Goal: Transaction & Acquisition: Purchase product/service

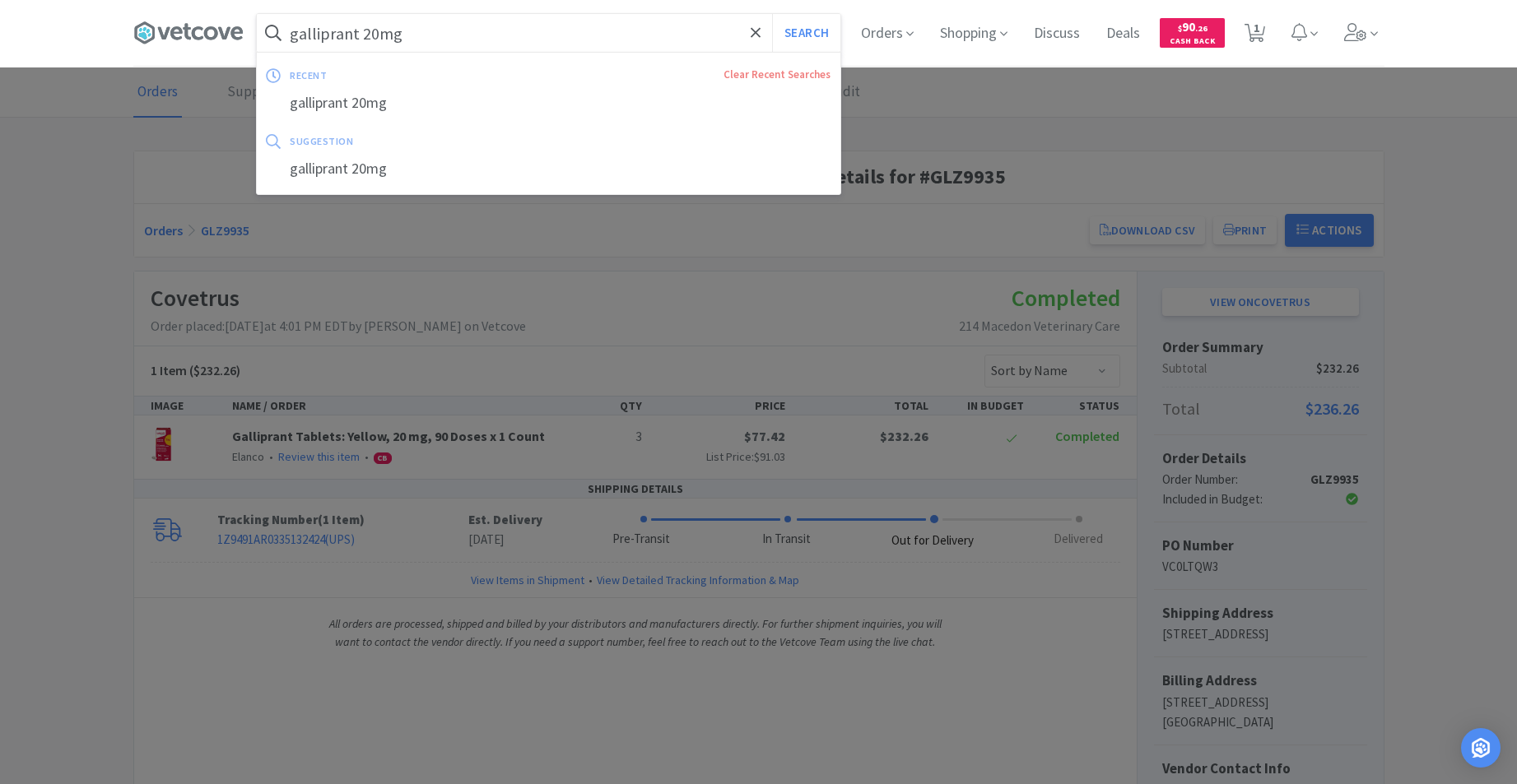
click at [502, 39] on input "galliprant 20mg" at bounding box center [548, 33] width 583 height 38
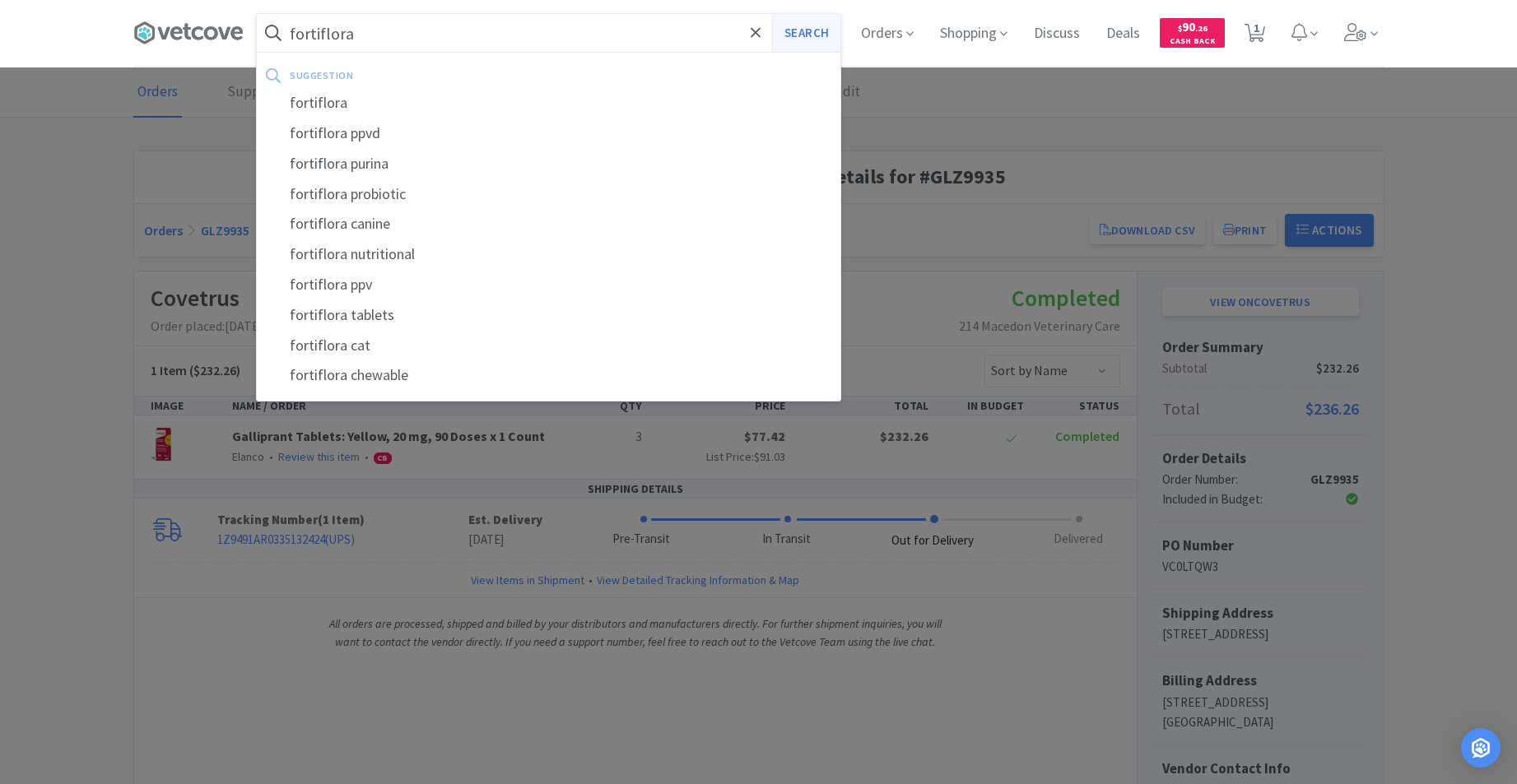
type input "fortiflora"
drag, startPoint x: 815, startPoint y: 37, endPoint x: 797, endPoint y: 33, distance: 18.4
click at [802, 33] on button "Search" at bounding box center [807, 33] width 69 height 38
select select "5"
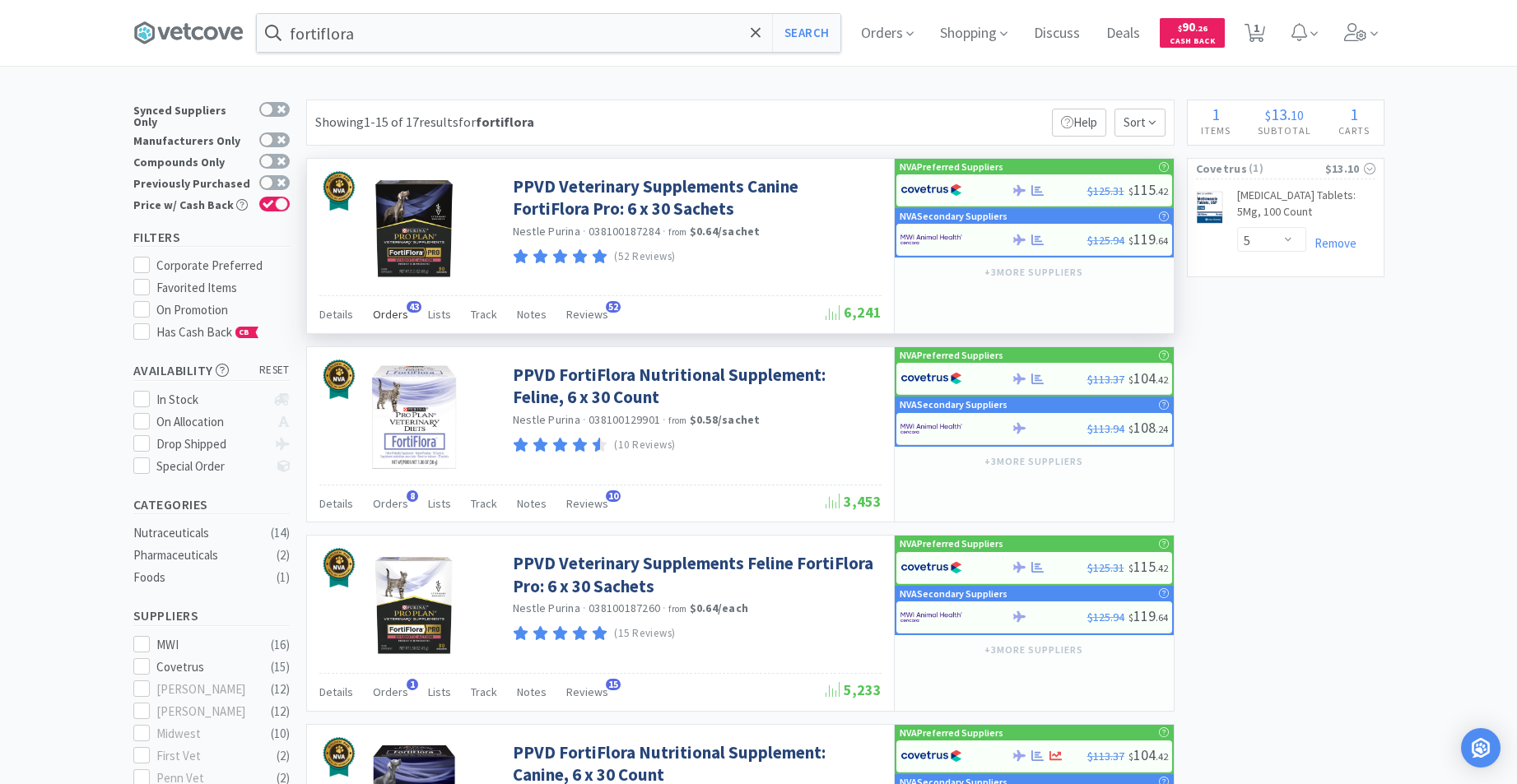
click at [388, 320] on span "Orders" at bounding box center [390, 314] width 35 height 15
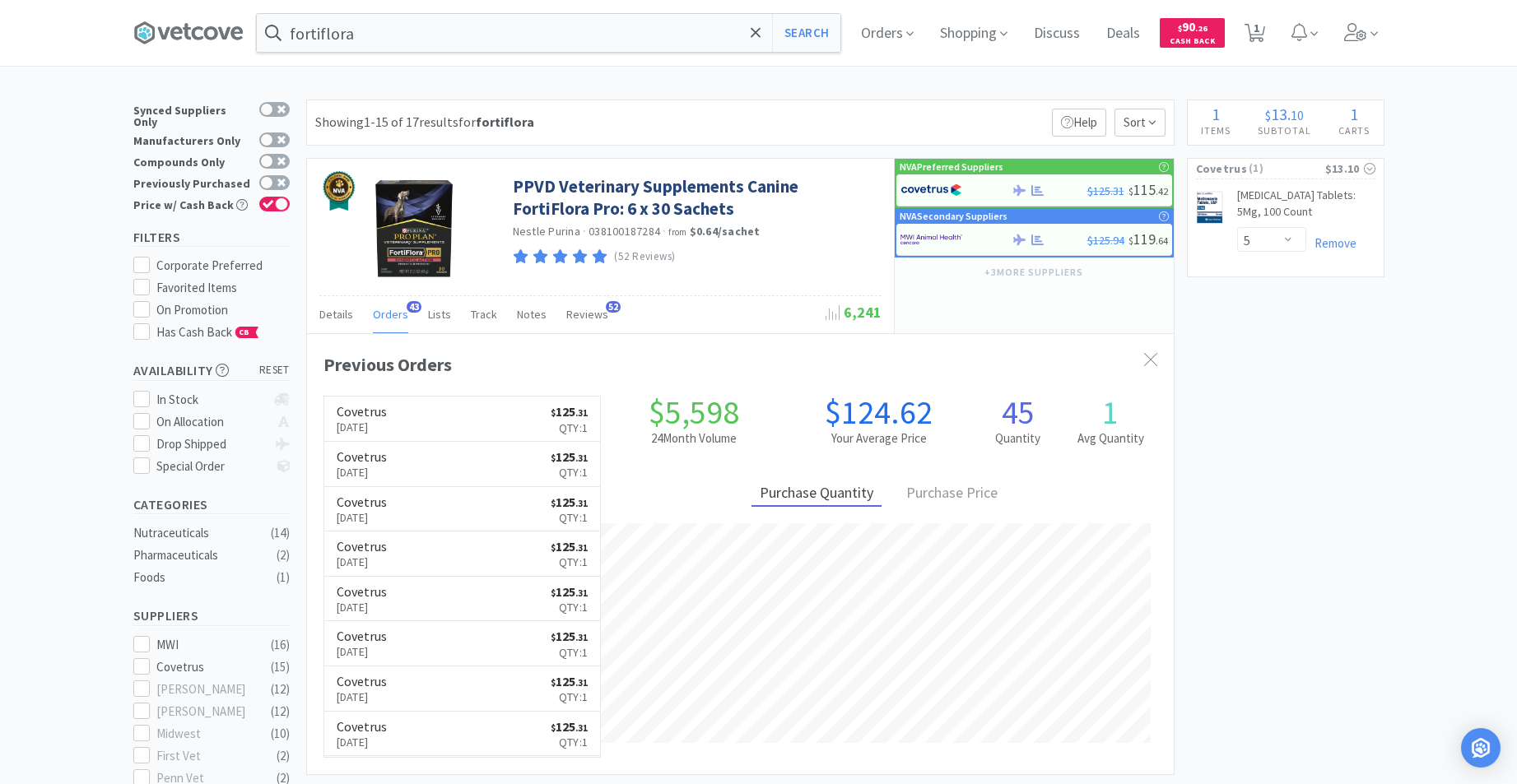
scroll to position [441, 867]
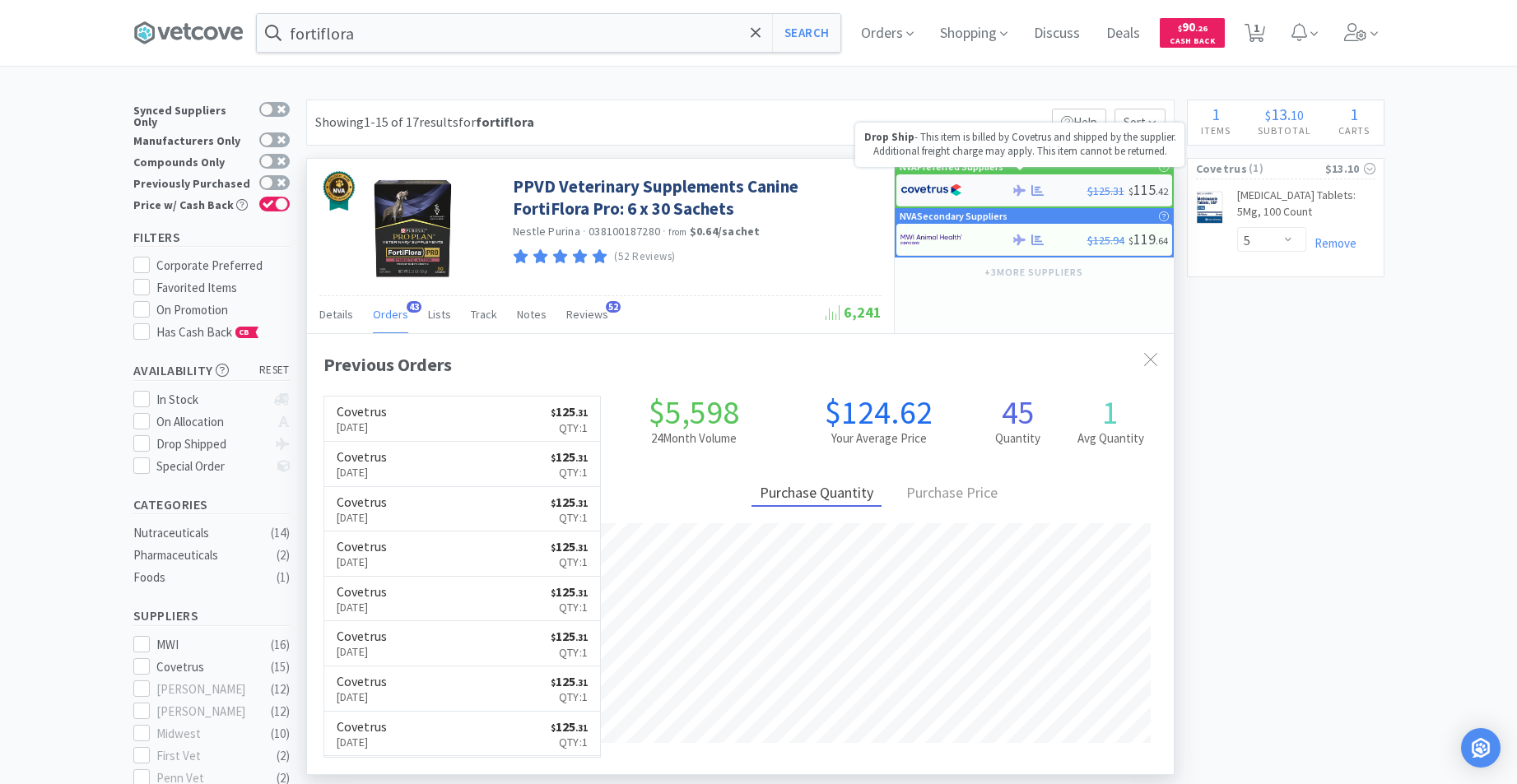
click at [1015, 193] on icon at bounding box center [1019, 190] width 12 height 12
select select "1"
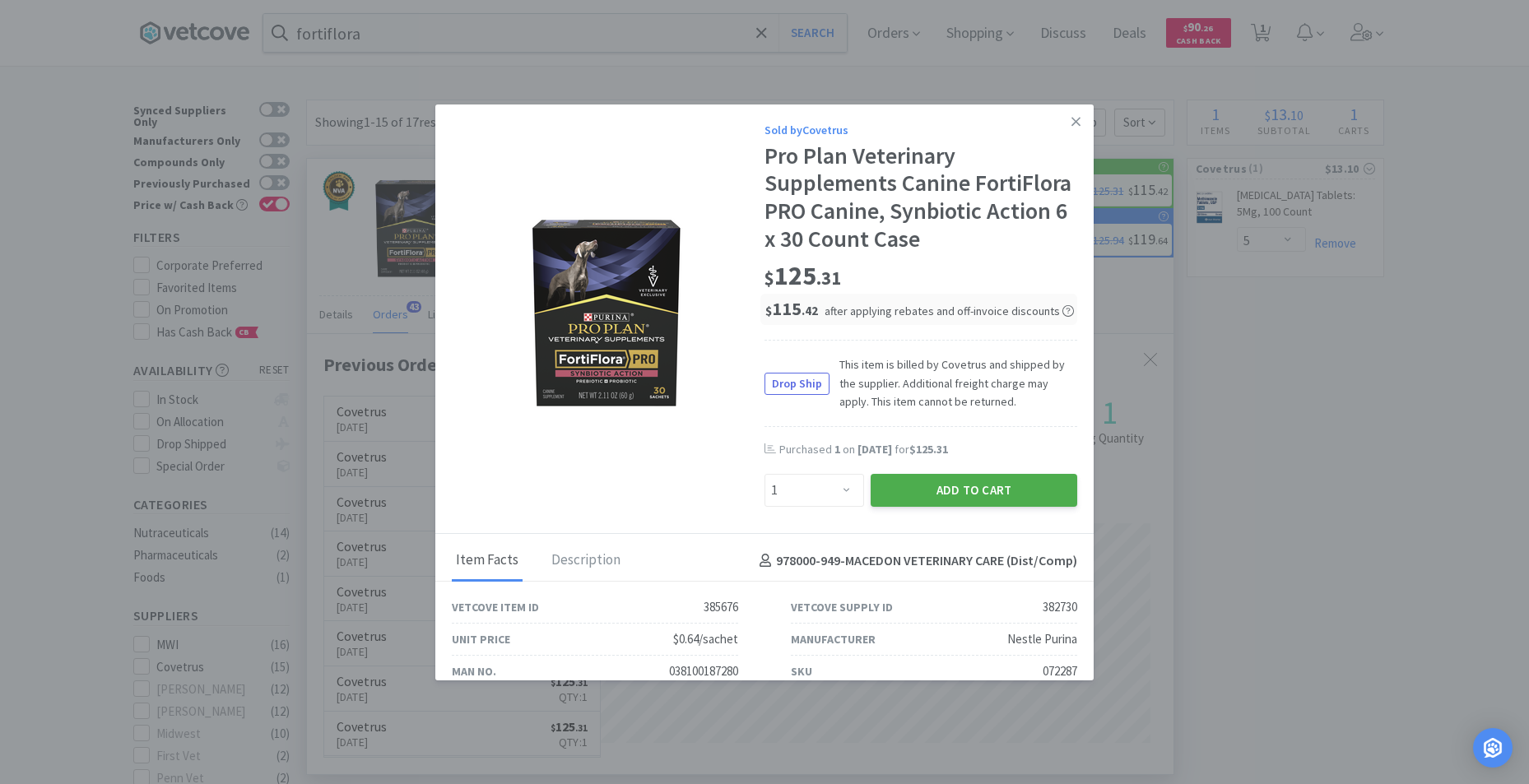
click at [983, 507] on button "Add to Cart" at bounding box center [974, 491] width 207 height 33
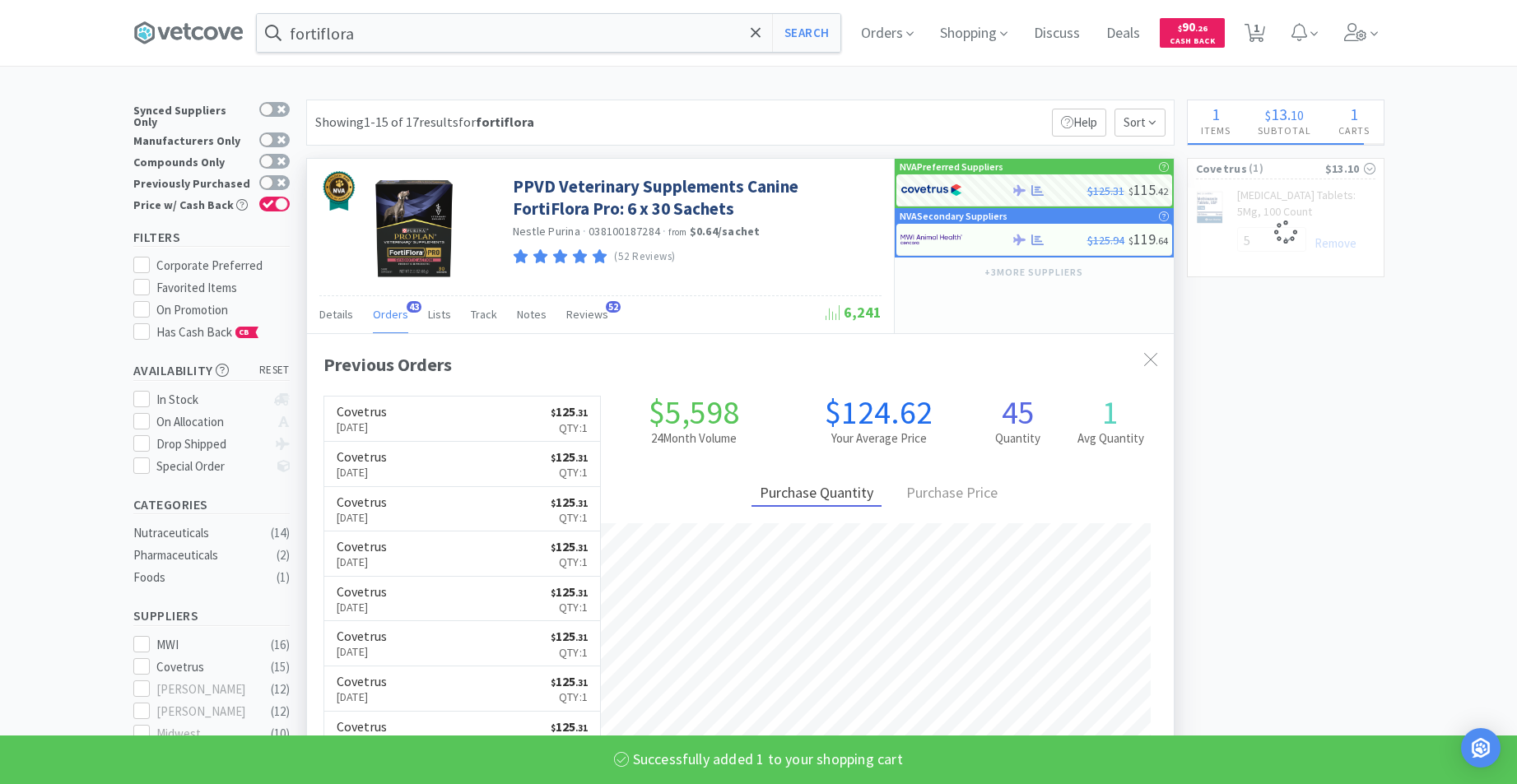
select select "1"
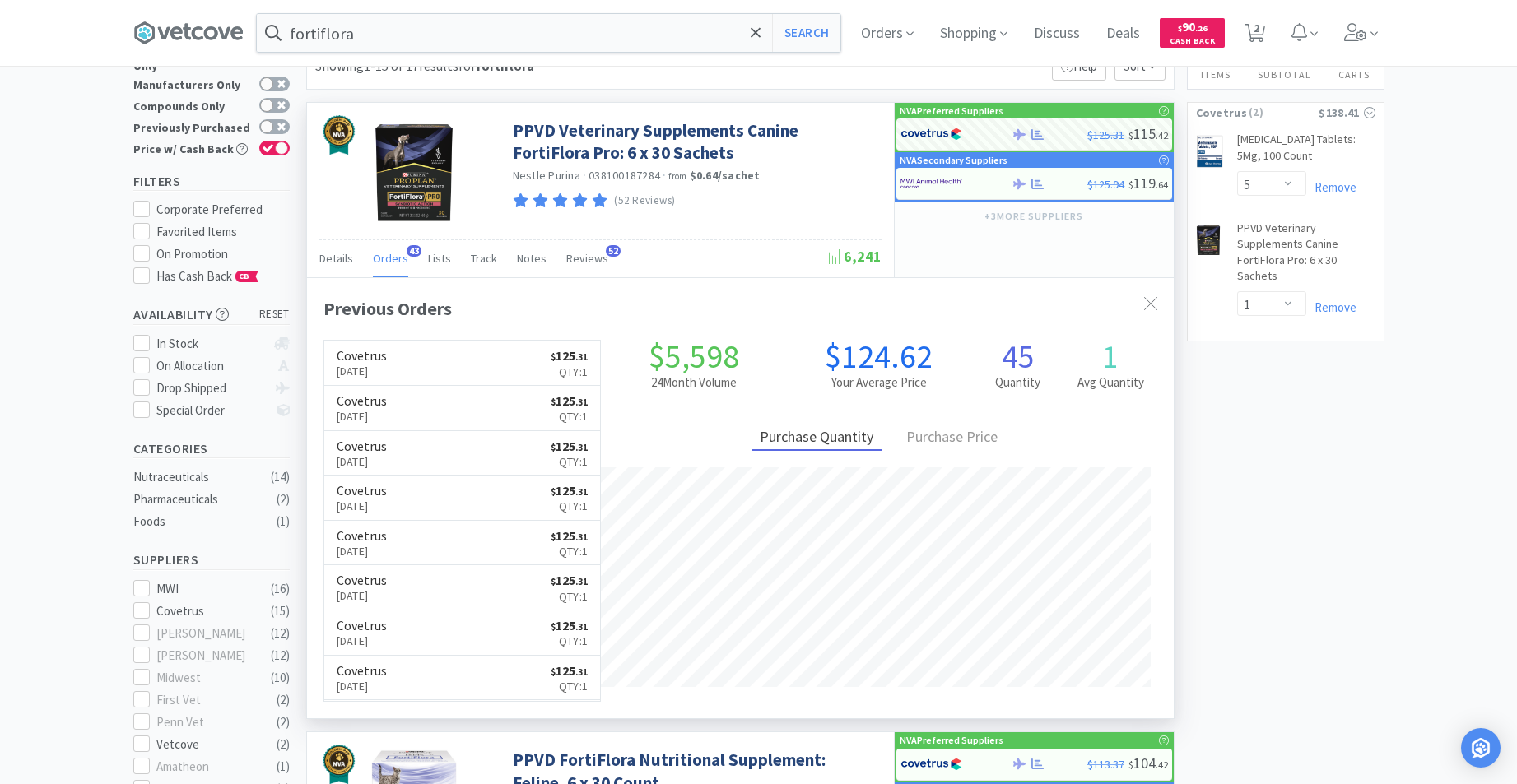
scroll to position [0, 0]
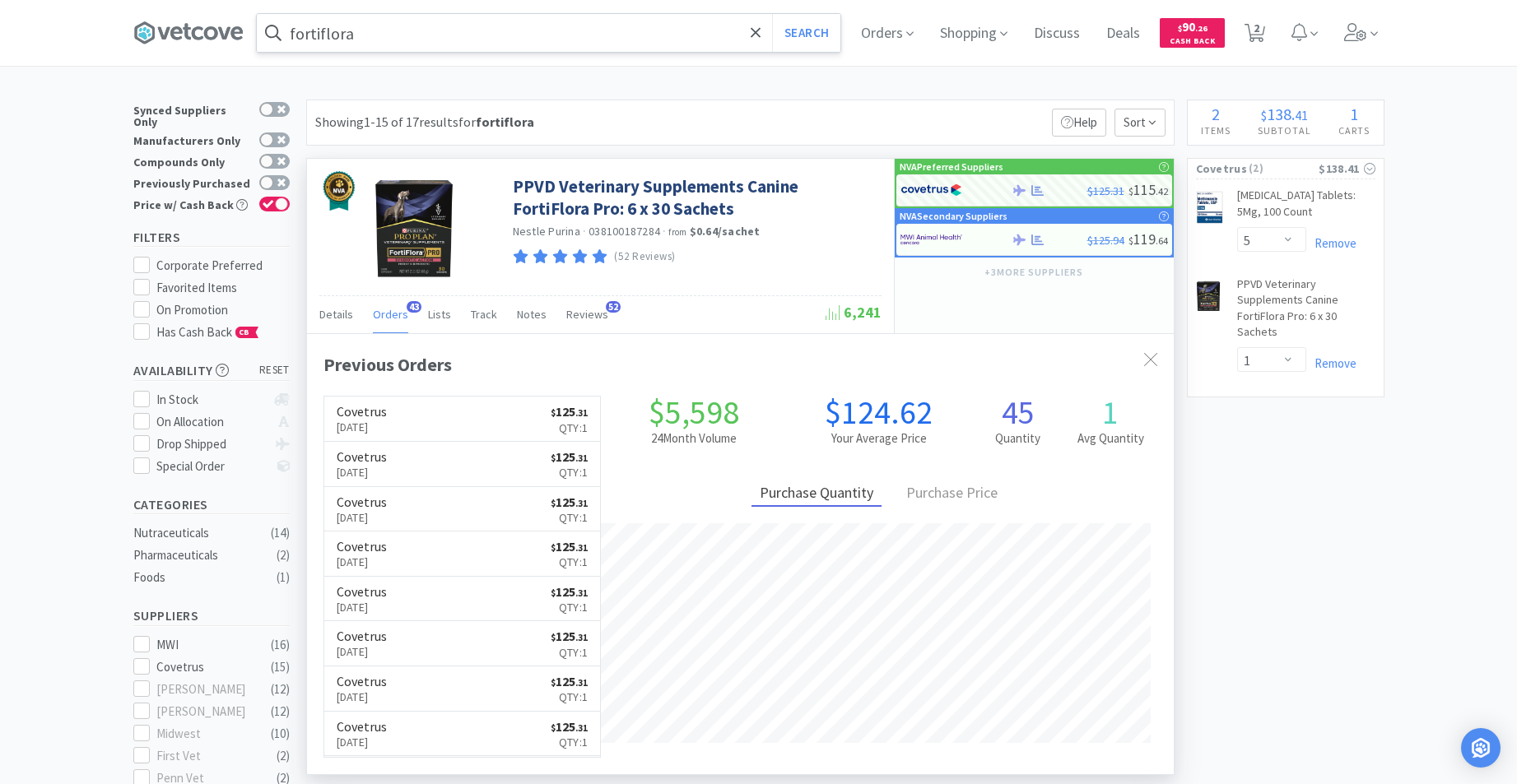
click at [394, 38] on input "fortiflora" at bounding box center [548, 33] width 583 height 38
click at [402, 46] on input "fortiflora" at bounding box center [548, 33] width 583 height 38
click at [1347, 630] on div at bounding box center [758, 392] width 1517 height 784
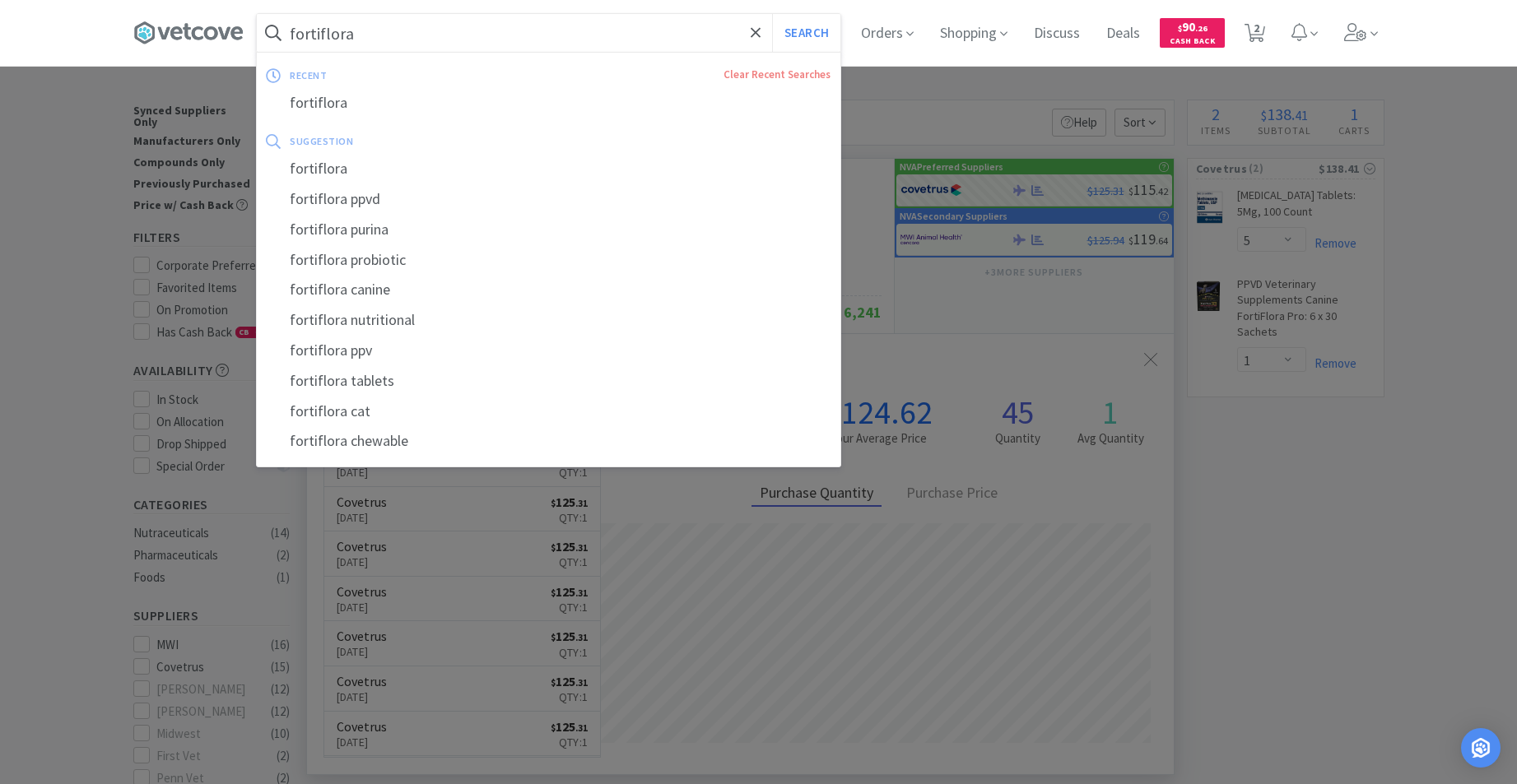
click at [420, 30] on input "fortiflora" at bounding box center [548, 33] width 583 height 38
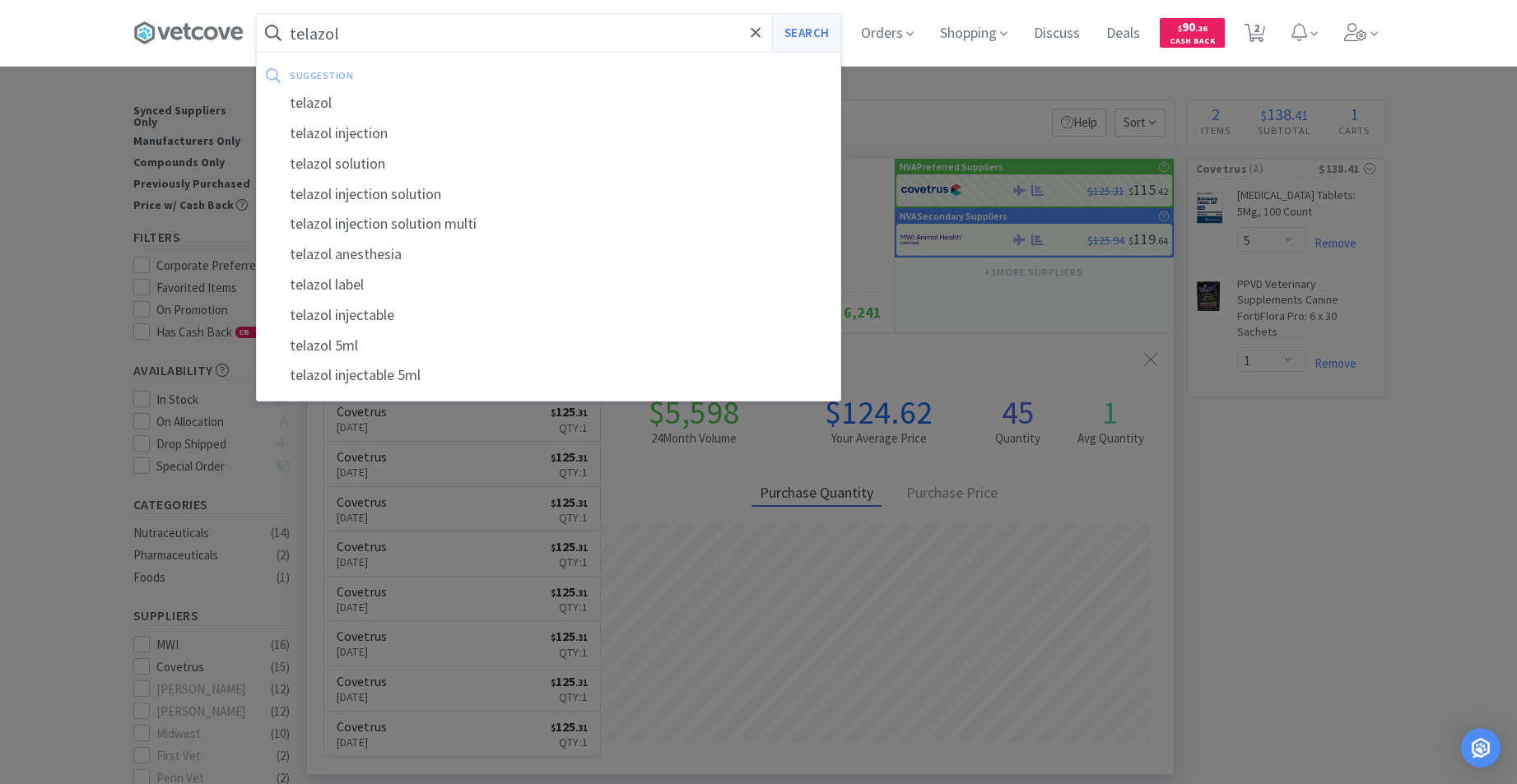
type input "telazol"
click at [820, 29] on button "Search" at bounding box center [807, 33] width 69 height 38
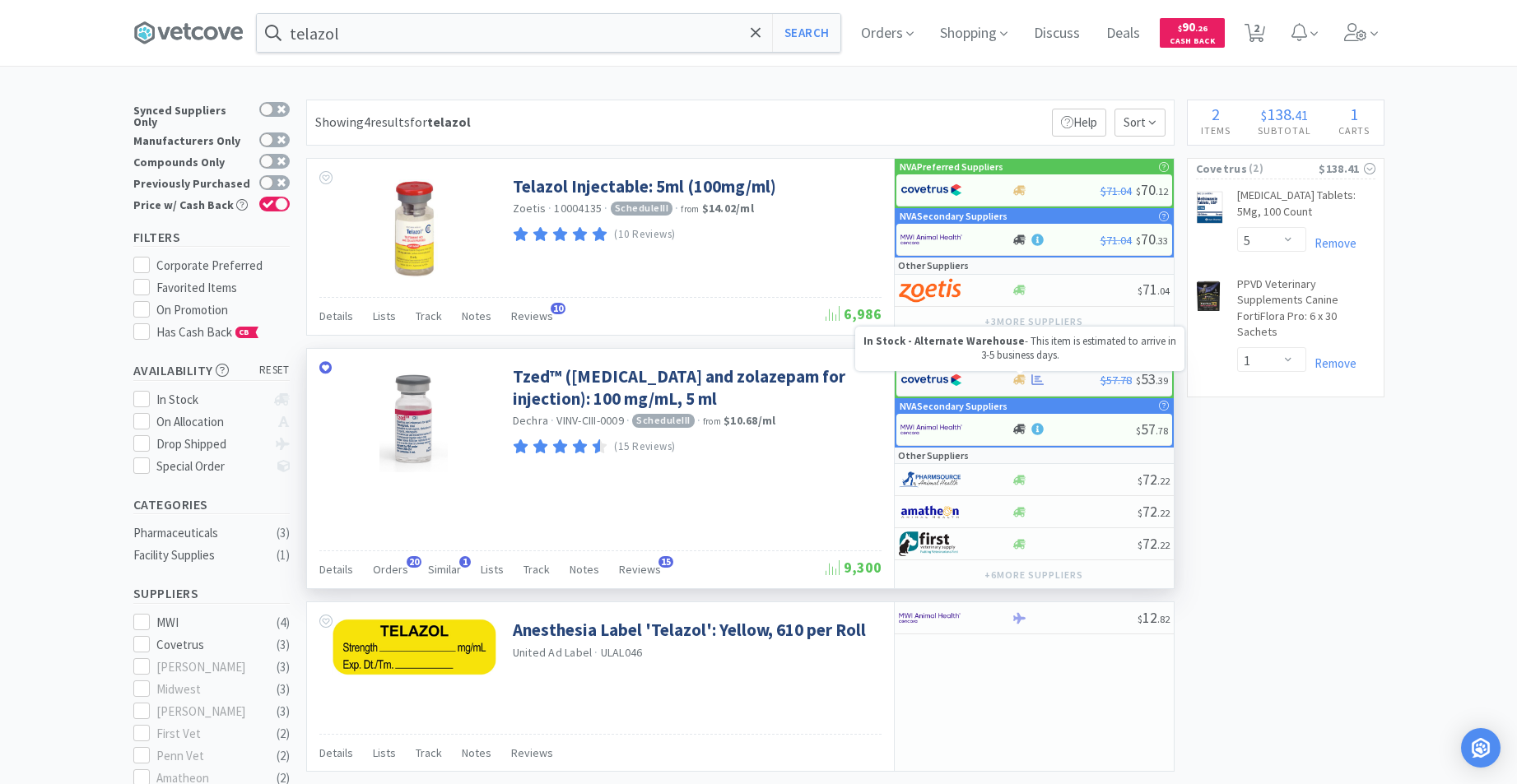
click at [1020, 384] on icon at bounding box center [1019, 379] width 12 height 12
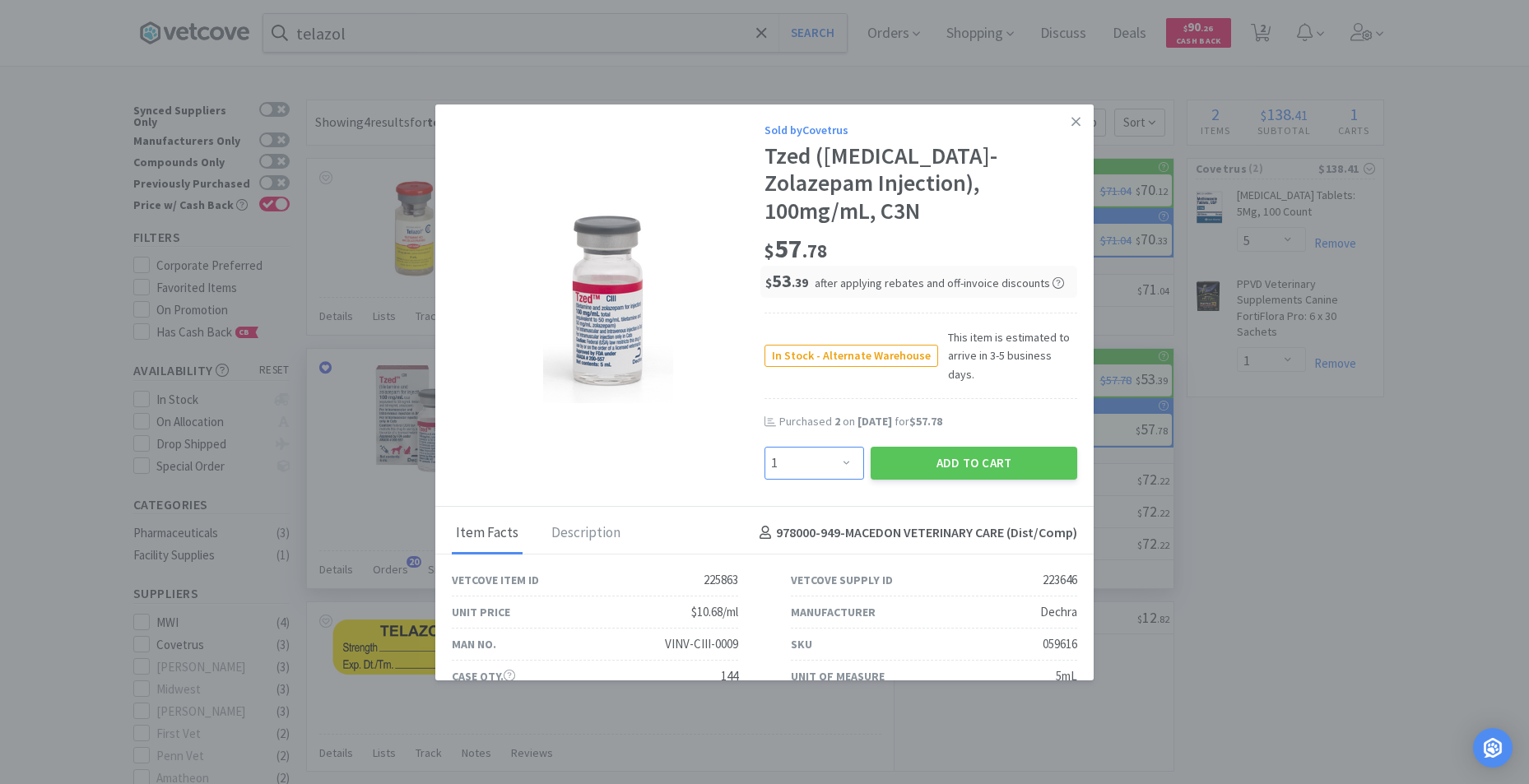
click at [838, 447] on select "Enter Quantity 1 2 3 4 5 6 7 8 9 10 11 12 13 14 15 16 17 18 19 20 Enter Quantity" at bounding box center [814, 463] width 100 height 33
select select "2"
click at [764, 447] on select "Enter Quantity 1 2 3 4 5 6 7 8 9 10 11 12 13 14 15 16 17 18 19 20 Enter Quantity" at bounding box center [814, 463] width 100 height 33
click at [976, 447] on button "Add to Cart" at bounding box center [974, 463] width 207 height 33
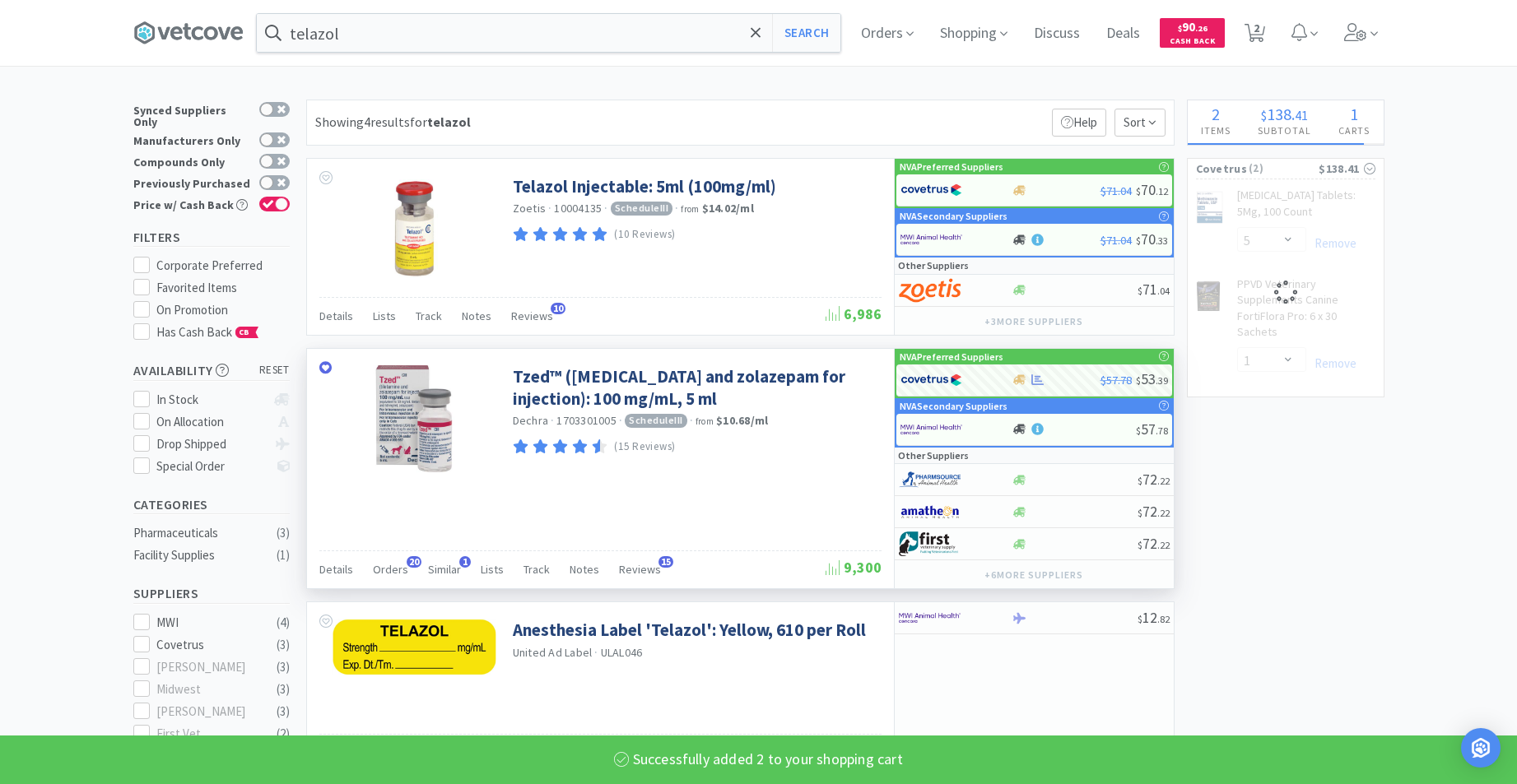
select select "2"
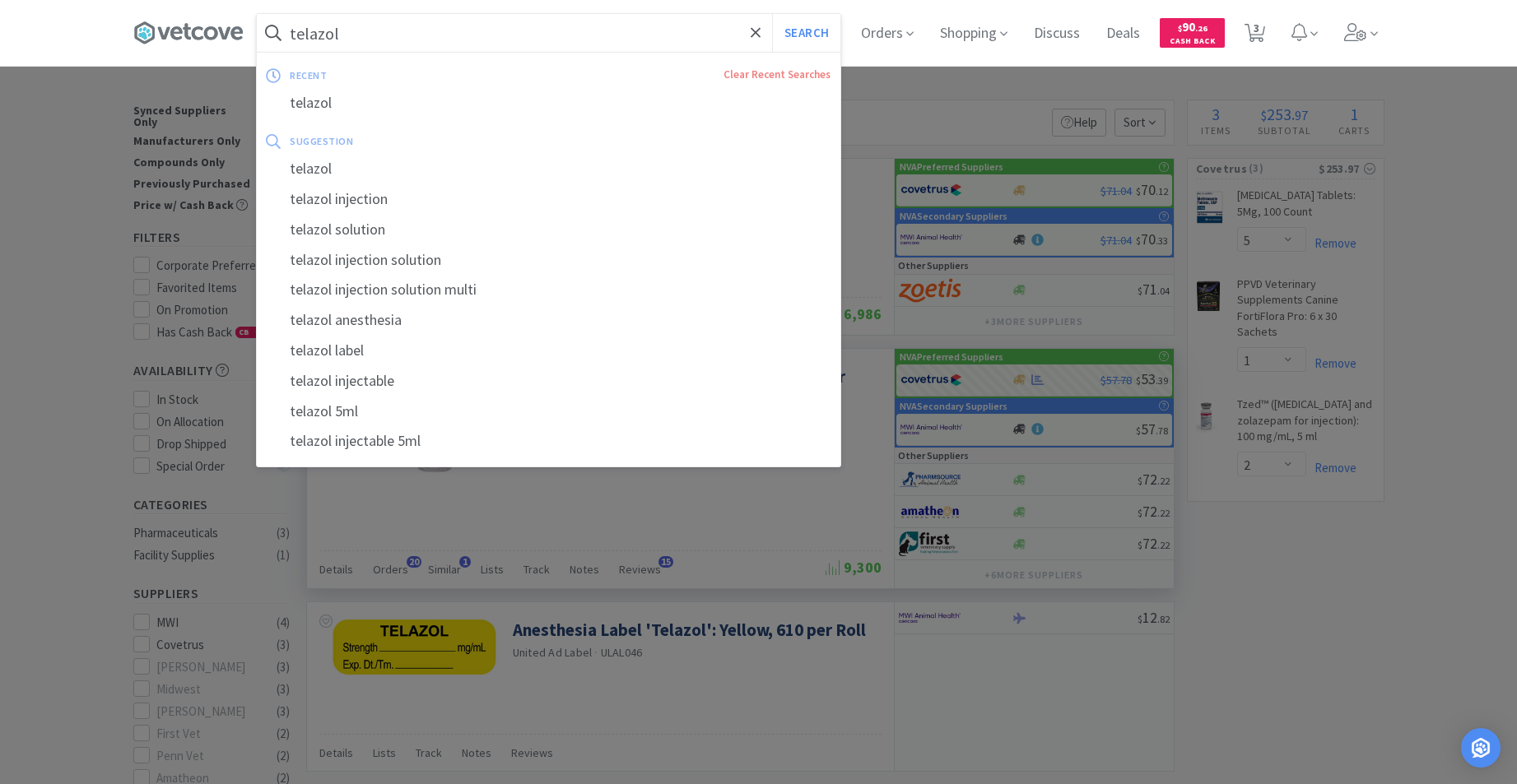
click at [456, 24] on input "telazol" at bounding box center [548, 33] width 583 height 38
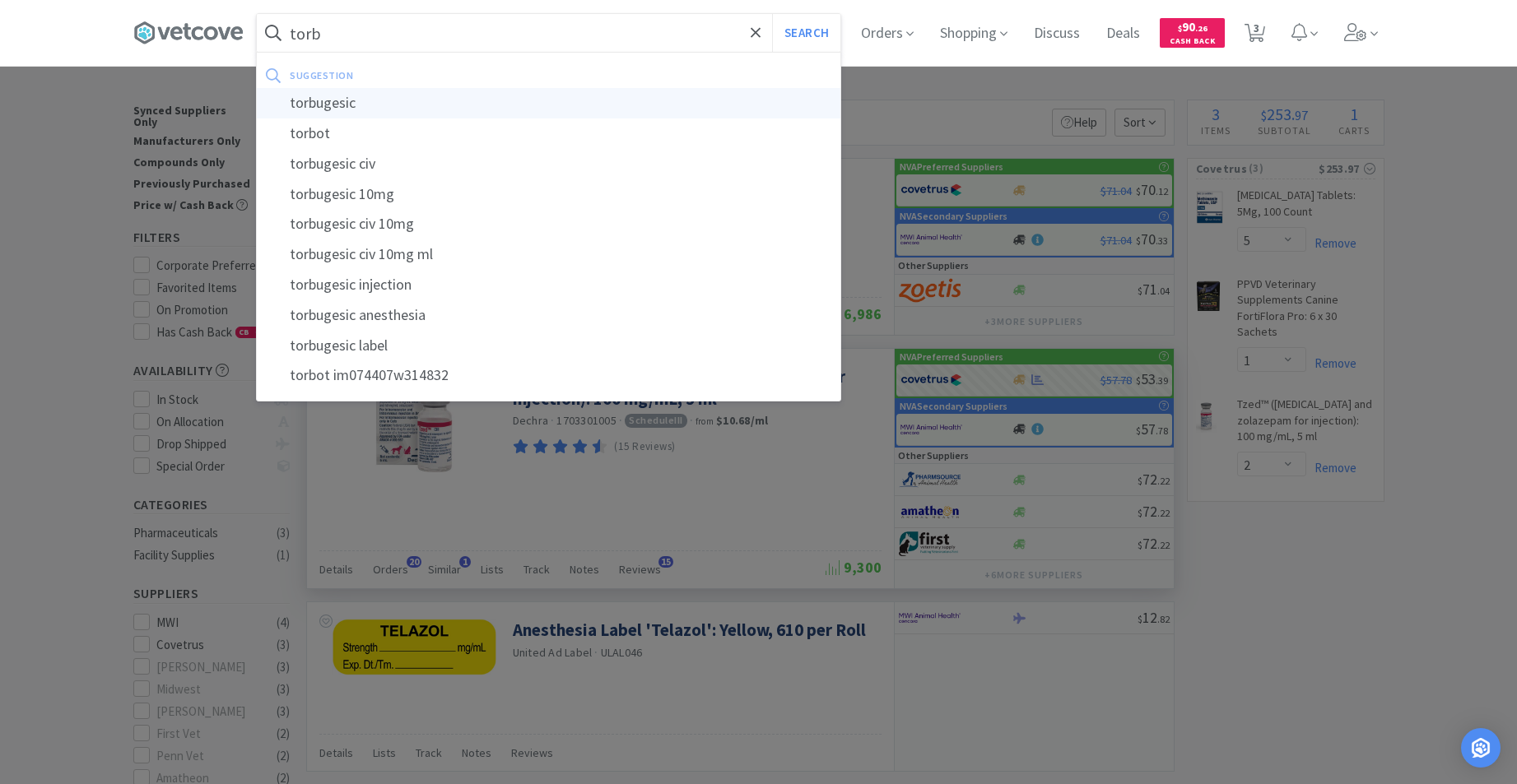
click at [361, 108] on div "torbugesic" at bounding box center [548, 103] width 583 height 30
type input "torbugesic"
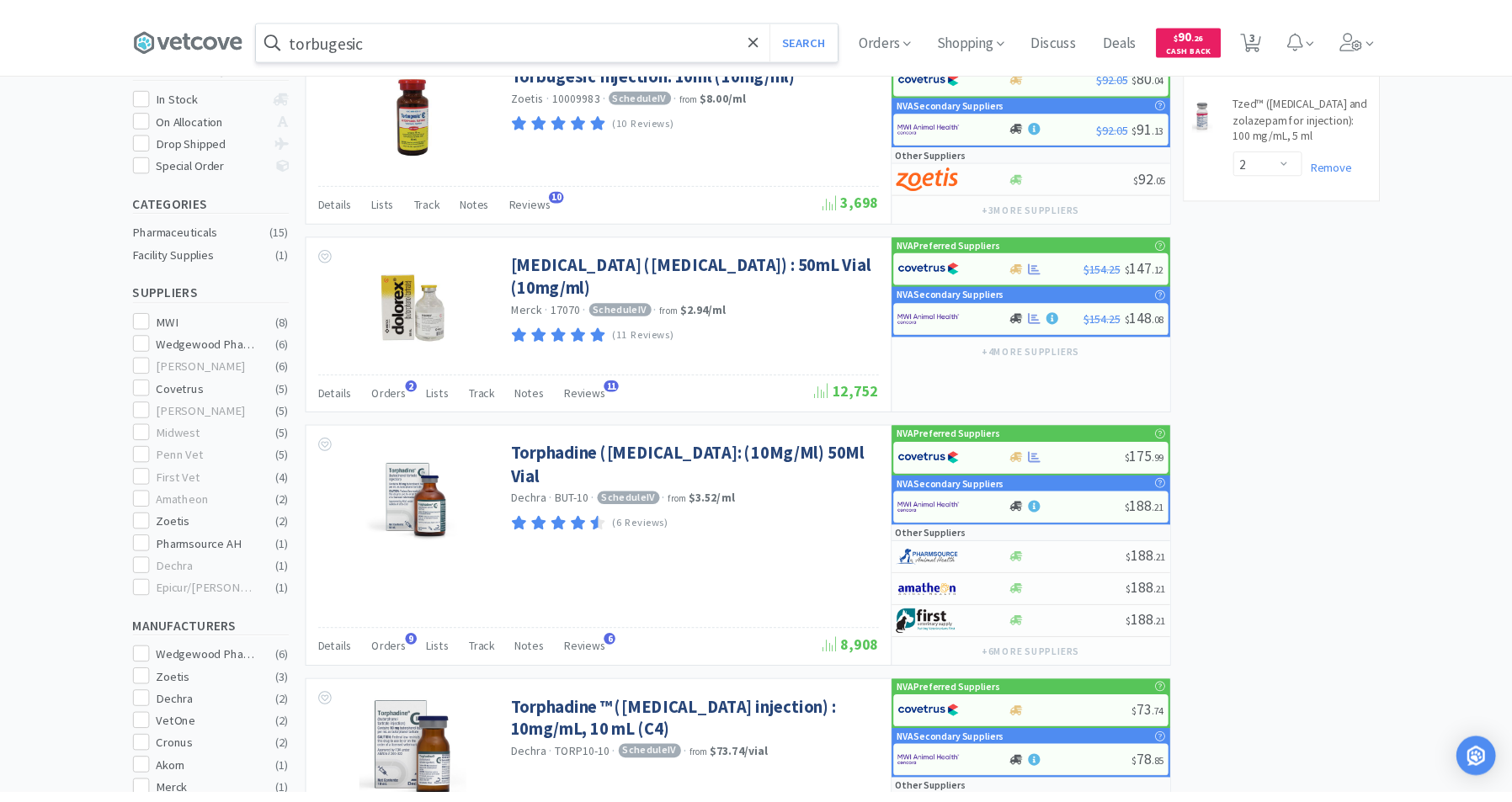
scroll to position [340, 0]
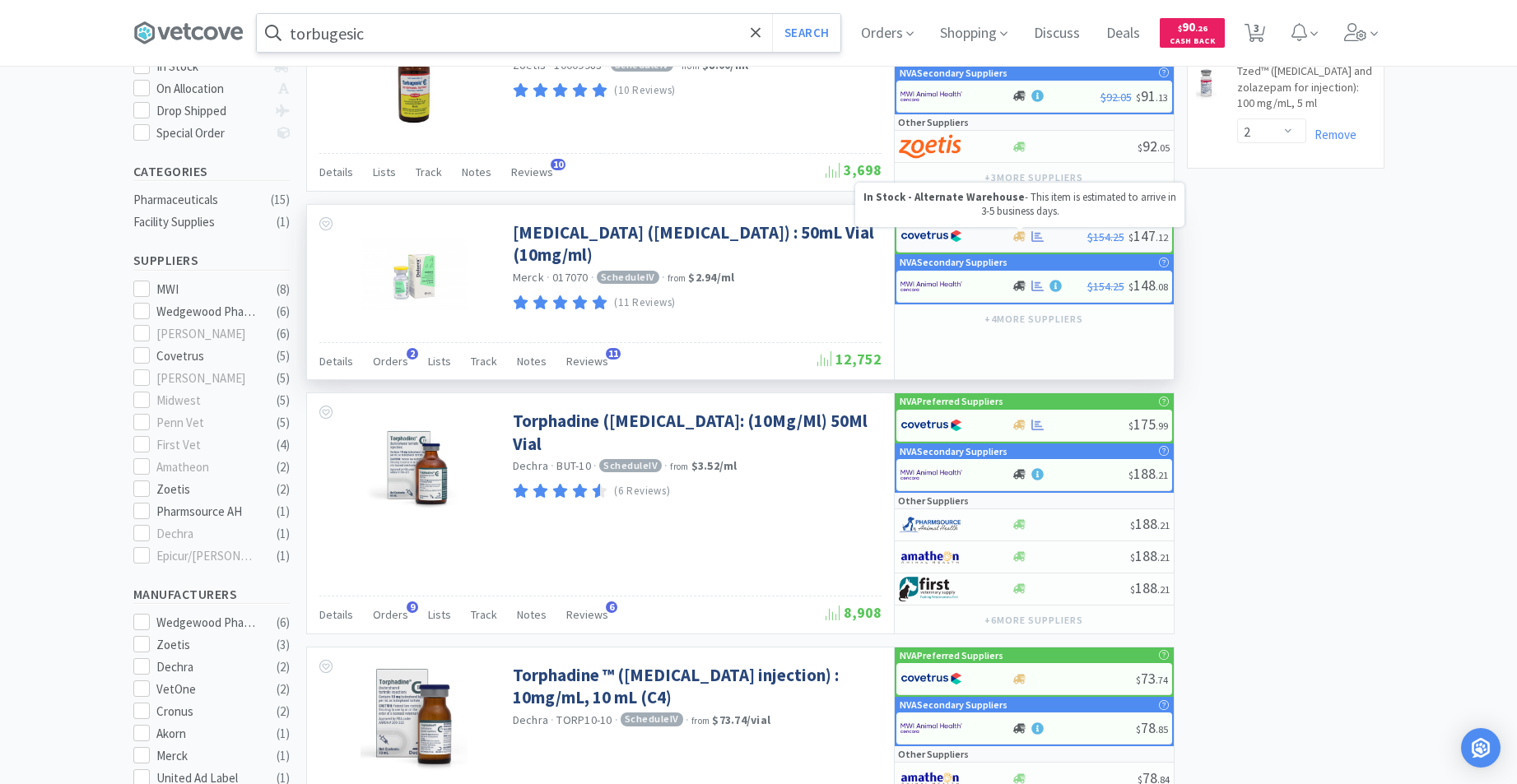
click at [1021, 236] on icon at bounding box center [1019, 237] width 12 height 10
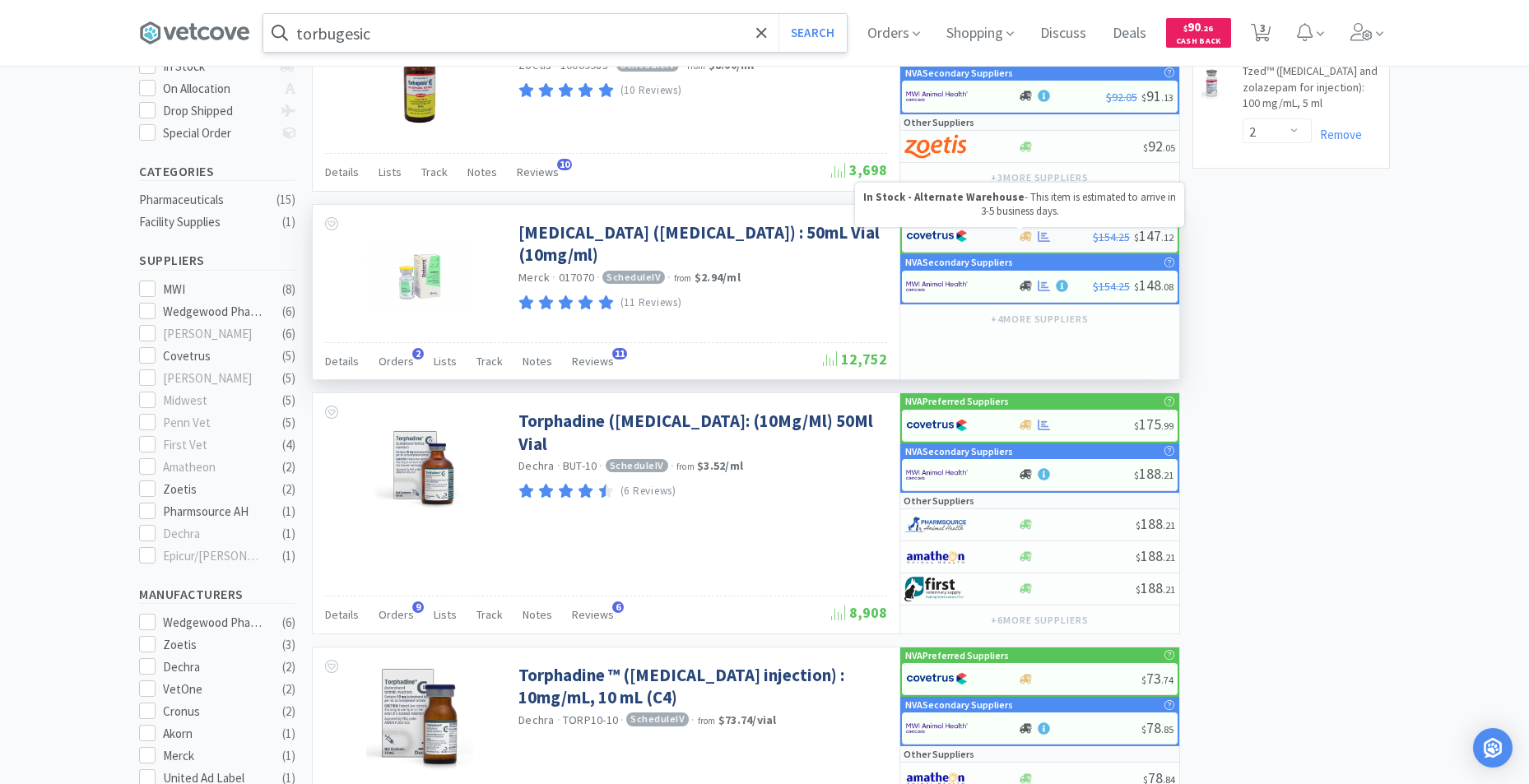
select select "1"
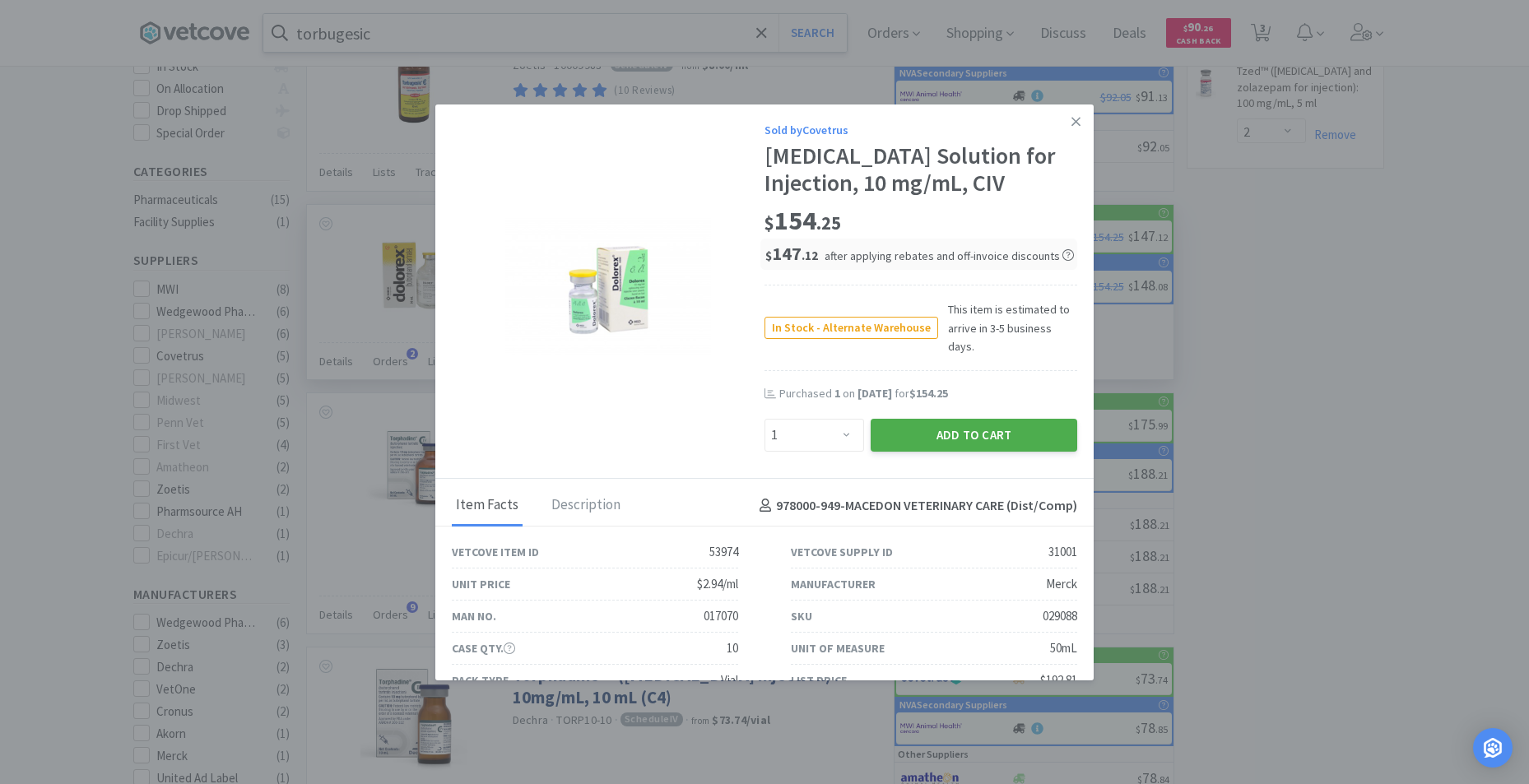
click at [967, 419] on button "Add to Cart" at bounding box center [974, 435] width 207 height 33
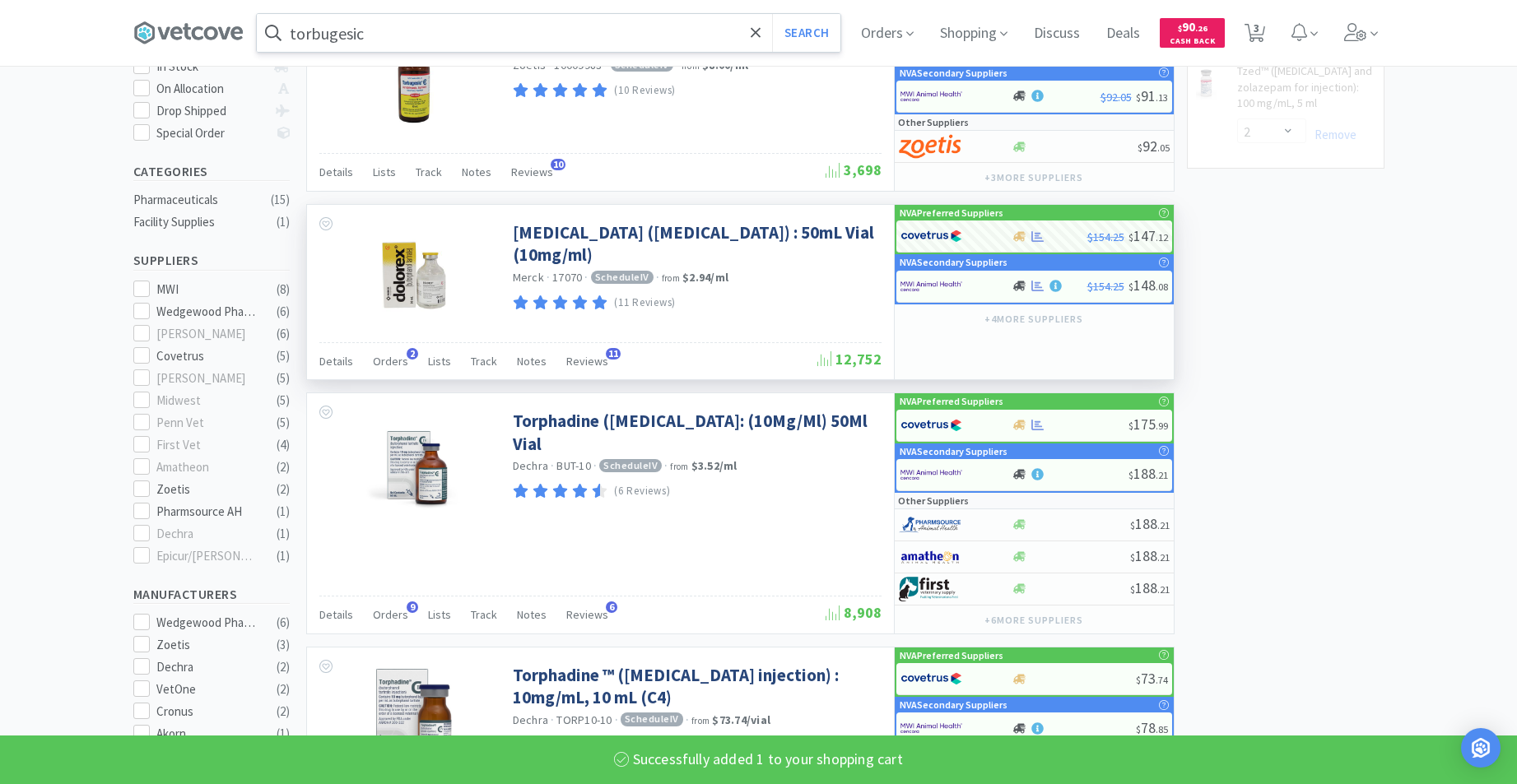
select select "1"
select select "5"
select select "1"
select select "2"
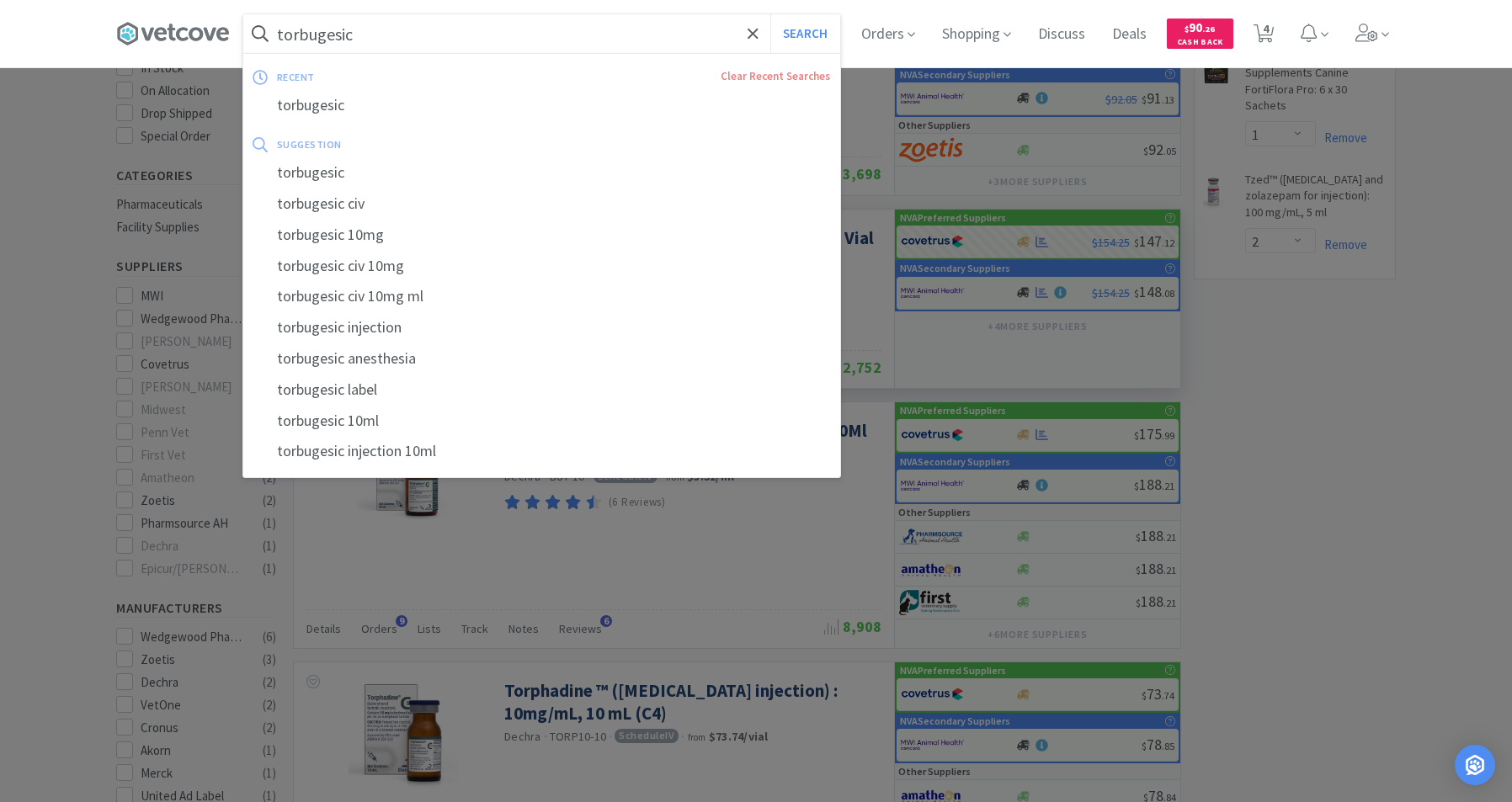
click at [517, 25] on input "torbugesic" at bounding box center [541, 33] width 597 height 39
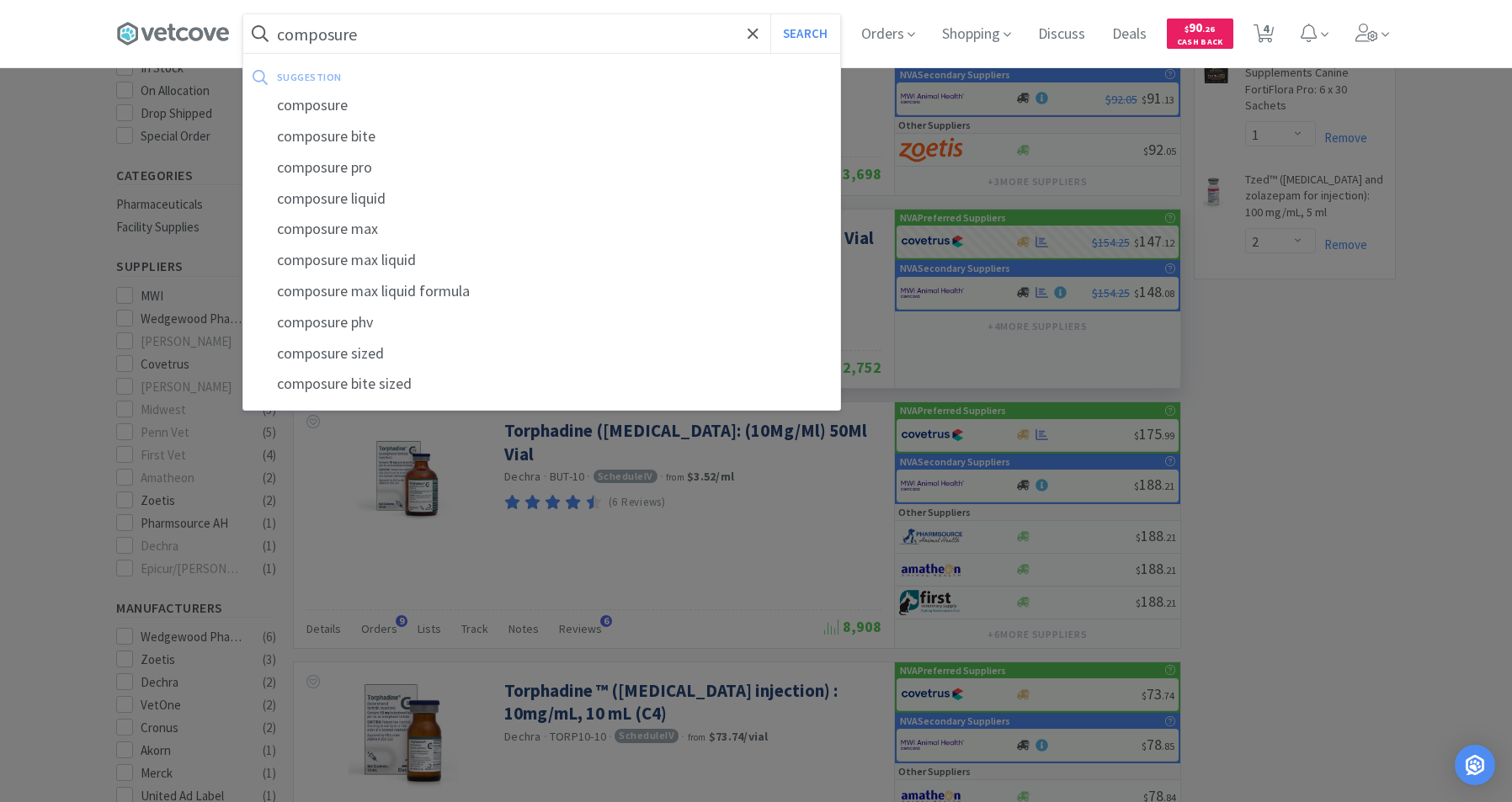
type input "composure"
click at [770, 14] on button "Search" at bounding box center [806, 33] width 70 height 39
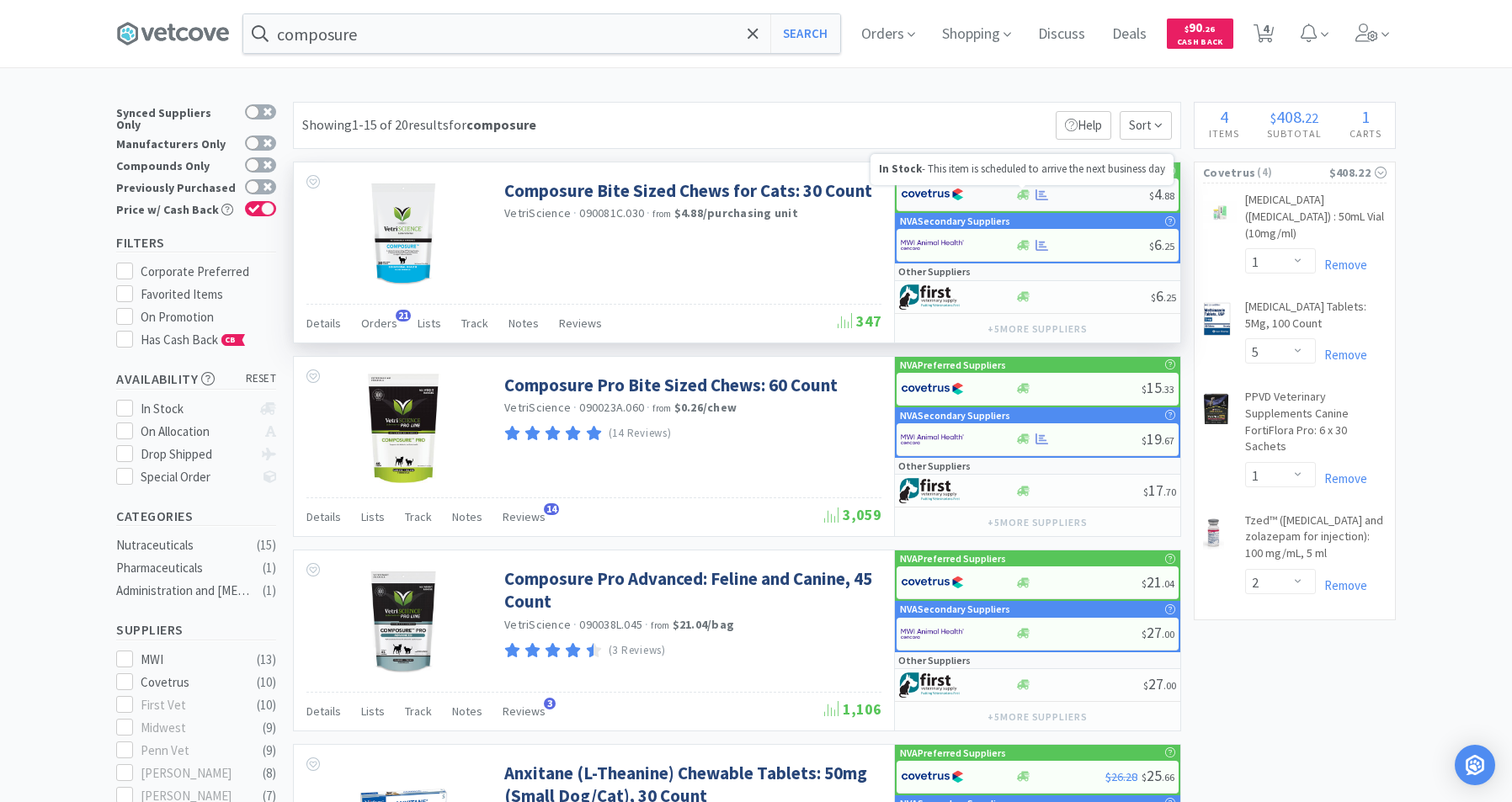
click at [1027, 191] on icon at bounding box center [1023, 195] width 12 height 11
select select "1"
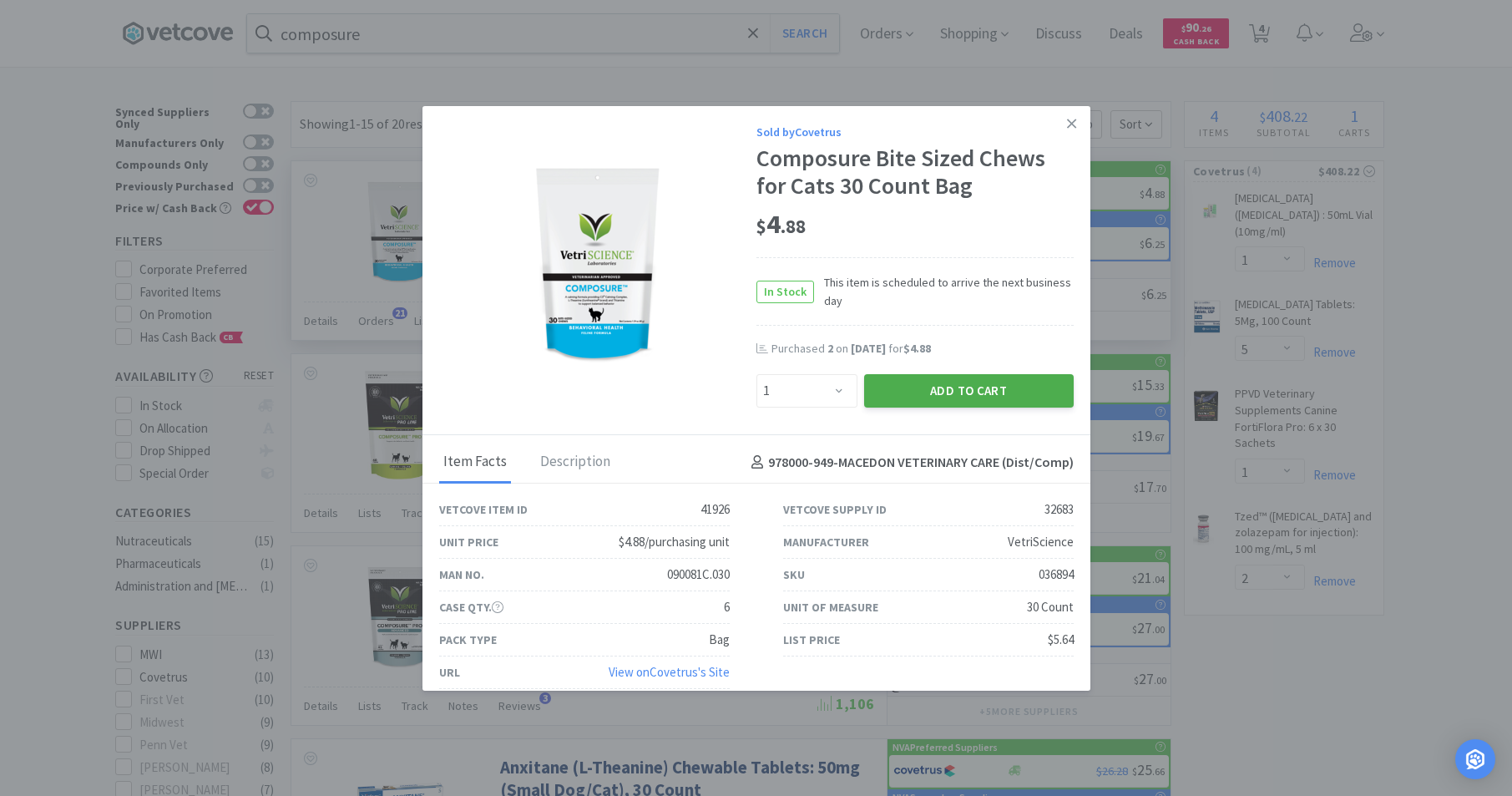
click at [963, 387] on button "Add to Cart" at bounding box center [969, 391] width 210 height 33
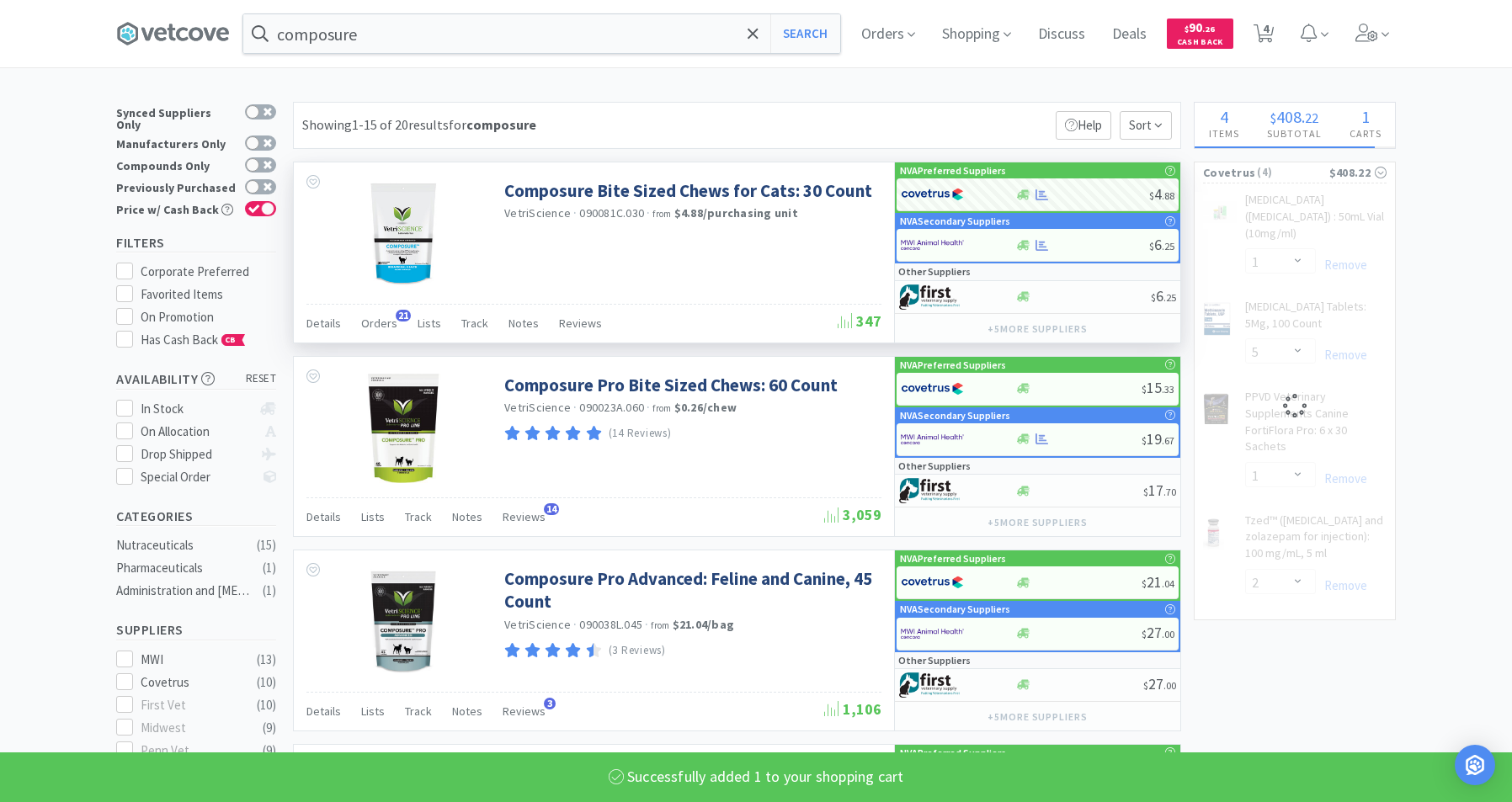
select select "1"
select select "5"
select select "1"
select select "2"
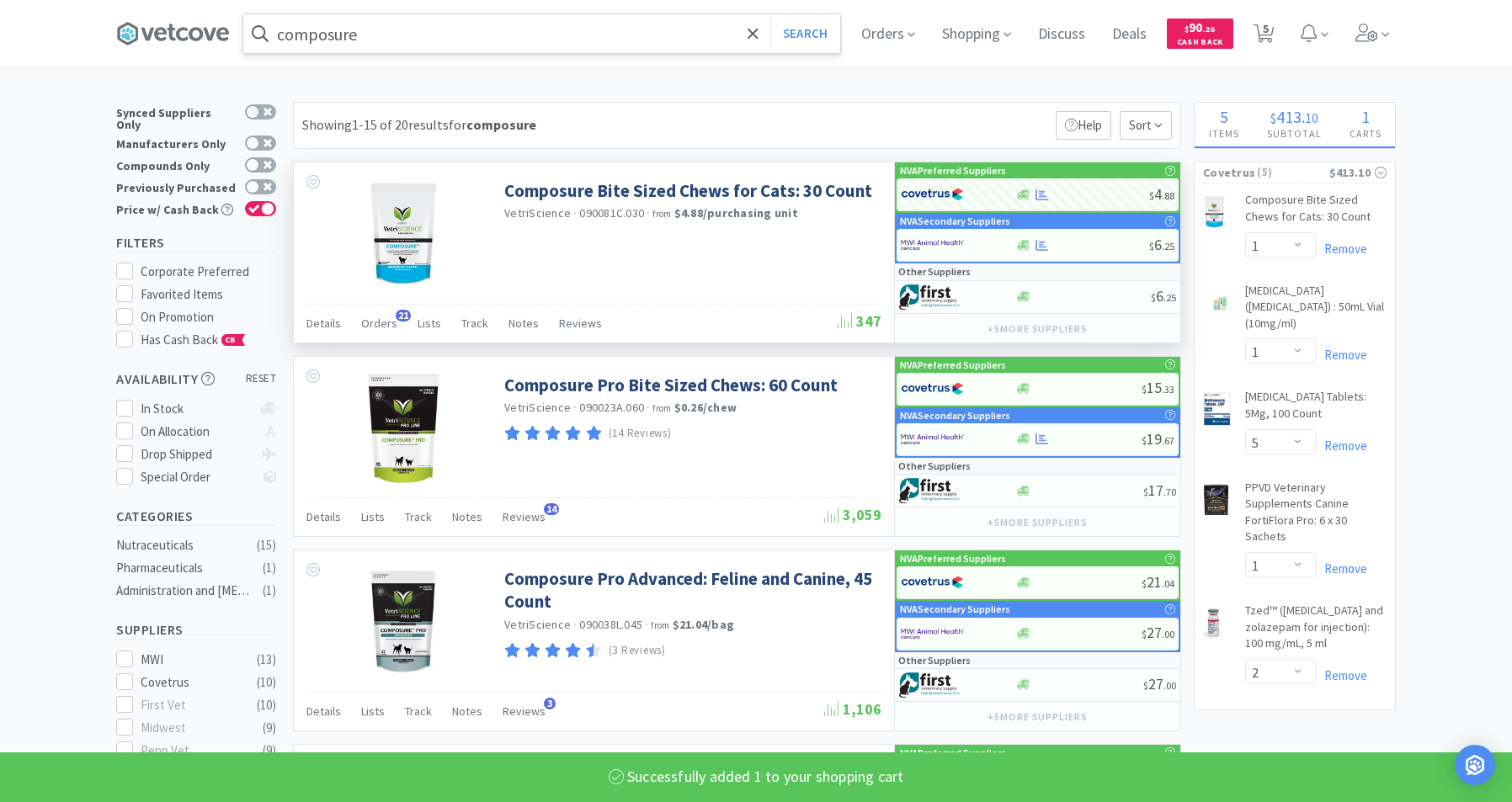
click at [469, 39] on input "composure" at bounding box center [541, 33] width 597 height 39
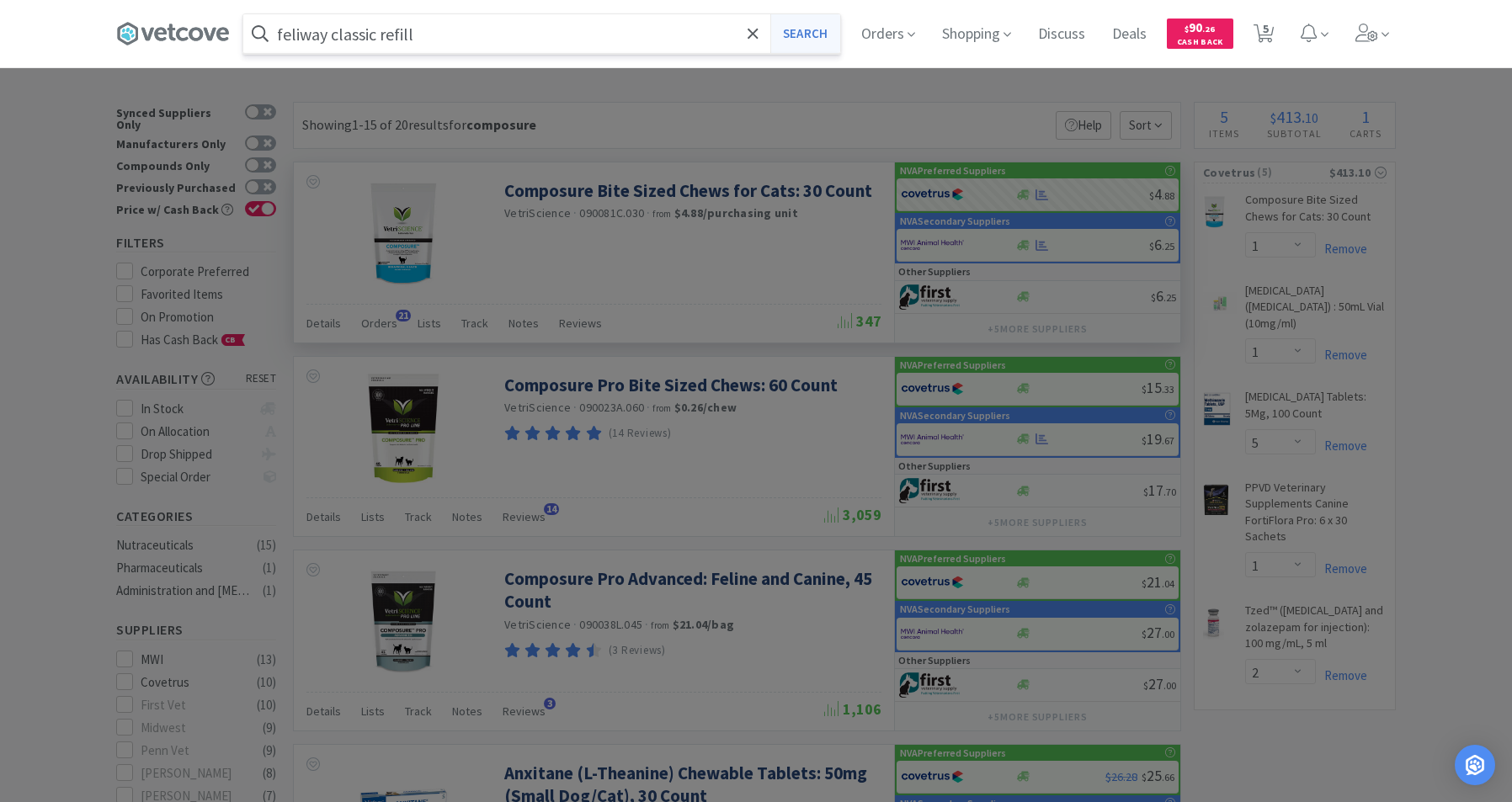
type input "feliway classic refill"
click at [818, 47] on button "Search" at bounding box center [806, 33] width 70 height 39
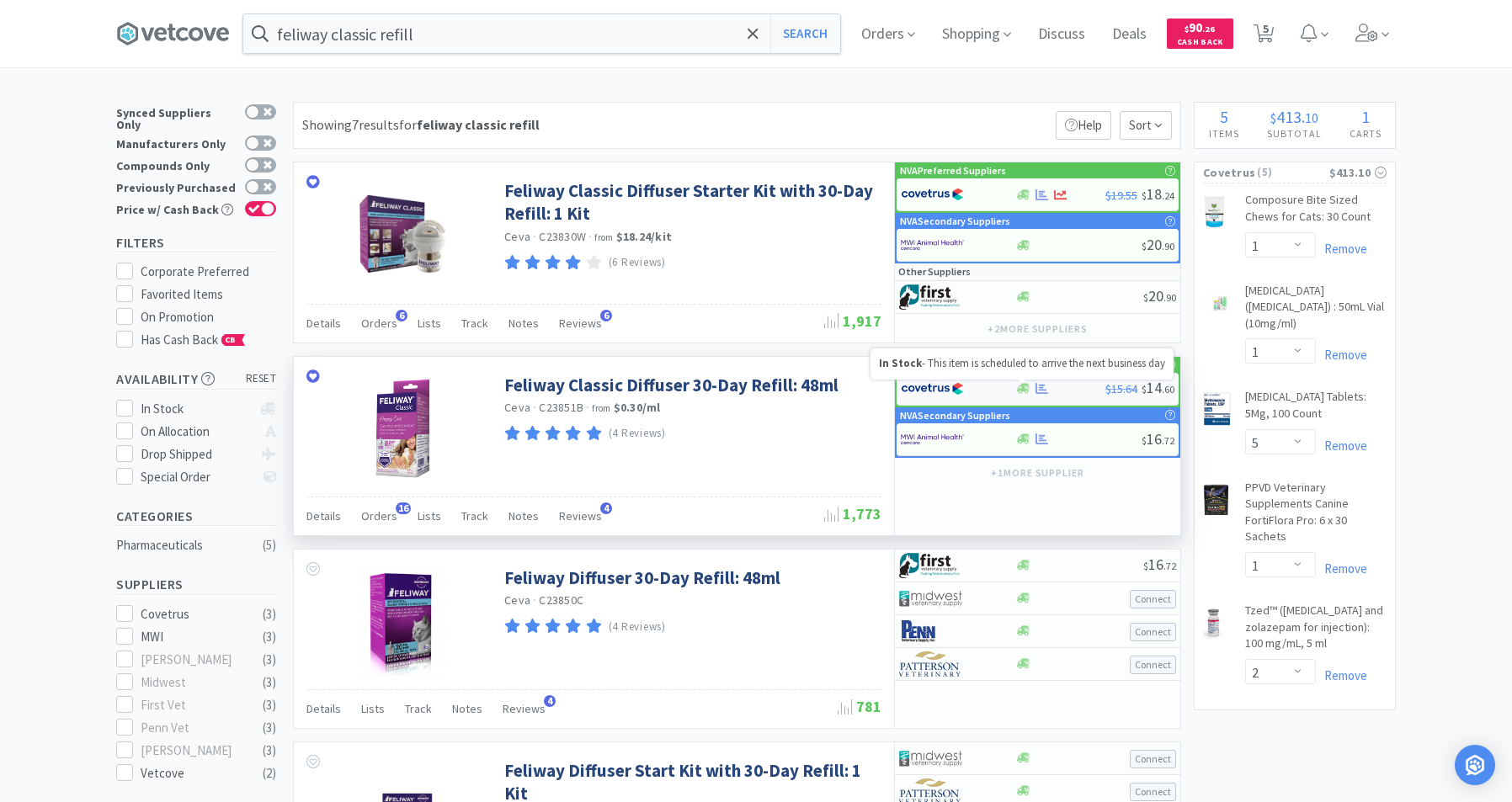
click at [1027, 393] on icon at bounding box center [1023, 389] width 12 height 11
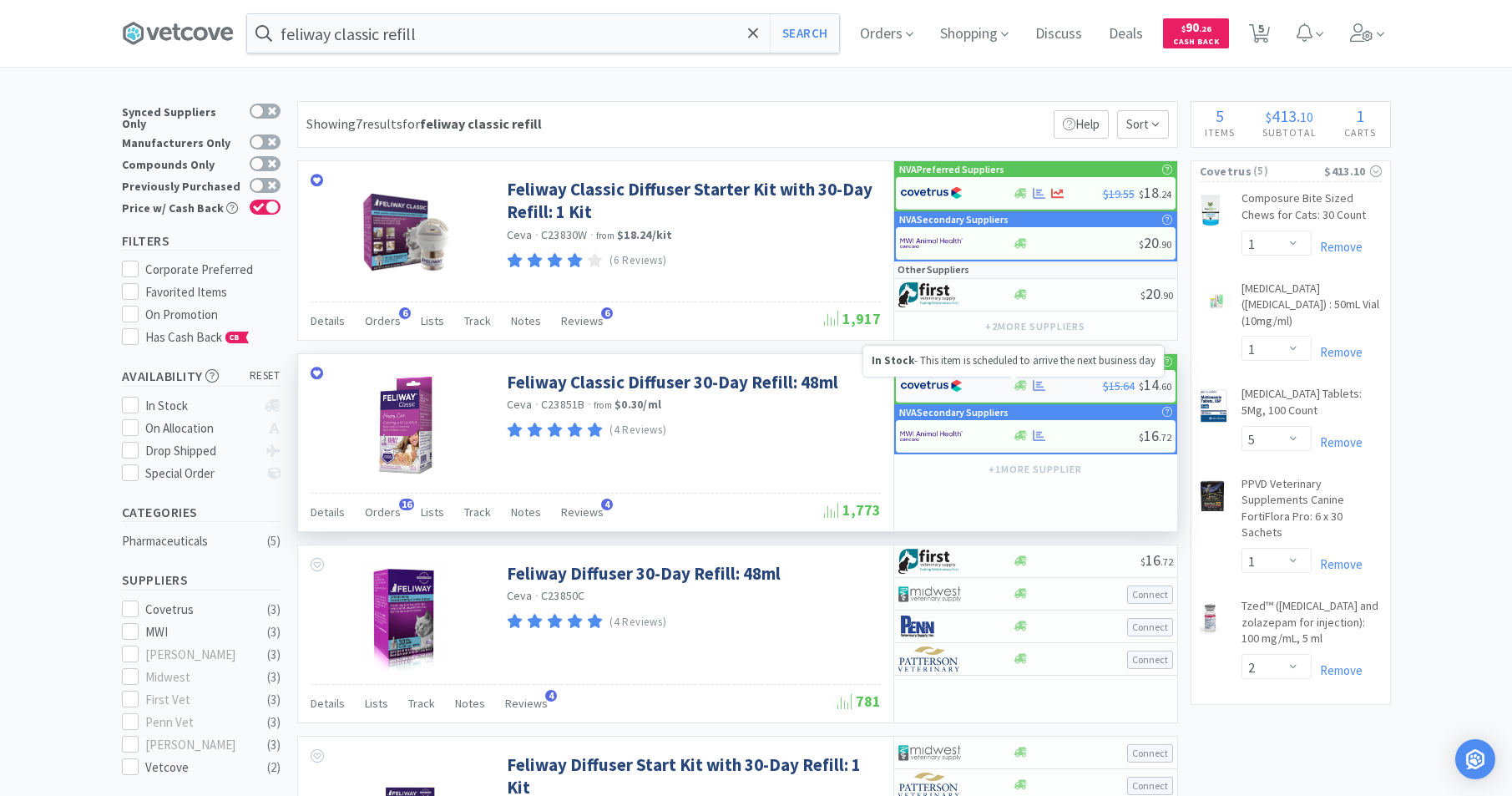
select select "1"
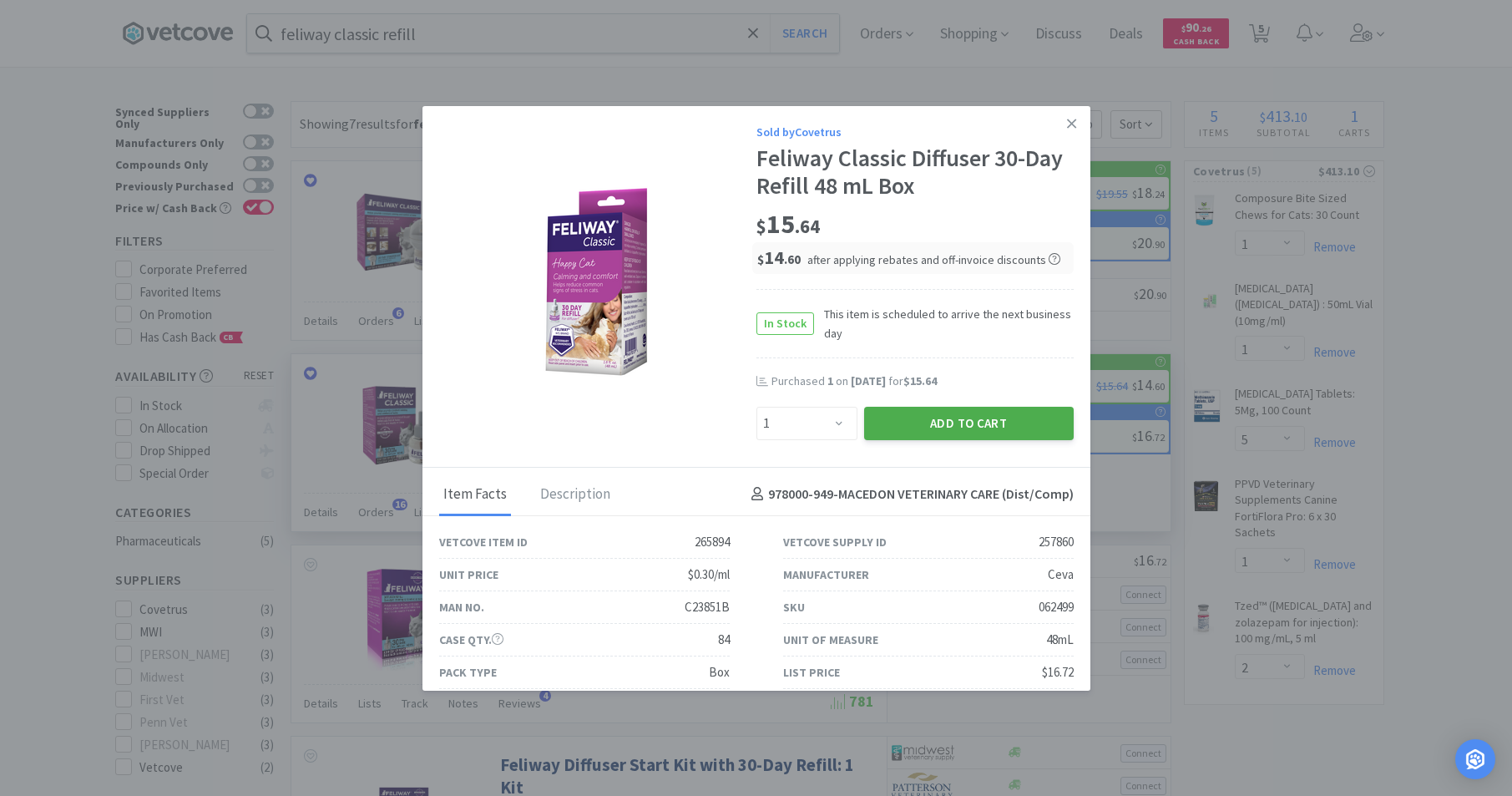
click at [920, 426] on button "Add to Cart" at bounding box center [969, 423] width 210 height 33
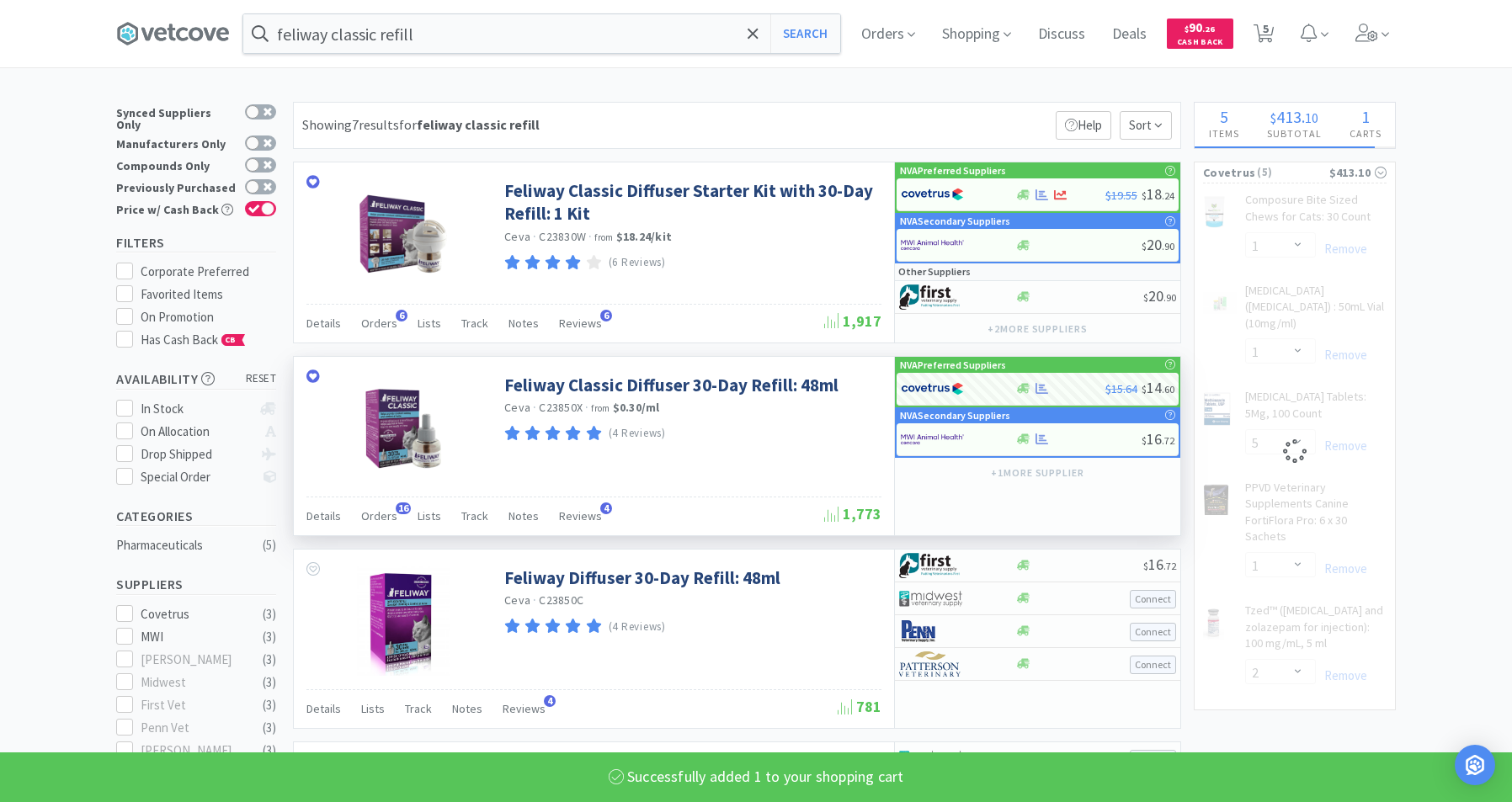
select select "1"
select select "5"
select select "1"
select select "2"
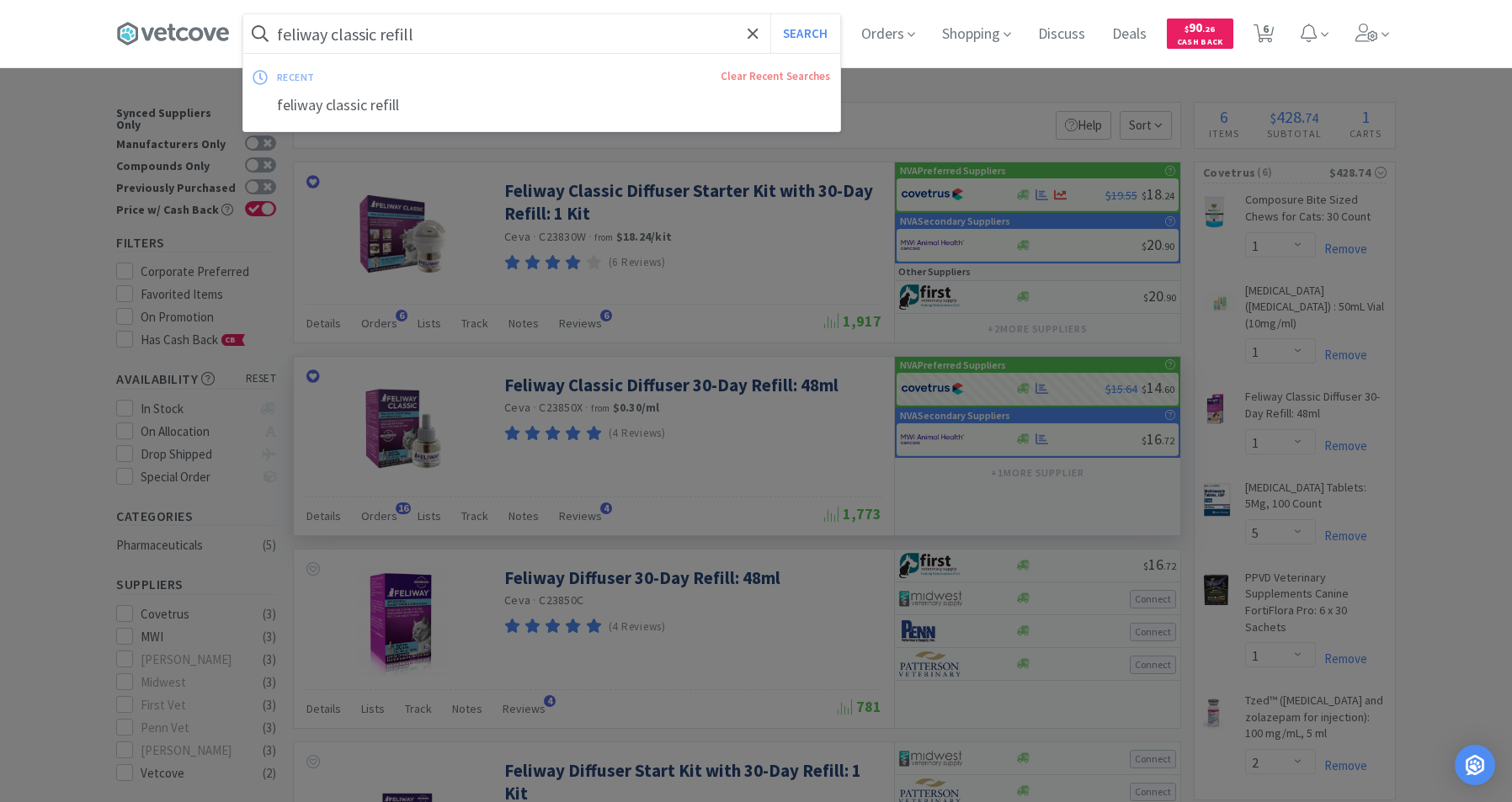
click at [477, 32] on input "feliway classic refill" at bounding box center [541, 33] width 597 height 39
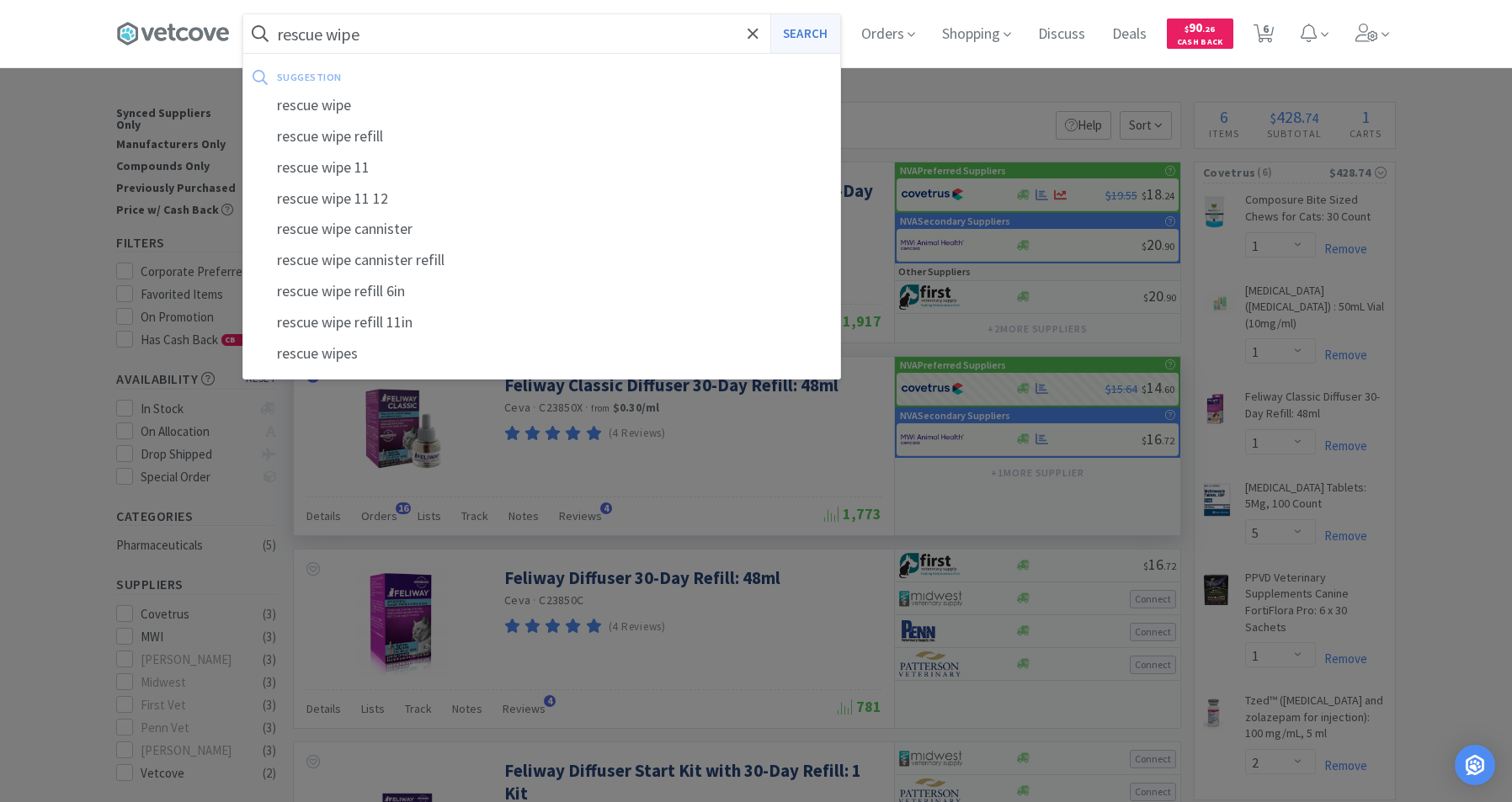
type input "rescue wipe"
click at [814, 31] on button "Search" at bounding box center [806, 33] width 70 height 39
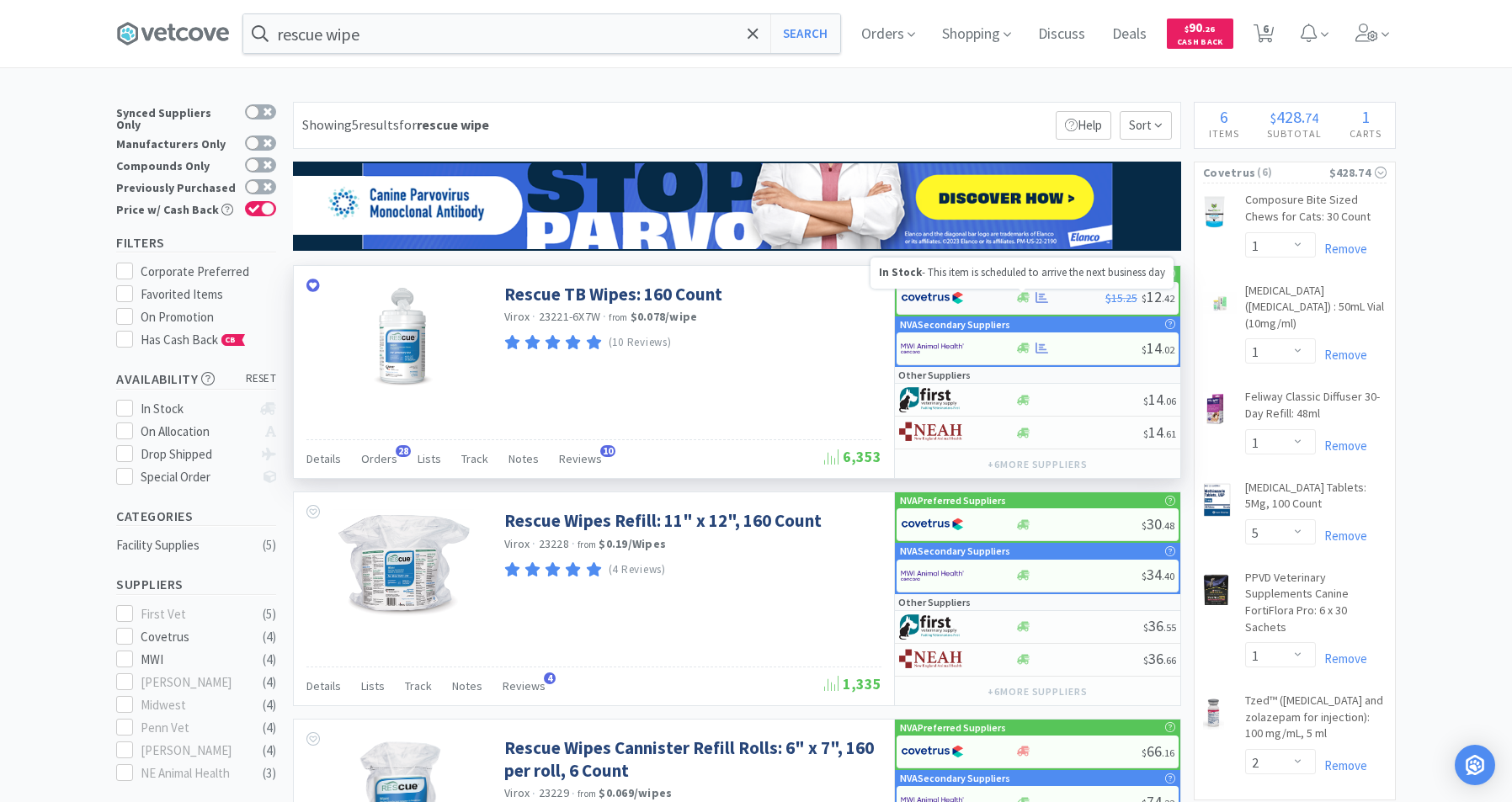
click at [1024, 303] on icon at bounding box center [1023, 297] width 12 height 12
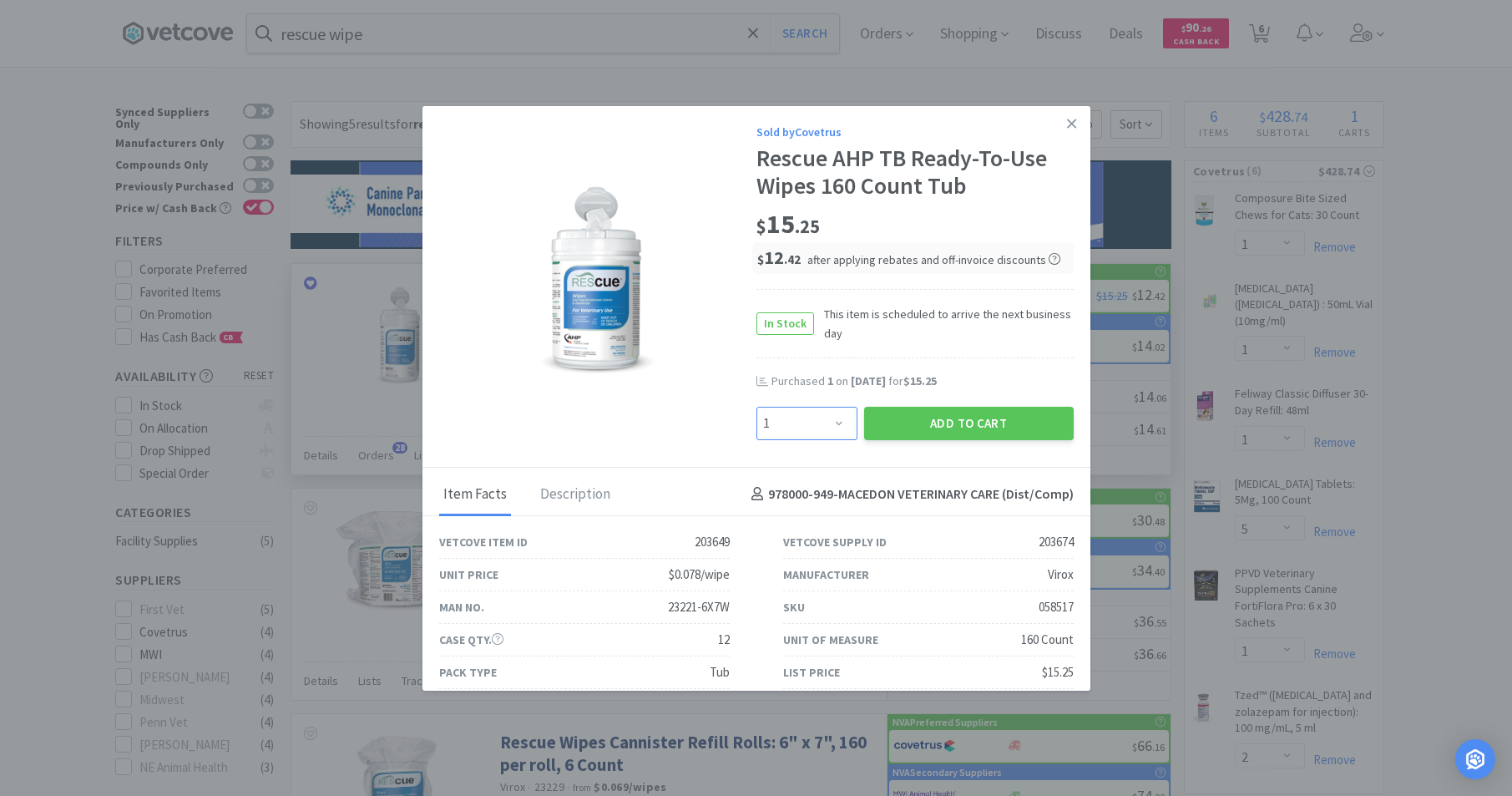
click at [830, 421] on select "Enter Quantity 1 2 3 4 5 6 7 8 9 10 11 12 13 14 15 16 17 18 19 20 Enter Quantity" at bounding box center [807, 423] width 101 height 33
select select "3"
click at [756, 407] on select "Enter Quantity 1 2 3 4 5 6 7 8 9 10 11 12 13 14 15 16 17 18 19 20 Enter Quantity" at bounding box center [807, 423] width 101 height 33
click at [943, 409] on button "Add to Cart" at bounding box center [969, 423] width 210 height 33
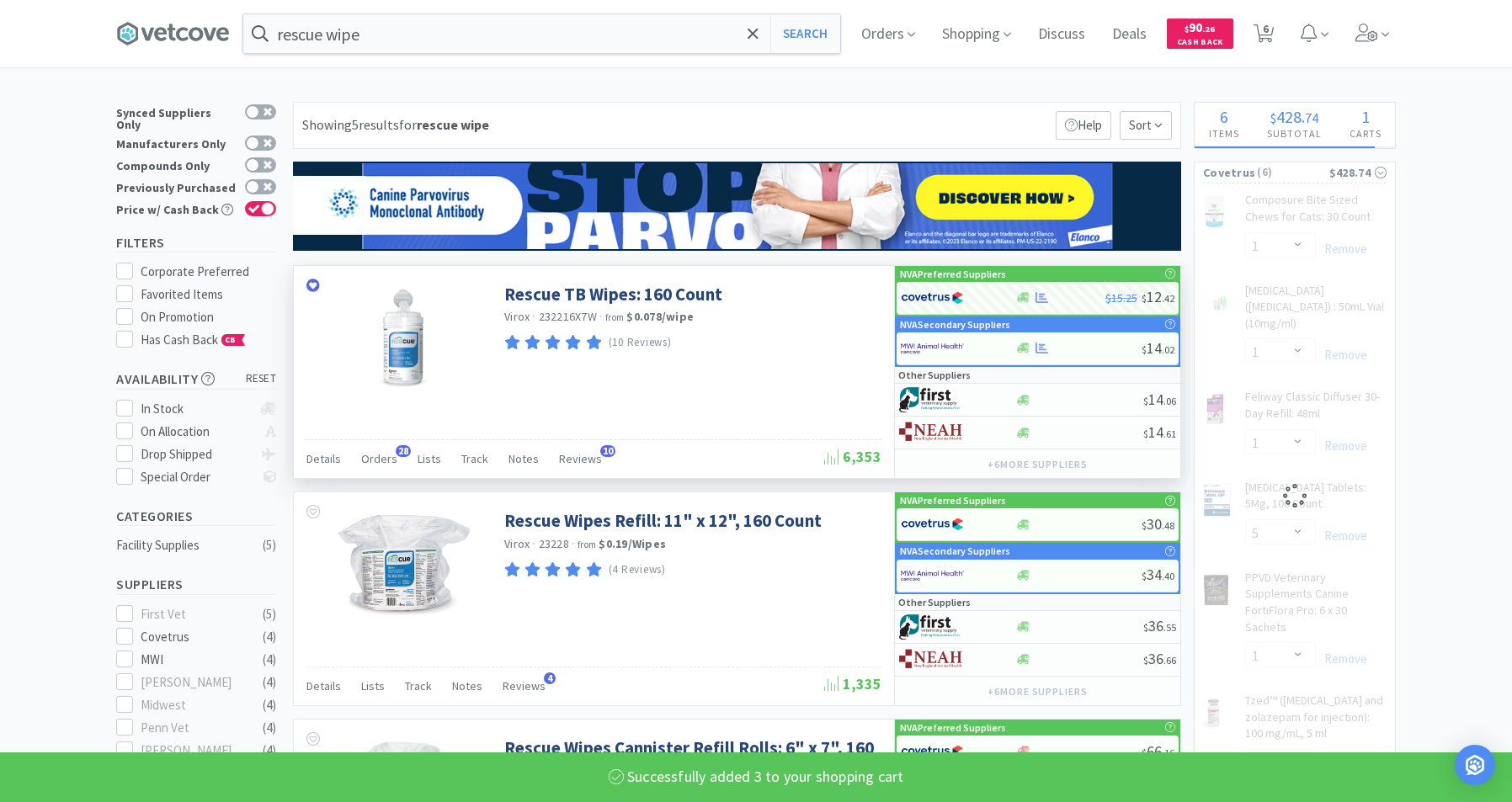
select select "3"
select select "2"
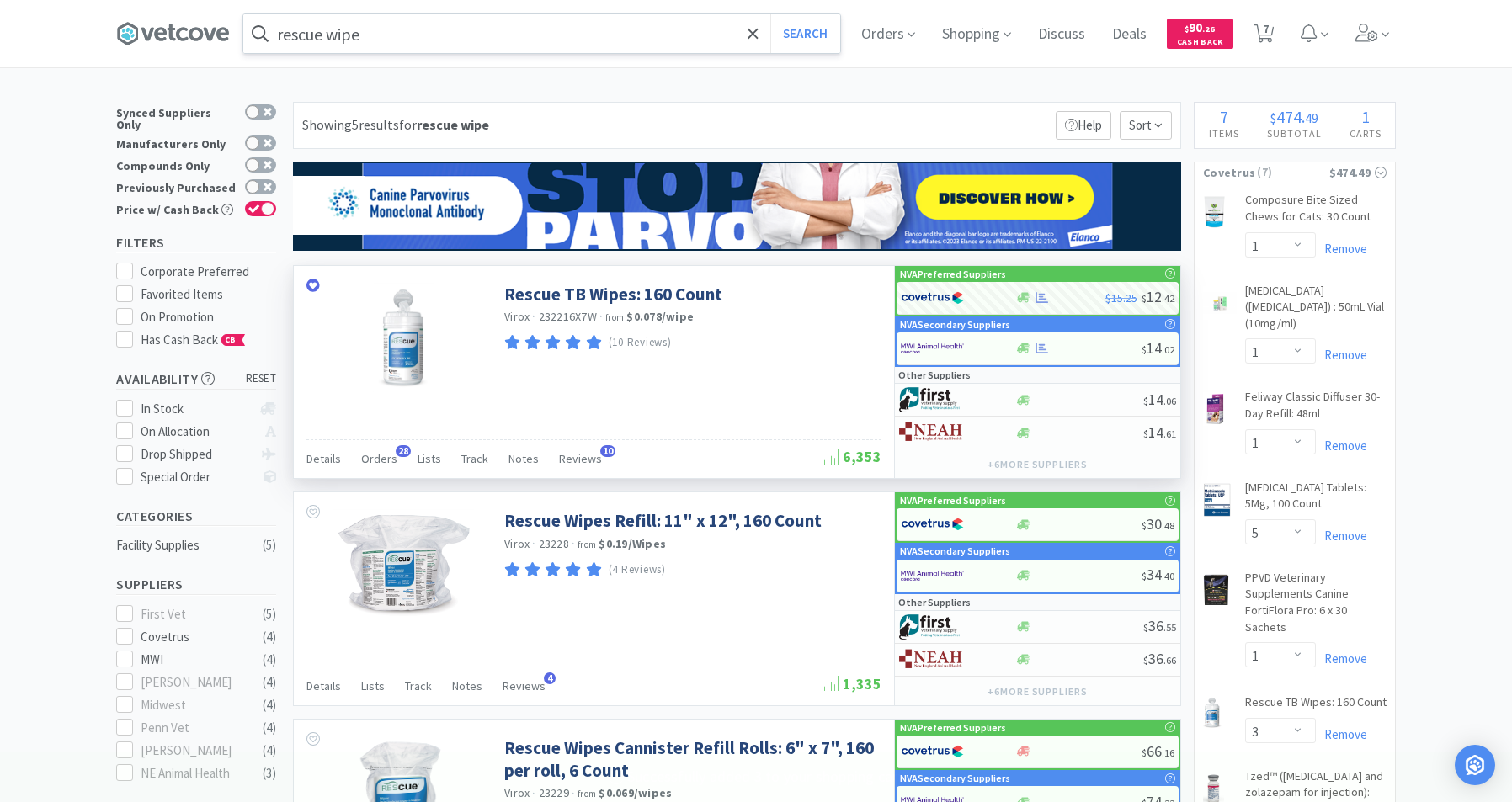
click at [524, 31] on input "rescue wipe" at bounding box center [541, 33] width 597 height 39
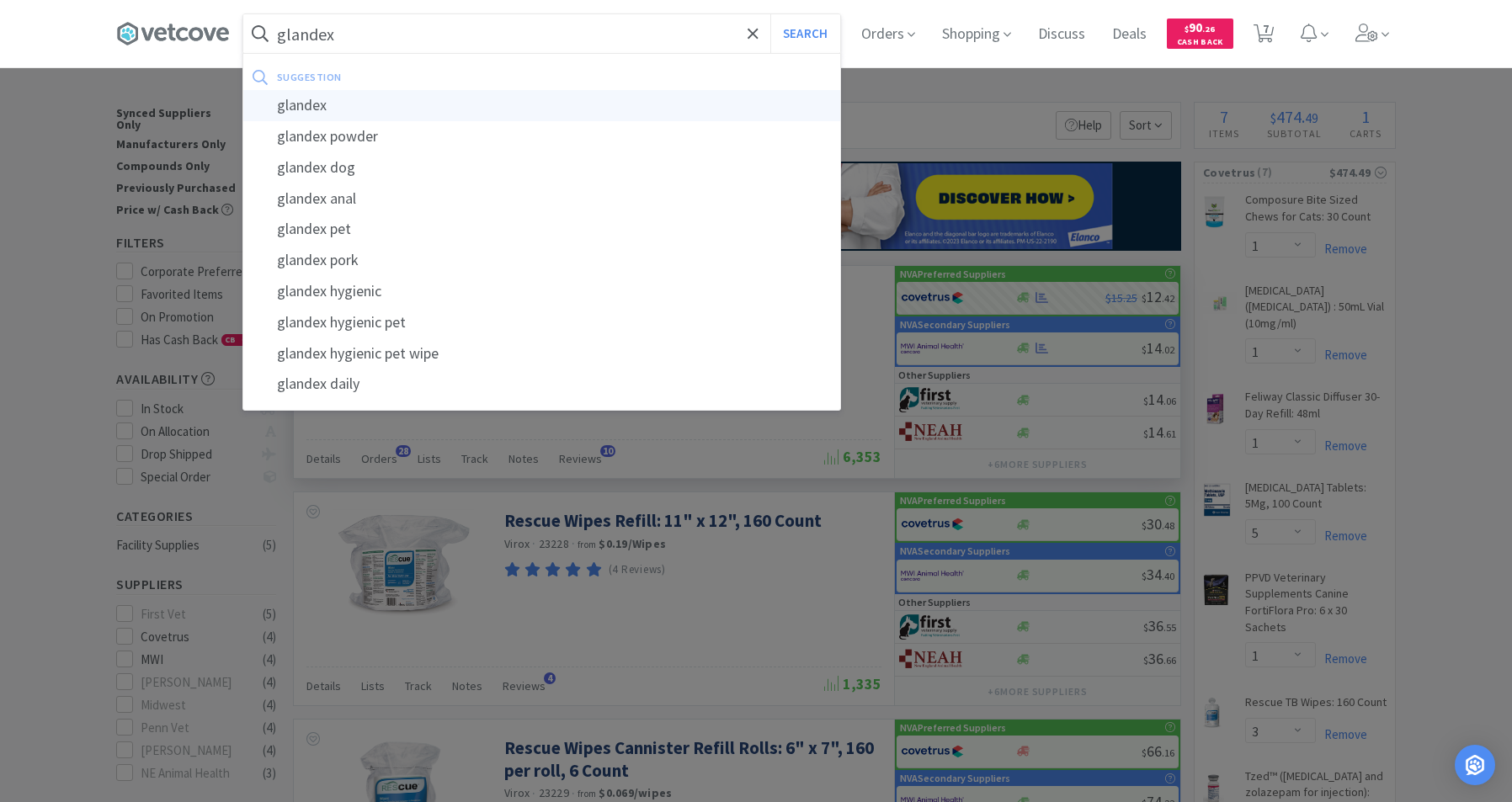
type input "glandex"
click at [292, 113] on div "glandex" at bounding box center [541, 105] width 597 height 31
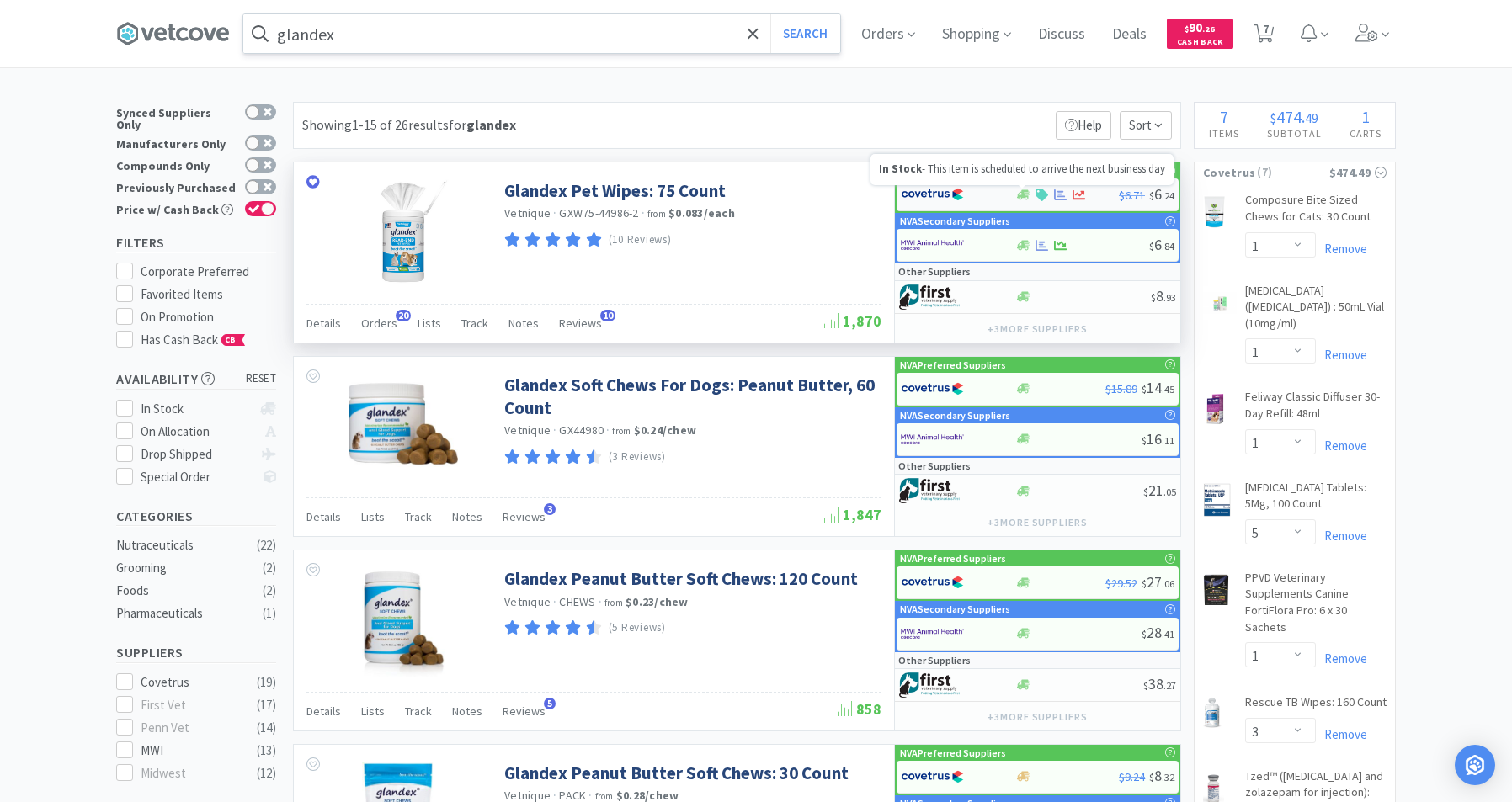
click at [1021, 196] on icon at bounding box center [1023, 195] width 12 height 11
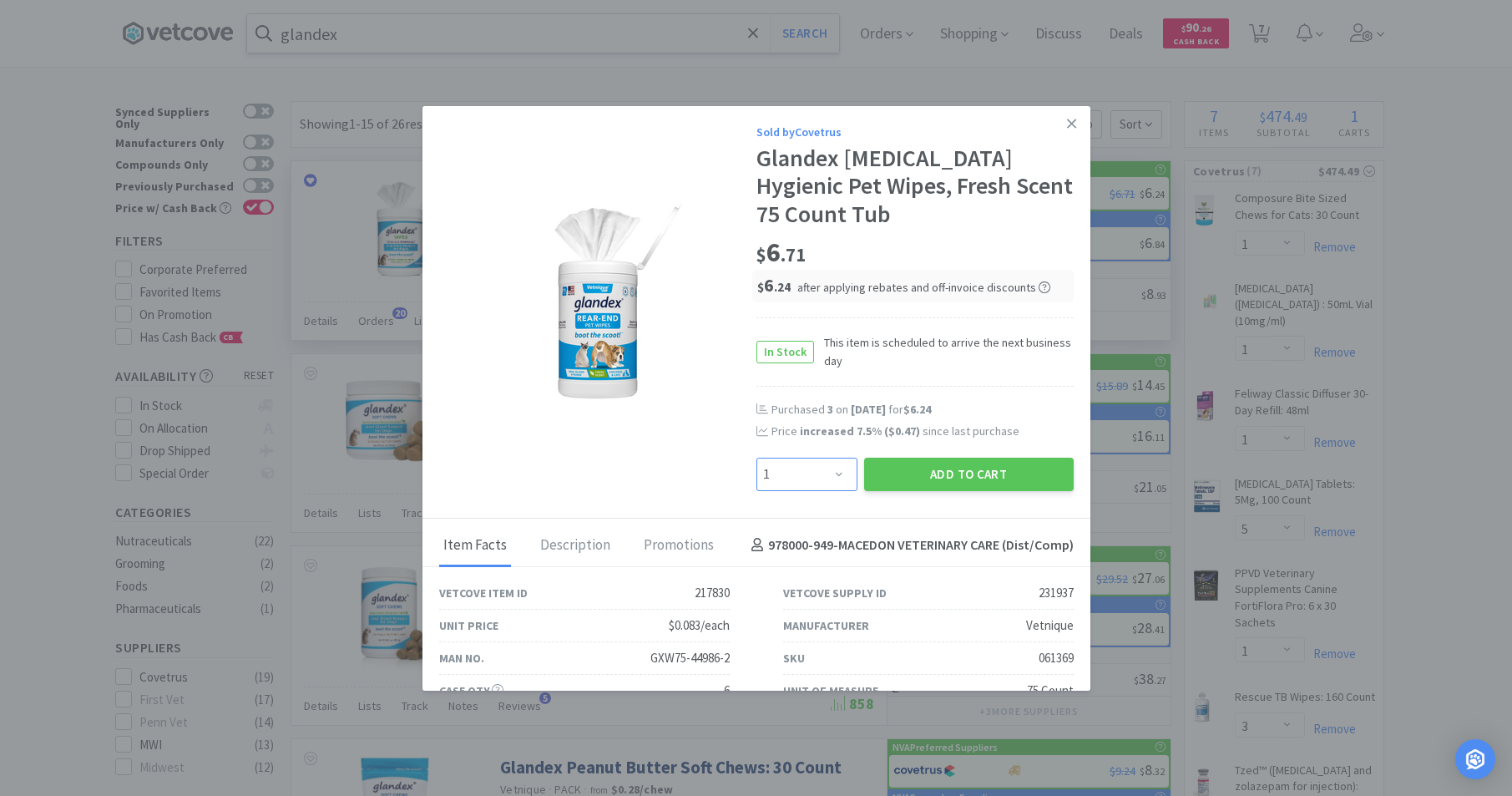
click at [831, 474] on select "Enter Quantity 1 2 3 4 5 6 7 8 9 10 11 12 13 14 15 16 17 18 19 20 Enter Quantity" at bounding box center [807, 475] width 101 height 33
select select "2"
click at [756, 458] on select "Enter Quantity 1 2 3 4 5 6 7 8 9 10 11 12 13 14 15 16 17 18 19 20 Enter Quantity" at bounding box center [807, 475] width 101 height 33
click at [919, 471] on button "Add to Cart" at bounding box center [969, 475] width 210 height 33
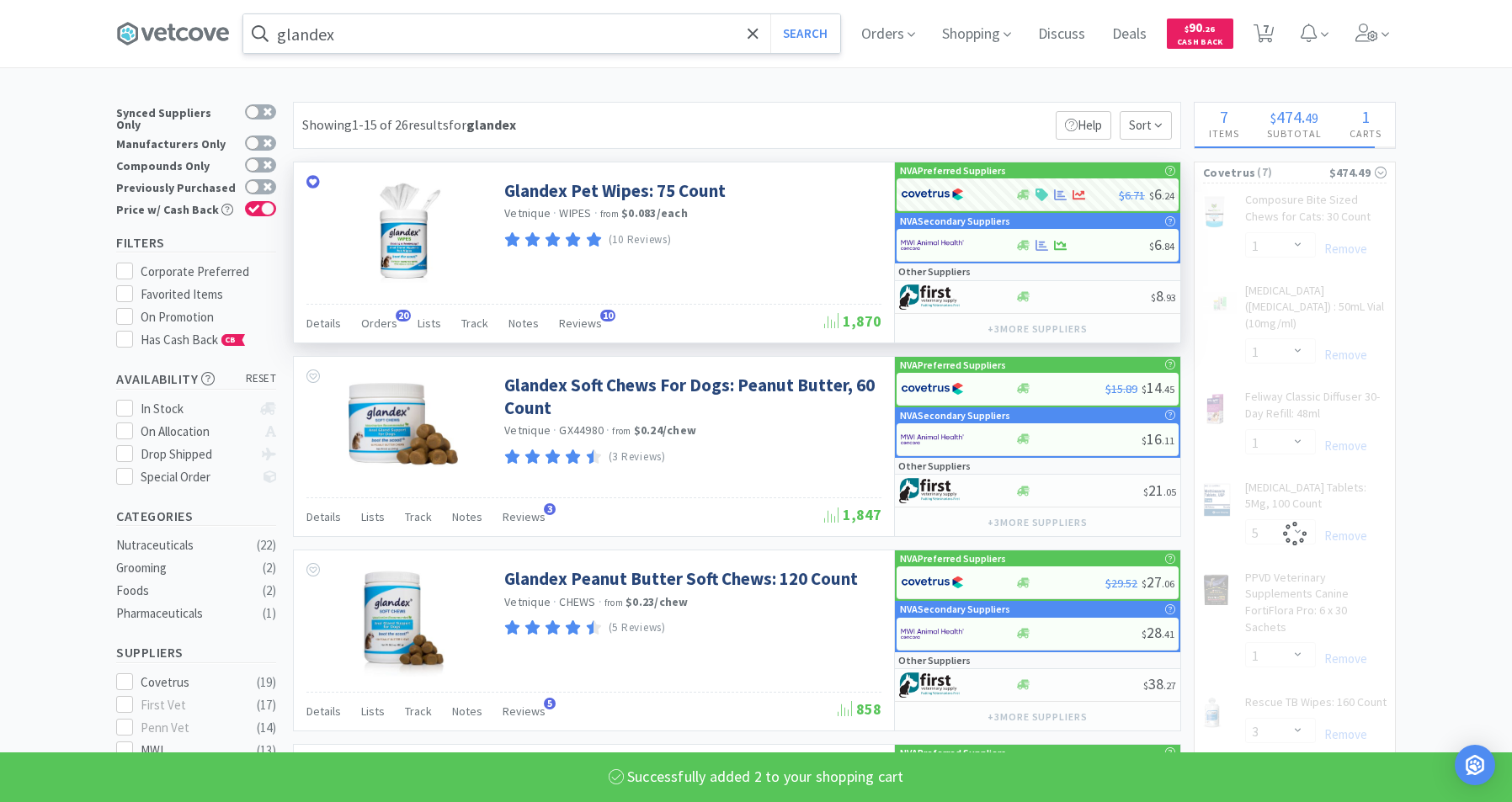
select select "2"
select select "5"
select select "1"
select select "3"
select select "2"
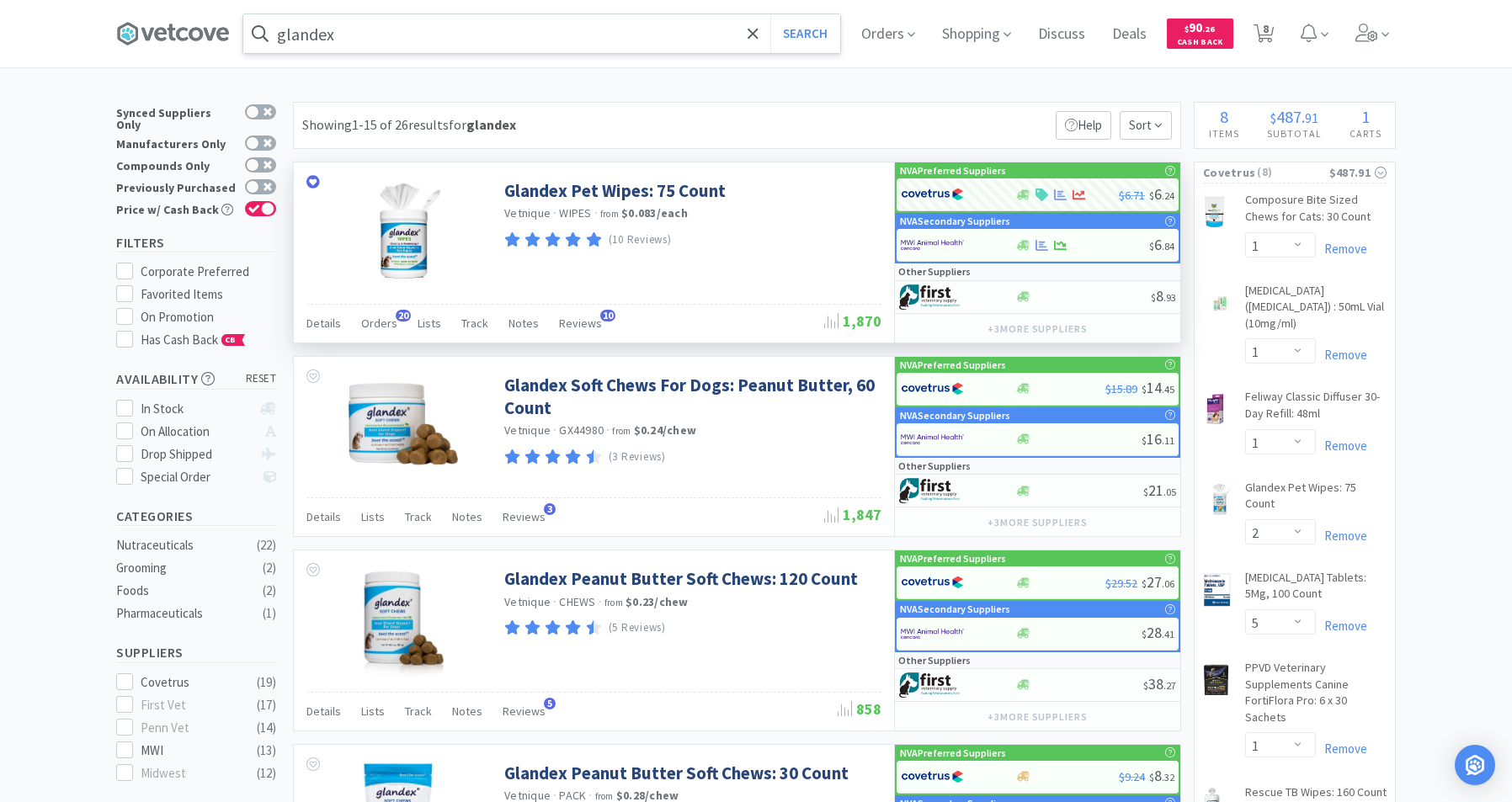
click at [473, 39] on input "glandex" at bounding box center [541, 33] width 597 height 39
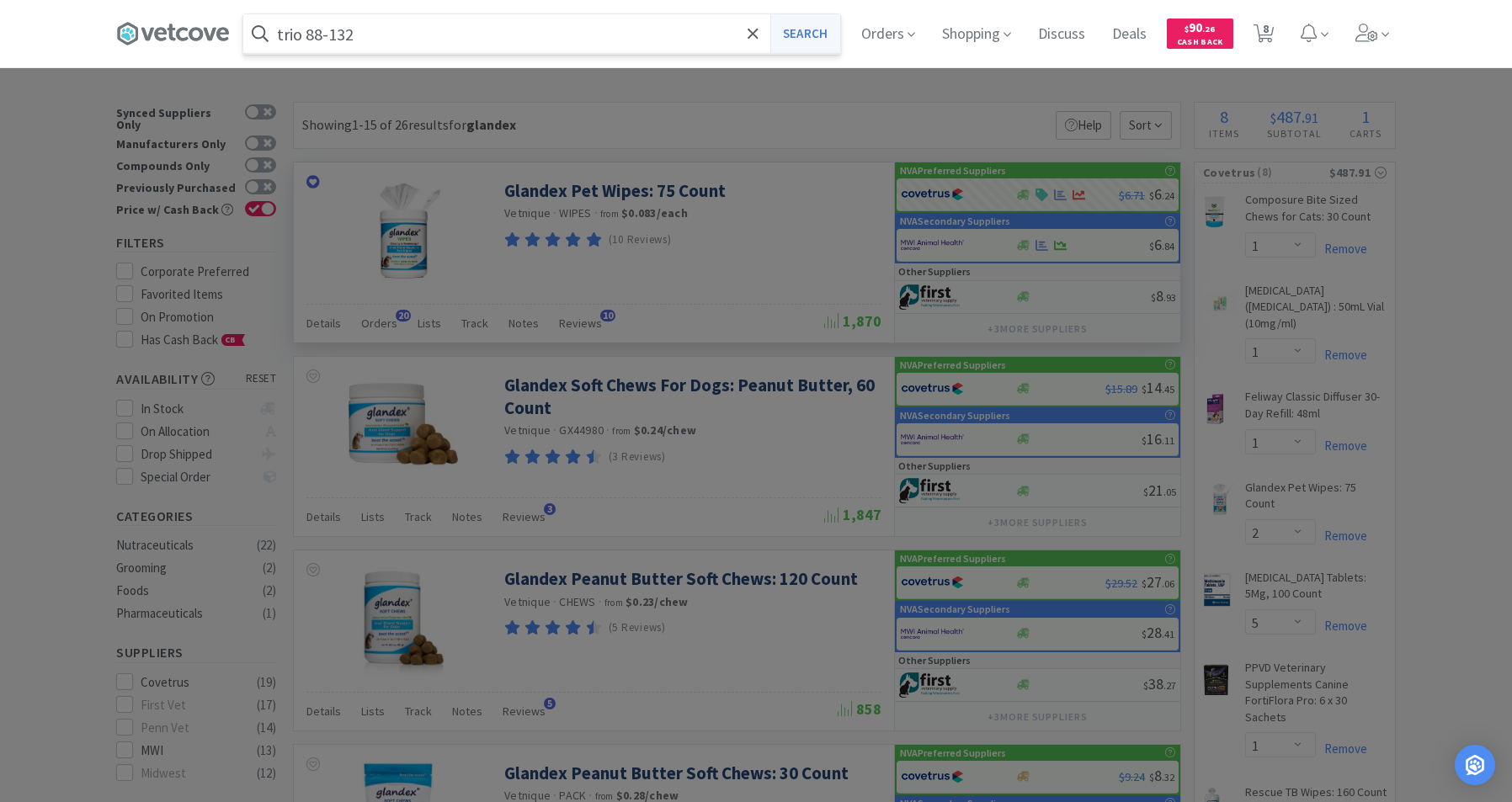
type input "trio 88-132"
click at [815, 32] on button "Search" at bounding box center [806, 33] width 70 height 39
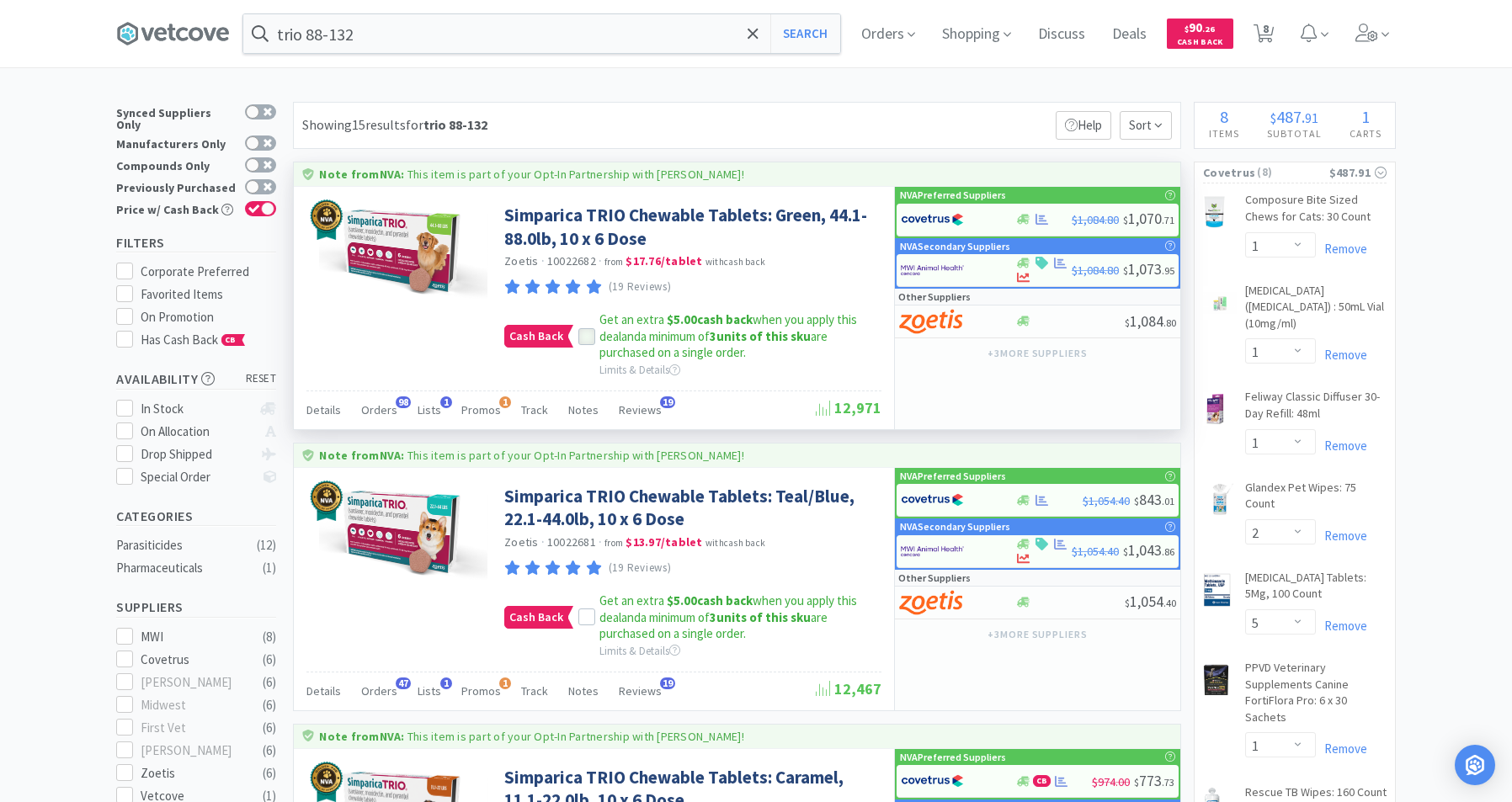
click at [586, 345] on div at bounding box center [586, 336] width 17 height 17
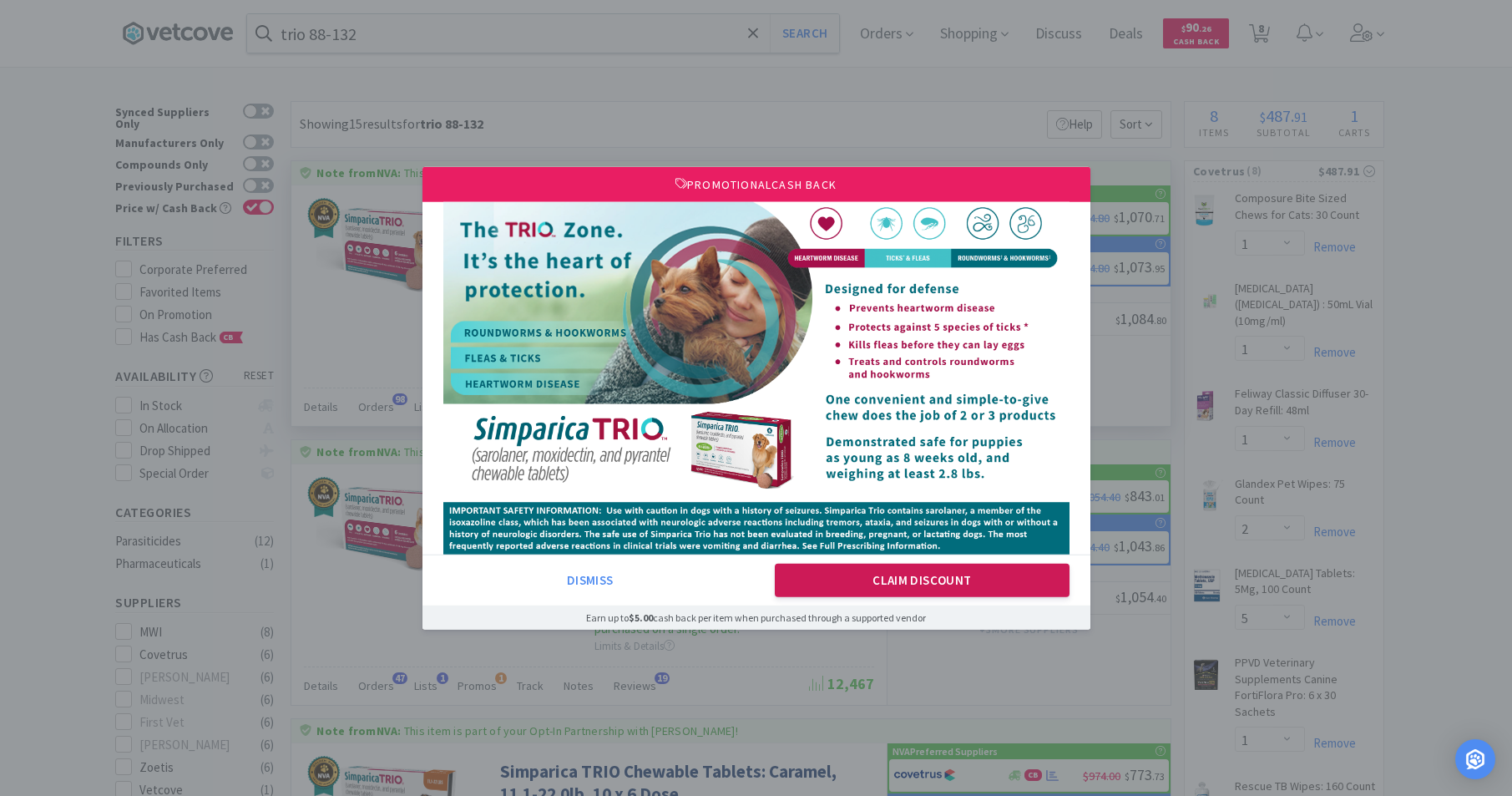
click at [856, 584] on button "Claim Discount" at bounding box center [922, 580] width 295 height 33
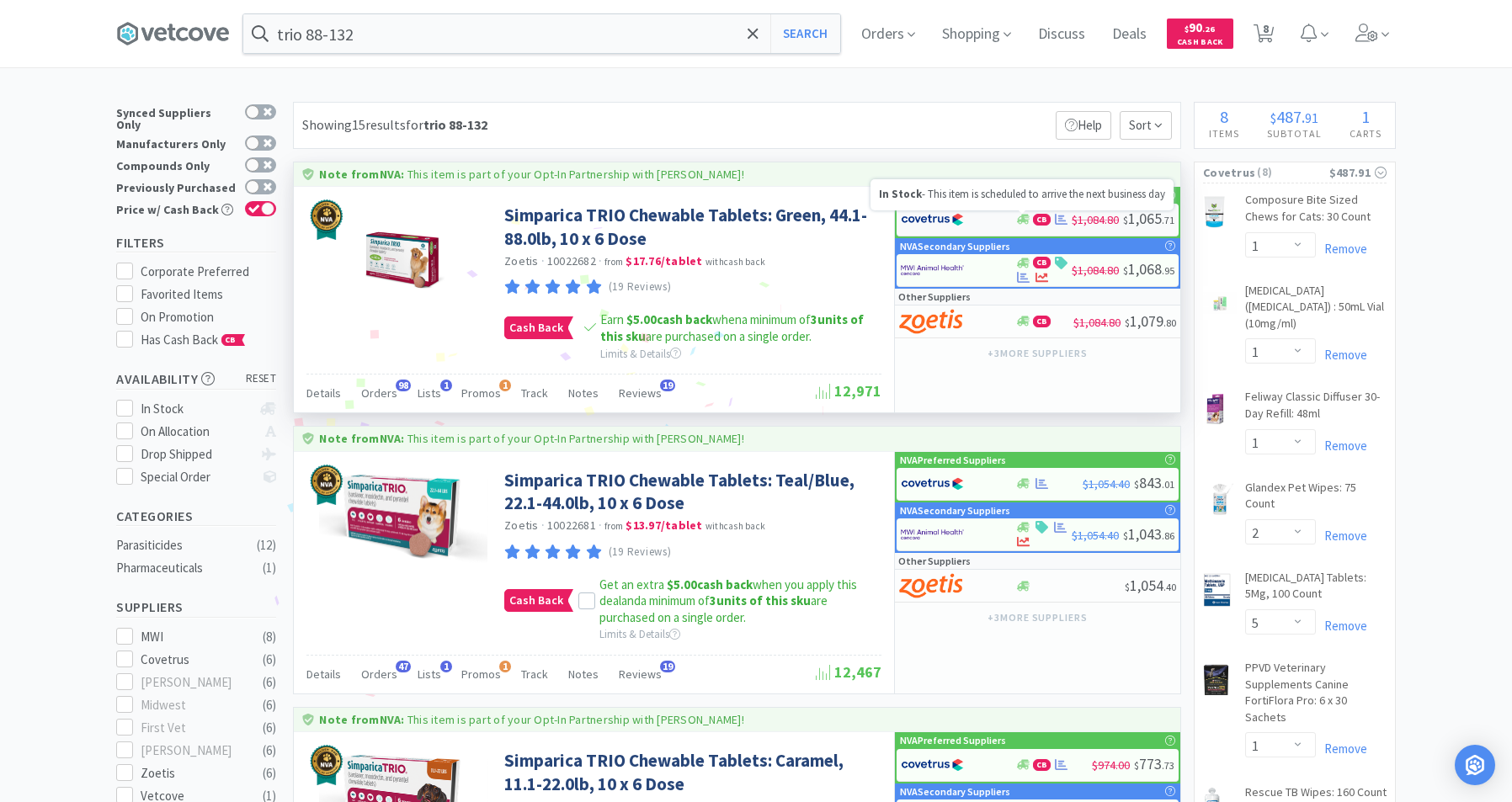
click at [1021, 222] on icon at bounding box center [1023, 220] width 12 height 11
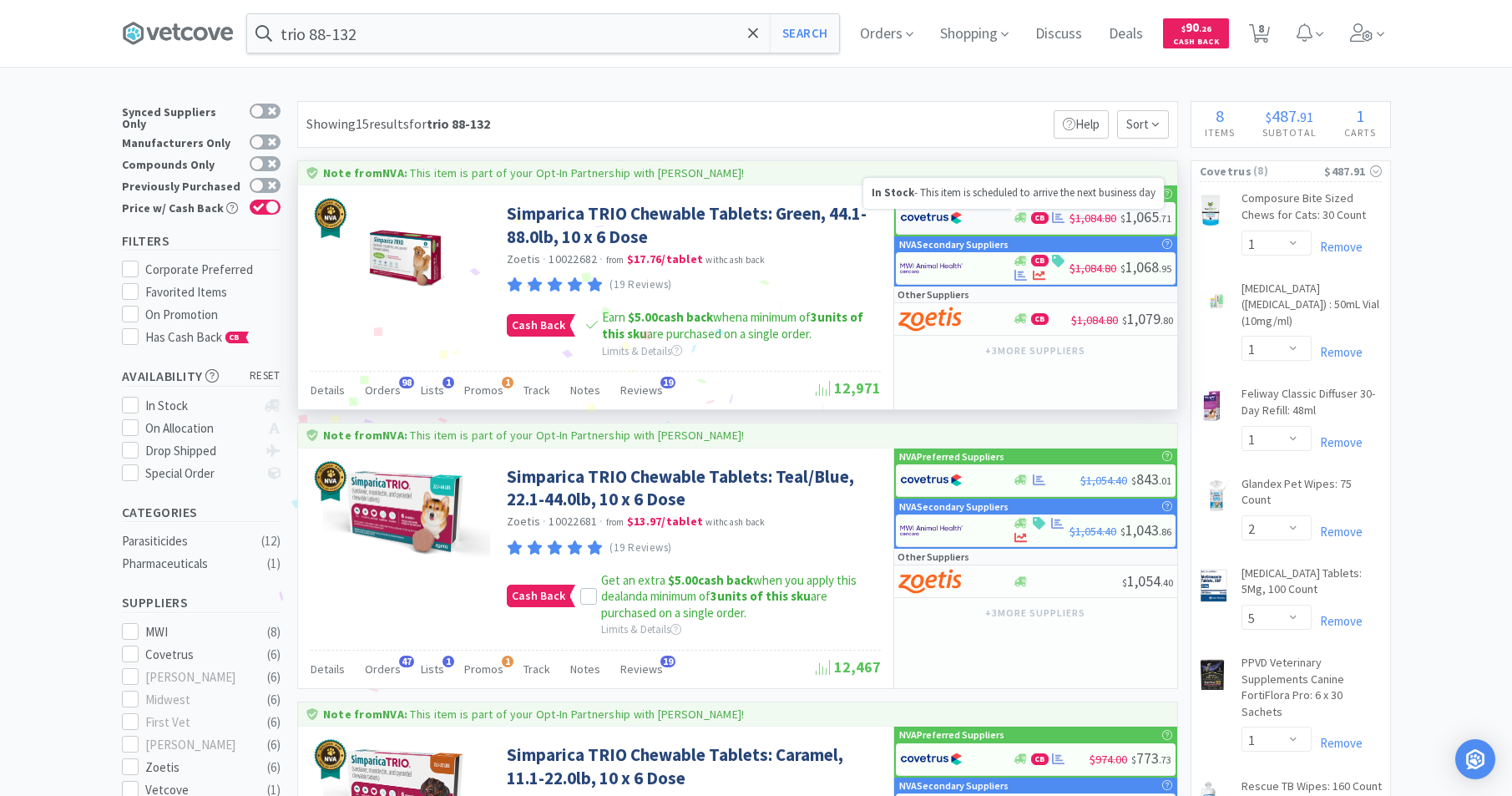
select select "2"
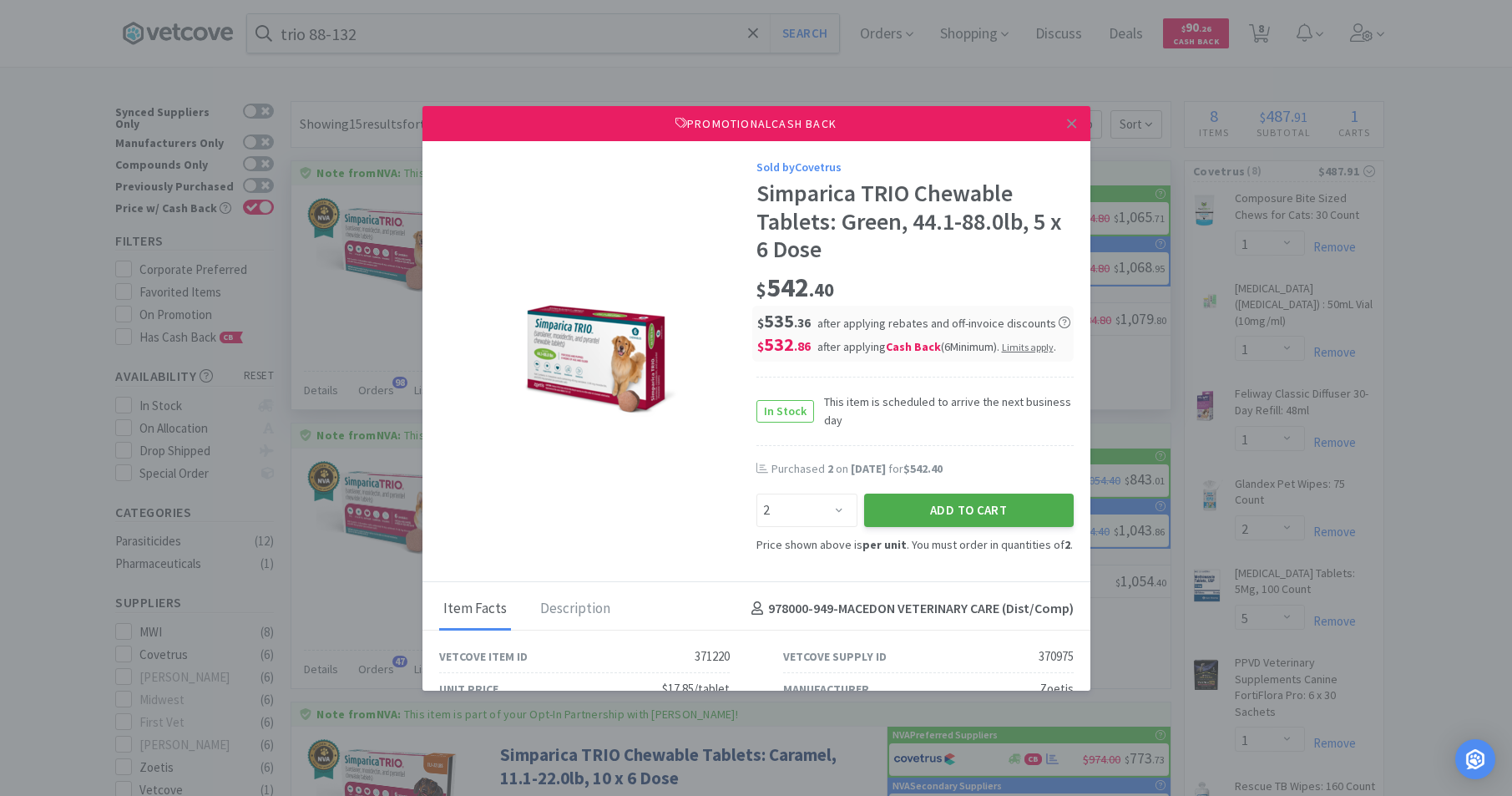
click at [954, 518] on button "Add to Cart" at bounding box center [969, 510] width 210 height 33
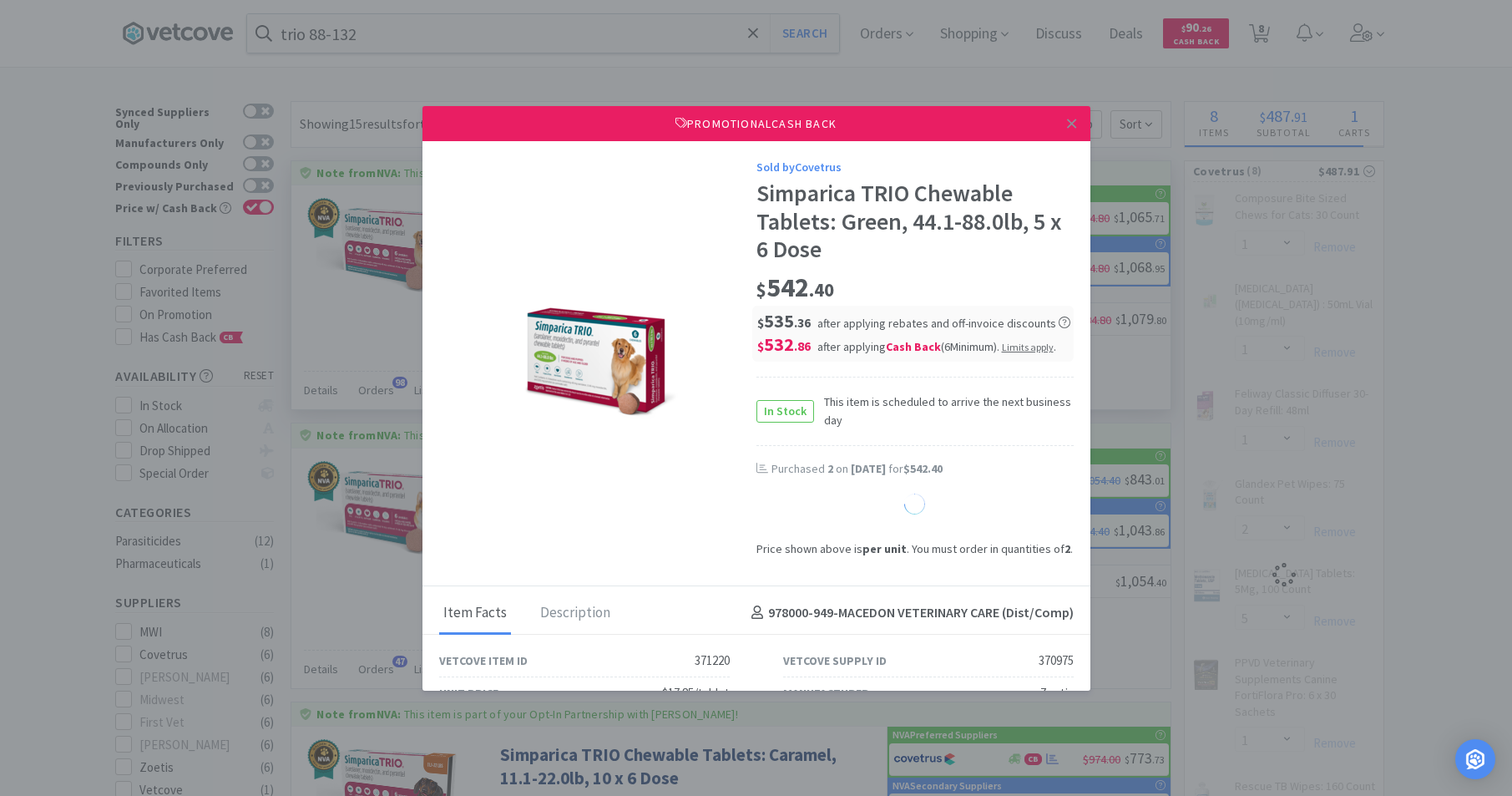
select select "1"
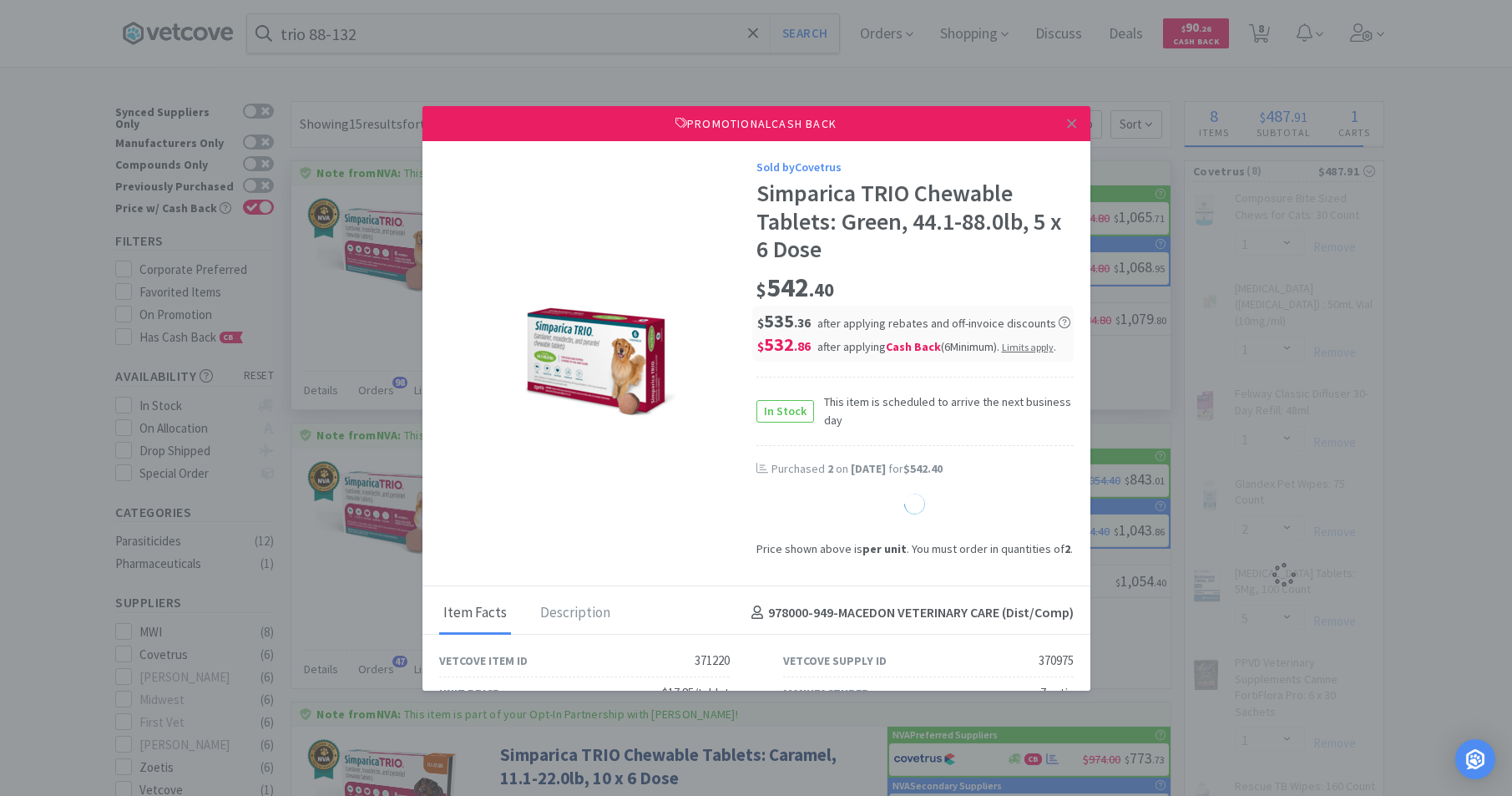
select select "1"
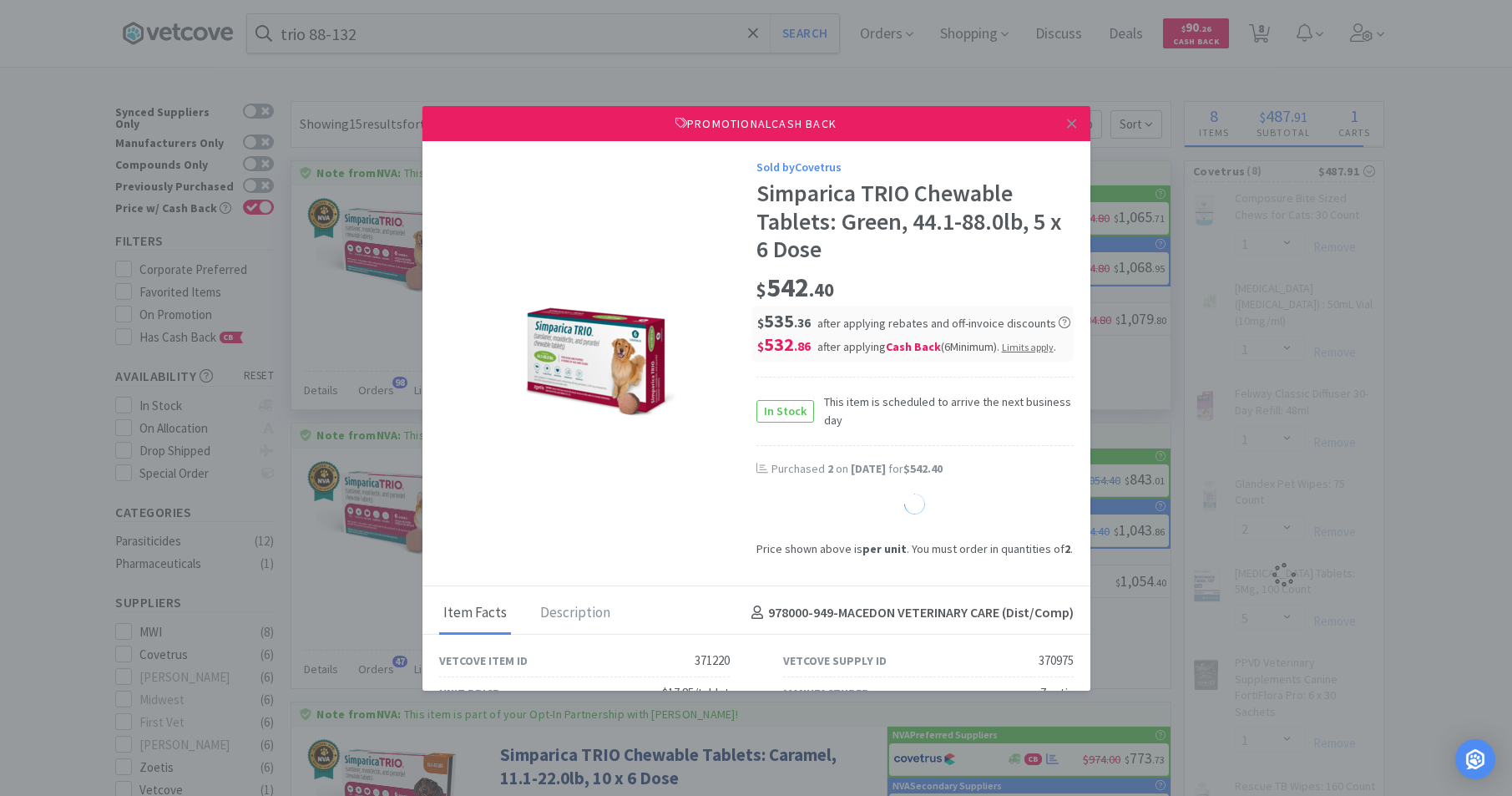
select select "1"
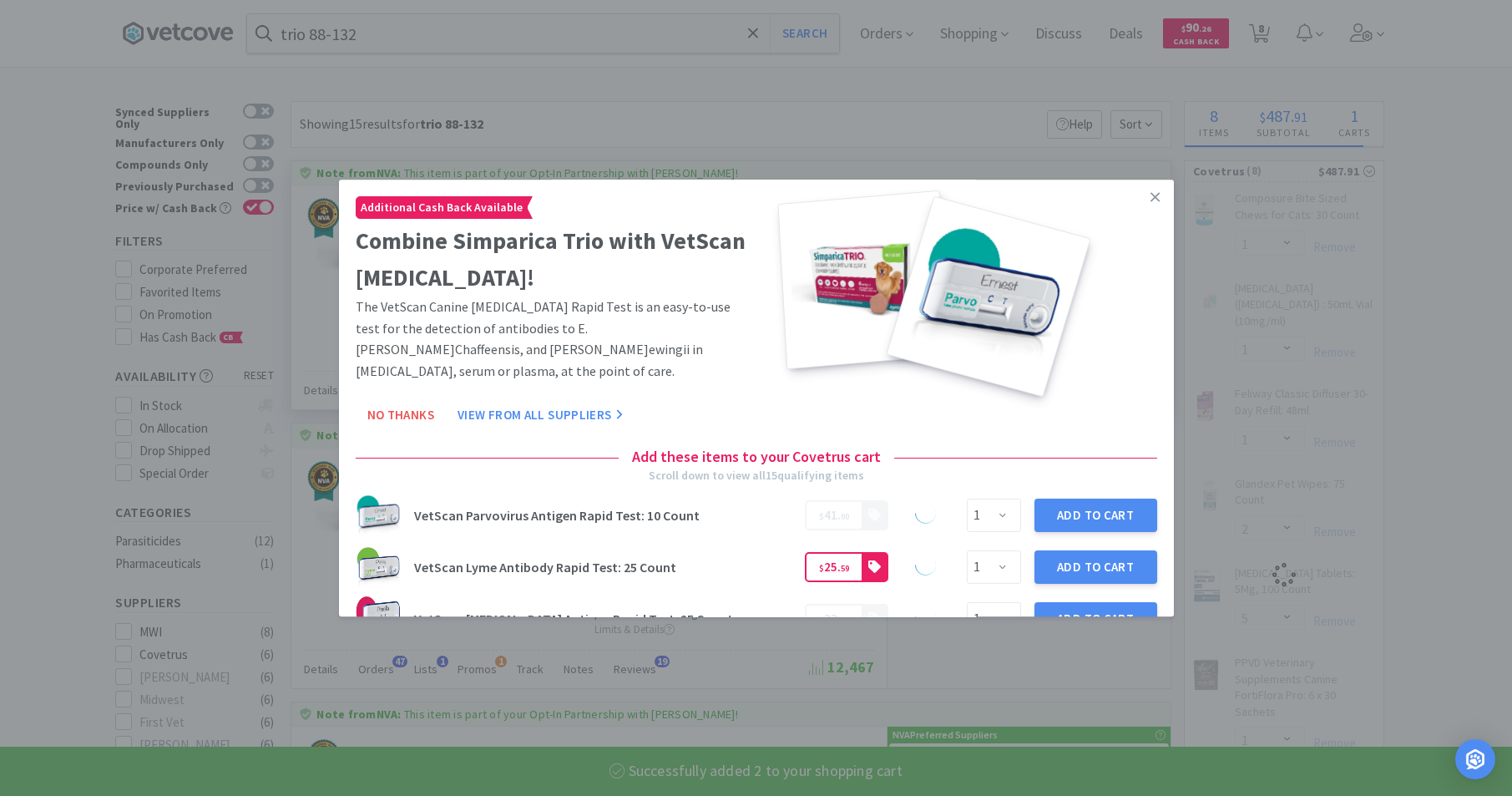
select select "2"
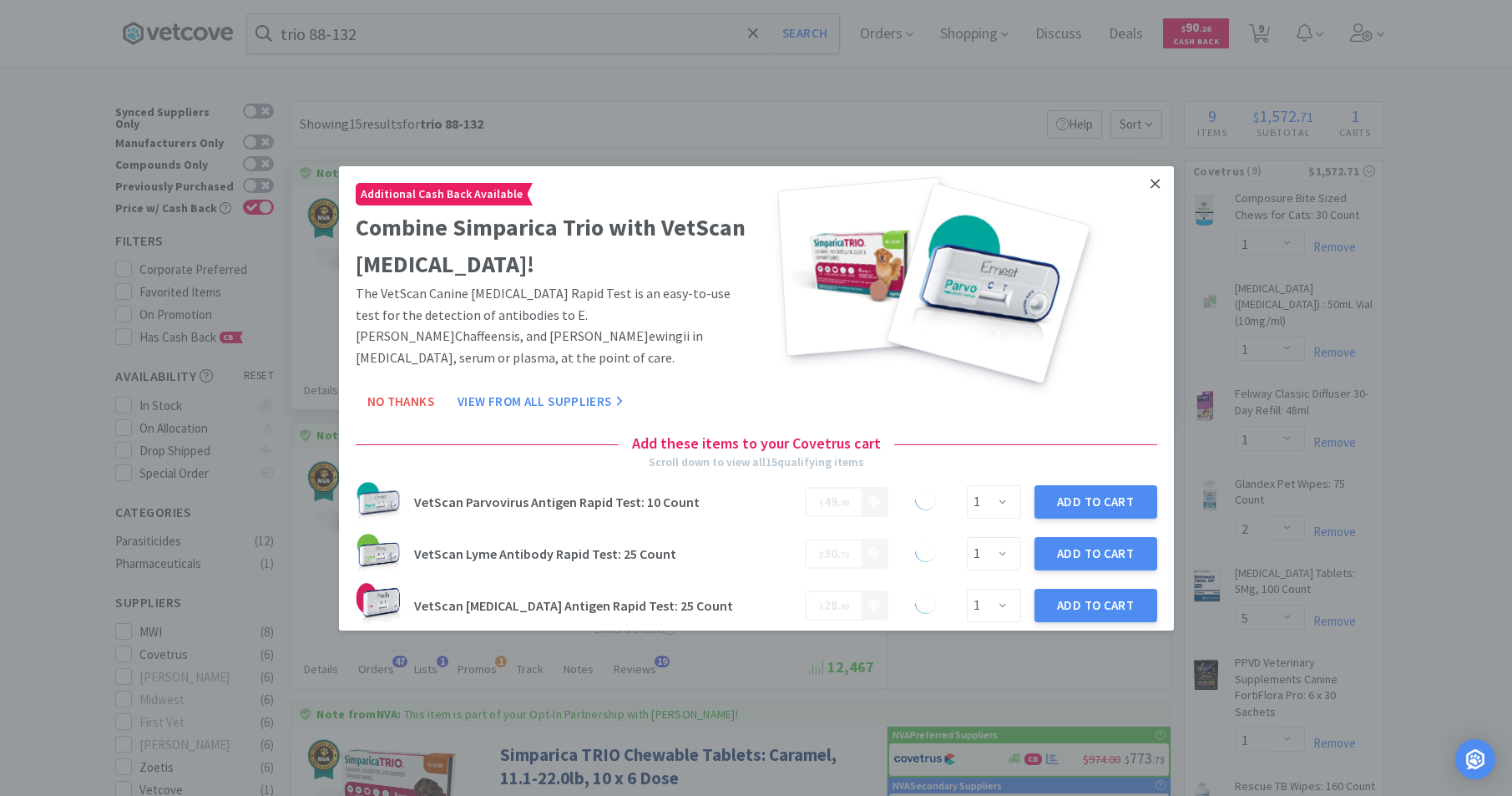
click at [1151, 180] on icon at bounding box center [1155, 182] width 10 height 15
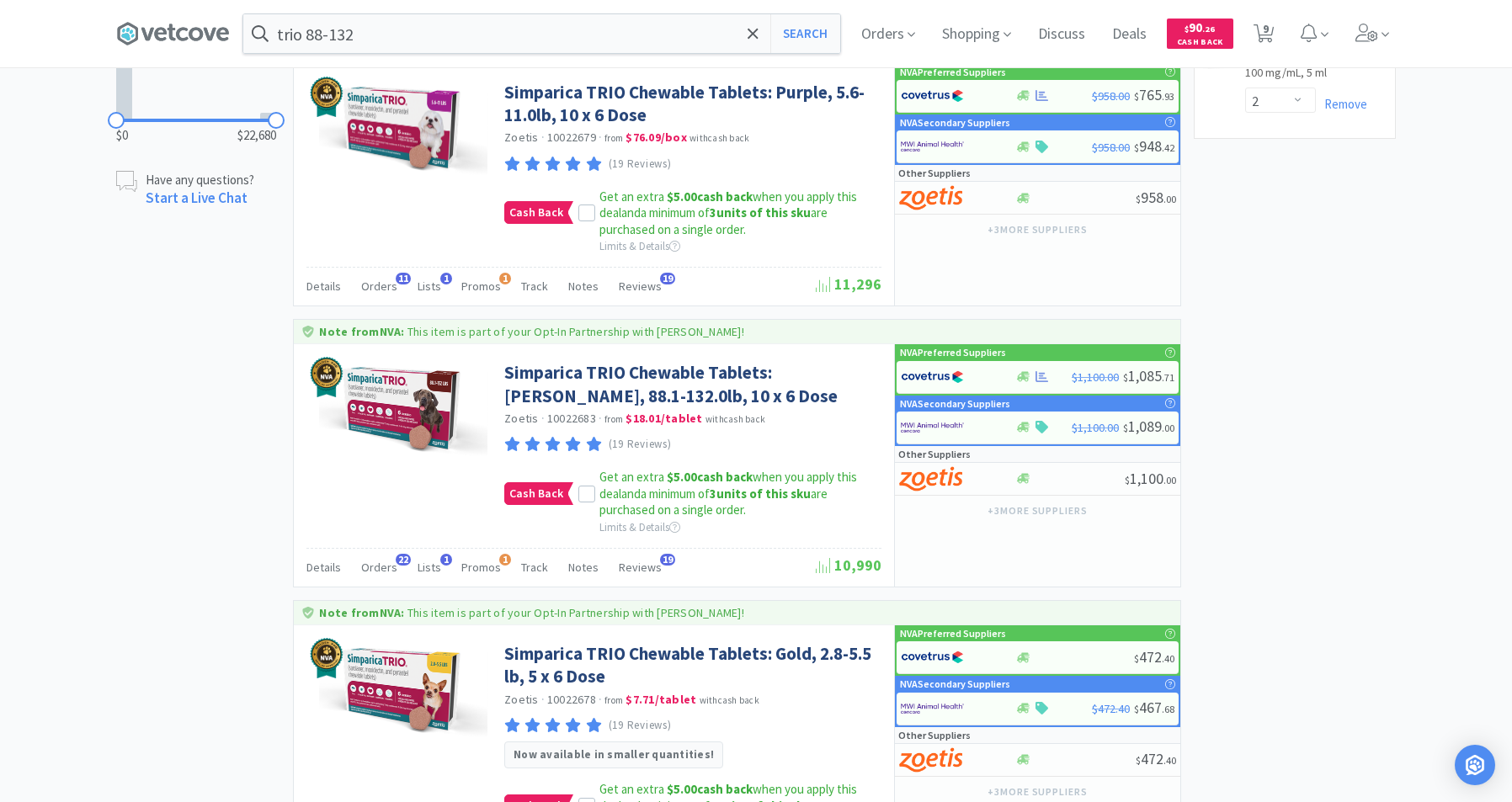
scroll to position [958, 0]
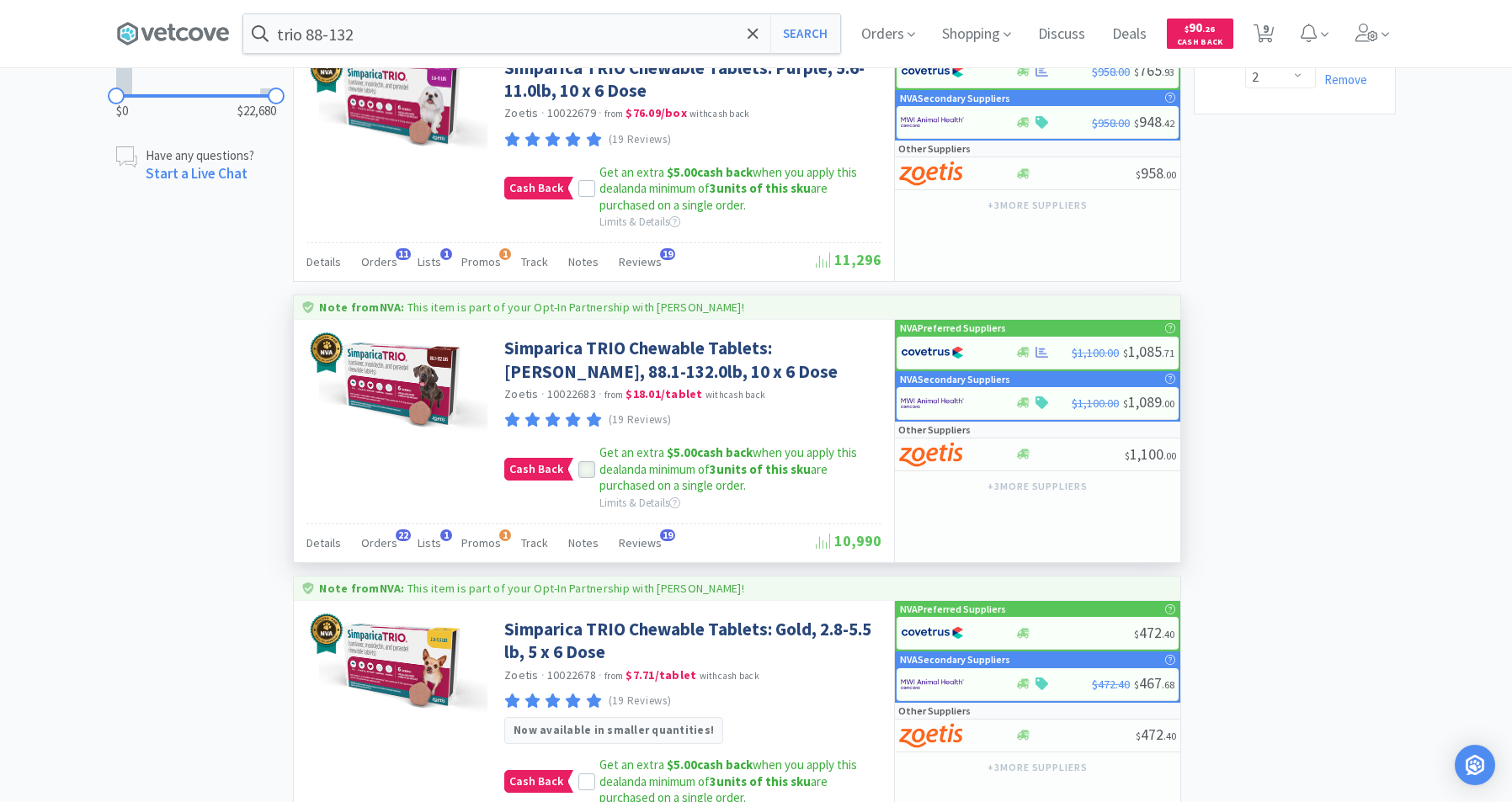
click at [588, 474] on icon at bounding box center [586, 469] width 11 height 11
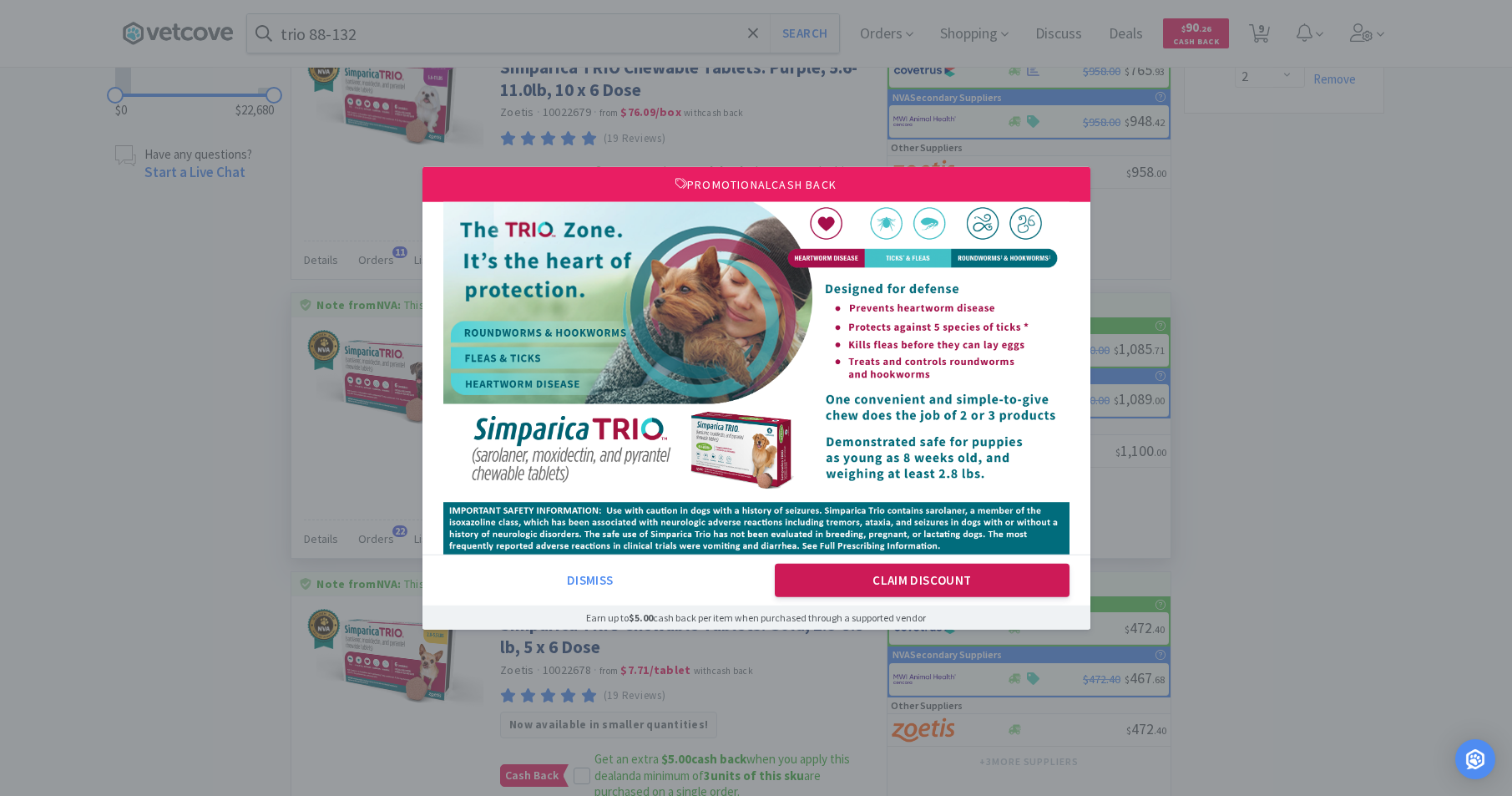
click at [913, 583] on button "Claim Discount" at bounding box center [922, 580] width 295 height 33
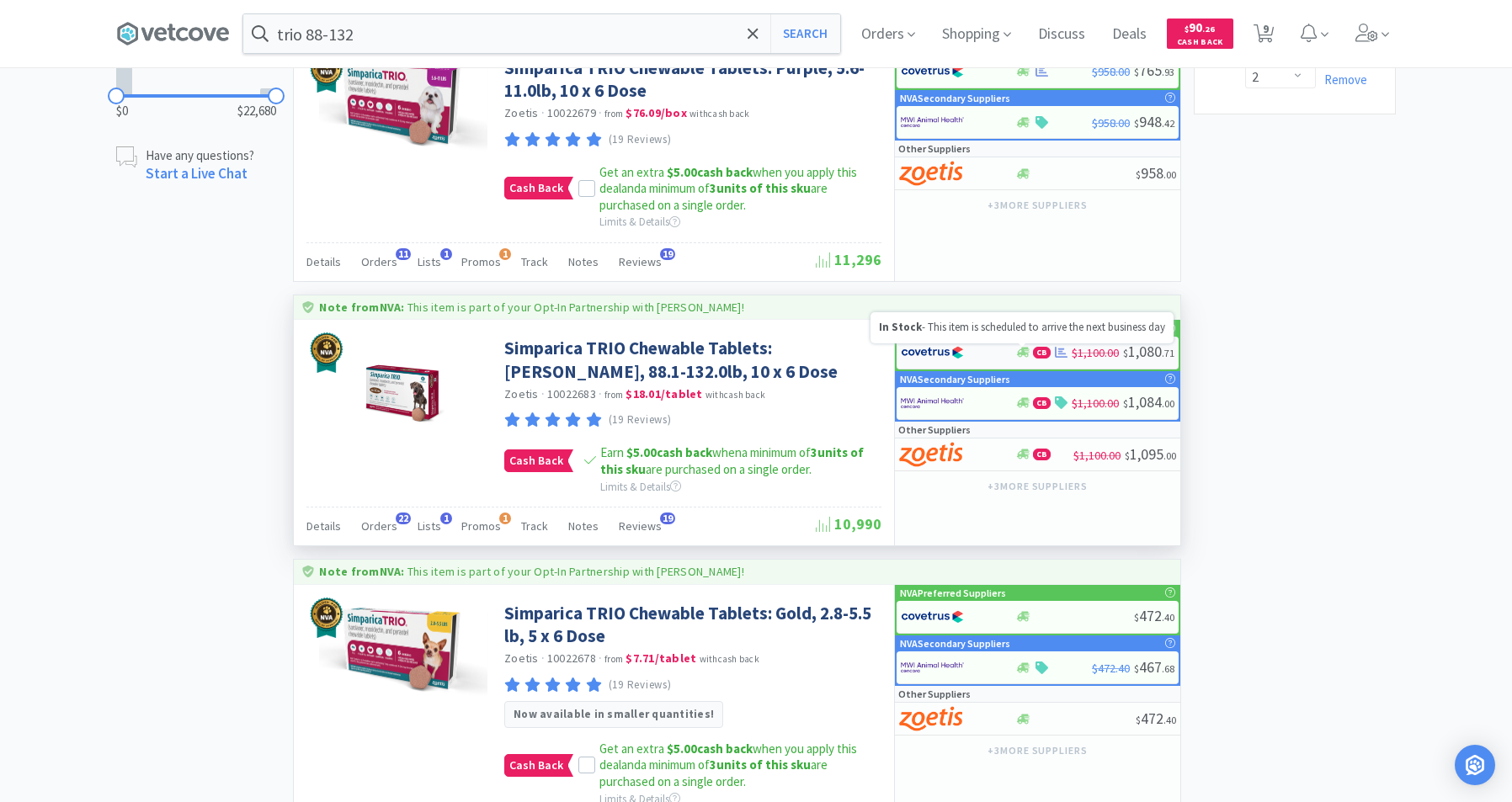
click at [1021, 349] on icon at bounding box center [1023, 353] width 12 height 11
select select "2"
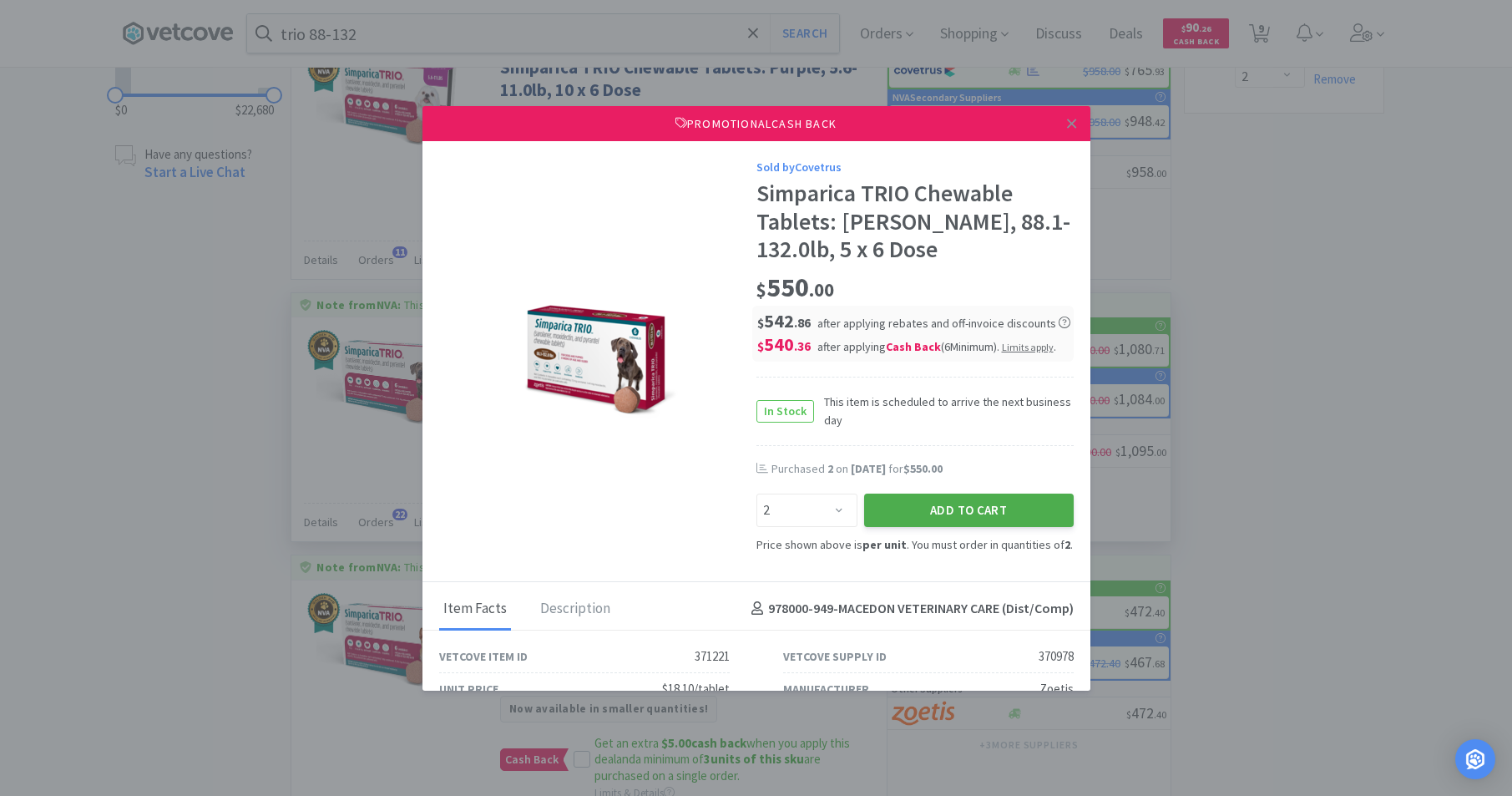
click at [931, 509] on button "Add to Cart" at bounding box center [969, 510] width 210 height 33
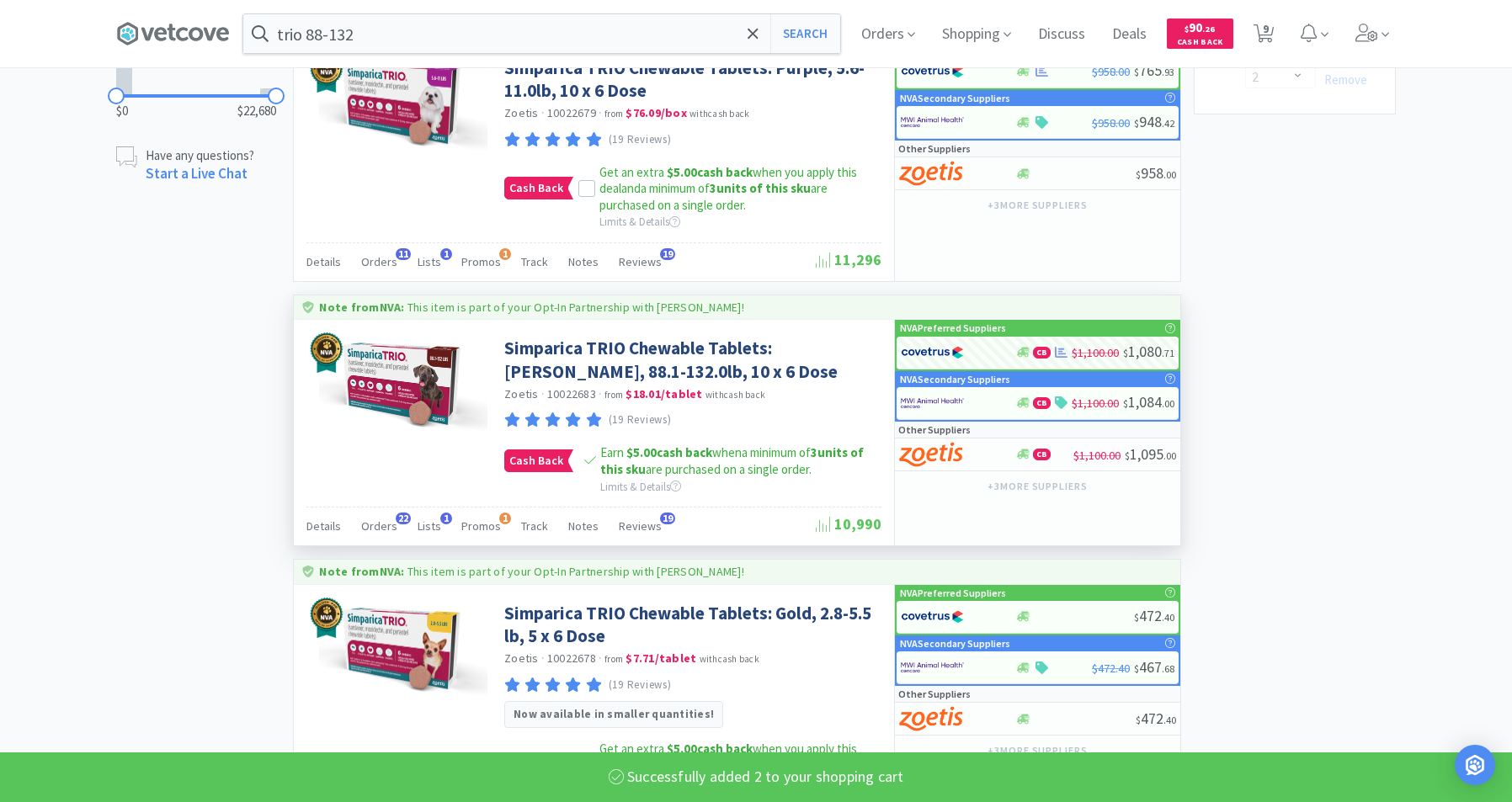
select select "2"
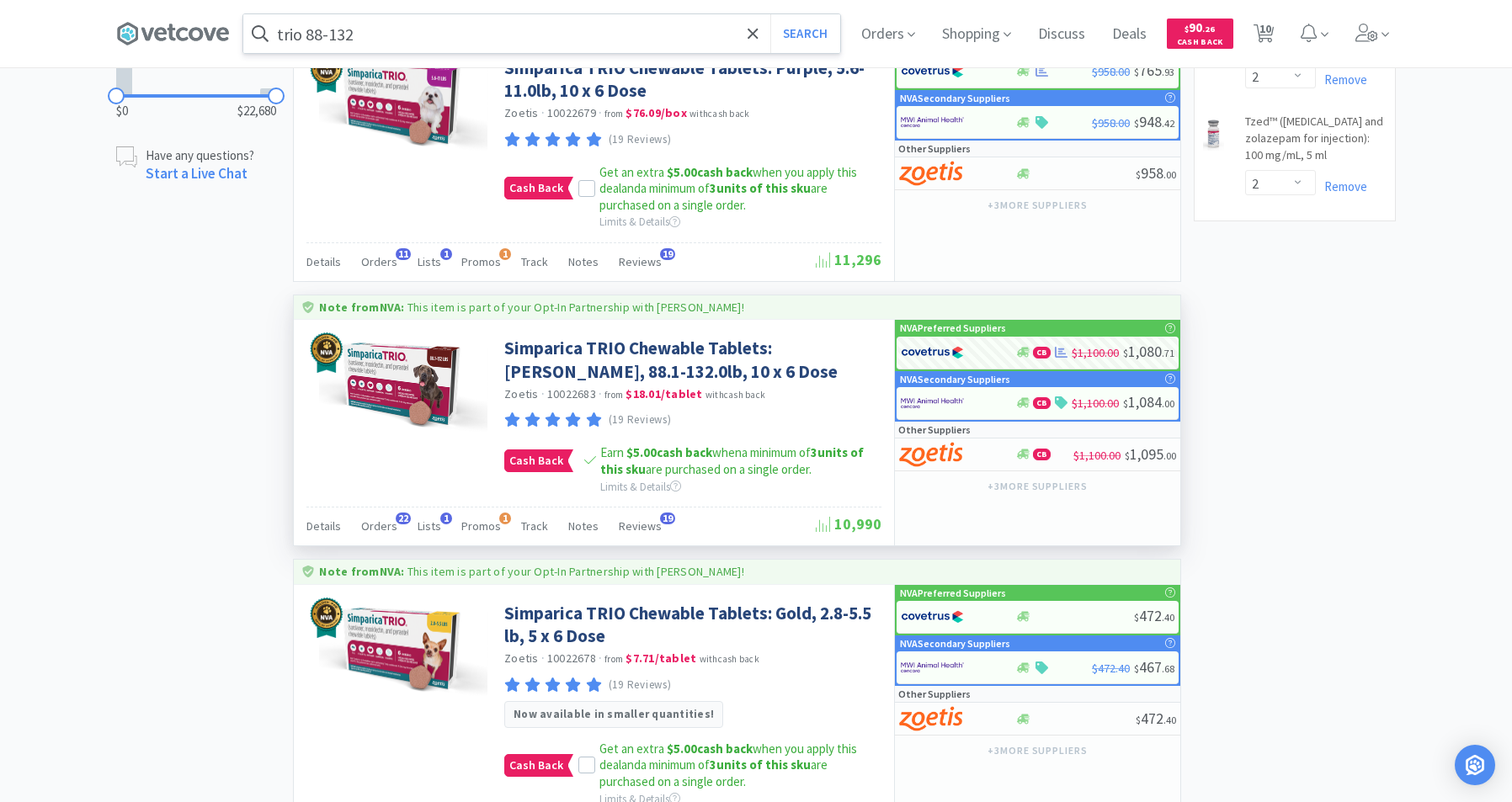
click at [550, 45] on input "trio 88-132" at bounding box center [541, 33] width 597 height 39
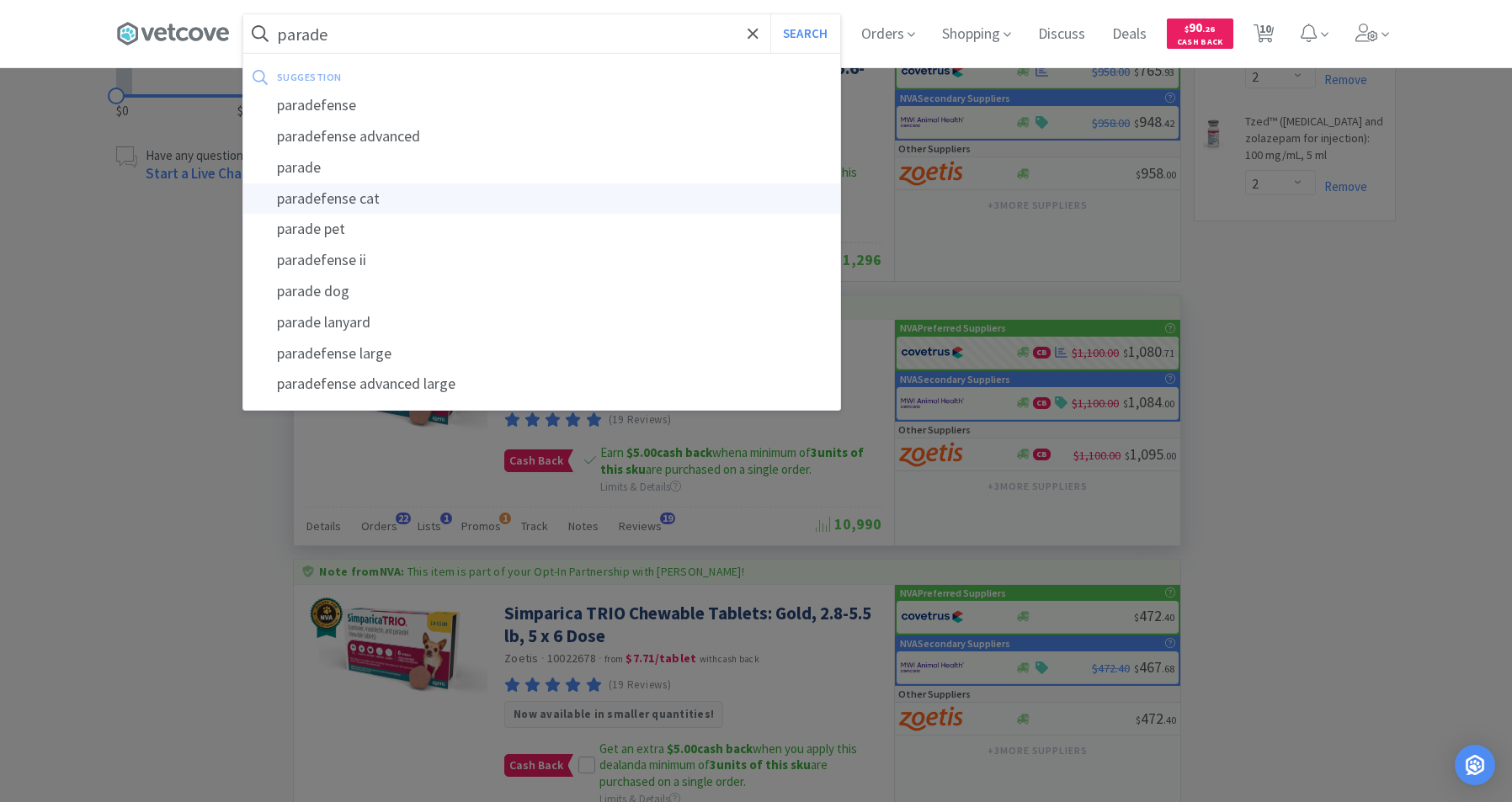
click at [354, 204] on div "paradefense cat" at bounding box center [541, 198] width 597 height 31
type input "paradefense cat"
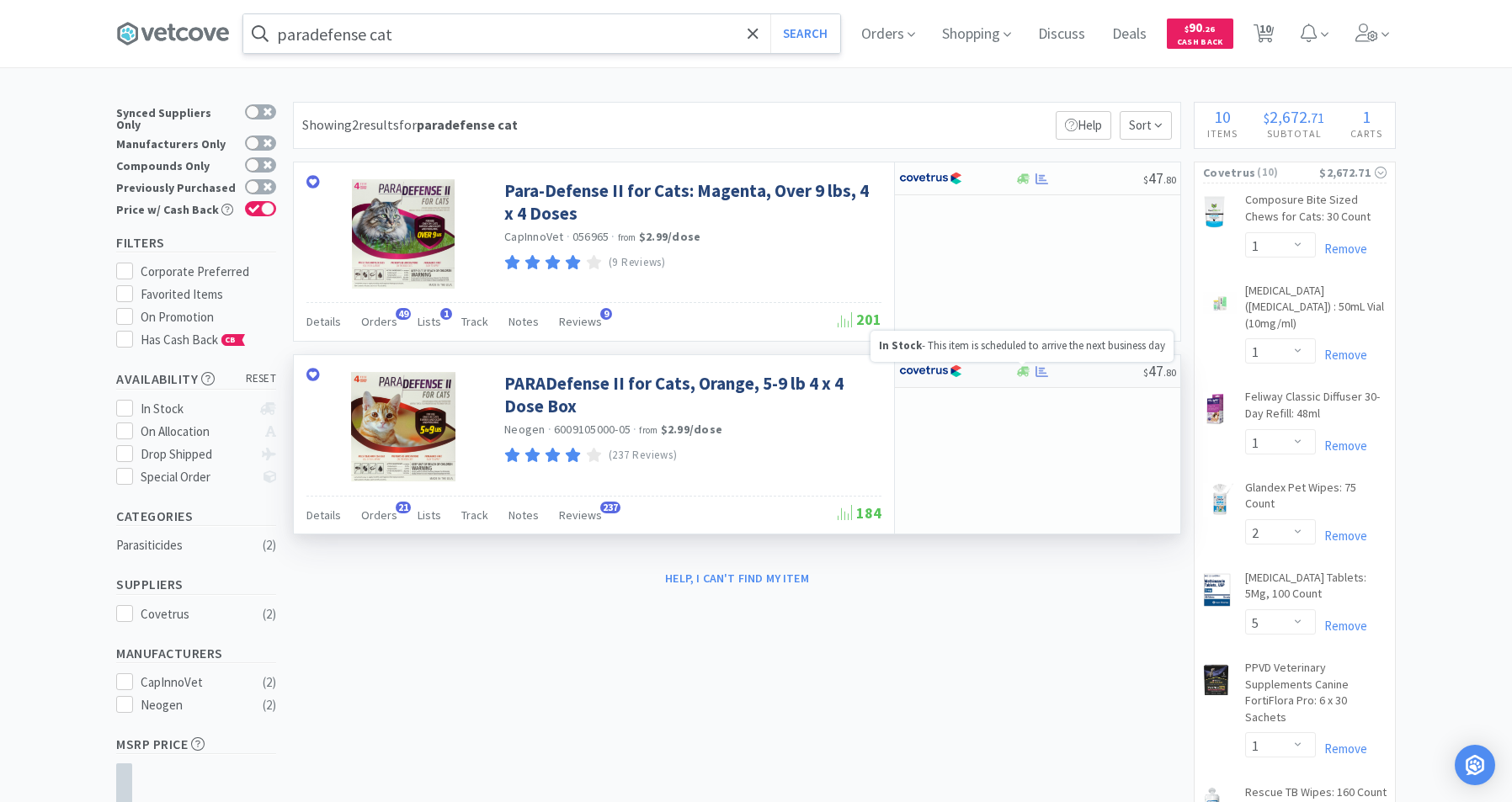
click at [1023, 371] on icon at bounding box center [1023, 371] width 12 height 11
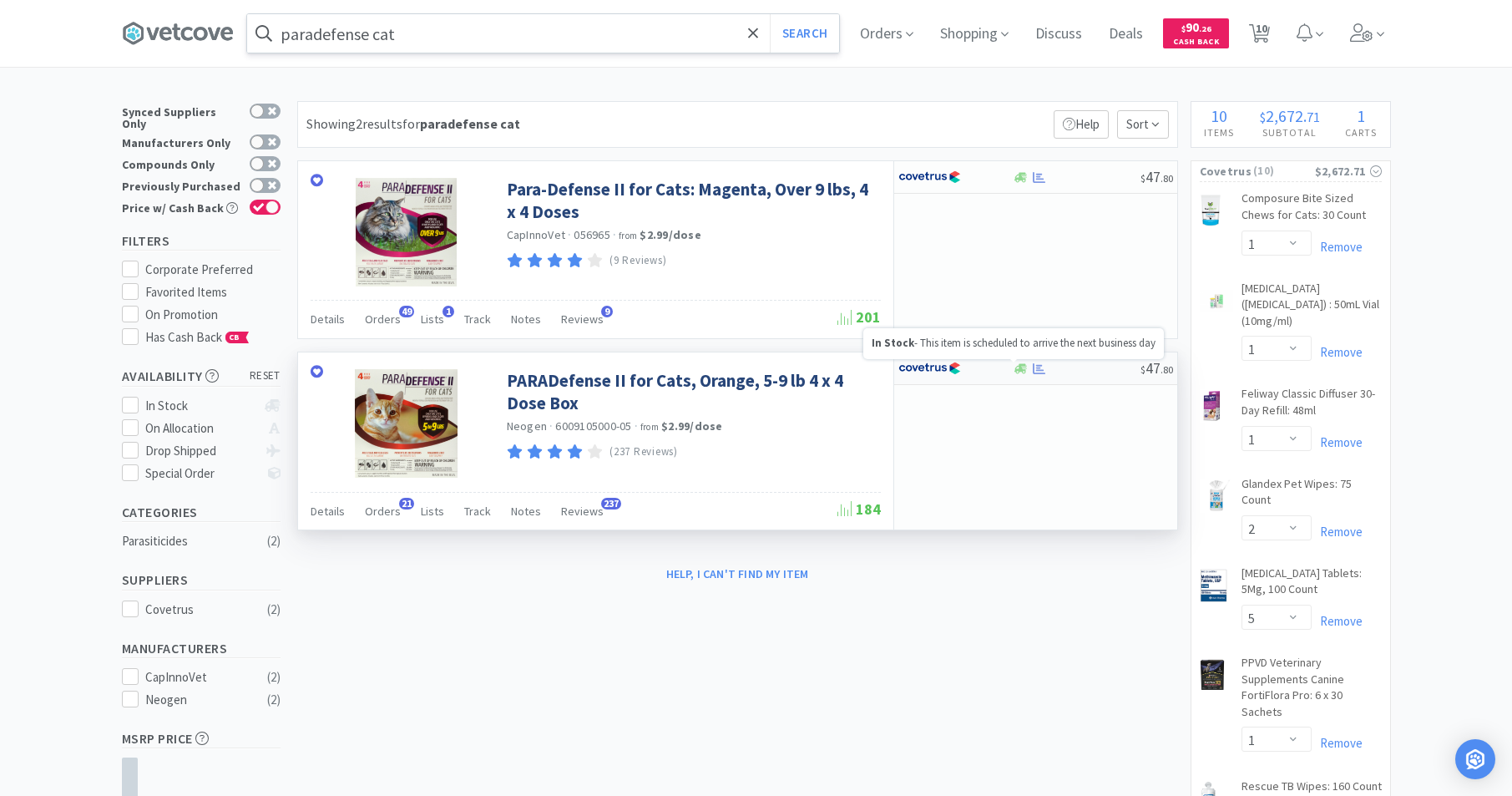
select select "1"
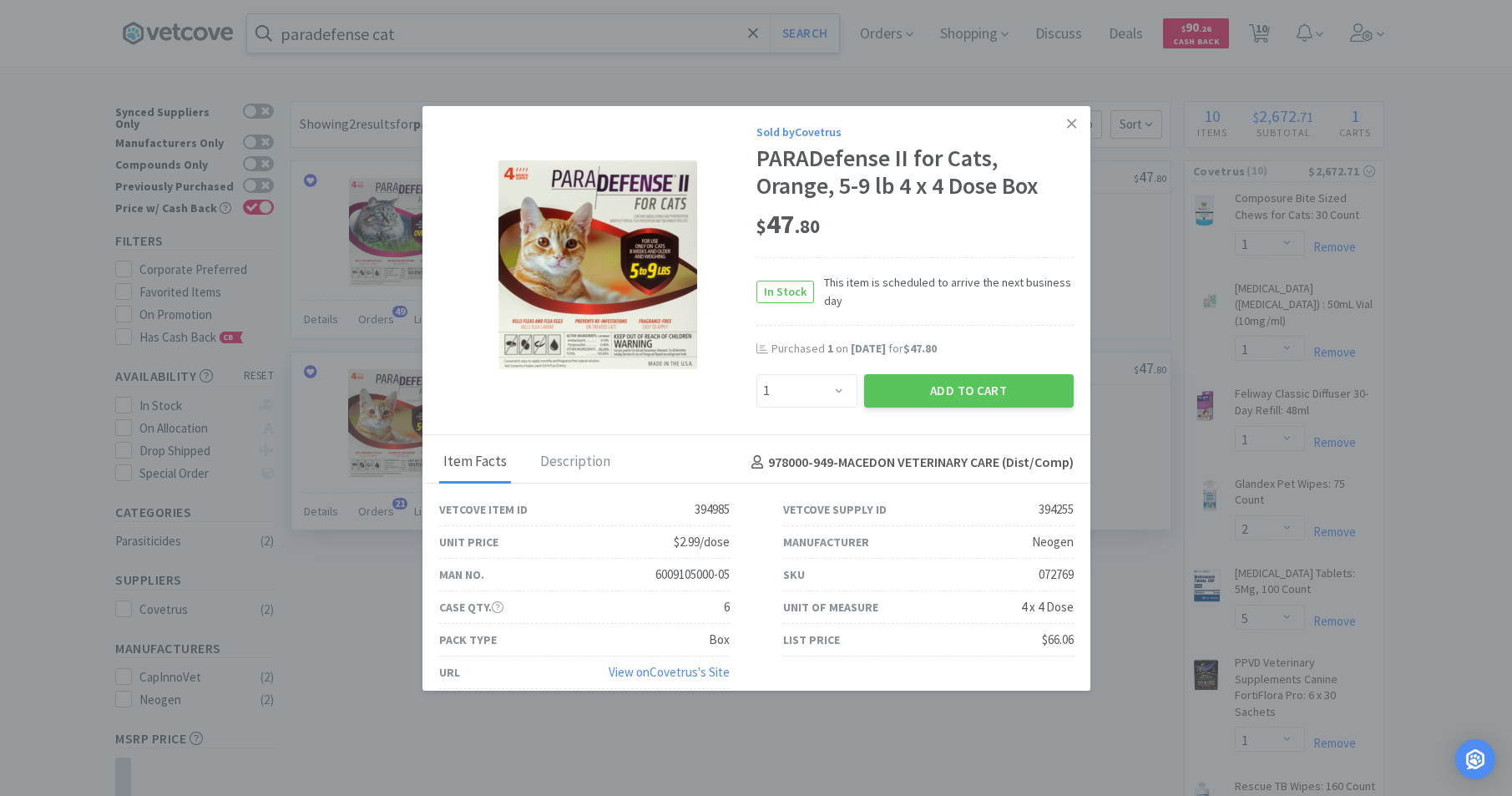
drag, startPoint x: 971, startPoint y: 387, endPoint x: 990, endPoint y: 369, distance: 26.2
click at [984, 374] on button "Add to Cart" at bounding box center [969, 391] width 210 height 33
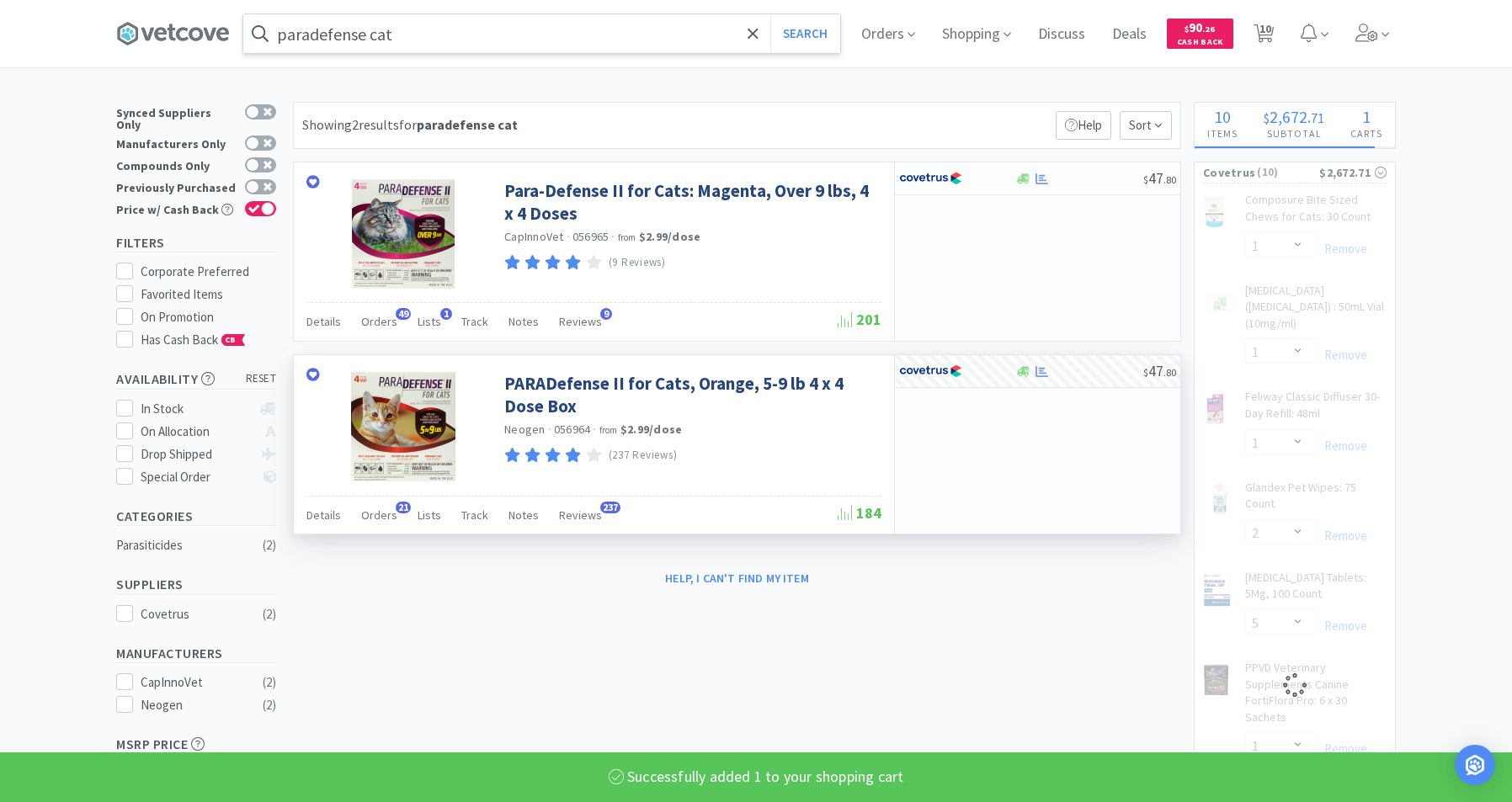
select select "1"
select select "3"
select select "2"
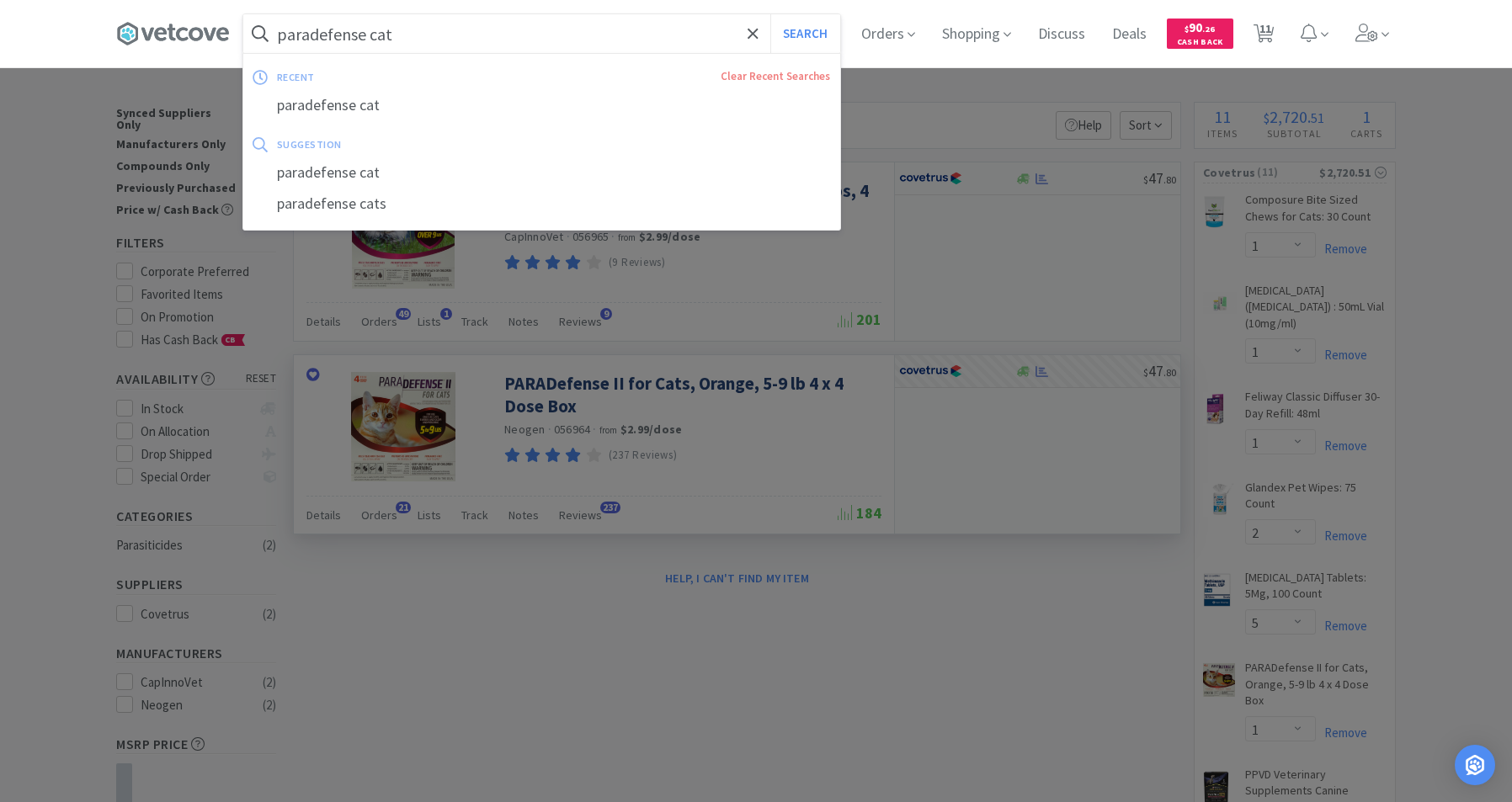
click at [541, 42] on input "paradefense cat" at bounding box center [541, 33] width 597 height 39
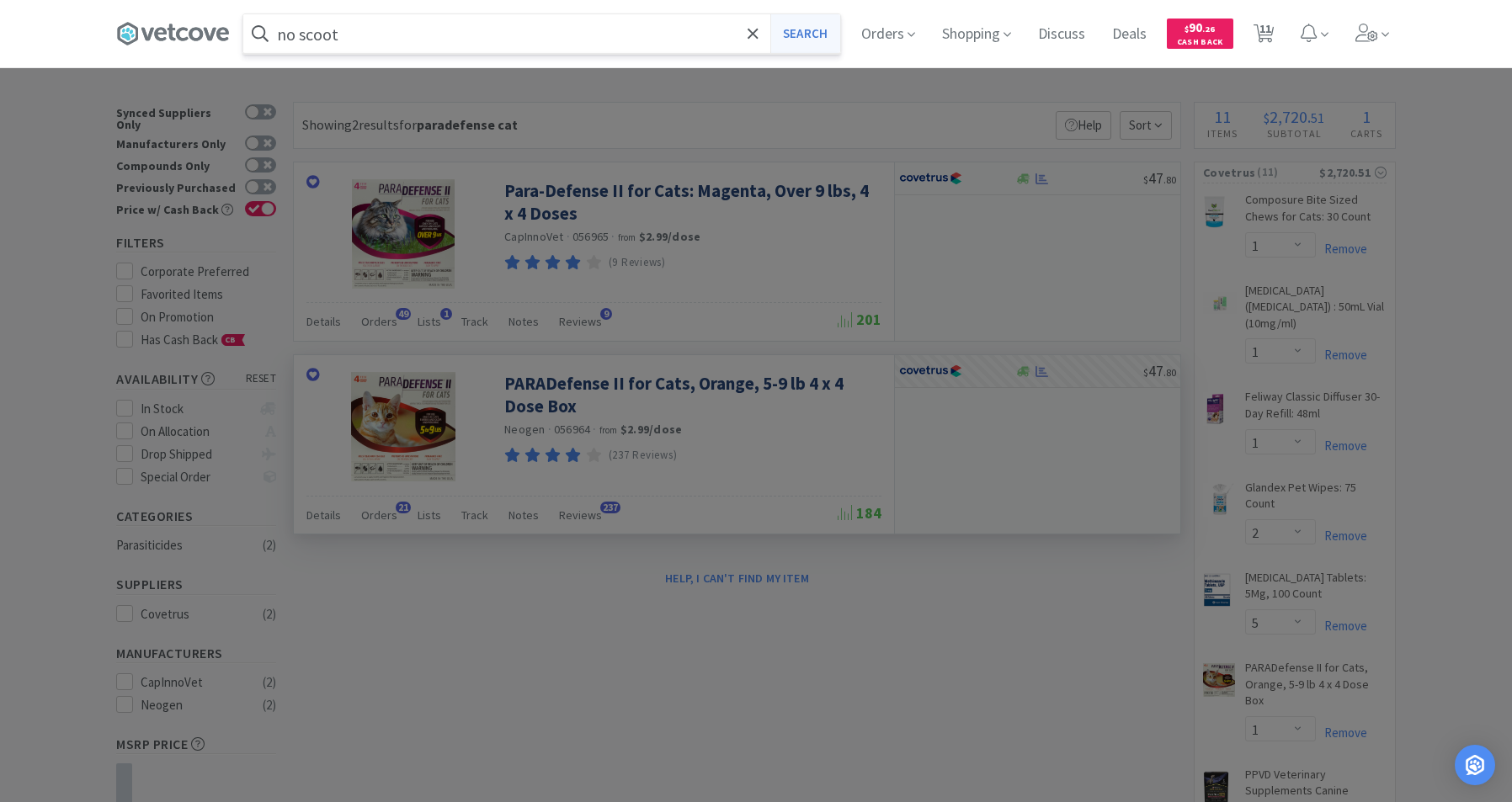
type input "no scoot"
click at [825, 36] on button "Search" at bounding box center [806, 33] width 70 height 39
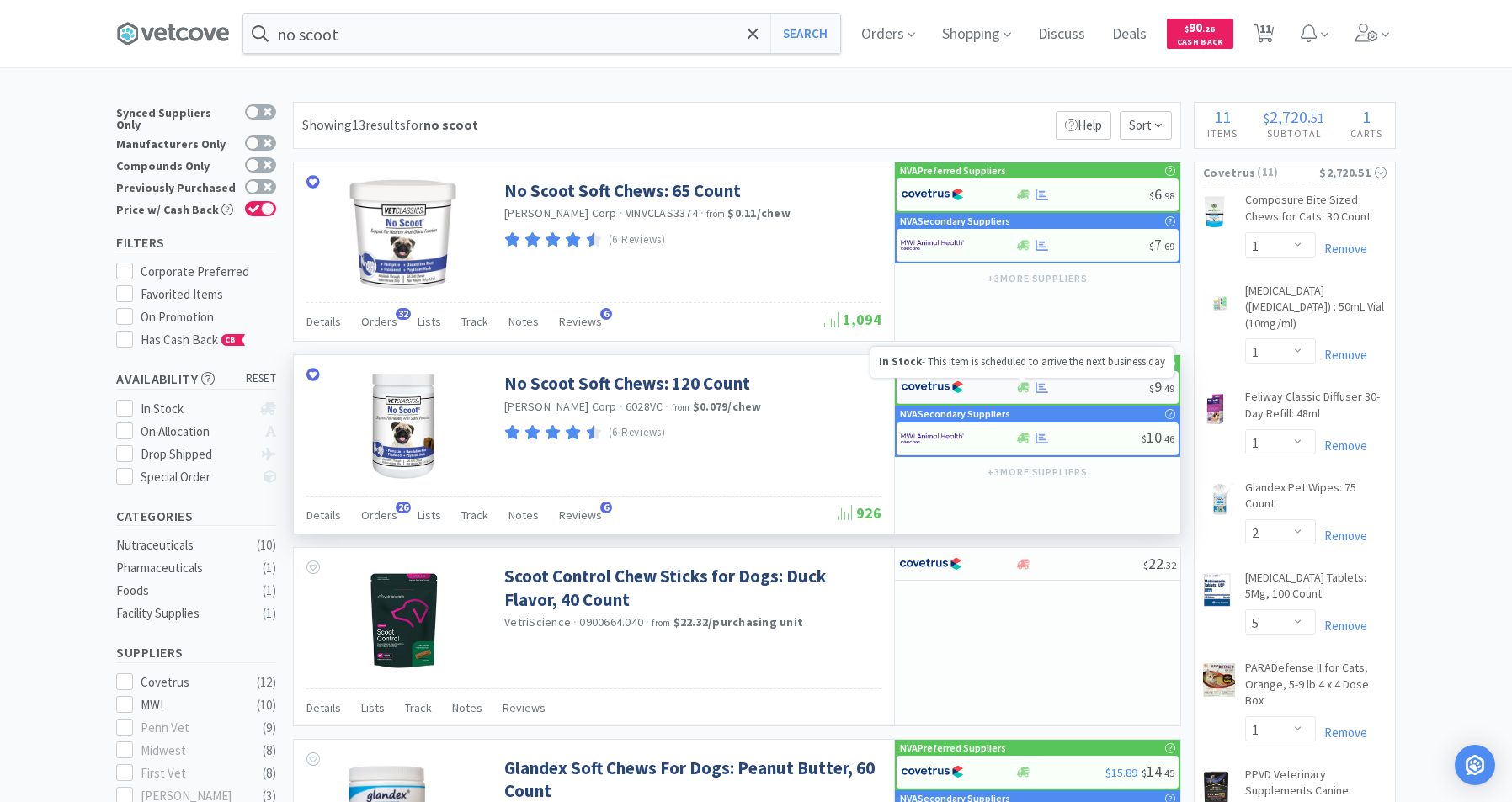
click at [1021, 383] on icon at bounding box center [1023, 388] width 12 height 12
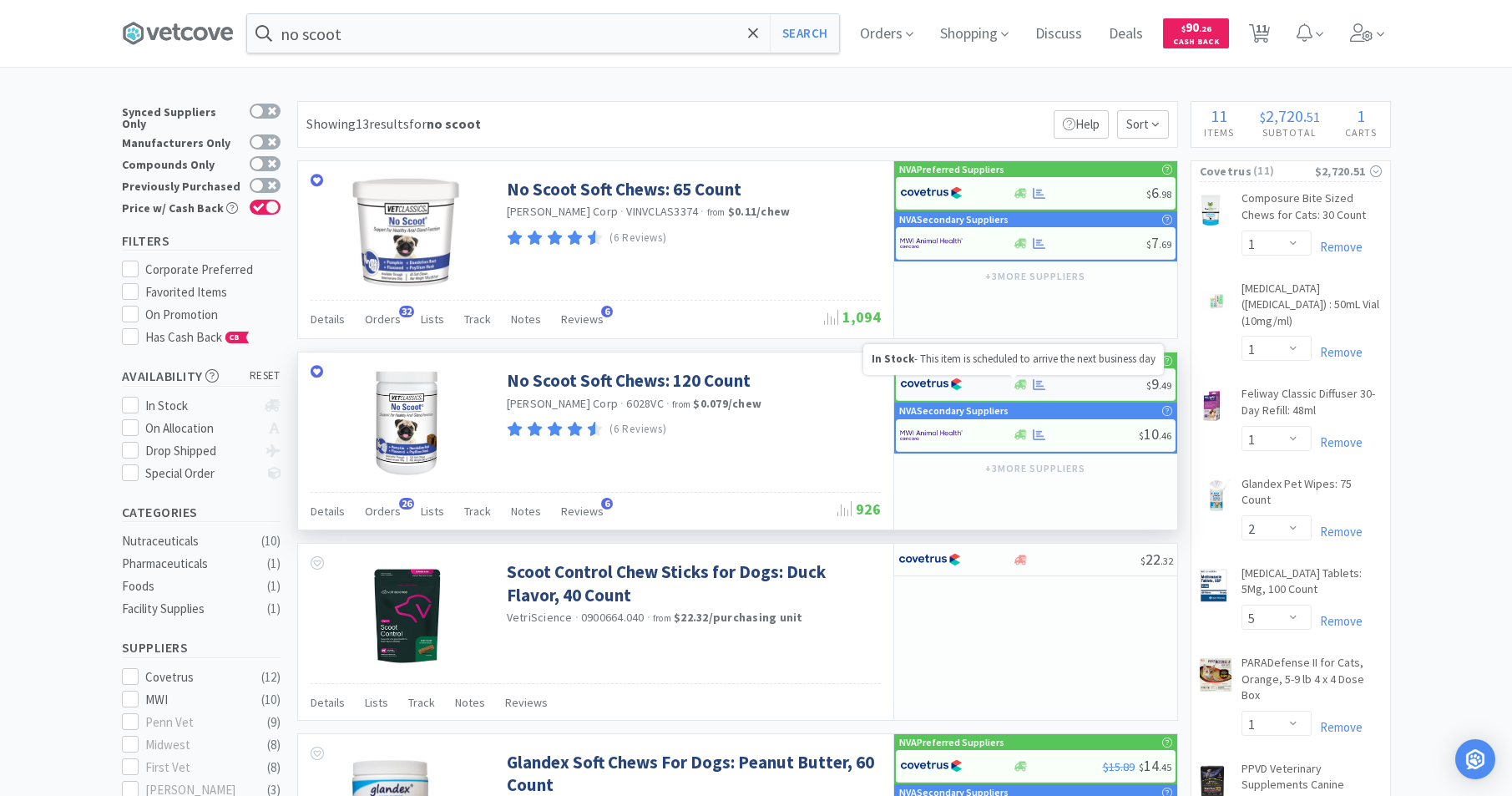
select select "1"
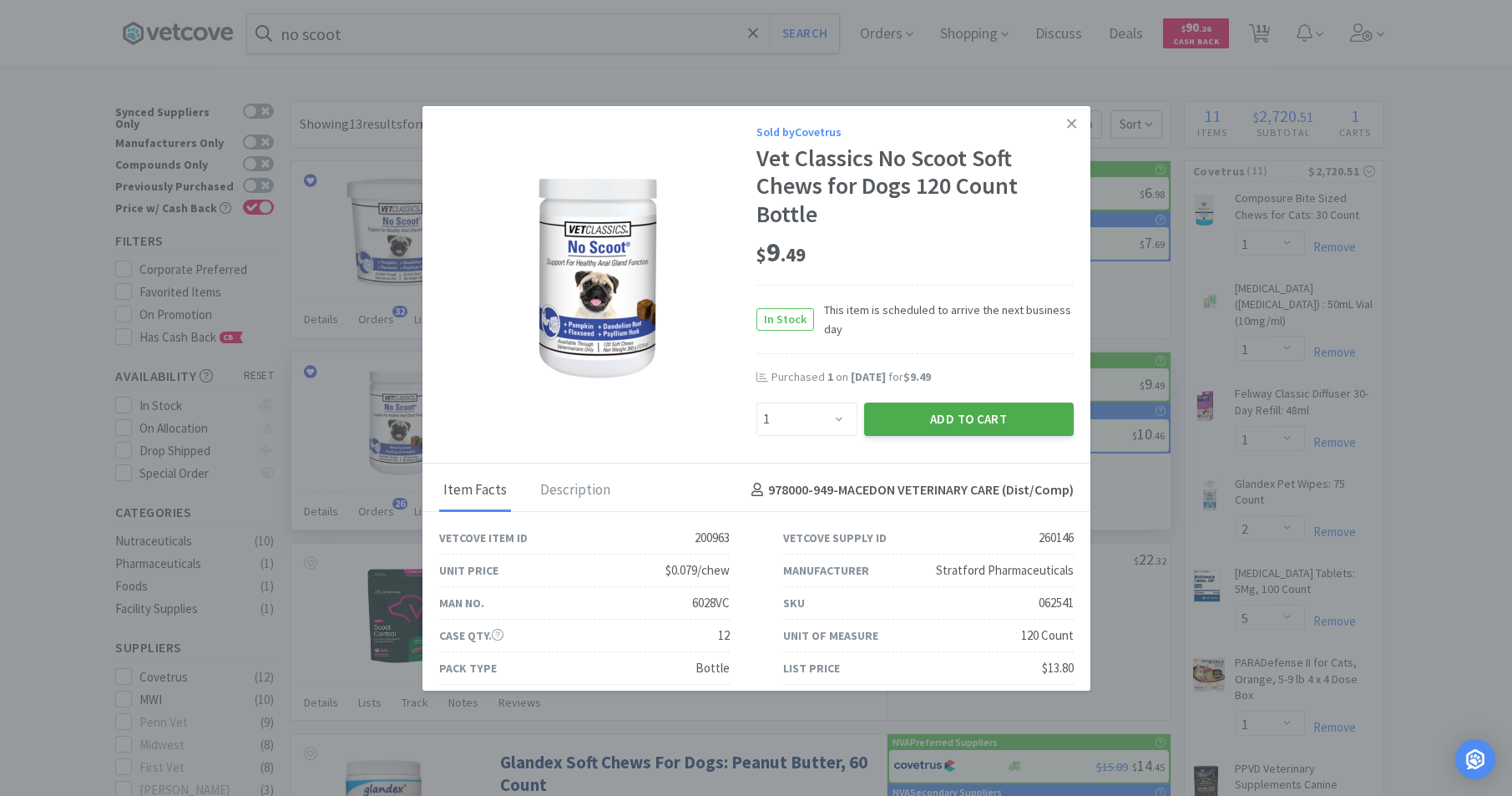
click at [949, 421] on button "Add to Cart" at bounding box center [969, 419] width 210 height 33
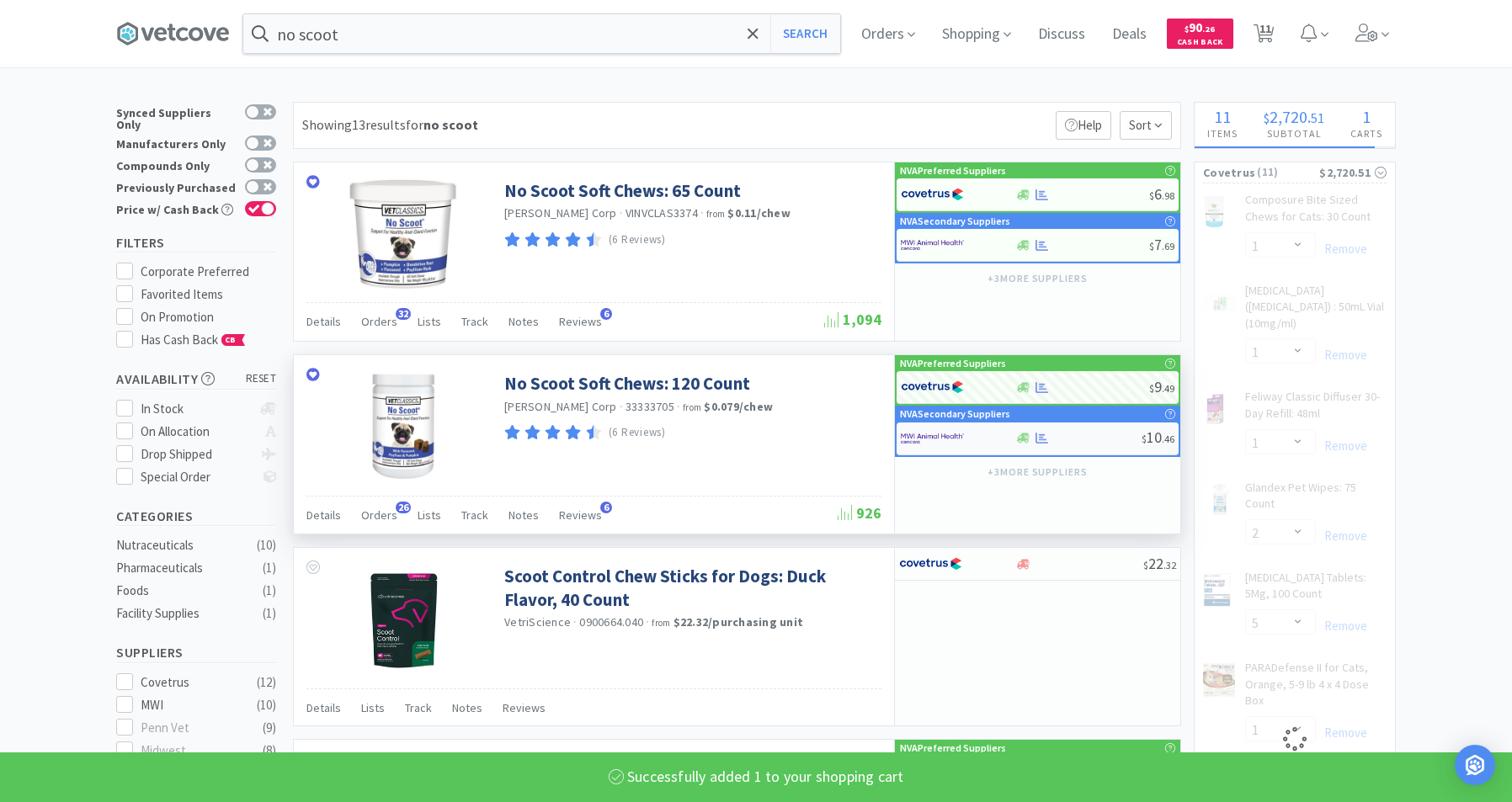
select select "1"
select select "3"
select select "2"
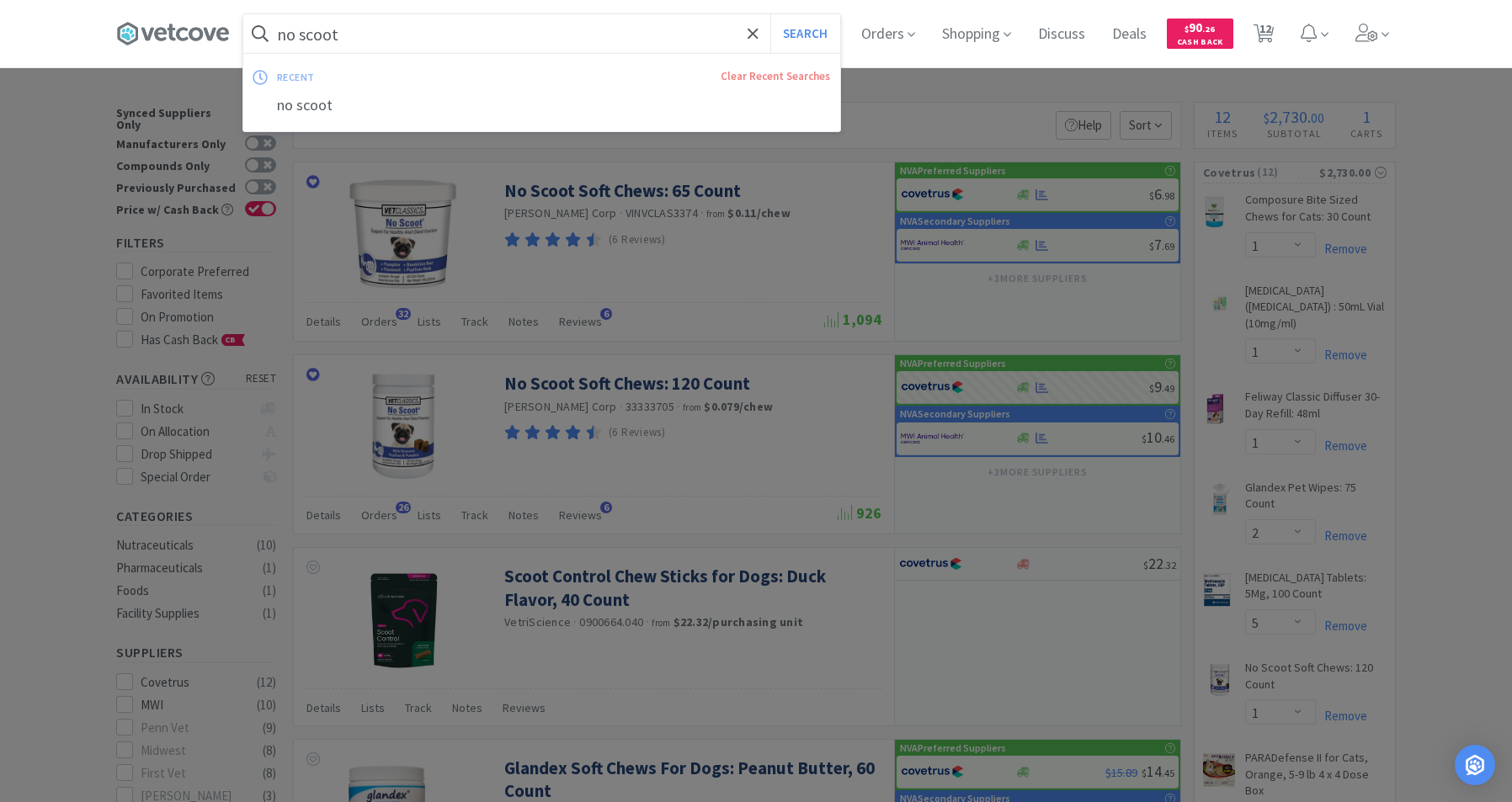
click at [402, 43] on input "no scoot" at bounding box center [541, 33] width 597 height 39
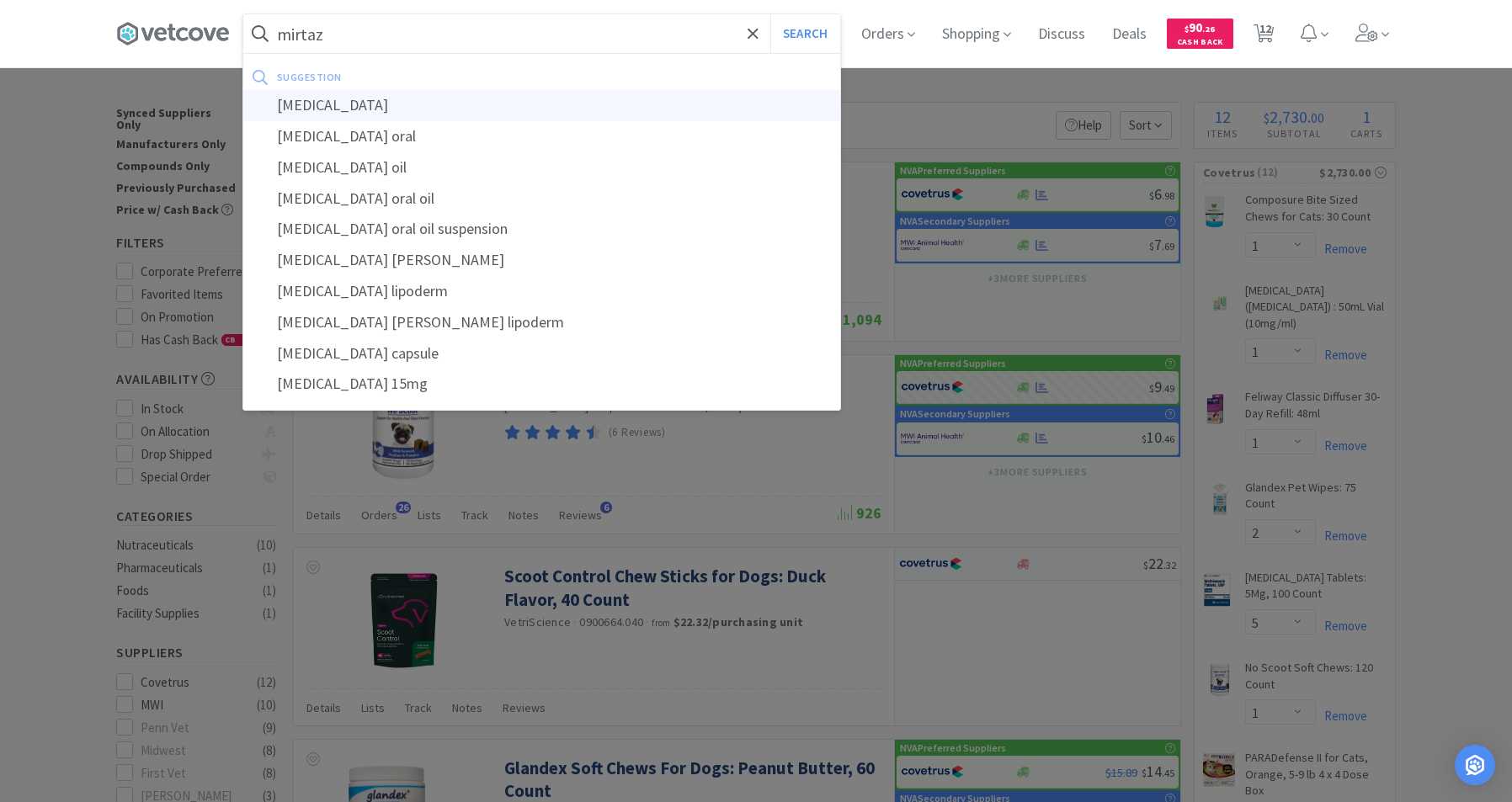
click at [348, 107] on div "[MEDICAL_DATA]" at bounding box center [541, 105] width 597 height 31
type input "[MEDICAL_DATA]"
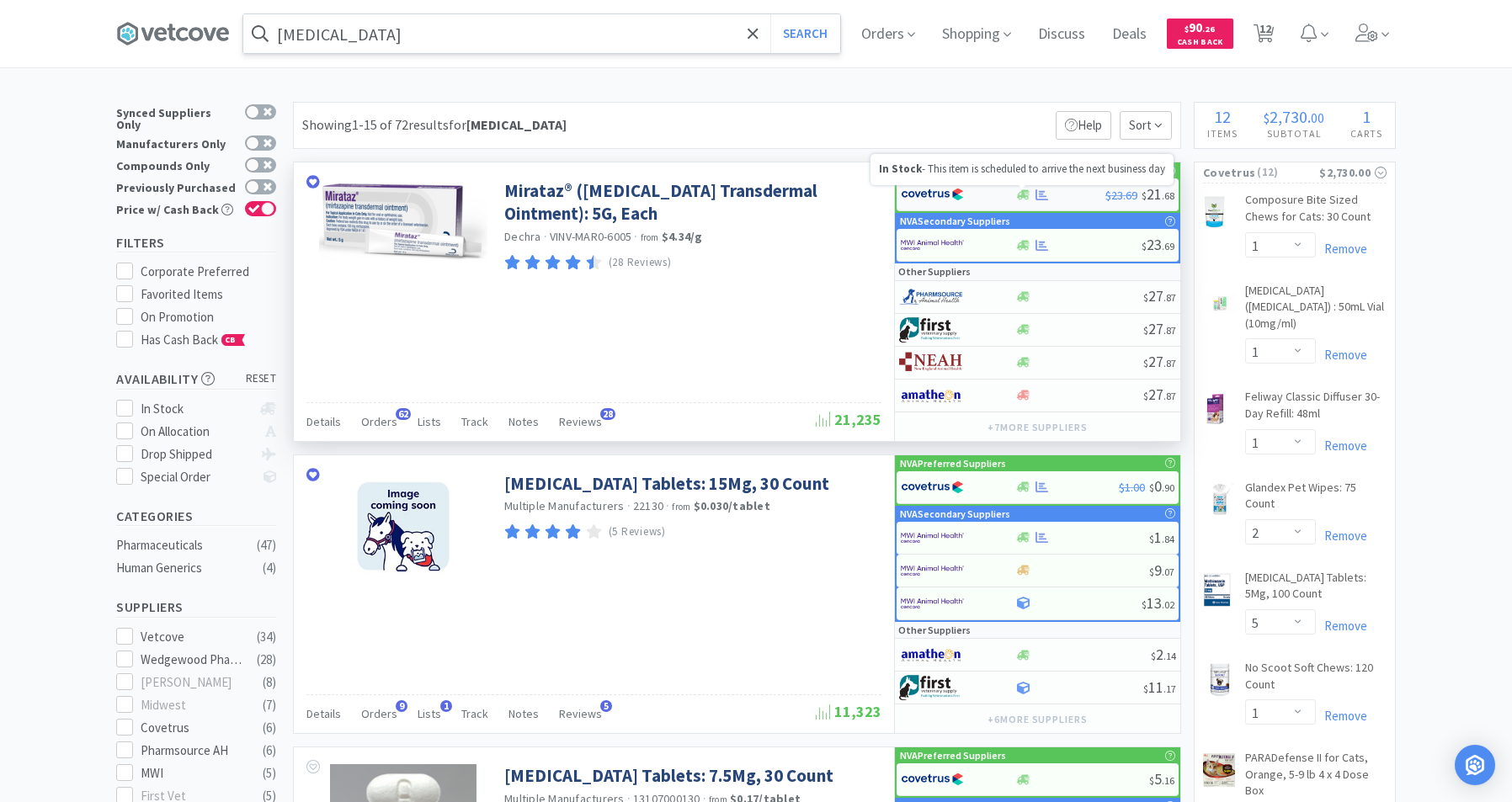
click at [1021, 199] on icon at bounding box center [1023, 195] width 12 height 12
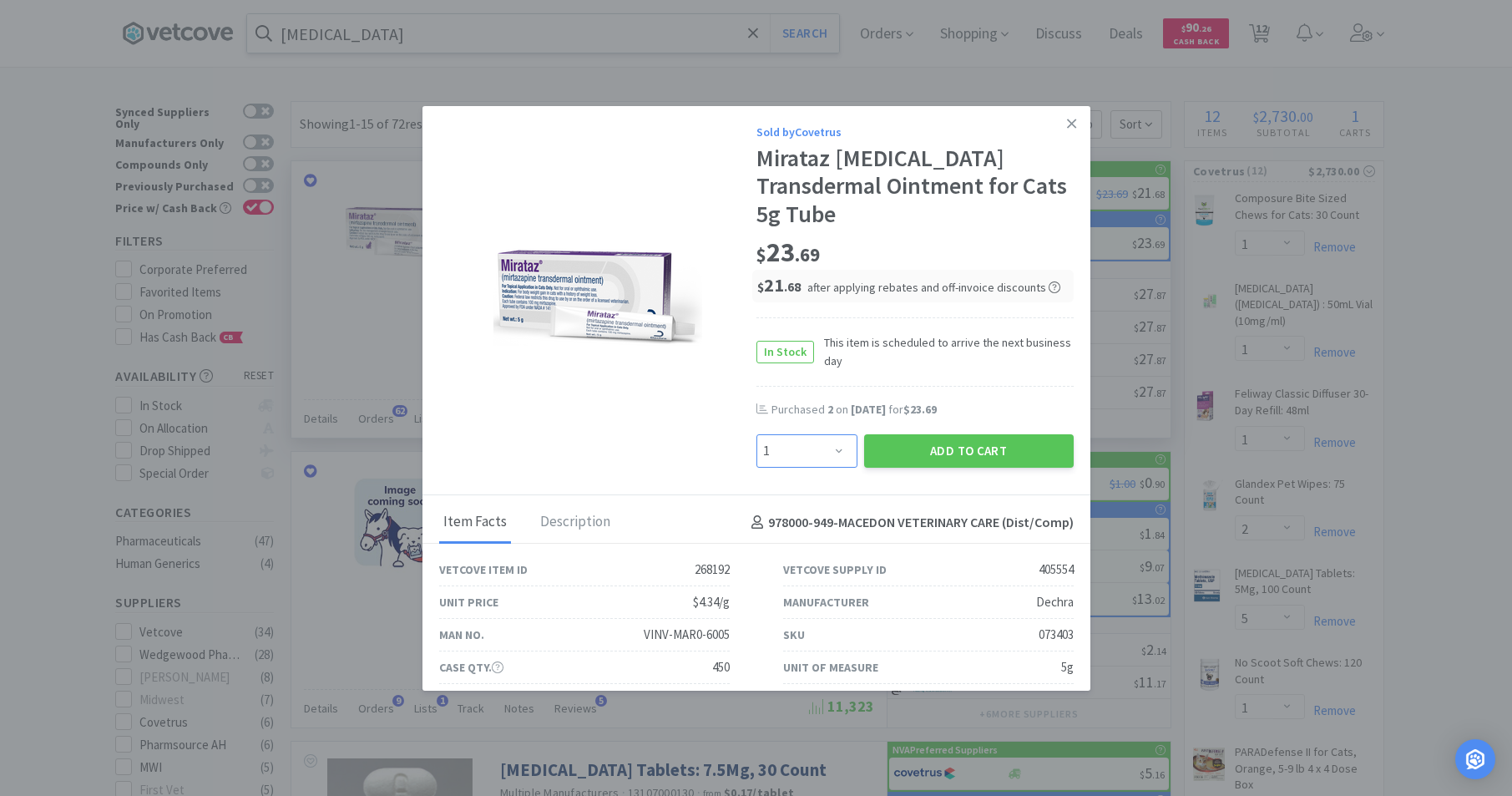
click at [830, 451] on select "Enter Quantity 1 2 3 4 5 6 7 8 9 10 11 12 13 14 15 16 17 18 19 20 Enter Quantity" at bounding box center [807, 451] width 101 height 33
select select "2"
click at [756, 435] on select "Enter Quantity 1 2 3 4 5 6 7 8 9 10 11 12 13 14 15 16 17 18 19 20 Enter Quantity" at bounding box center [807, 451] width 101 height 33
click at [955, 457] on button "Add to Cart" at bounding box center [969, 451] width 210 height 33
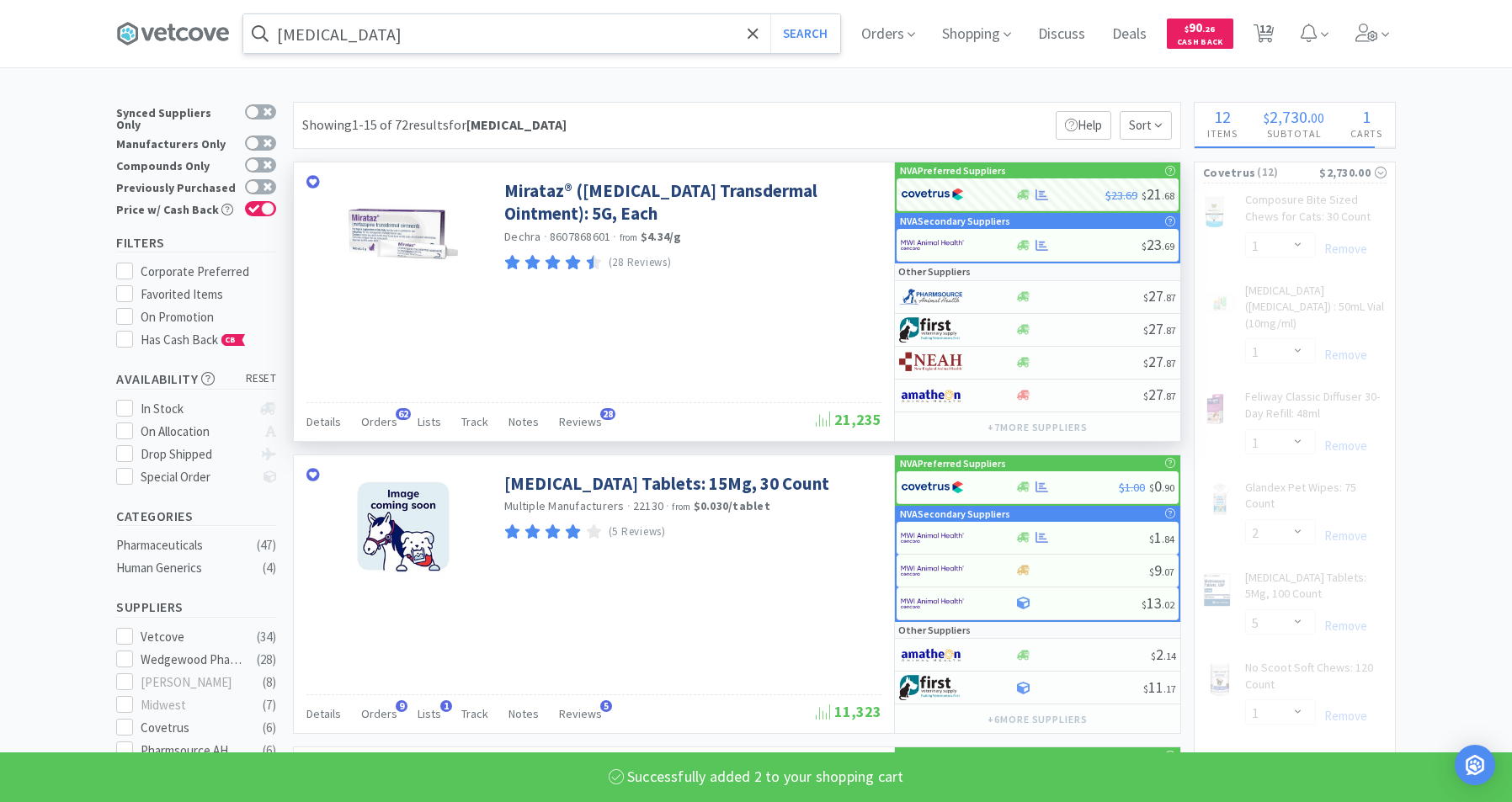
select select "2"
select select "1"
select select "3"
select select "2"
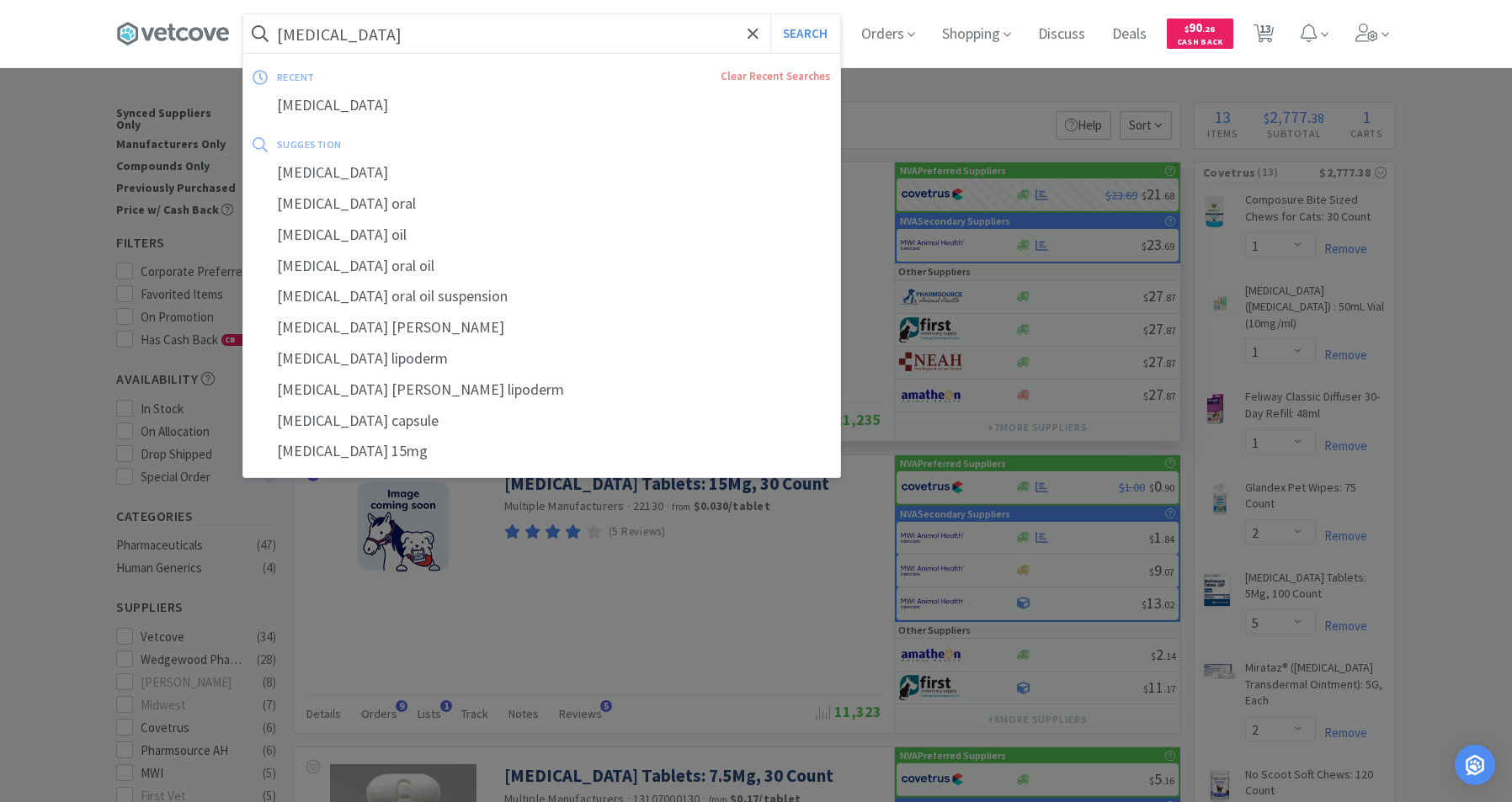
click at [497, 34] on input "[MEDICAL_DATA]" at bounding box center [541, 33] width 597 height 39
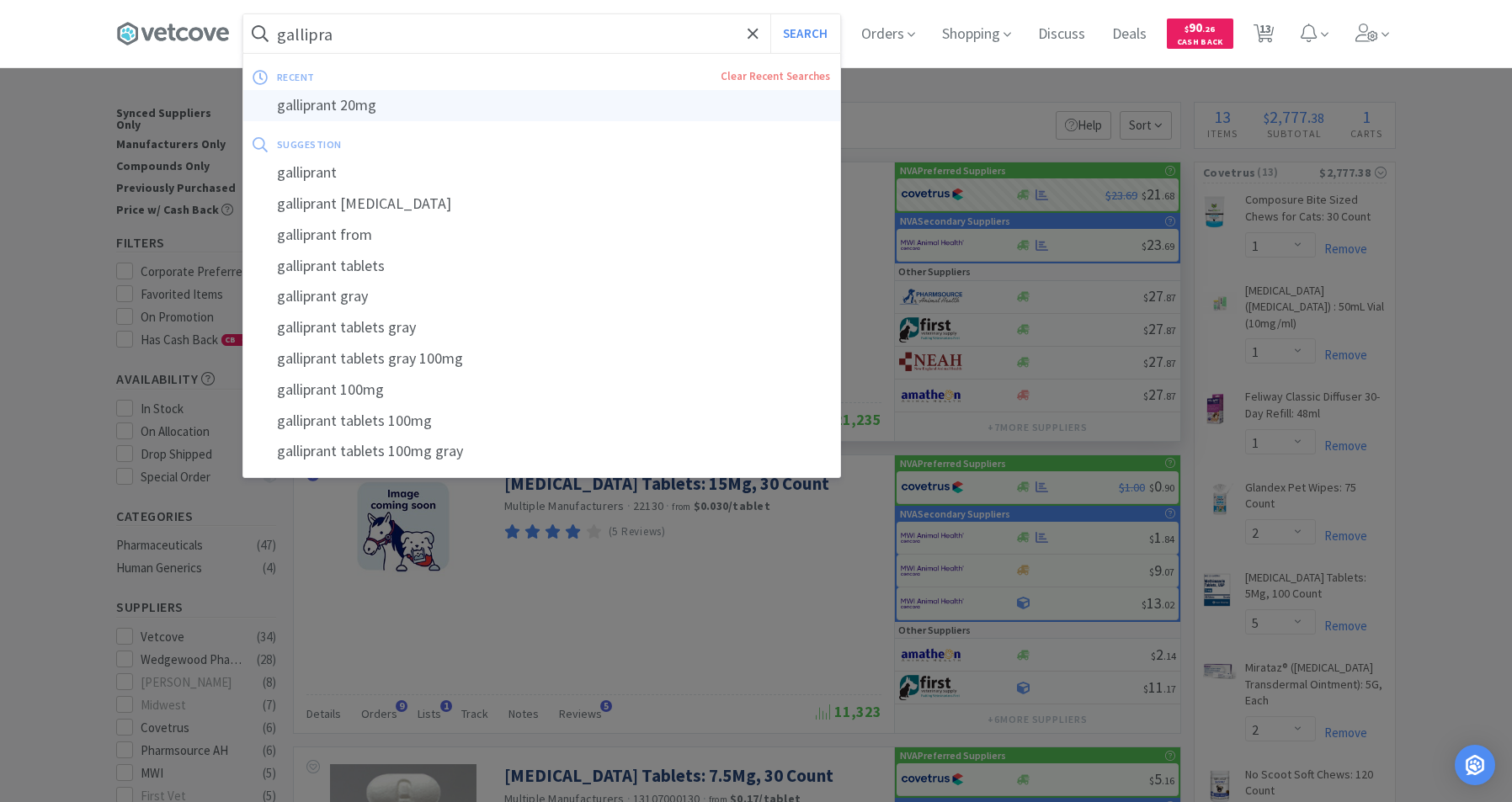
click at [358, 104] on div "galliprant 20mg" at bounding box center [541, 105] width 597 height 31
type input "galliprant 20mg"
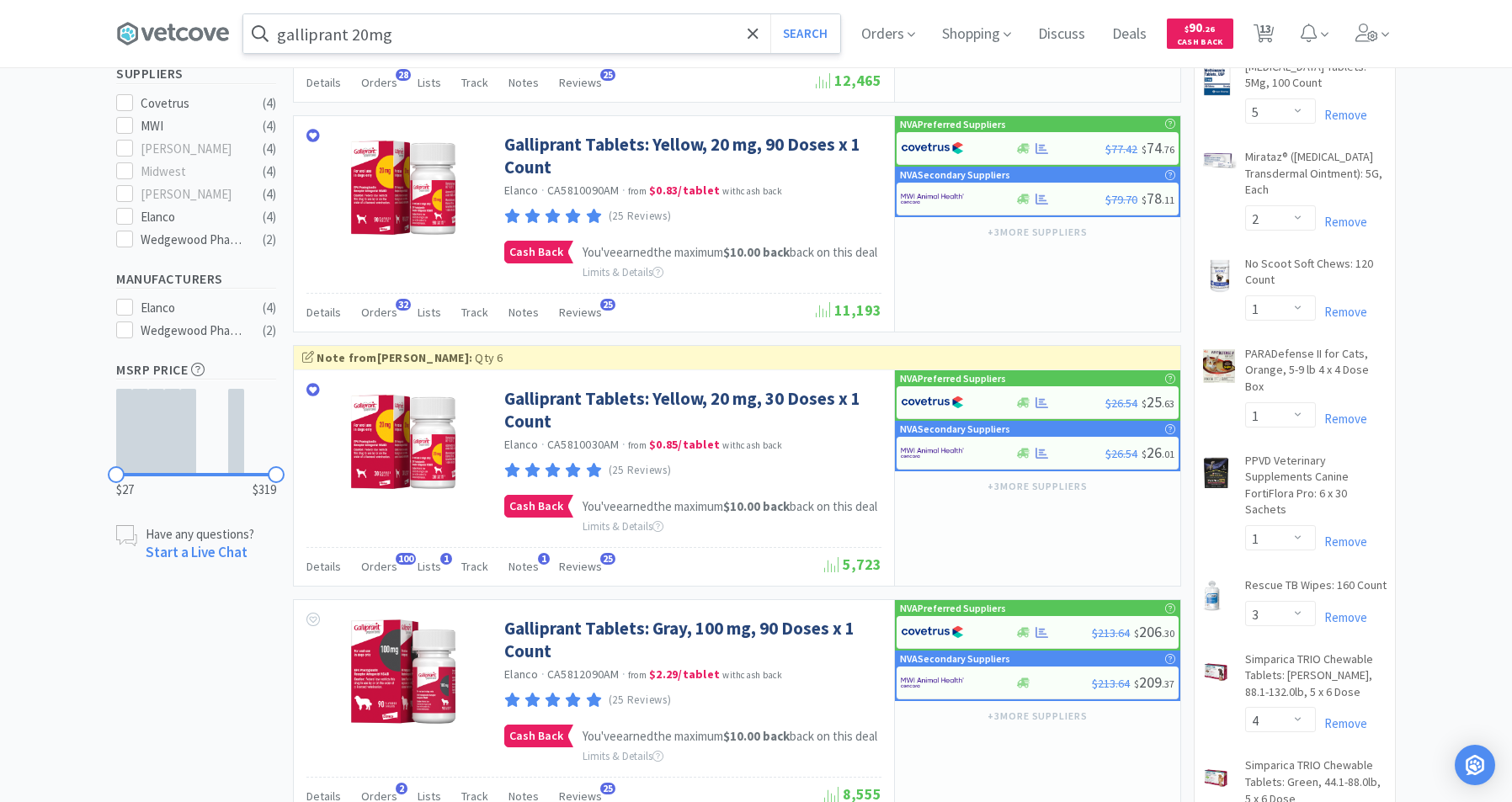
scroll to position [575, 0]
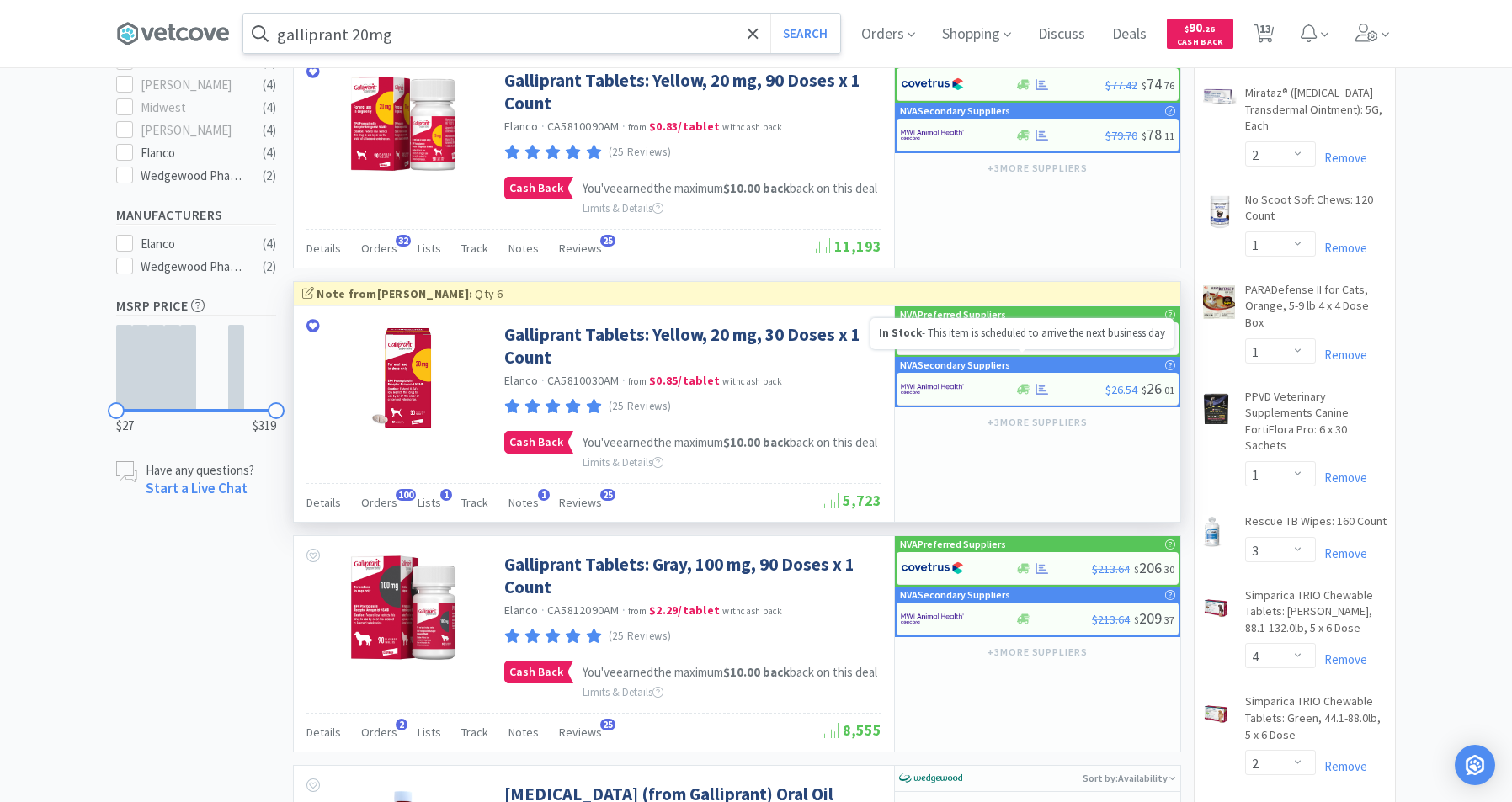
click at [1025, 343] on icon at bounding box center [1023, 339] width 12 height 11
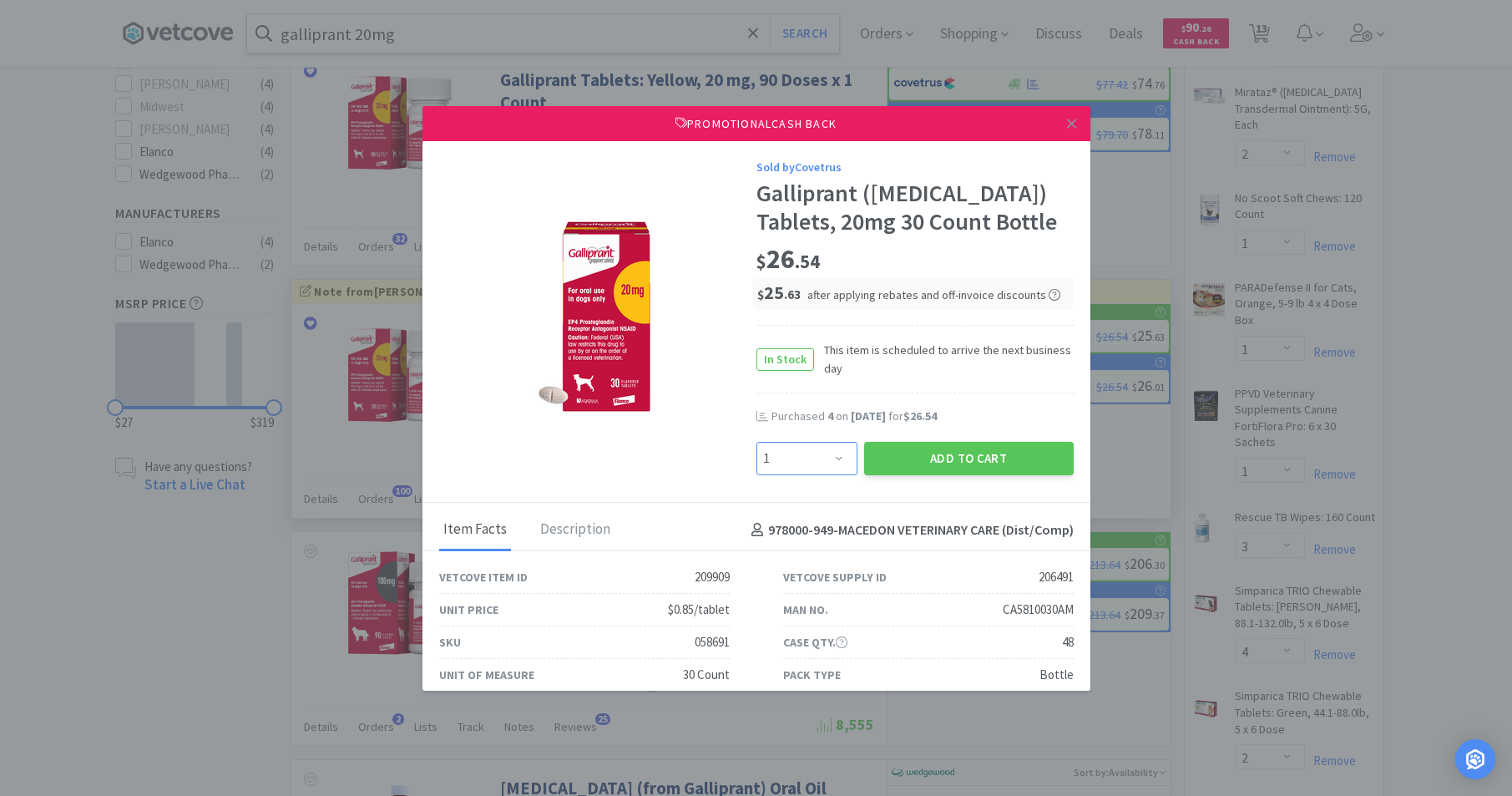
click at [831, 455] on select "Enter Quantity 1 2 3 4 5 6 7 8 9 10 11 12 13 14 15 16 17 18 19 20 Enter Quantity" at bounding box center [807, 458] width 101 height 33
select select "2"
click at [756, 442] on select "Enter Quantity 1 2 3 4 5 6 7 8 9 10 11 12 13 14 15 16 17 18 19 20 Enter Quantity" at bounding box center [807, 458] width 101 height 33
click at [913, 457] on button "Add to Cart" at bounding box center [969, 458] width 210 height 33
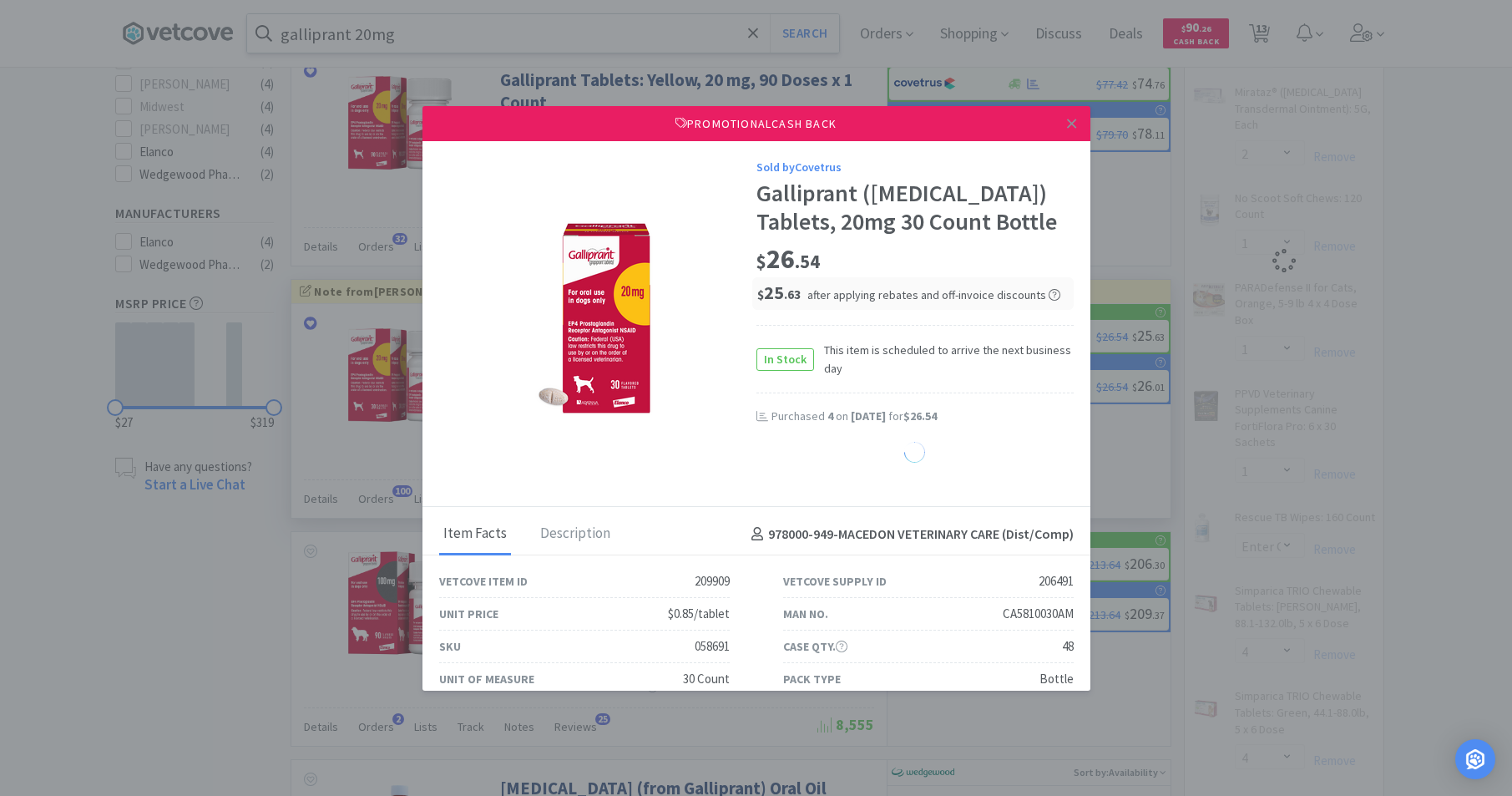
select select "1"
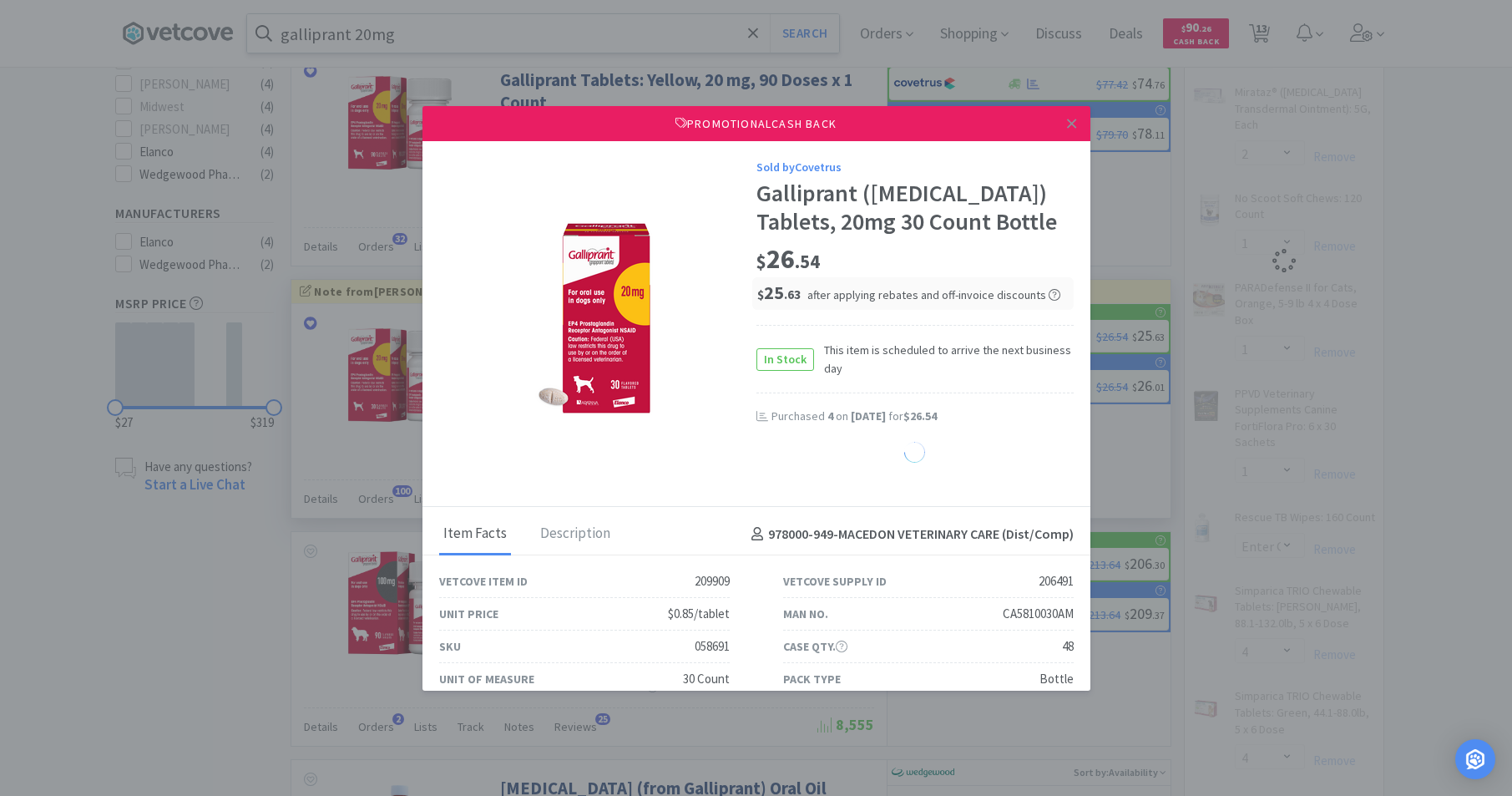
select select "1"
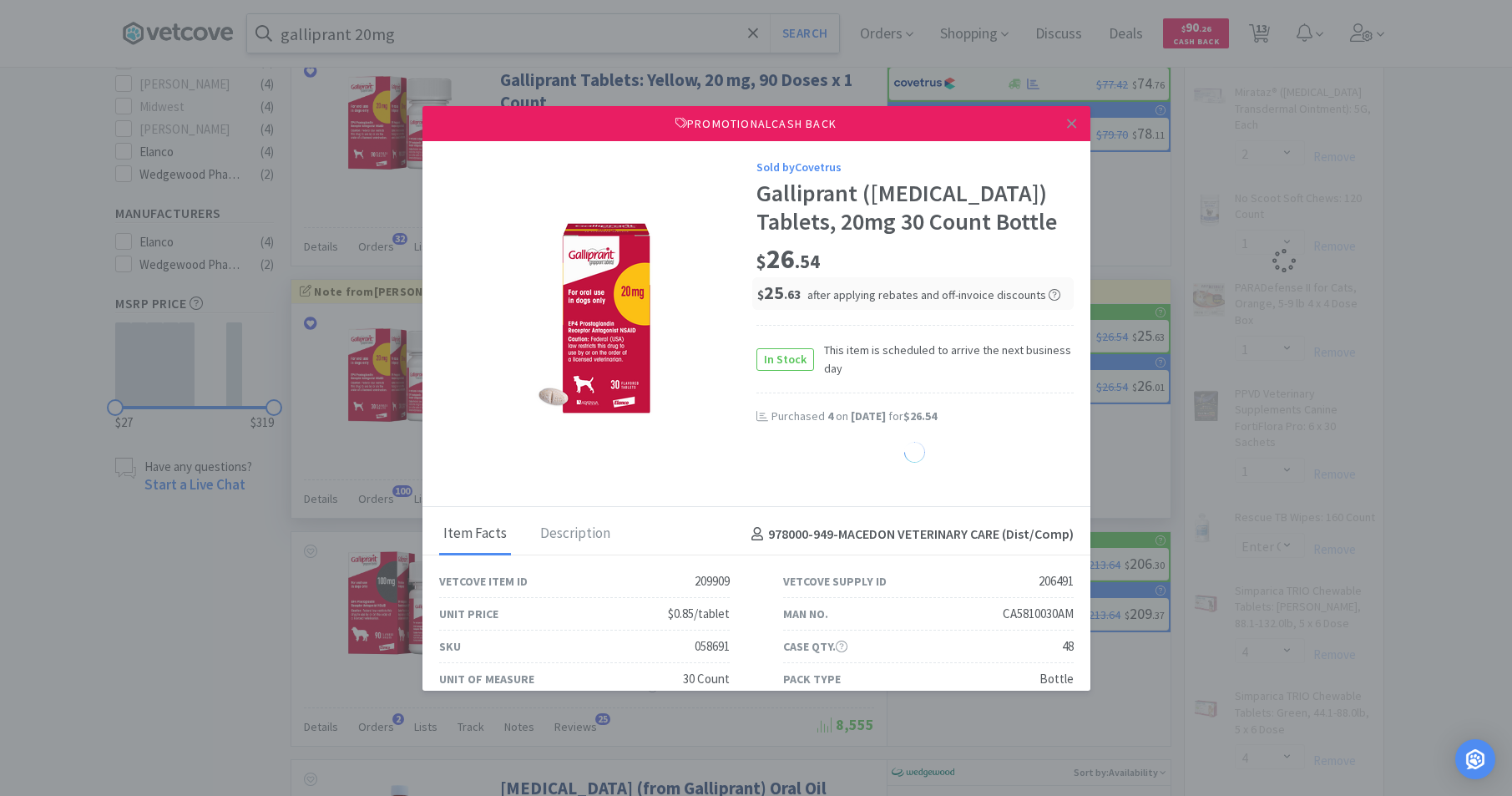
select select "1"
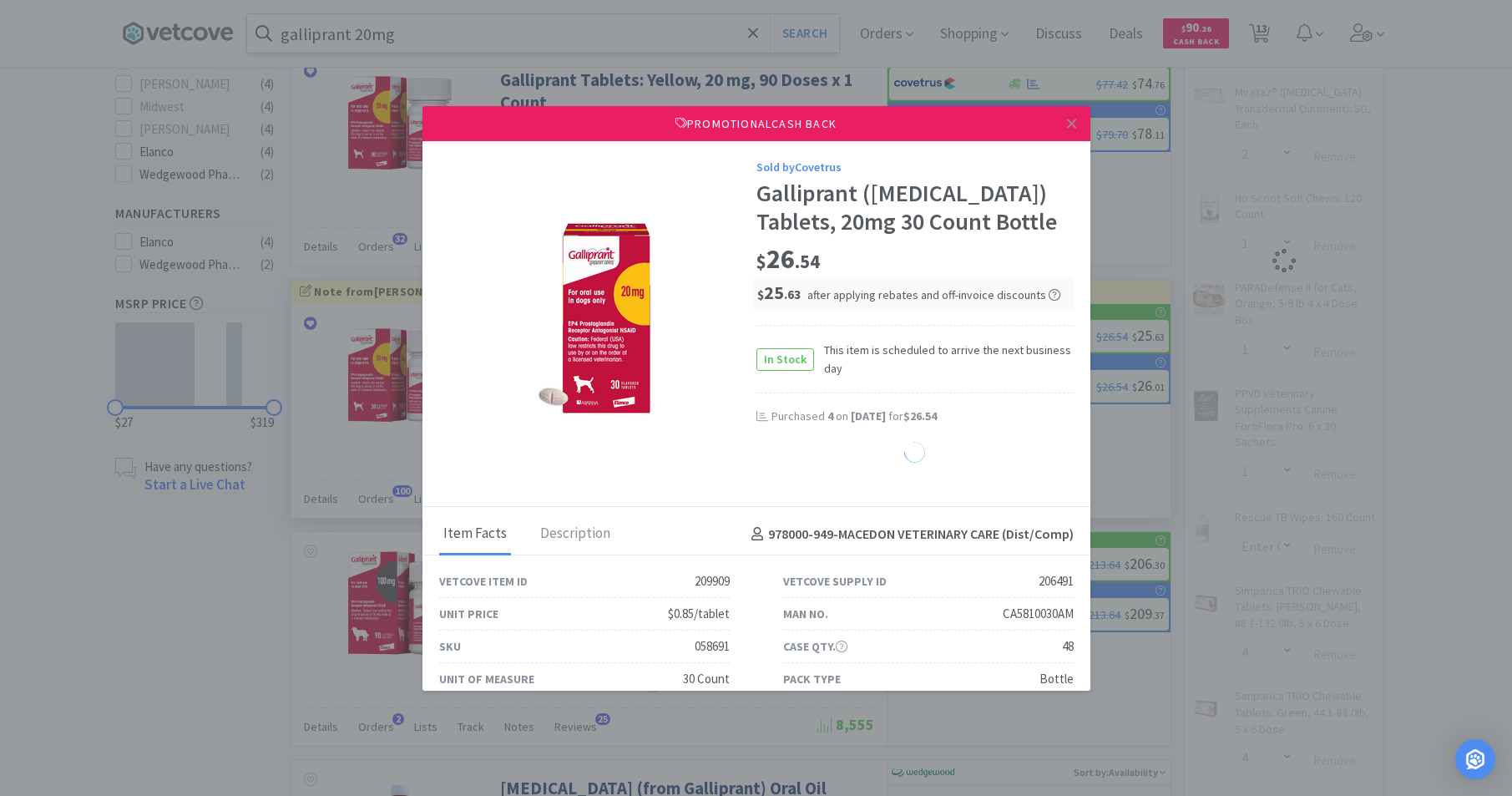
select select "1"
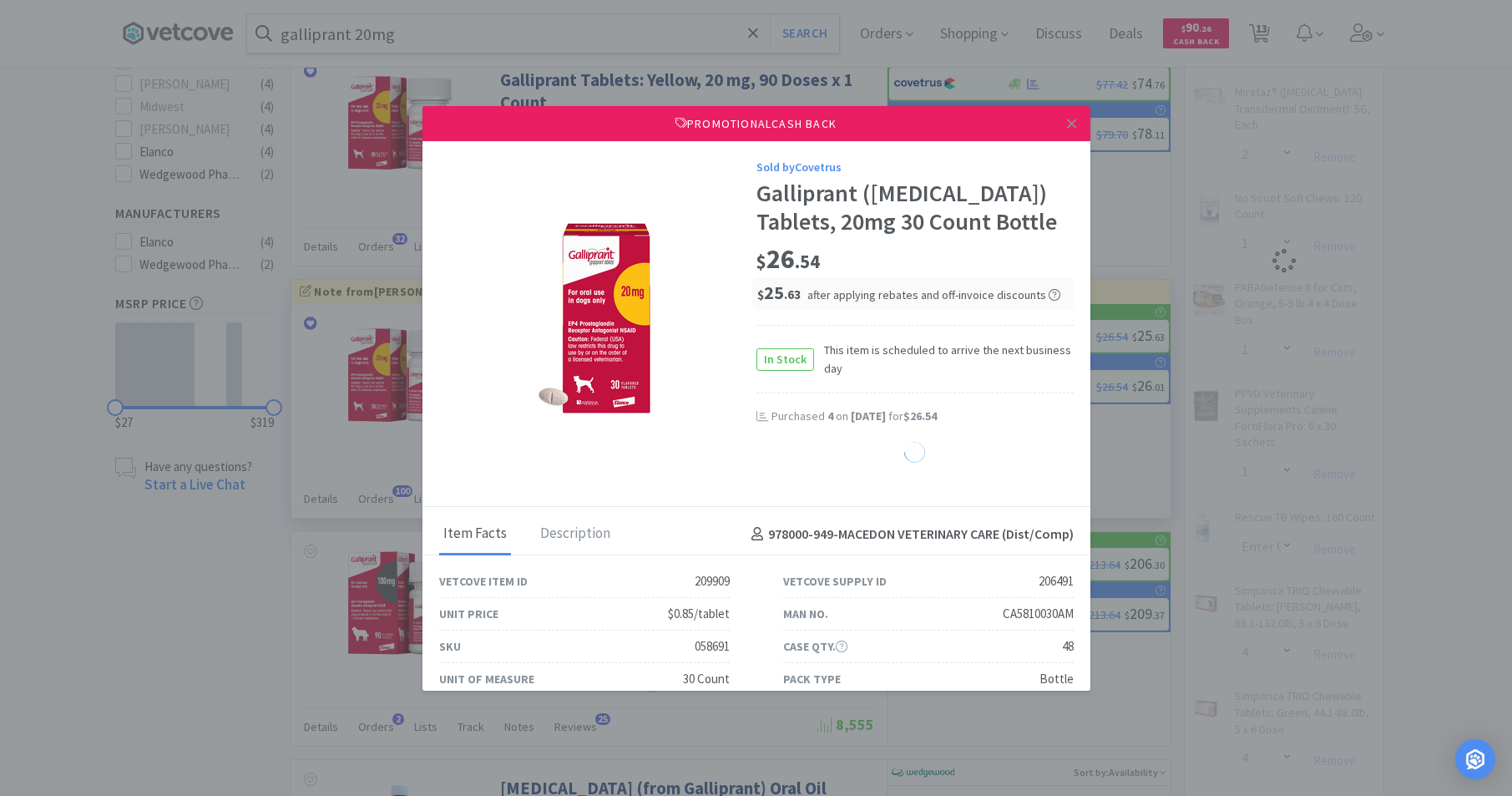
select select "1"
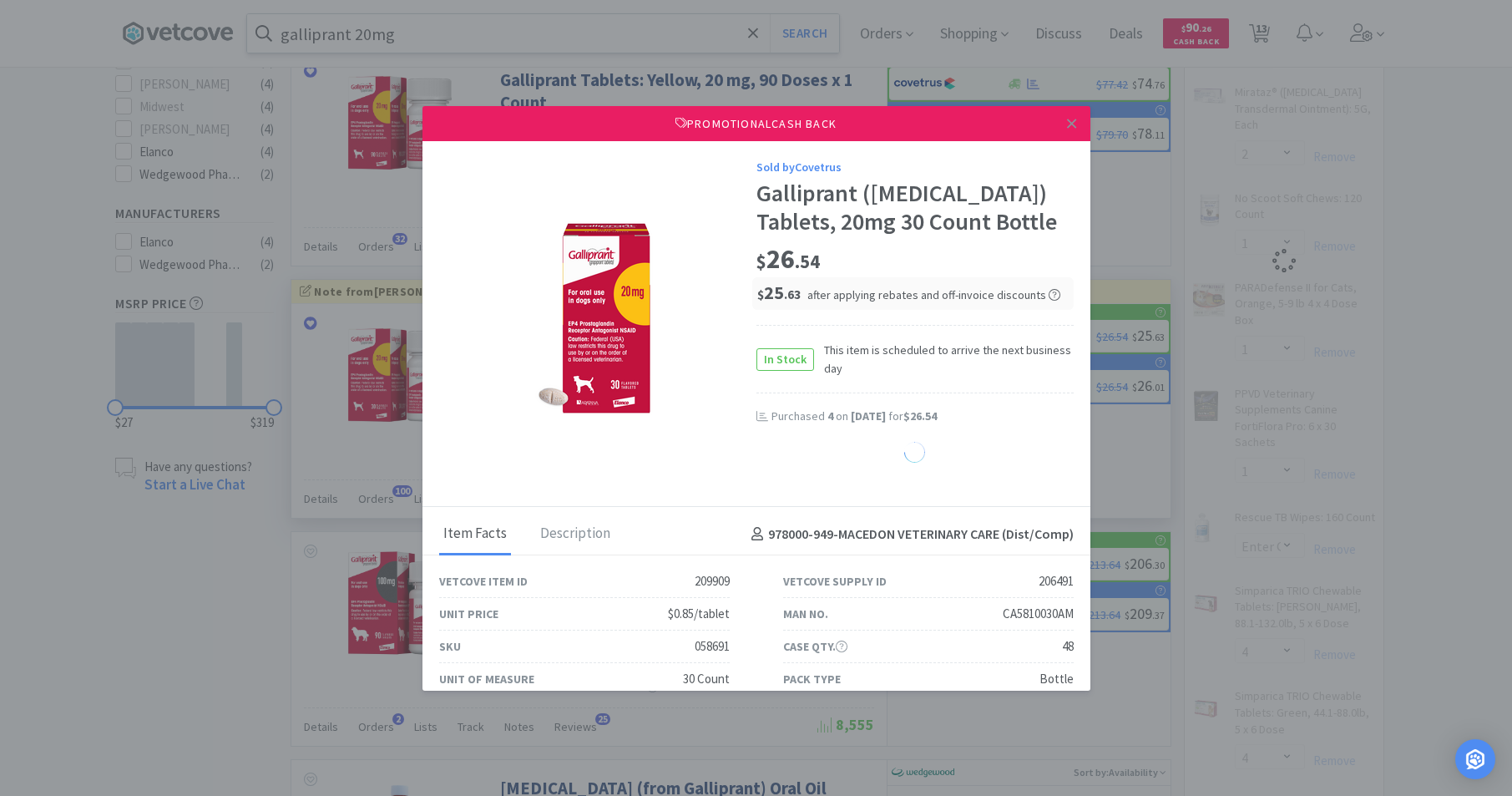
select select "1"
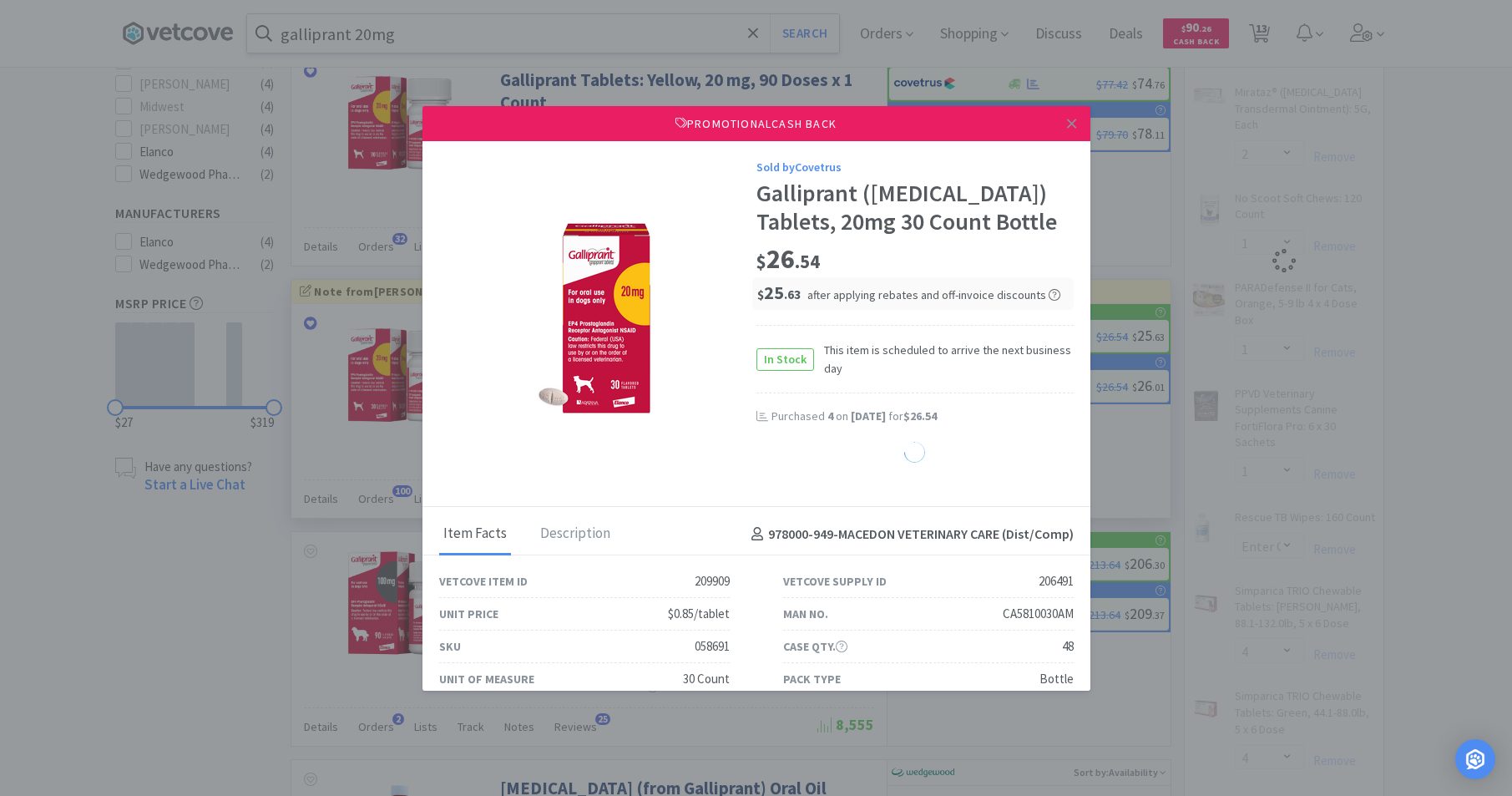
select select "1"
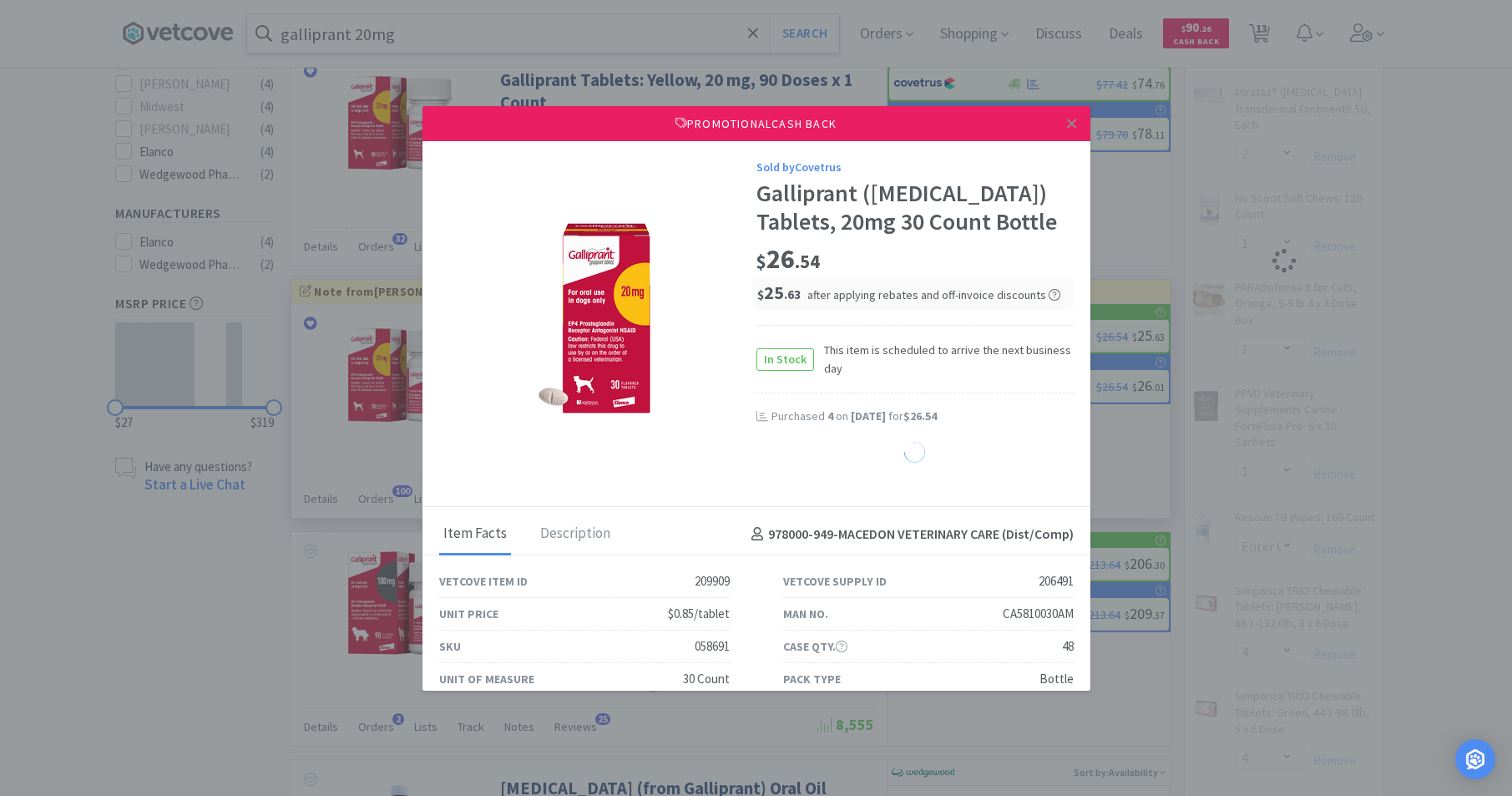
select select "1"
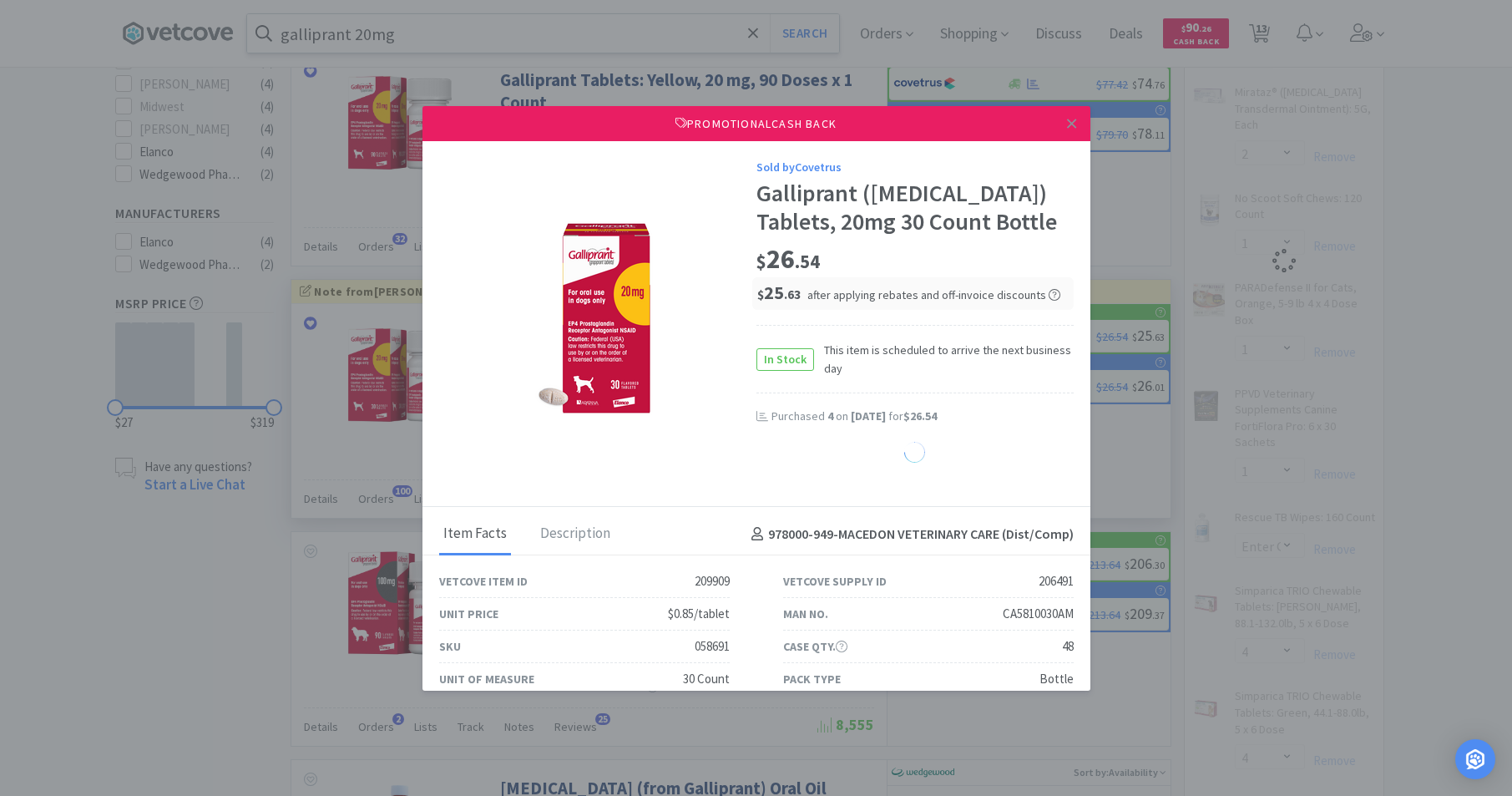
select select "1"
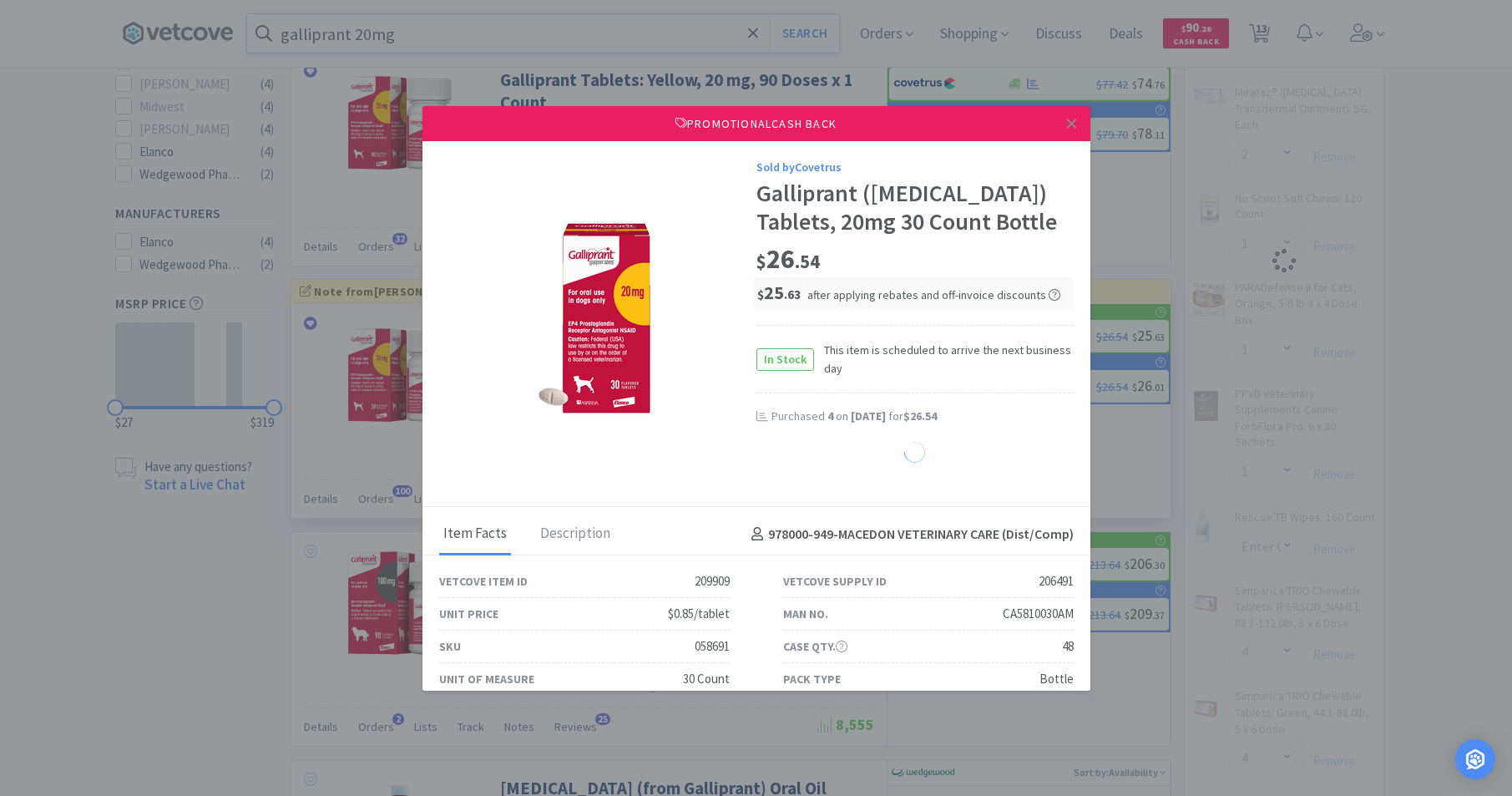
select select "1"
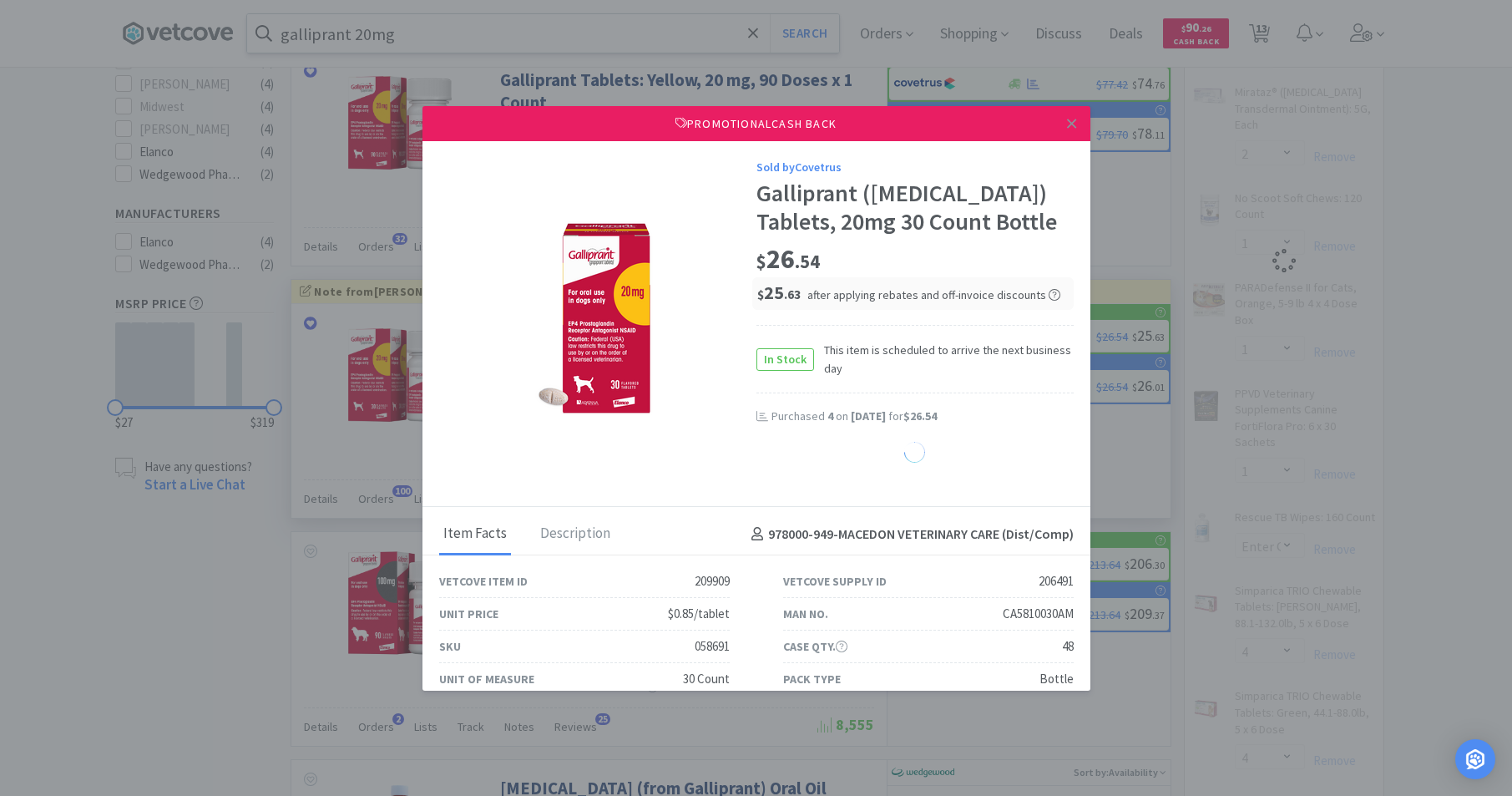
select select "1"
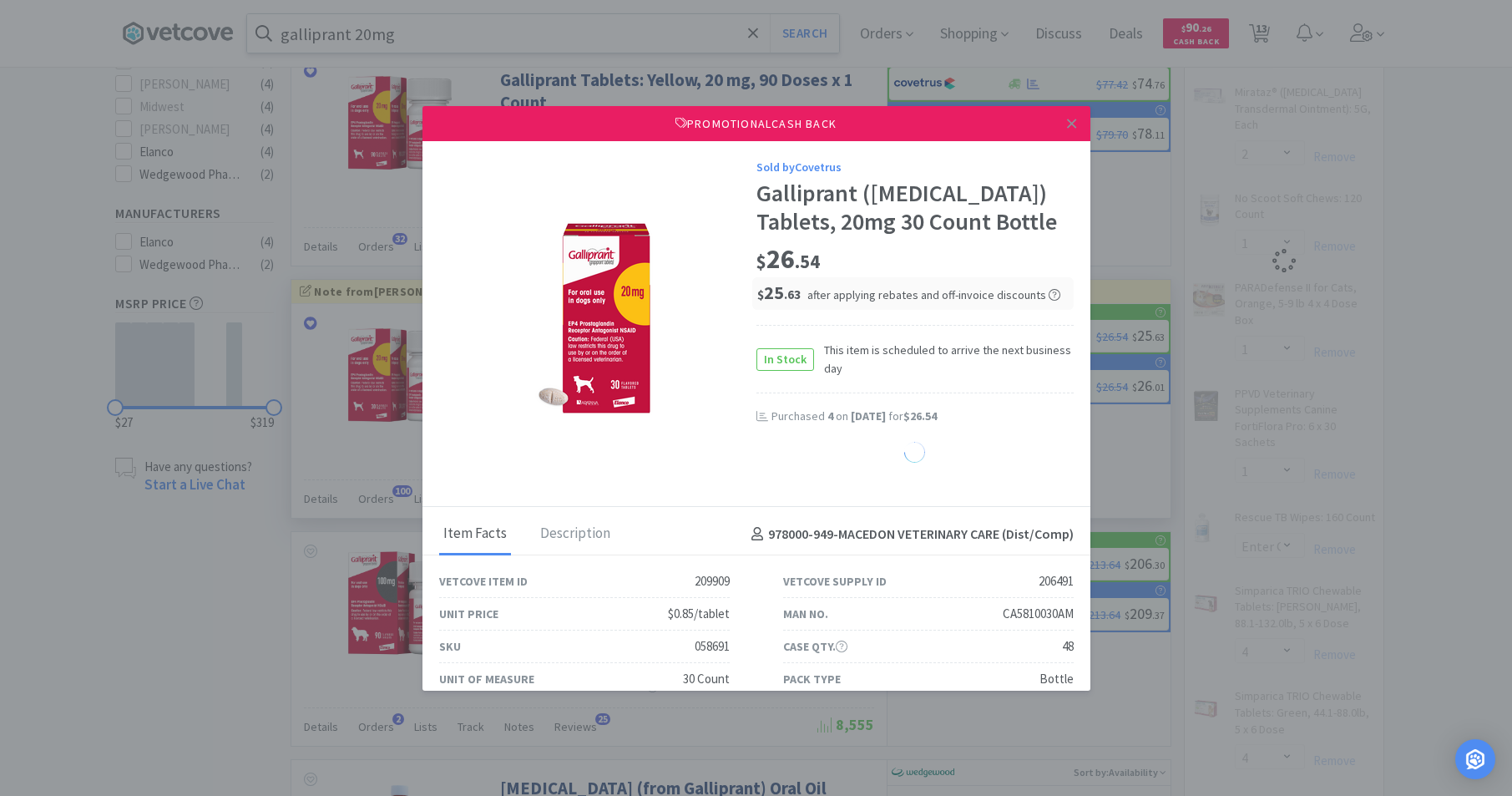
select select "1"
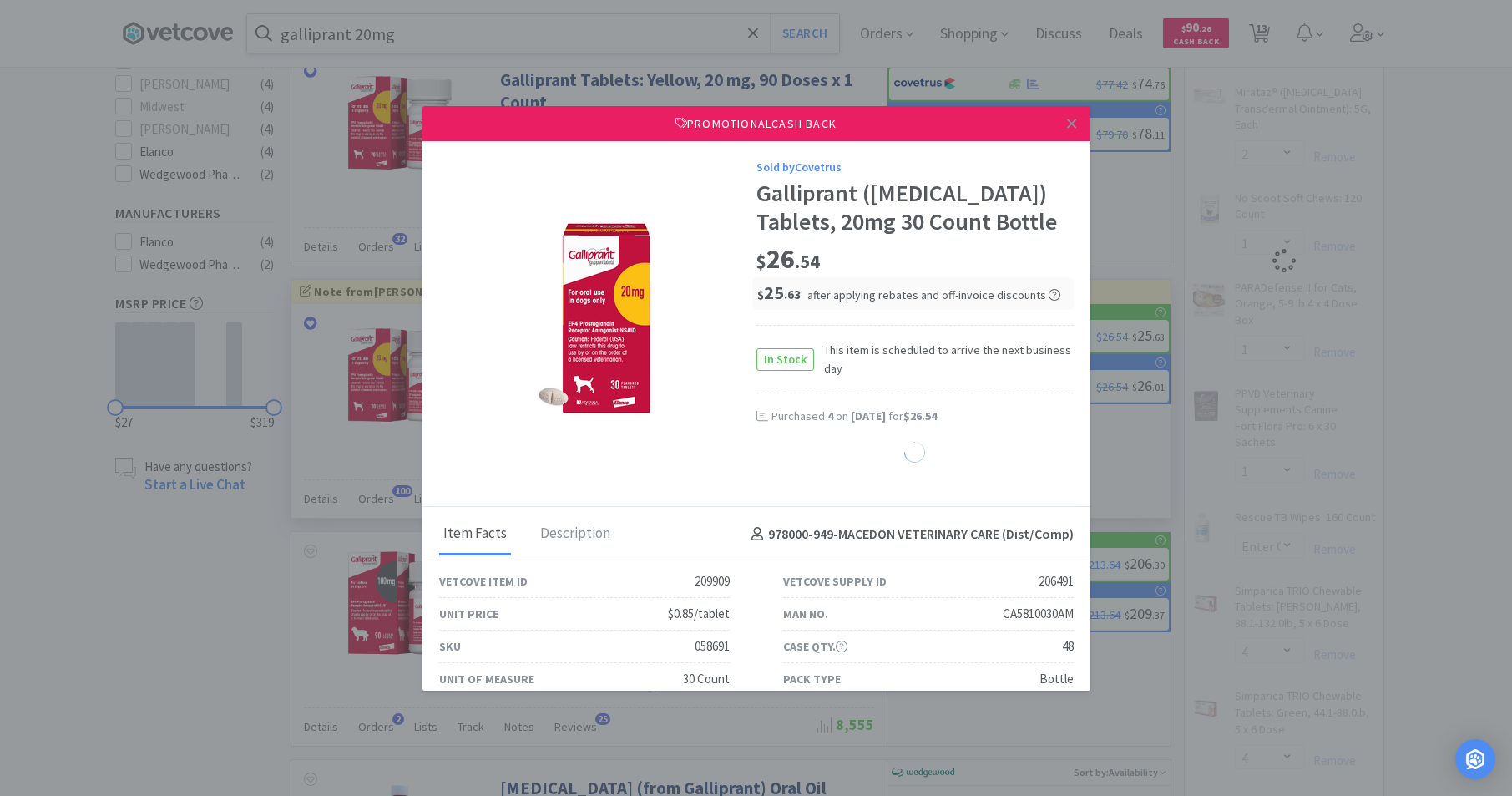
select select "1"
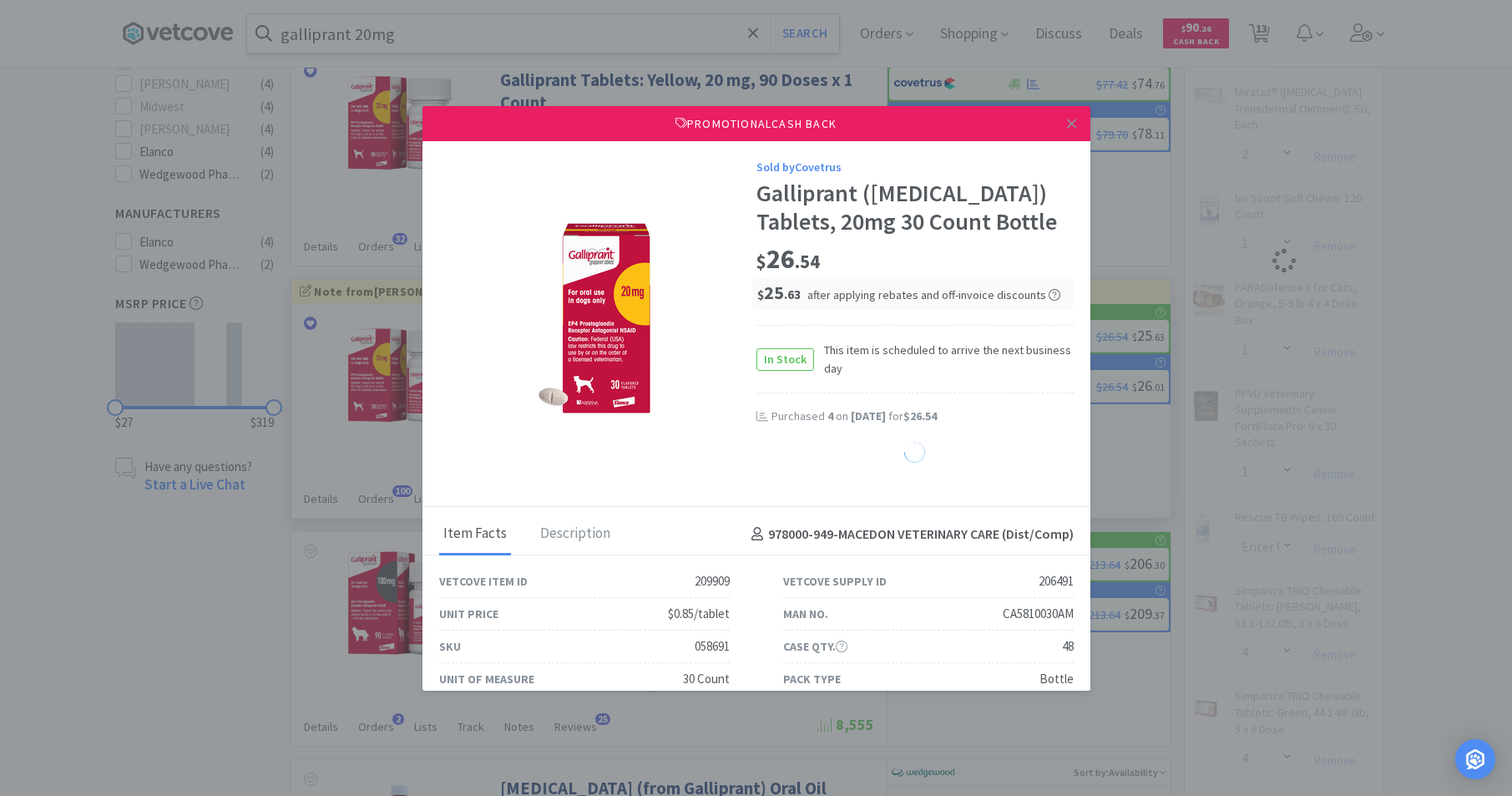
select select "1"
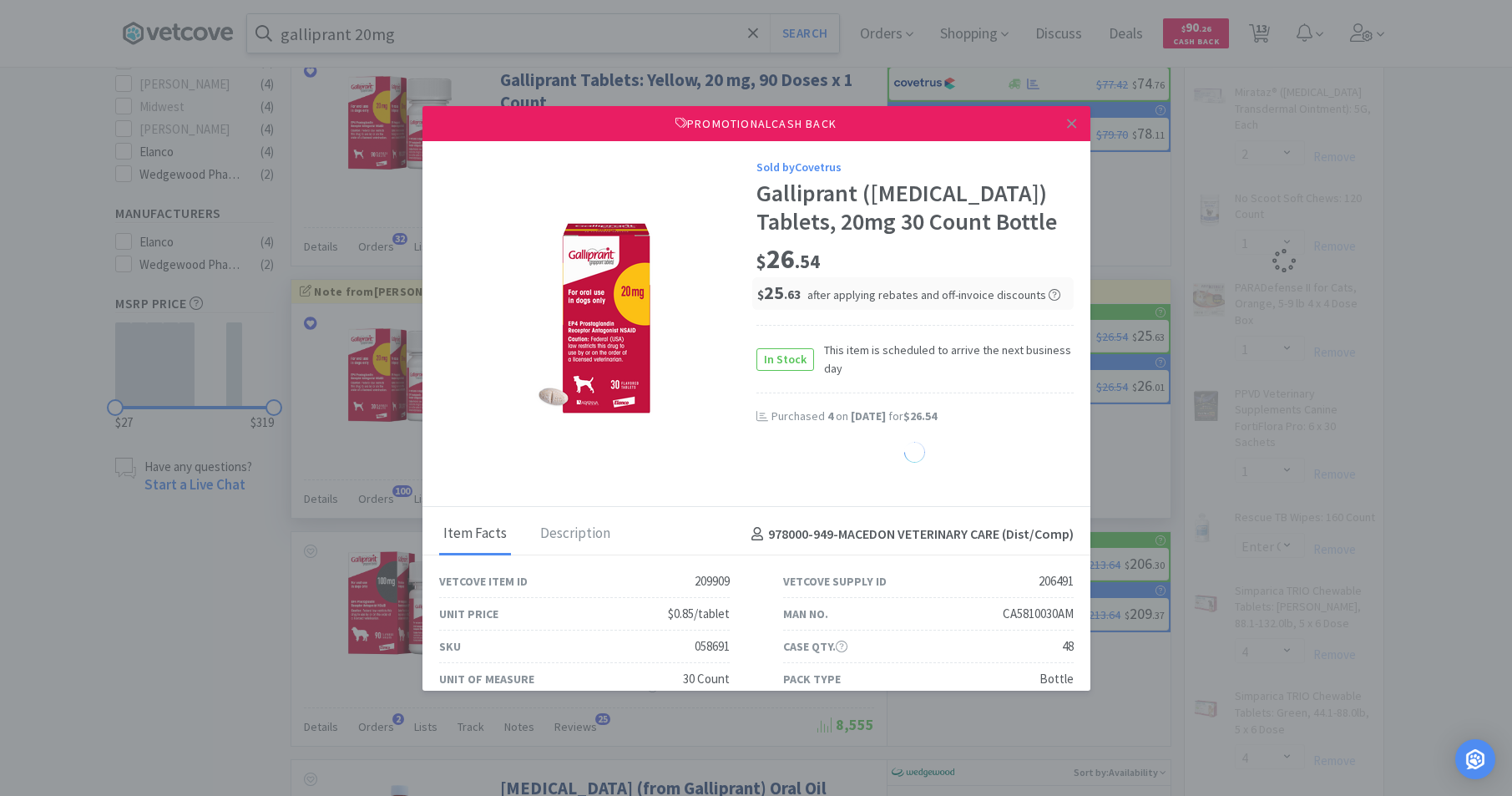
select select "1"
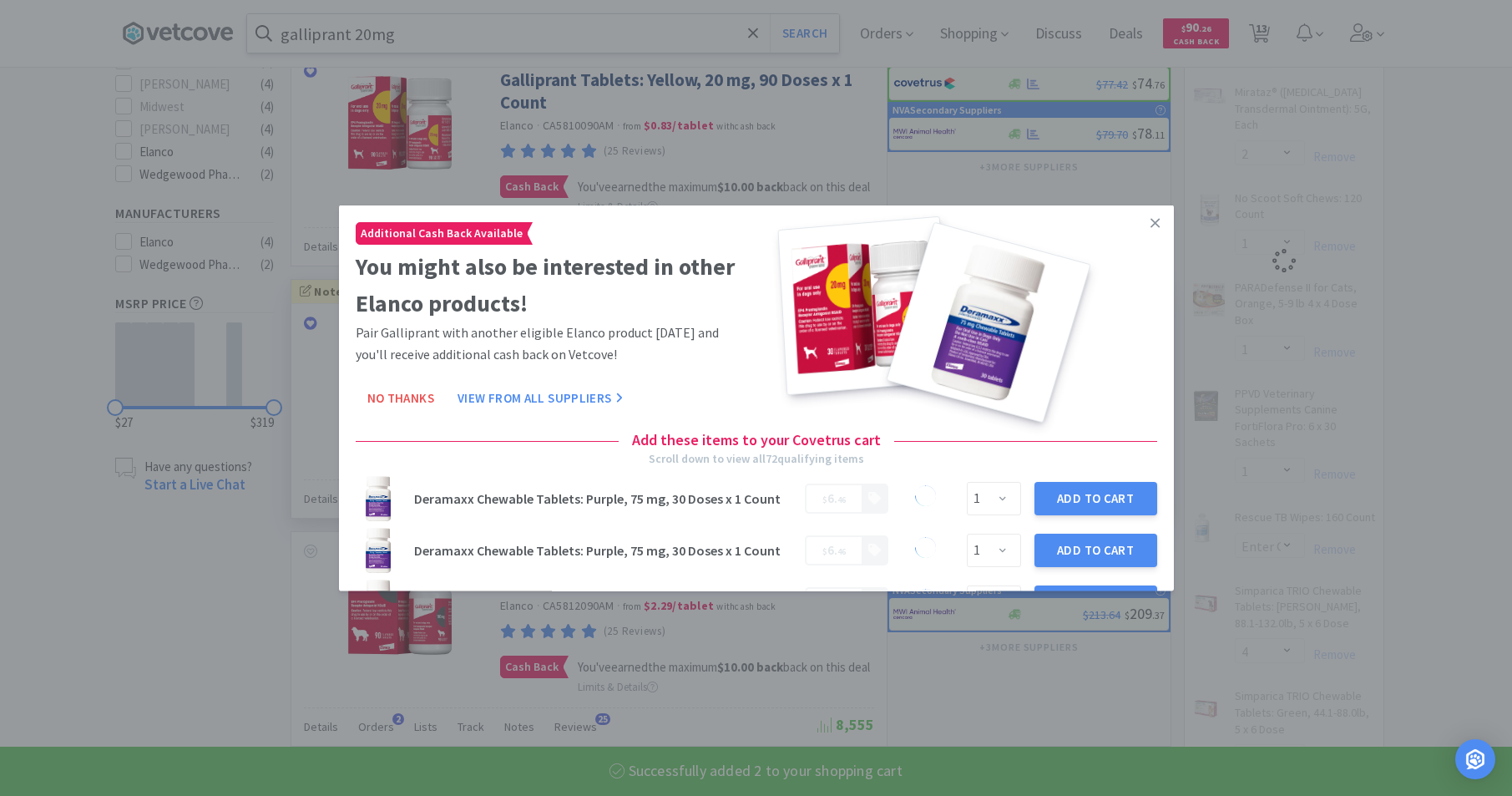
select select "2"
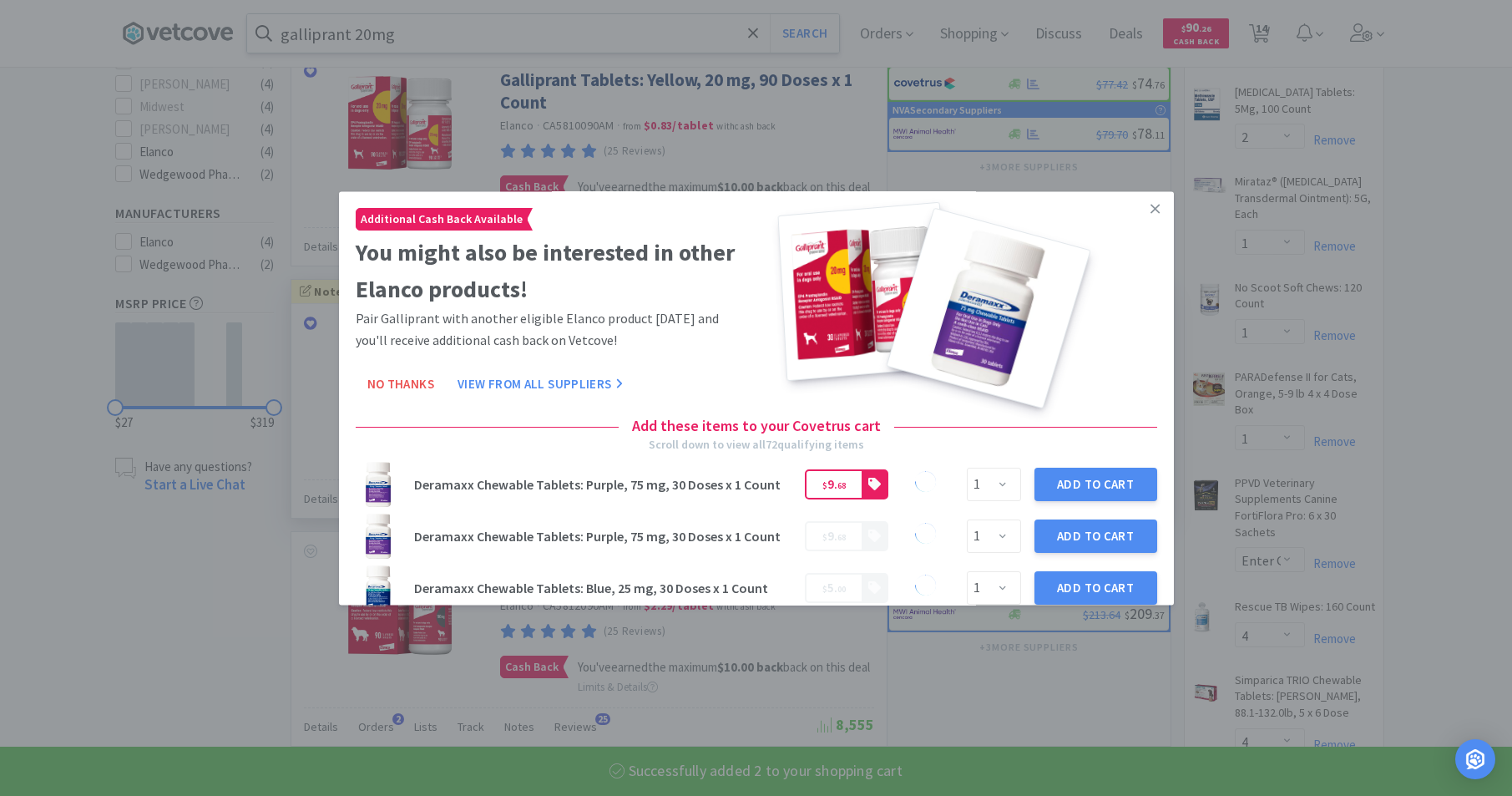
select select "2"
select select "5"
select select "2"
select select "1"
select select "3"
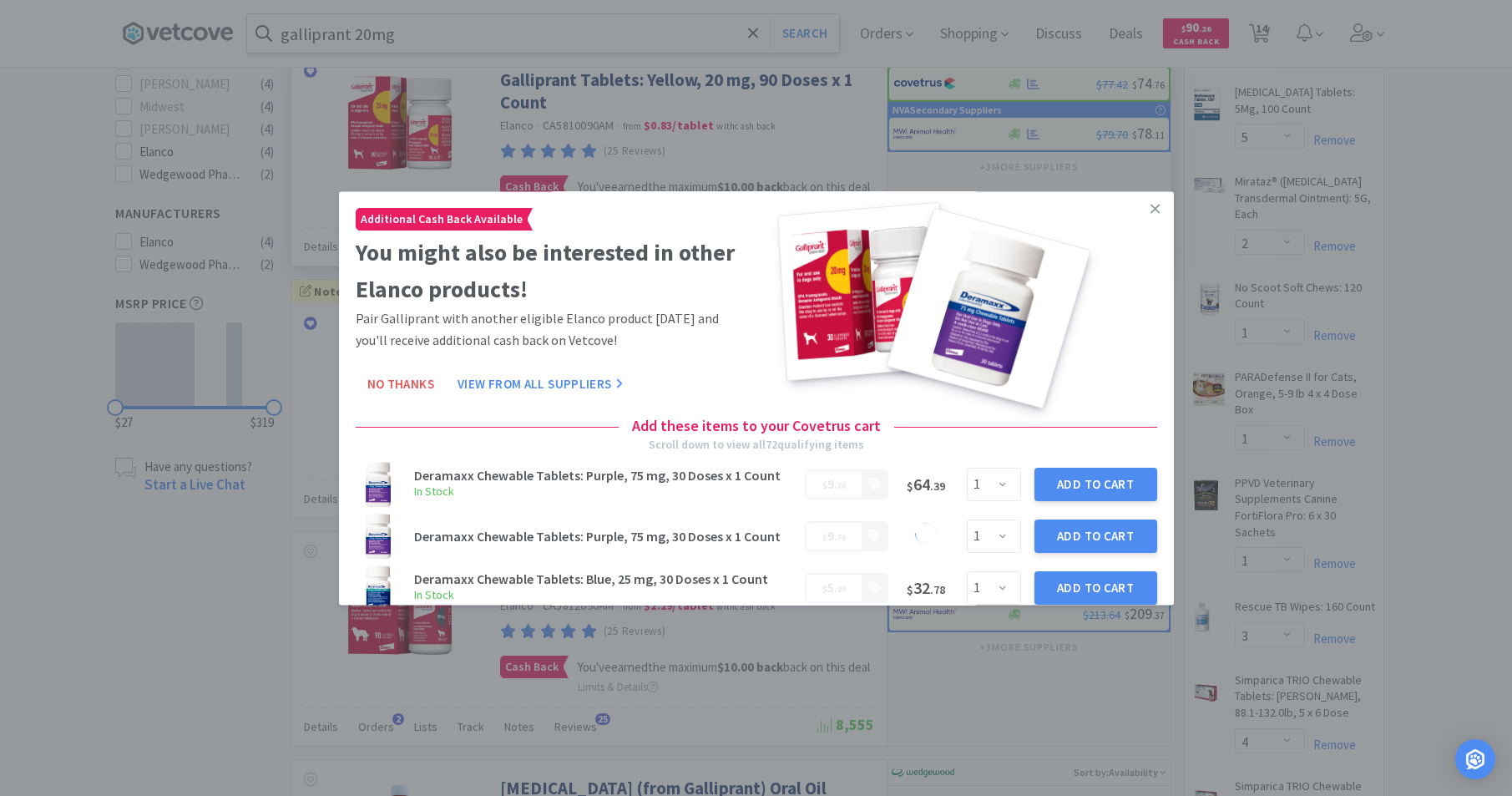
click at [1151, 211] on icon at bounding box center [1155, 208] width 10 height 15
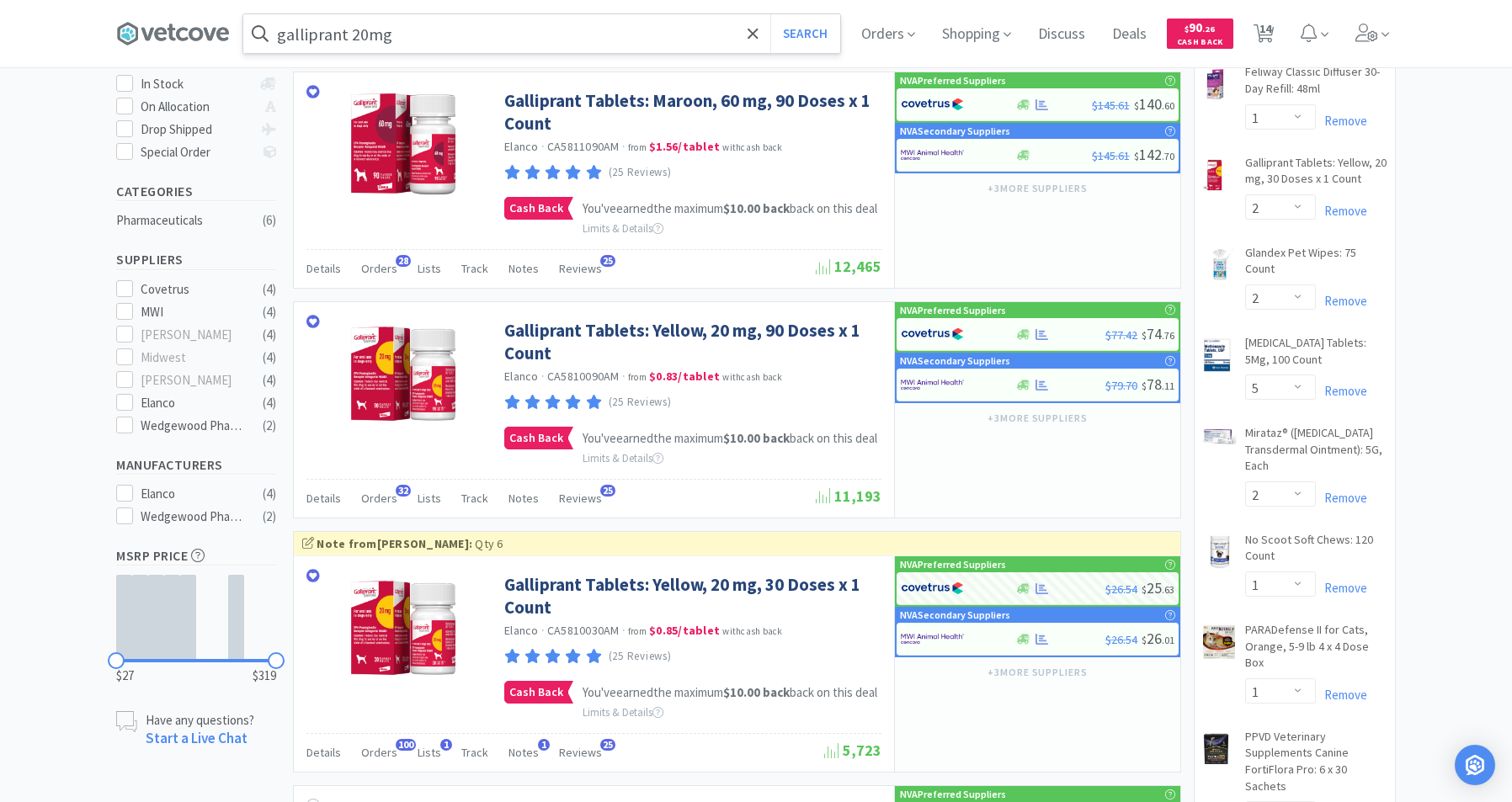
scroll to position [274, 0]
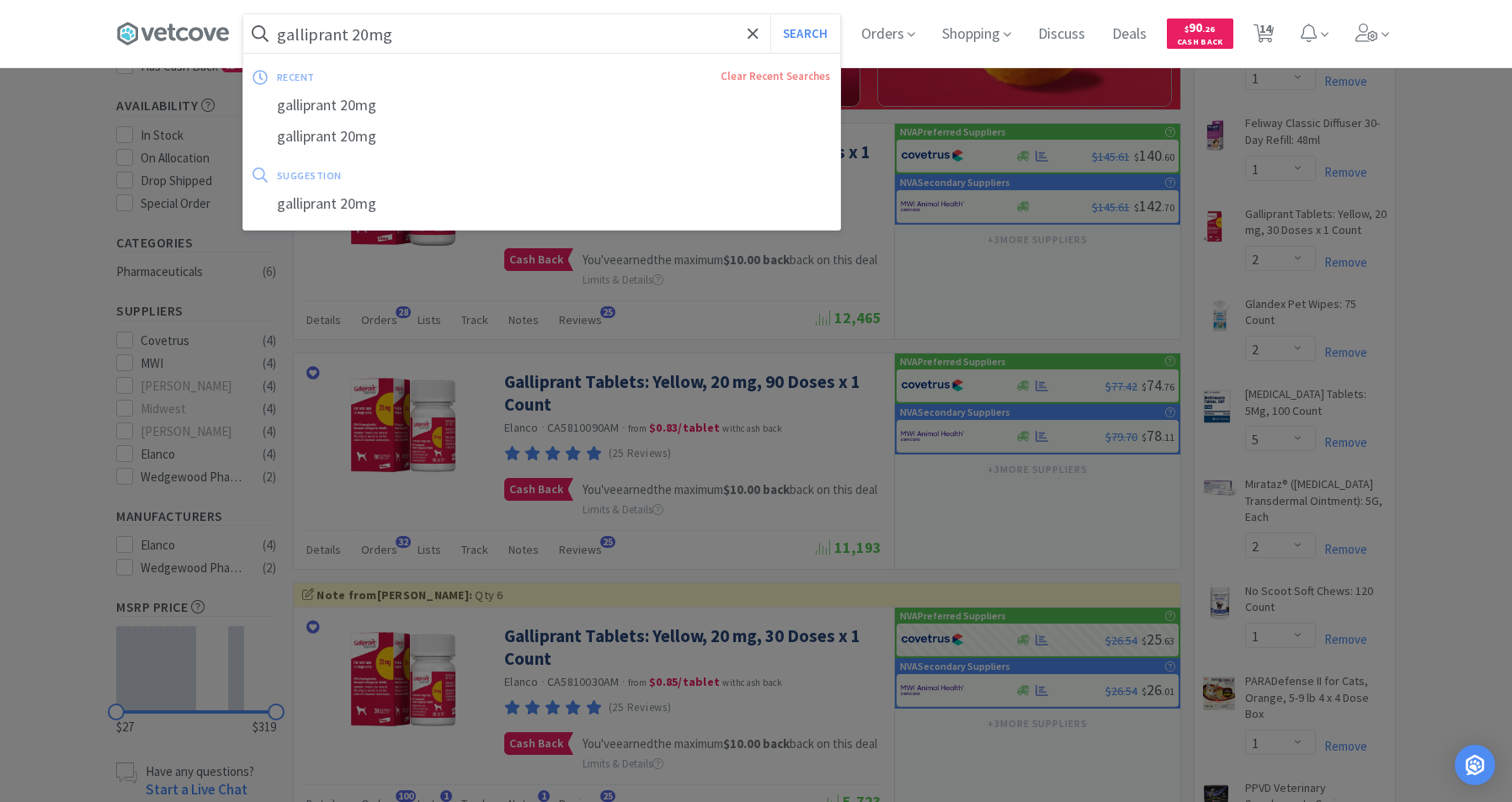
click at [369, 31] on input "galliprant 20mg" at bounding box center [541, 33] width 597 height 39
click at [367, 32] on input "galliprant 20mg" at bounding box center [541, 33] width 597 height 39
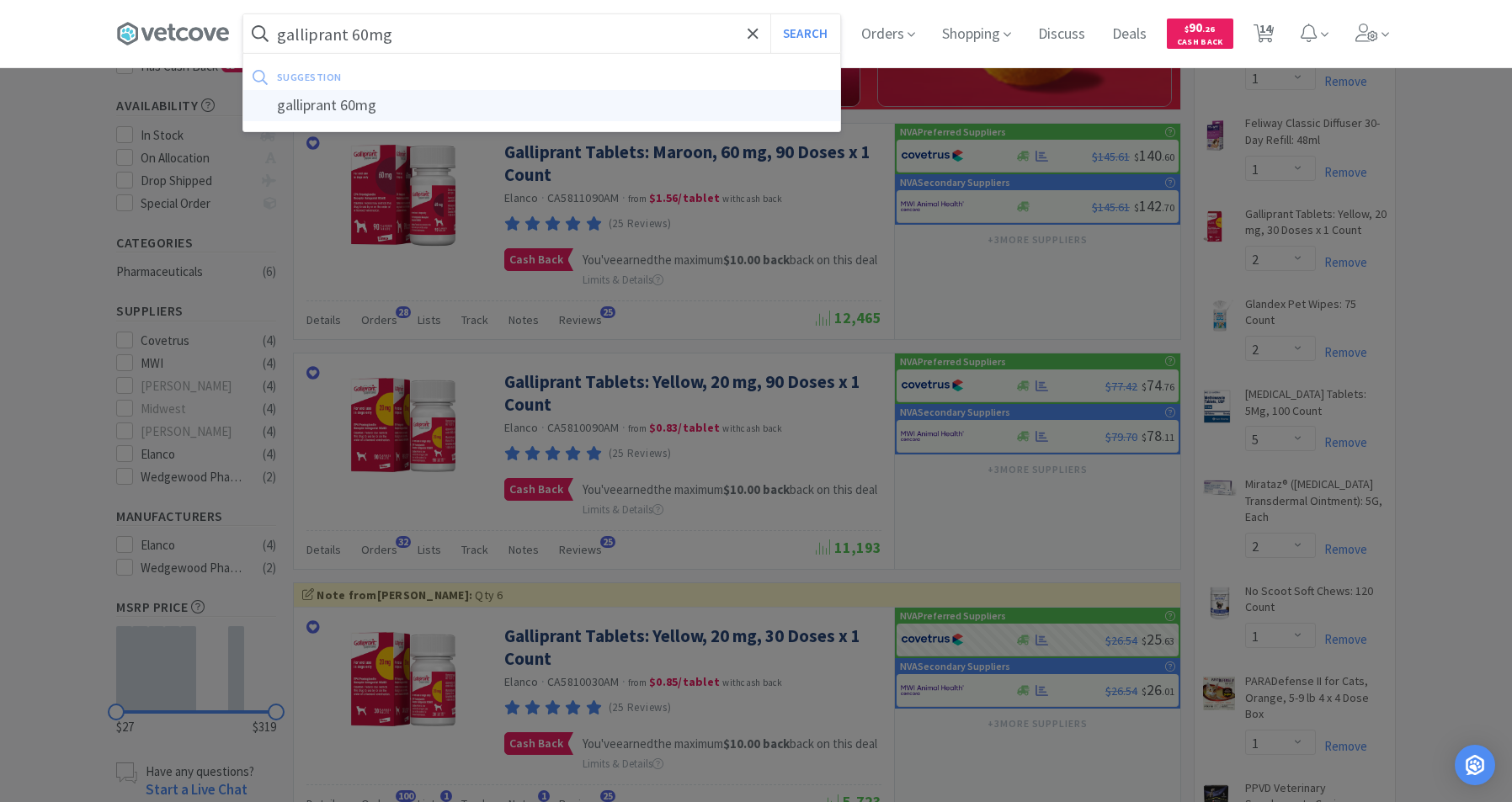
type input "galliprant 60mg"
click at [325, 109] on div "galliprant 60mg" at bounding box center [541, 105] width 597 height 31
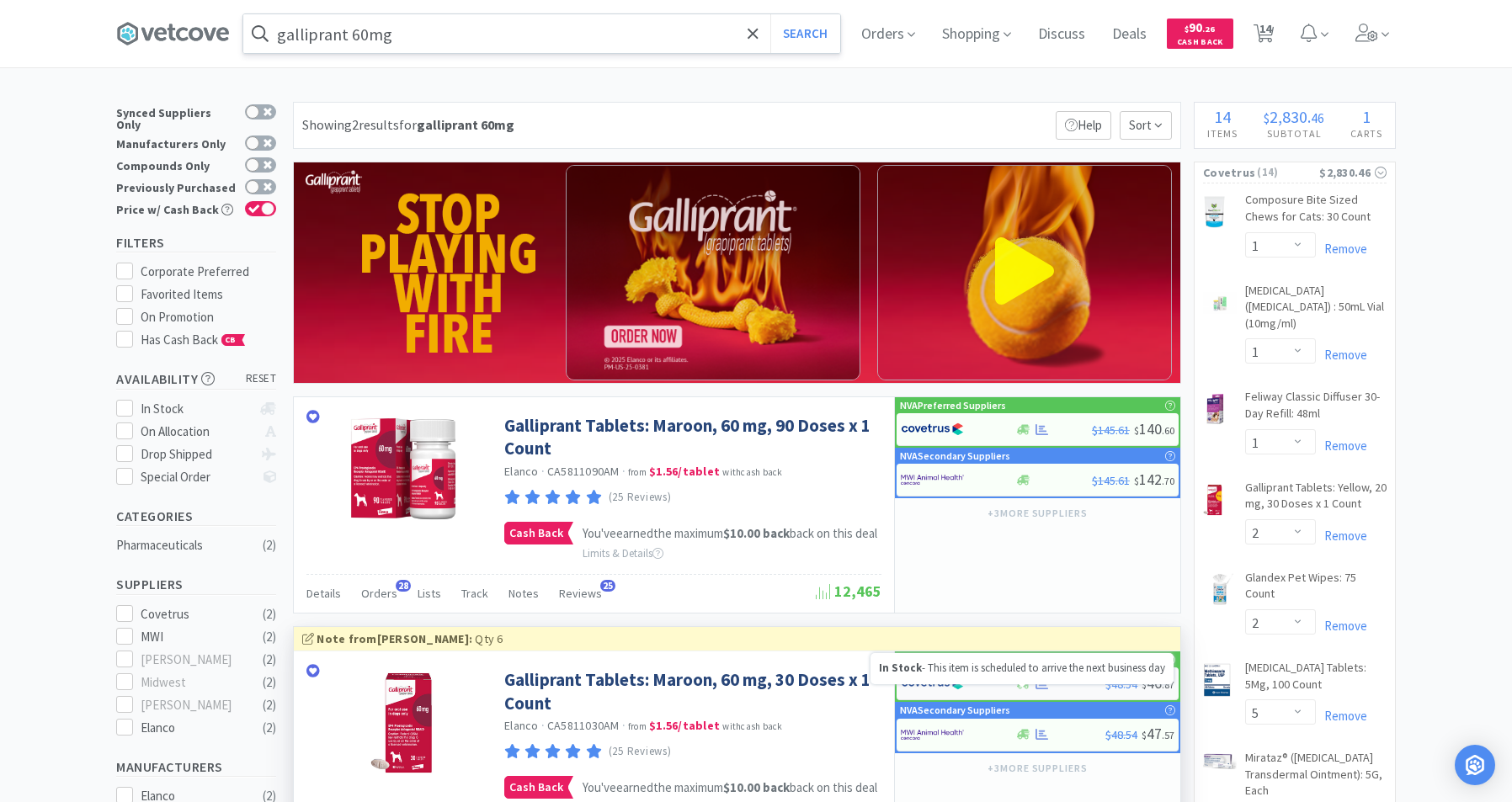
click at [1021, 689] on icon at bounding box center [1023, 684] width 12 height 11
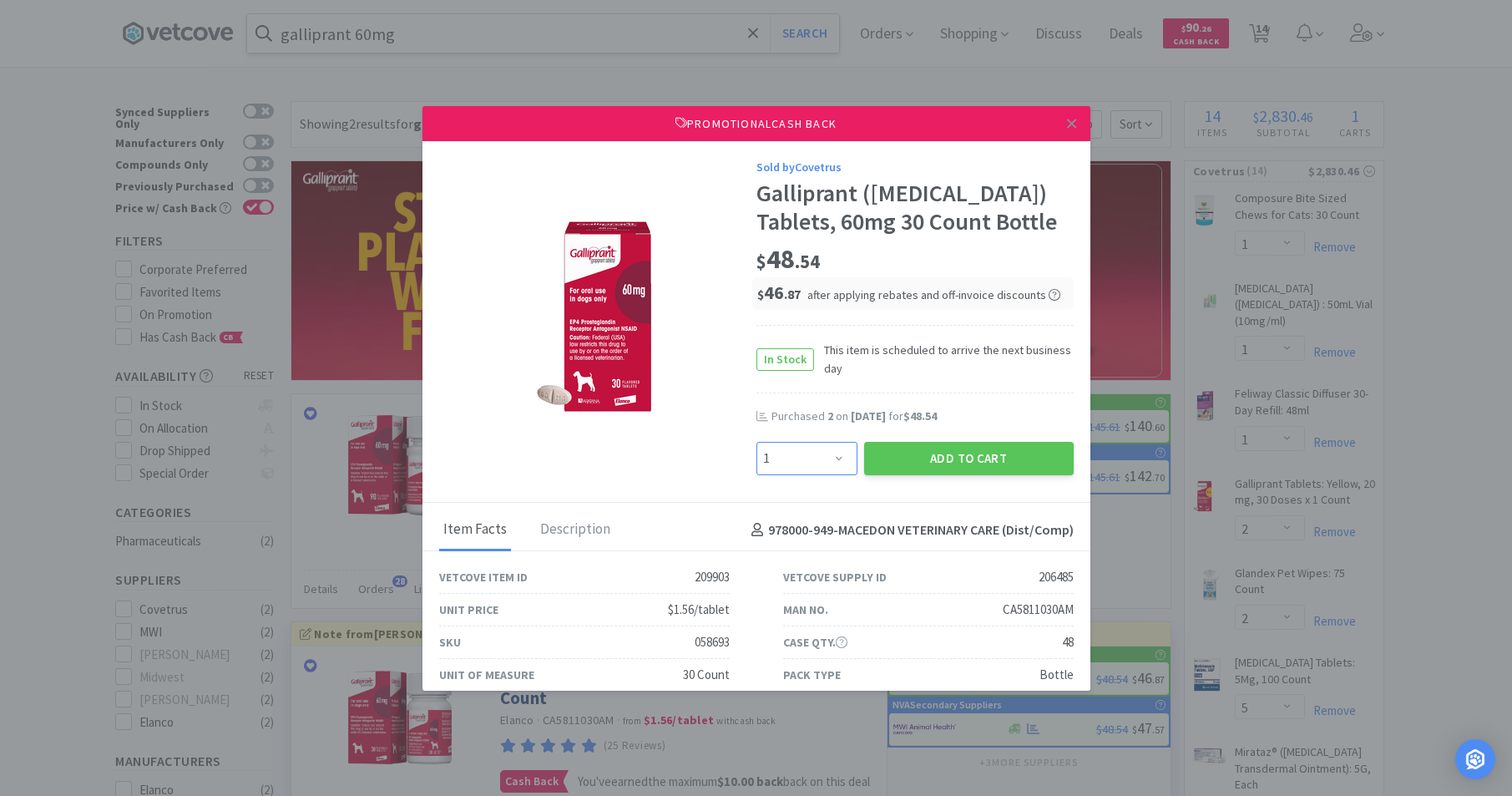
click at [830, 458] on select "Enter Quantity 1 2 3 4 5 6 7 8 9 10 11 12 13 14 15 16 17 18 19 20 Enter Quantity" at bounding box center [807, 458] width 101 height 33
select select "2"
click at [756, 442] on select "Enter Quantity 1 2 3 4 5 6 7 8 9 10 11 12 13 14 15 16 17 18 19 20 Enter Quantity" at bounding box center [807, 458] width 101 height 33
click at [942, 464] on button "Add to Cart" at bounding box center [969, 458] width 210 height 33
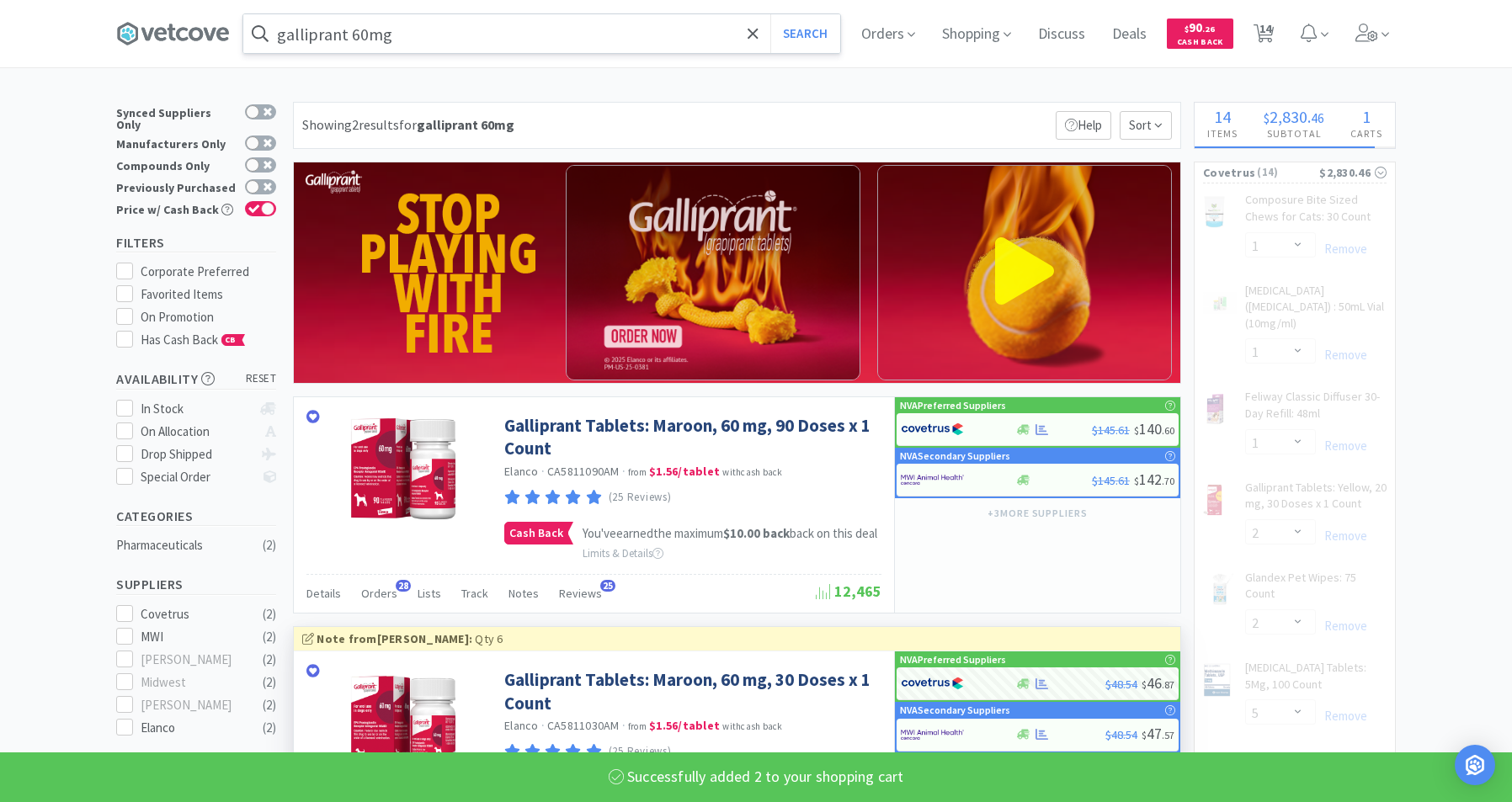
select select "2"
select select "5"
select select "2"
select select "1"
select select "3"
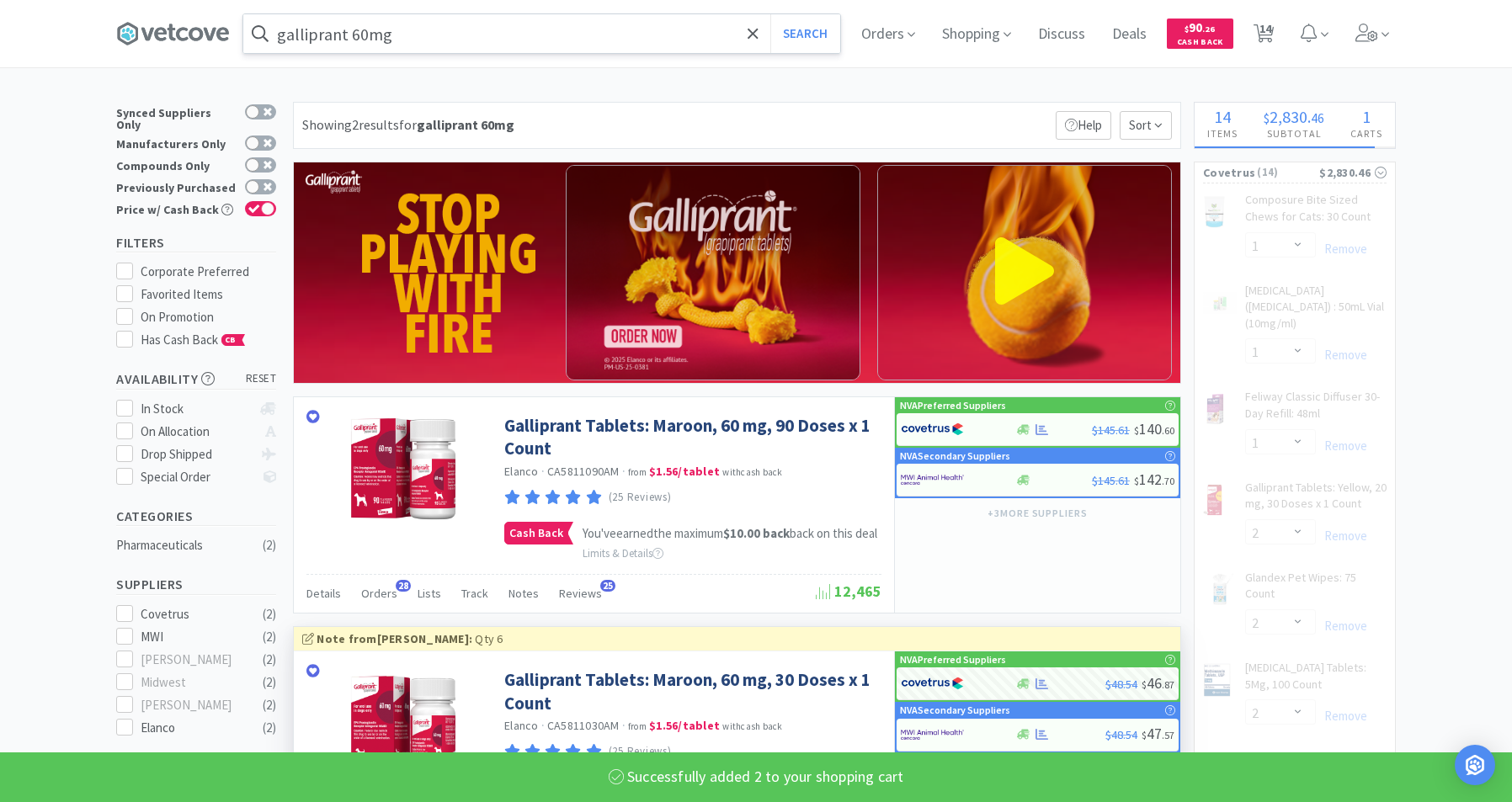
select select "2"
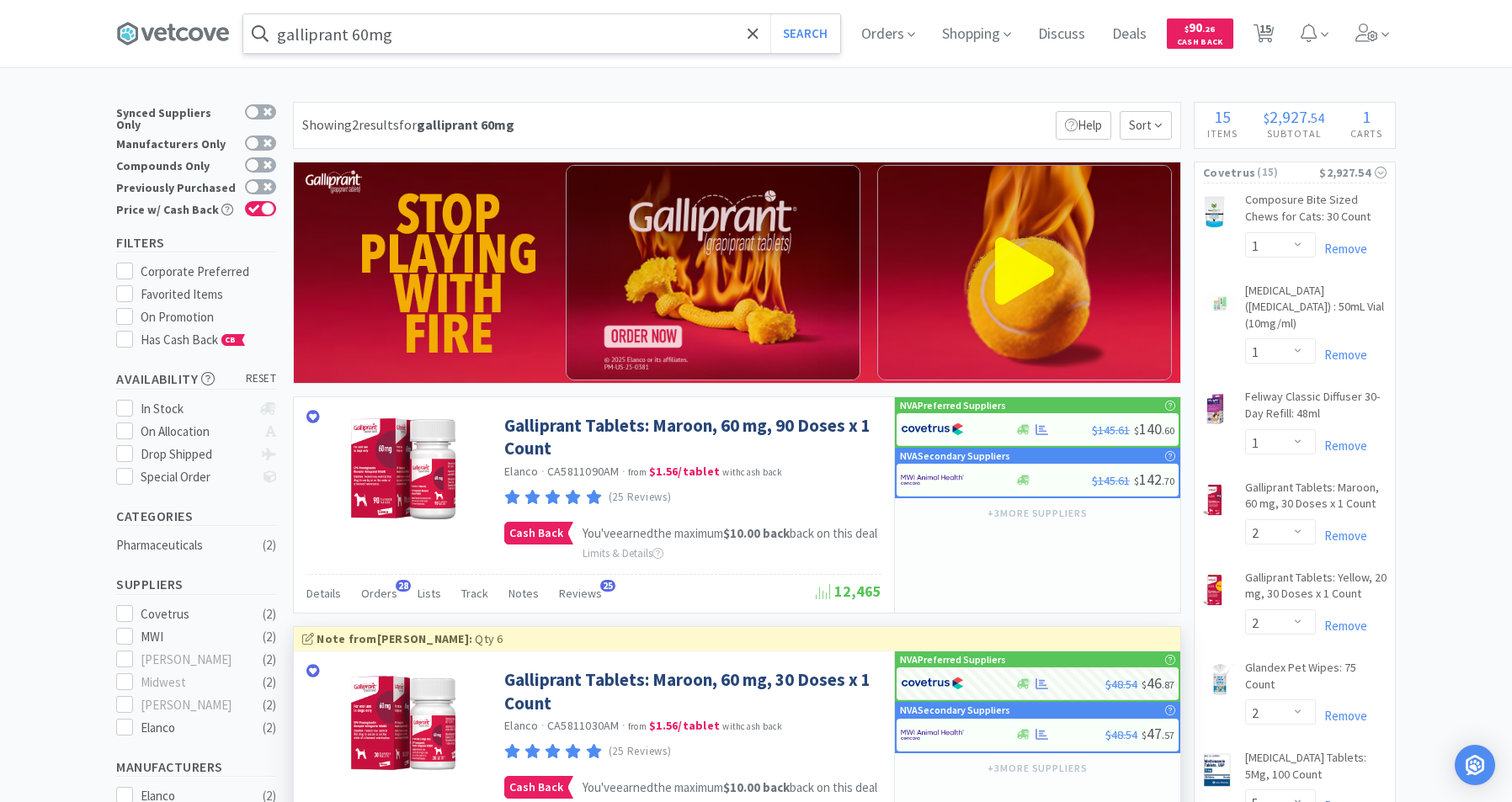
click at [370, 31] on input "galliprant 60mg" at bounding box center [541, 33] width 597 height 39
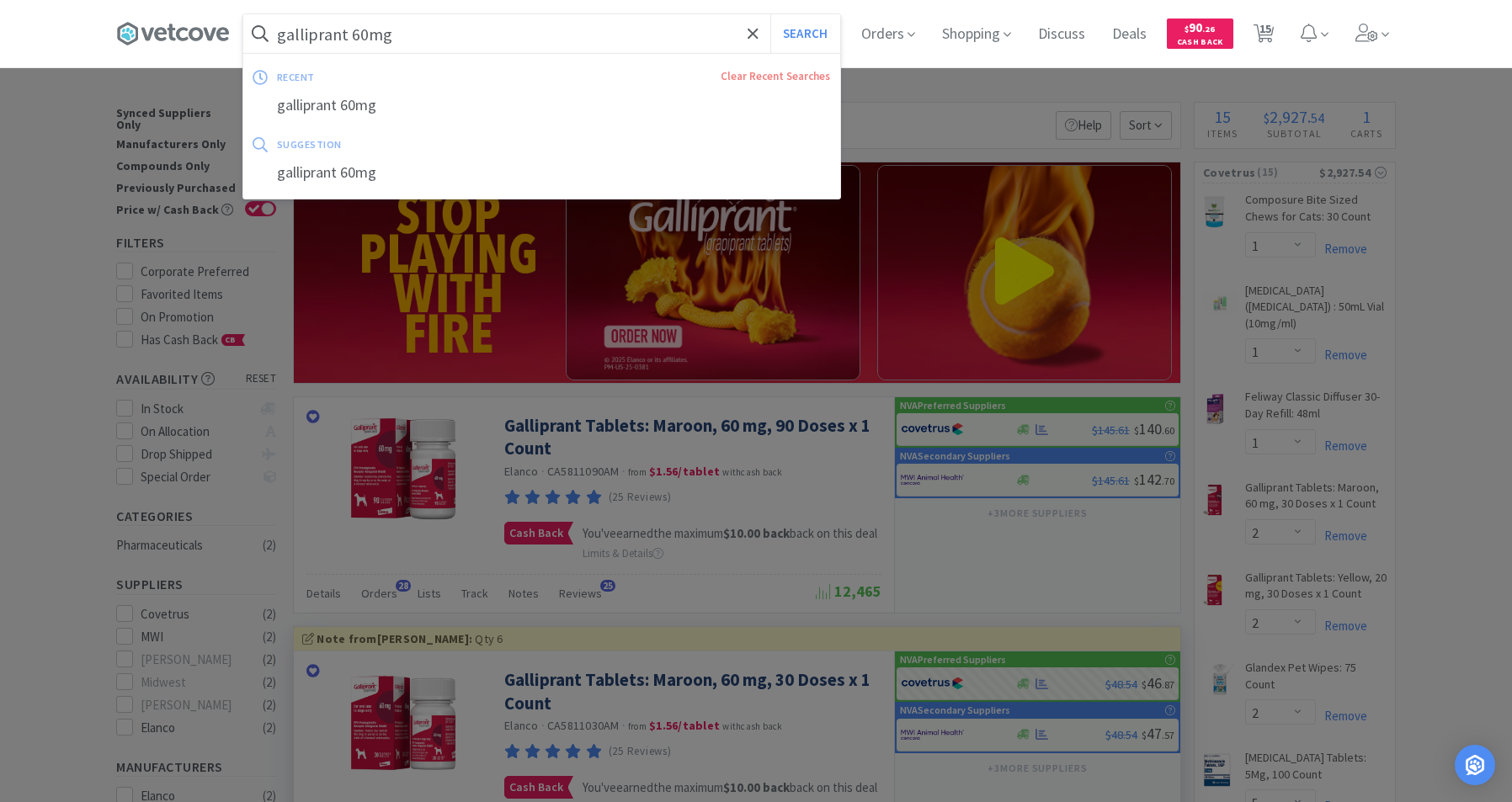
click at [370, 31] on input "galliprant 60mg" at bounding box center [541, 33] width 597 height 39
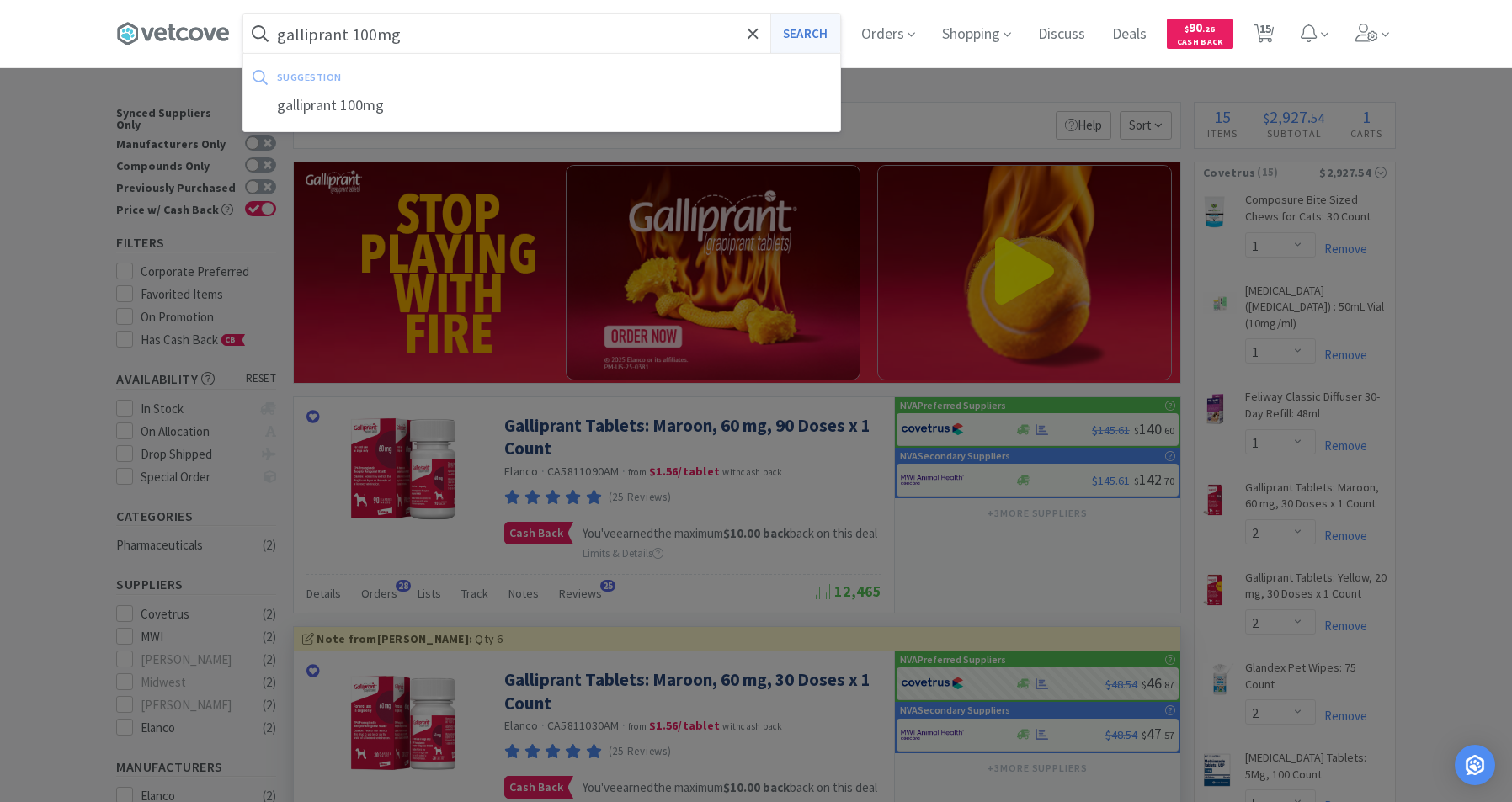
type input "galliprant 100mg"
click at [820, 38] on button "Search" at bounding box center [806, 33] width 70 height 39
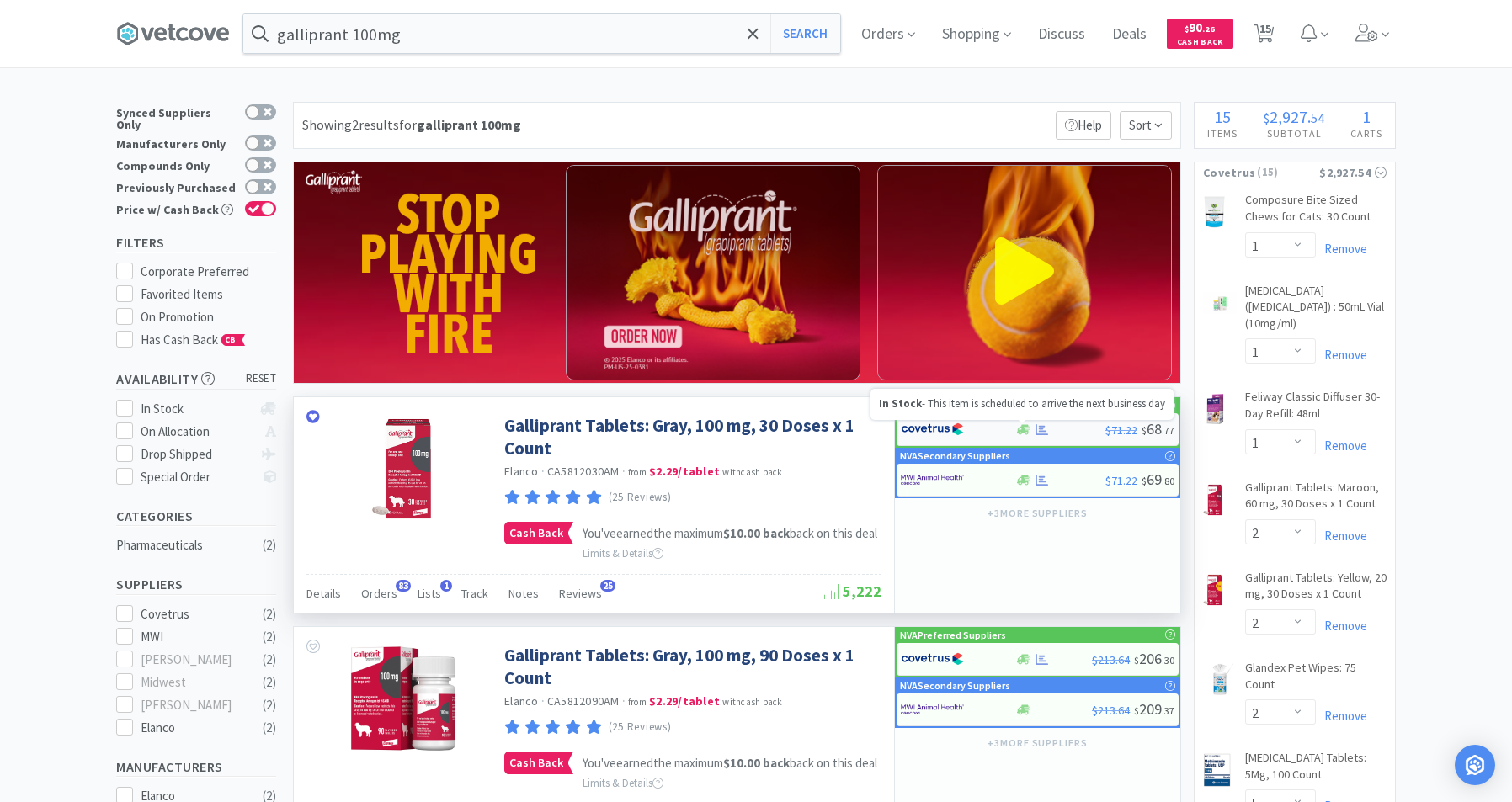
click at [1022, 429] on icon at bounding box center [1023, 429] width 12 height 11
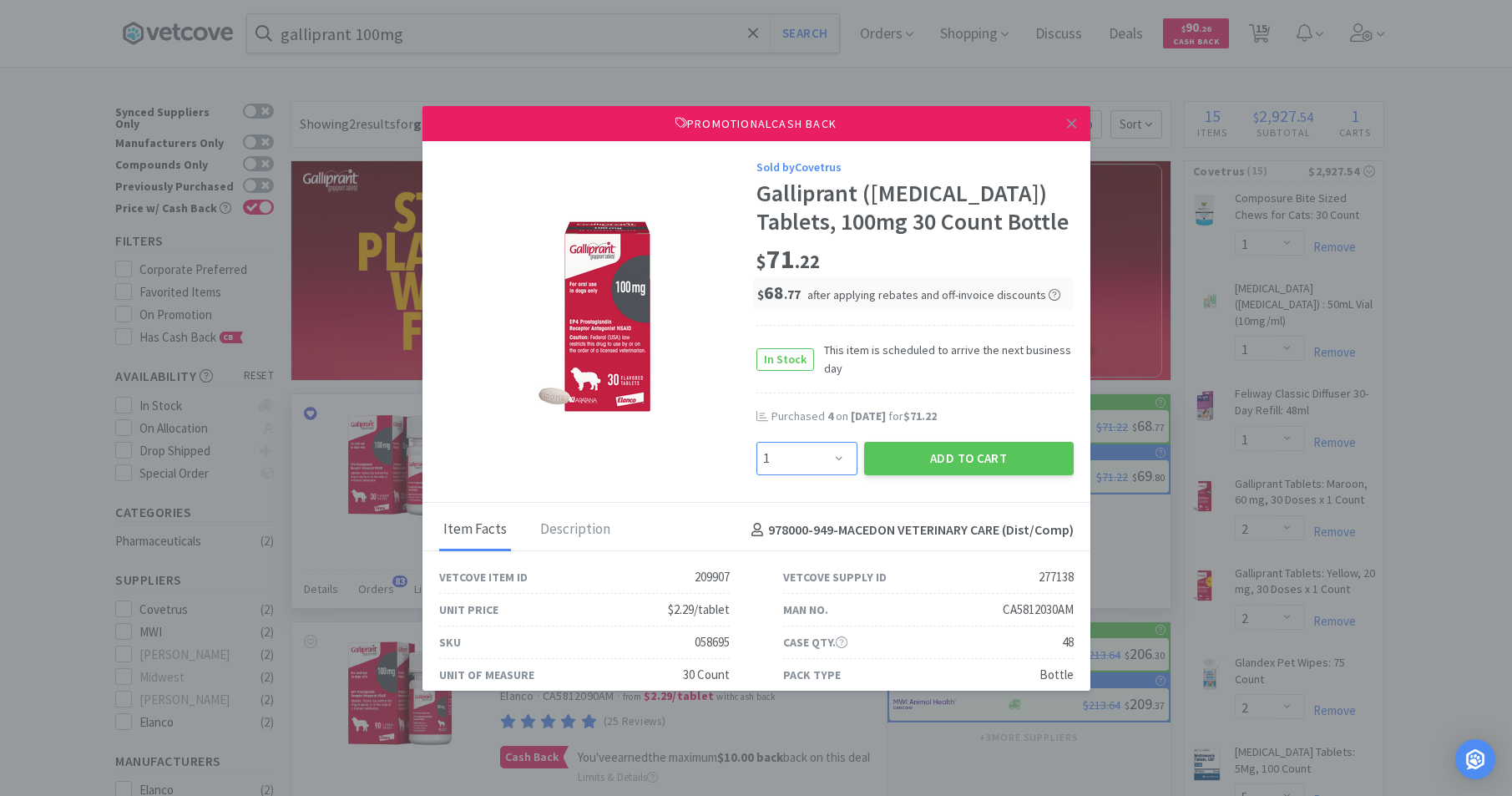
click at [830, 476] on select "Enter Quantity 1 2 3 4 5 6 7 8 9 10 11 12 13 14 15 16 17 18 19 20 Enter Quantity" at bounding box center [807, 458] width 101 height 33
select select "2"
click at [756, 469] on select "Enter Quantity 1 2 3 4 5 6 7 8 9 10 11 12 13 14 15 16 17 18 19 20 Enter Quantity" at bounding box center [807, 458] width 101 height 33
click at [910, 476] on button "Add to Cart" at bounding box center [969, 458] width 210 height 33
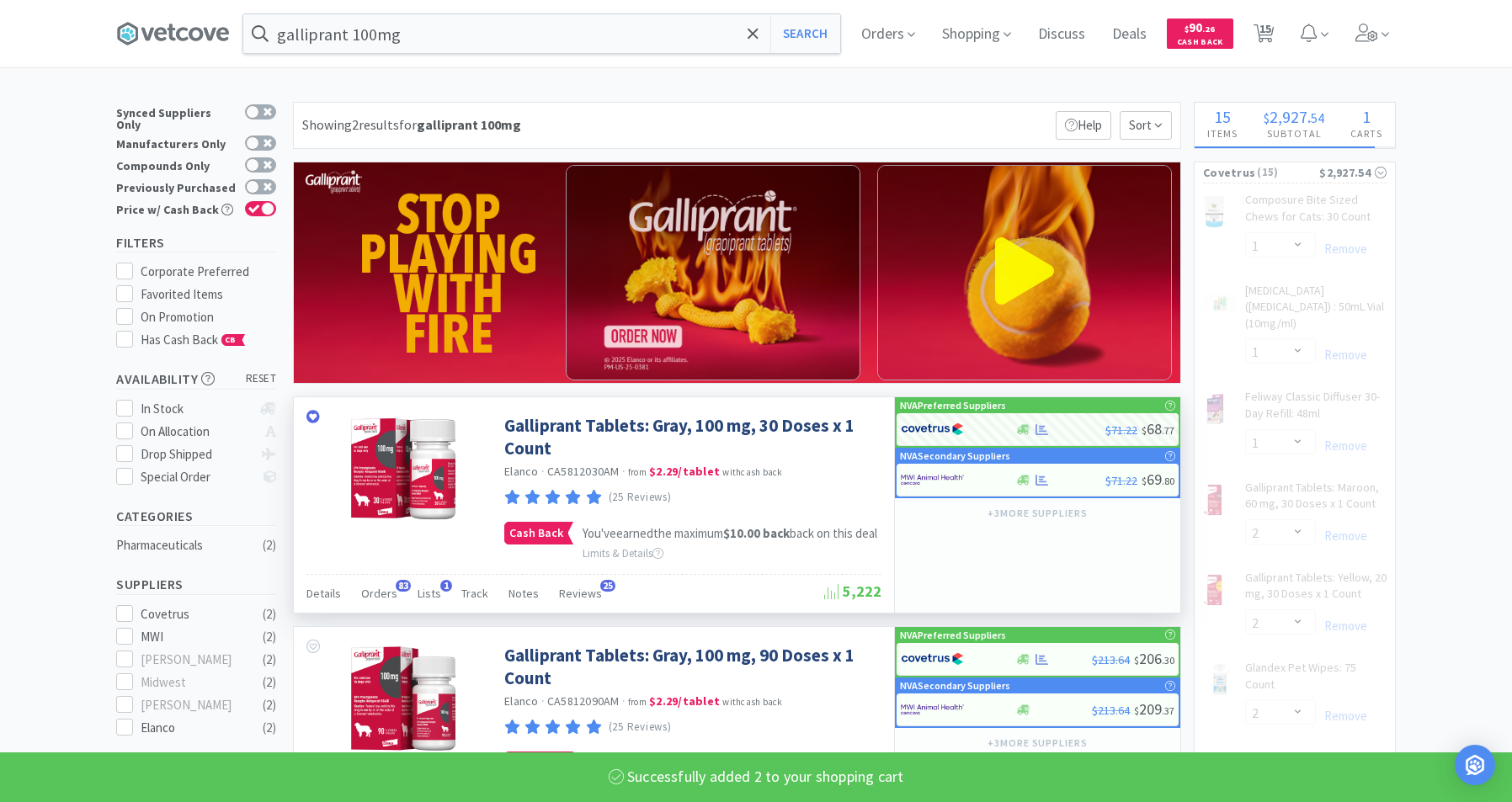
select select "2"
select select "5"
select select "2"
select select "1"
select select "3"
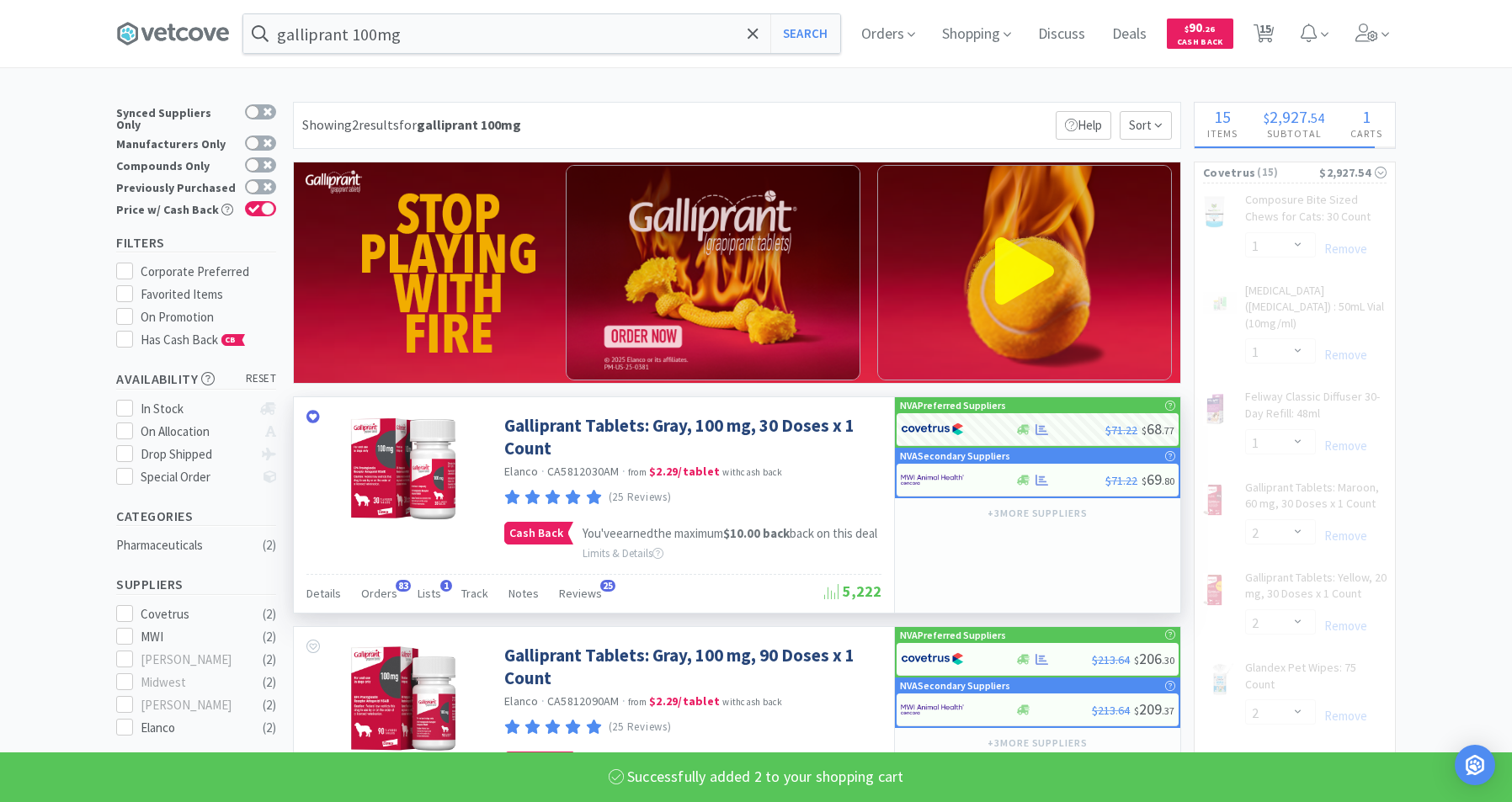
select select "2"
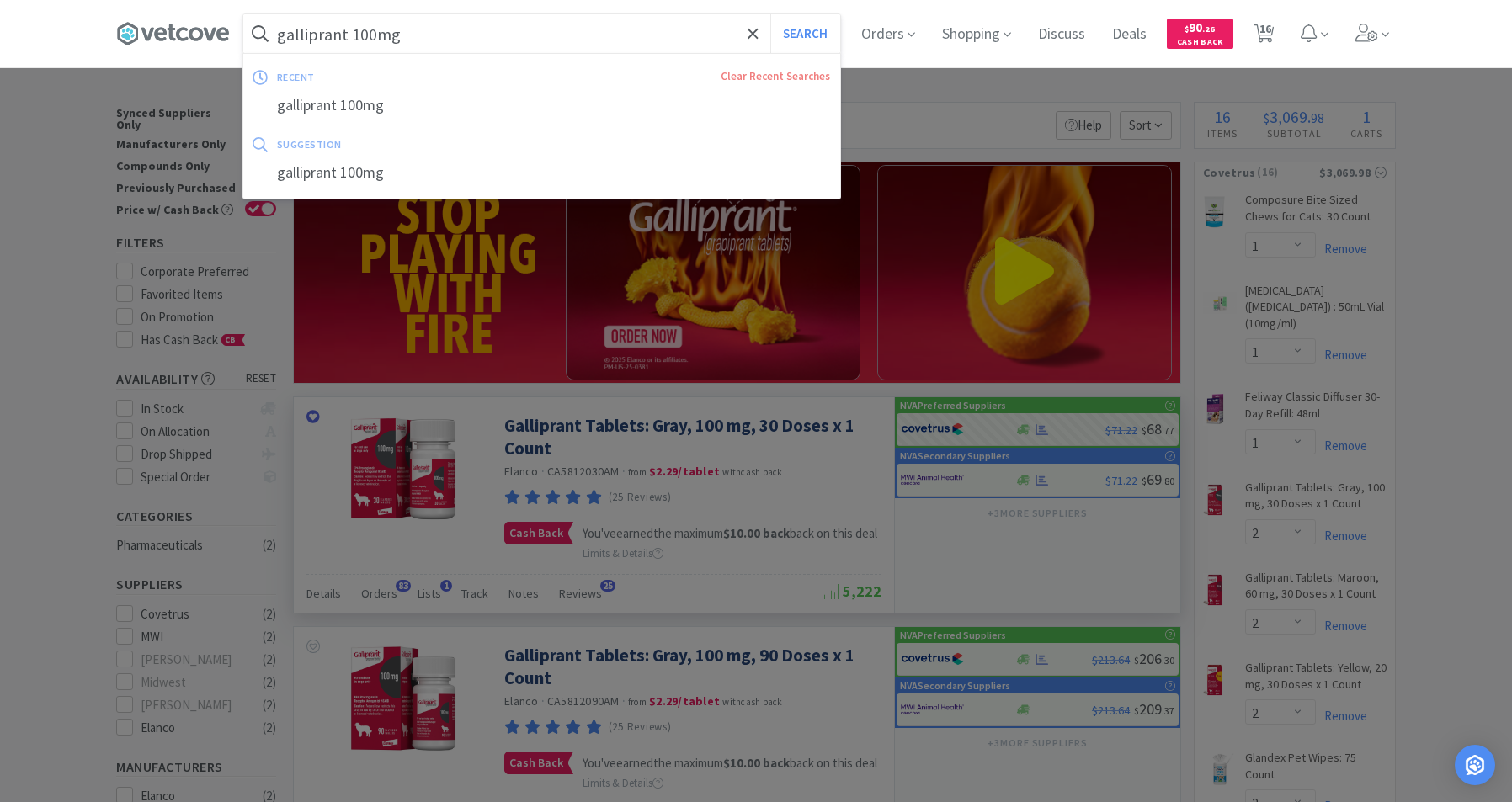
click at [440, 32] on input "galliprant 100mg" at bounding box center [541, 33] width 597 height 39
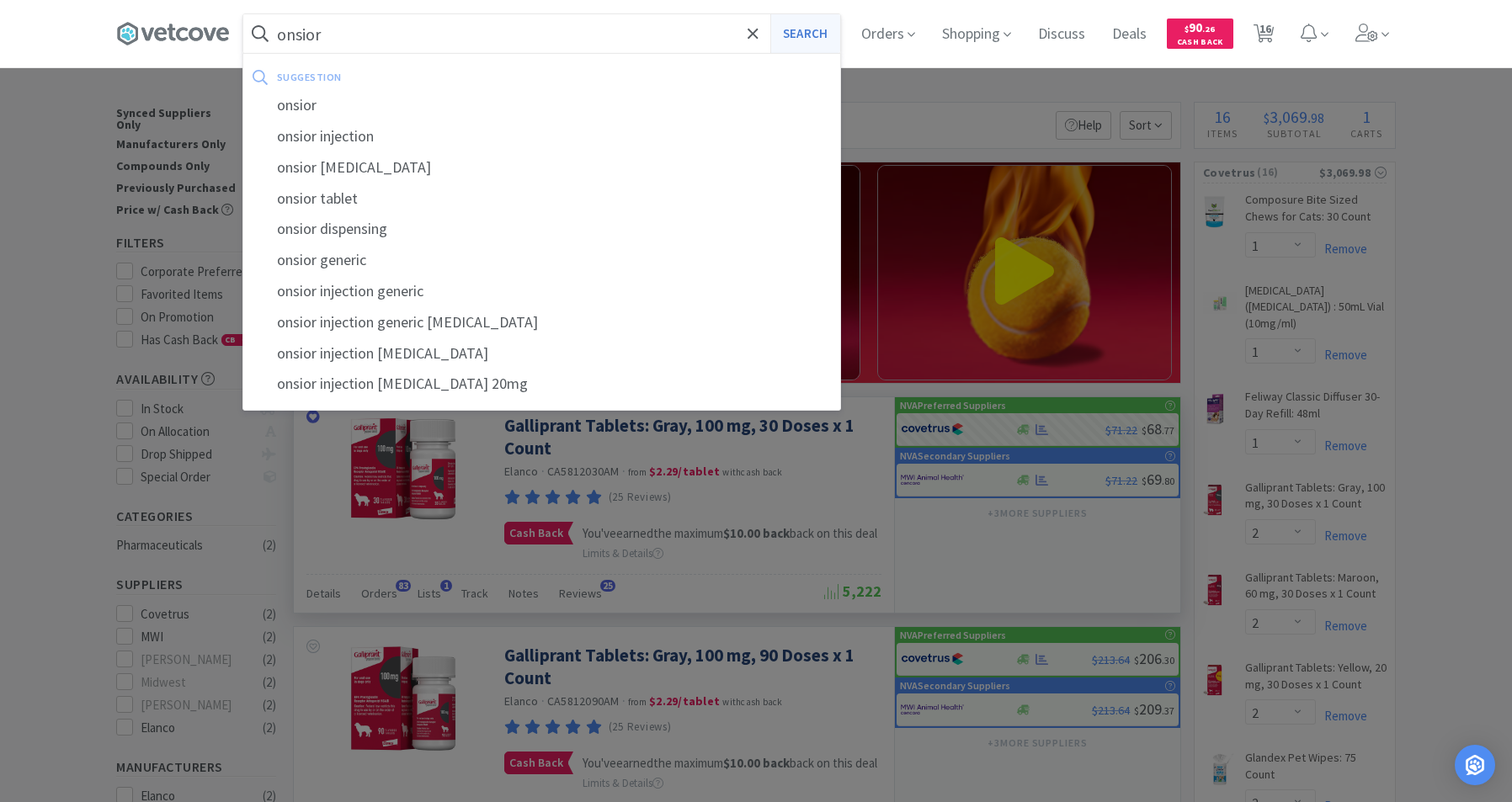
type input "onsior"
click at [824, 31] on button "Search" at bounding box center [806, 33] width 70 height 39
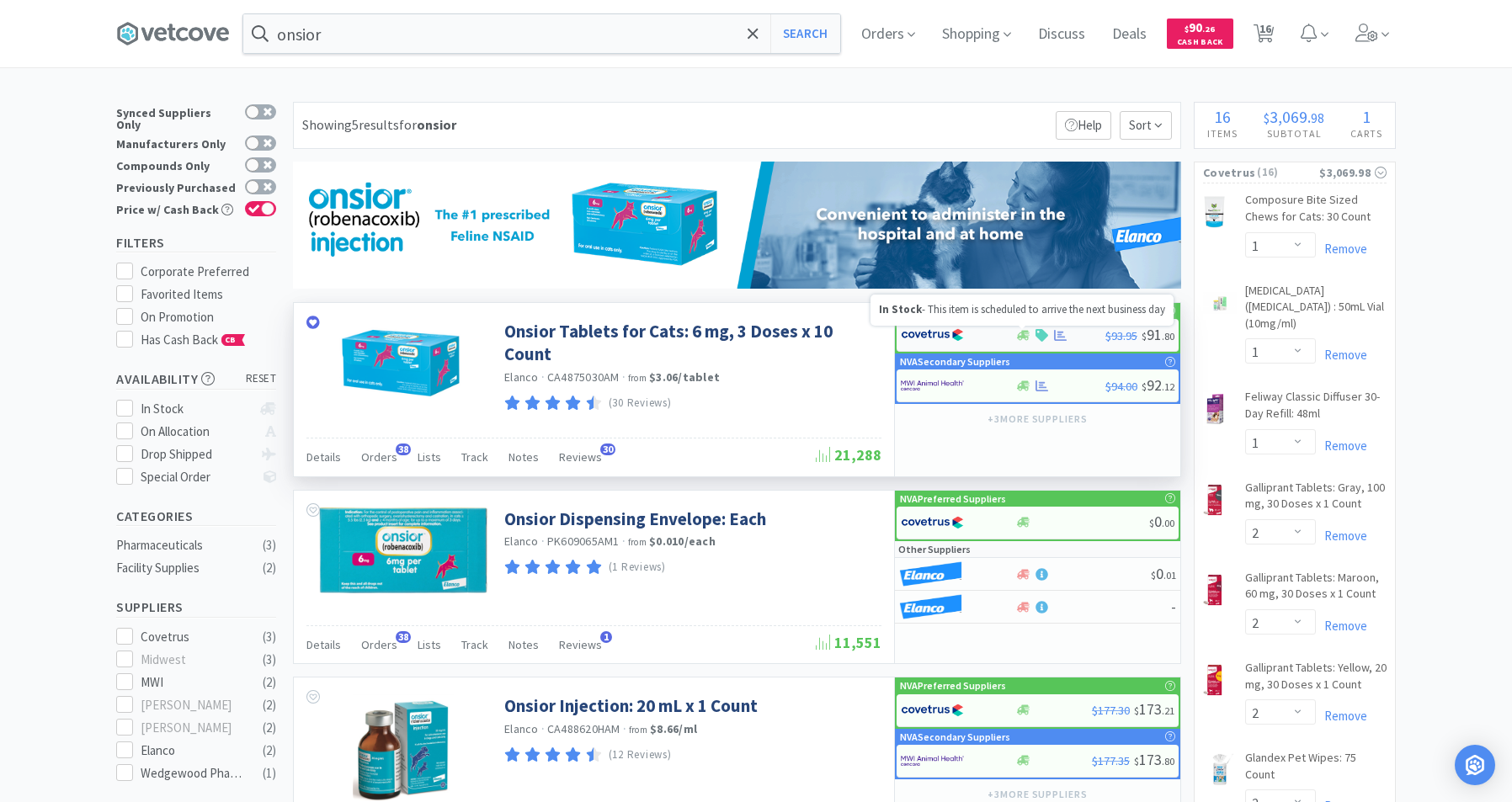
click at [1021, 336] on icon at bounding box center [1023, 335] width 12 height 11
select select "1"
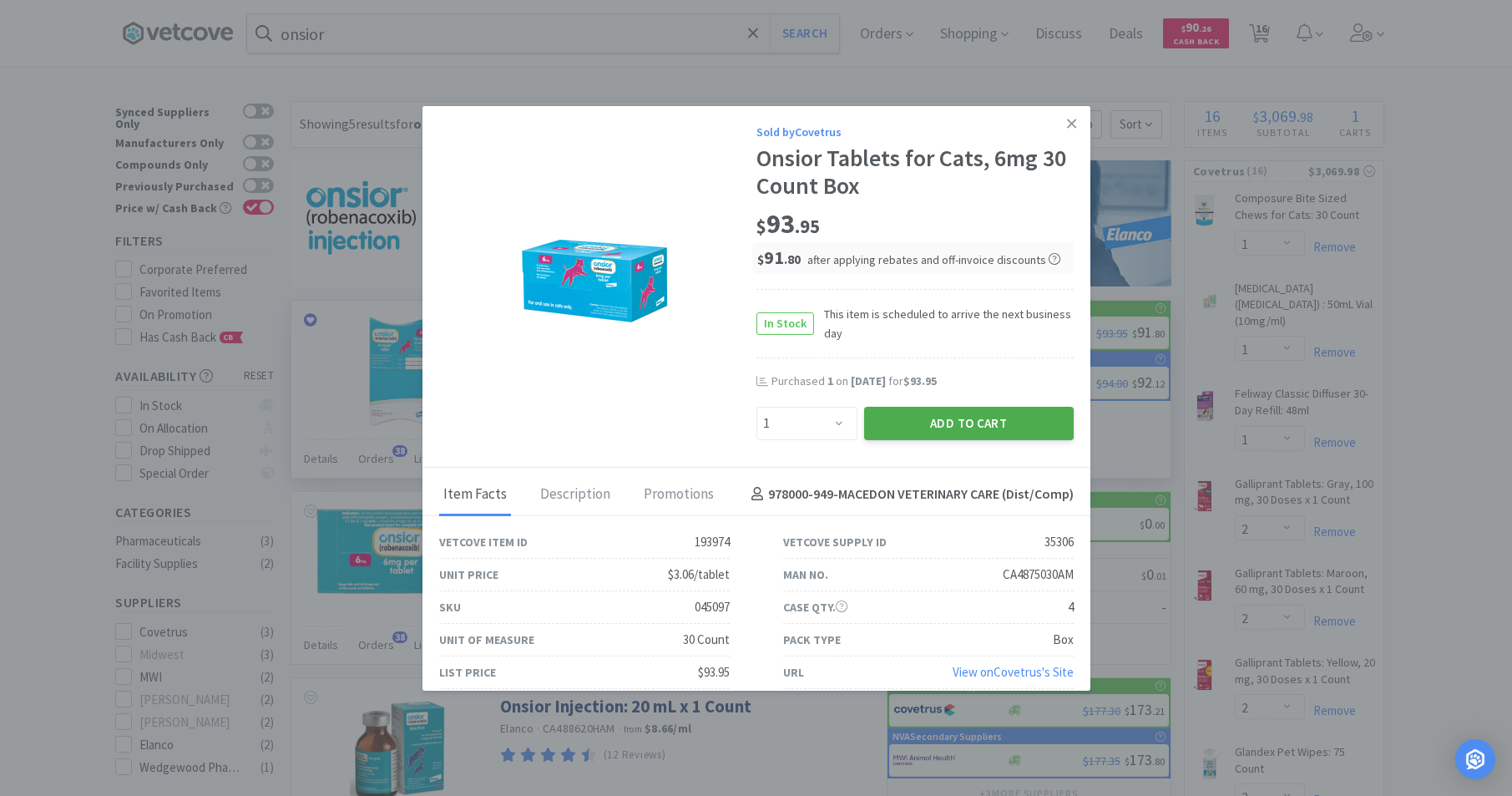
click at [926, 425] on button "Add to Cart" at bounding box center [969, 423] width 210 height 33
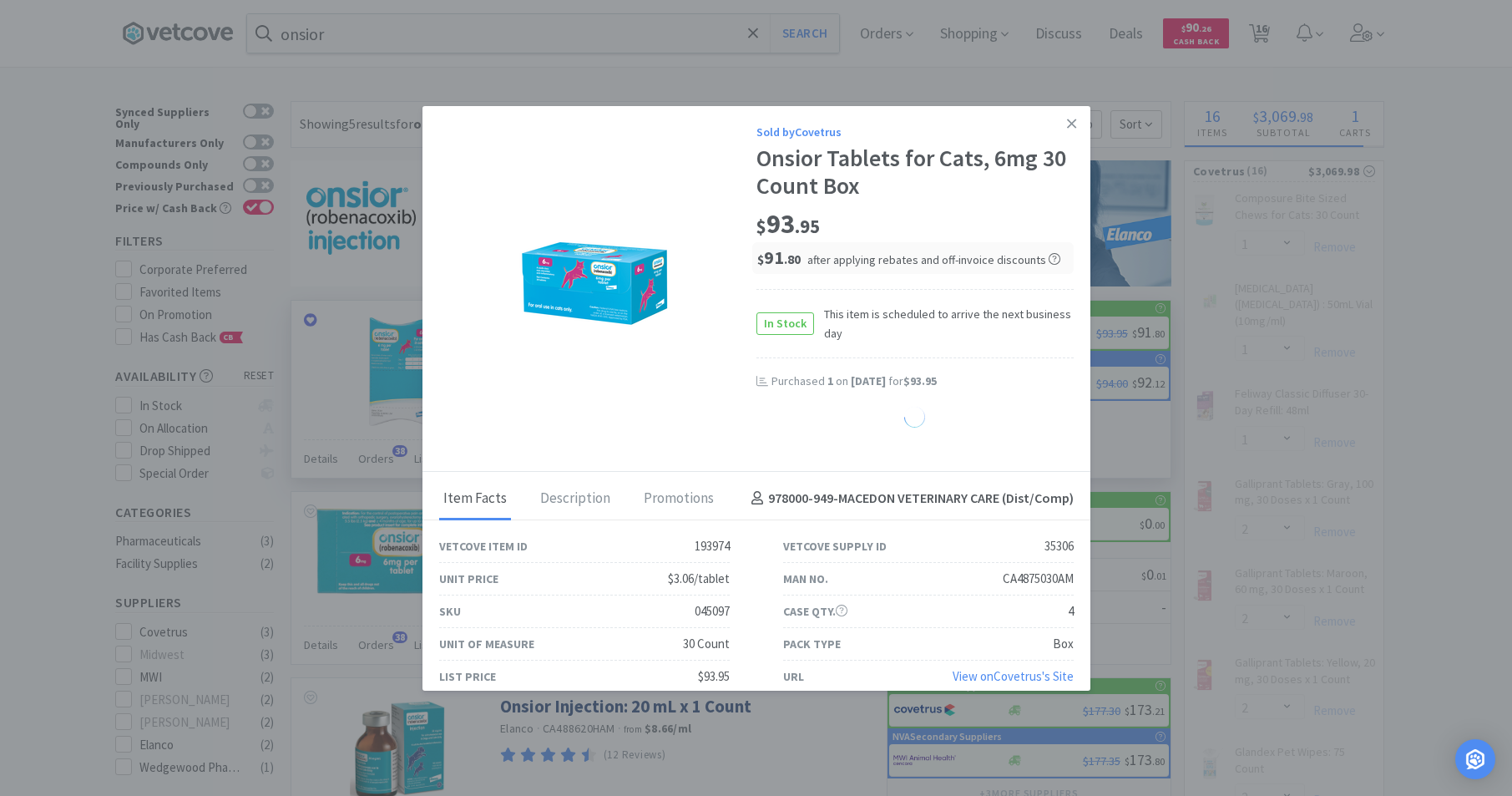
select select "1"
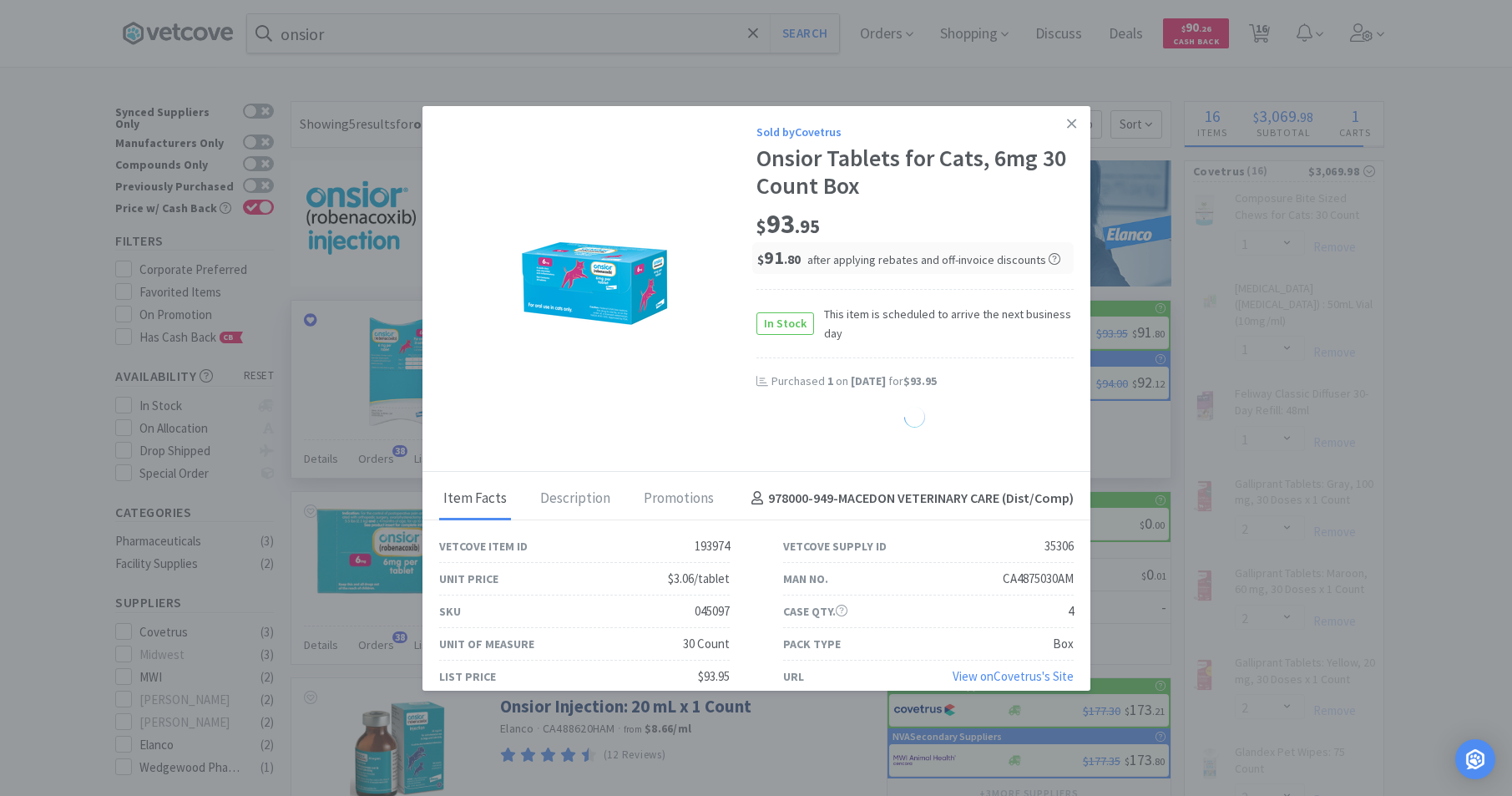
select select "1"
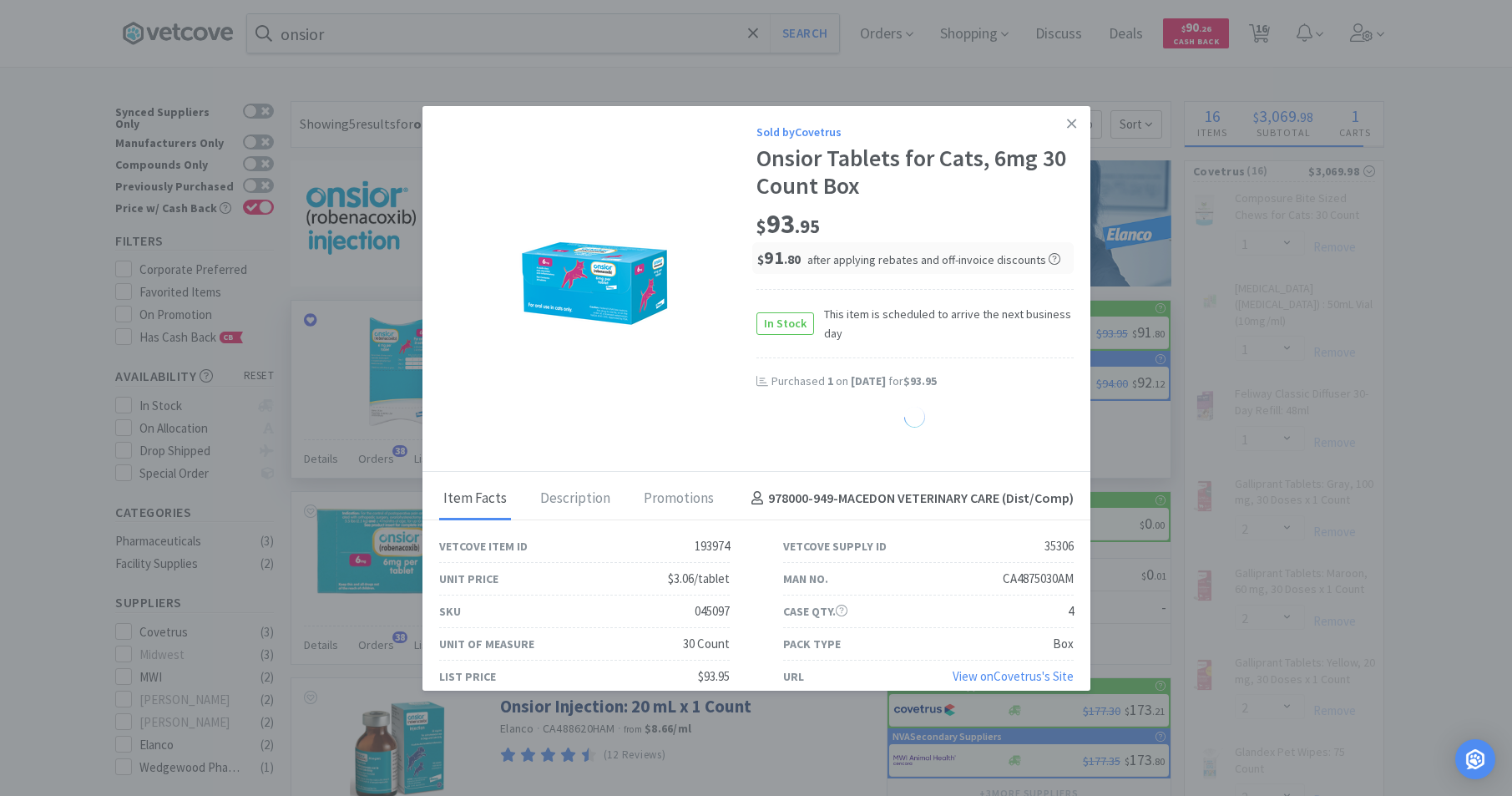
select select "1"
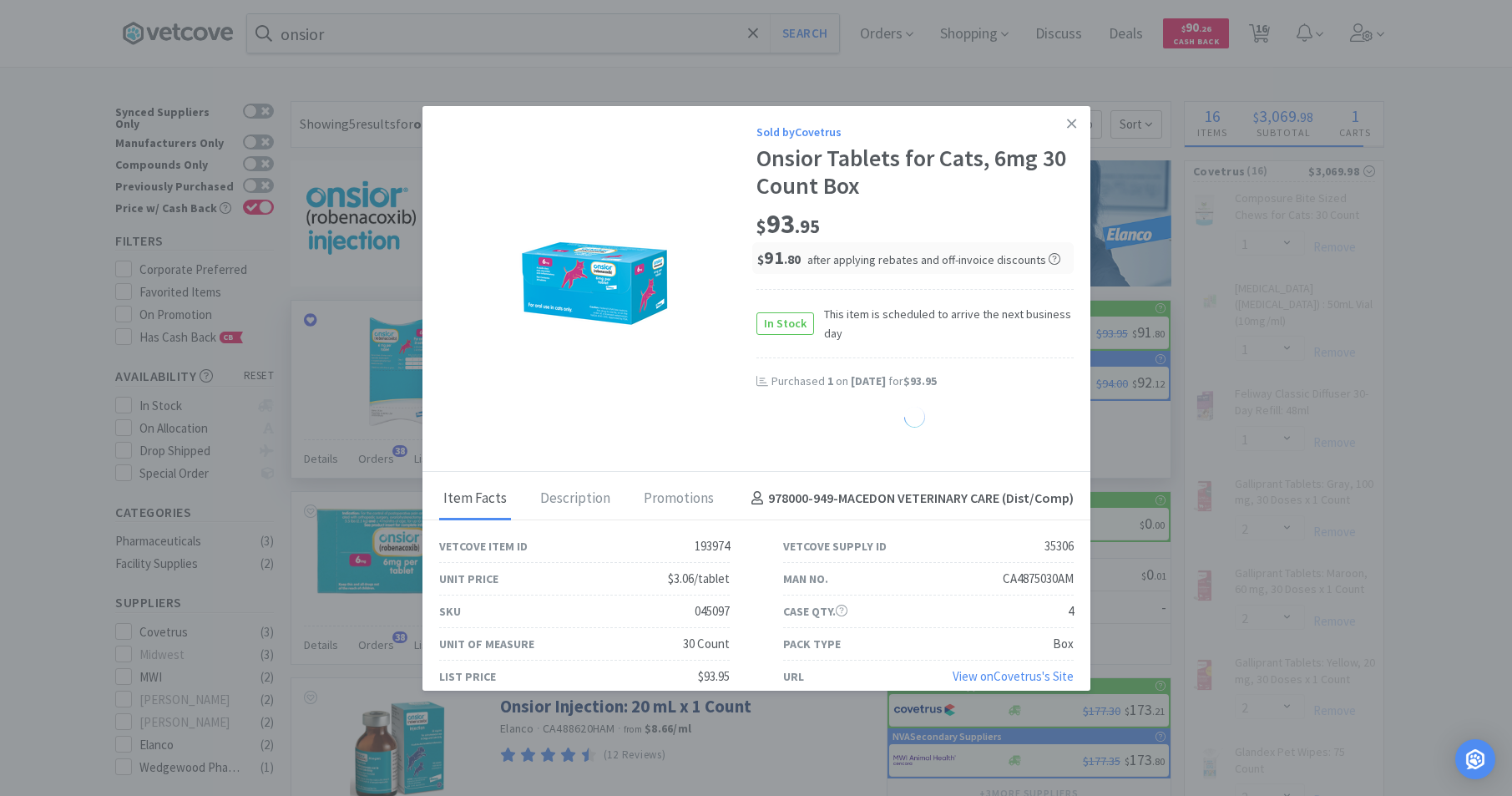
select select "1"
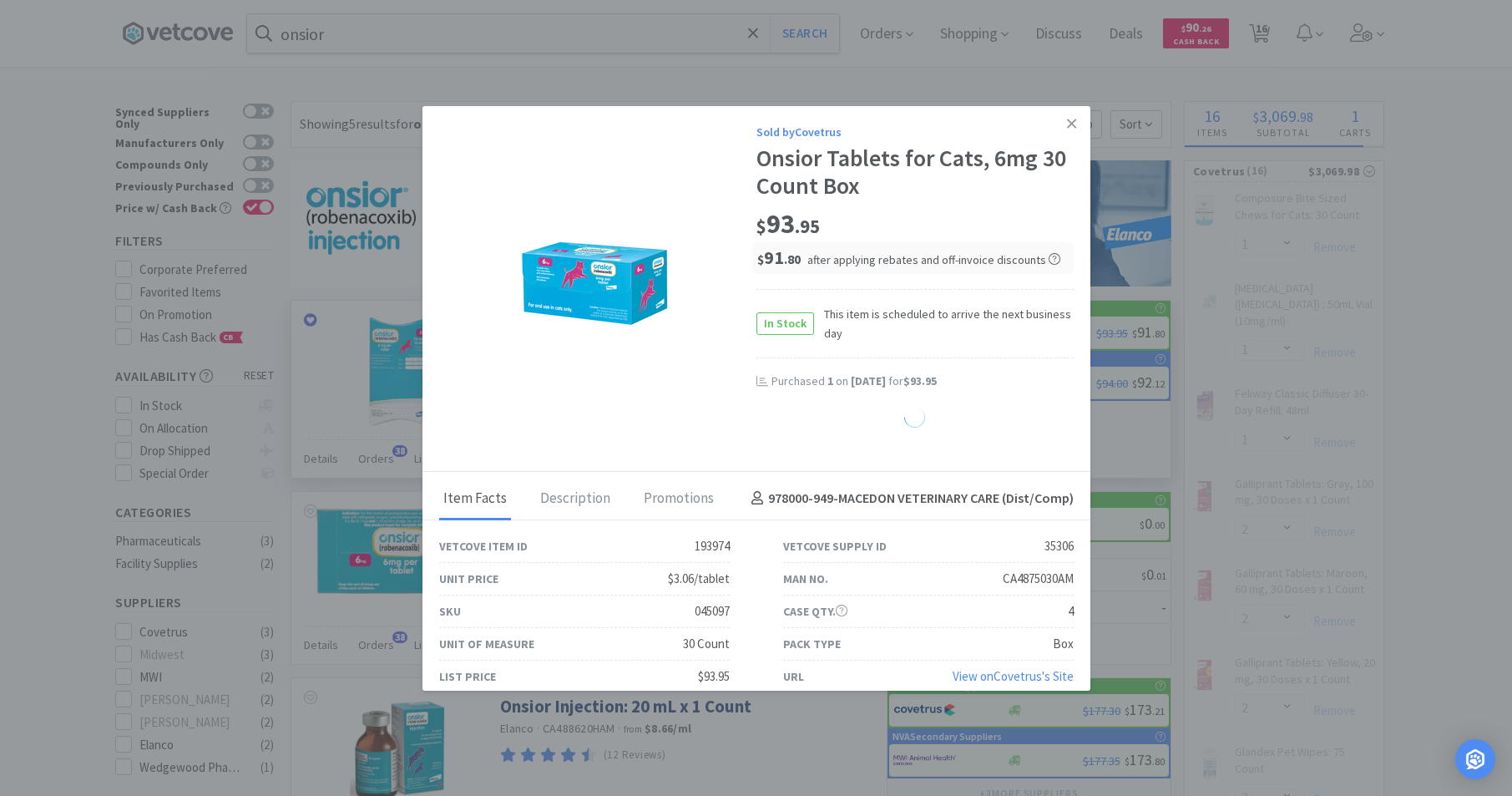
select select "1"
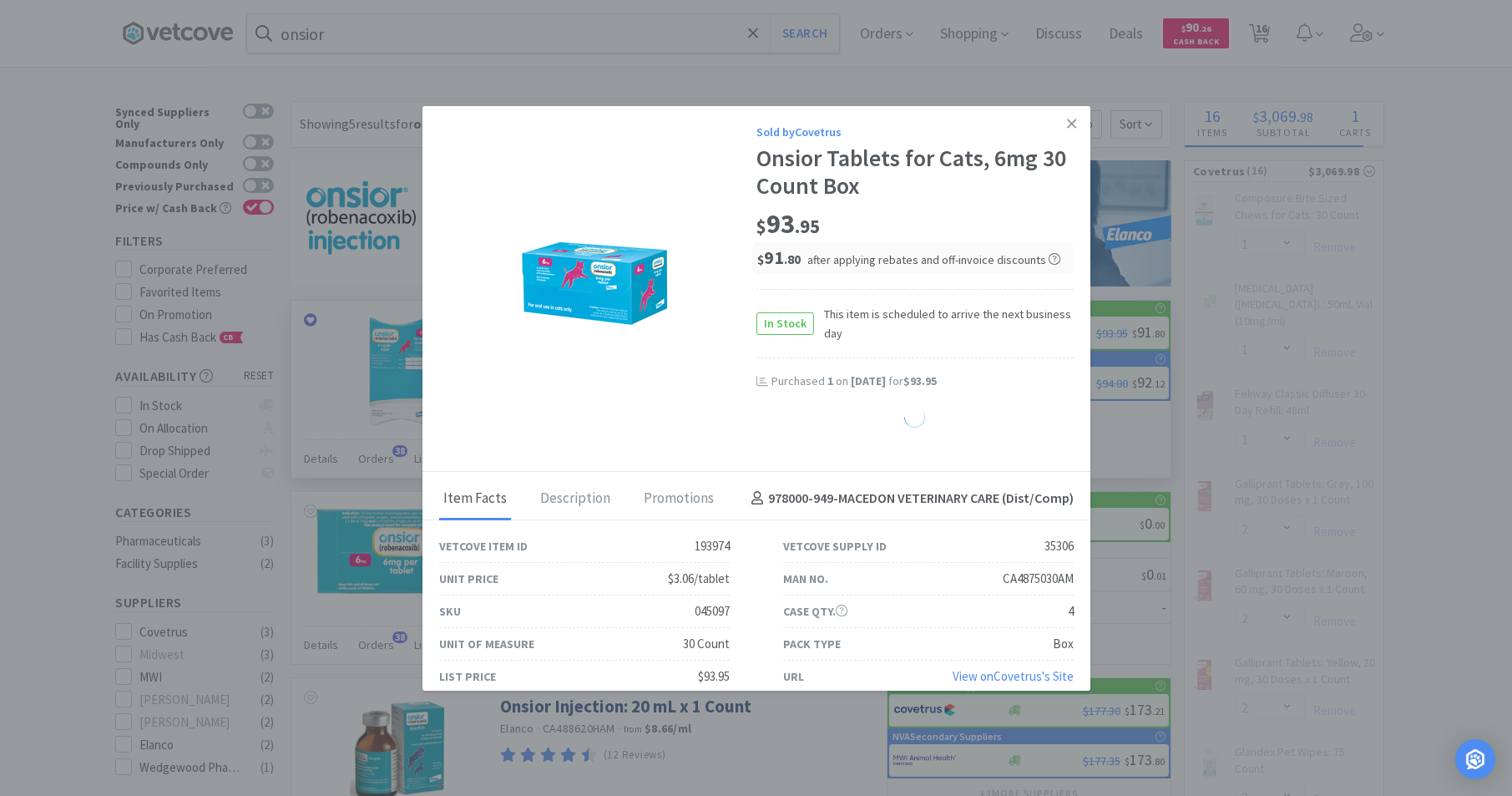
select select "1"
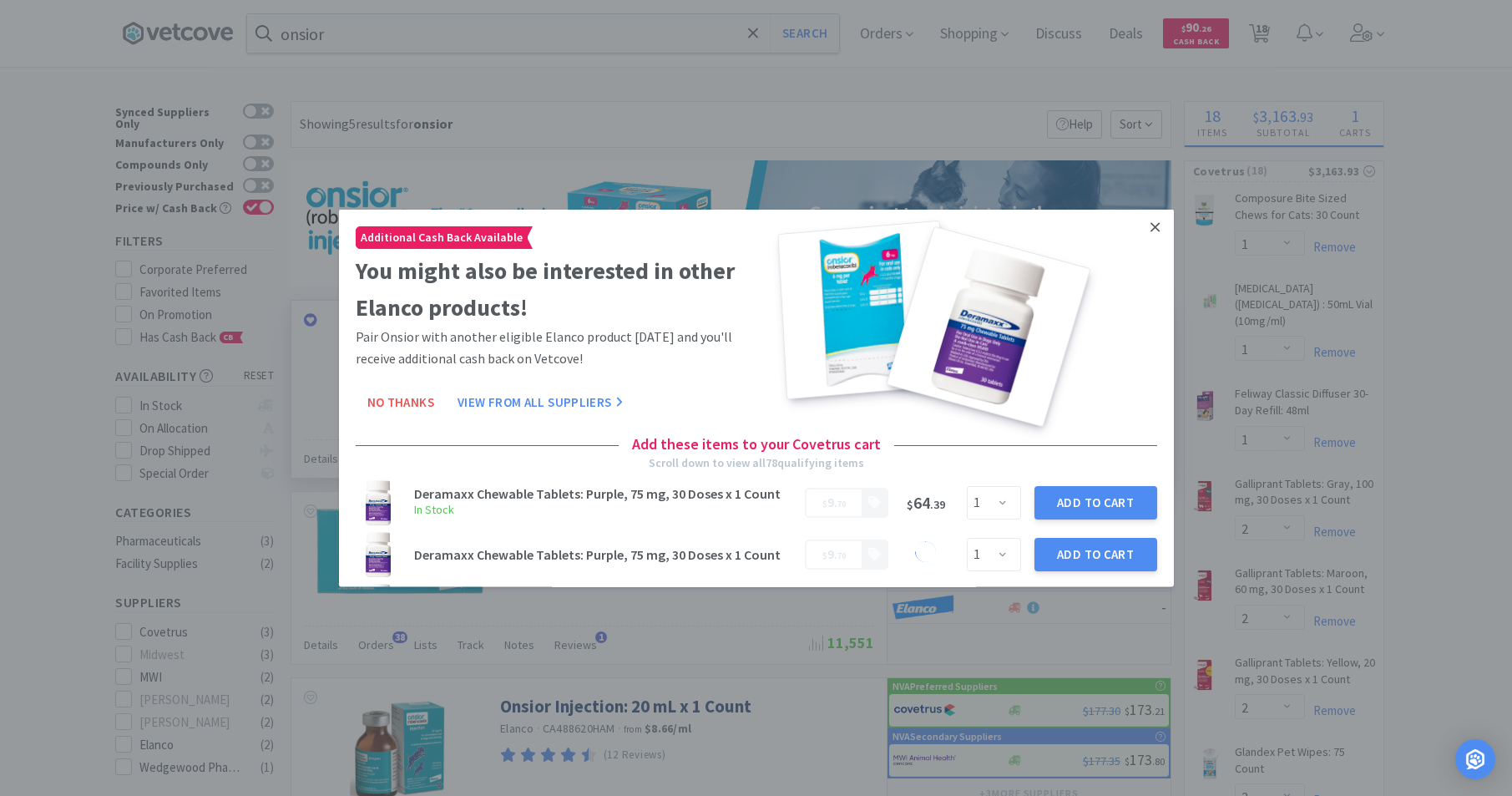
click at [1151, 230] on icon at bounding box center [1155, 226] width 10 height 15
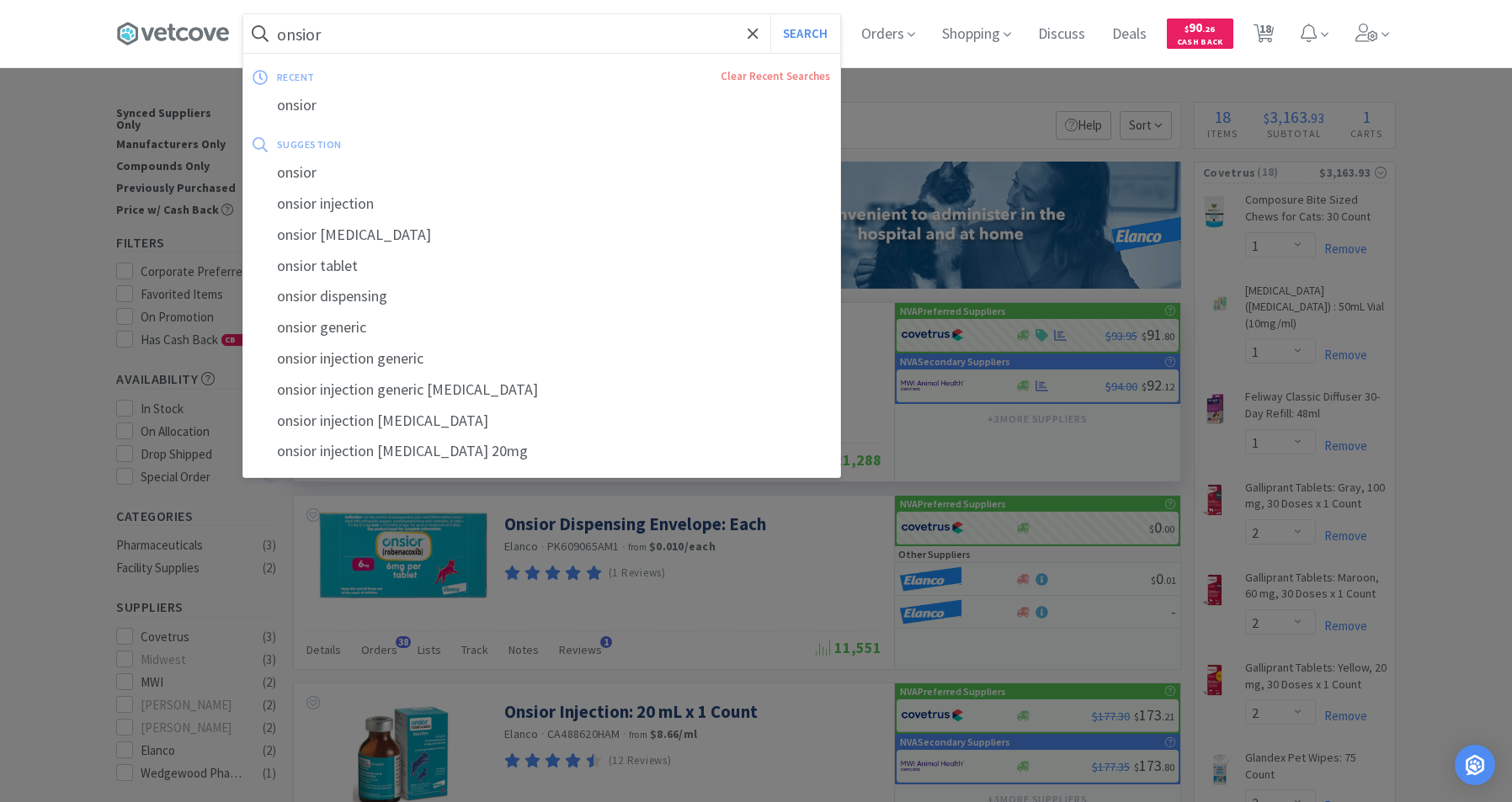
click at [419, 32] on input "onsior" at bounding box center [541, 33] width 597 height 39
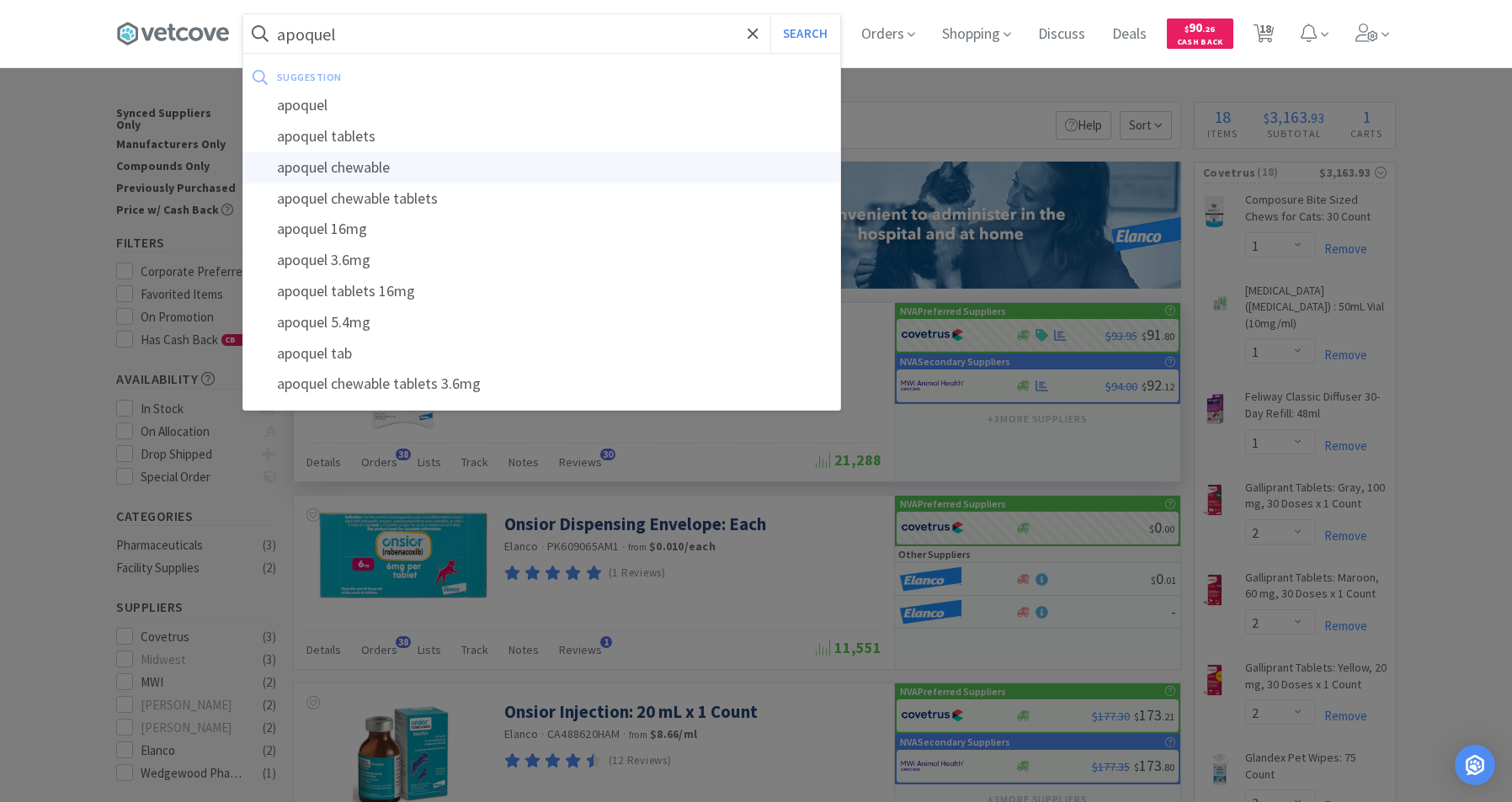
click at [344, 173] on div "apoquel chewable" at bounding box center [541, 168] width 597 height 31
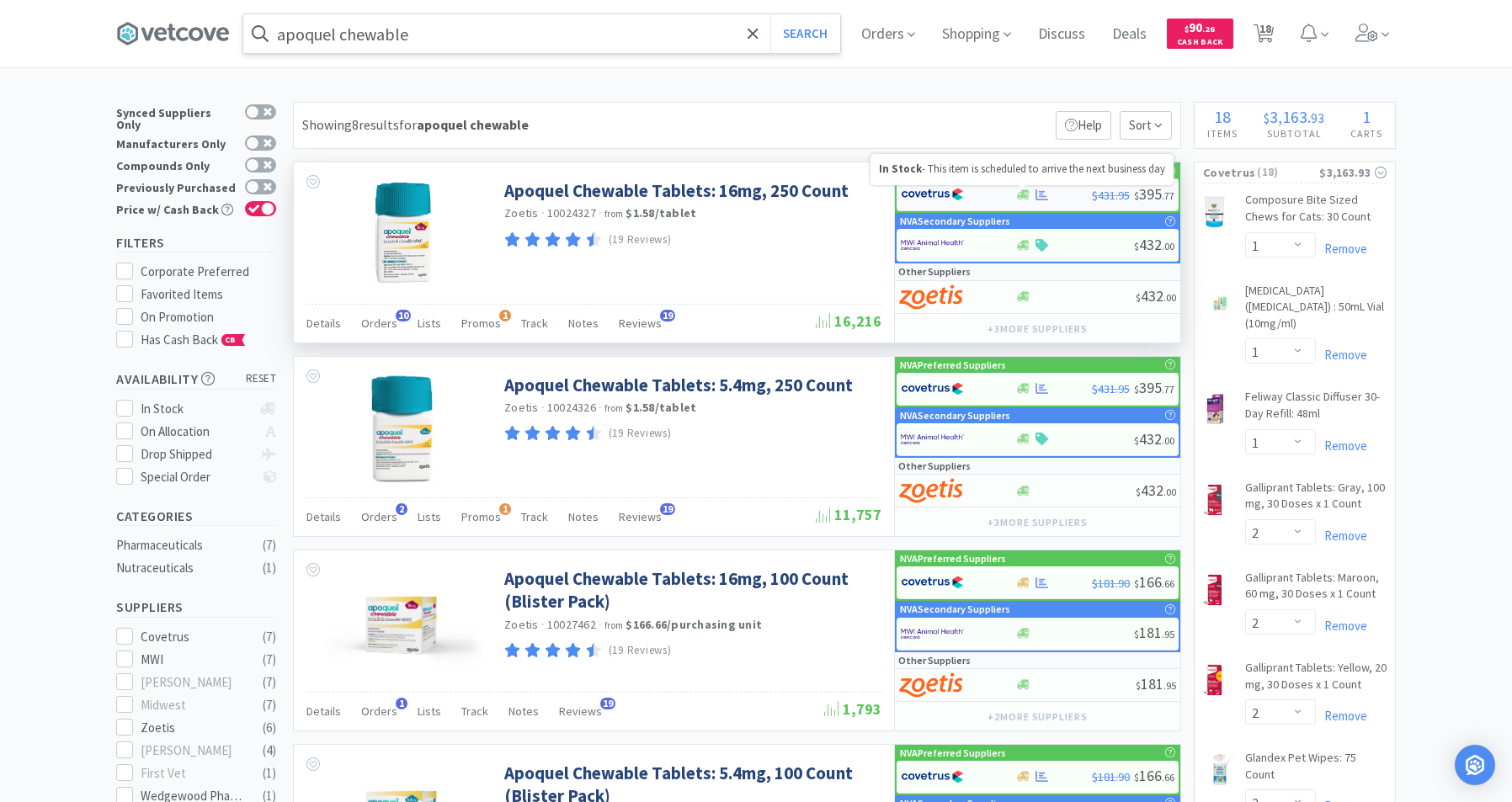
click at [1028, 197] on icon at bounding box center [1023, 195] width 12 height 12
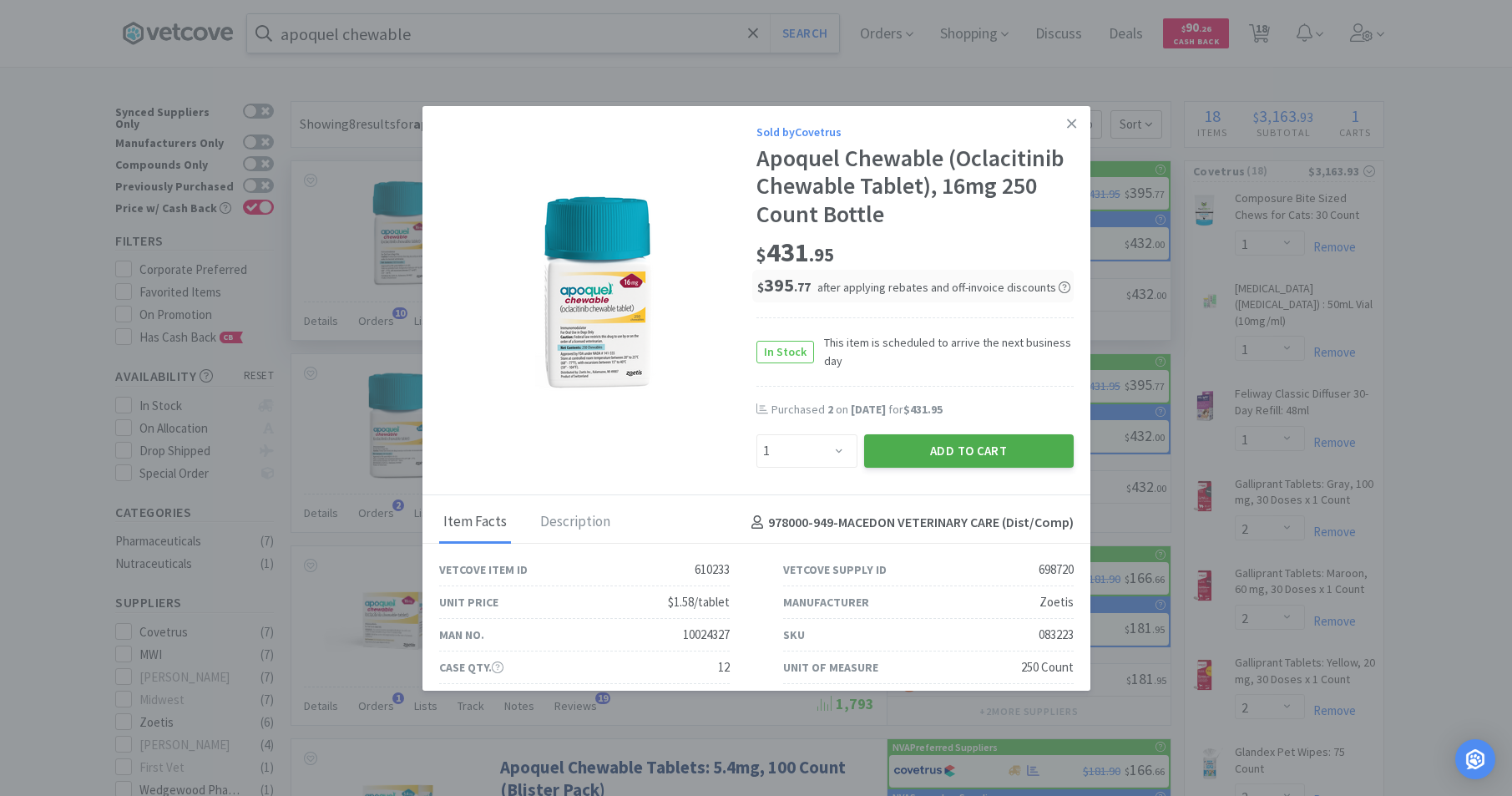
click at [904, 456] on button "Add to Cart" at bounding box center [969, 451] width 210 height 33
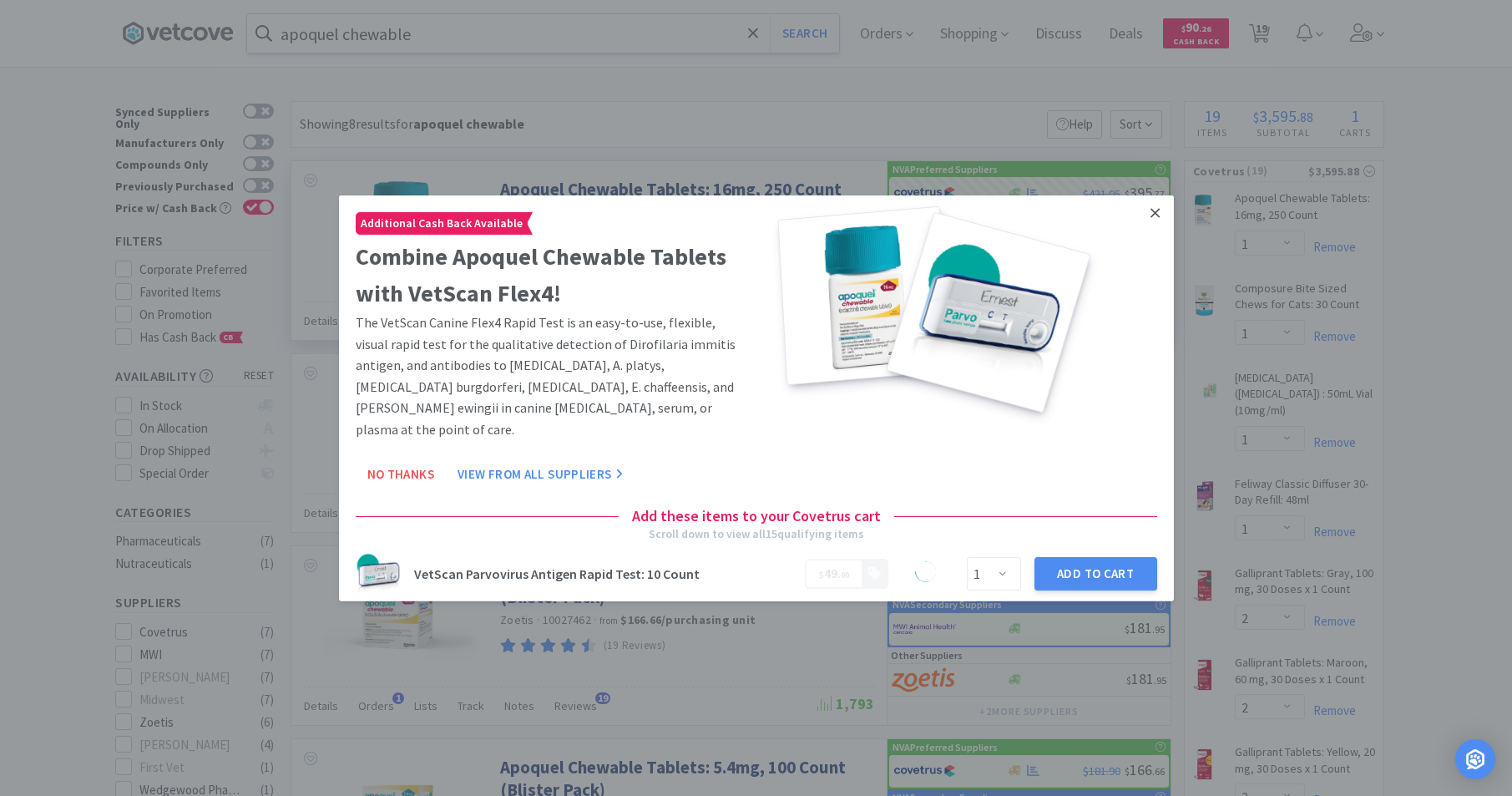
click at [1151, 209] on icon at bounding box center [1155, 212] width 10 height 10
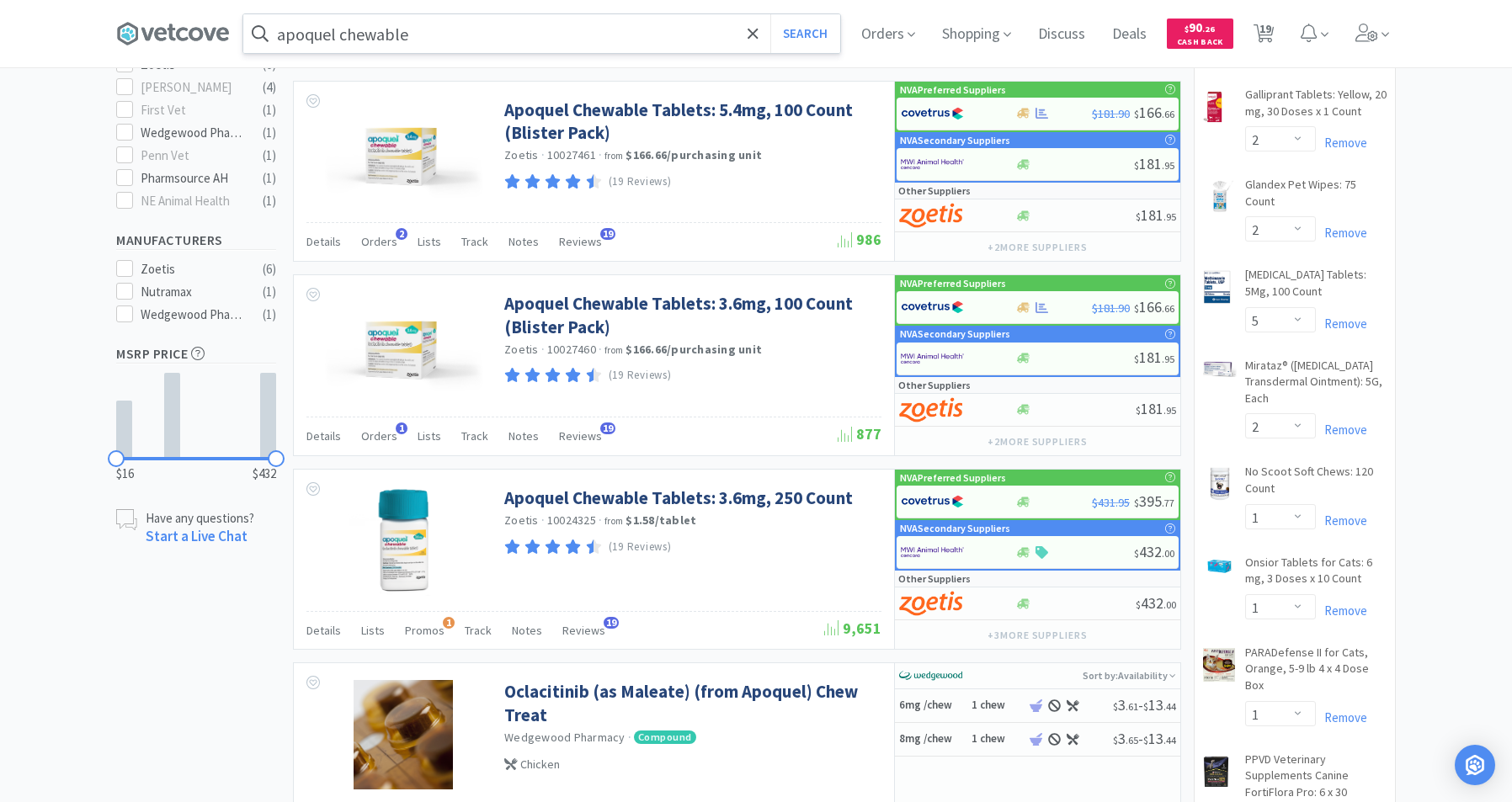
scroll to position [680, 0]
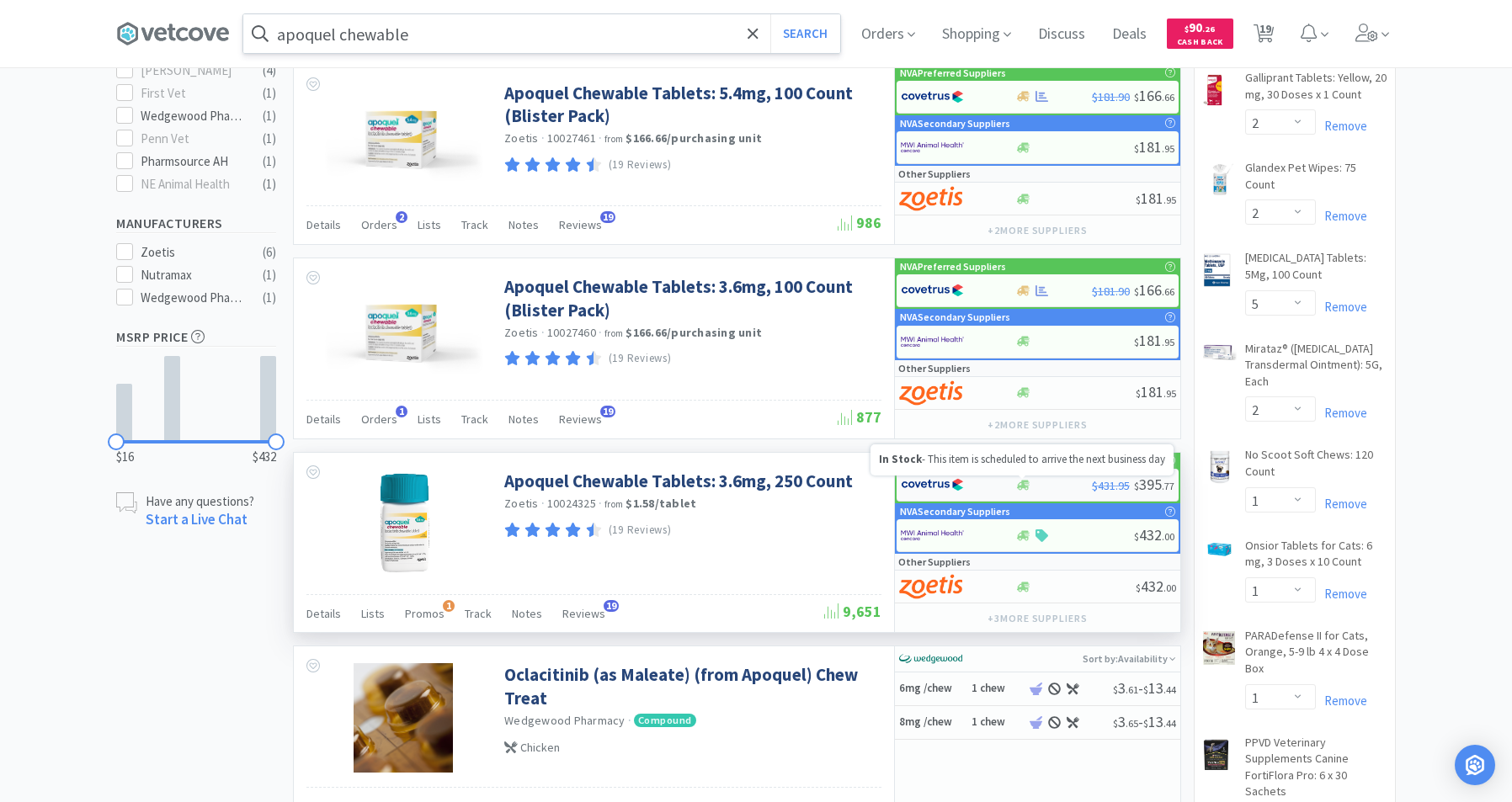
click at [1021, 485] on icon at bounding box center [1023, 485] width 12 height 11
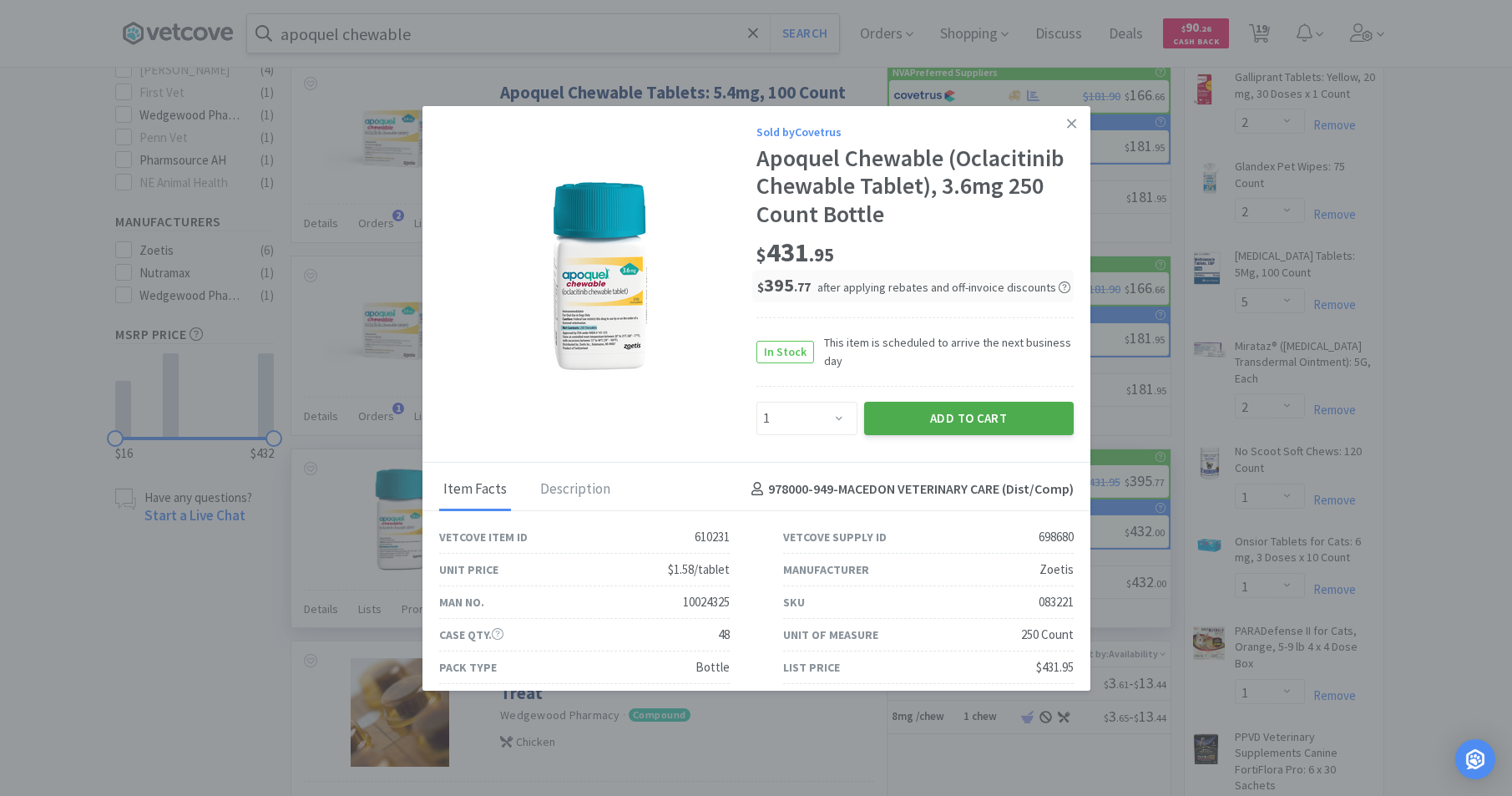
click at [911, 422] on button "Add to Cart" at bounding box center [969, 418] width 210 height 33
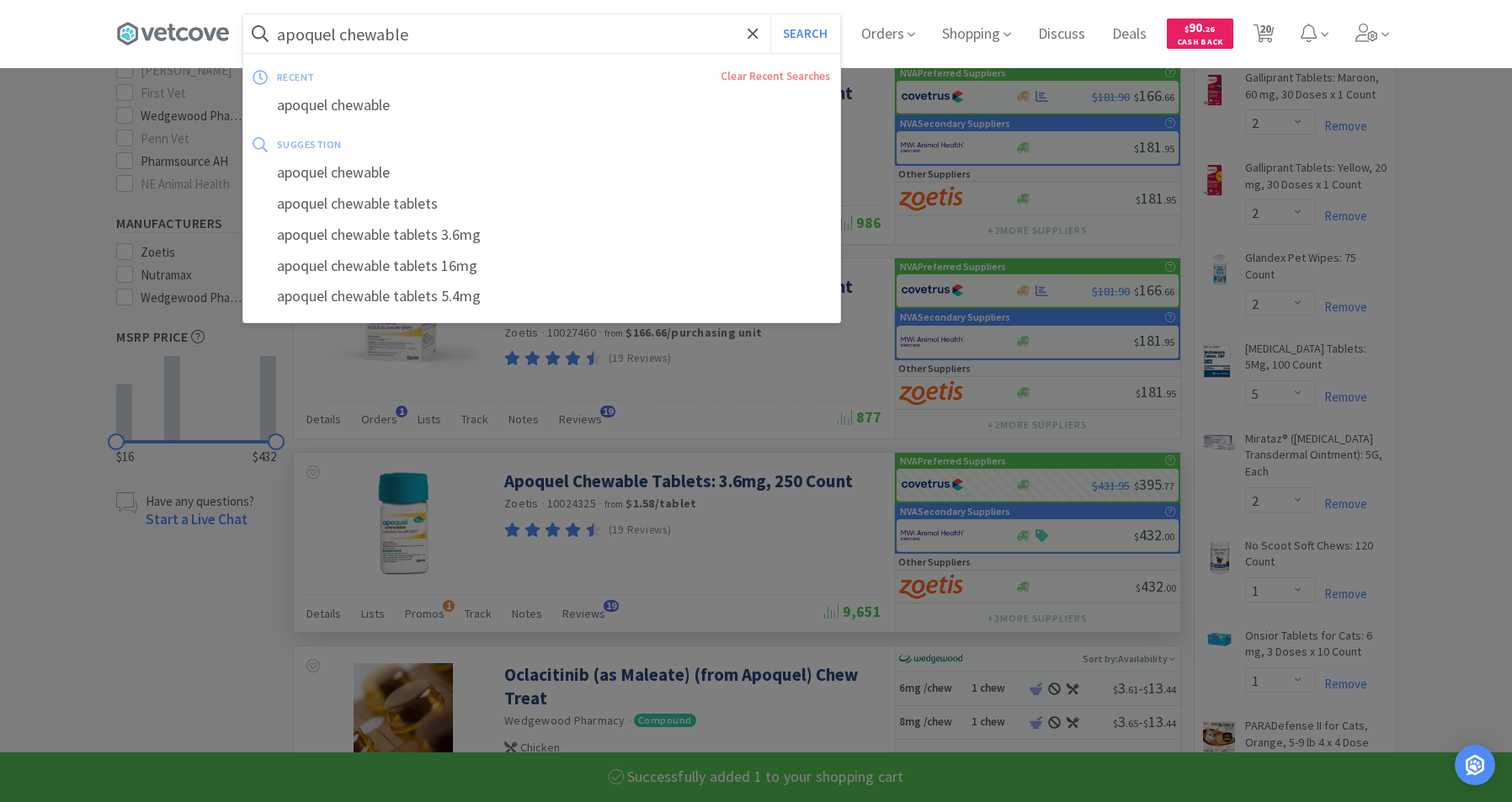
click at [458, 33] on input "apoquel chewable" at bounding box center [541, 33] width 597 height 39
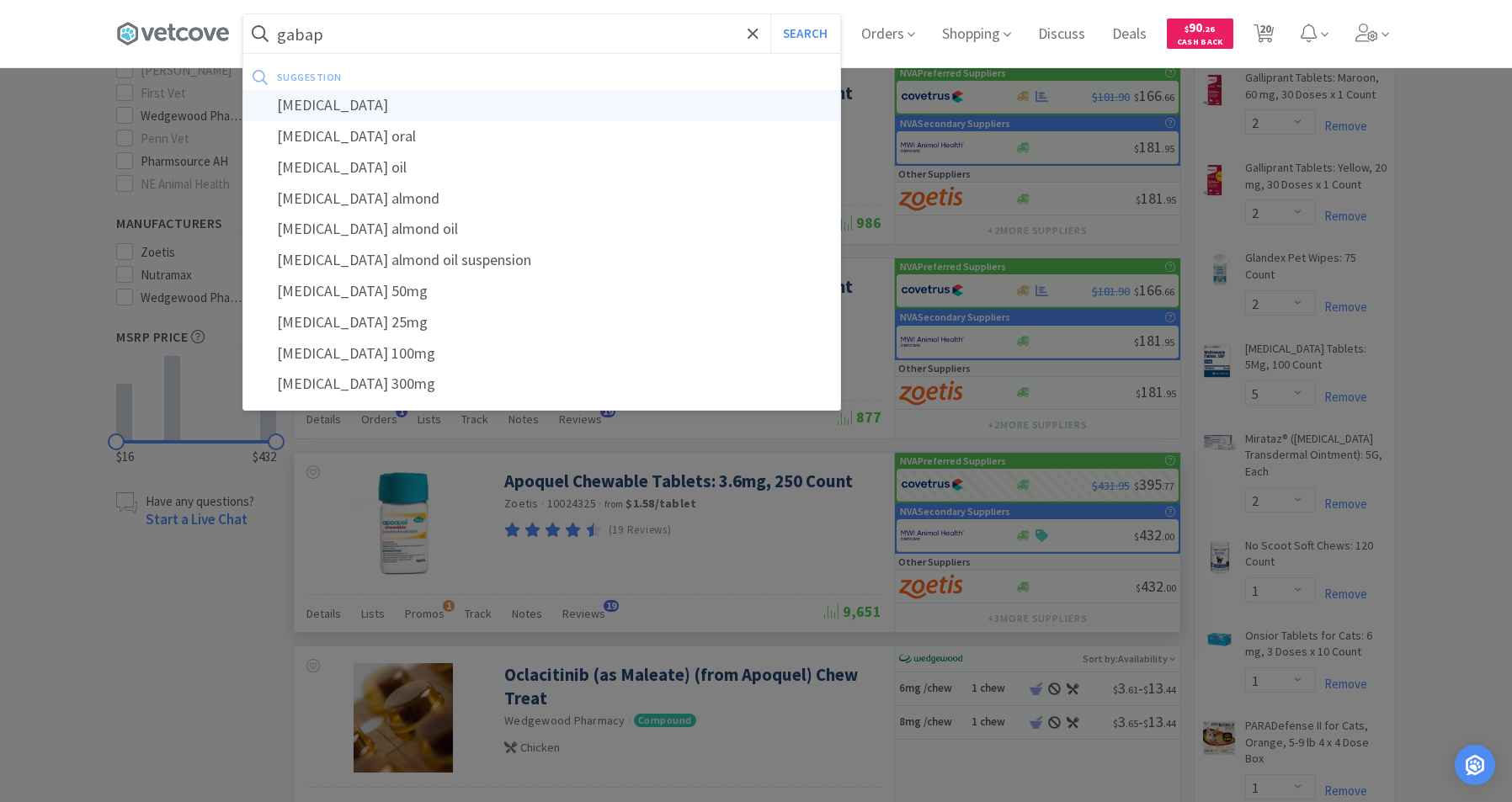
click at [339, 112] on div "[MEDICAL_DATA]" at bounding box center [541, 105] width 597 height 31
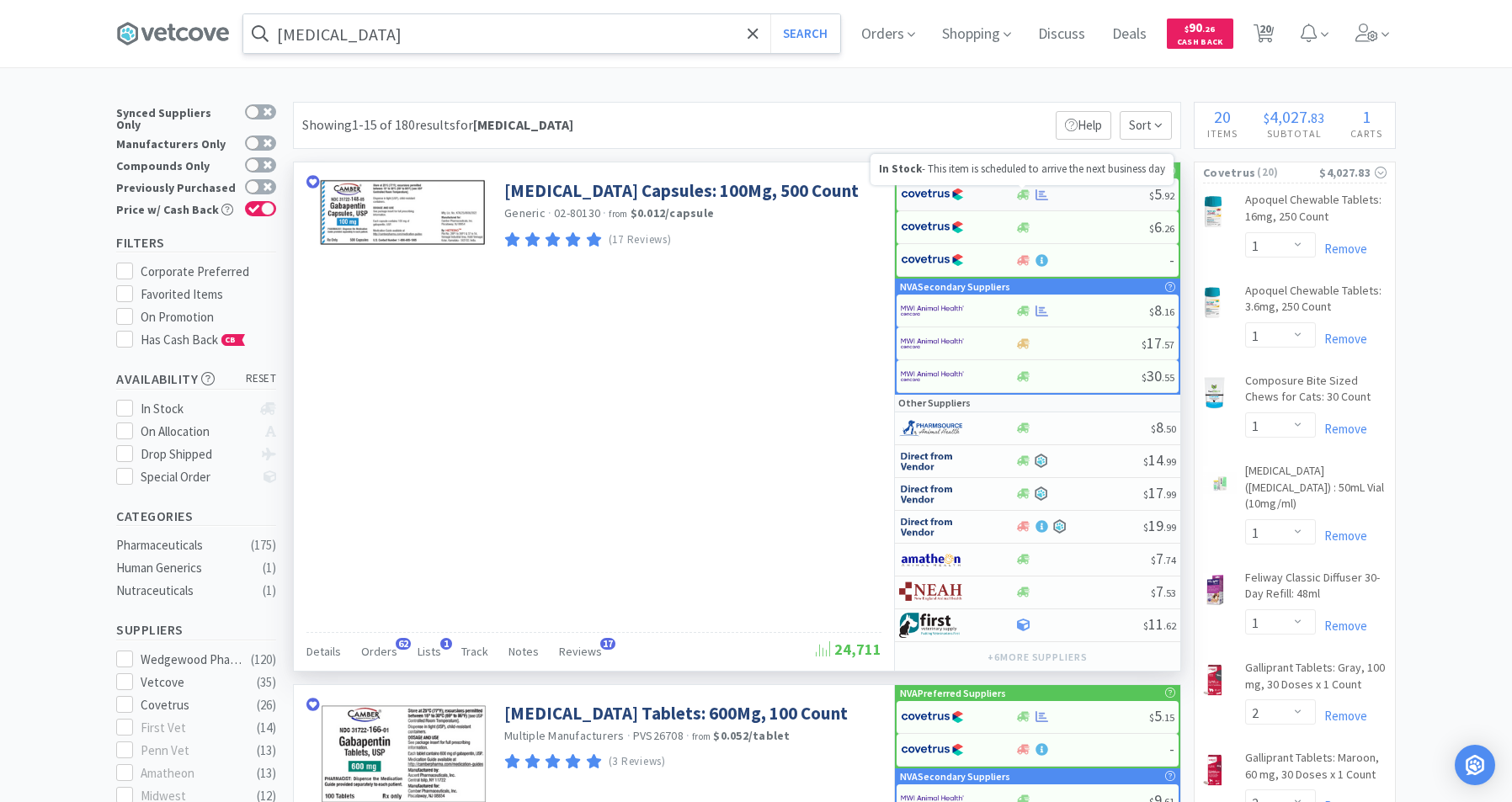
click at [1022, 194] on icon at bounding box center [1023, 195] width 12 height 11
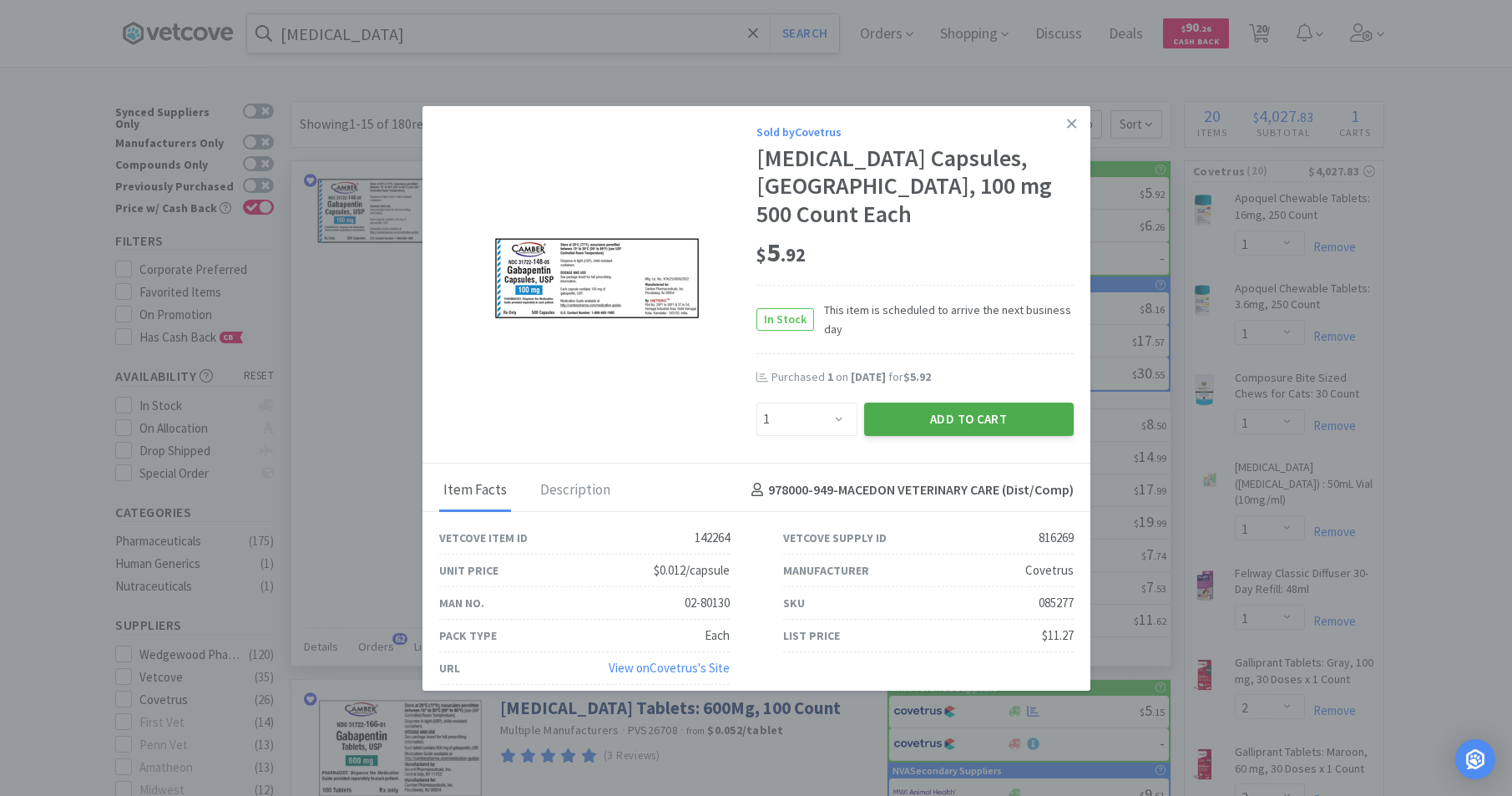
click at [917, 402] on button "Add to Cart" at bounding box center [969, 419] width 210 height 33
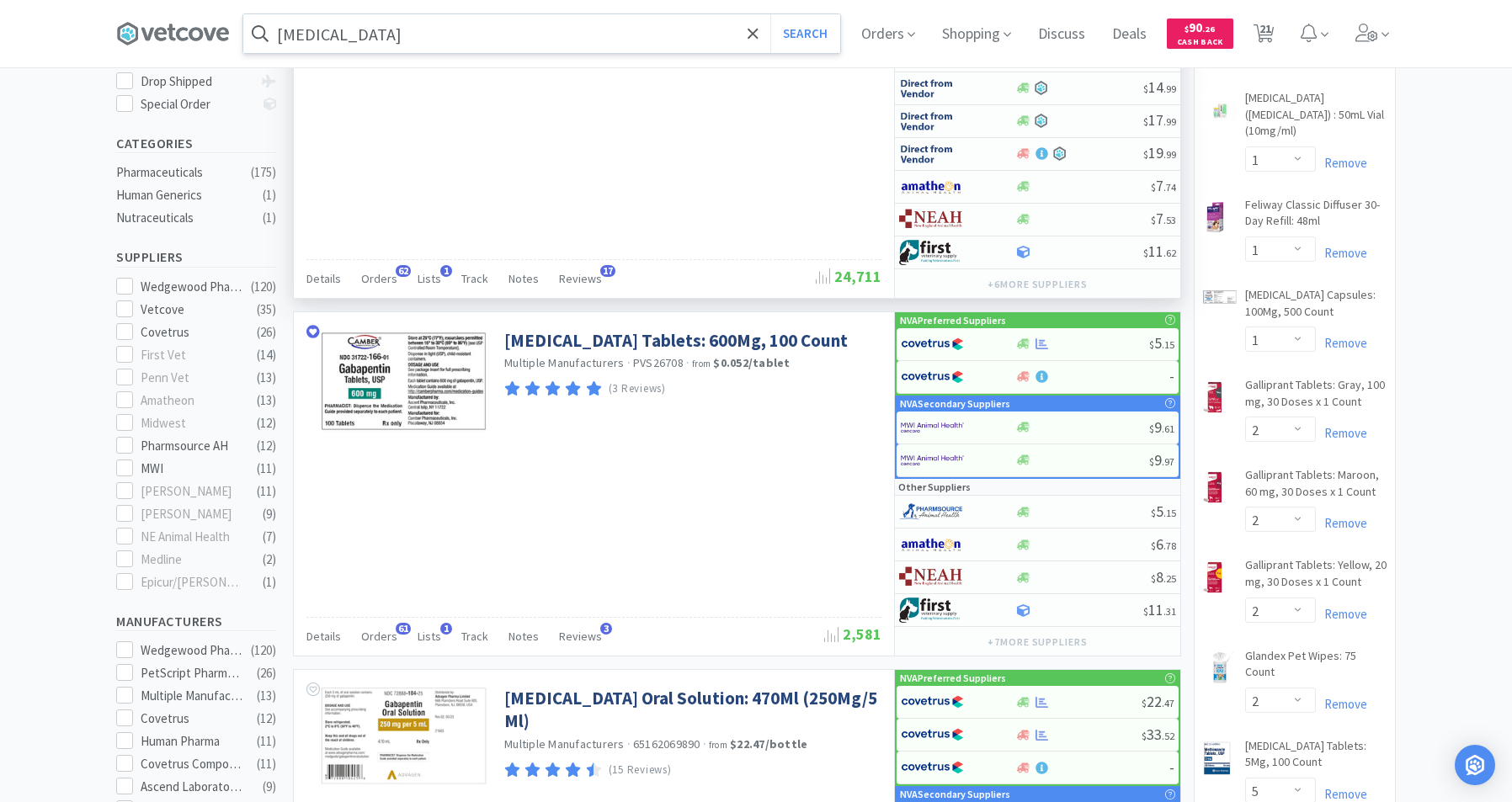
scroll to position [458, 0]
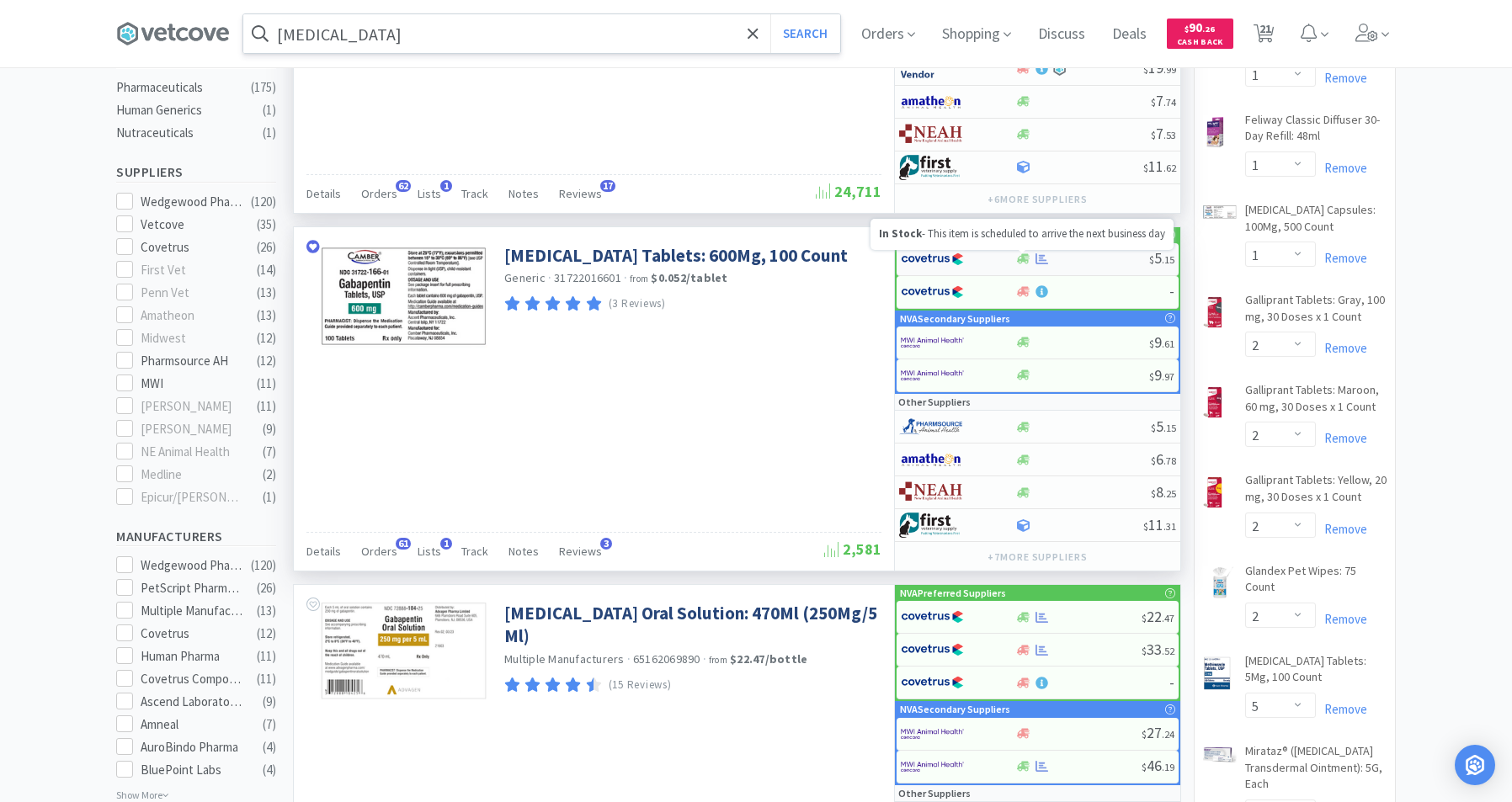
click at [1026, 256] on icon at bounding box center [1023, 260] width 12 height 11
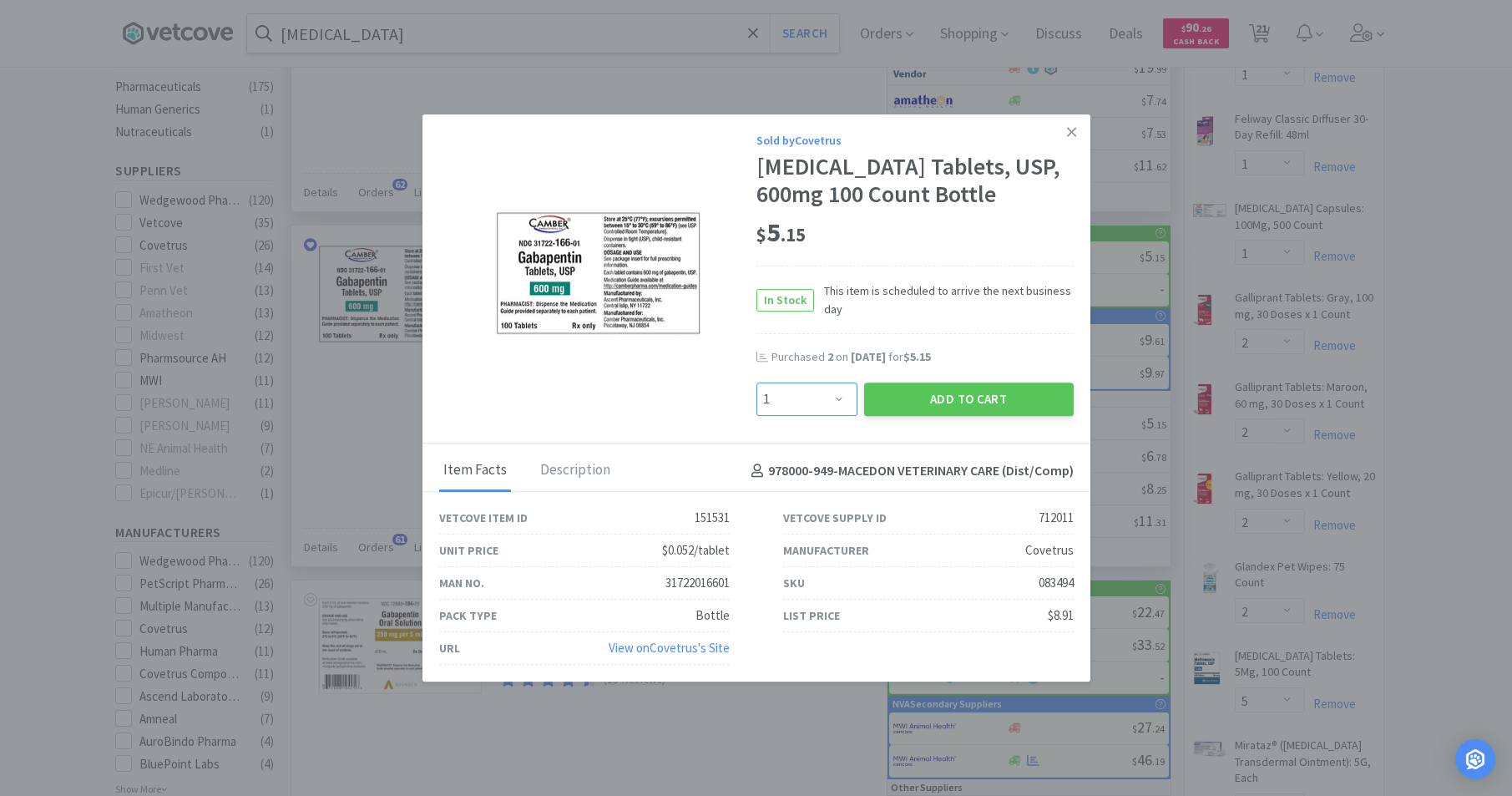
click at [841, 400] on select "Enter Quantity 1 2 3 4 5 6 7 8 9 10 11 12 13 14 15 16 17 18 19 20 Enter Quantity" at bounding box center [807, 399] width 101 height 33
click at [756, 382] on select "Enter Quantity 1 2 3 4 5 6 7 8 9 10 11 12 13 14 15 16 17 18 19 20 Enter Quantity" at bounding box center [807, 399] width 101 height 33
click at [974, 395] on button "Add to Cart" at bounding box center [969, 399] width 210 height 33
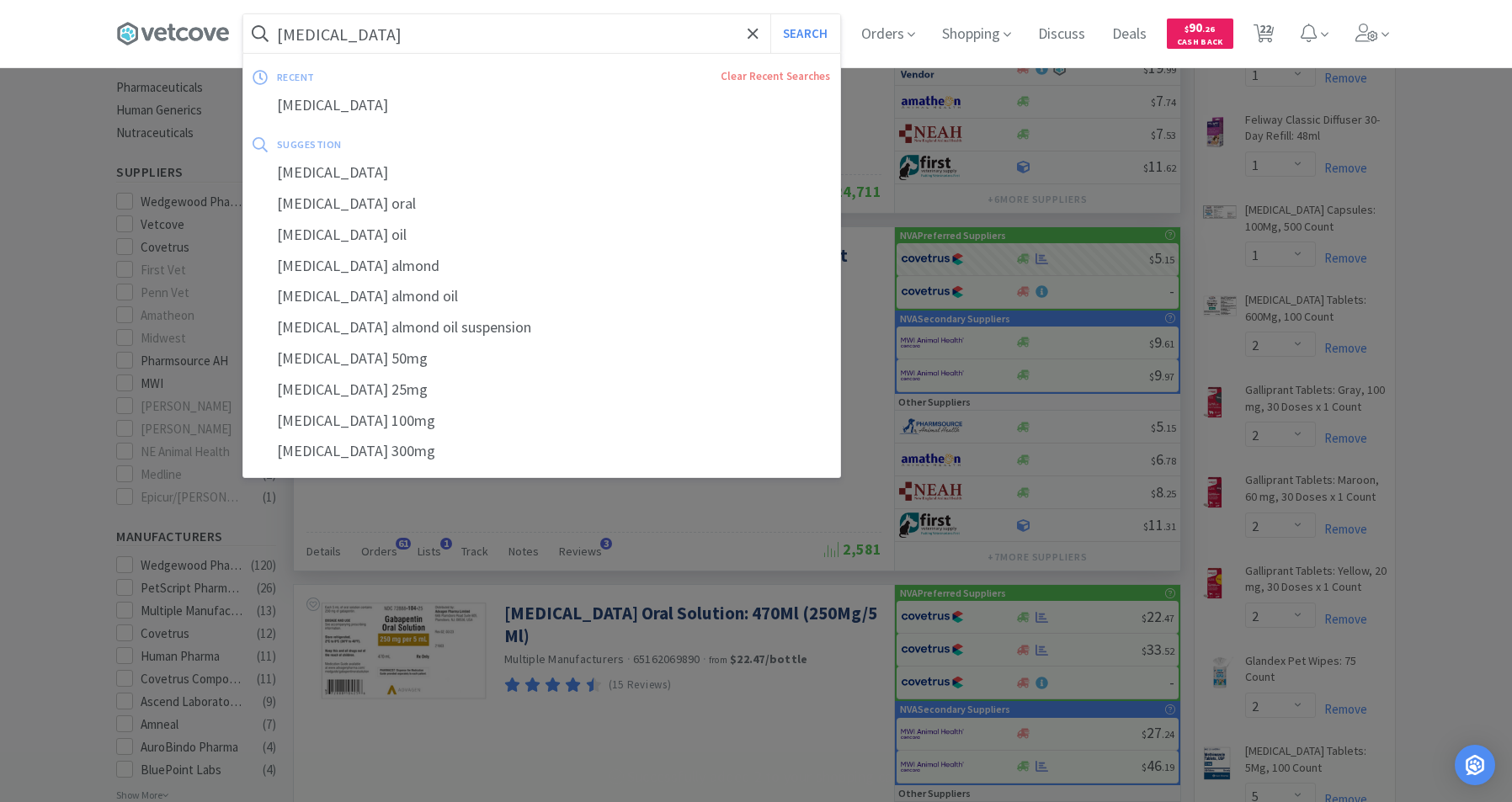
click at [547, 21] on input "[MEDICAL_DATA]" at bounding box center [541, 33] width 597 height 39
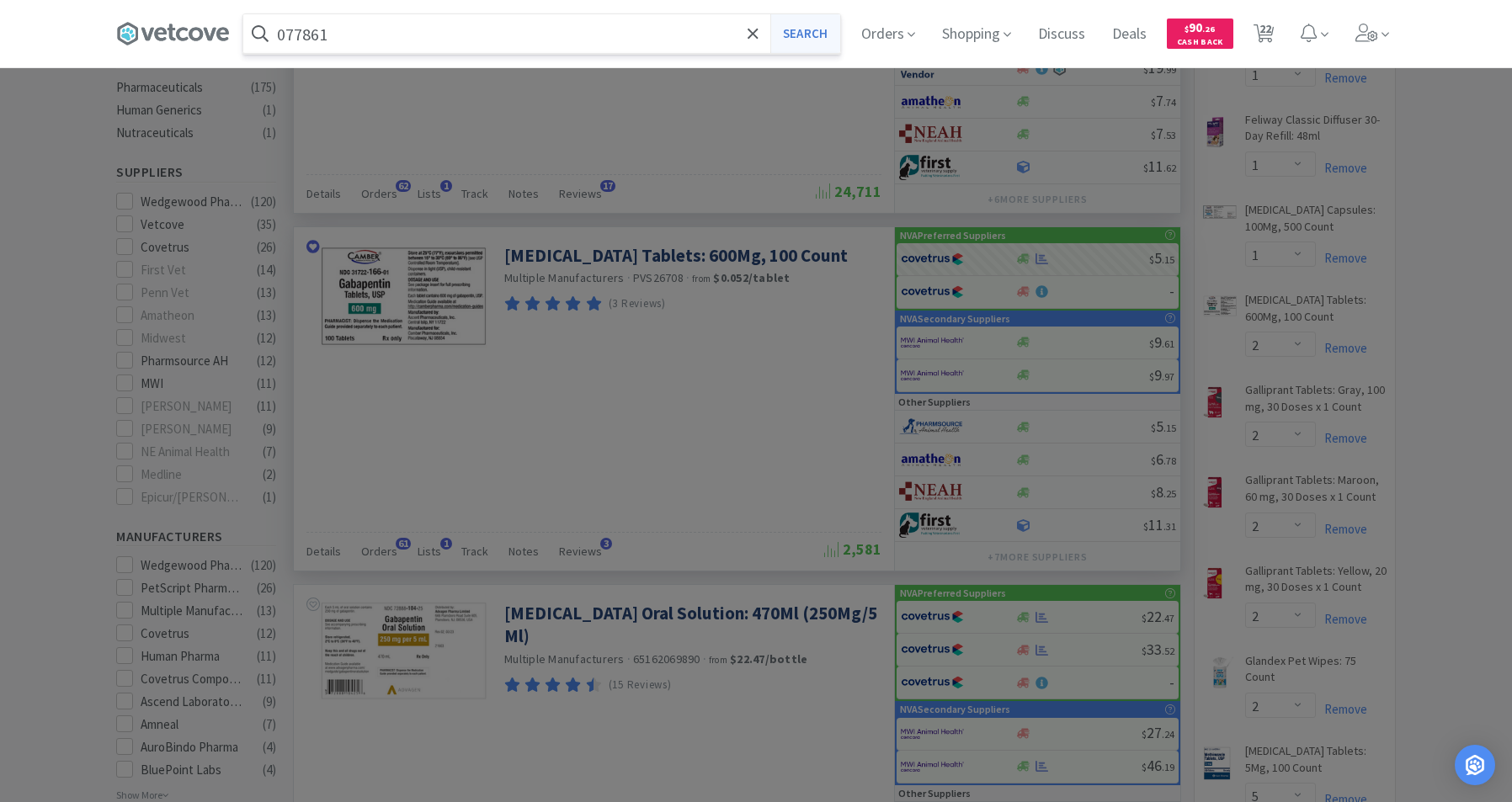
click at [831, 41] on button "Search" at bounding box center [806, 33] width 70 height 39
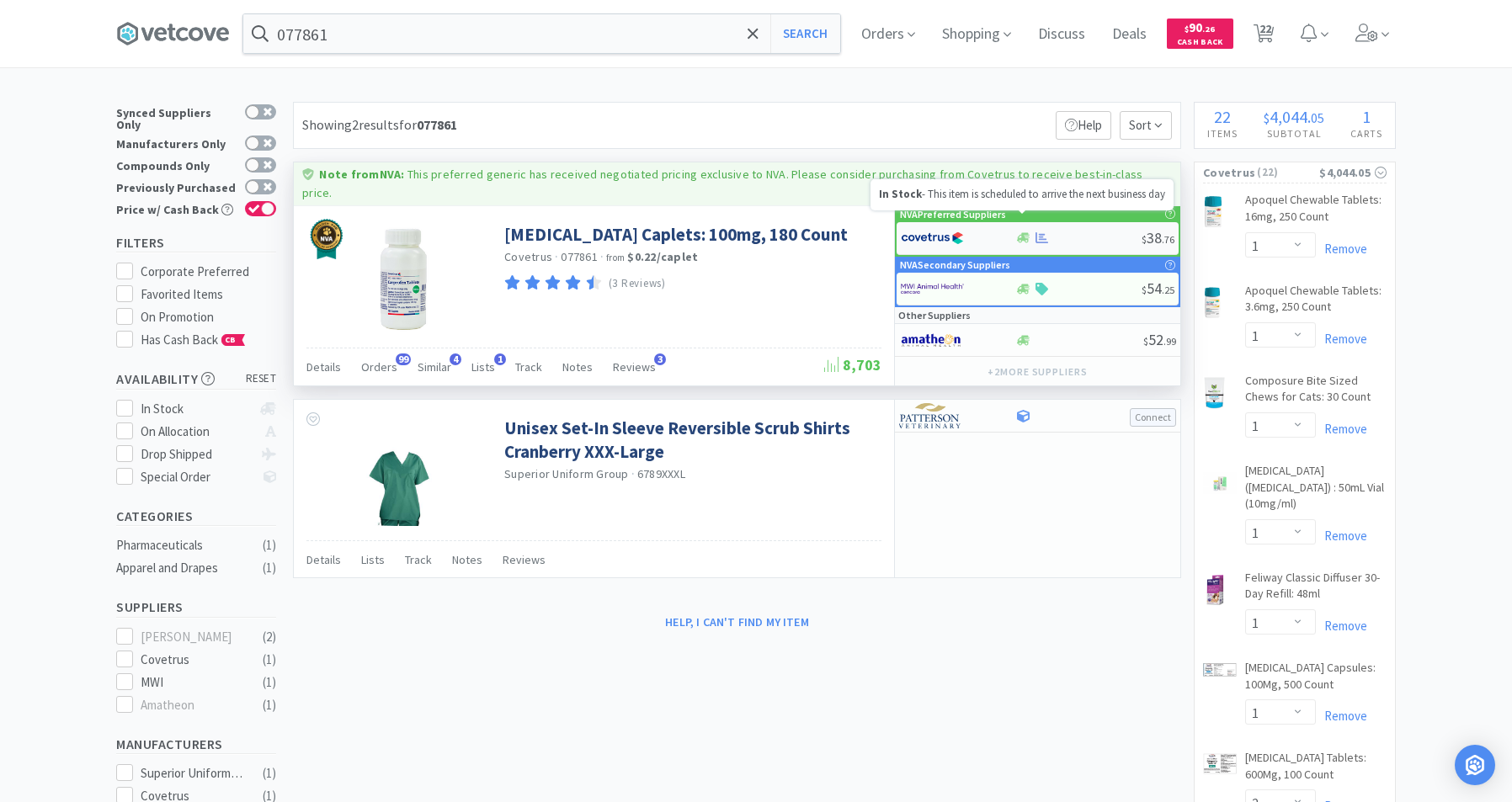
click at [1023, 233] on icon at bounding box center [1023, 239] width 12 height 11
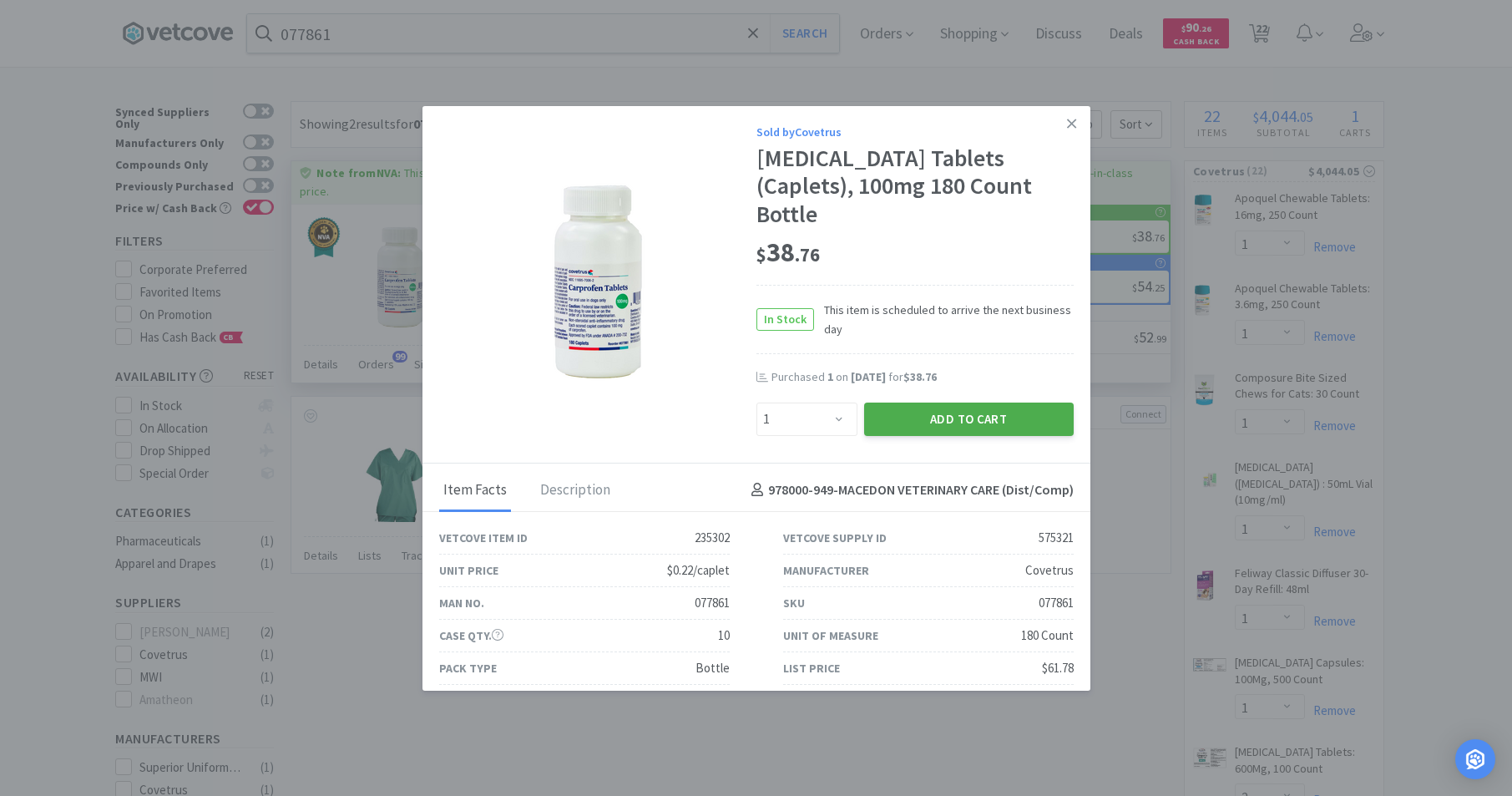
click at [964, 402] on button "Add to Cart" at bounding box center [969, 419] width 210 height 33
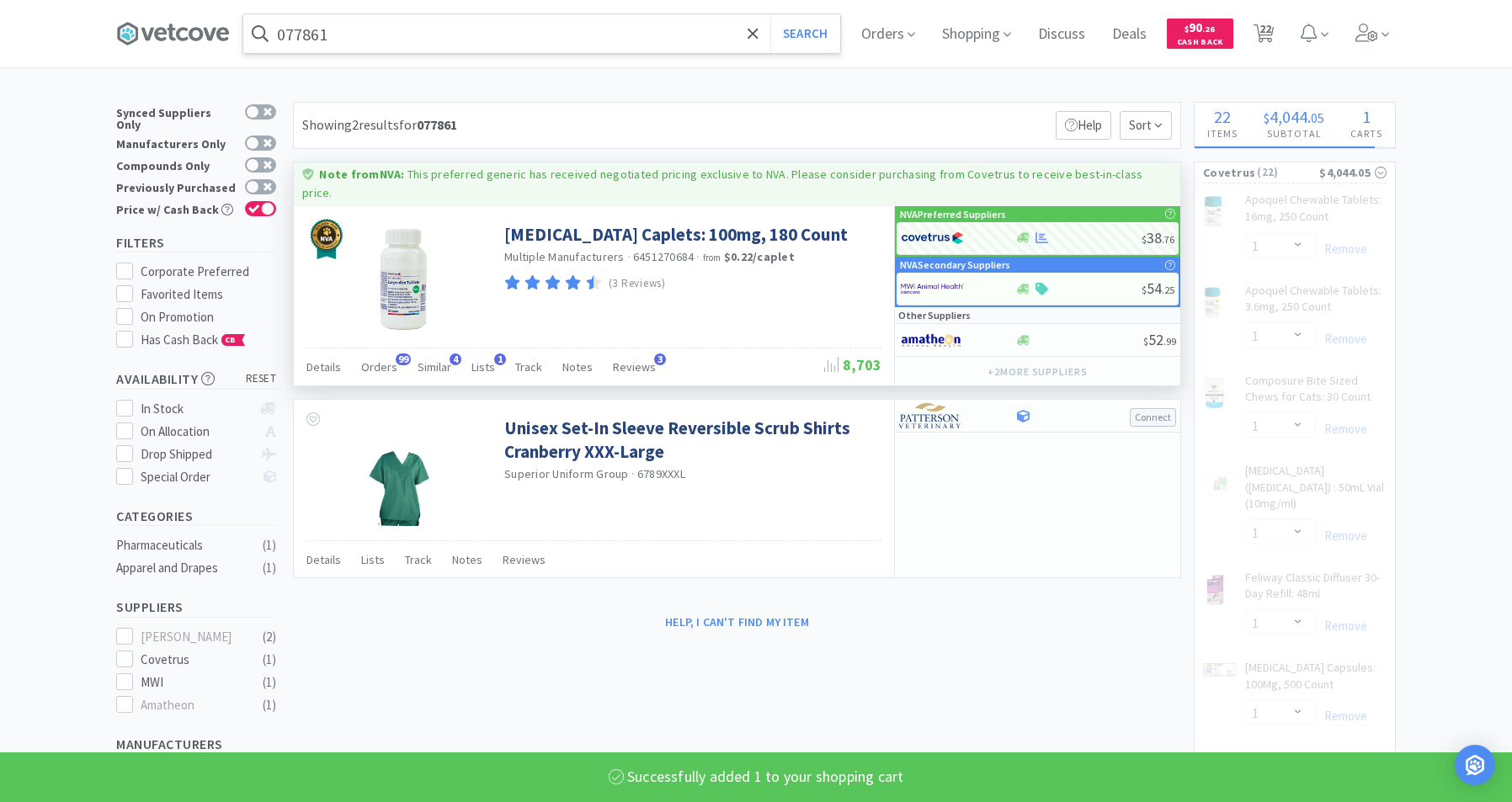
click at [369, 37] on input "077861" at bounding box center [541, 33] width 597 height 39
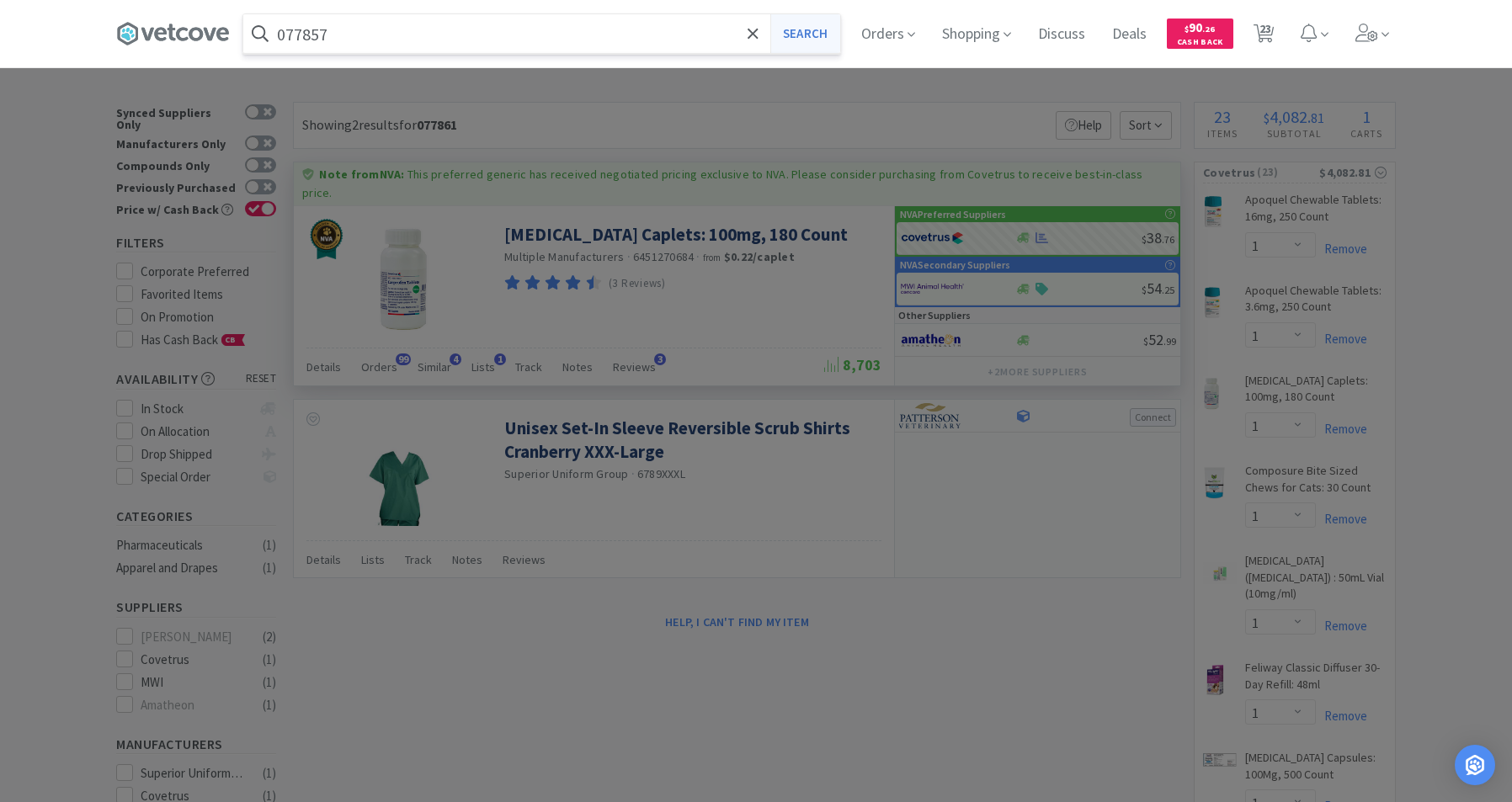
click at [817, 38] on button "Search" at bounding box center [806, 33] width 70 height 39
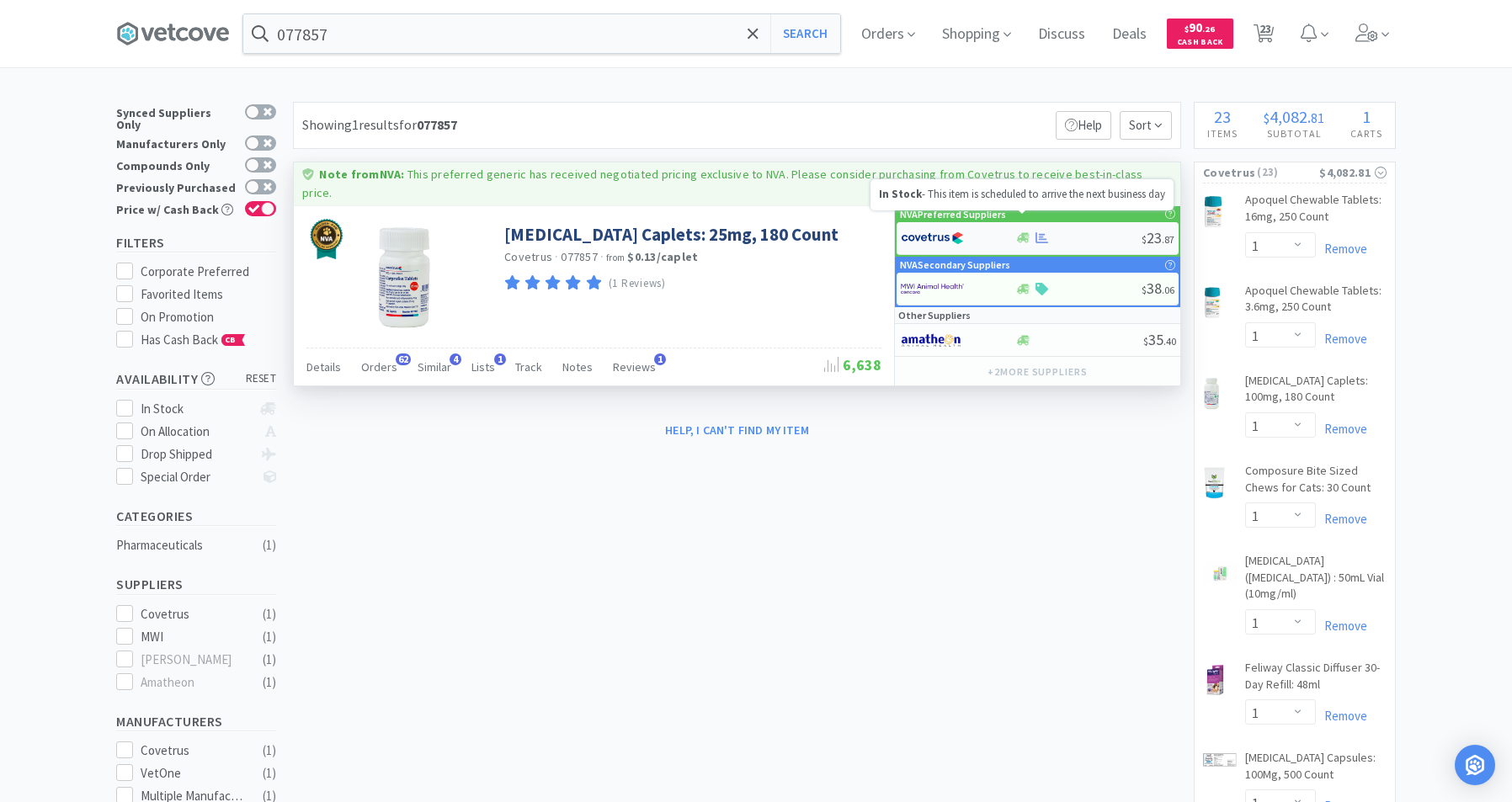
click at [1021, 233] on icon at bounding box center [1023, 239] width 12 height 11
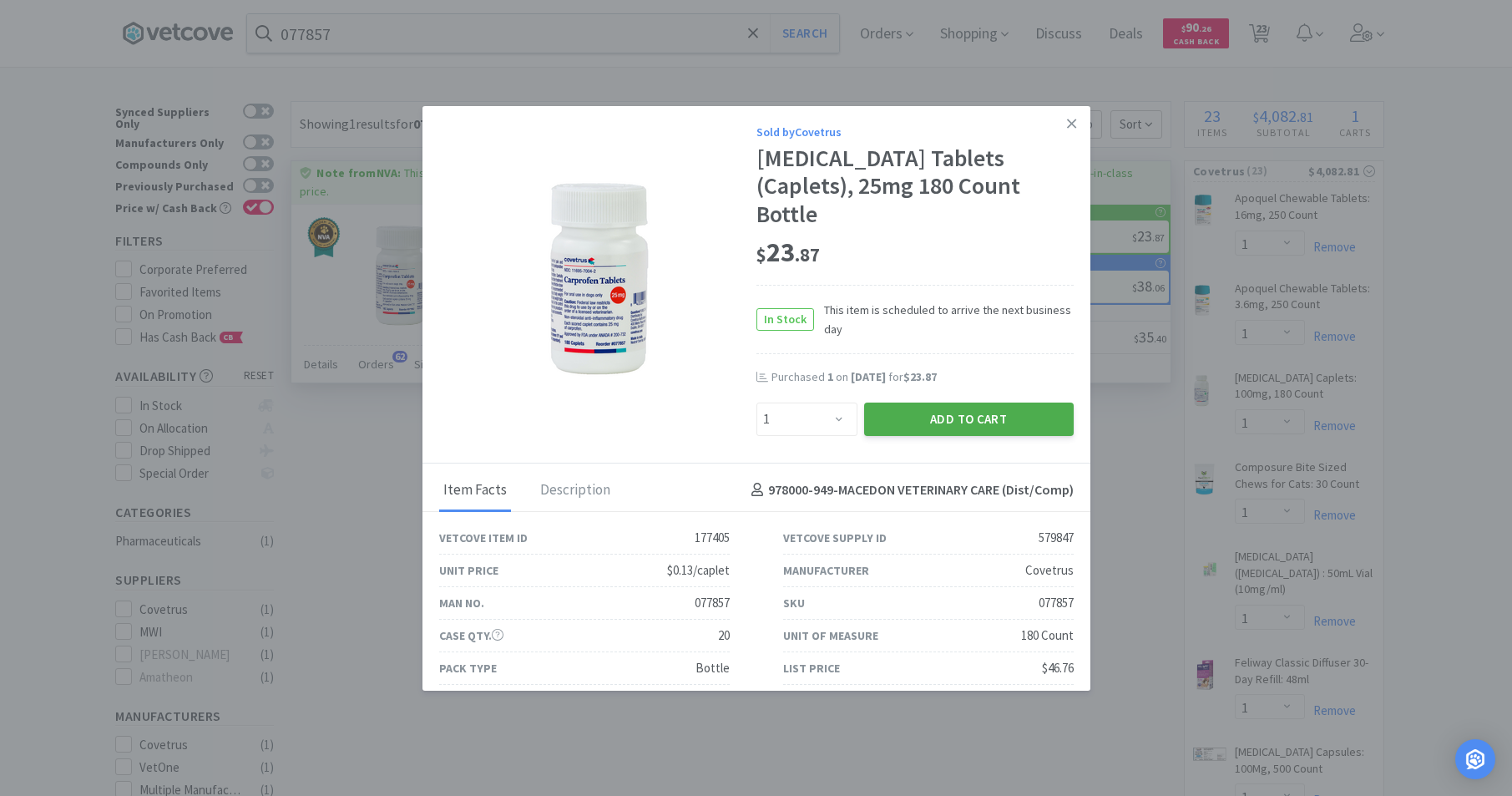
click at [909, 402] on button "Add to Cart" at bounding box center [969, 419] width 210 height 33
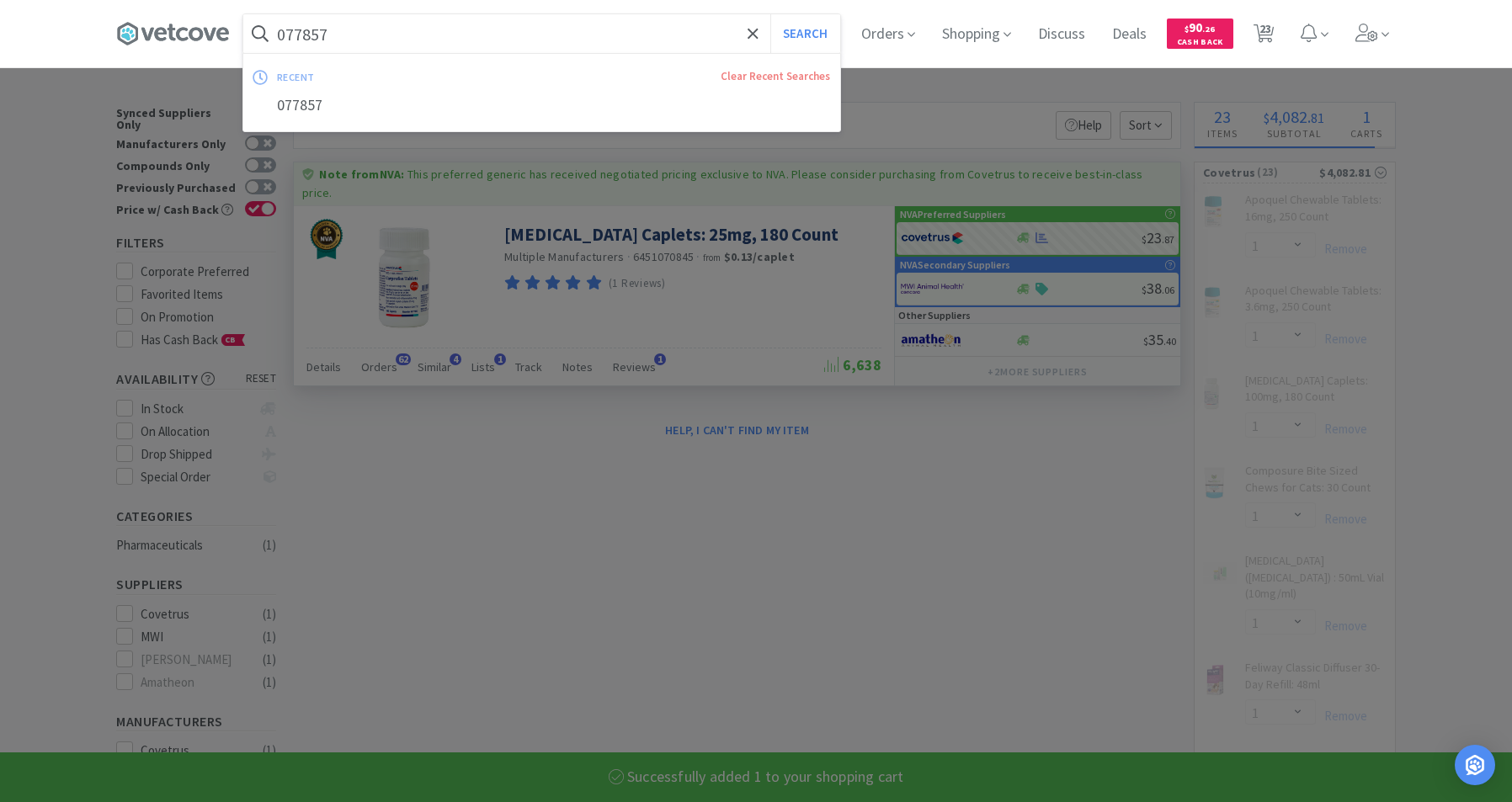
click at [456, 43] on input "077857" at bounding box center [541, 33] width 597 height 39
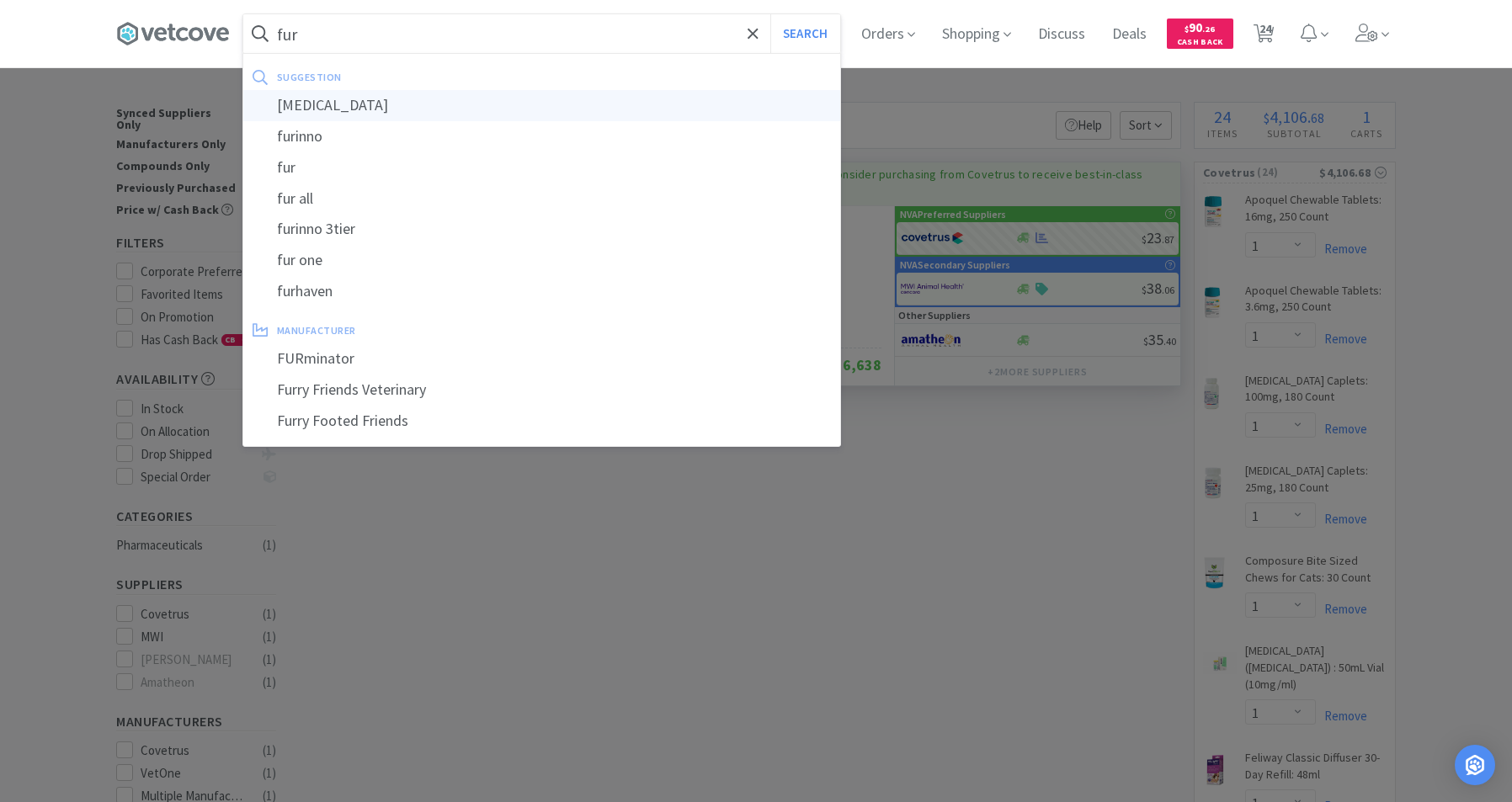
click at [319, 107] on div "[MEDICAL_DATA]" at bounding box center [541, 105] width 597 height 31
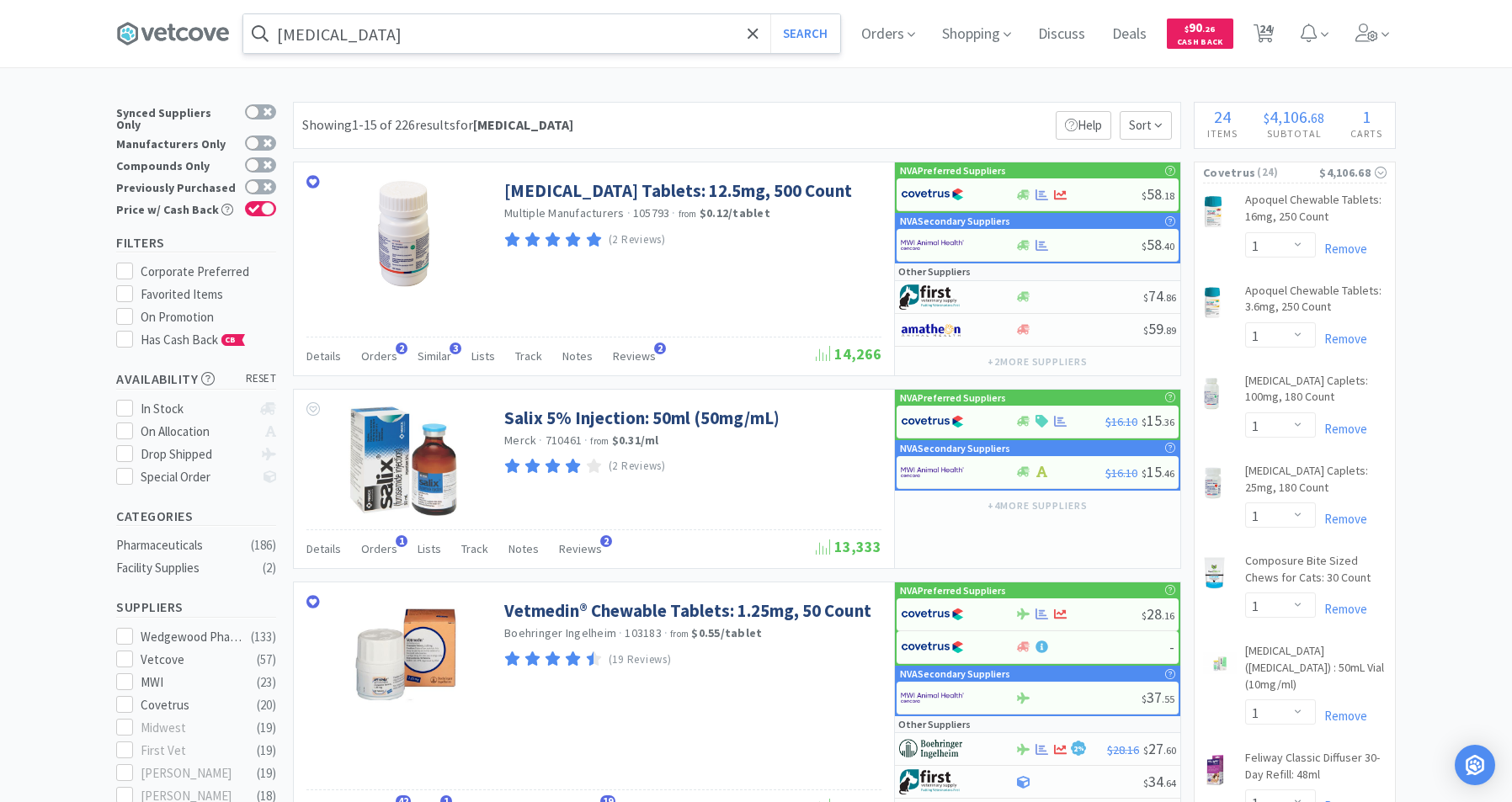
click at [532, 41] on input "[MEDICAL_DATA]" at bounding box center [541, 33] width 597 height 39
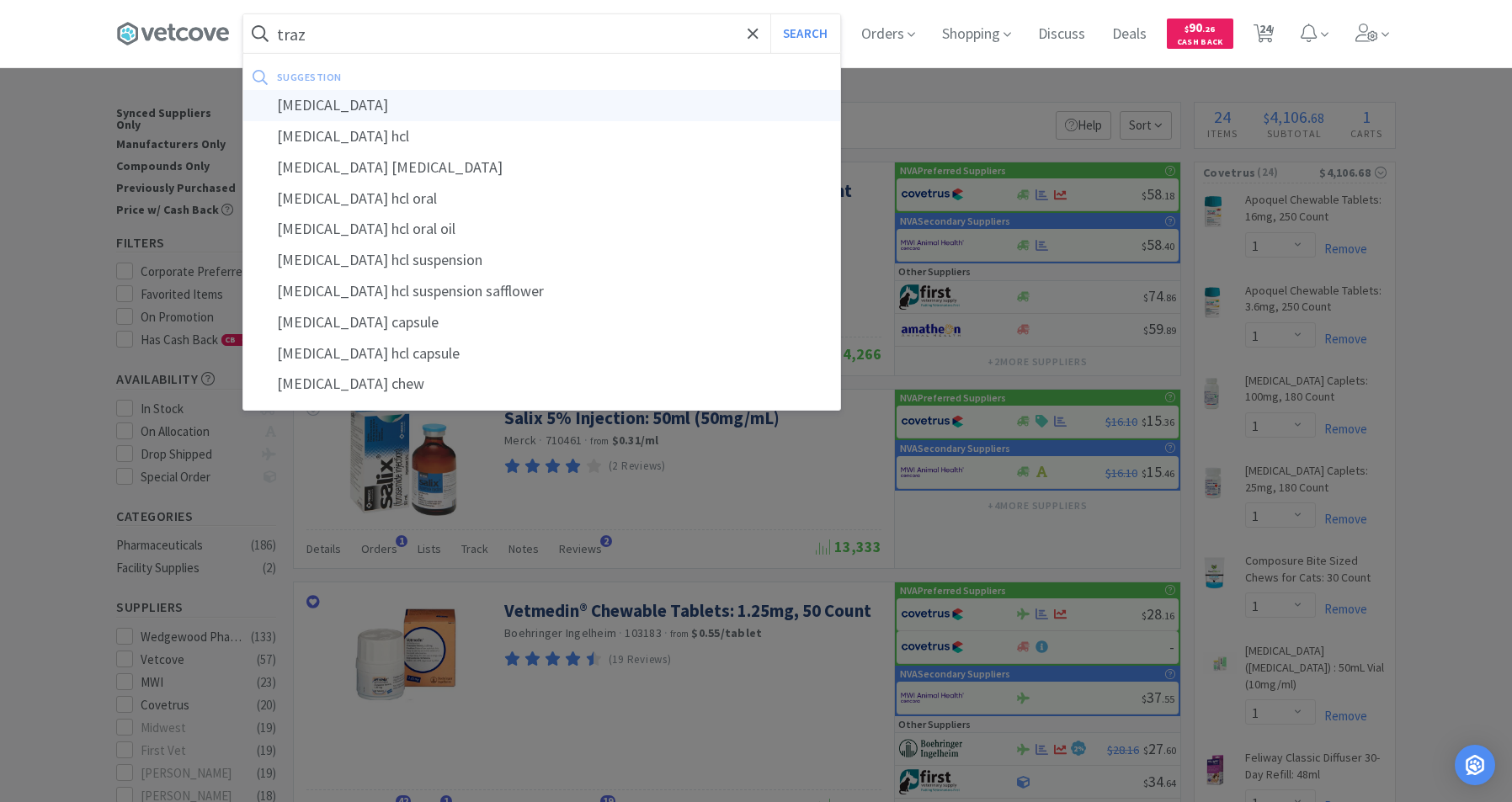
click at [346, 111] on div "[MEDICAL_DATA]" at bounding box center [541, 105] width 597 height 31
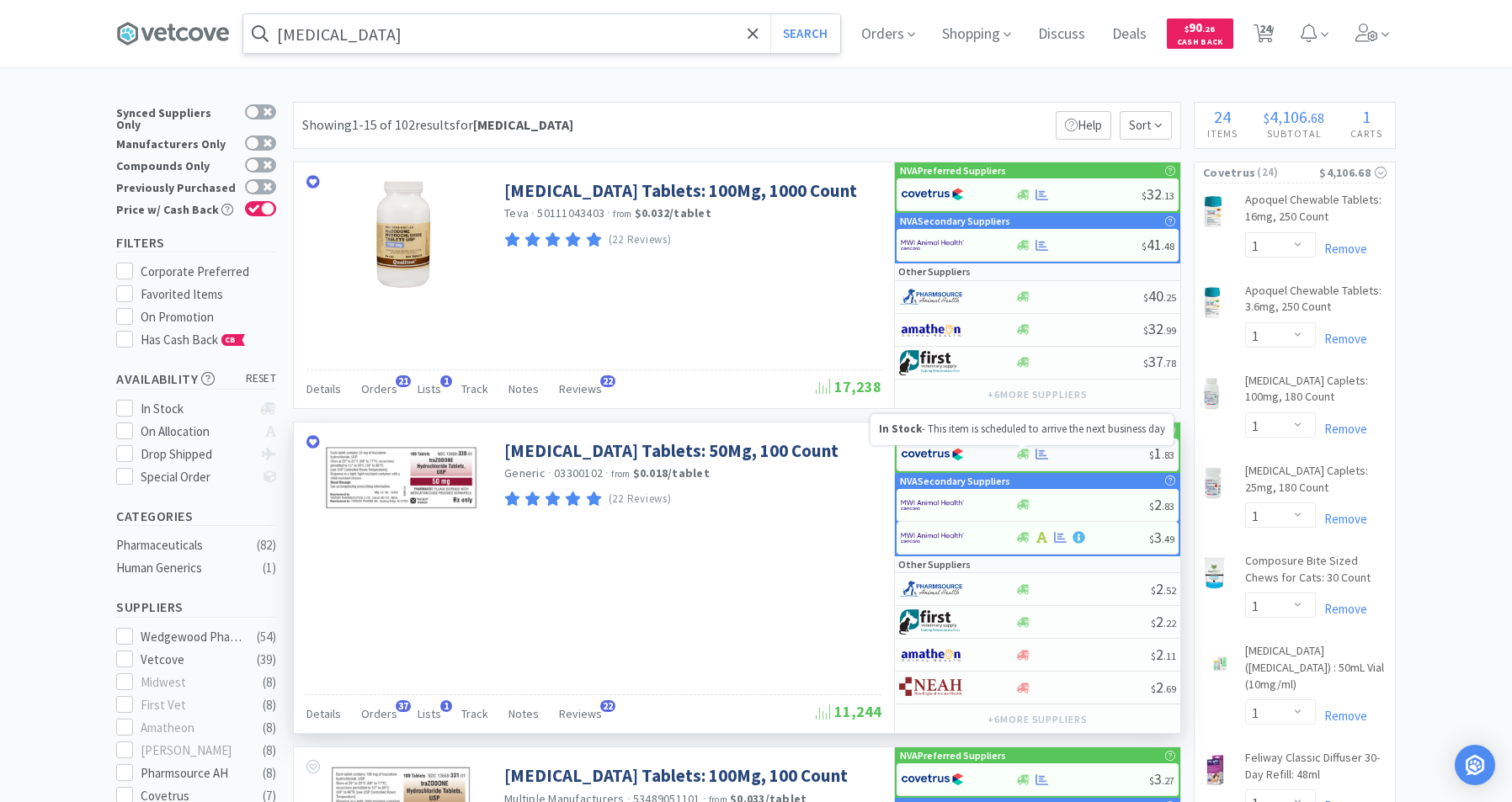
click at [1021, 452] on icon at bounding box center [1023, 455] width 12 height 11
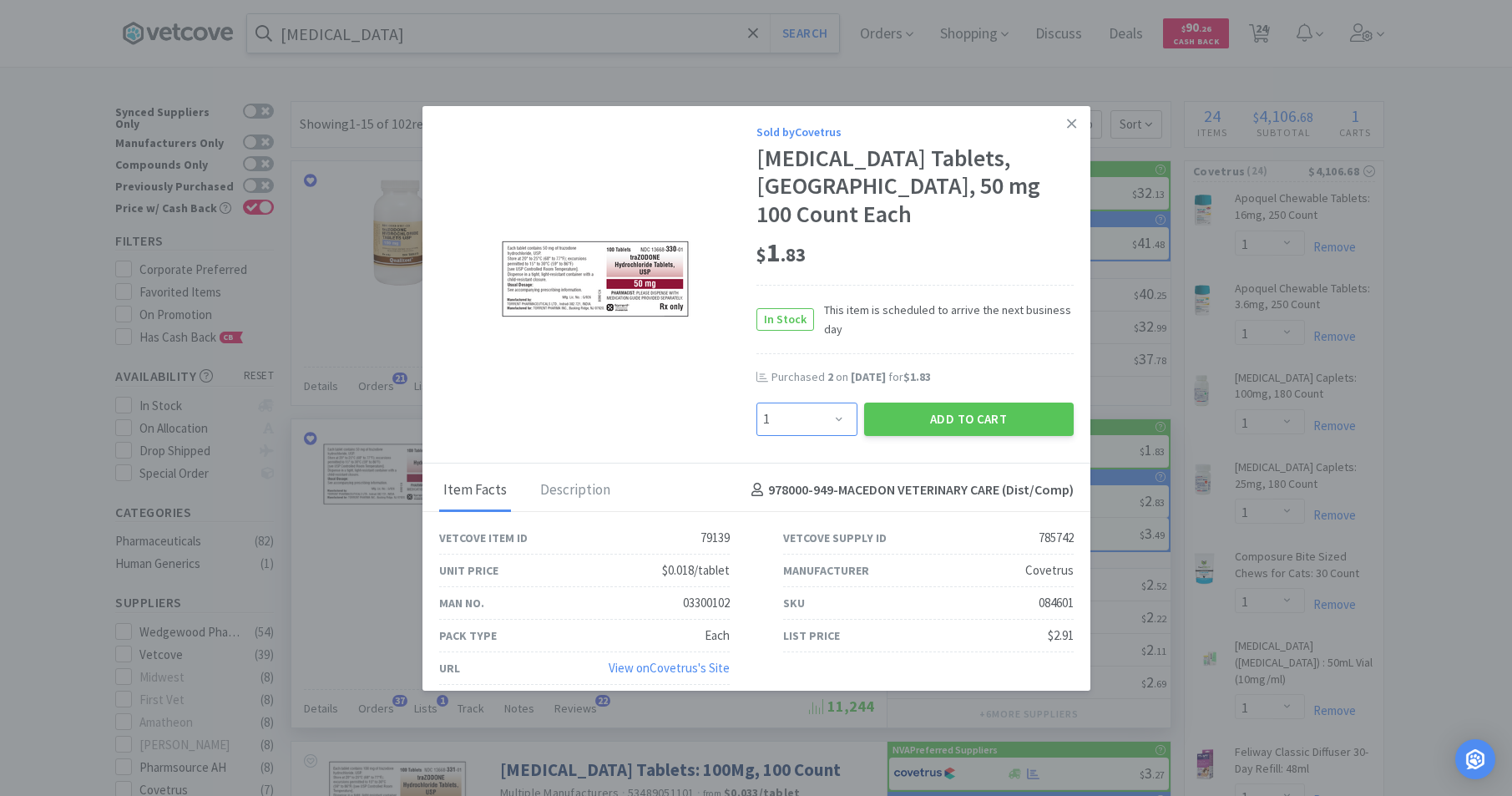
click at [832, 415] on select "Enter Quantity 1 2 3 4 5 6 7 8 9 10 11 12 13 14 15 16 17 18 19 20 Enter Quantity" at bounding box center [807, 419] width 101 height 33
click at [756, 402] on select "Enter Quantity 1 2 3 4 5 6 7 8 9 10 11 12 13 14 15 16 17 18 19 20 Enter Quantity" at bounding box center [807, 419] width 101 height 33
click at [932, 422] on button "Add to Cart" at bounding box center [969, 419] width 210 height 33
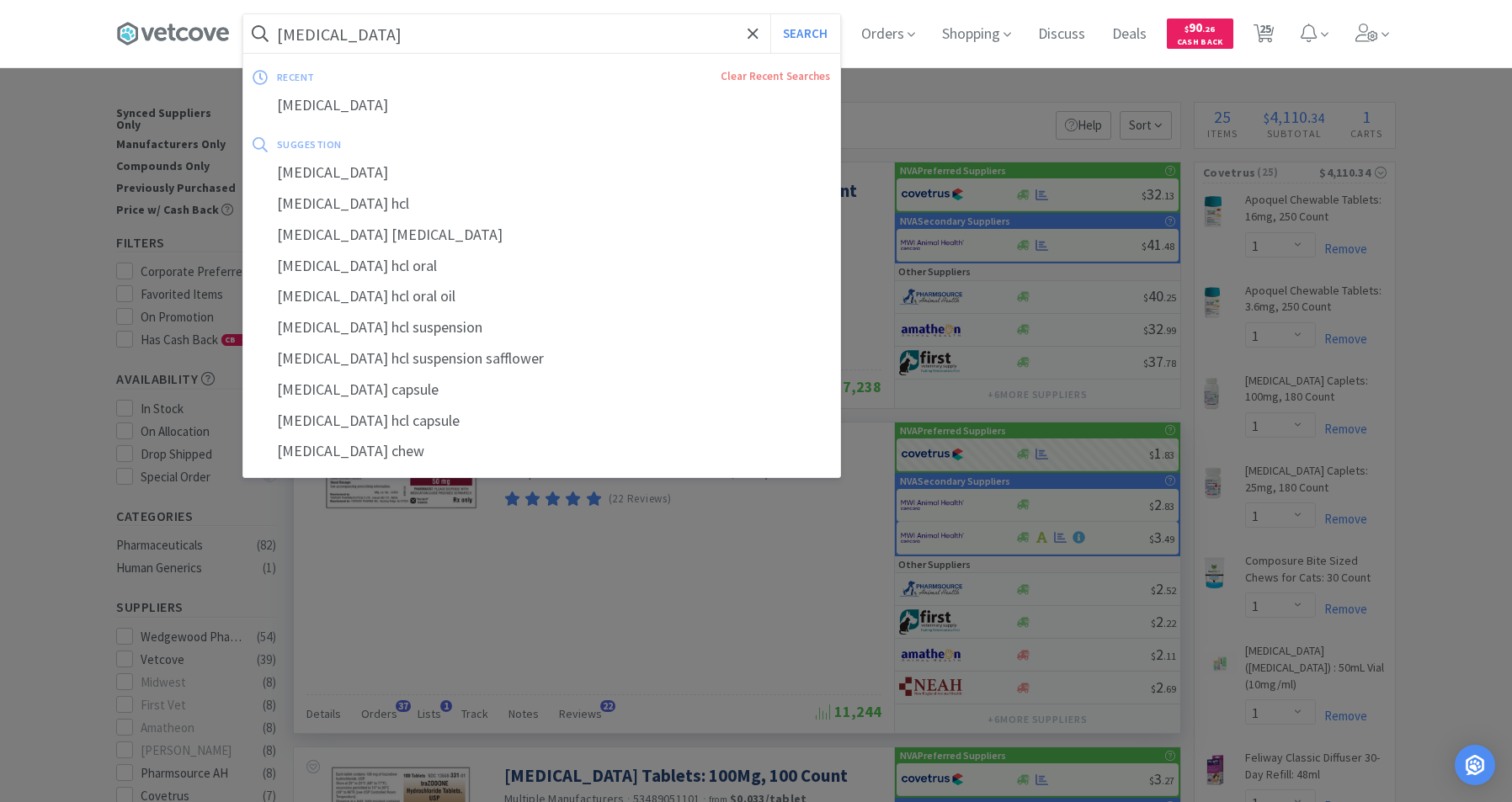
click at [434, 23] on input "[MEDICAL_DATA]" at bounding box center [541, 33] width 597 height 39
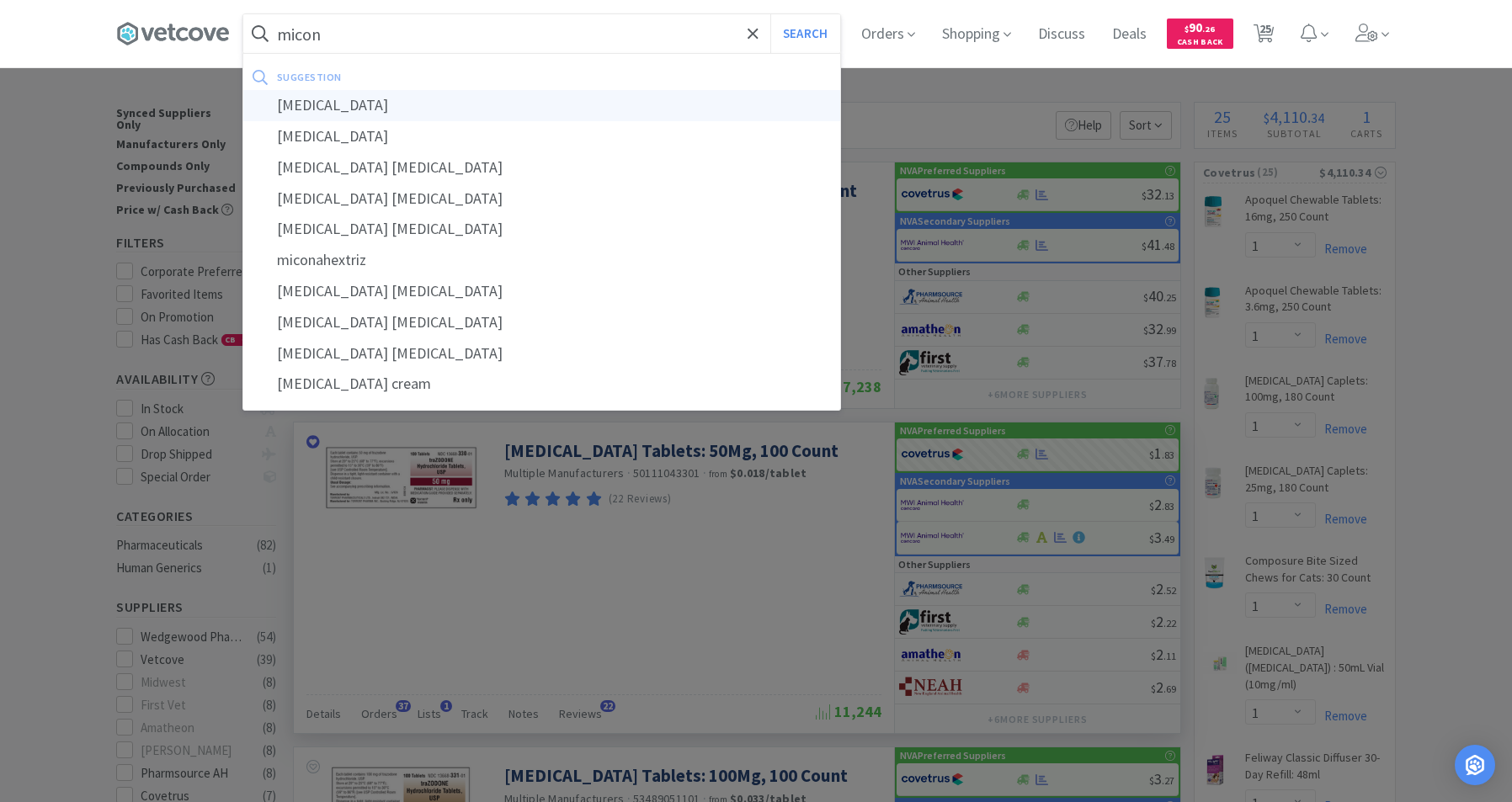
click at [327, 102] on div "[MEDICAL_DATA]" at bounding box center [541, 105] width 597 height 31
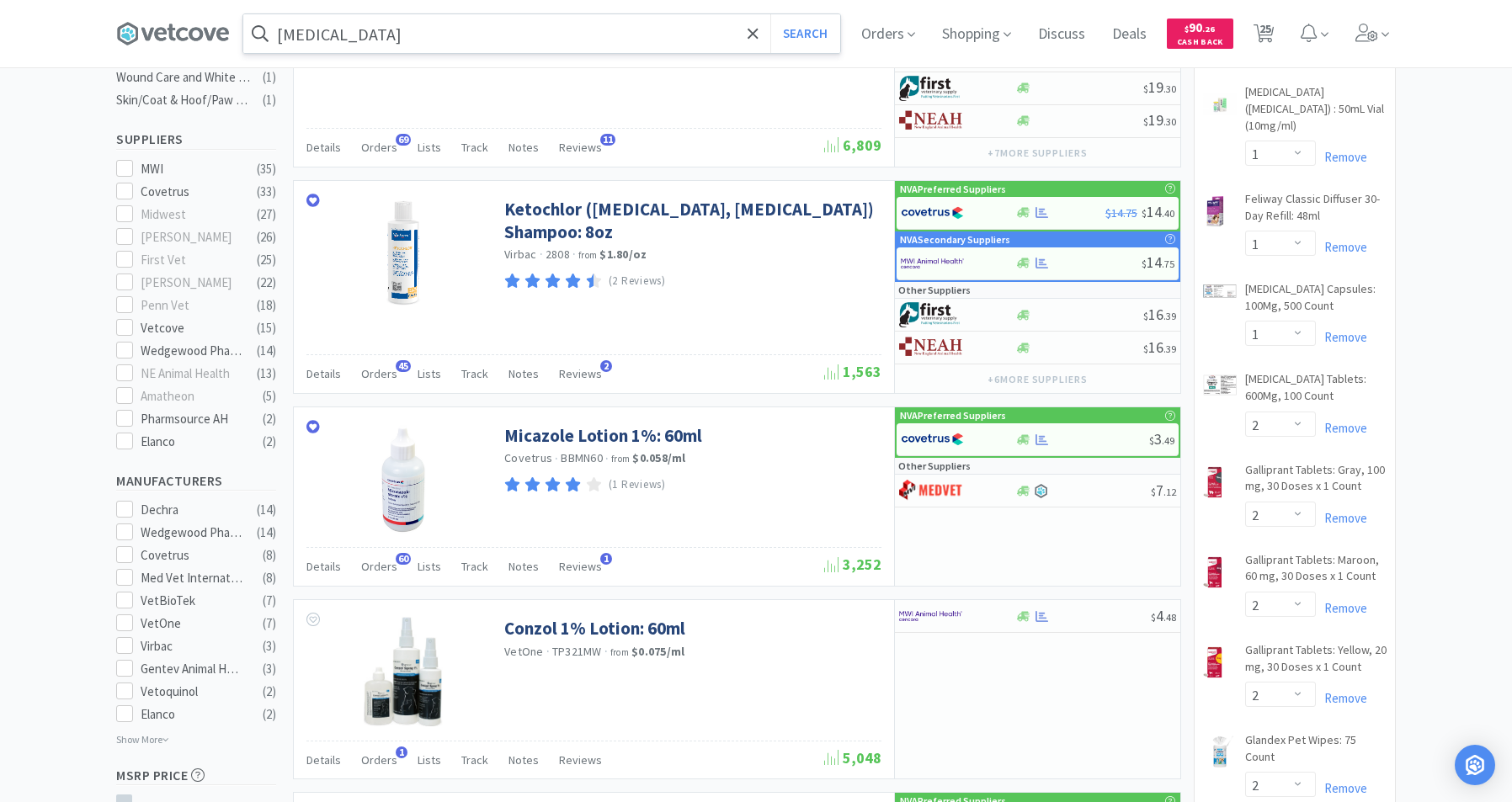
scroll to position [588, 0]
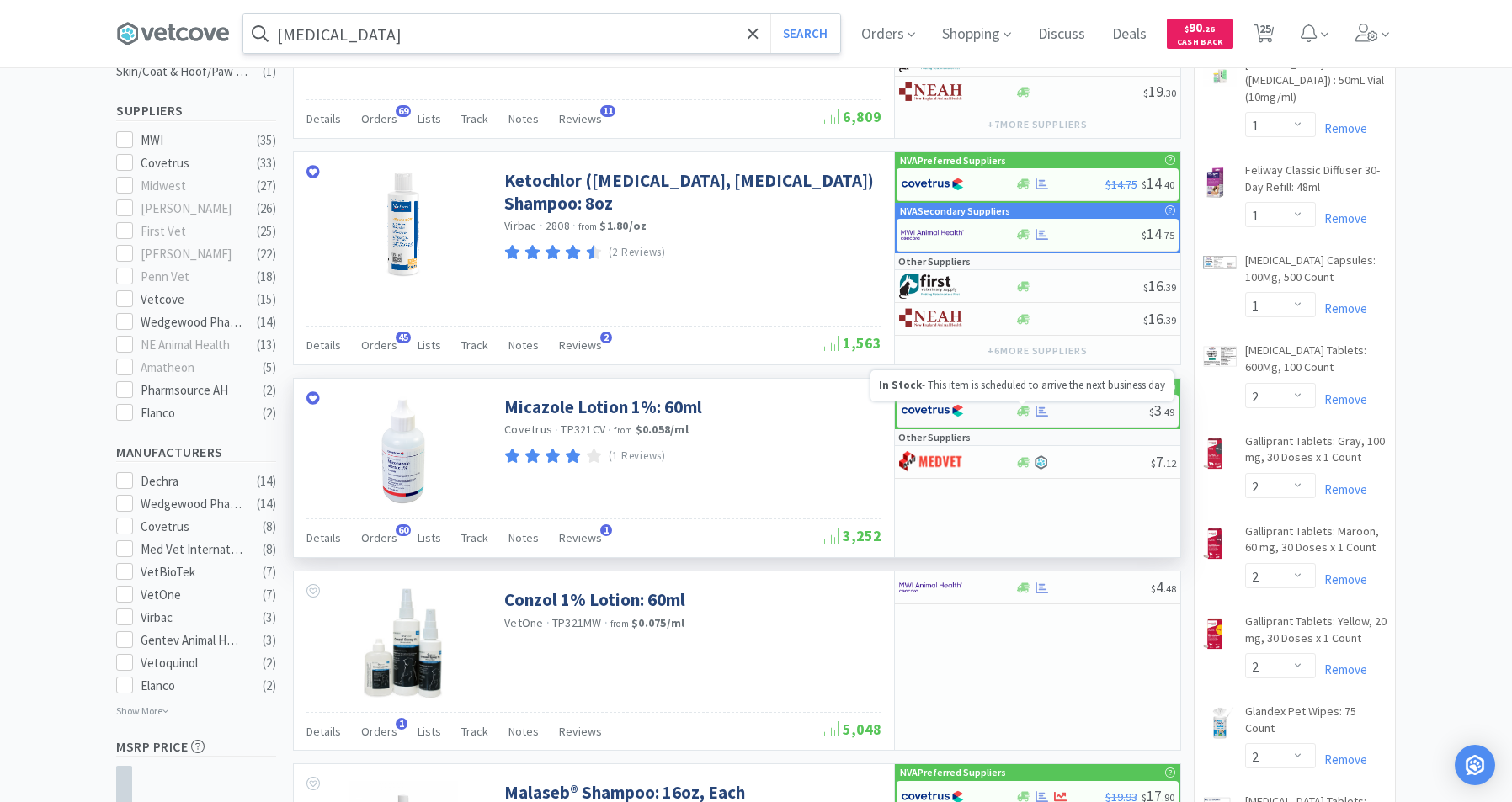
click at [1024, 412] on icon at bounding box center [1023, 411] width 12 height 11
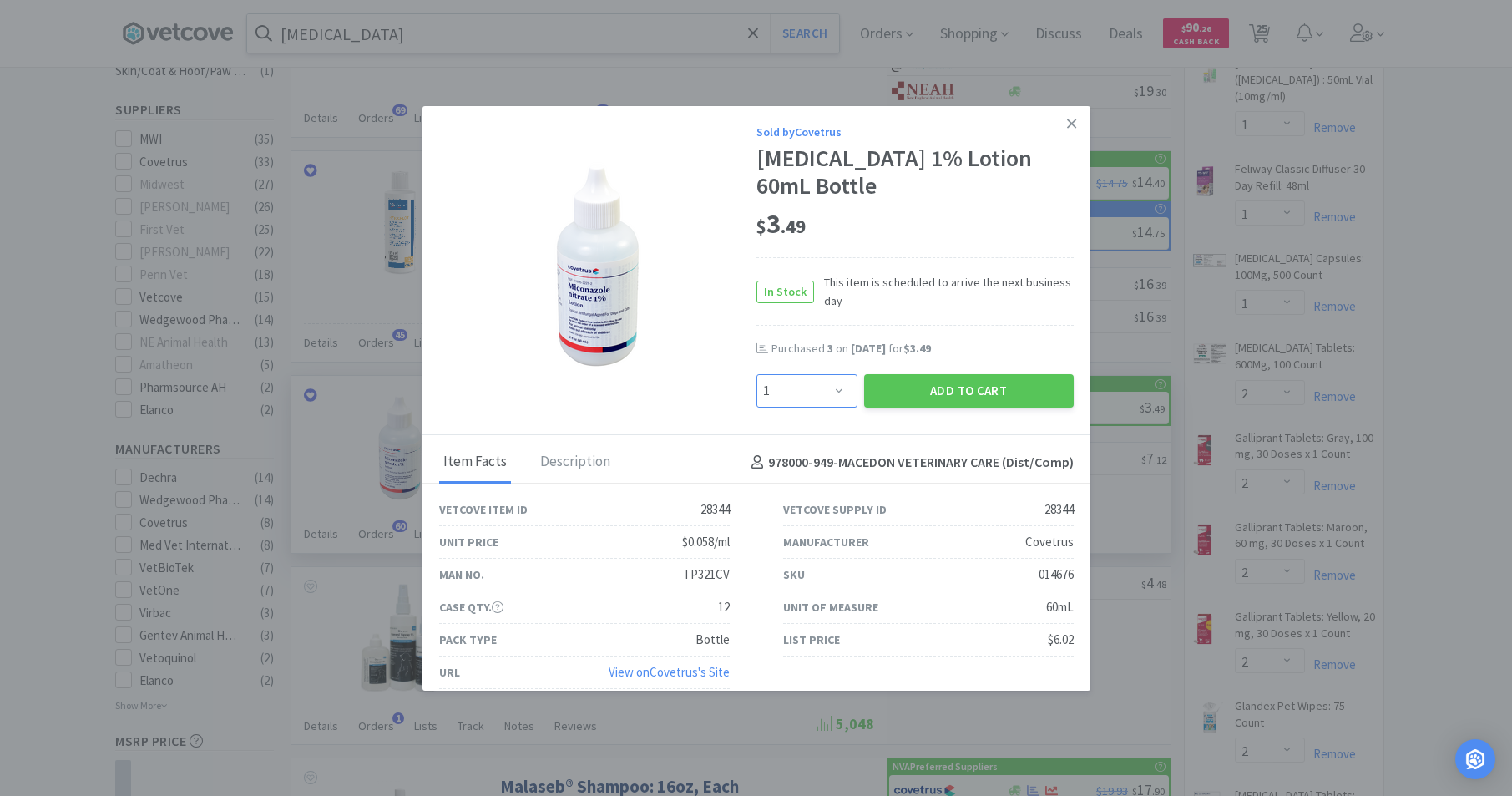
click at [830, 387] on select "Enter Quantity 1 2 3 4 5 6 7 8 9 10 11 12 13 14 15 16 17 18 19 20 Enter Quantity" at bounding box center [807, 391] width 101 height 33
click at [756, 374] on select "Enter Quantity 1 2 3 4 5 6 7 8 9 10 11 12 13 14 15 16 17 18 19 20 Enter Quantity" at bounding box center [807, 391] width 101 height 33
click at [911, 390] on button "Add to Cart" at bounding box center [969, 391] width 210 height 33
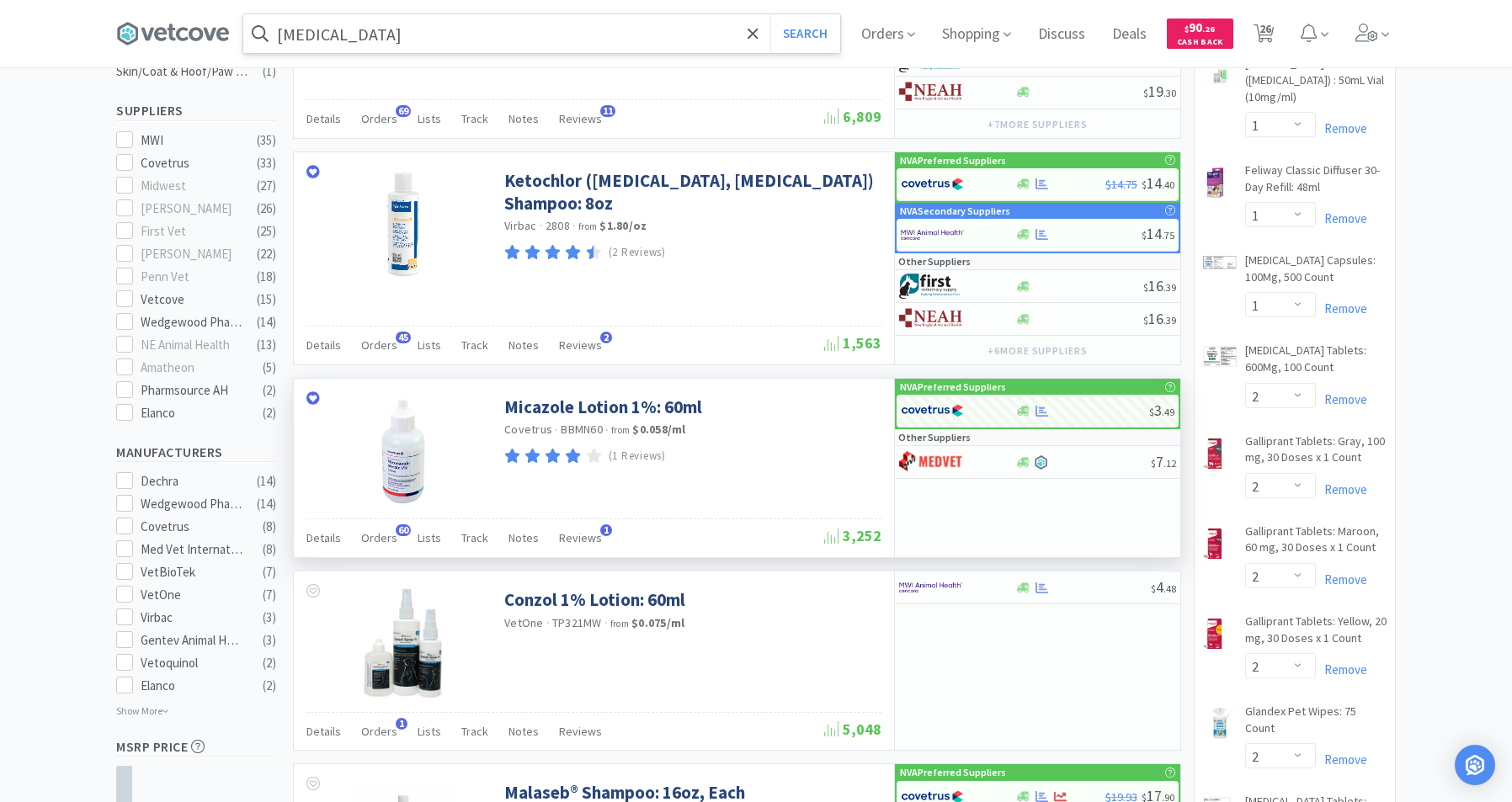
click at [423, 28] on input "[MEDICAL_DATA]" at bounding box center [541, 33] width 597 height 39
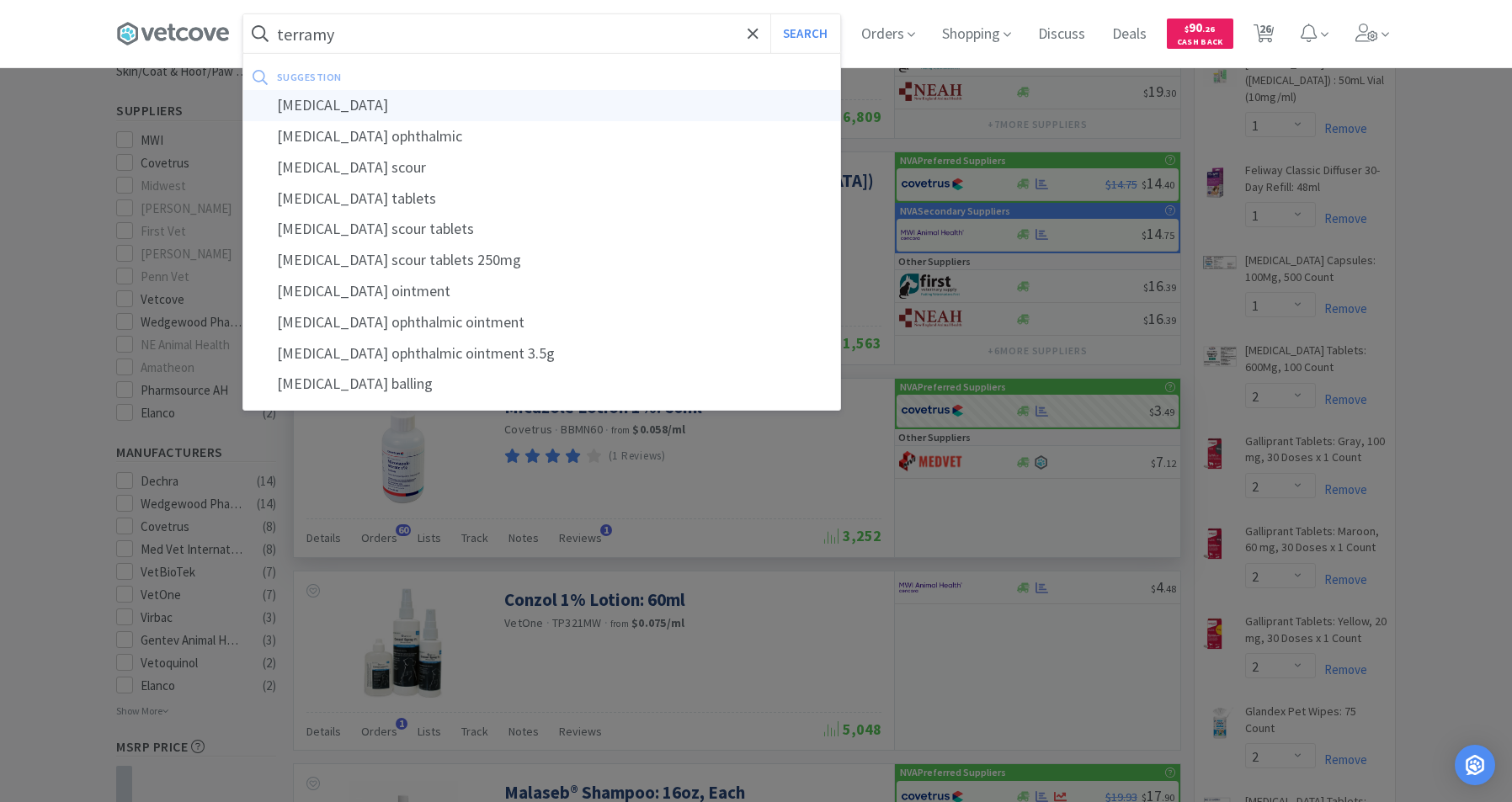
click at [340, 110] on div "[MEDICAL_DATA]" at bounding box center [541, 105] width 597 height 31
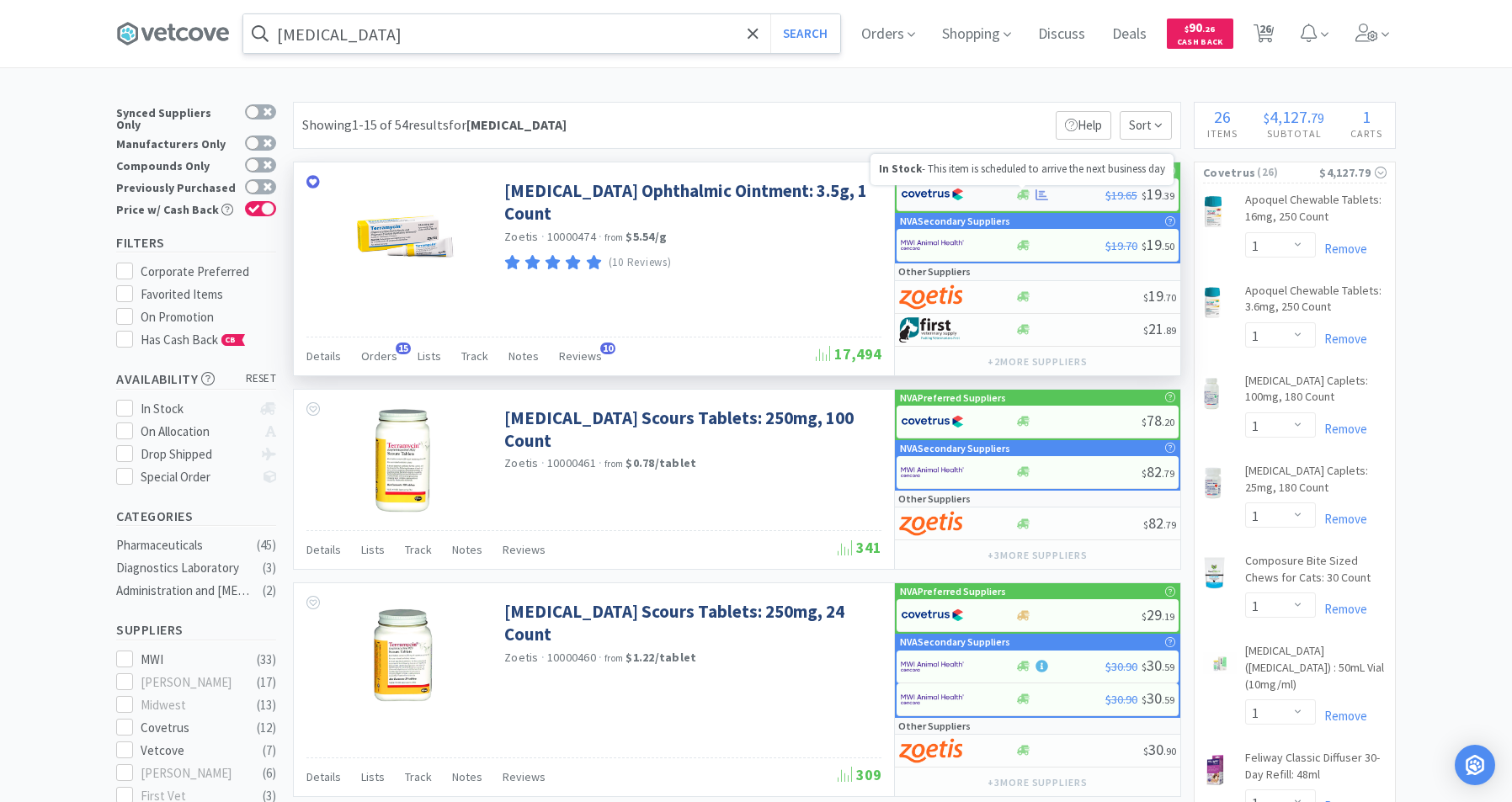
click at [1024, 195] on icon at bounding box center [1023, 195] width 12 height 11
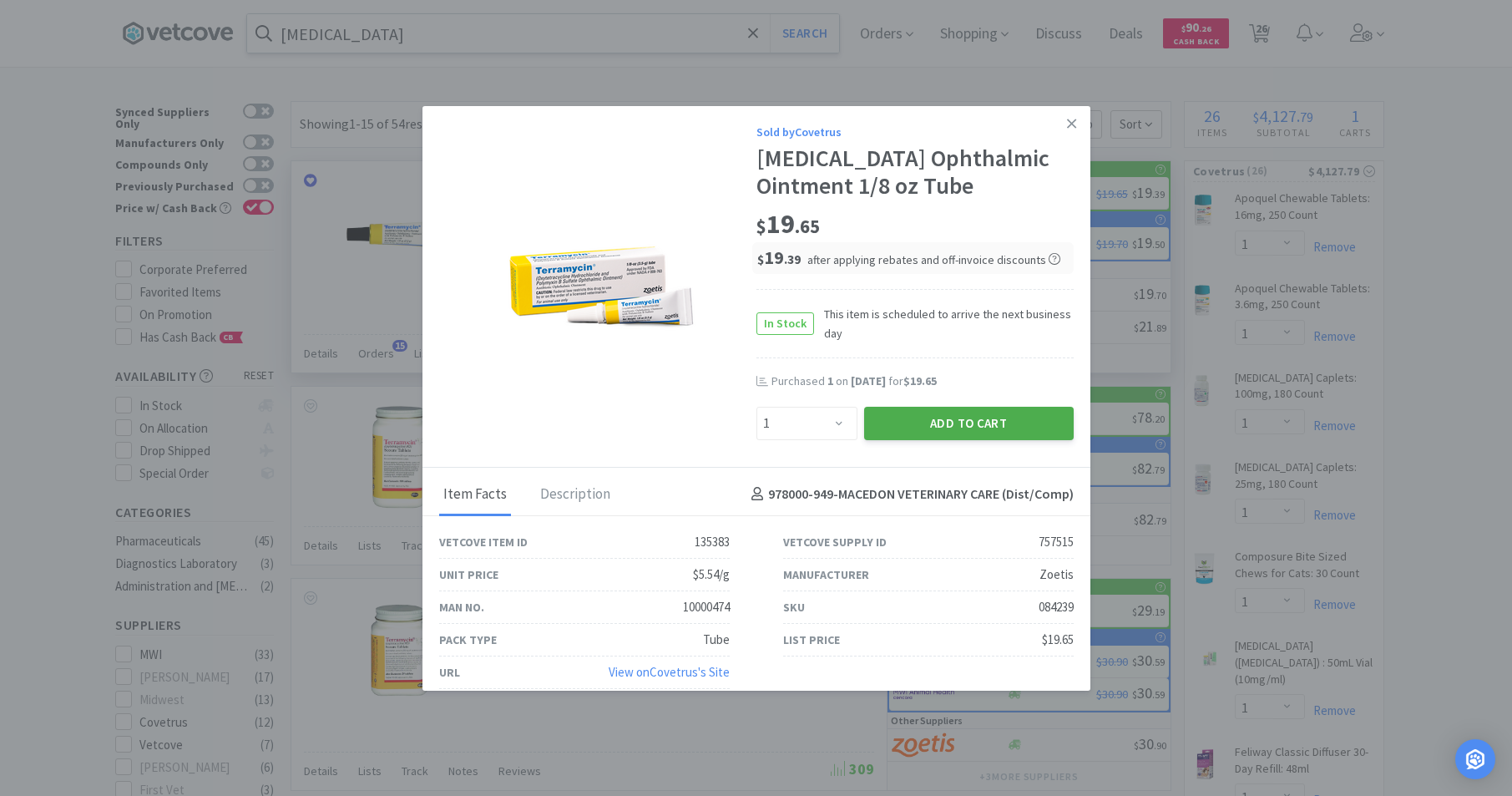
click at [931, 424] on button "Add to Cart" at bounding box center [969, 423] width 210 height 33
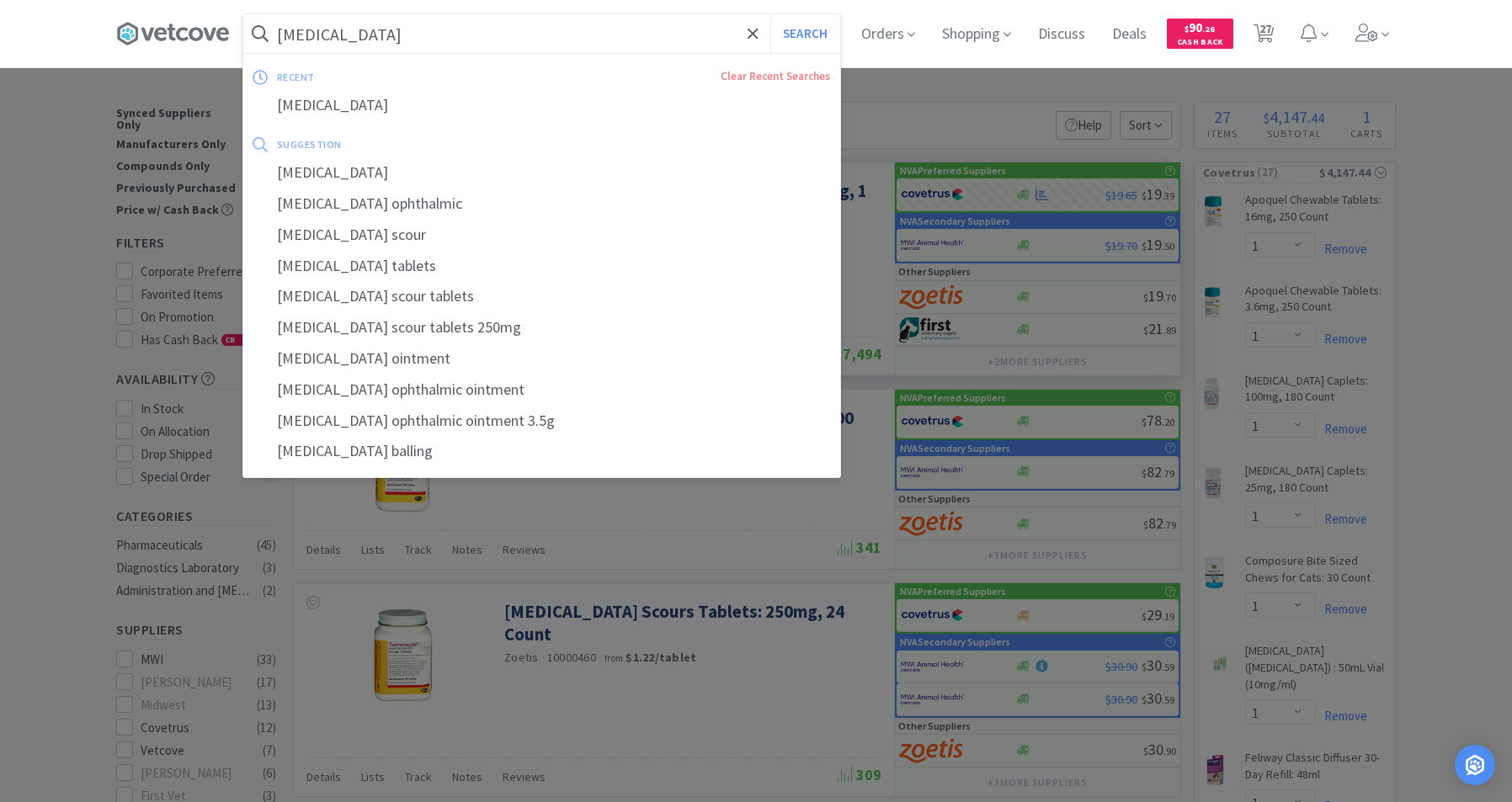
click at [497, 35] on input "[MEDICAL_DATA]" at bounding box center [541, 33] width 597 height 39
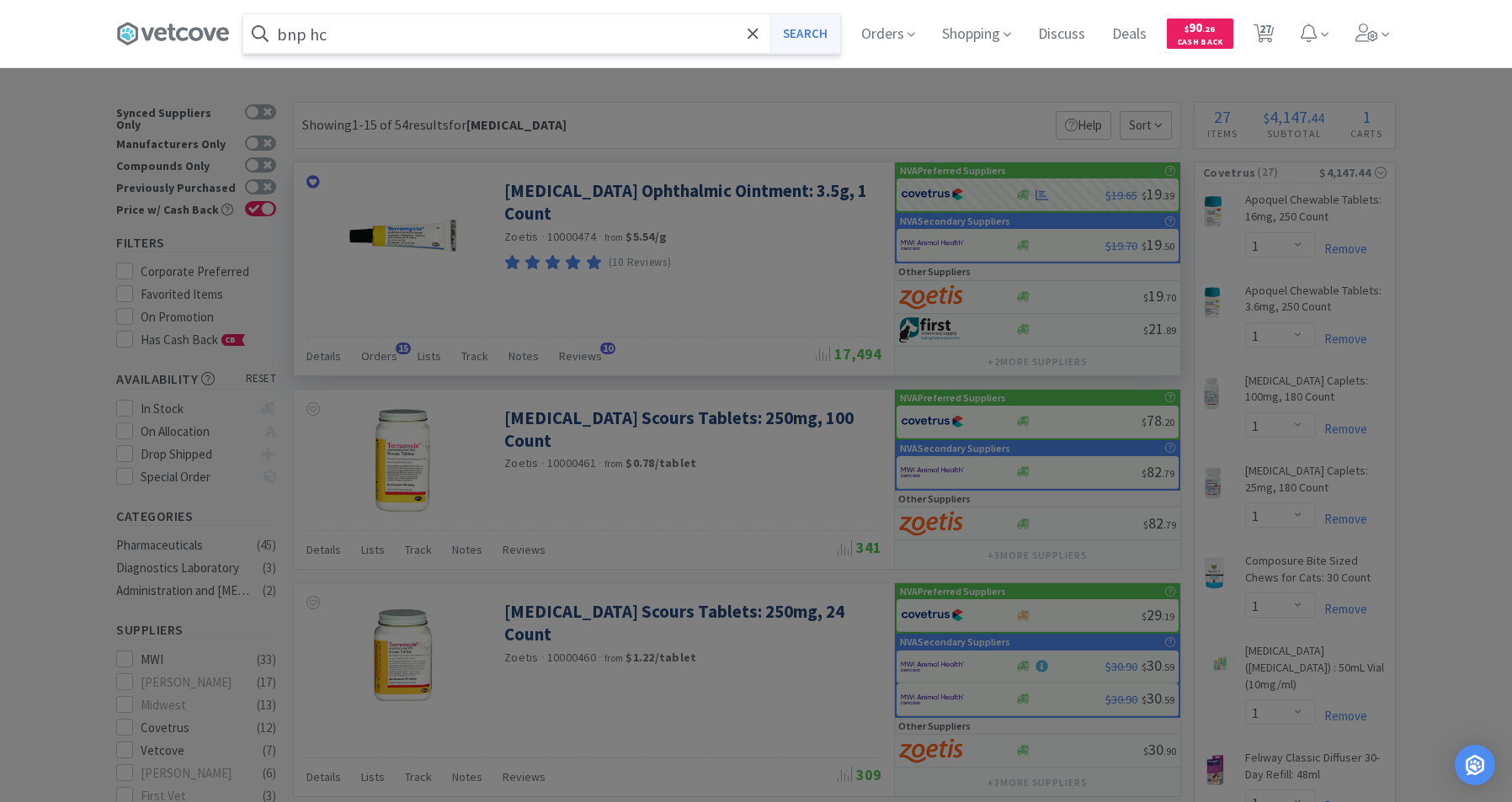
click at [813, 29] on button "Search" at bounding box center [806, 33] width 70 height 39
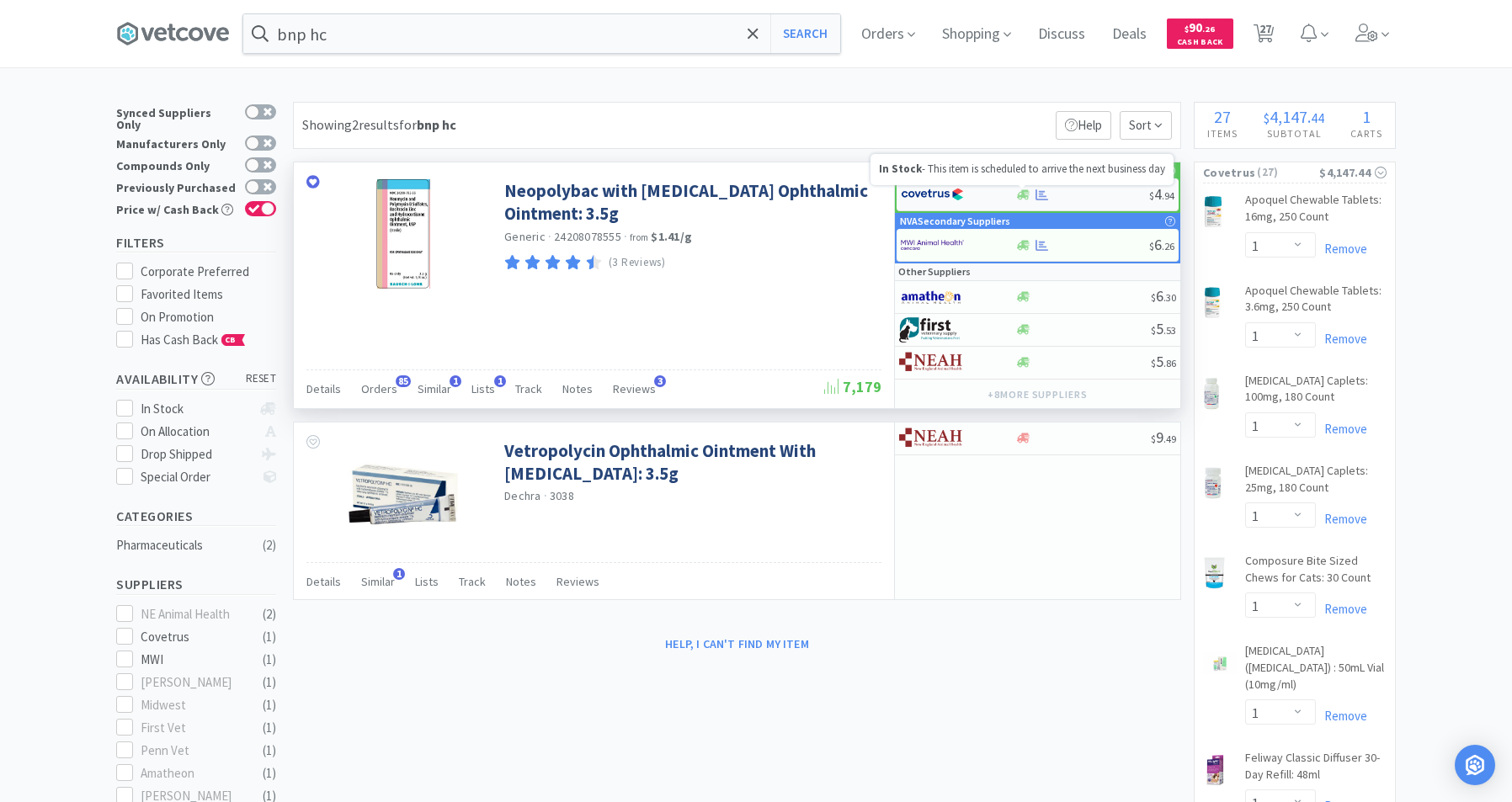
click at [1021, 197] on icon at bounding box center [1023, 195] width 12 height 11
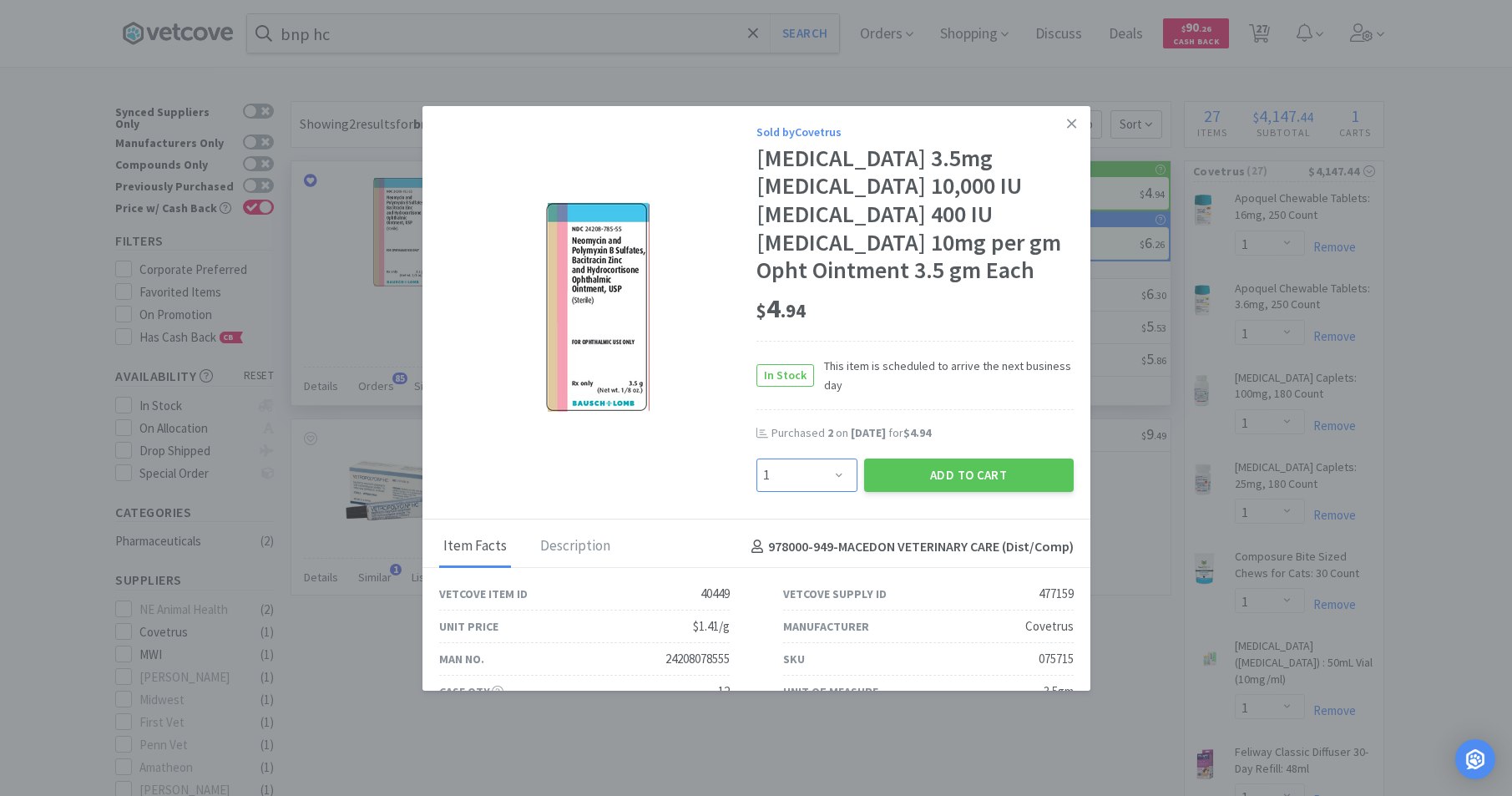
click at [832, 473] on select "Enter Quantity 1 2 3 4 5 6 7 8 9 10 11 12 13 14 15 16 17 18 19 20 Enter Quantity" at bounding box center [807, 476] width 101 height 33
click at [756, 459] on select "Enter Quantity 1 2 3 4 5 6 7 8 9 10 11 12 13 14 15 16 17 18 19 20 Enter Quantity" at bounding box center [807, 476] width 101 height 33
click at [918, 469] on button "Add to Cart" at bounding box center [969, 476] width 210 height 33
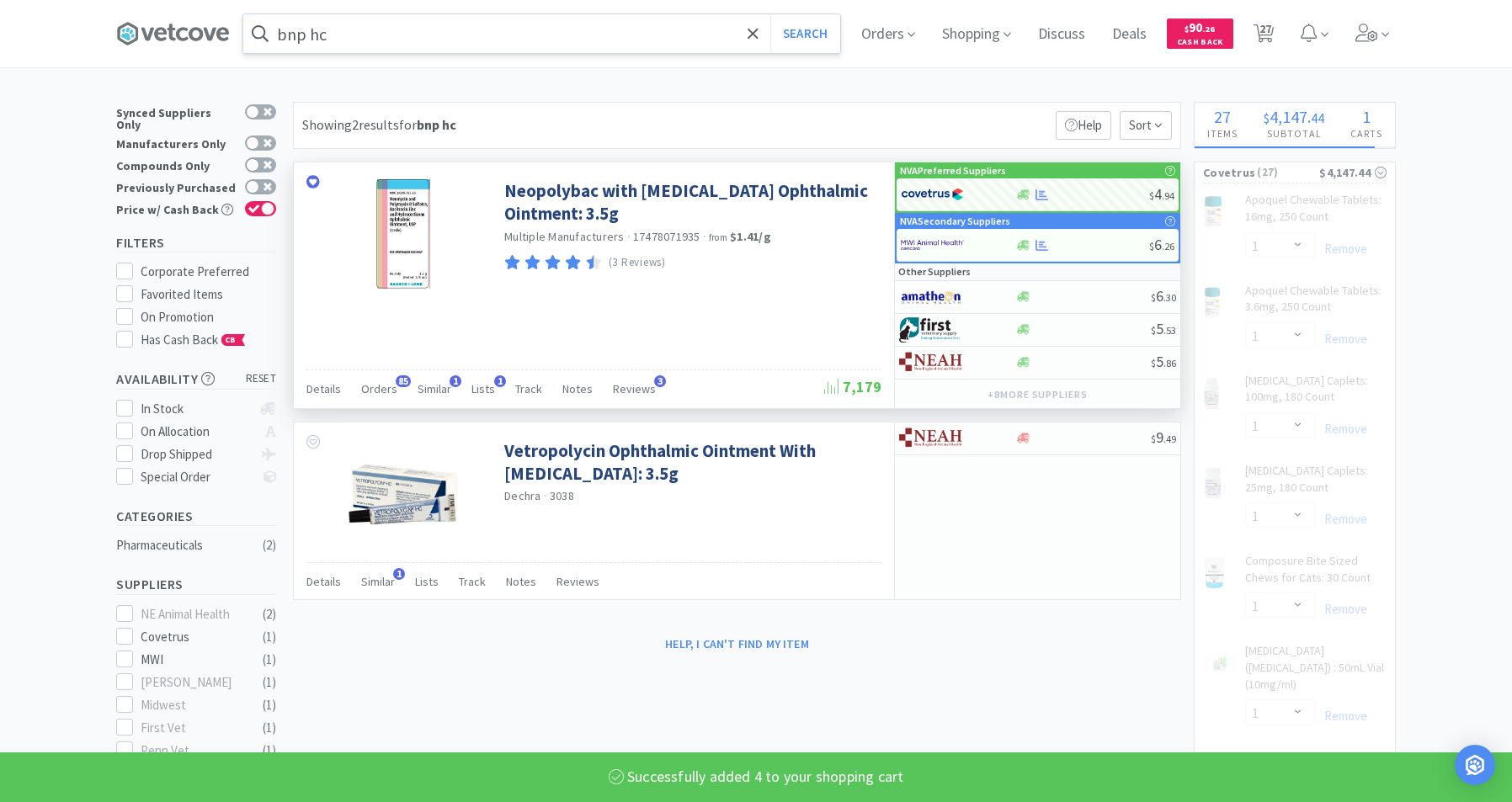
click at [490, 36] on input "bnp hc" at bounding box center [541, 33] width 597 height 39
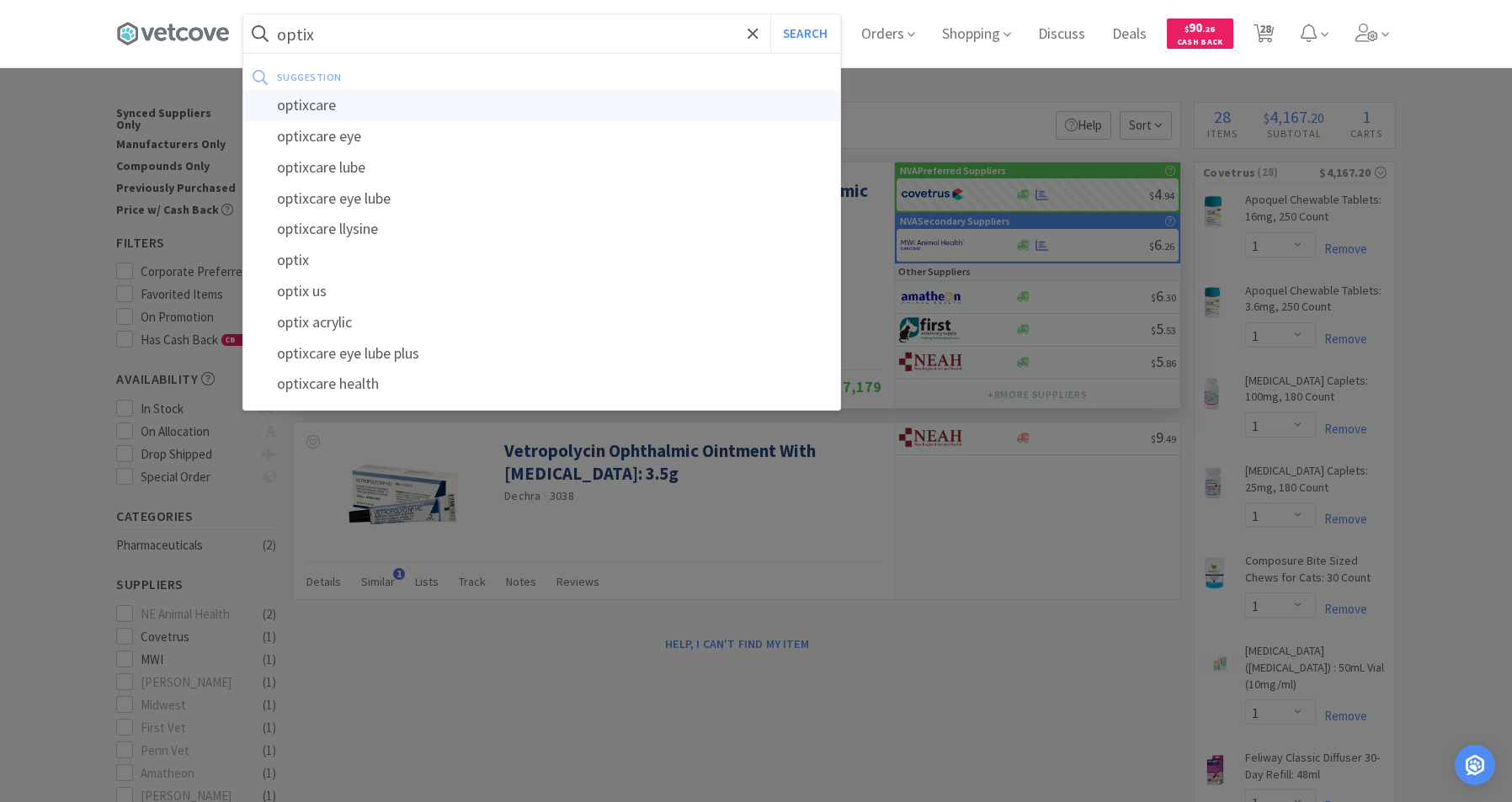
click at [337, 106] on div "optixcare" at bounding box center [541, 105] width 597 height 31
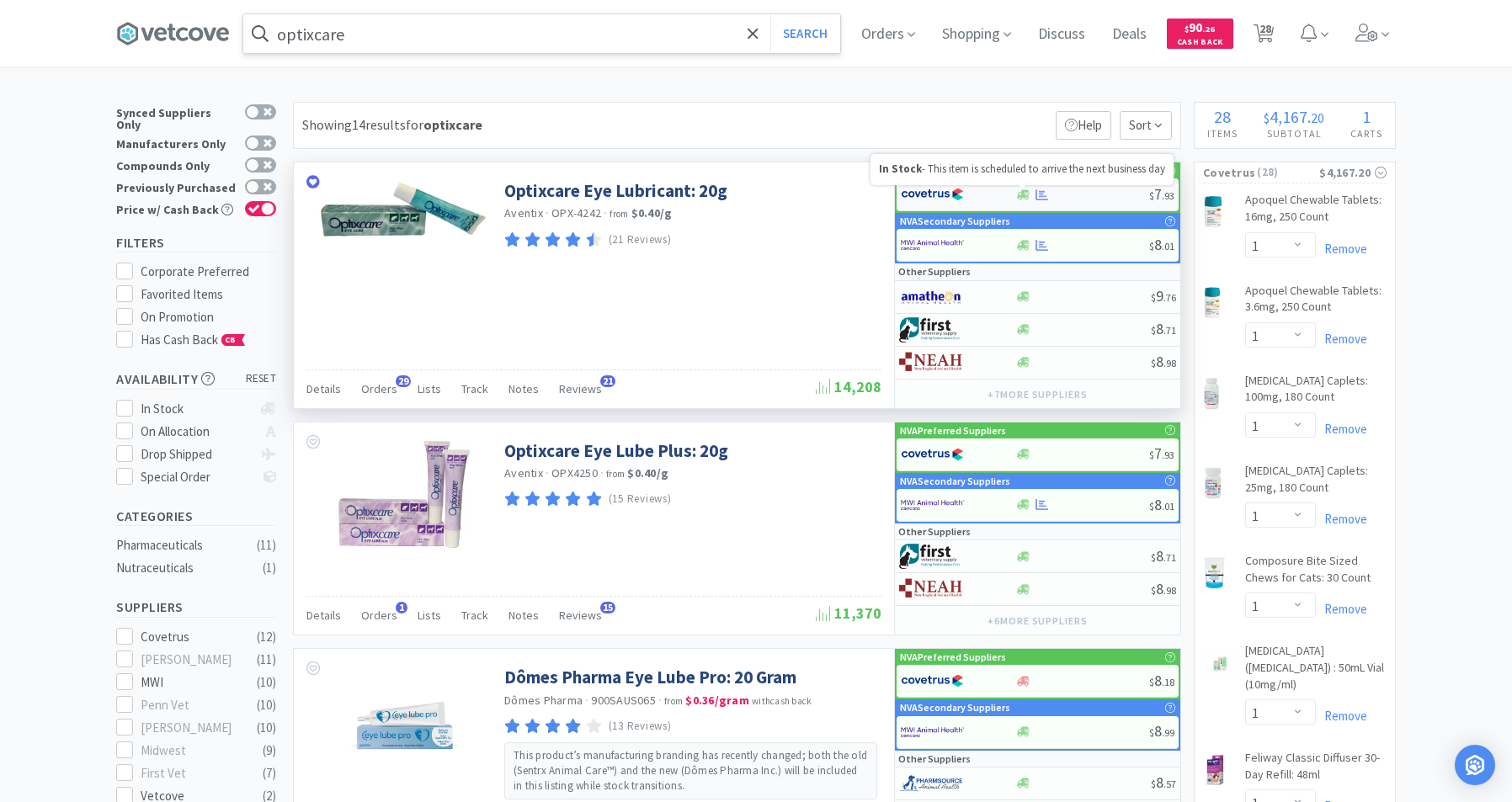
click at [1022, 195] on icon at bounding box center [1023, 195] width 12 height 11
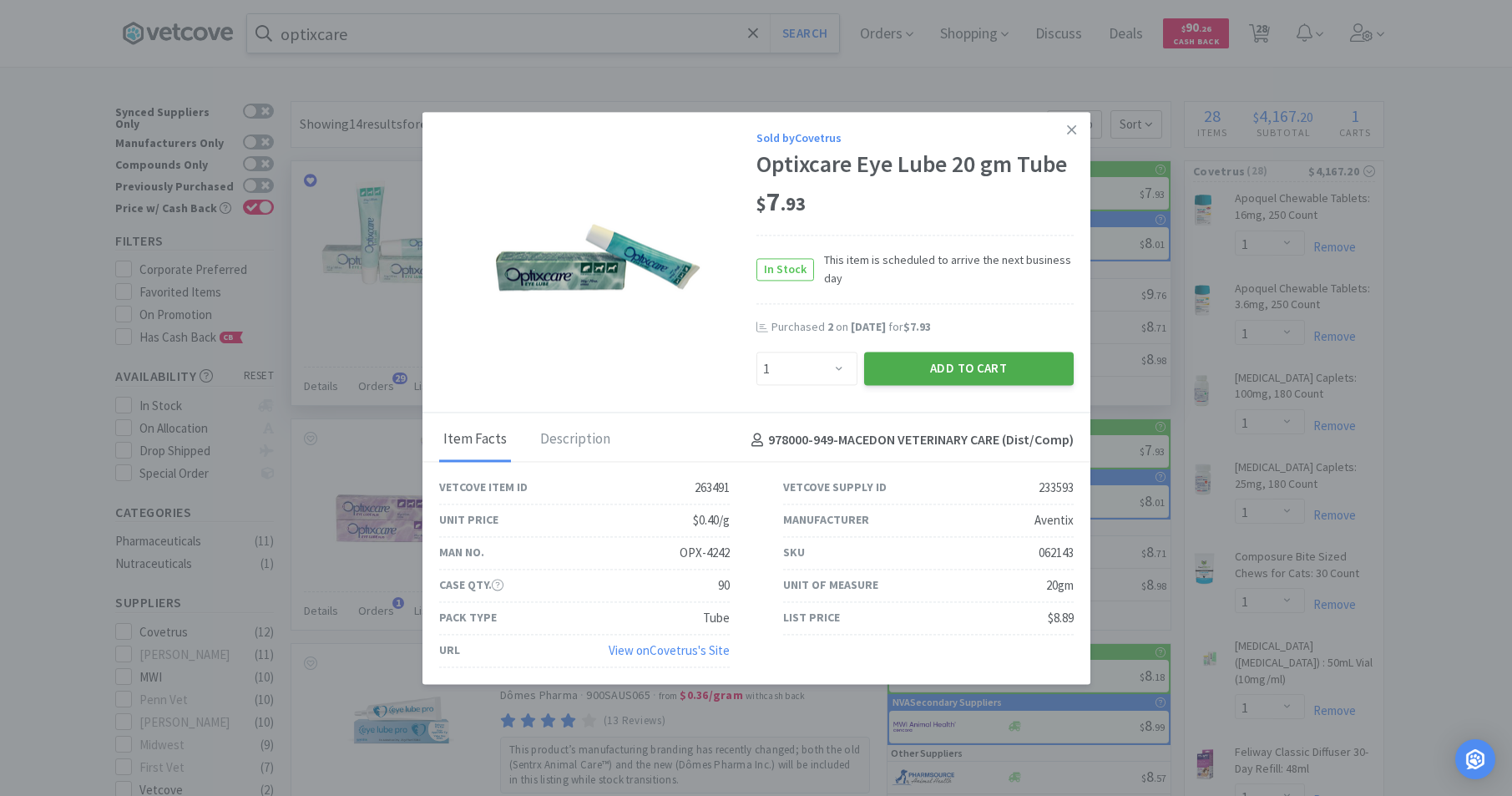
click at [948, 373] on button "Add to Cart" at bounding box center [969, 369] width 210 height 33
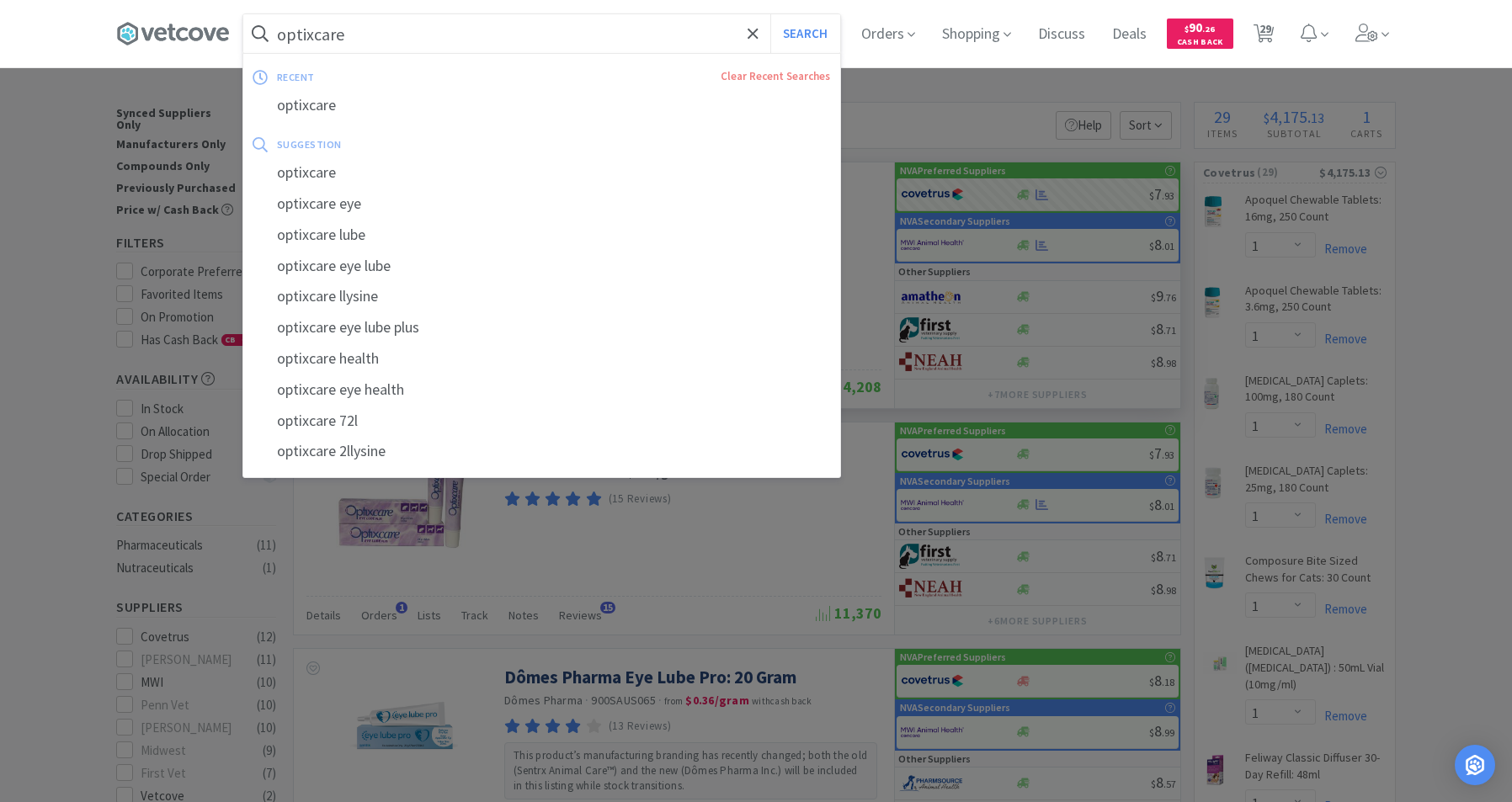
click at [386, 31] on input "optixcare" at bounding box center [541, 33] width 597 height 39
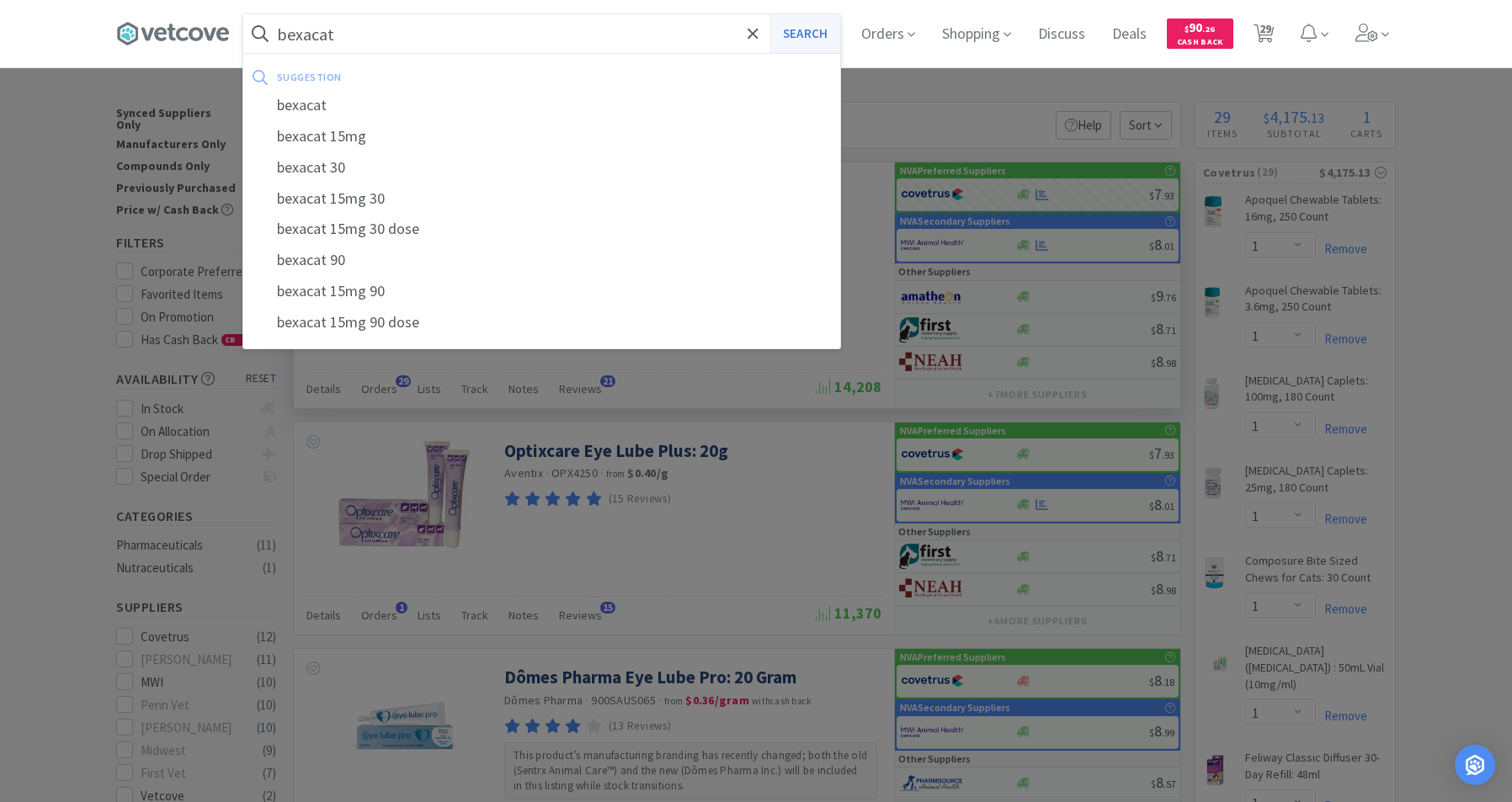
click at [811, 32] on button "Search" at bounding box center [806, 33] width 70 height 39
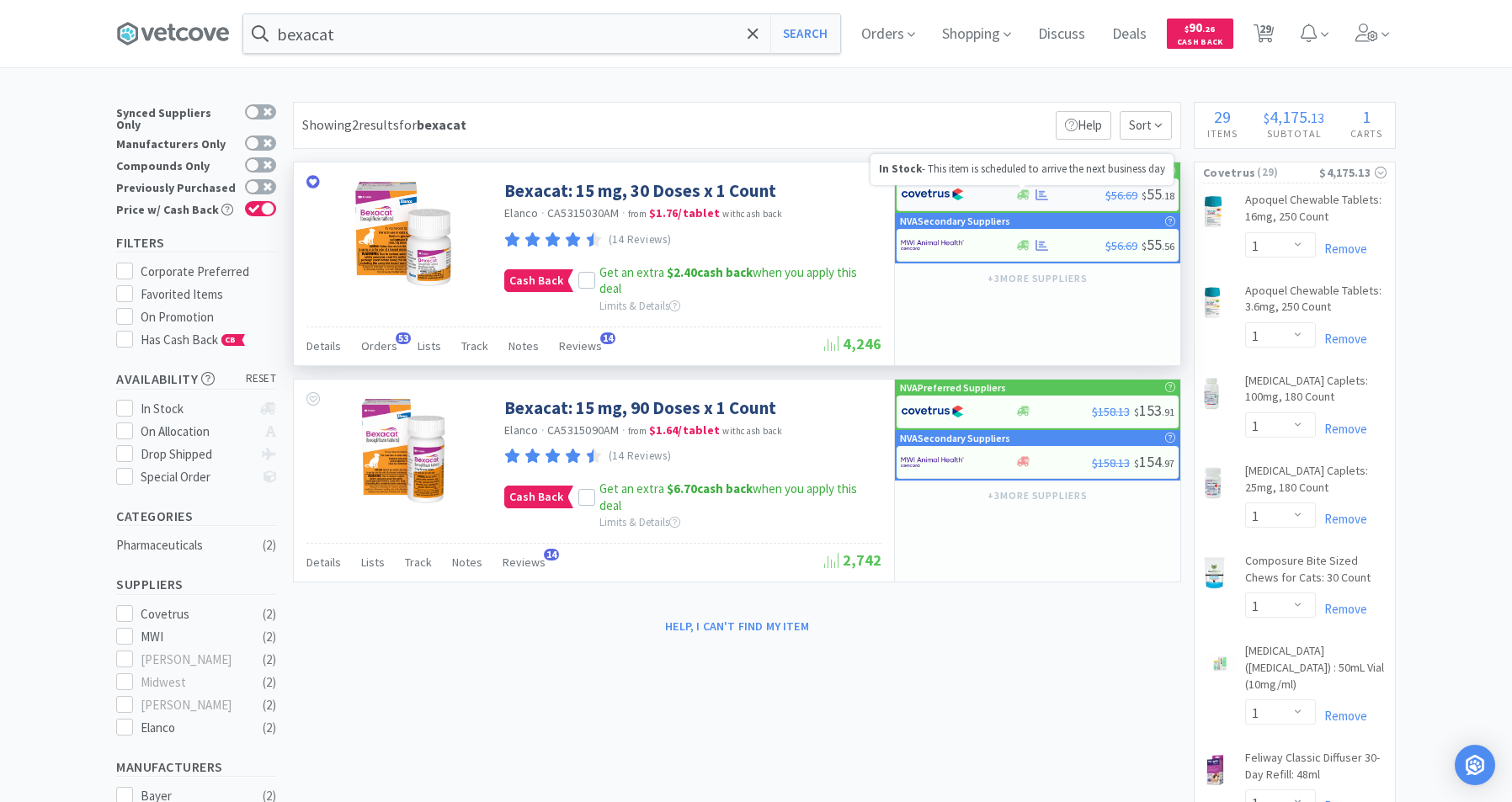
click at [1021, 190] on icon at bounding box center [1023, 195] width 12 height 12
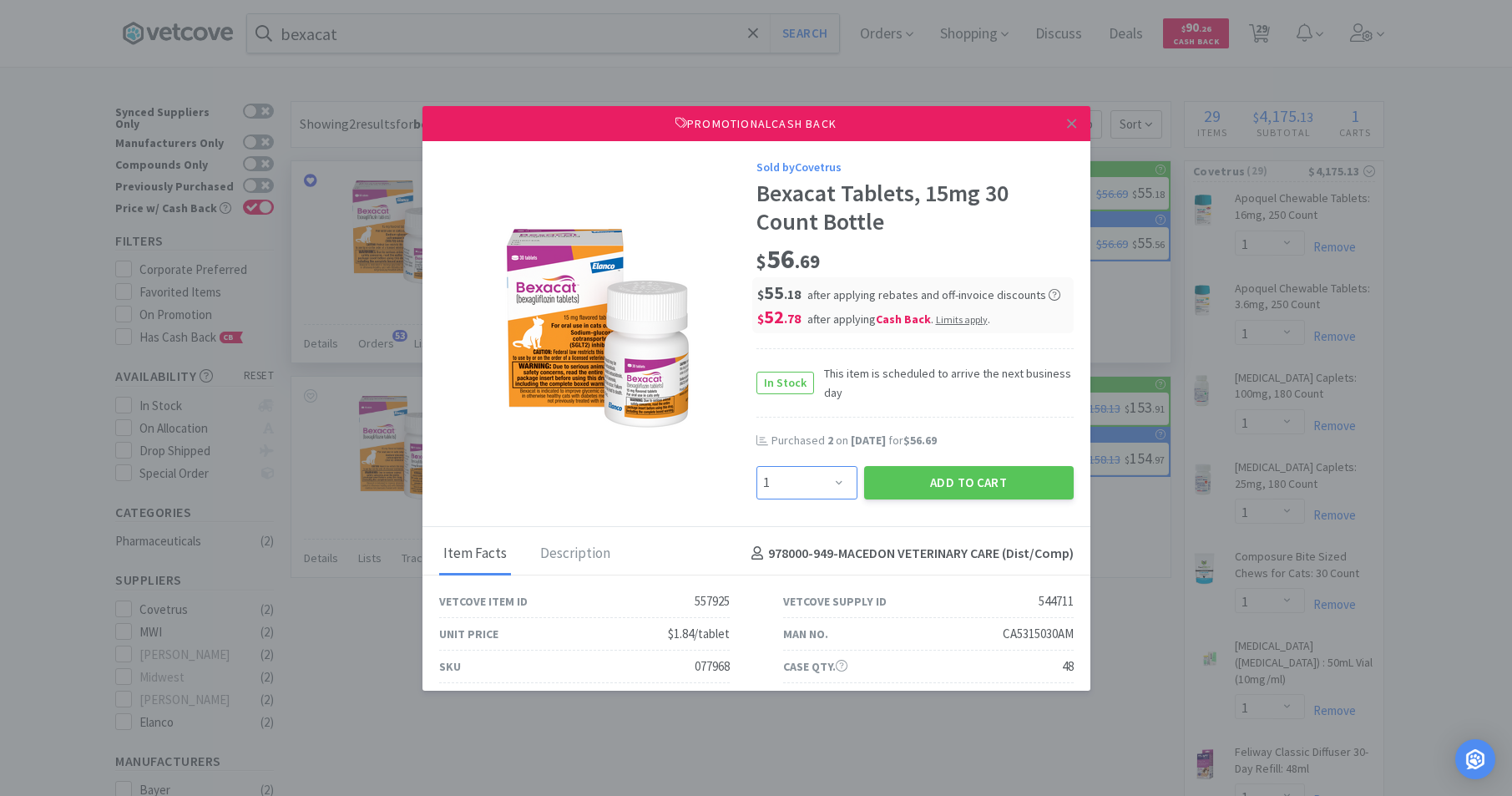
click at [830, 481] on select "Enter Quantity 1 2 3 4 5 6 7 8 9 10 11 12 13 14 15 16 17 18 19 20 Enter Quantity" at bounding box center [807, 482] width 101 height 33
click at [756, 466] on select "Enter Quantity 1 2 3 4 5 6 7 8 9 10 11 12 13 14 15 16 17 18 19 20 Enter Quantity" at bounding box center [807, 482] width 101 height 33
click at [983, 483] on button "Add to Cart" at bounding box center [969, 482] width 210 height 33
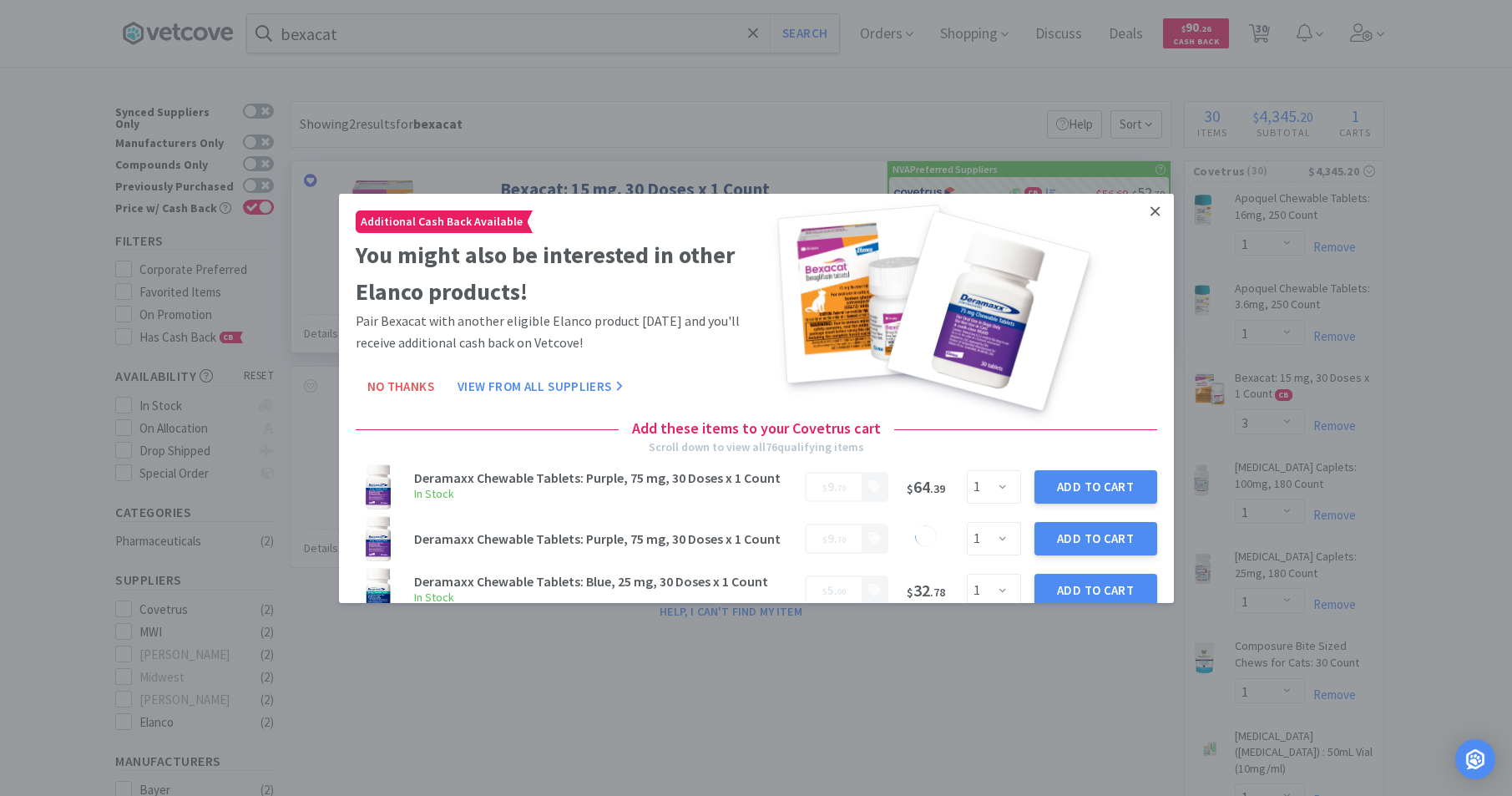
click at [1151, 210] on icon at bounding box center [1155, 211] width 10 height 10
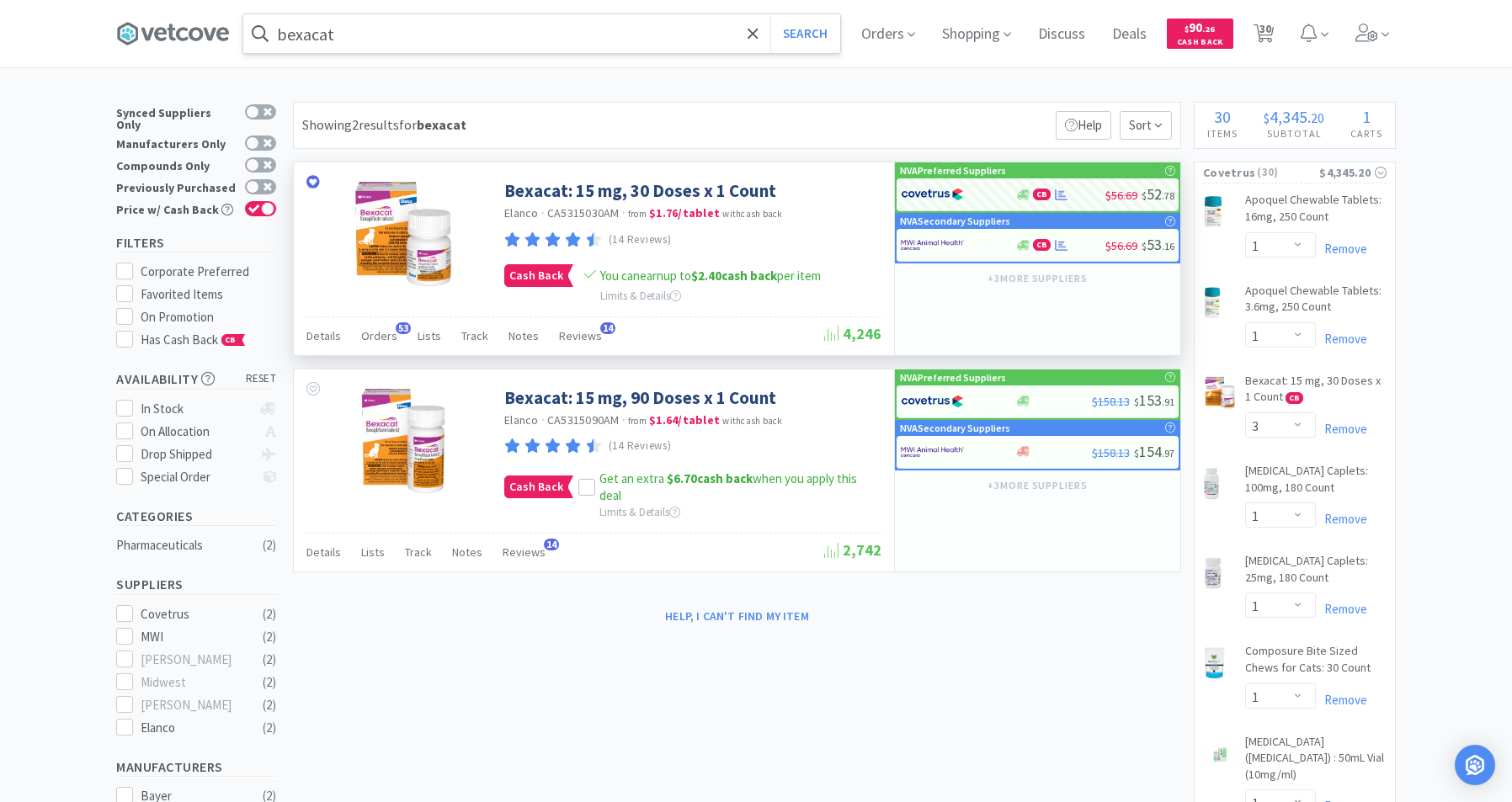
click at [445, 31] on input "bexacat" at bounding box center [541, 33] width 597 height 39
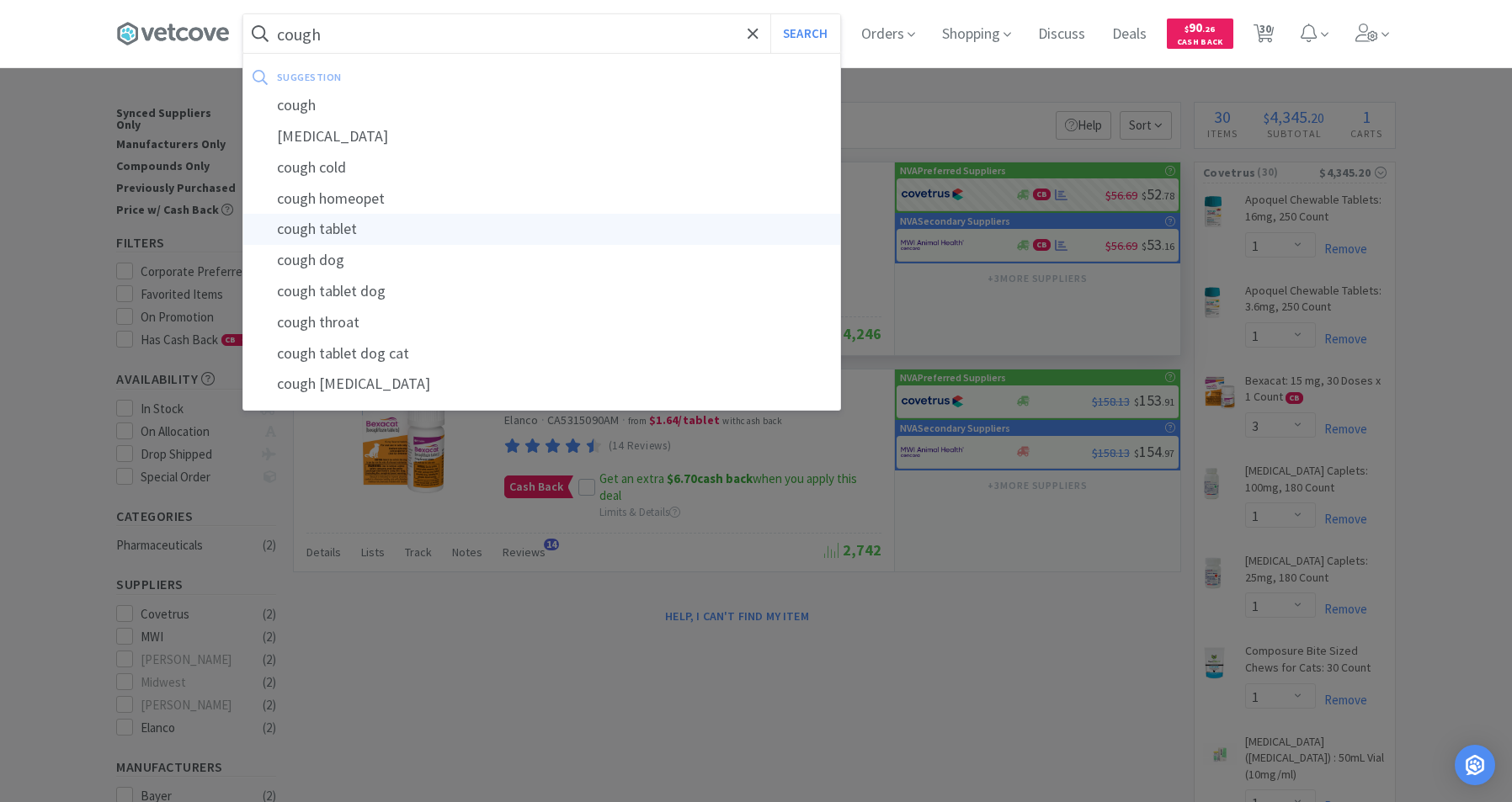
click at [345, 223] on div "cough tablet" at bounding box center [541, 229] width 597 height 31
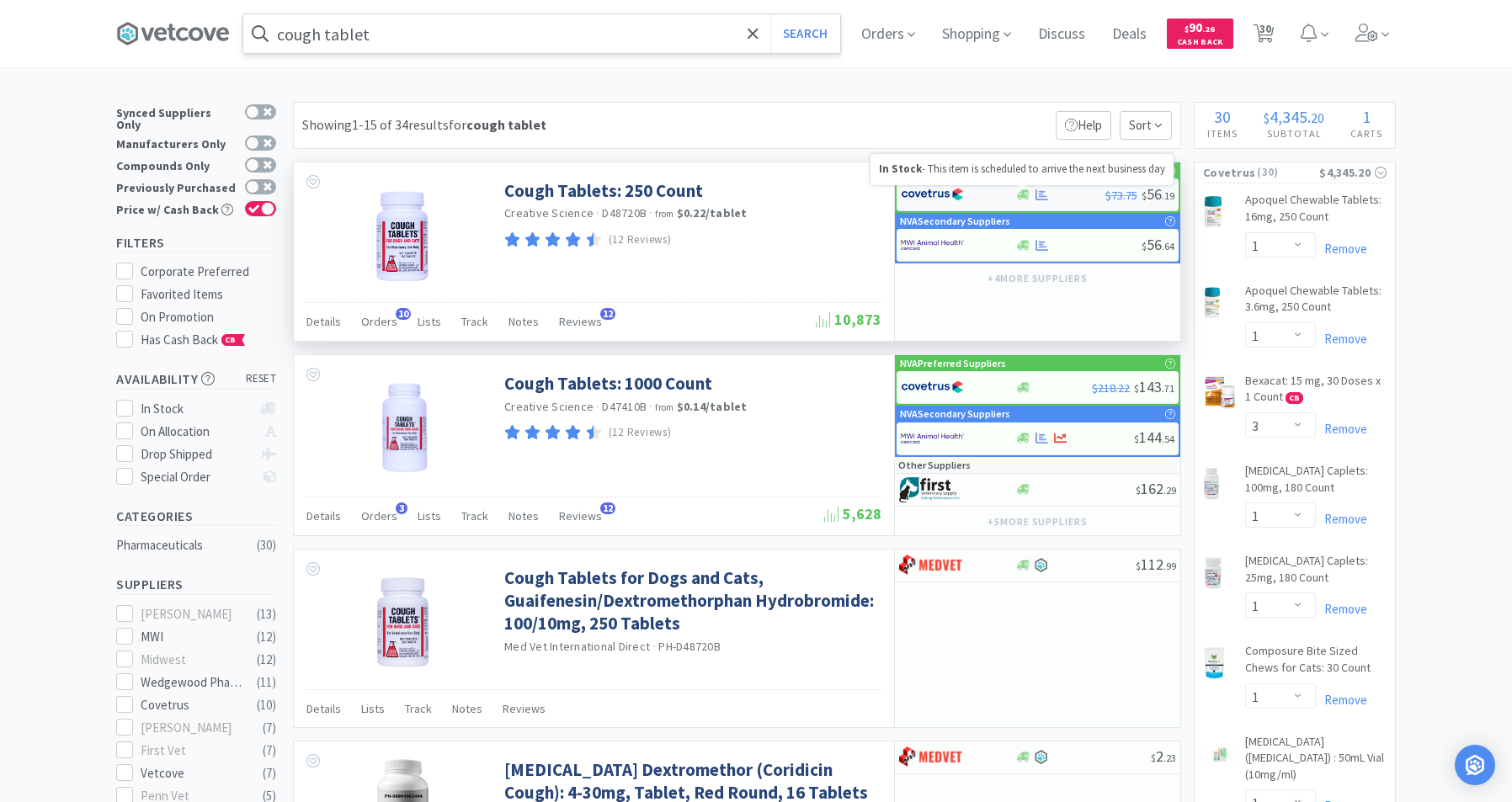
click at [1027, 192] on icon at bounding box center [1023, 195] width 12 height 11
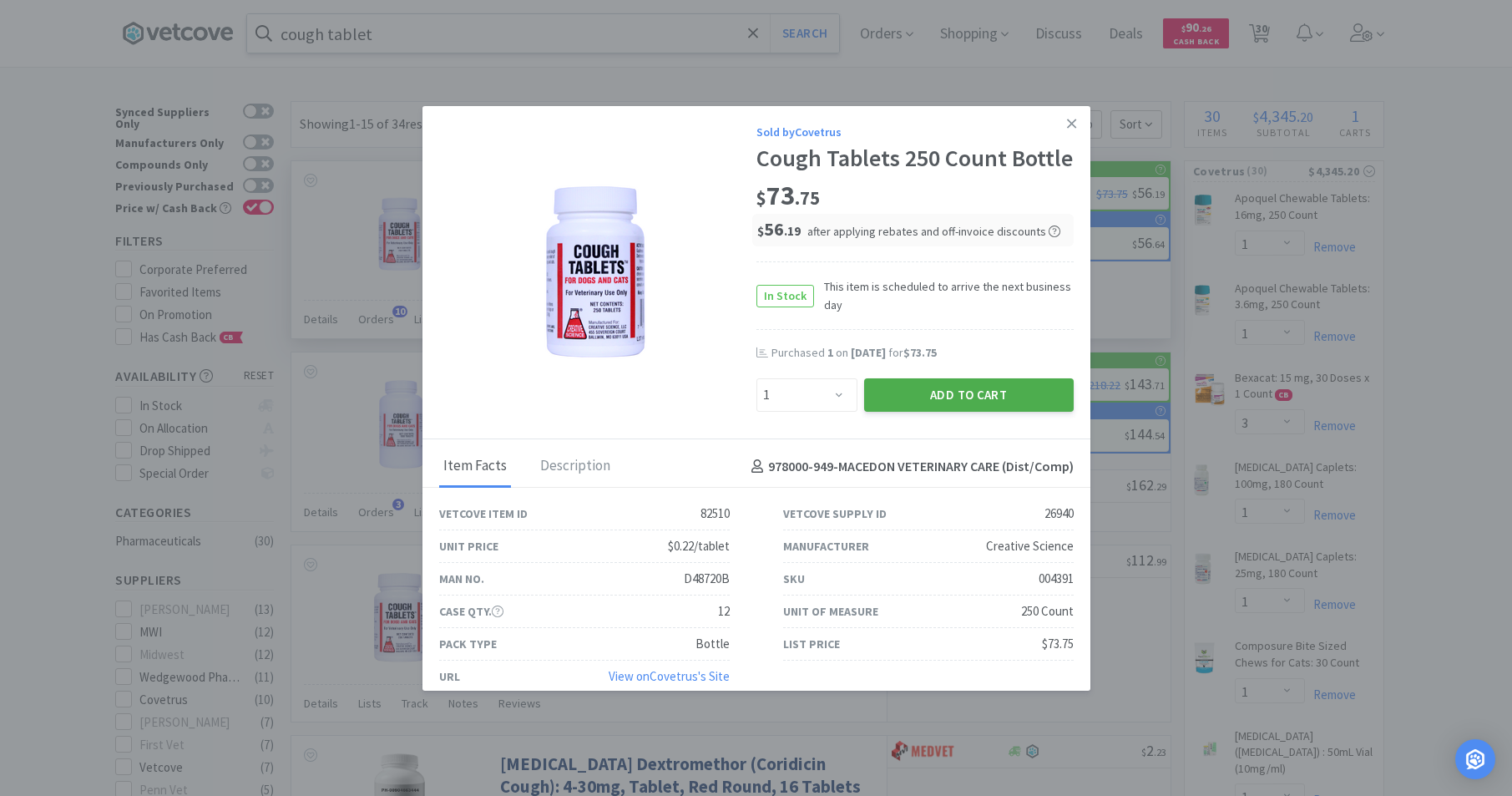
click at [937, 412] on button "Add to Cart" at bounding box center [969, 395] width 210 height 33
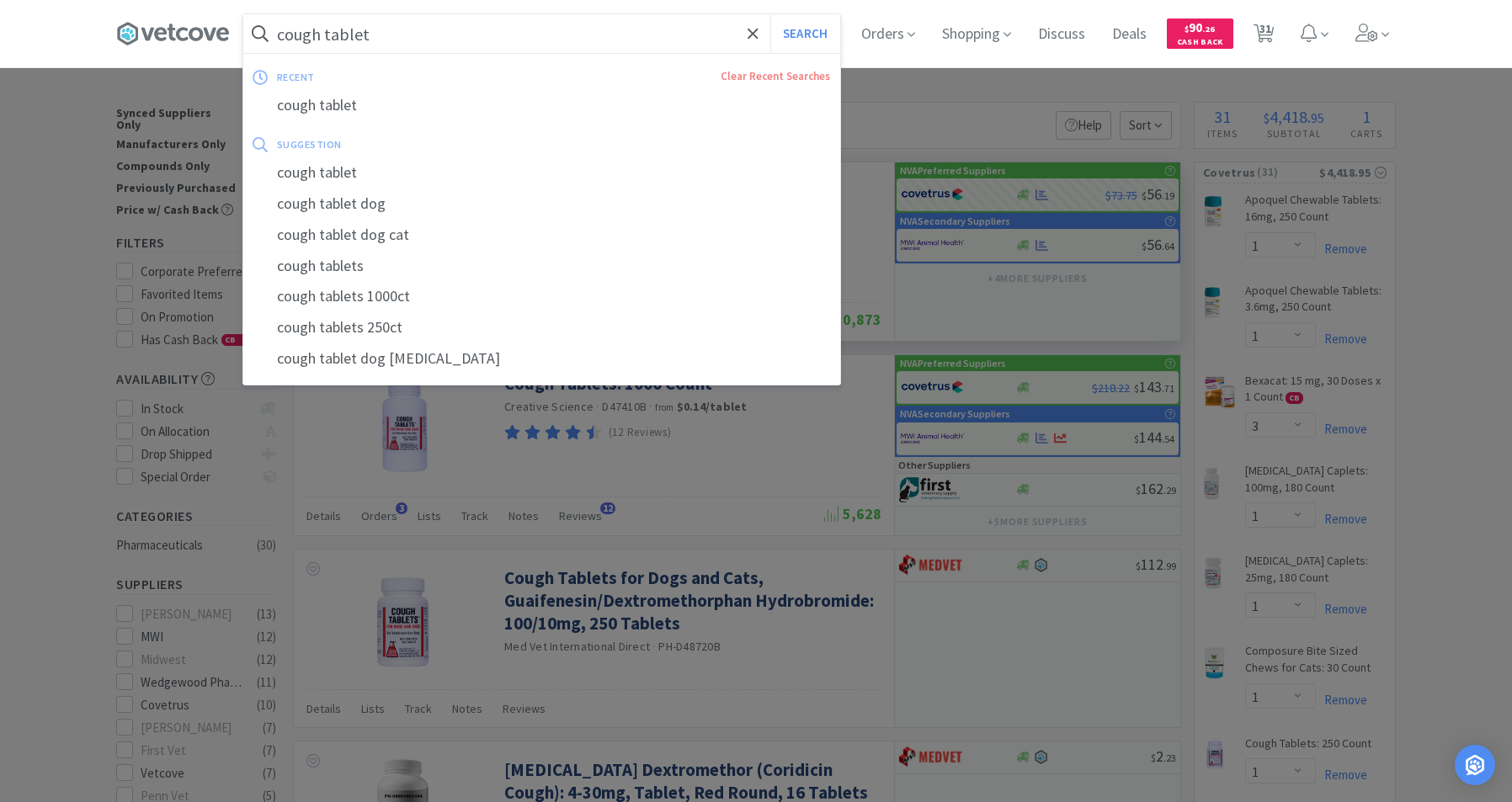
click at [501, 36] on input "cough tablet" at bounding box center [541, 33] width 597 height 39
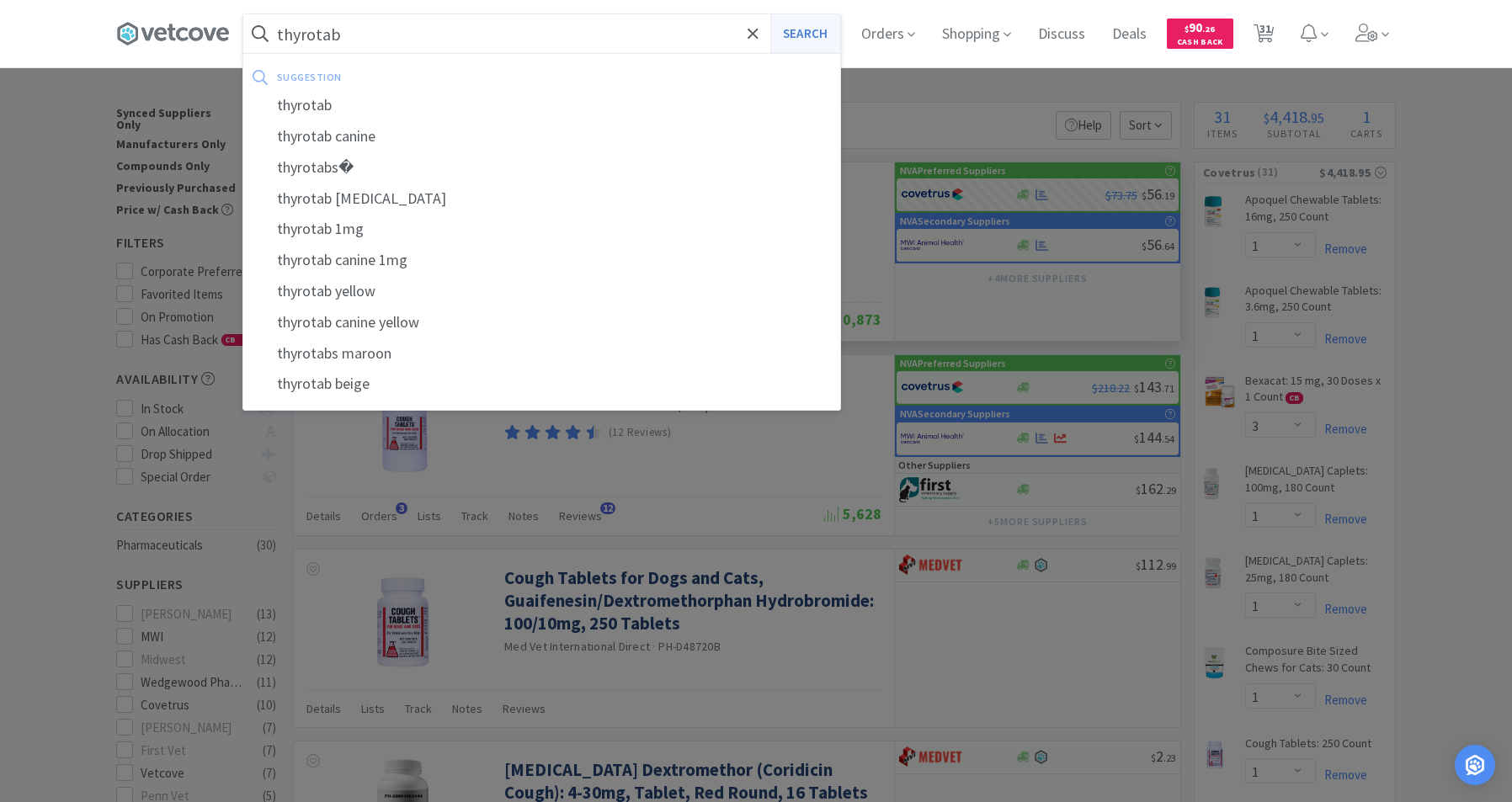
click at [818, 44] on button "Search" at bounding box center [806, 33] width 70 height 39
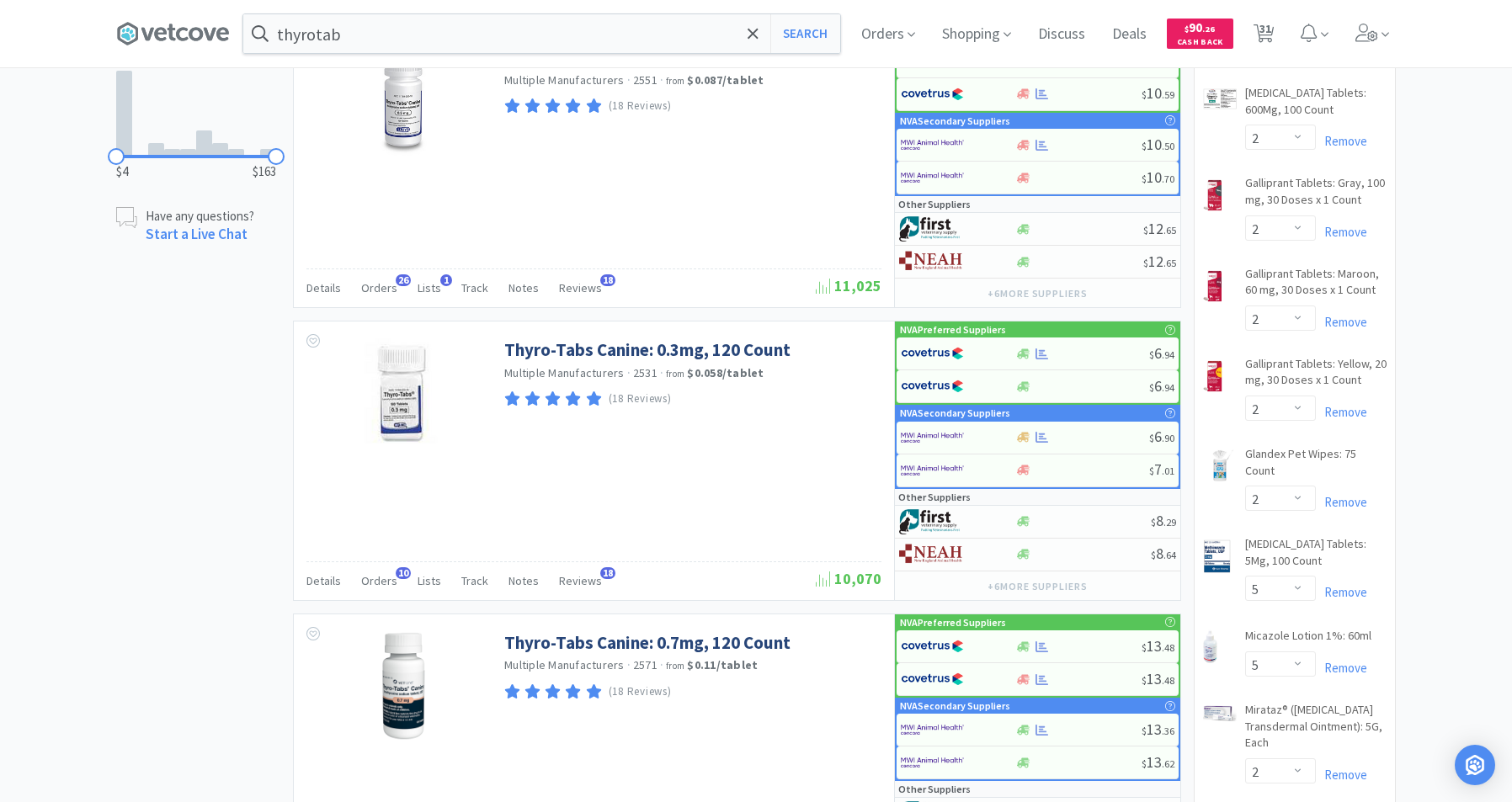
scroll to position [1016, 0]
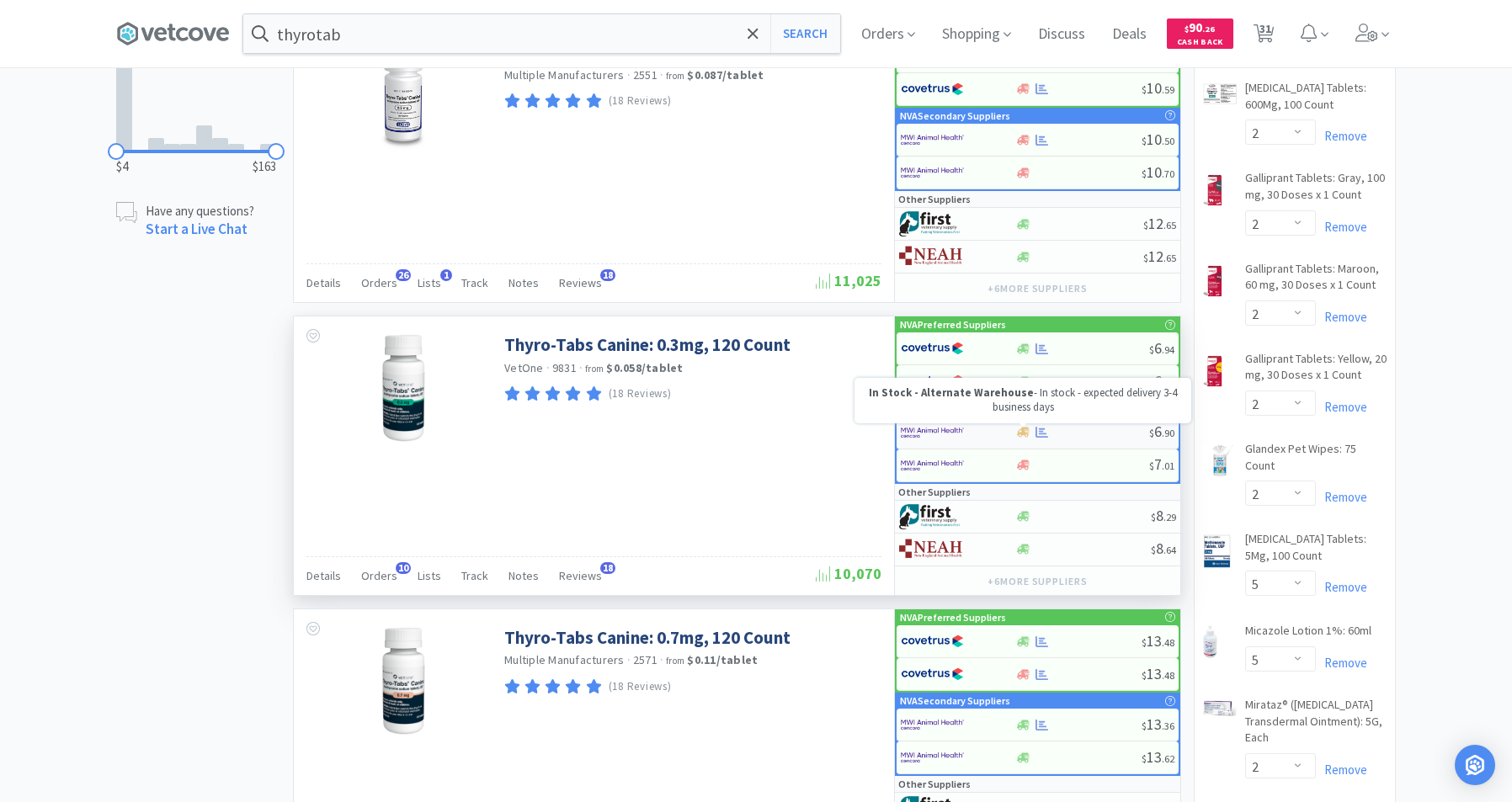
click at [1026, 433] on icon at bounding box center [1023, 433] width 12 height 11
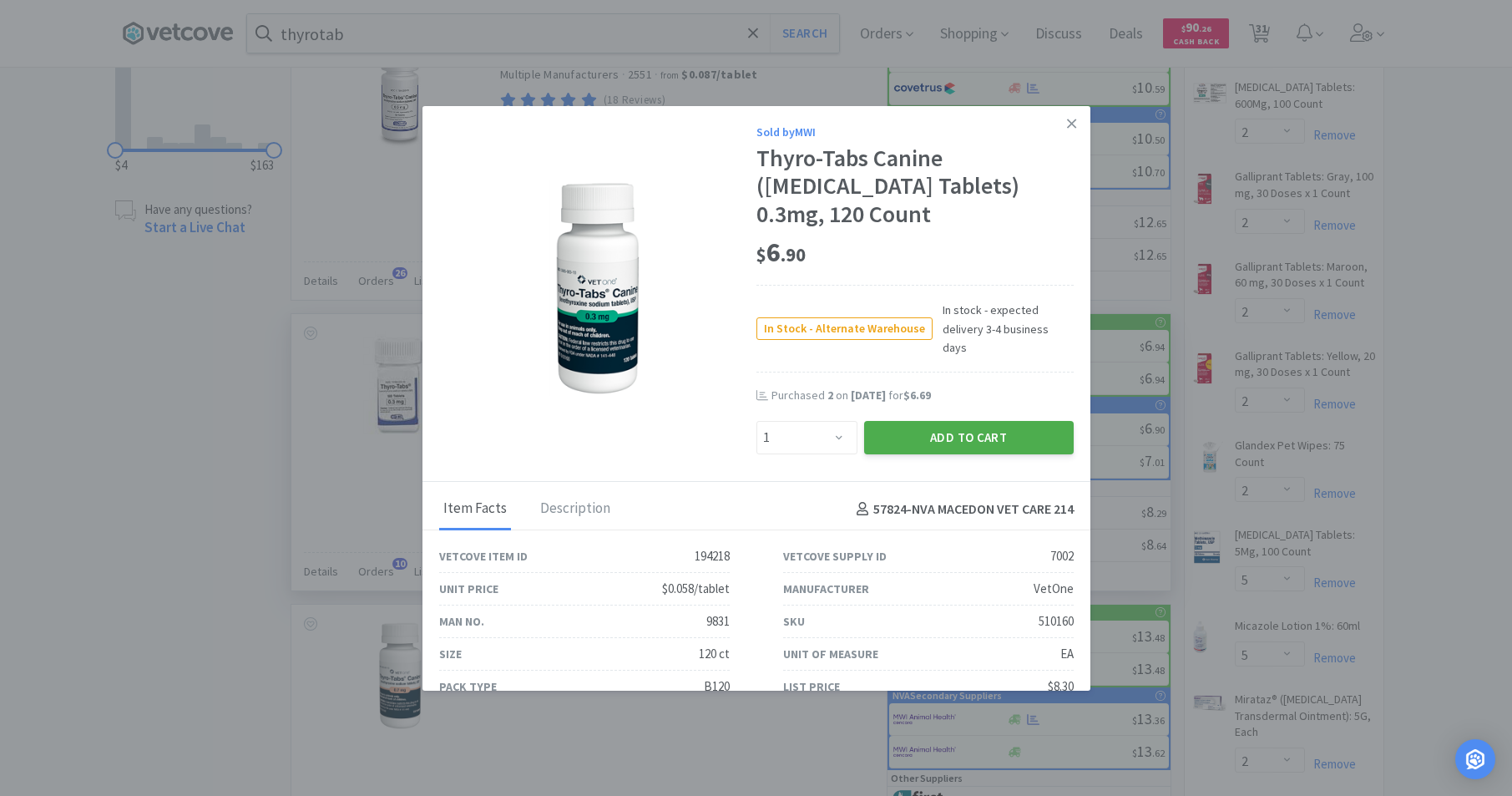
click at [1009, 425] on button "Add to Cart" at bounding box center [969, 437] width 210 height 33
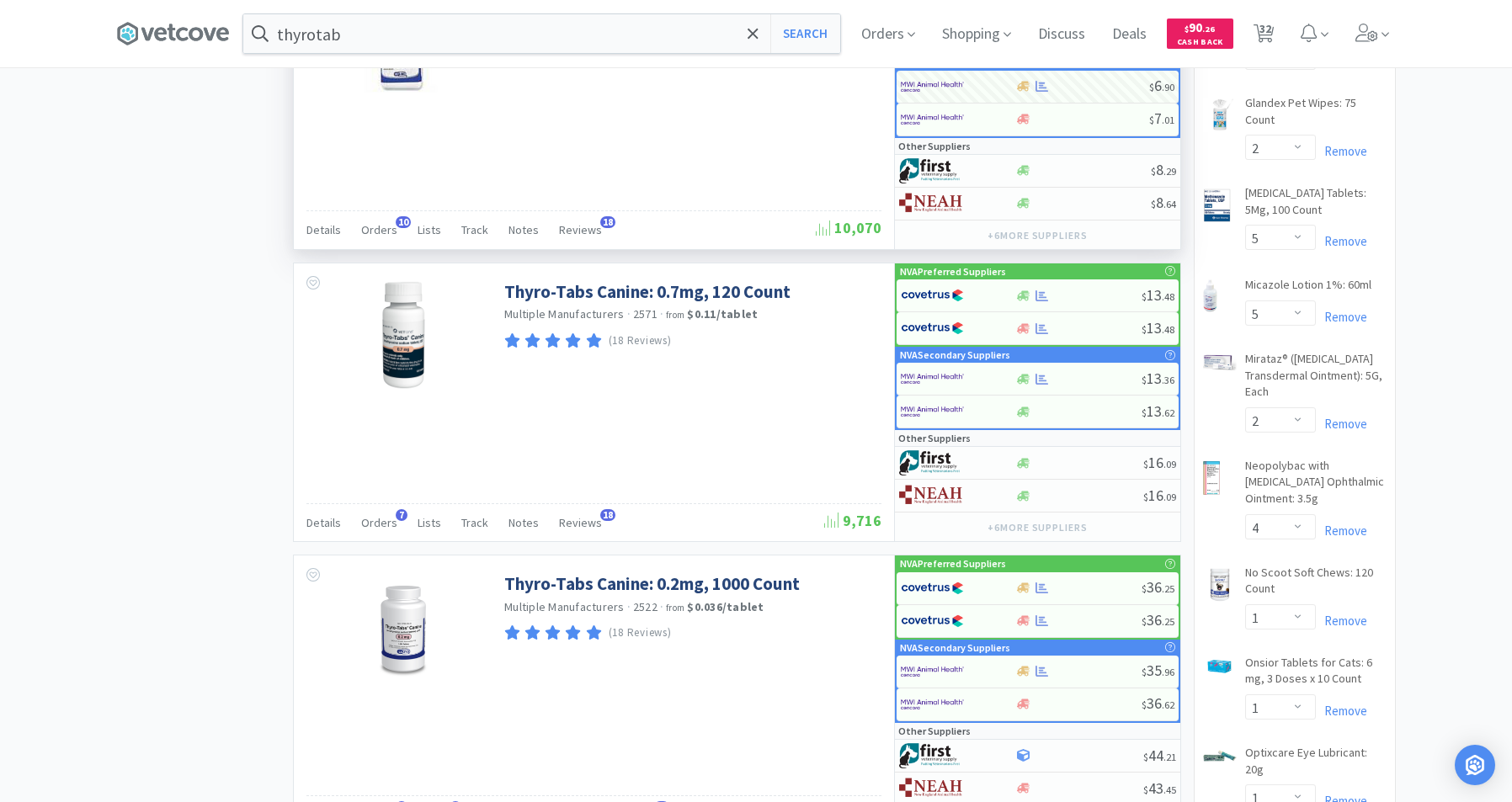
scroll to position [1398, 0]
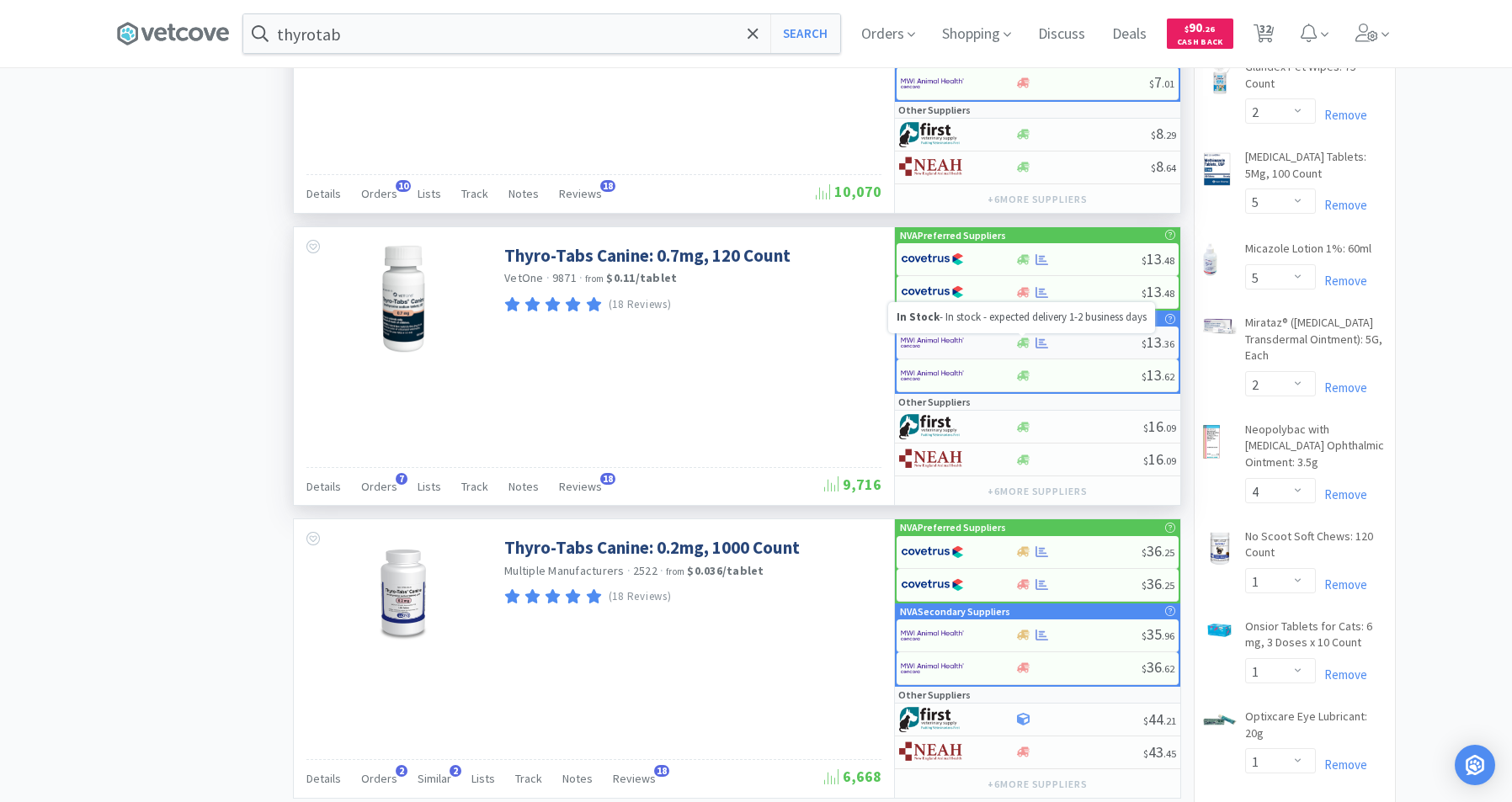
click at [1021, 343] on icon at bounding box center [1023, 343] width 12 height 11
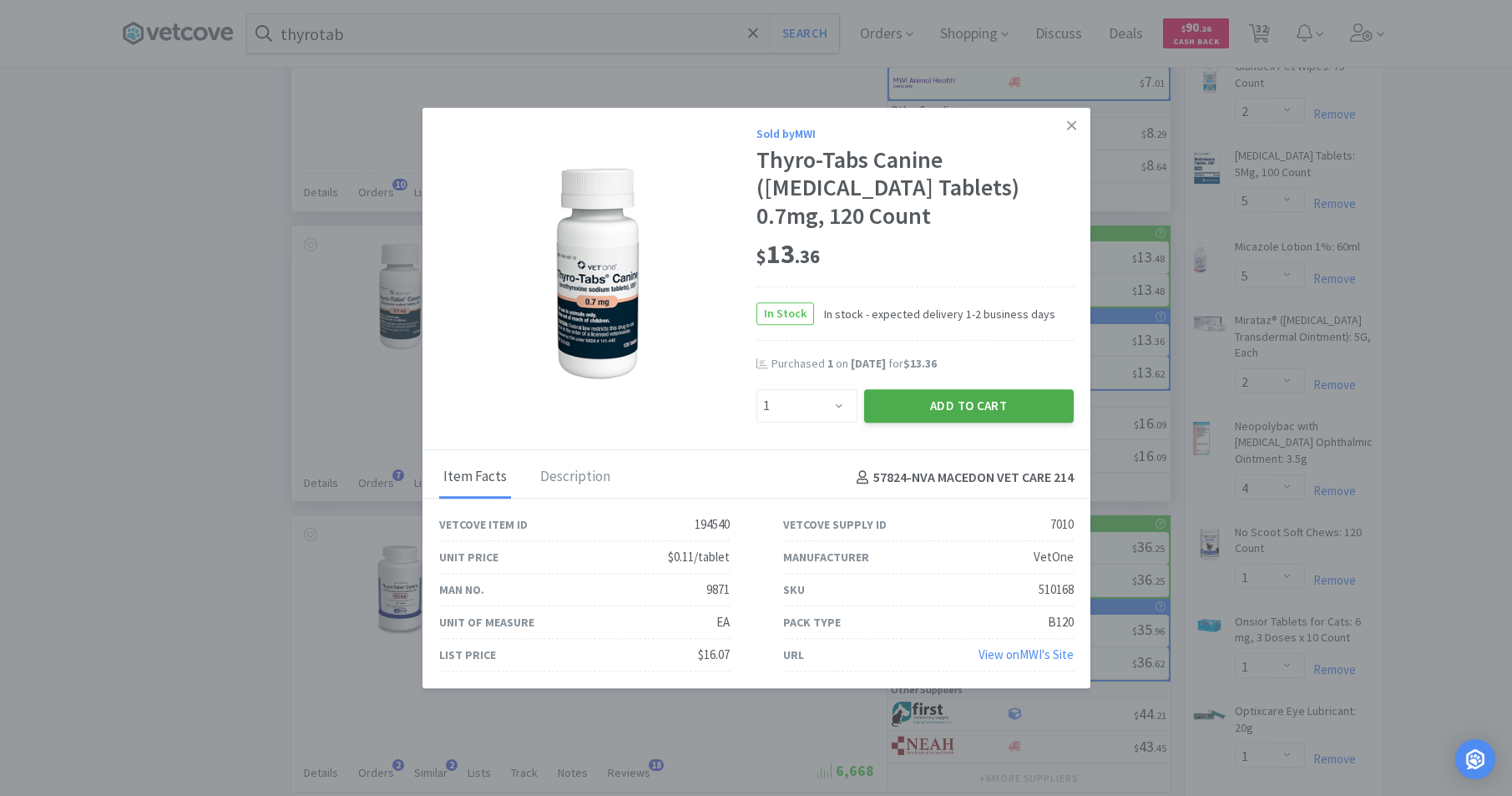
click at [952, 402] on button "Add to Cart" at bounding box center [969, 406] width 210 height 33
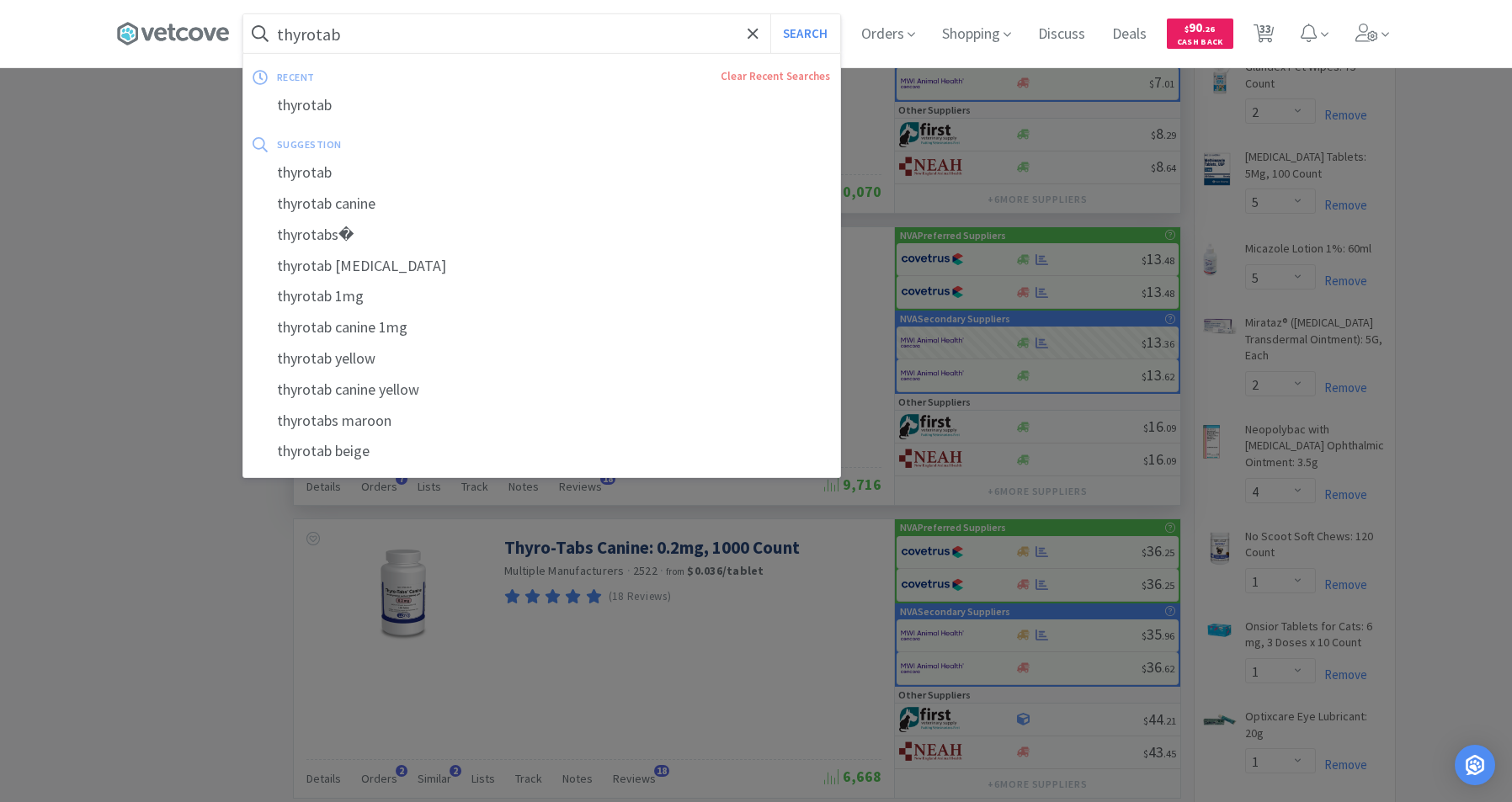
click at [359, 40] on input "thyrotab" at bounding box center [541, 33] width 597 height 39
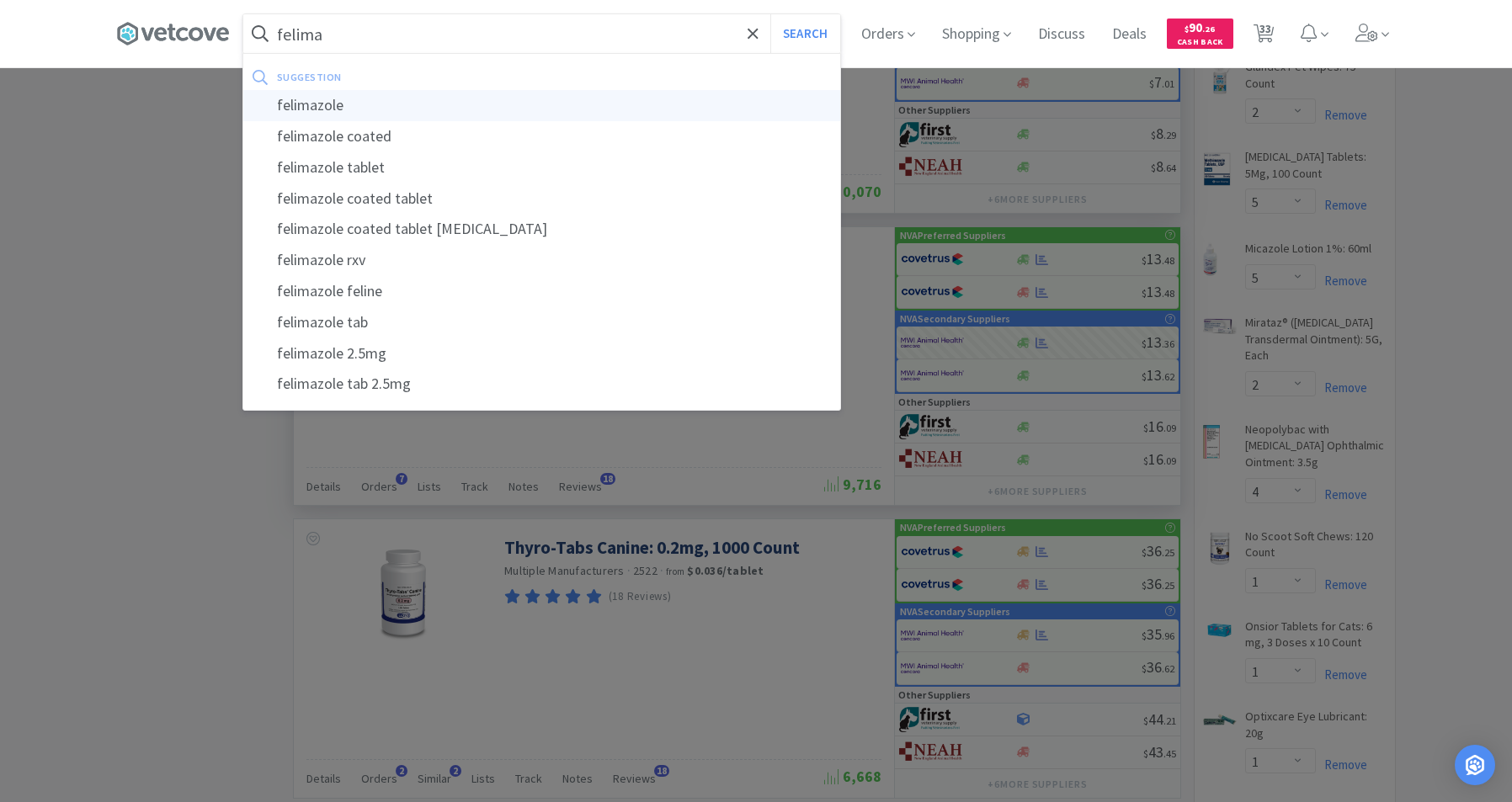
click at [312, 109] on div "felimazole" at bounding box center [541, 105] width 597 height 31
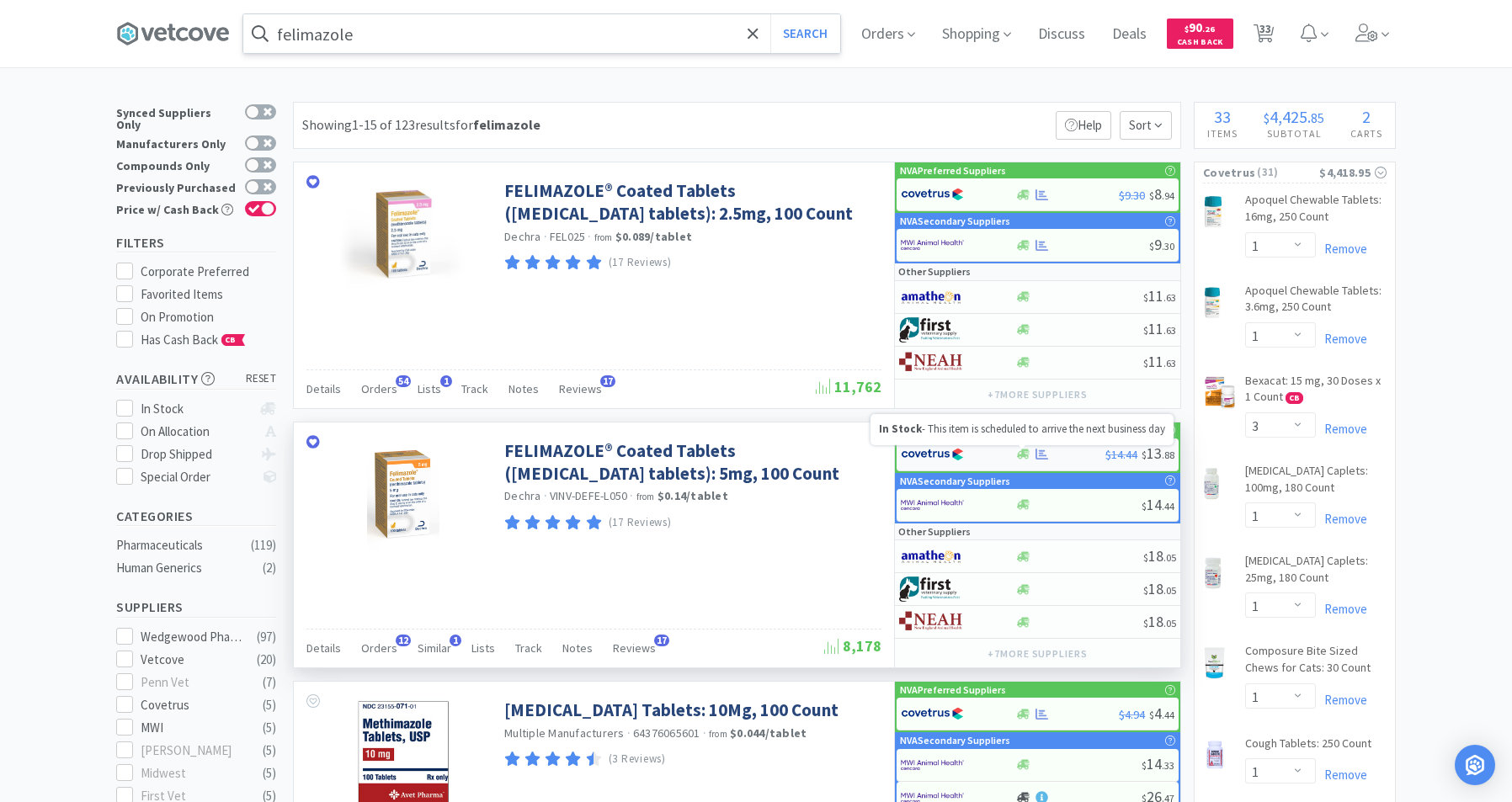
click at [1021, 460] on icon at bounding box center [1023, 454] width 12 height 12
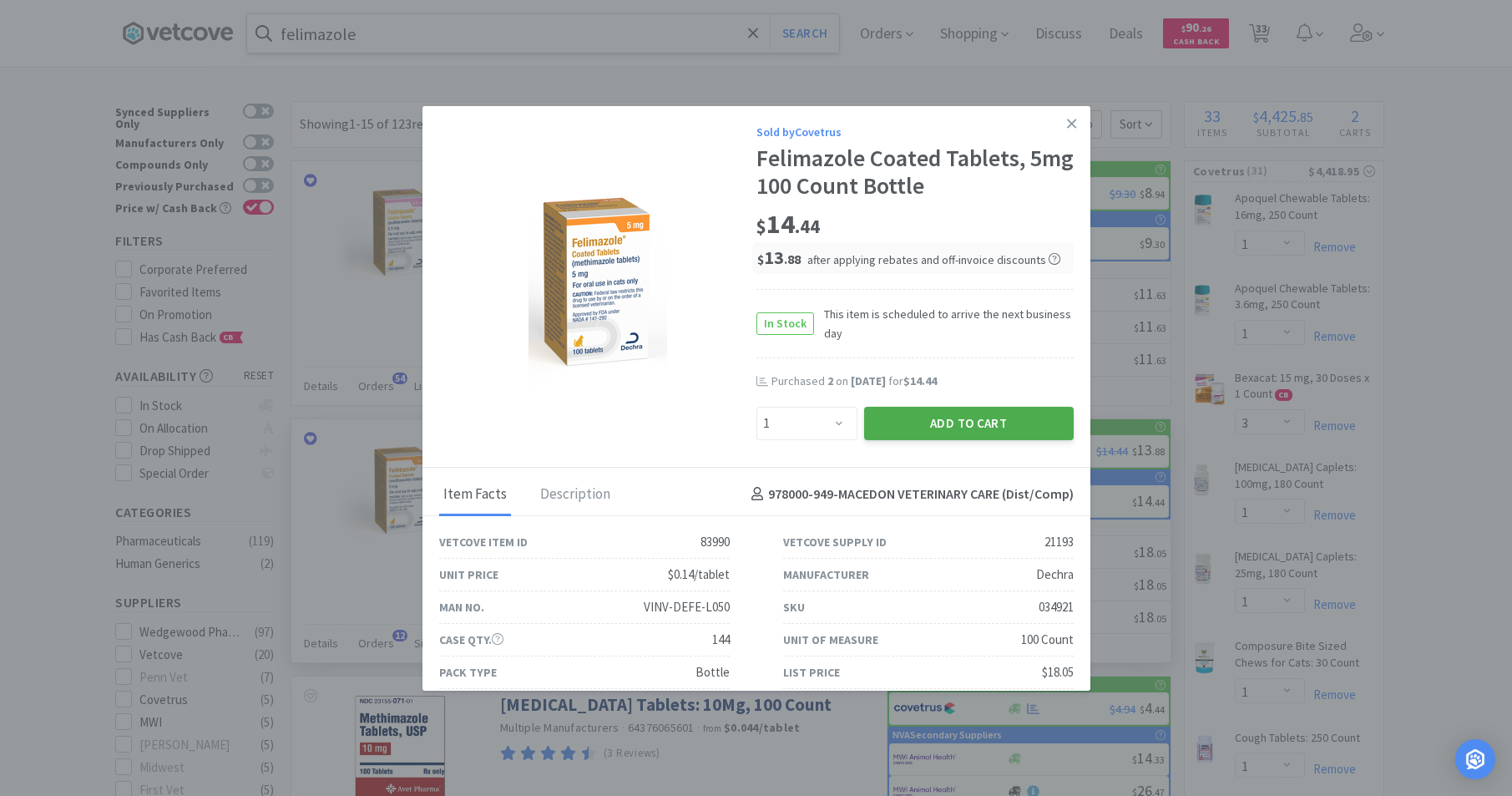
click at [957, 415] on button "Add to Cart" at bounding box center [969, 423] width 210 height 33
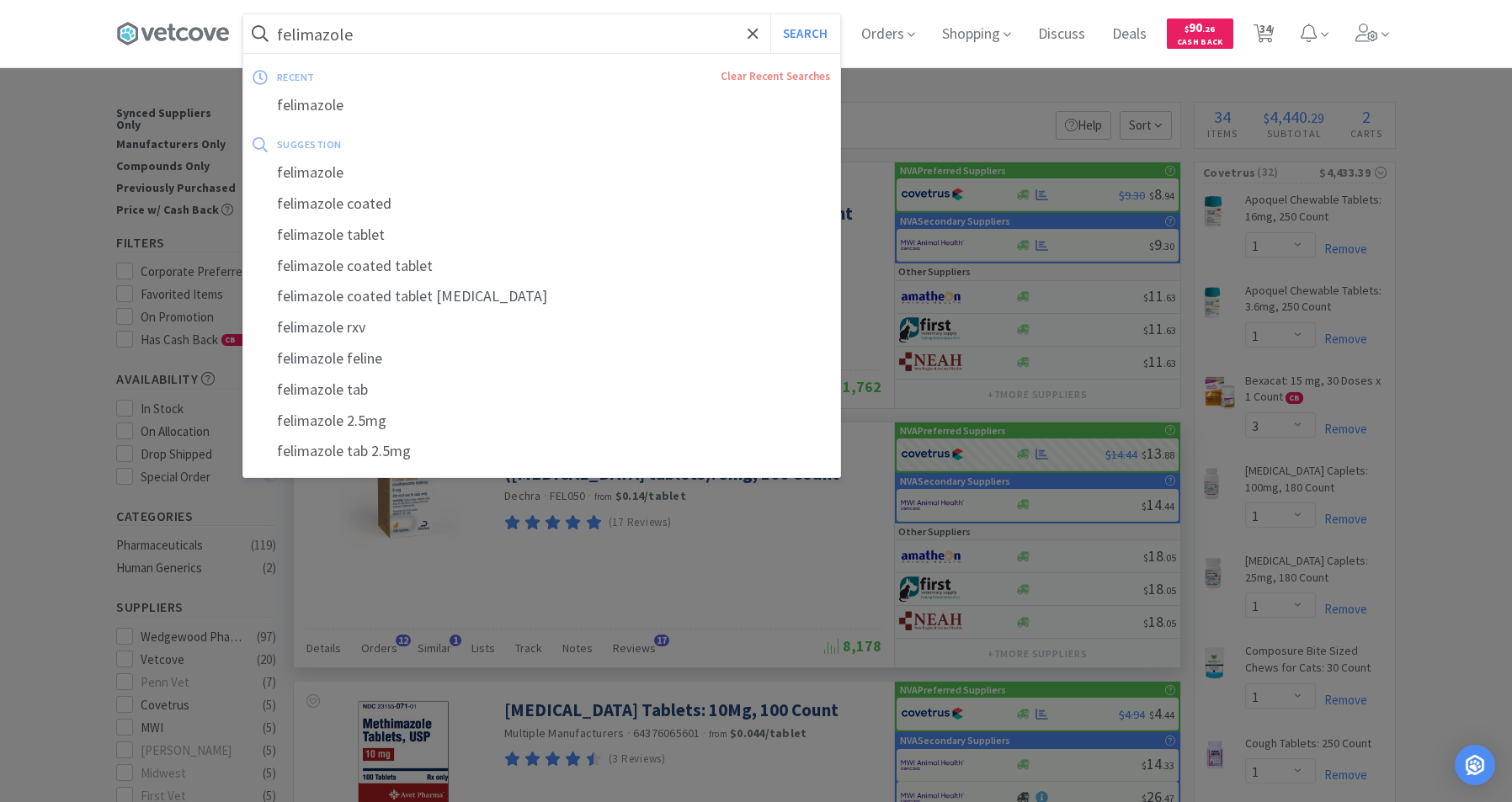
click at [634, 44] on input "felimazole" at bounding box center [541, 33] width 597 height 39
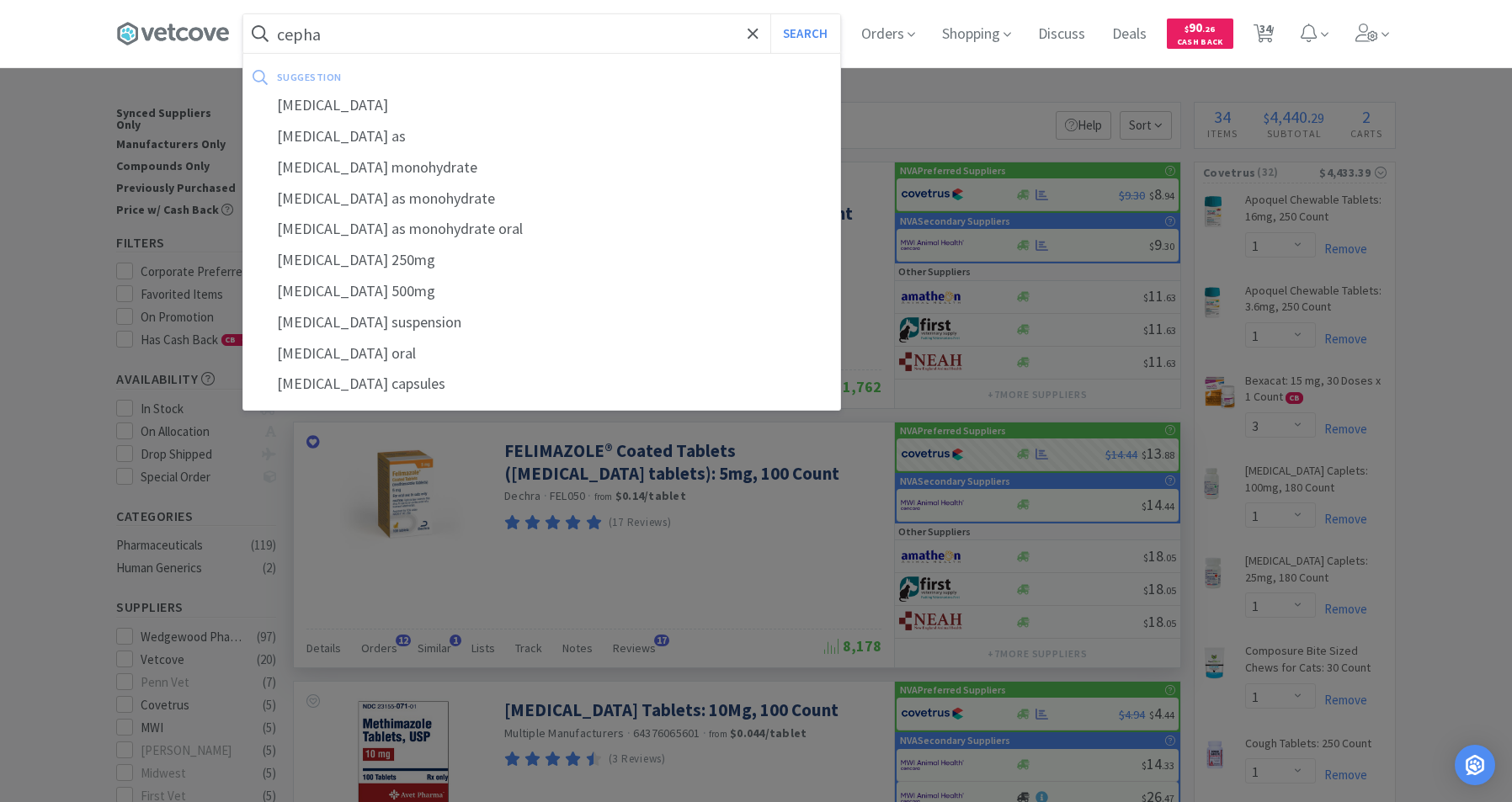
click at [344, 104] on div "[MEDICAL_DATA]" at bounding box center [541, 105] width 597 height 31
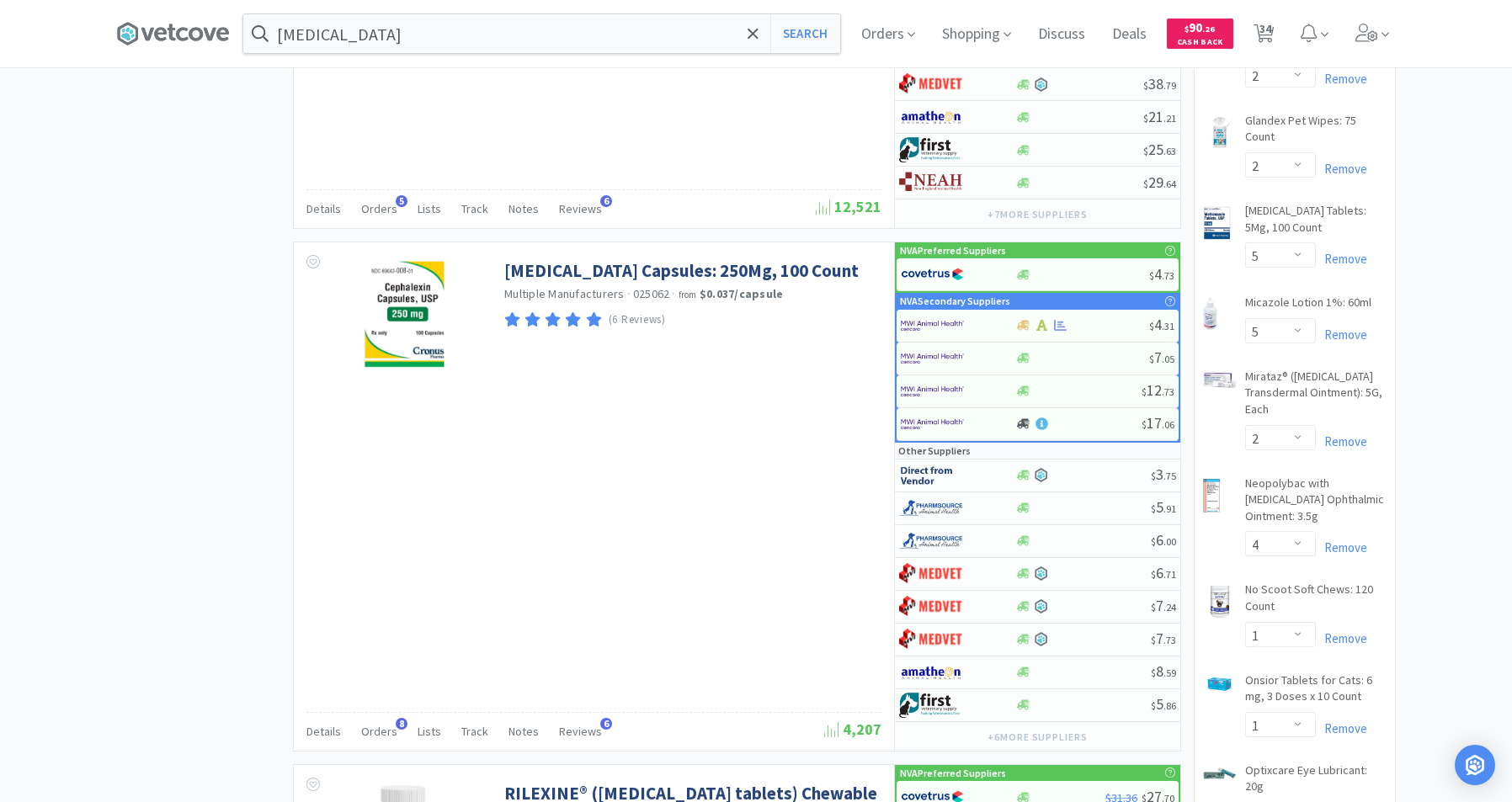
scroll to position [1457, 0]
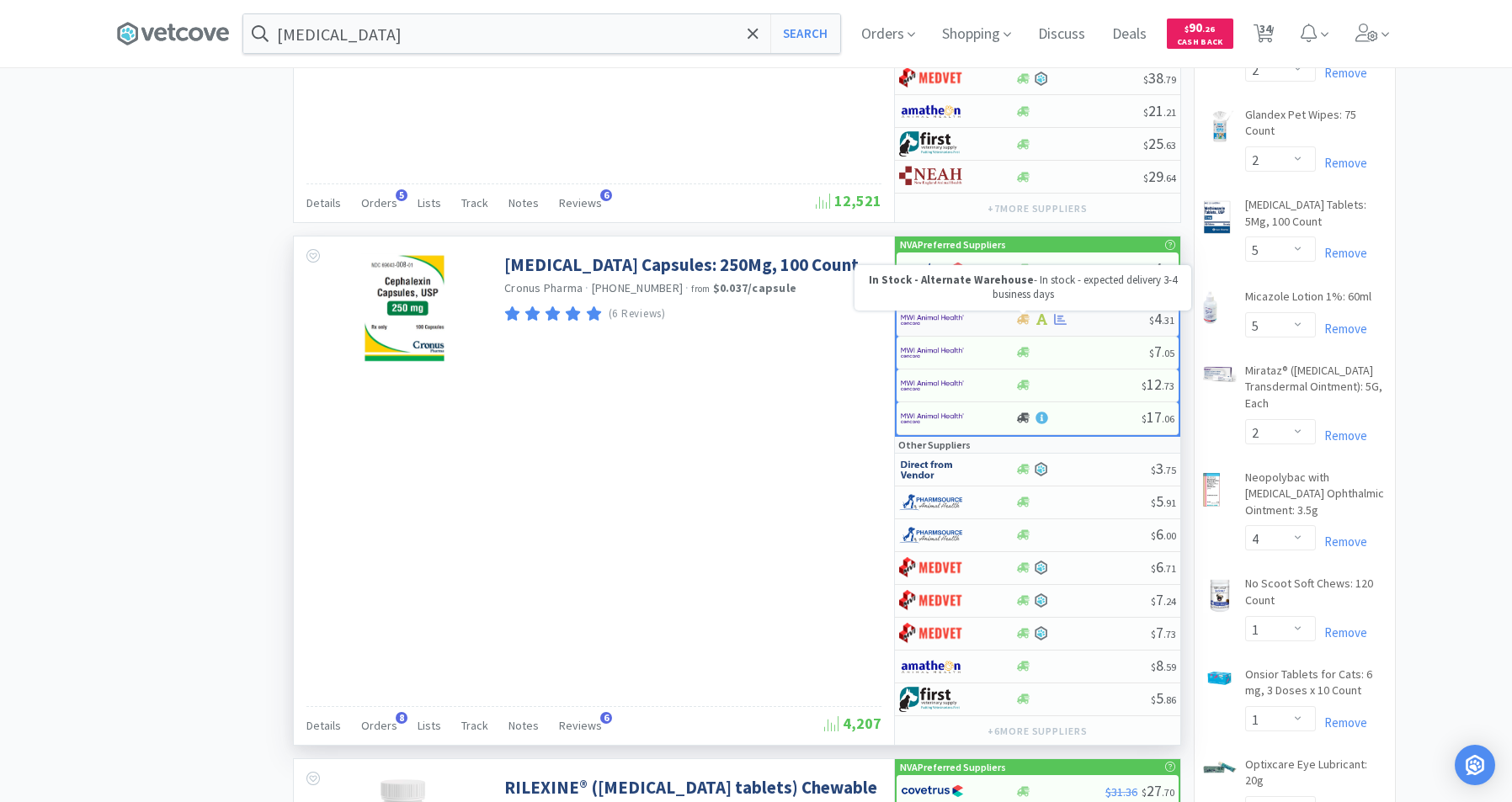
click at [1027, 320] on icon at bounding box center [1023, 320] width 12 height 11
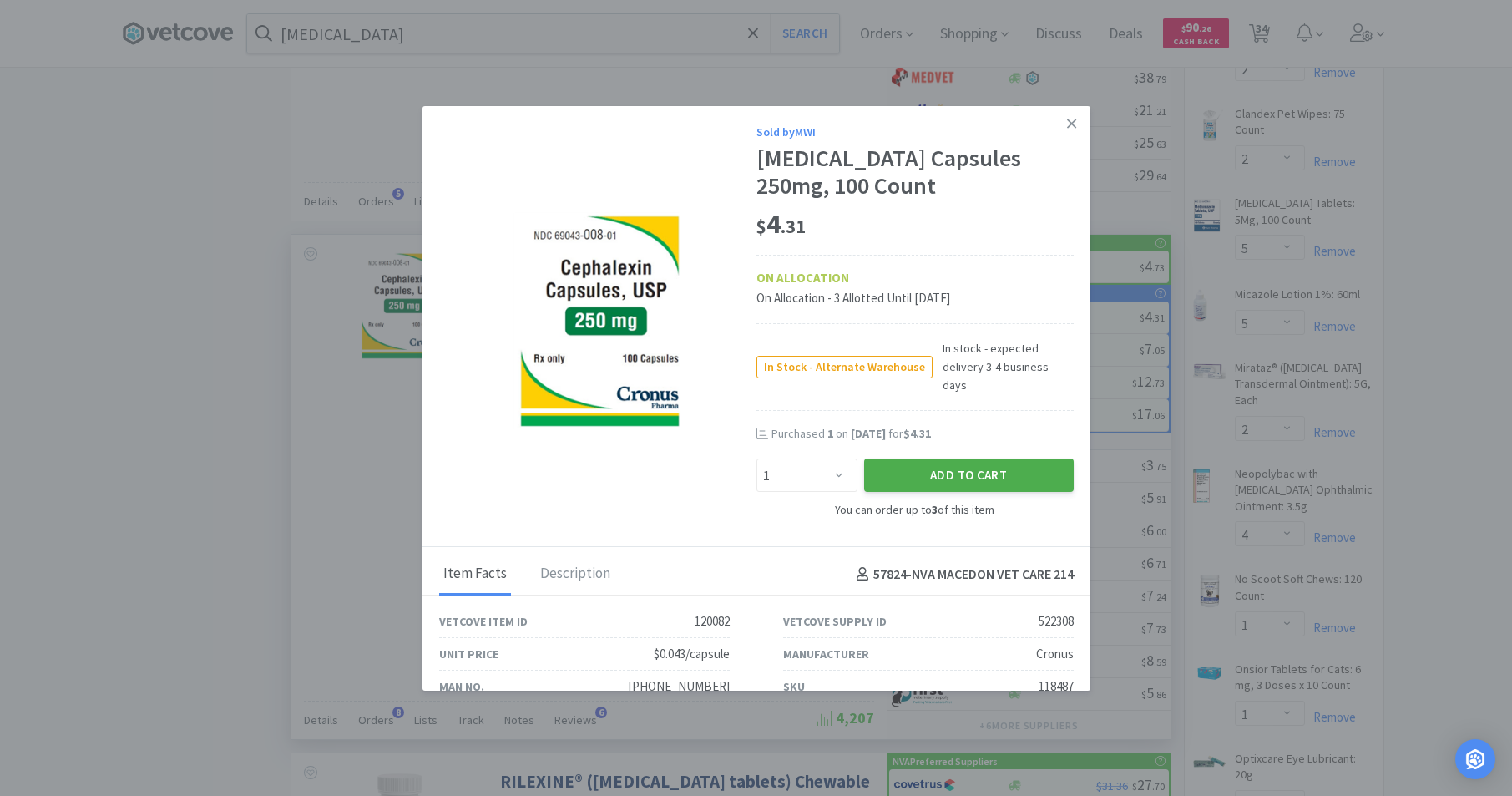
click at [922, 459] on button "Add to Cart" at bounding box center [969, 476] width 210 height 33
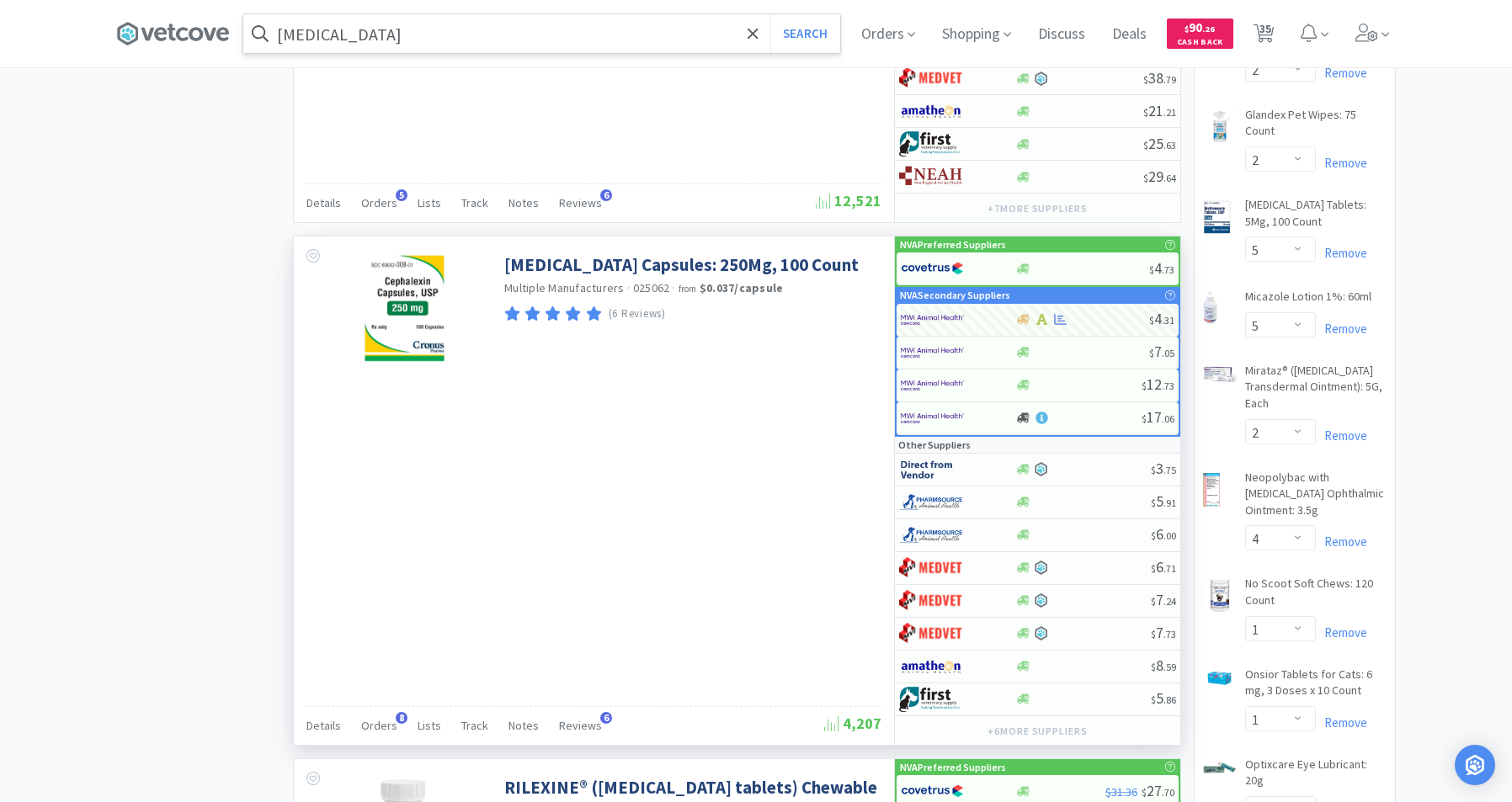
click at [479, 42] on input "[MEDICAL_DATA]" at bounding box center [541, 33] width 597 height 39
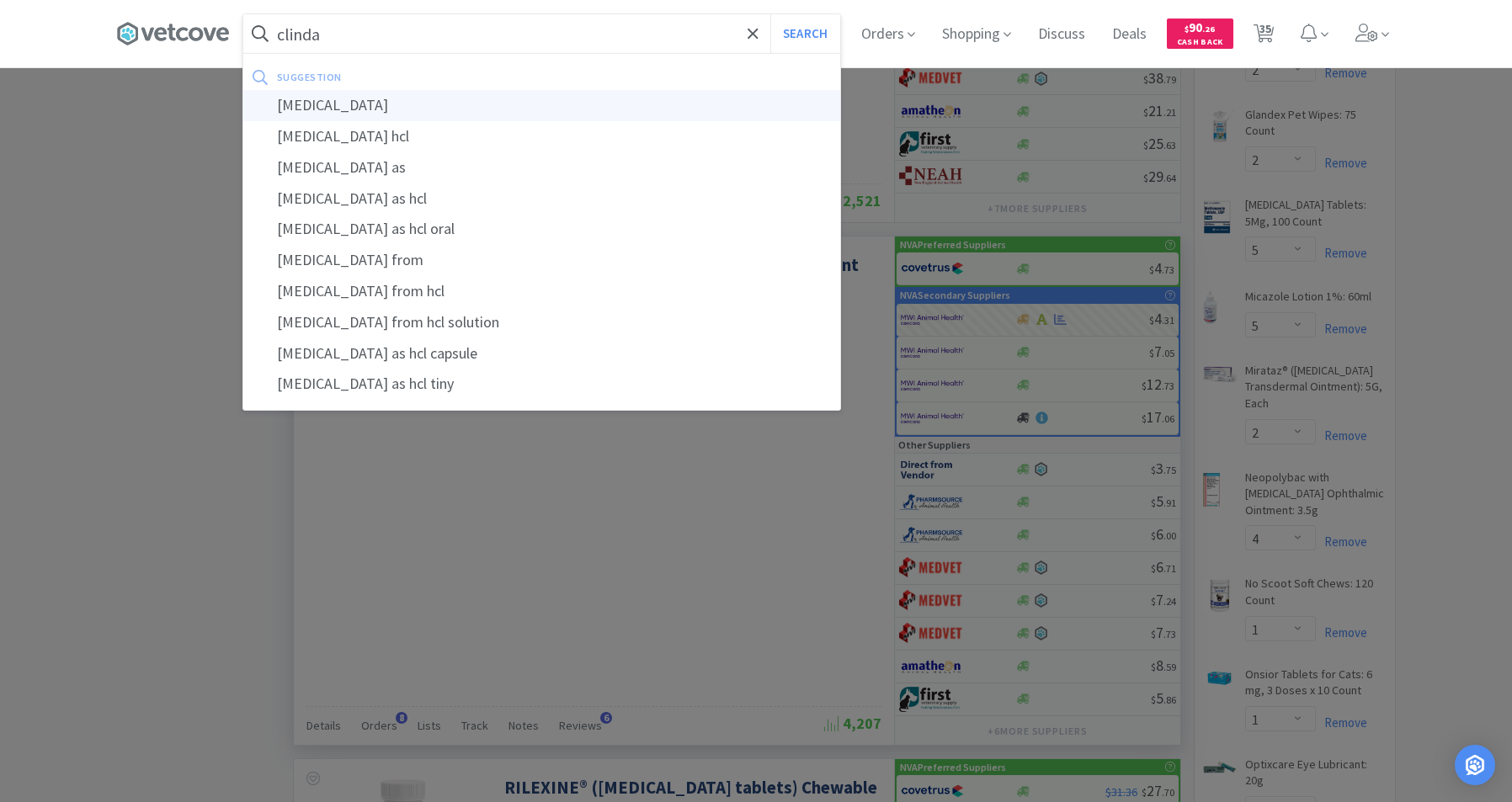
click at [343, 111] on div "[MEDICAL_DATA]" at bounding box center [541, 105] width 597 height 31
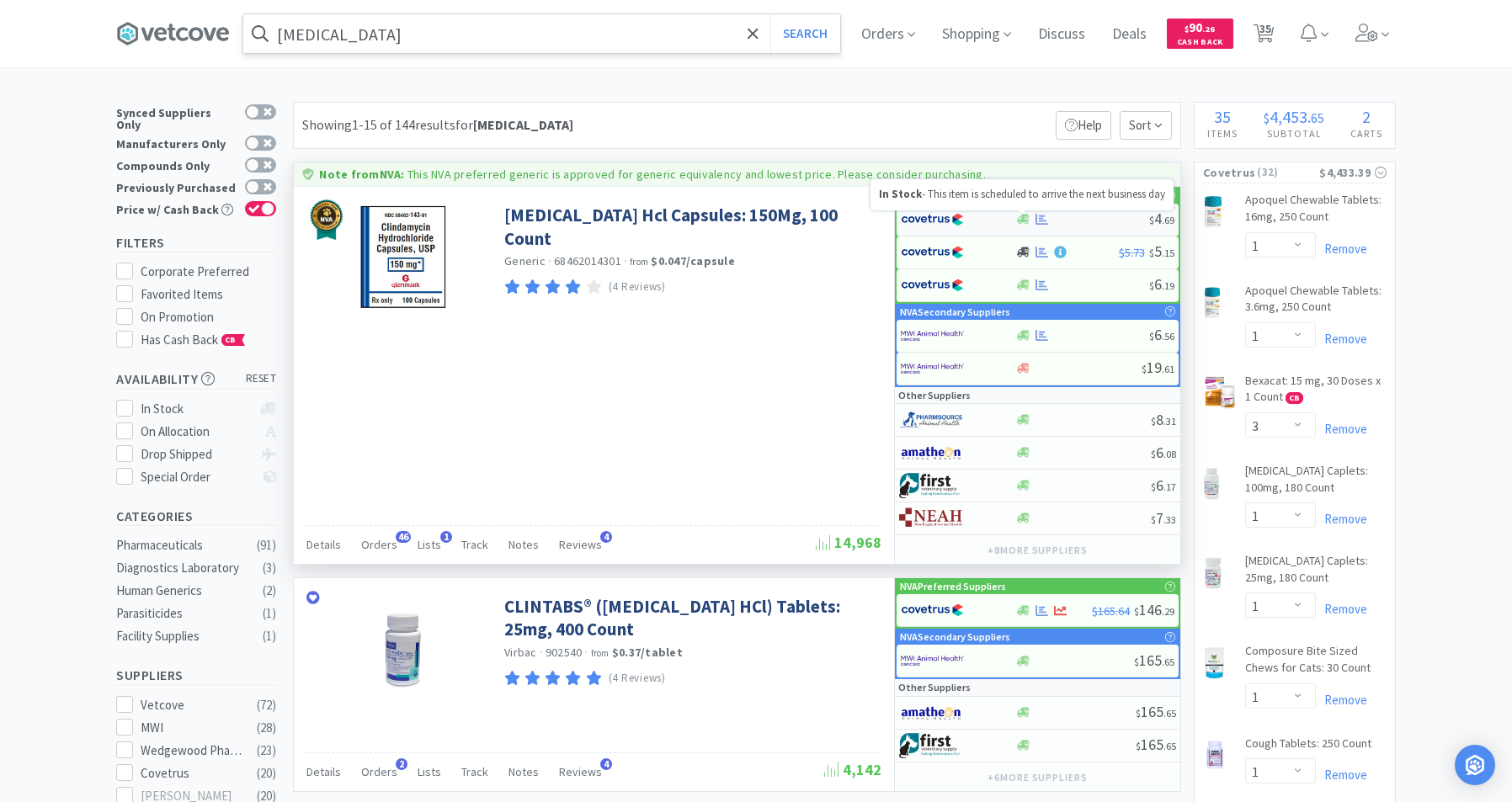
click at [1018, 220] on icon at bounding box center [1023, 220] width 12 height 11
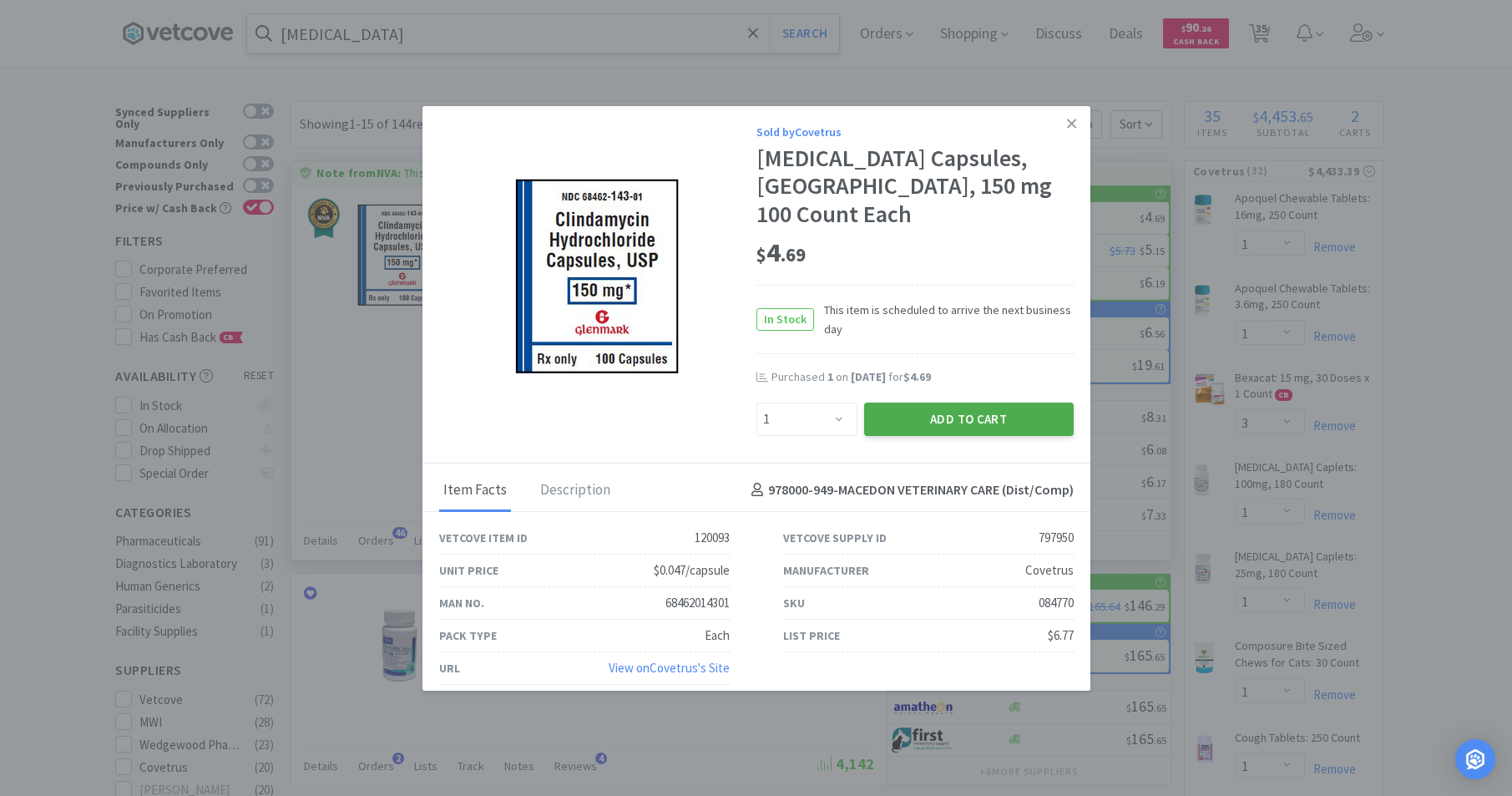
click at [954, 421] on button "Add to Cart" at bounding box center [969, 419] width 210 height 33
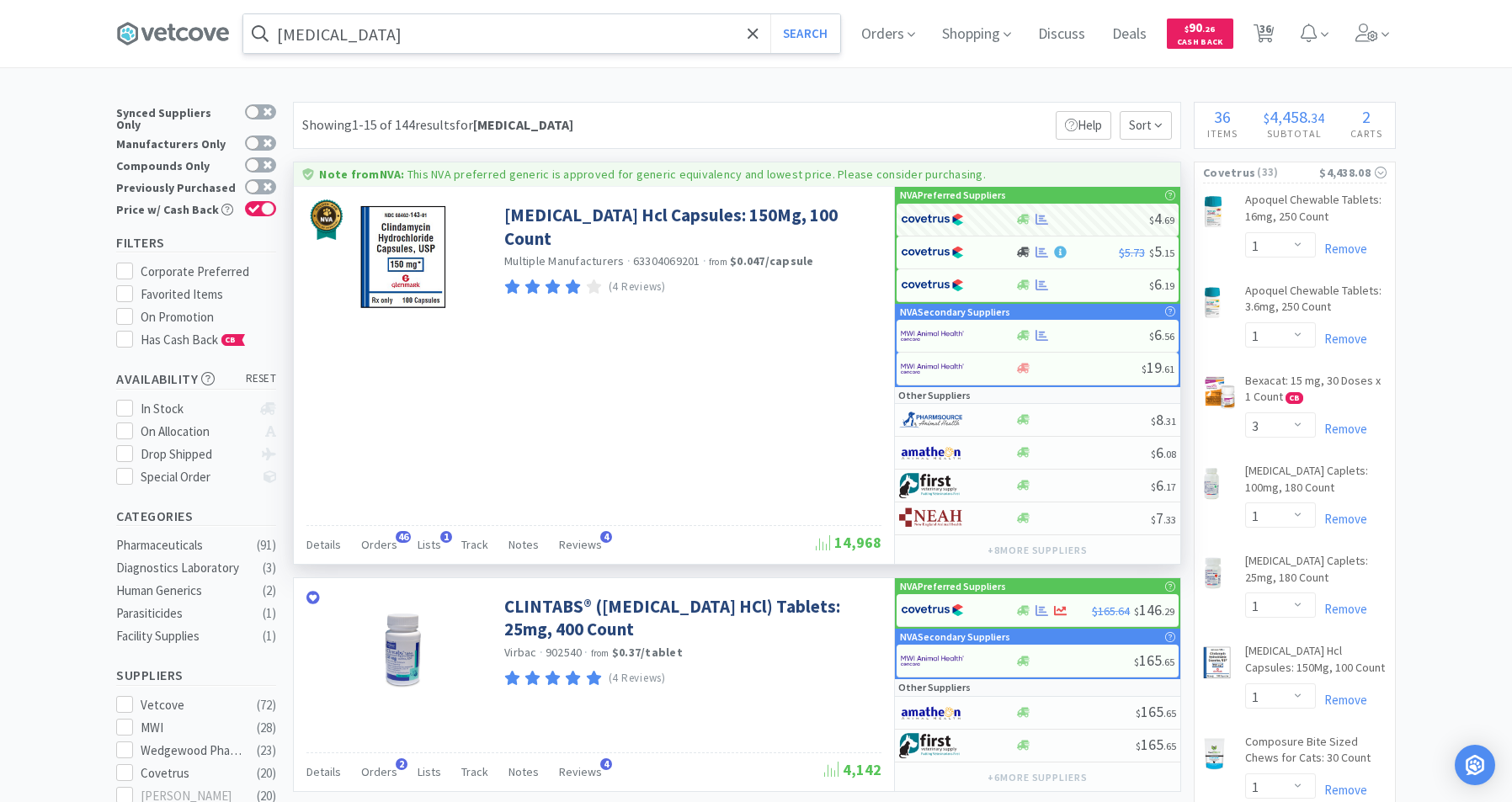
click at [445, 36] on input "[MEDICAL_DATA]" at bounding box center [541, 33] width 597 height 39
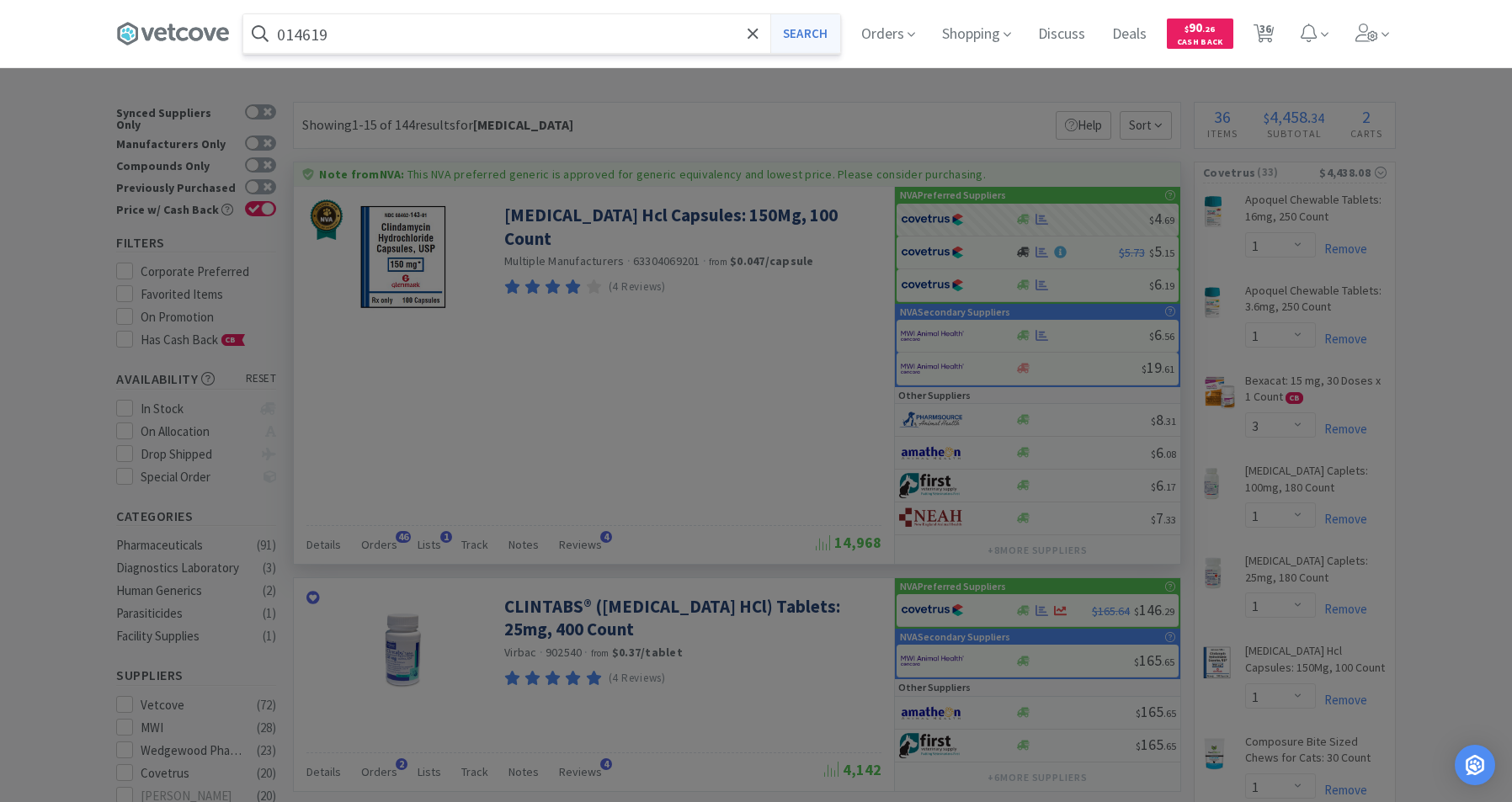
click at [818, 46] on button "Search" at bounding box center [806, 33] width 70 height 39
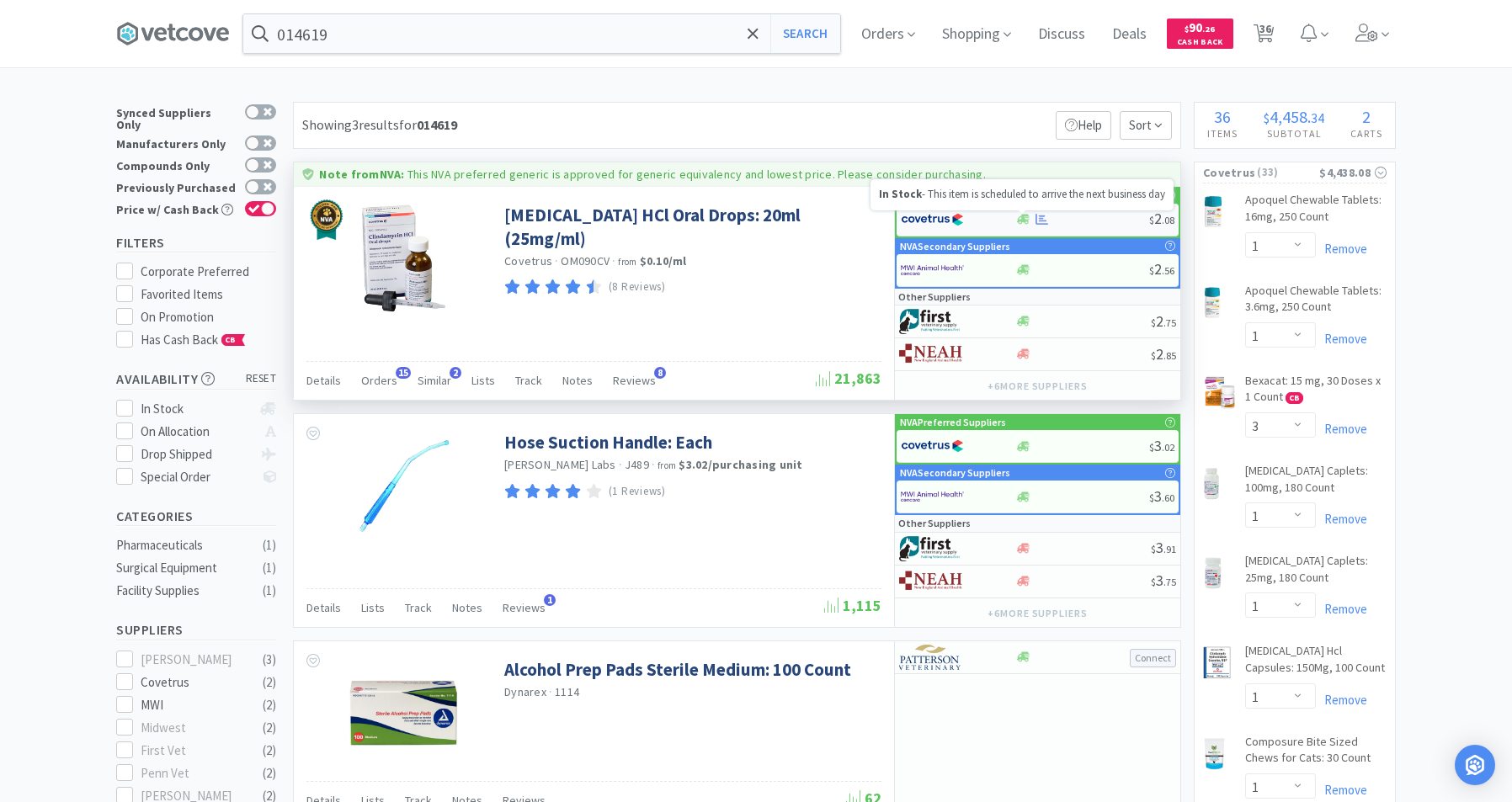
click at [1023, 217] on icon at bounding box center [1023, 220] width 12 height 11
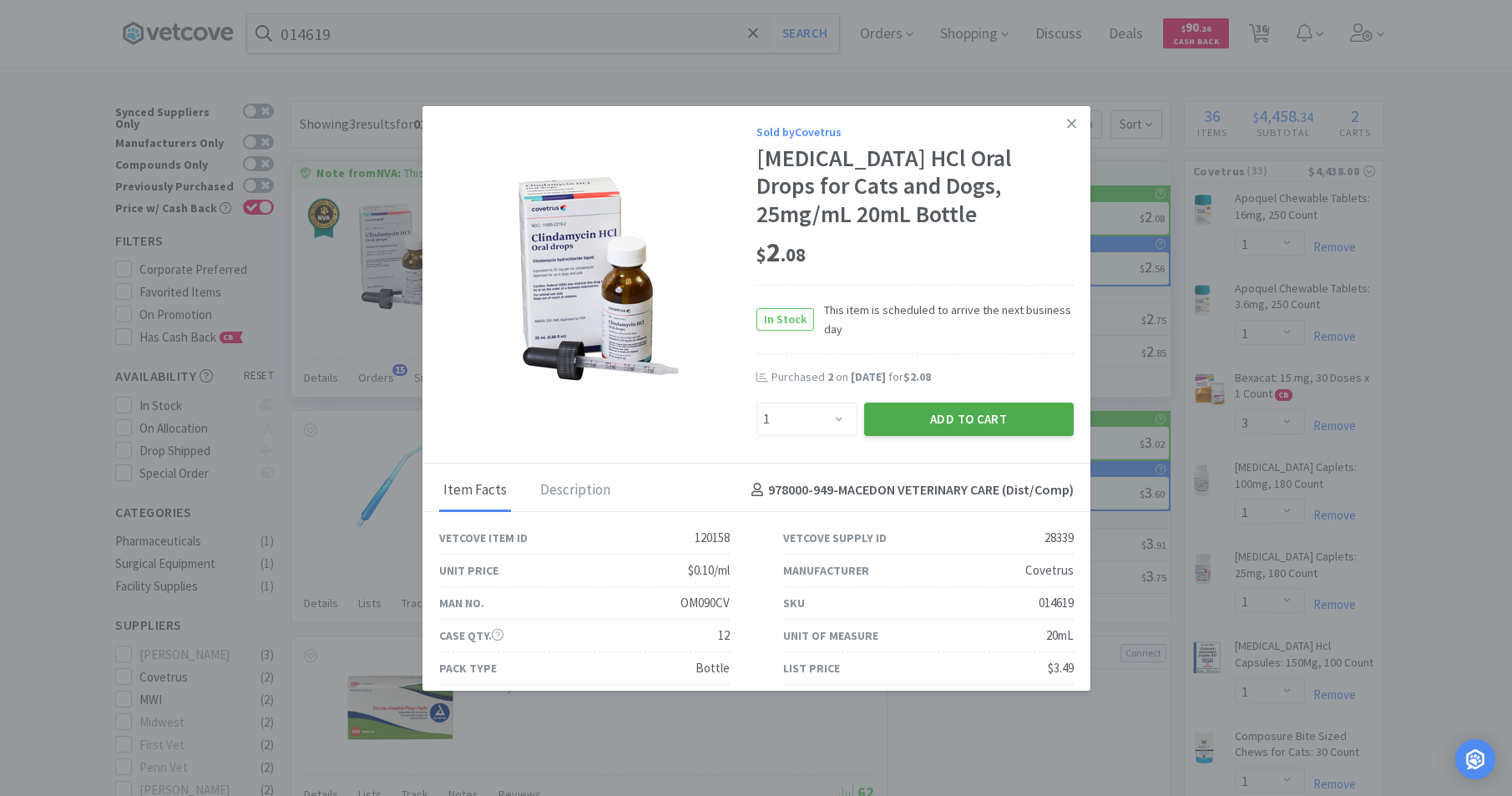
click at [957, 415] on button "Add to Cart" at bounding box center [969, 419] width 210 height 33
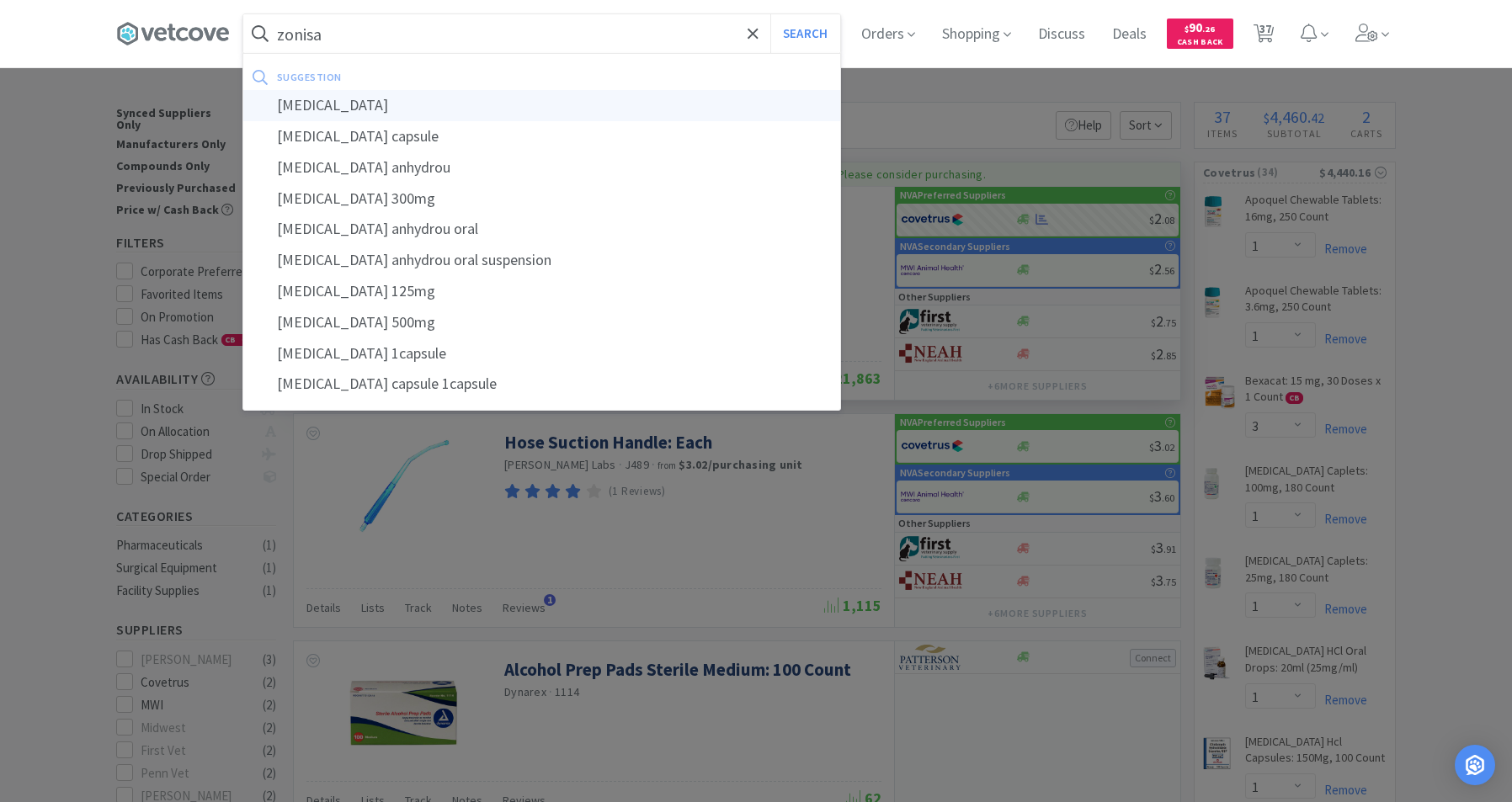
click at [333, 109] on div "[MEDICAL_DATA]" at bounding box center [541, 105] width 597 height 31
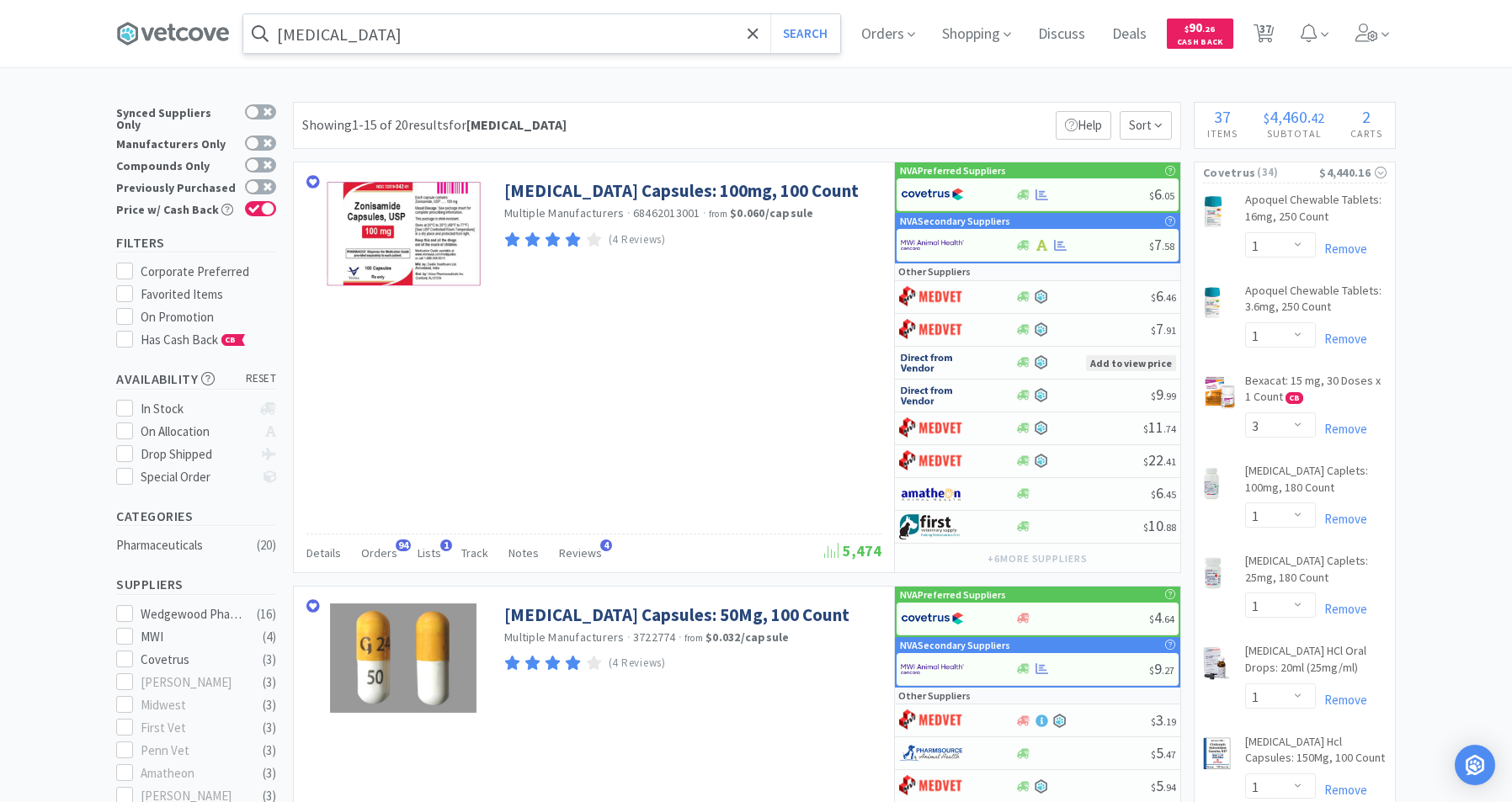
click at [414, 31] on input "[MEDICAL_DATA]" at bounding box center [541, 33] width 597 height 39
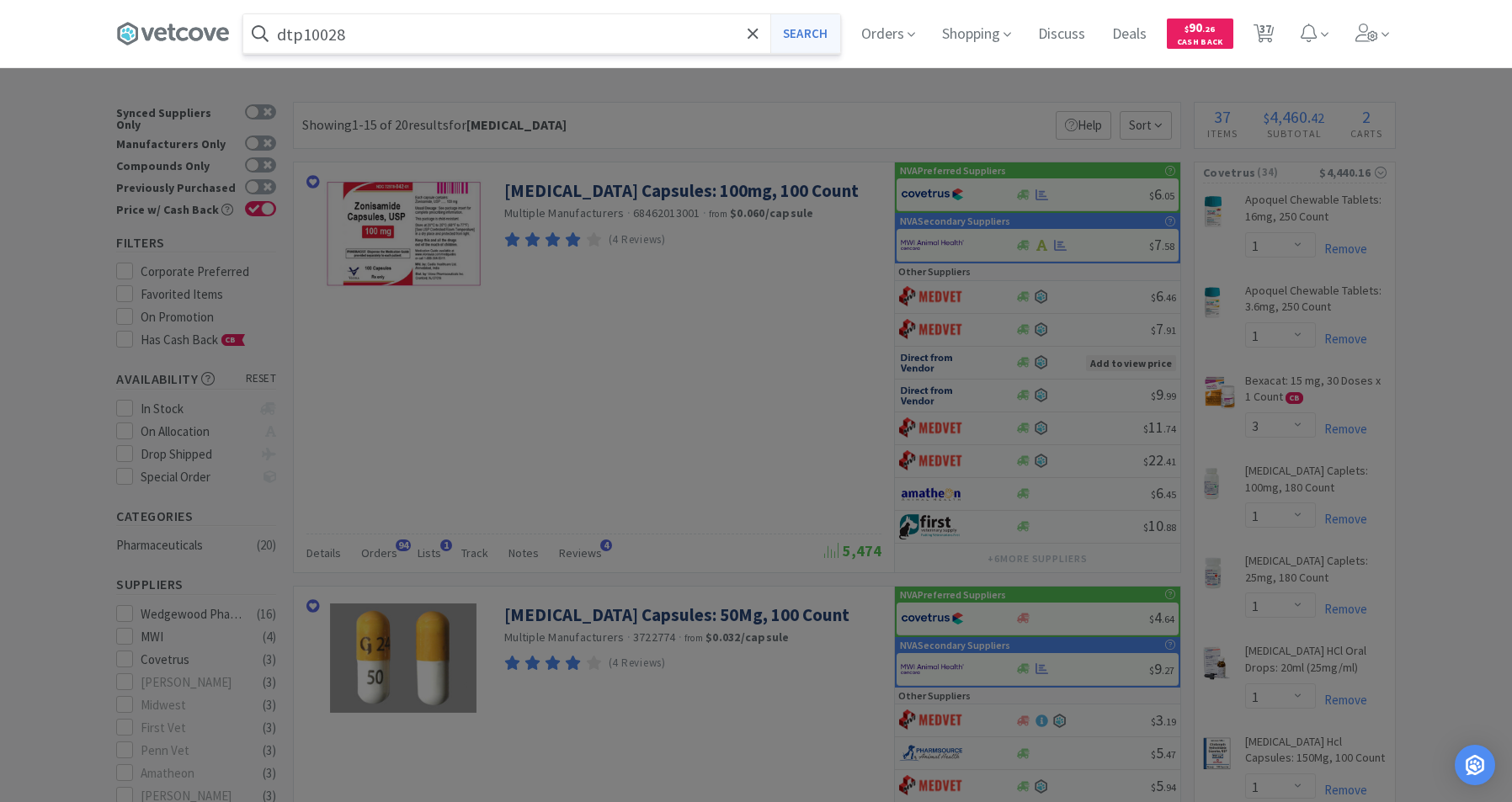
click at [821, 33] on button "Search" at bounding box center [806, 33] width 70 height 39
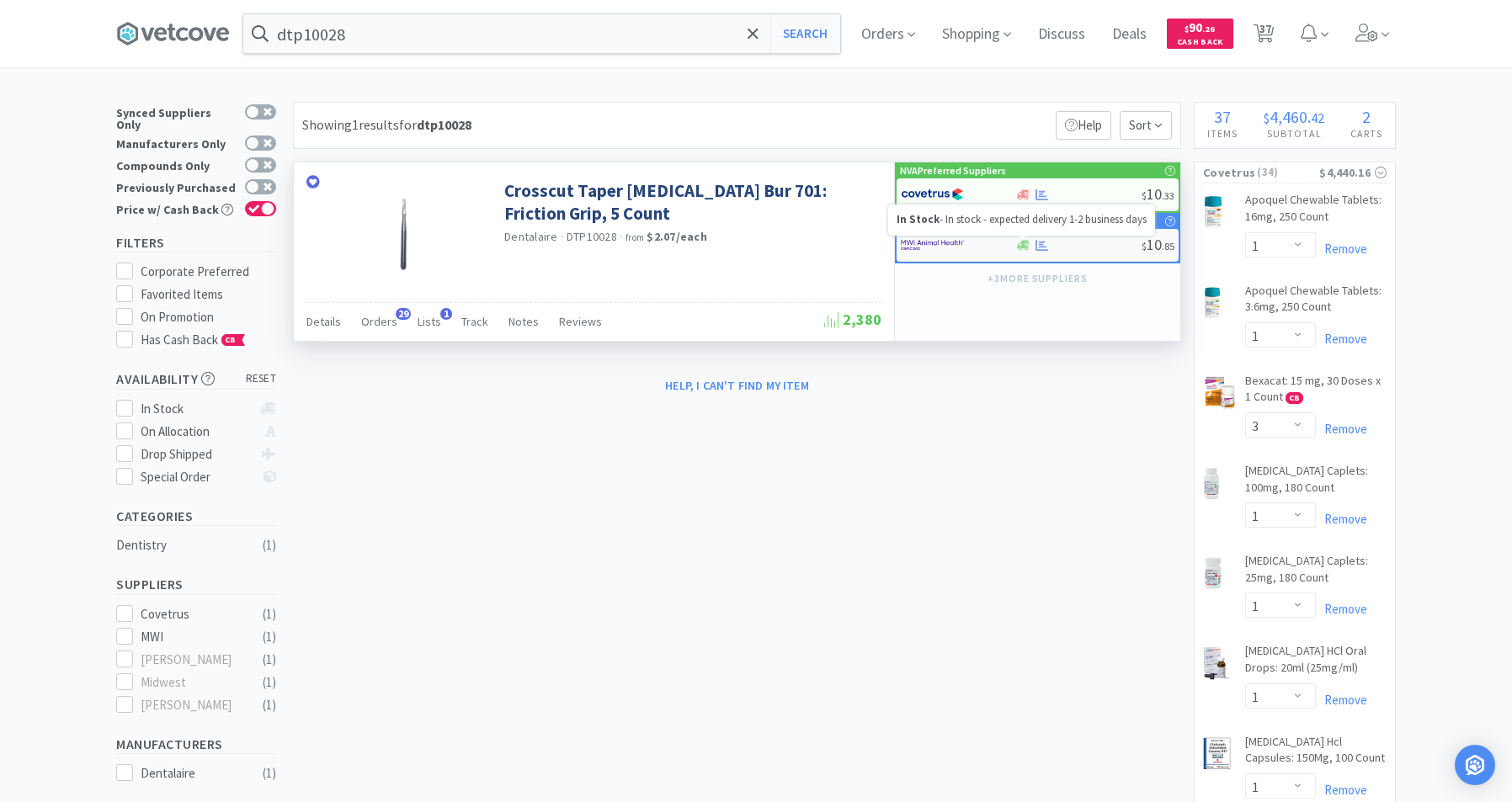
click at [1021, 246] on icon at bounding box center [1023, 245] width 12 height 11
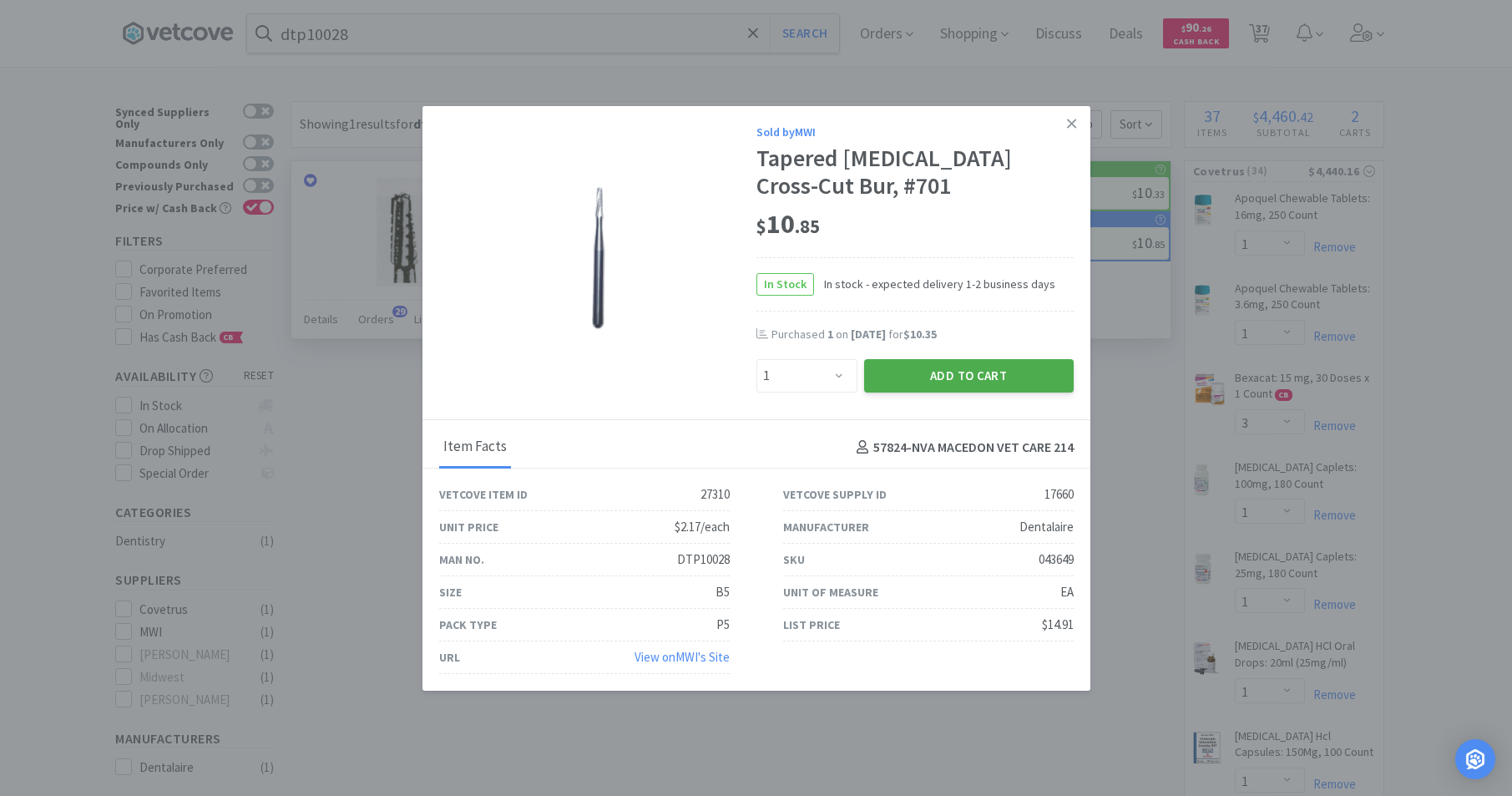
click at [915, 376] on button "Add to Cart" at bounding box center [969, 375] width 210 height 33
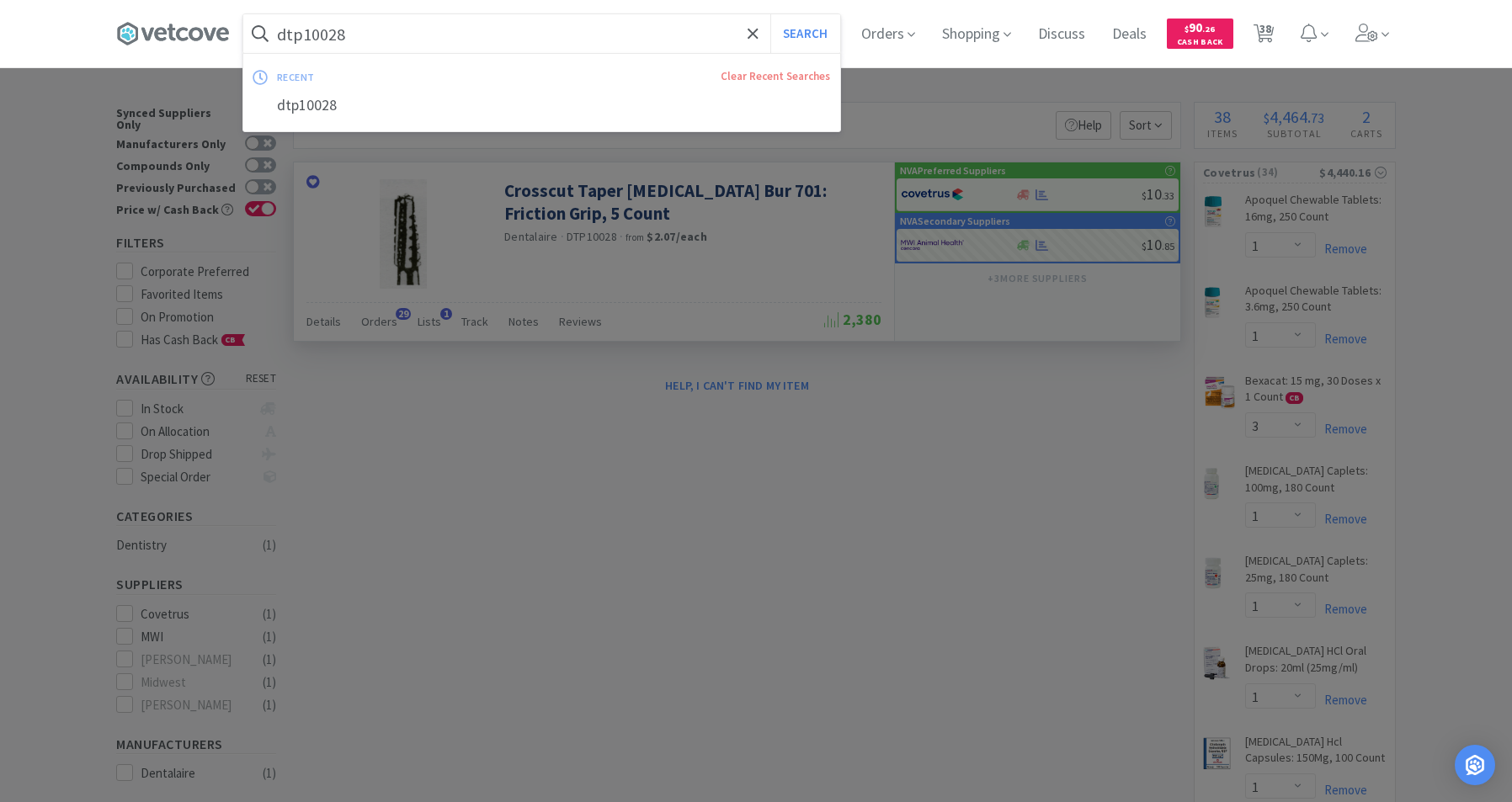
click at [360, 33] on input "dtp10028" at bounding box center [541, 33] width 597 height 39
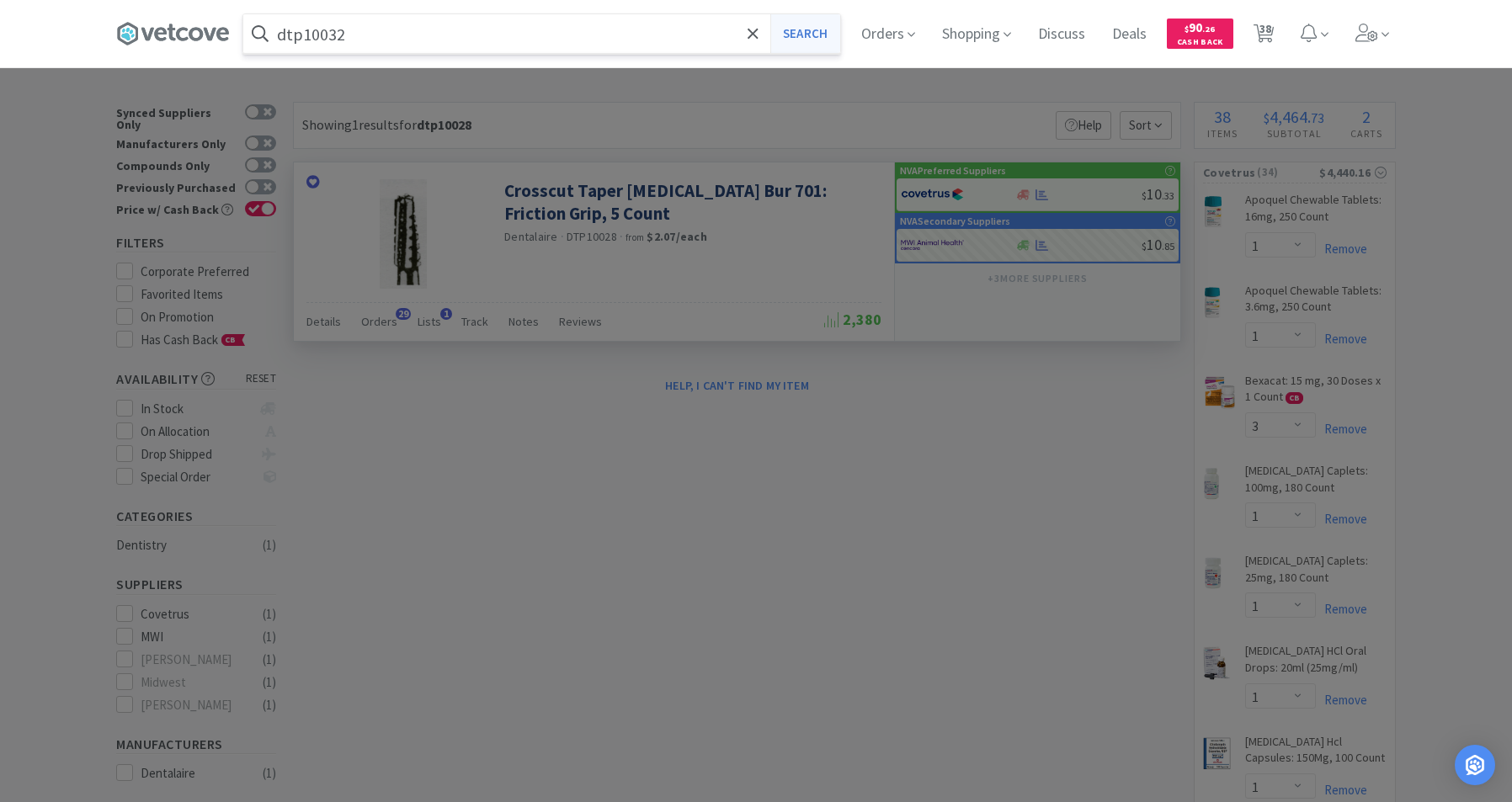
click at [835, 32] on button "Search" at bounding box center [806, 33] width 70 height 39
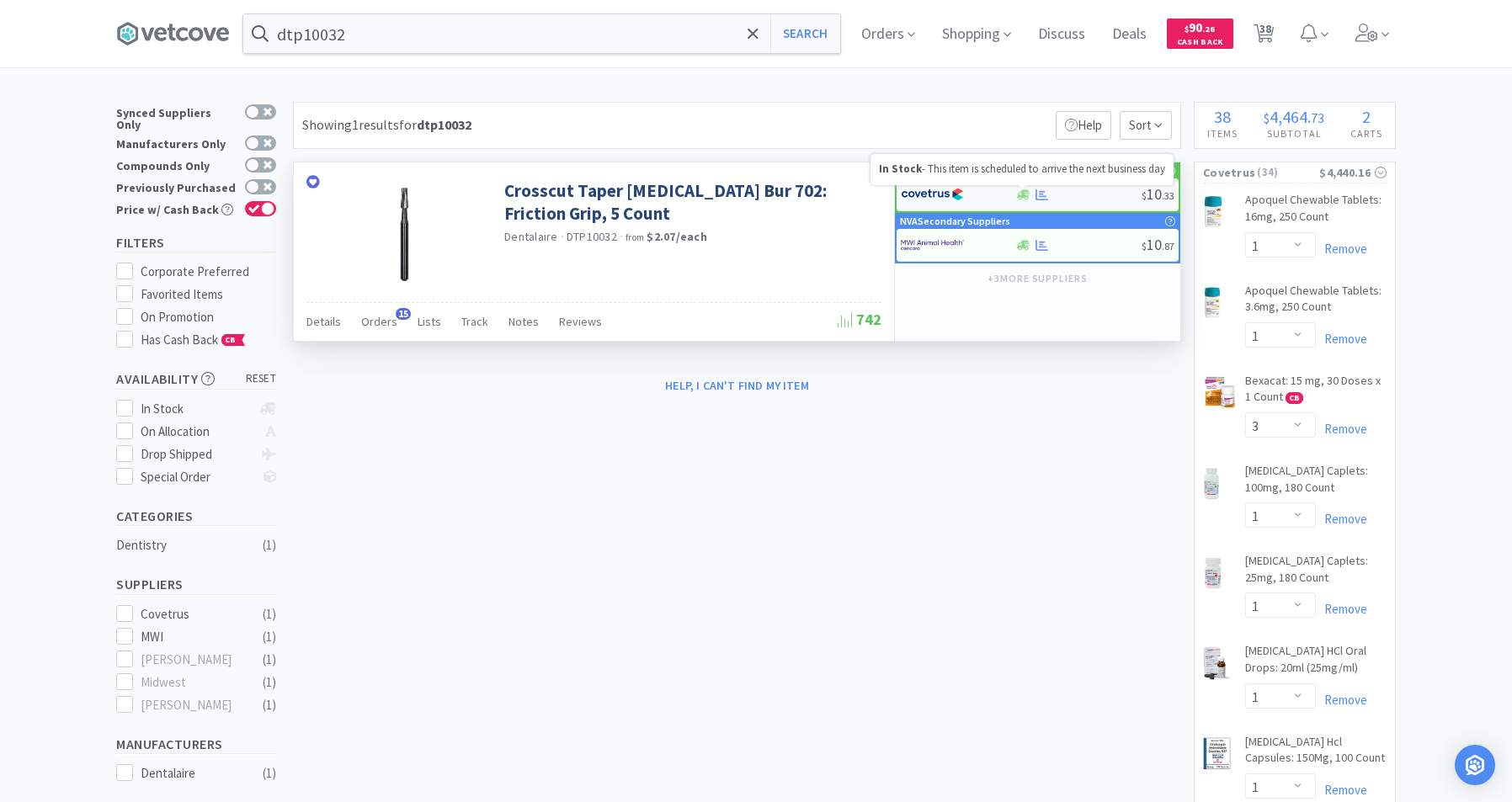
click at [1021, 190] on icon at bounding box center [1023, 195] width 12 height 12
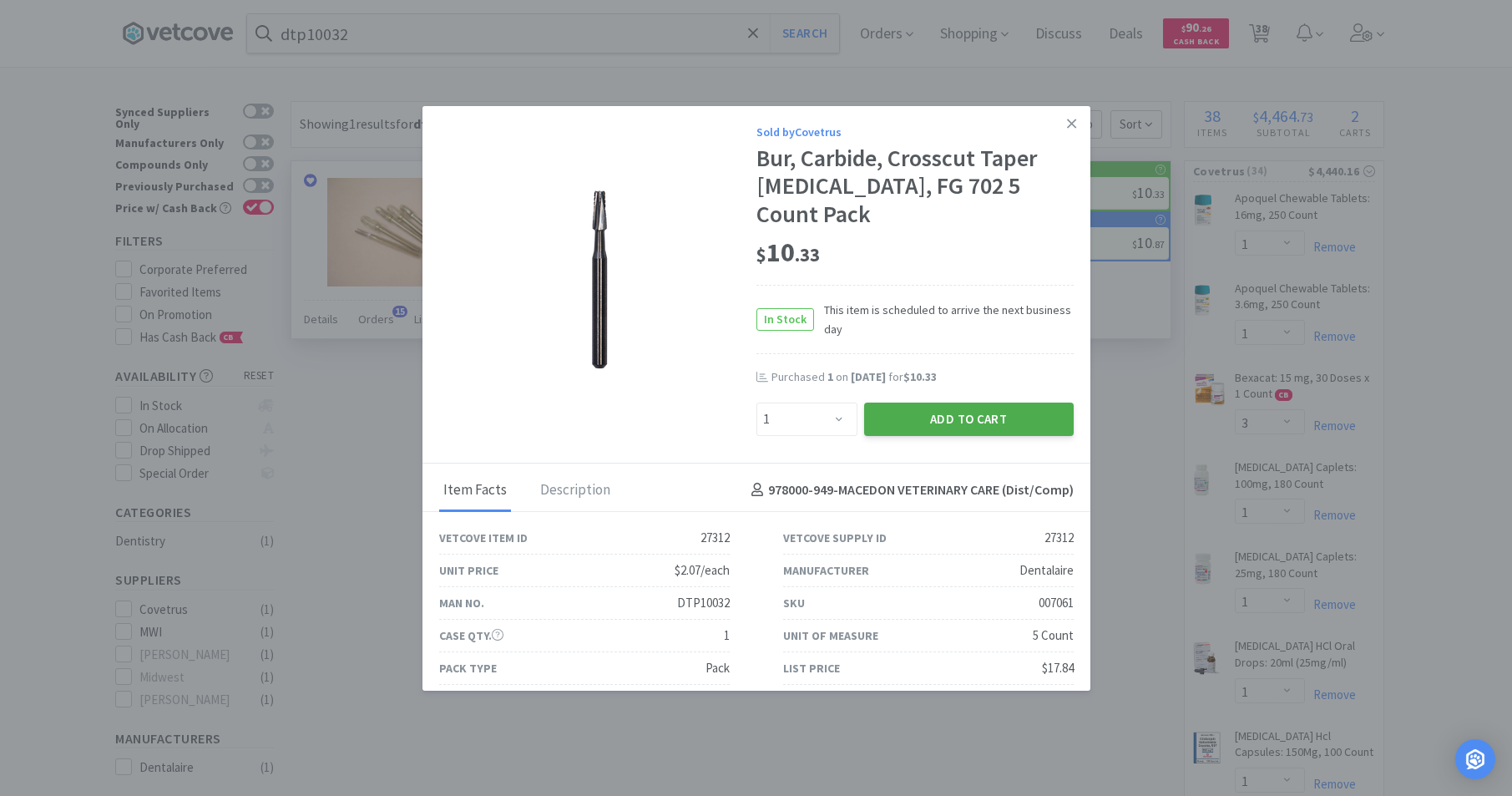
click at [937, 402] on button "Add to Cart" at bounding box center [969, 419] width 210 height 33
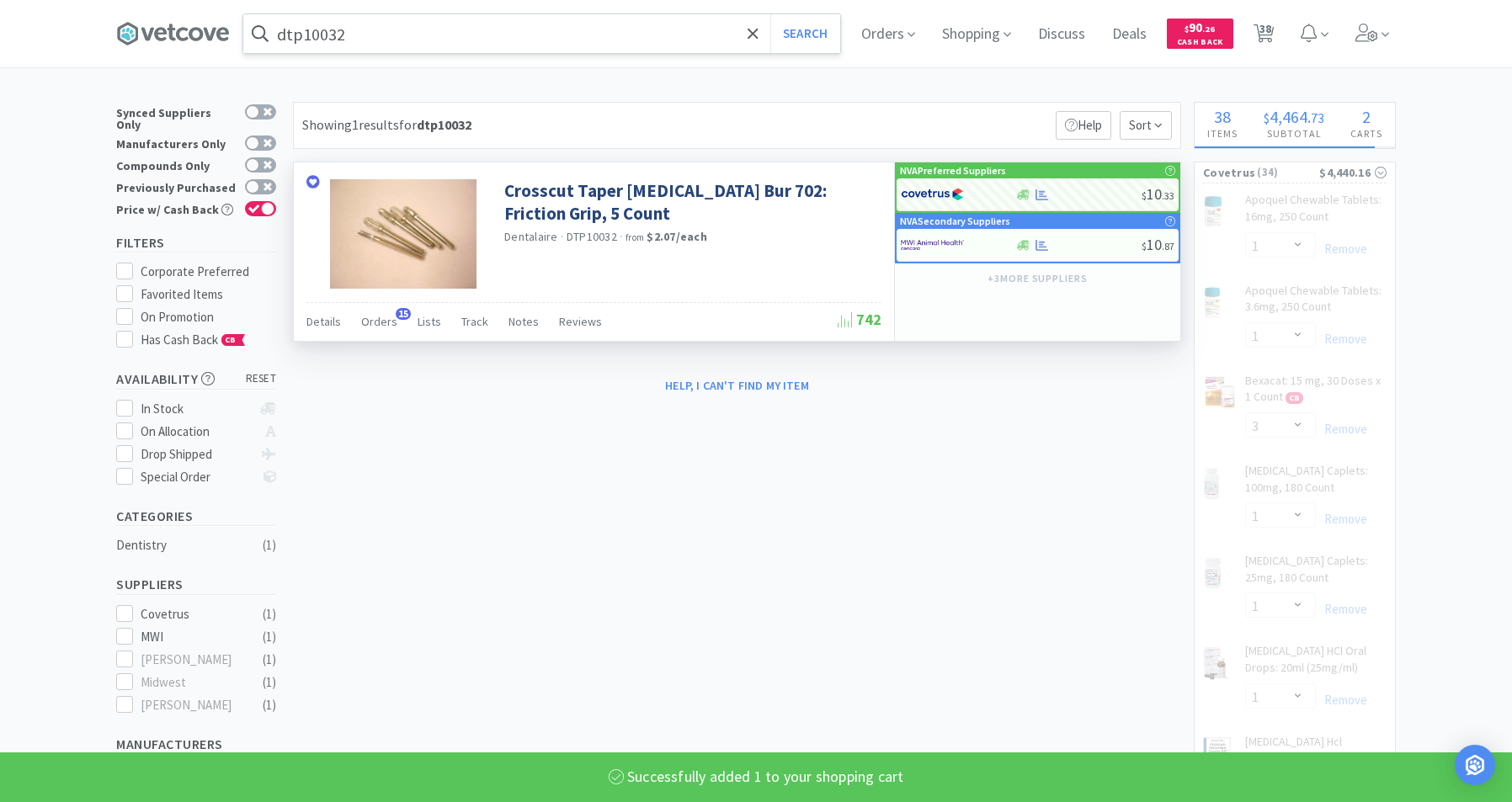
click at [430, 33] on input "dtp10032" at bounding box center [541, 33] width 597 height 39
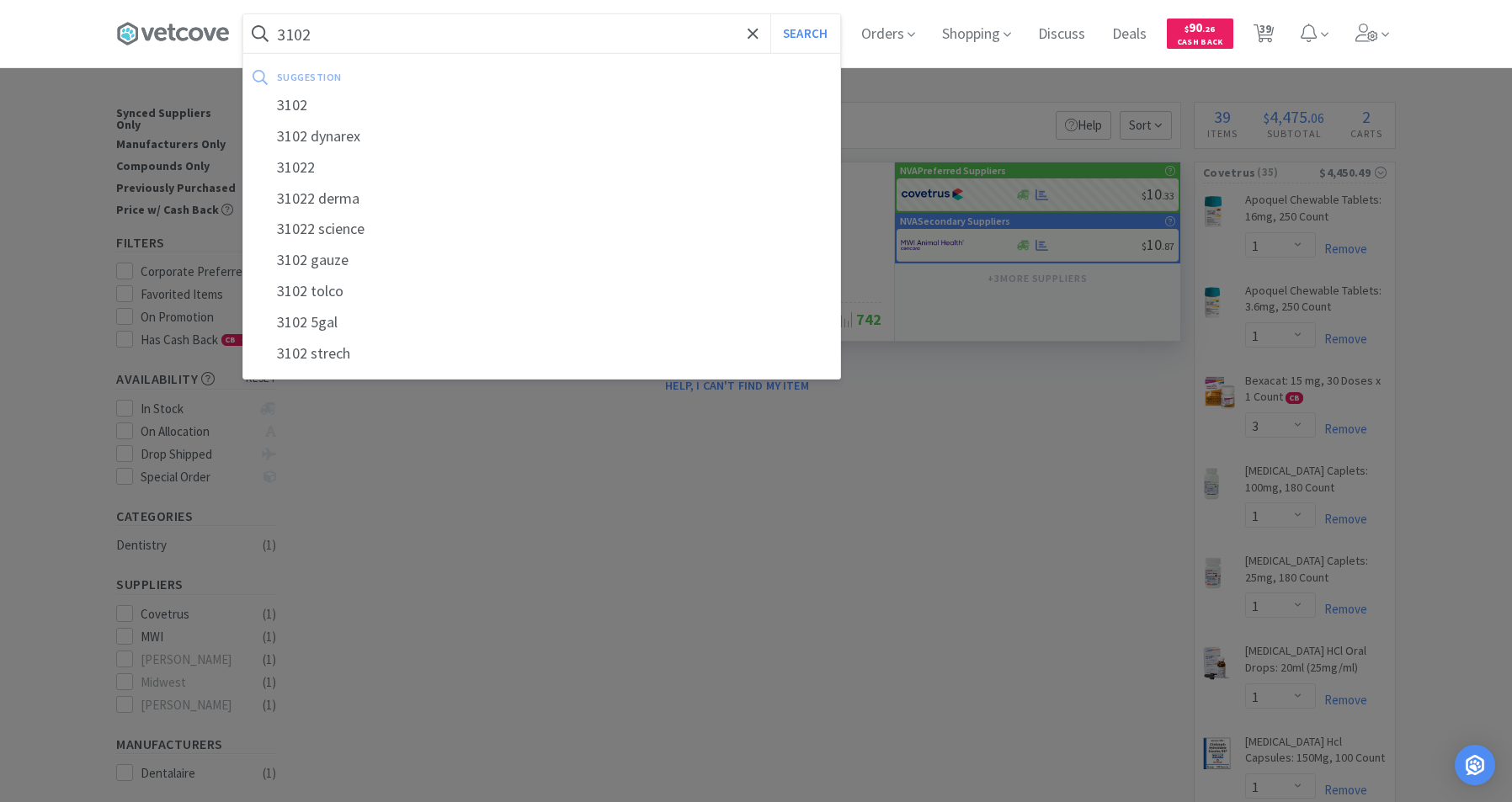
click at [305, 104] on div "3102" at bounding box center [541, 105] width 597 height 31
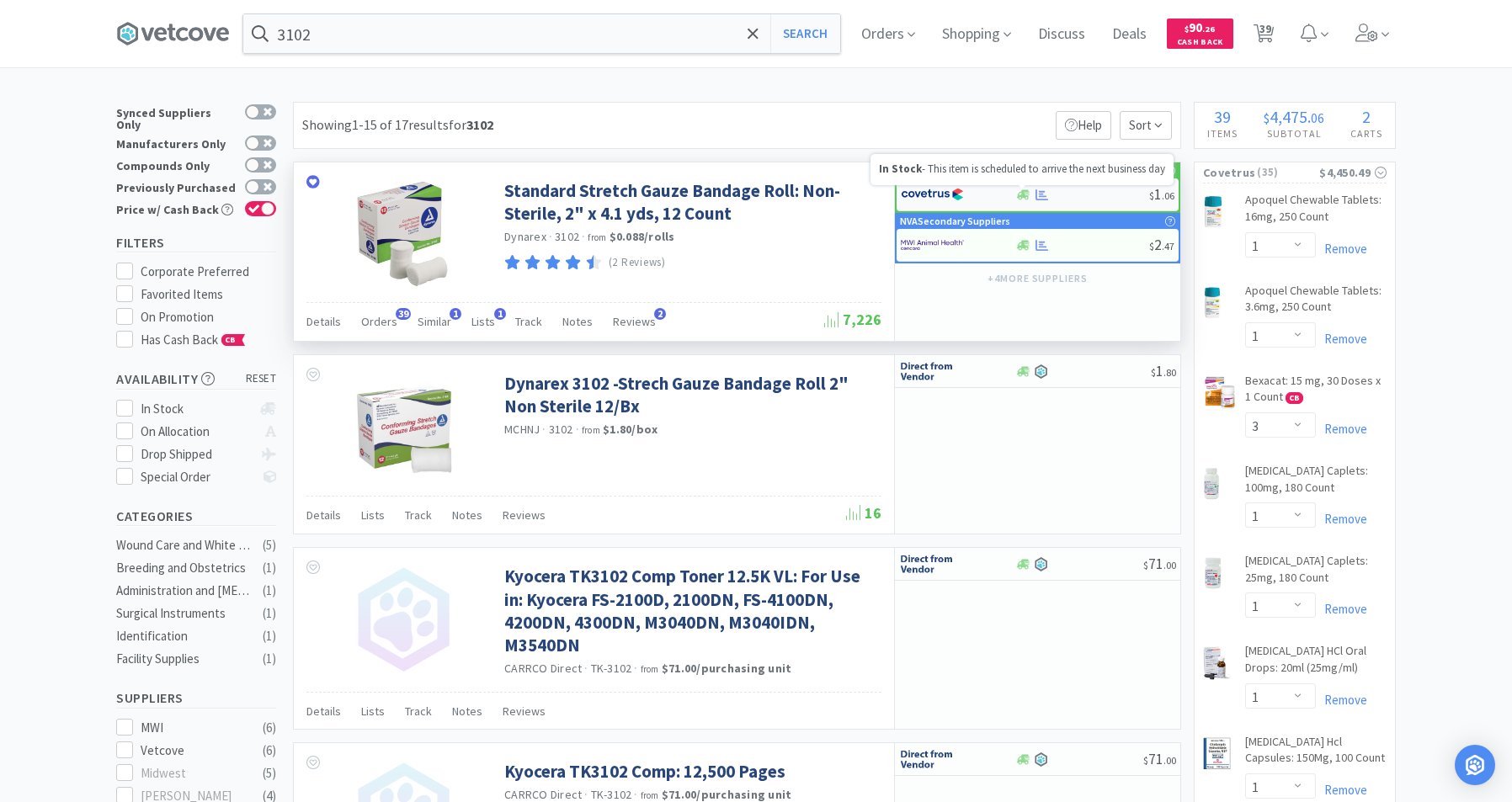
click at [1021, 192] on icon at bounding box center [1023, 195] width 12 height 11
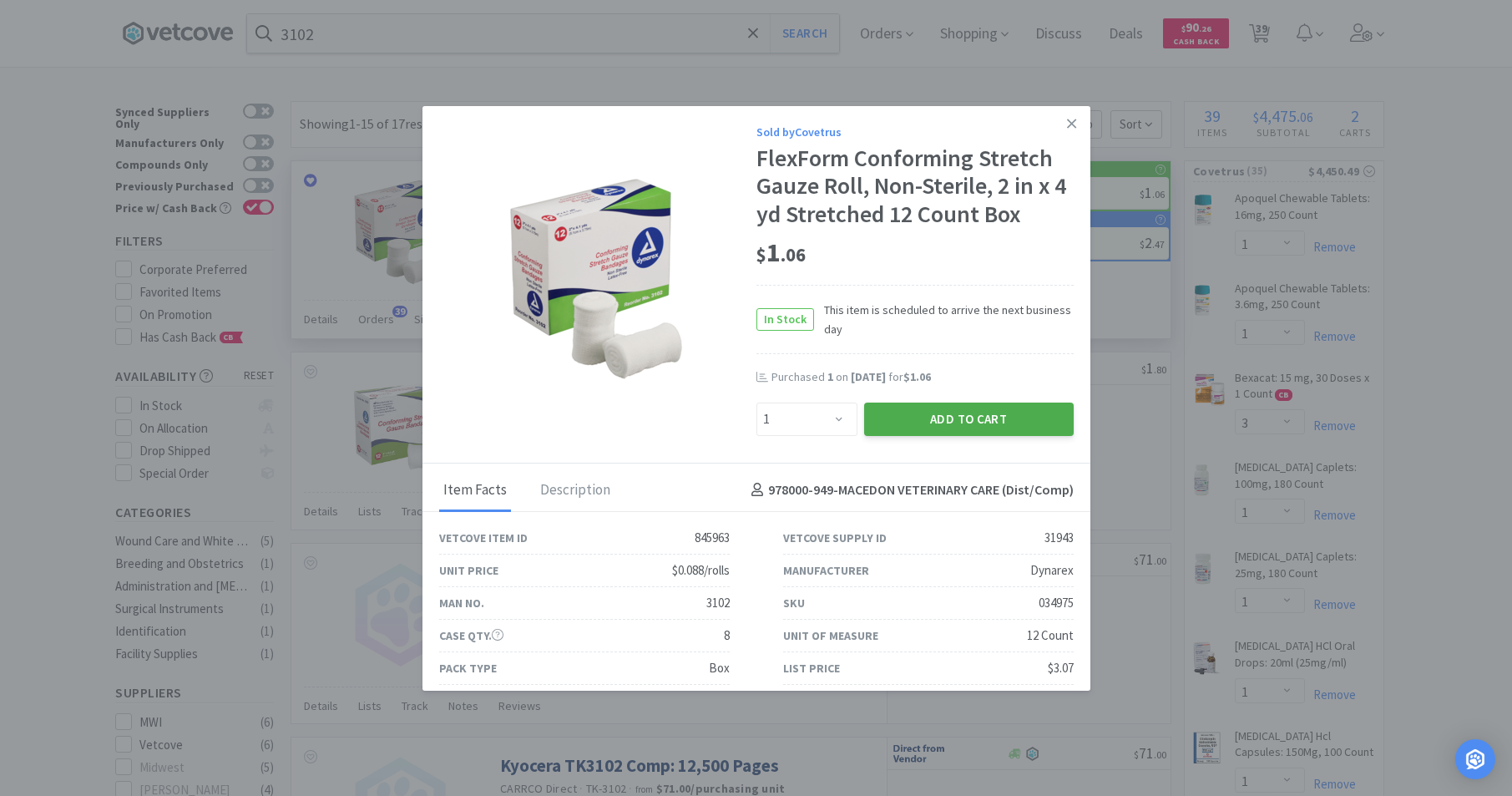
click at [911, 421] on button "Add to Cart" at bounding box center [969, 419] width 210 height 33
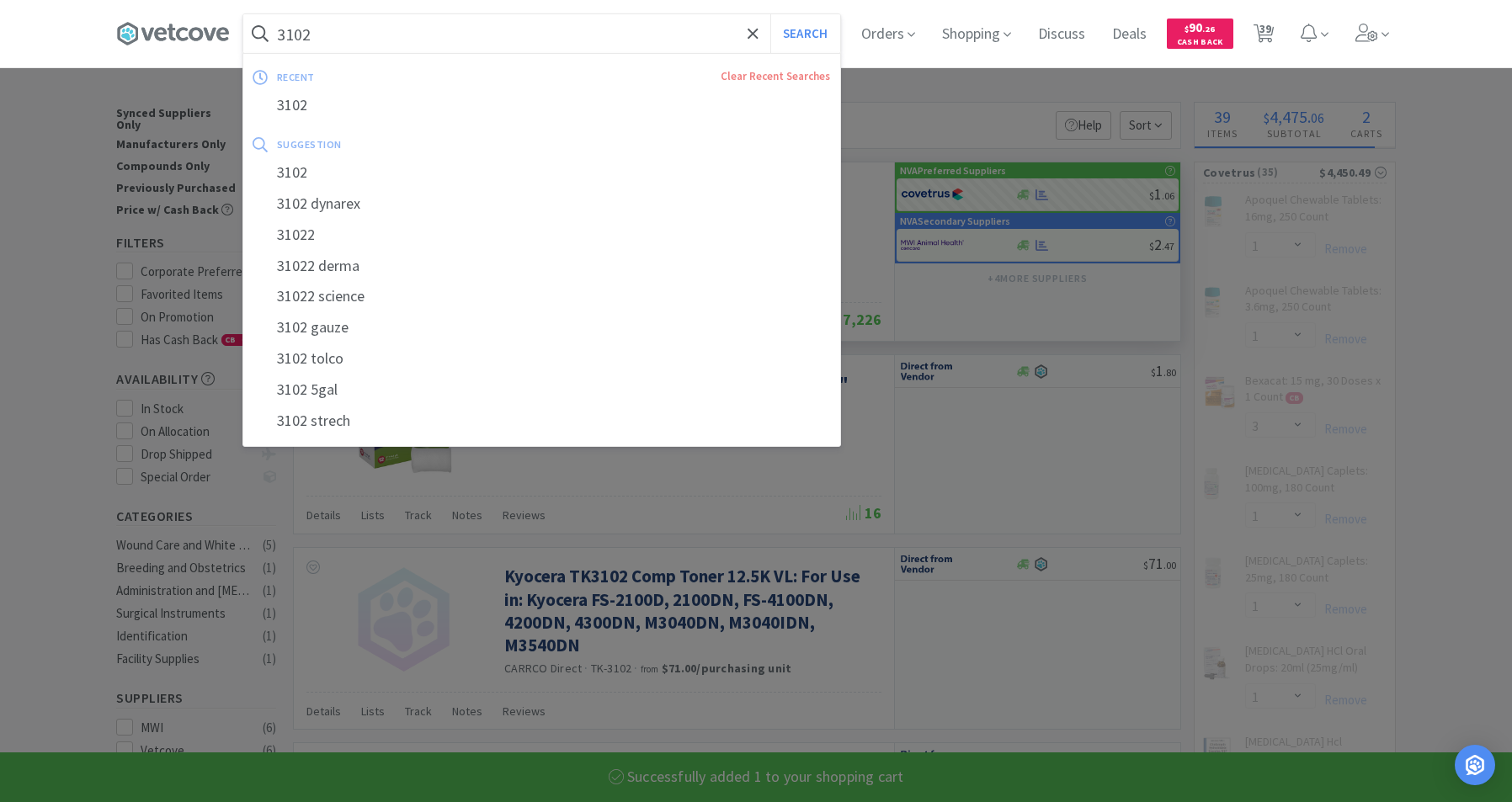
click at [473, 45] on input "3102" at bounding box center [541, 33] width 597 height 39
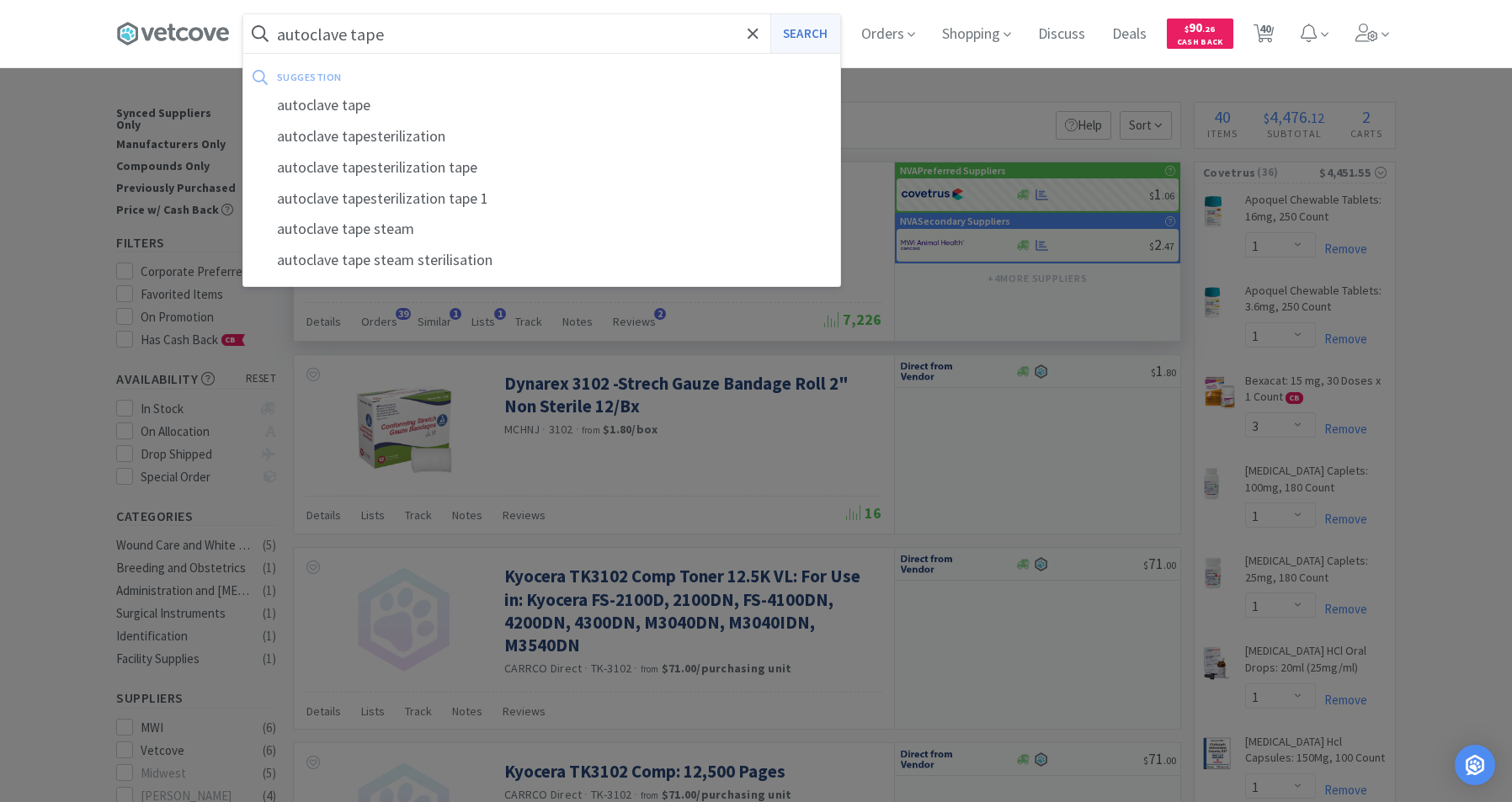
click at [802, 32] on button "Search" at bounding box center [806, 33] width 70 height 39
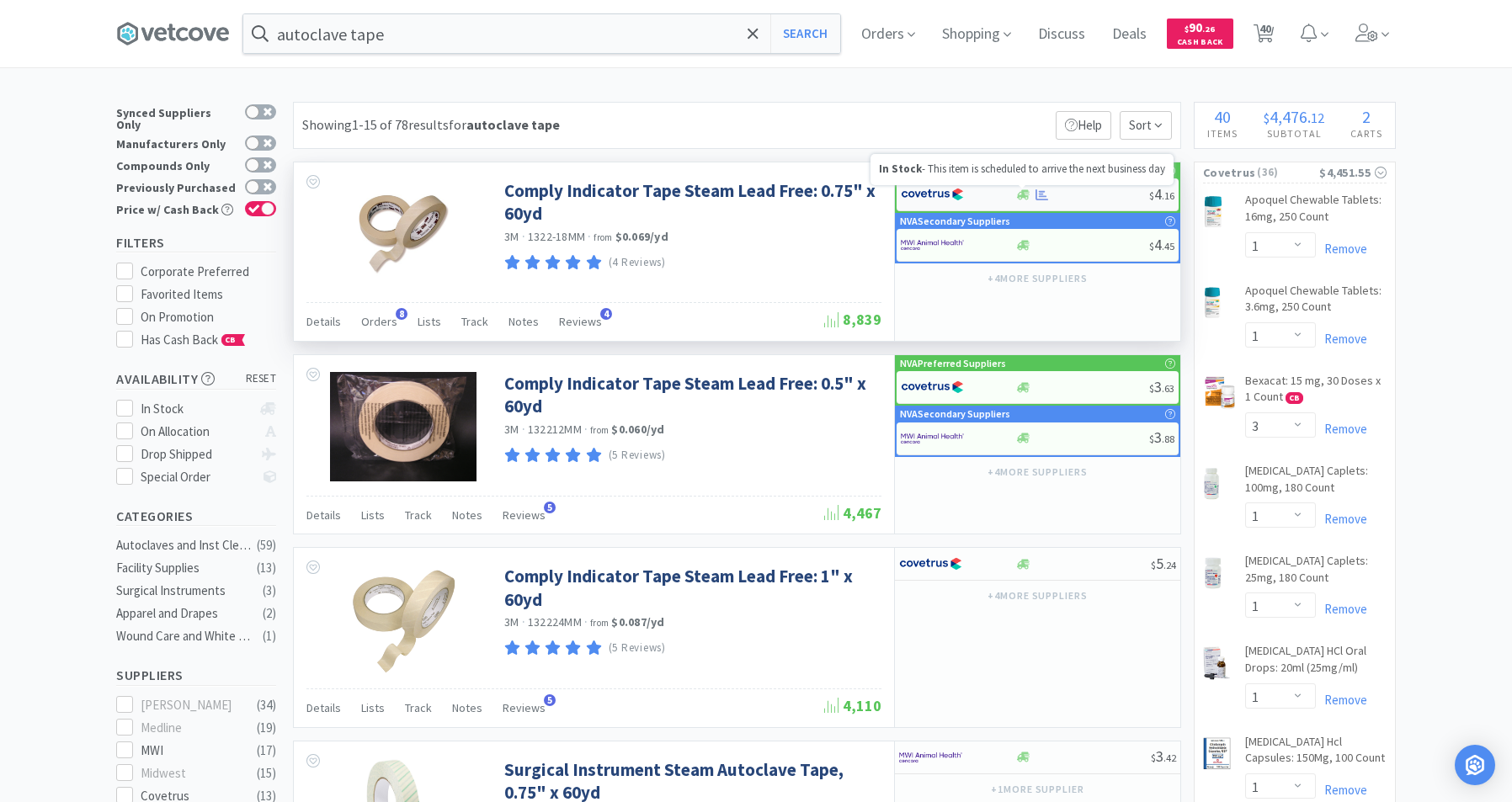
click at [1025, 195] on icon at bounding box center [1023, 195] width 12 height 11
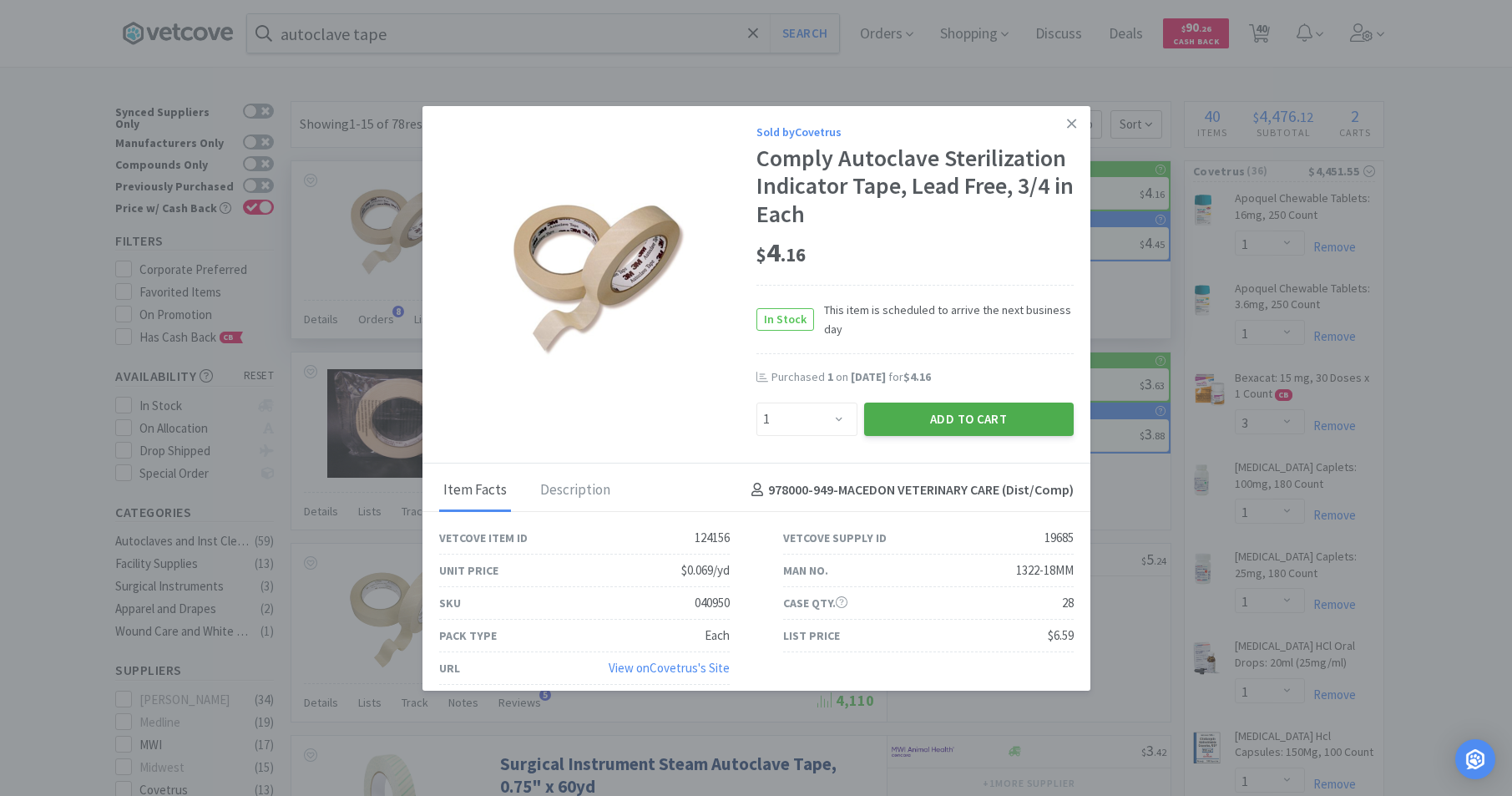
click at [1032, 416] on button "Add to Cart" at bounding box center [969, 419] width 210 height 33
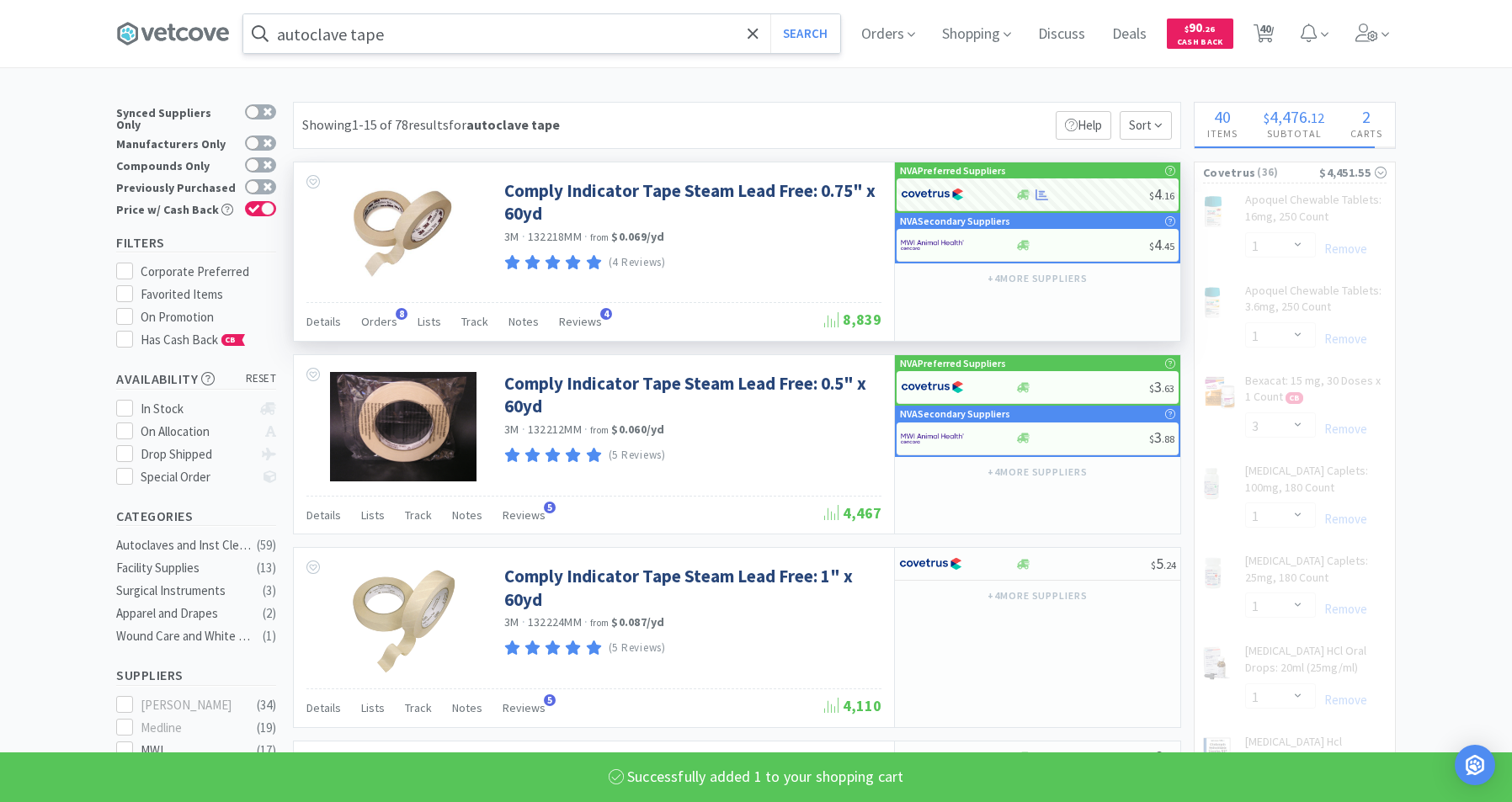
click at [539, 40] on input "autoclave tape" at bounding box center [541, 33] width 597 height 39
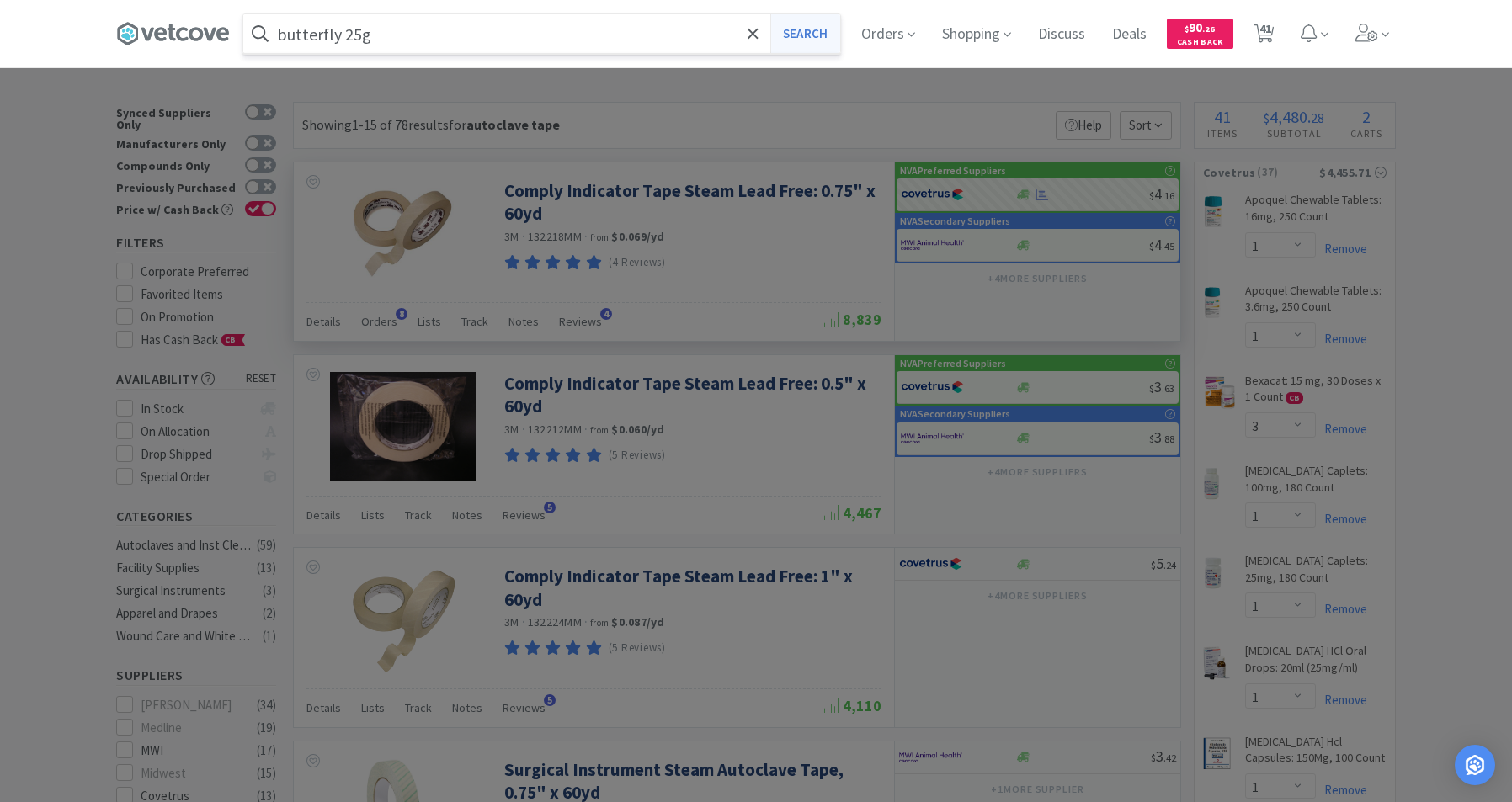
click at [819, 46] on button "Search" at bounding box center [806, 33] width 70 height 39
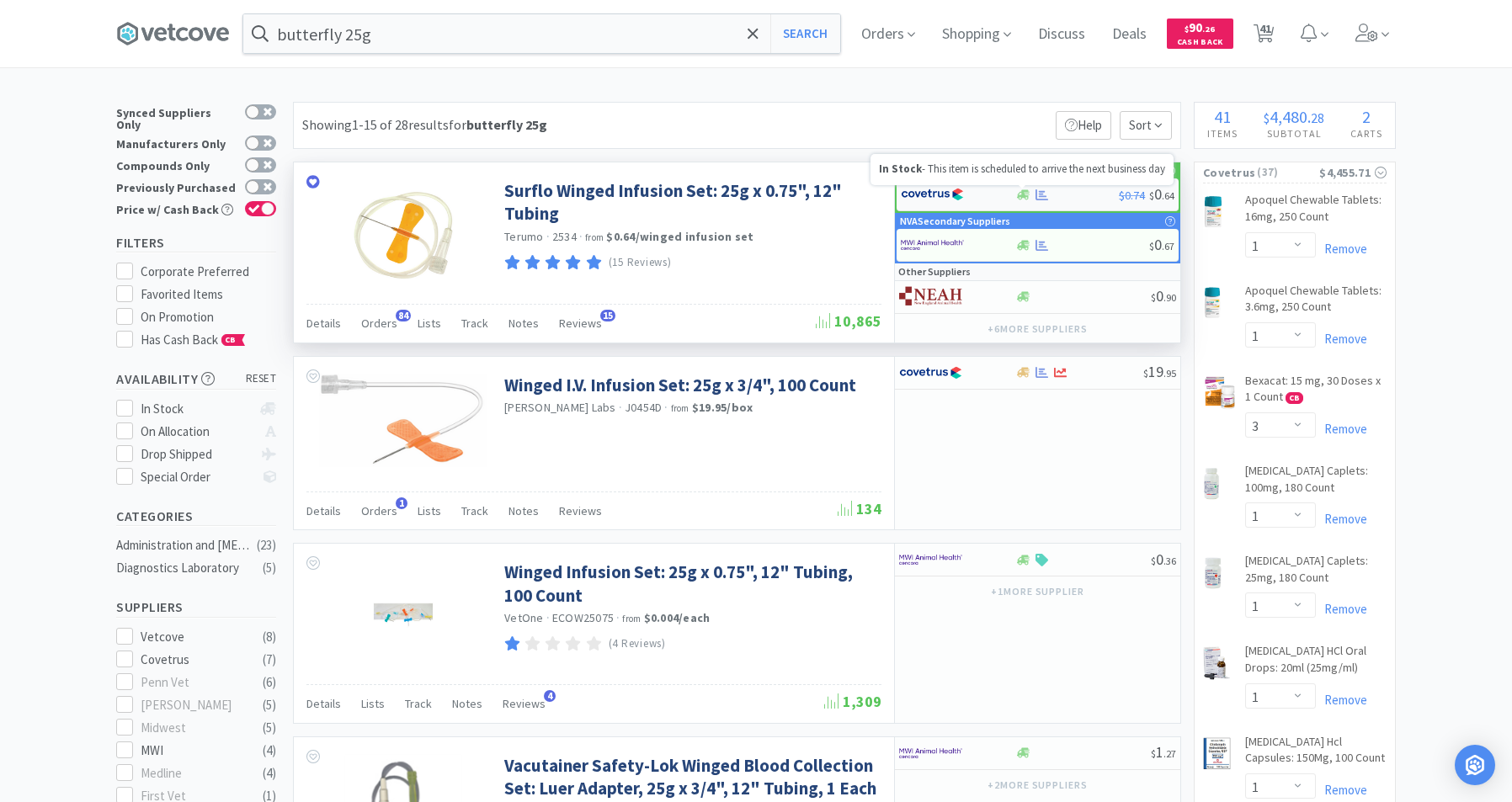
click at [1027, 197] on icon at bounding box center [1023, 195] width 12 height 12
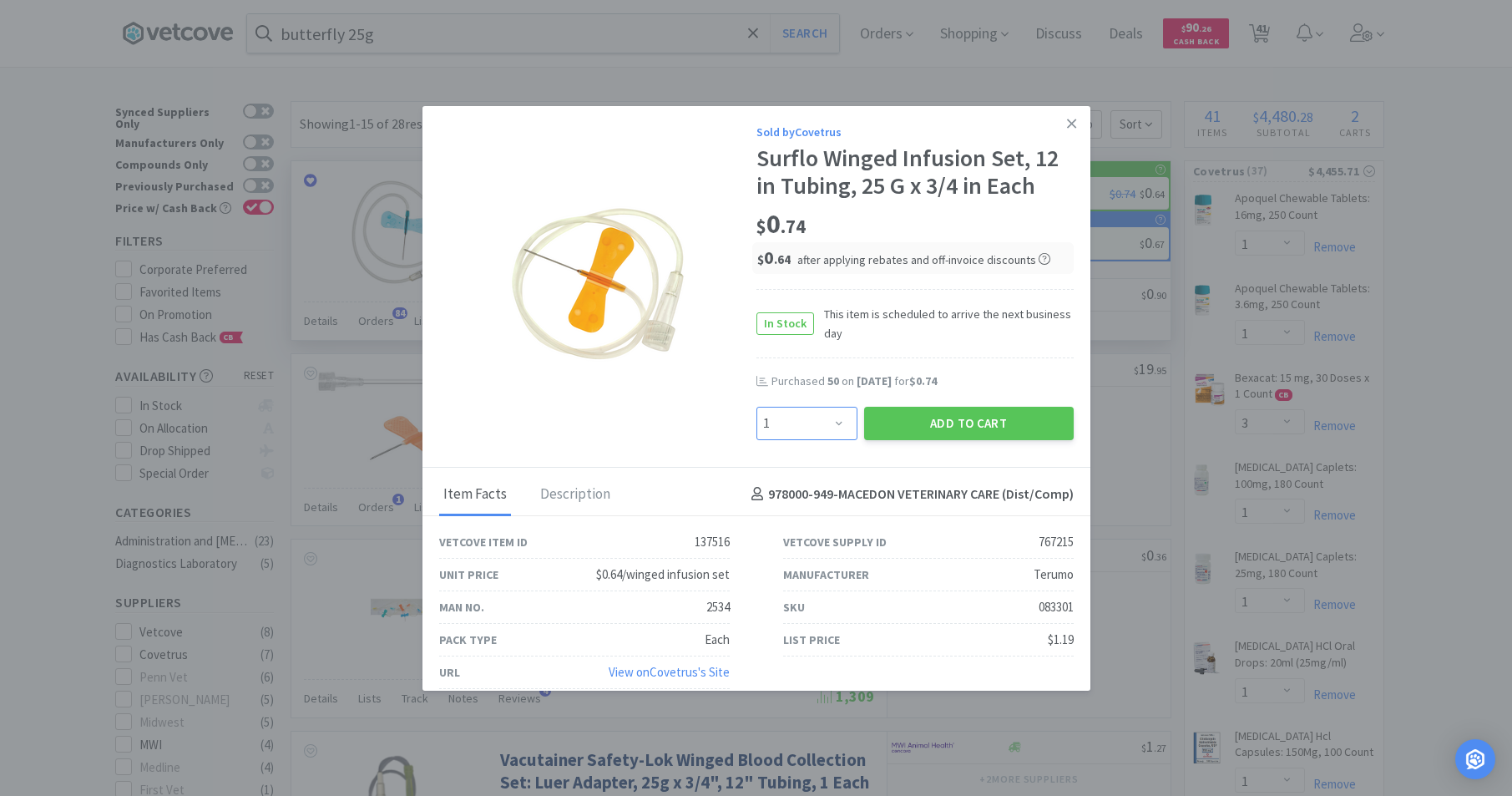
click at [833, 418] on select "Enter Quantity 1 2 3 4 5 6 7 8 9 10 11 12 13 14 15 16 17 18 19 20 Enter Quantity" at bounding box center [807, 423] width 101 height 33
click at [937, 422] on button "Add to Cart" at bounding box center [969, 423] width 210 height 33
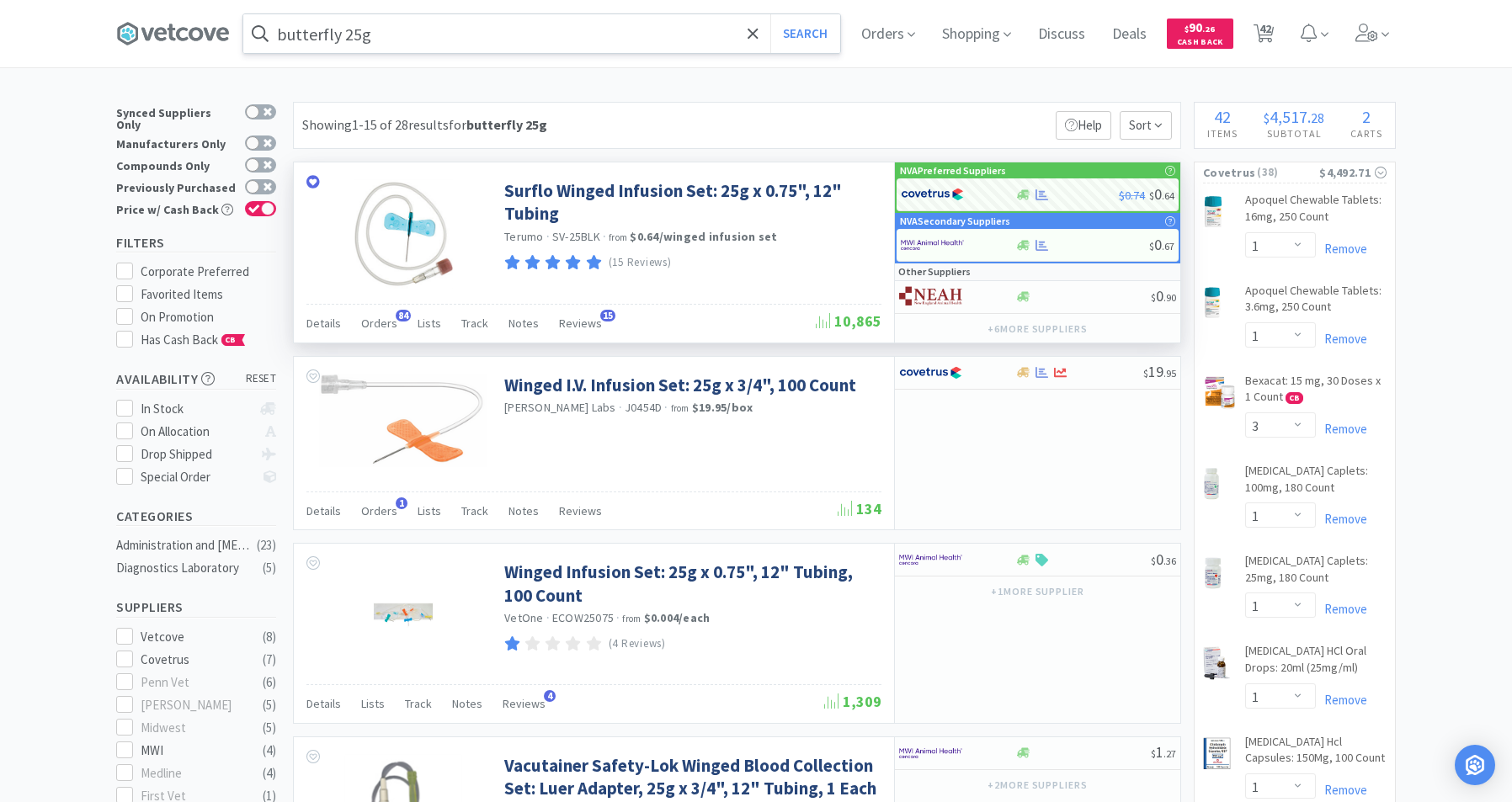
click at [449, 35] on input "butterfly 25g" at bounding box center [541, 33] width 597 height 39
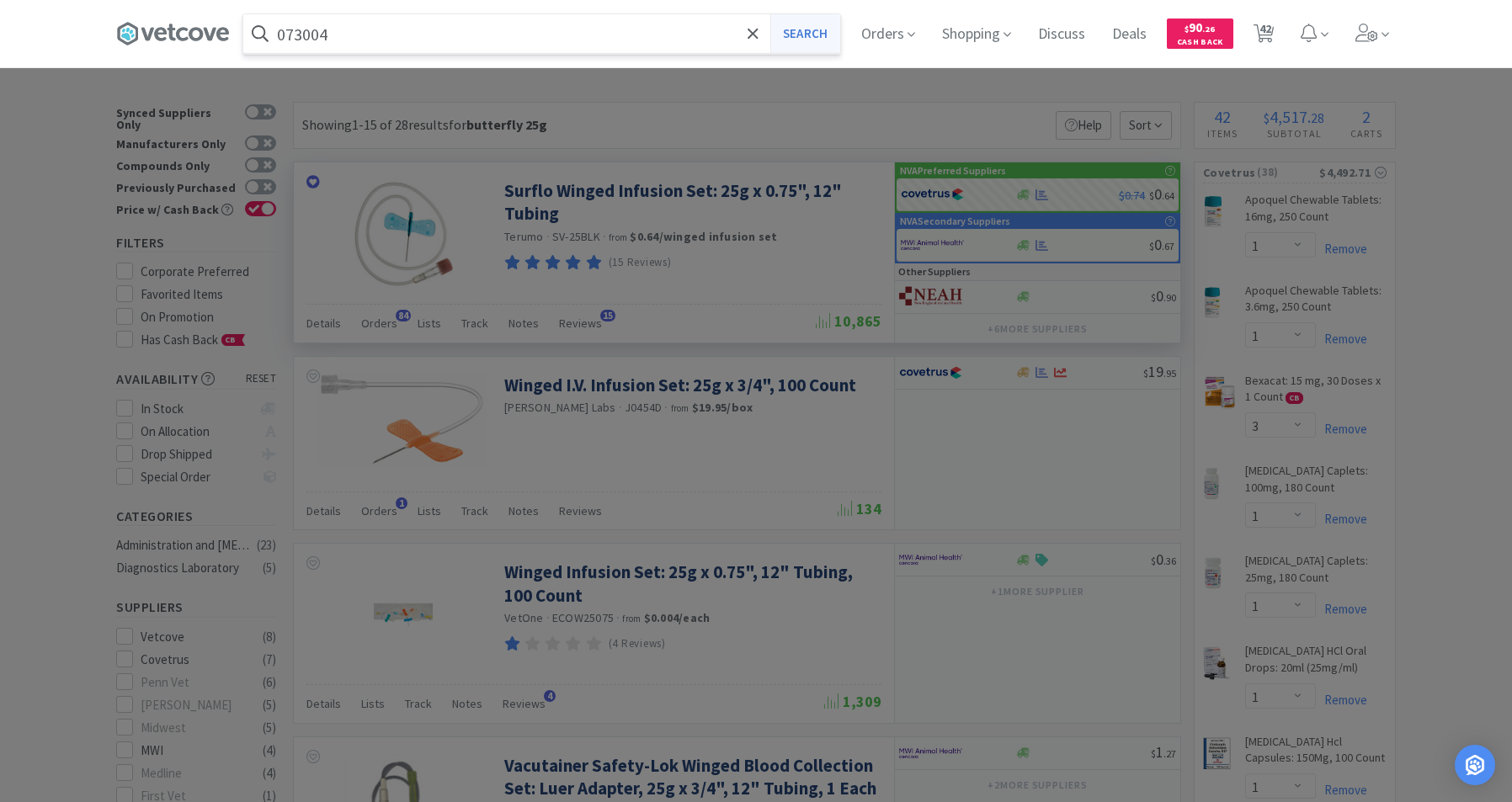
click at [822, 45] on button "Search" at bounding box center [806, 33] width 70 height 39
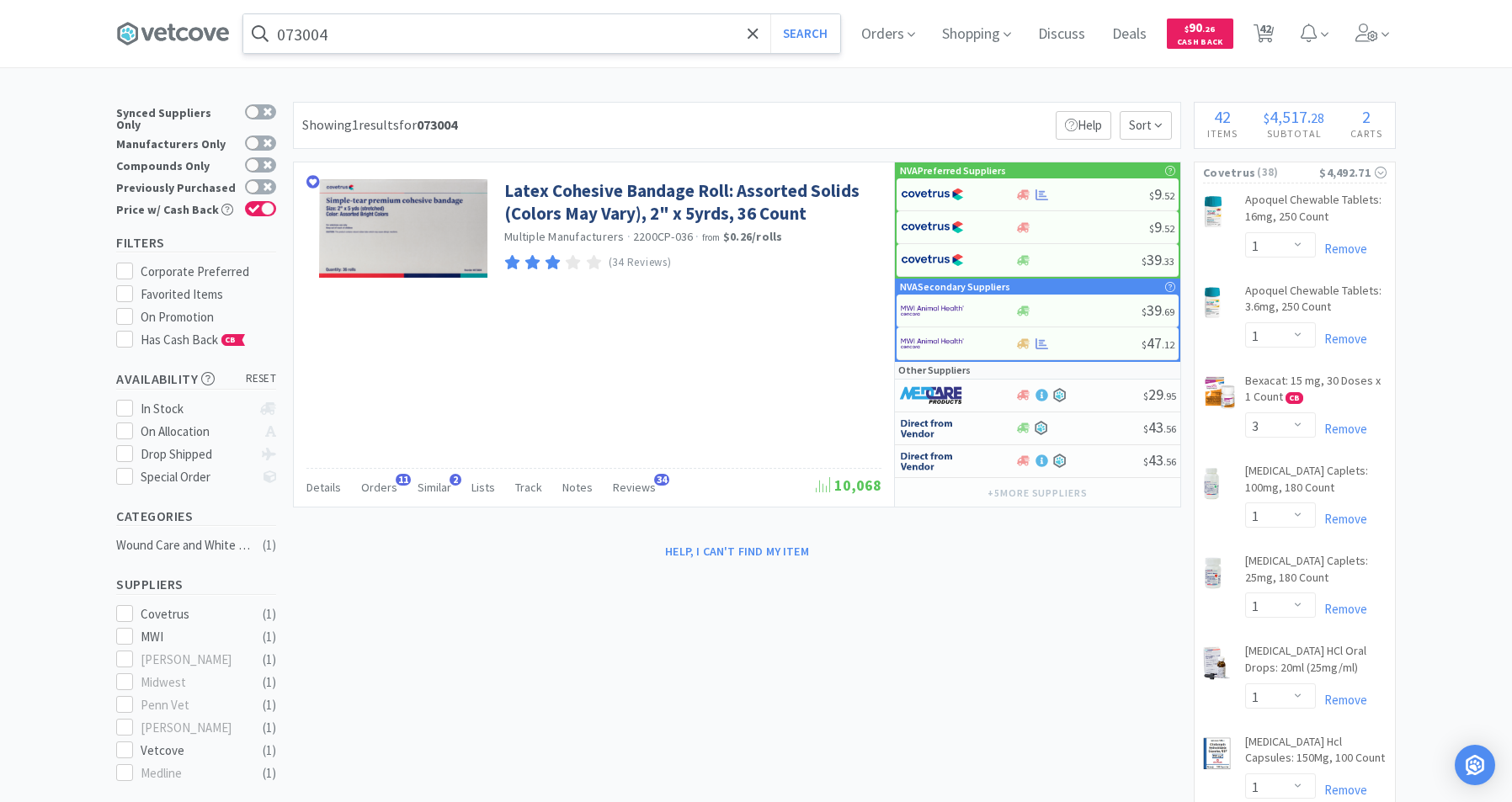
click at [478, 32] on input "073004" at bounding box center [541, 33] width 597 height 39
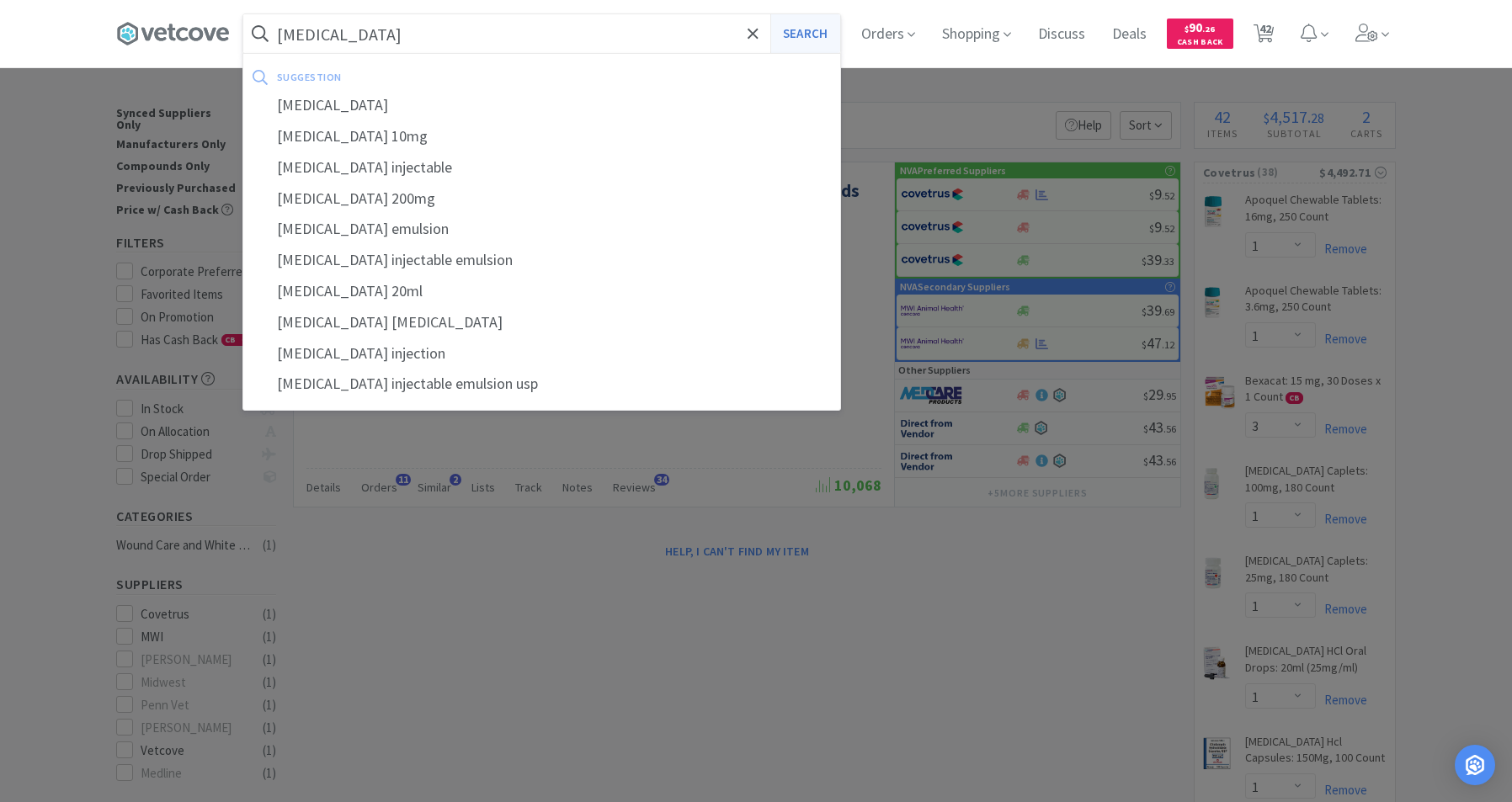
click at [805, 32] on button "Search" at bounding box center [806, 33] width 70 height 39
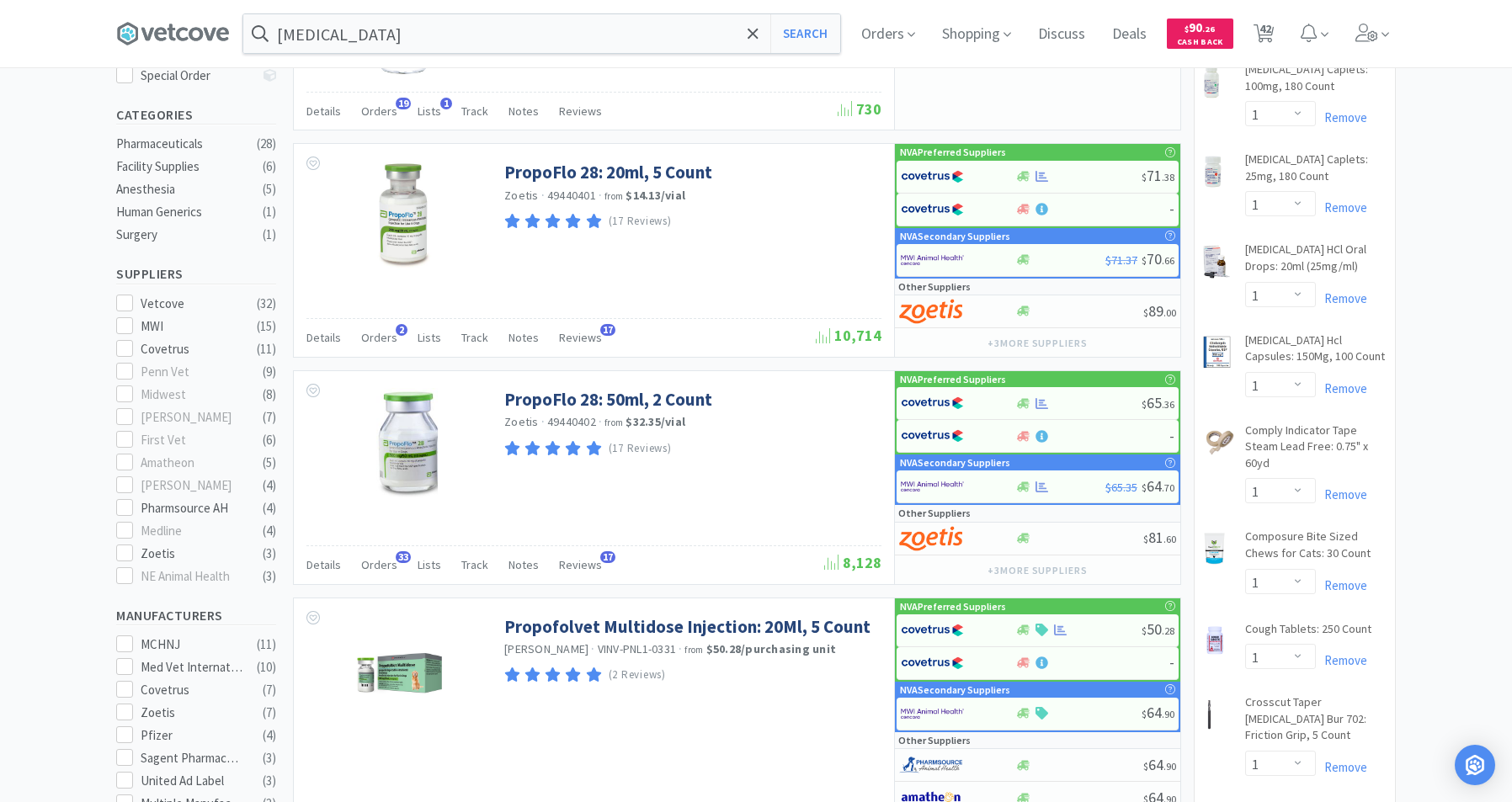
scroll to position [570, 0]
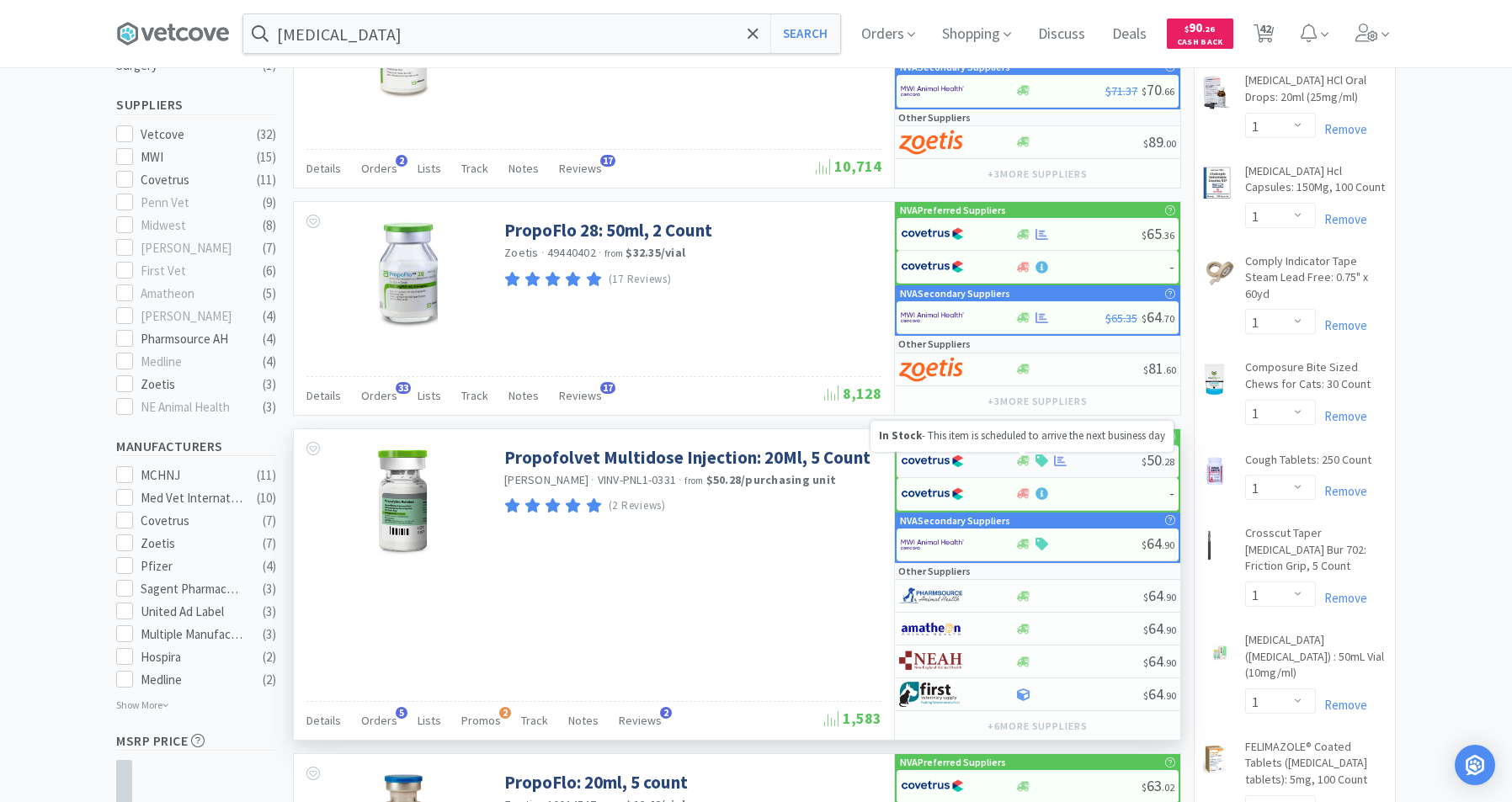
click at [1025, 464] on icon at bounding box center [1023, 462] width 12 height 11
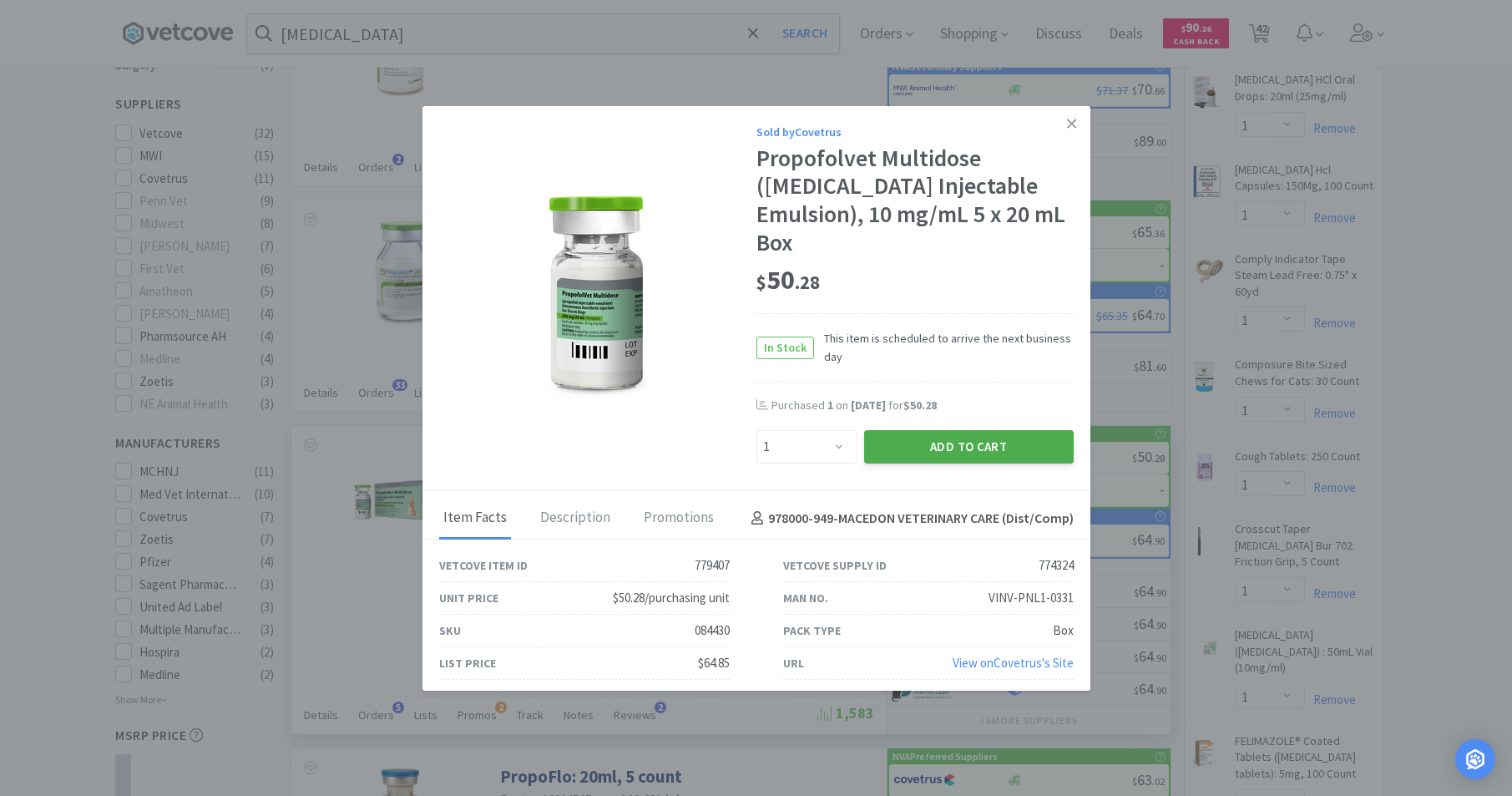
click at [913, 430] on button "Add to Cart" at bounding box center [969, 447] width 210 height 33
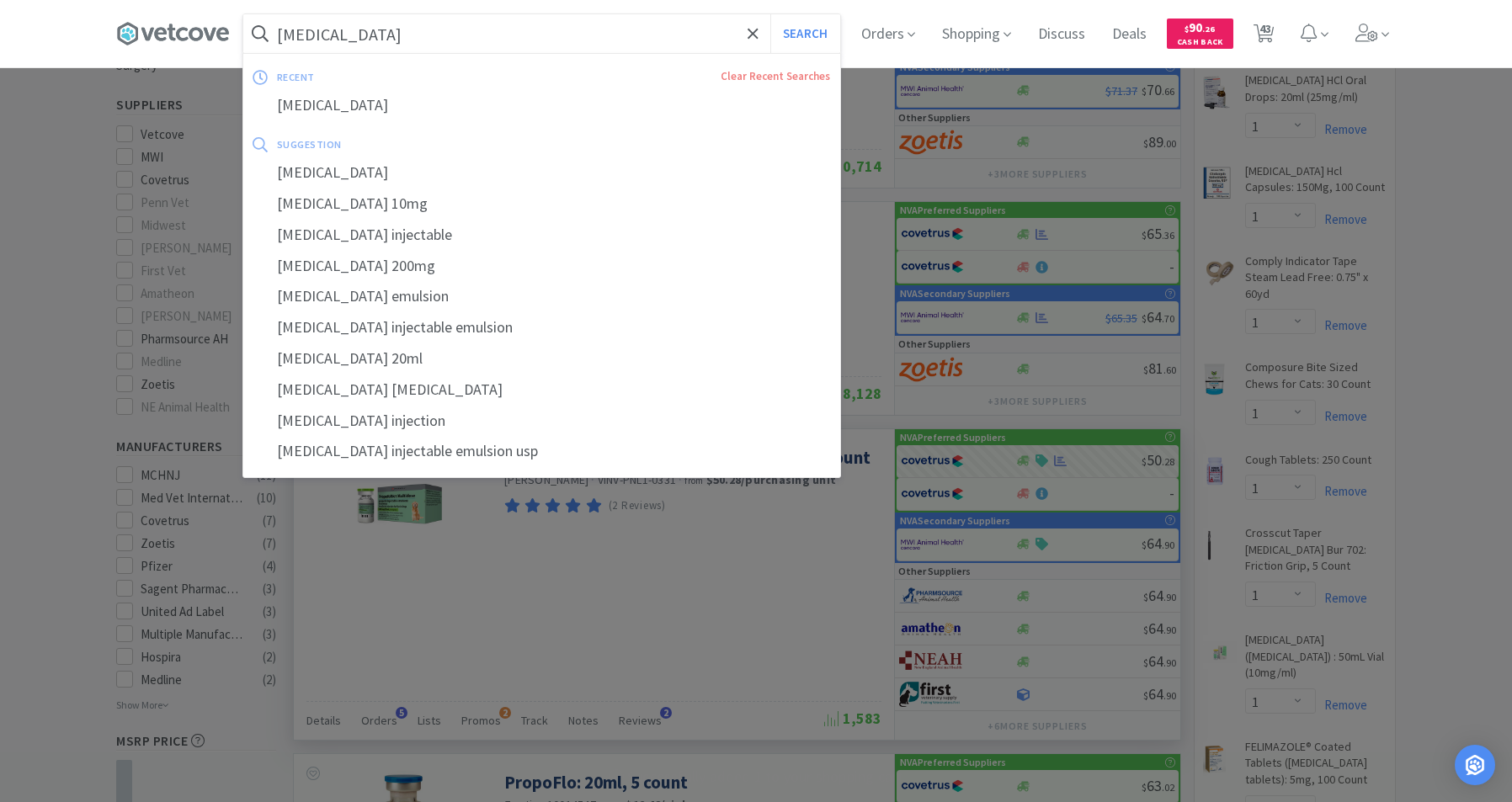
click at [521, 46] on input "[MEDICAL_DATA]" at bounding box center [541, 33] width 597 height 39
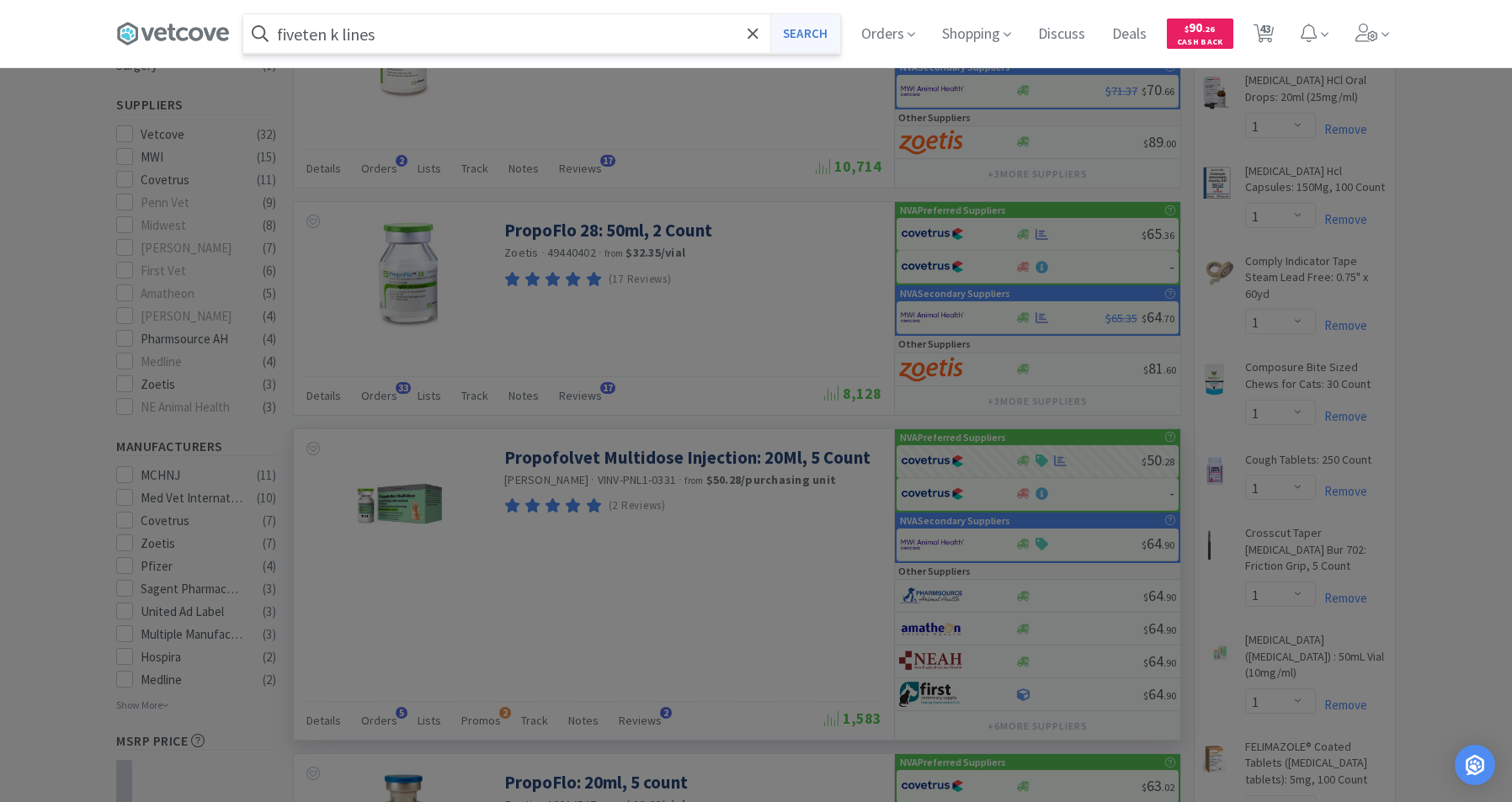
click at [795, 28] on button "Search" at bounding box center [806, 33] width 70 height 39
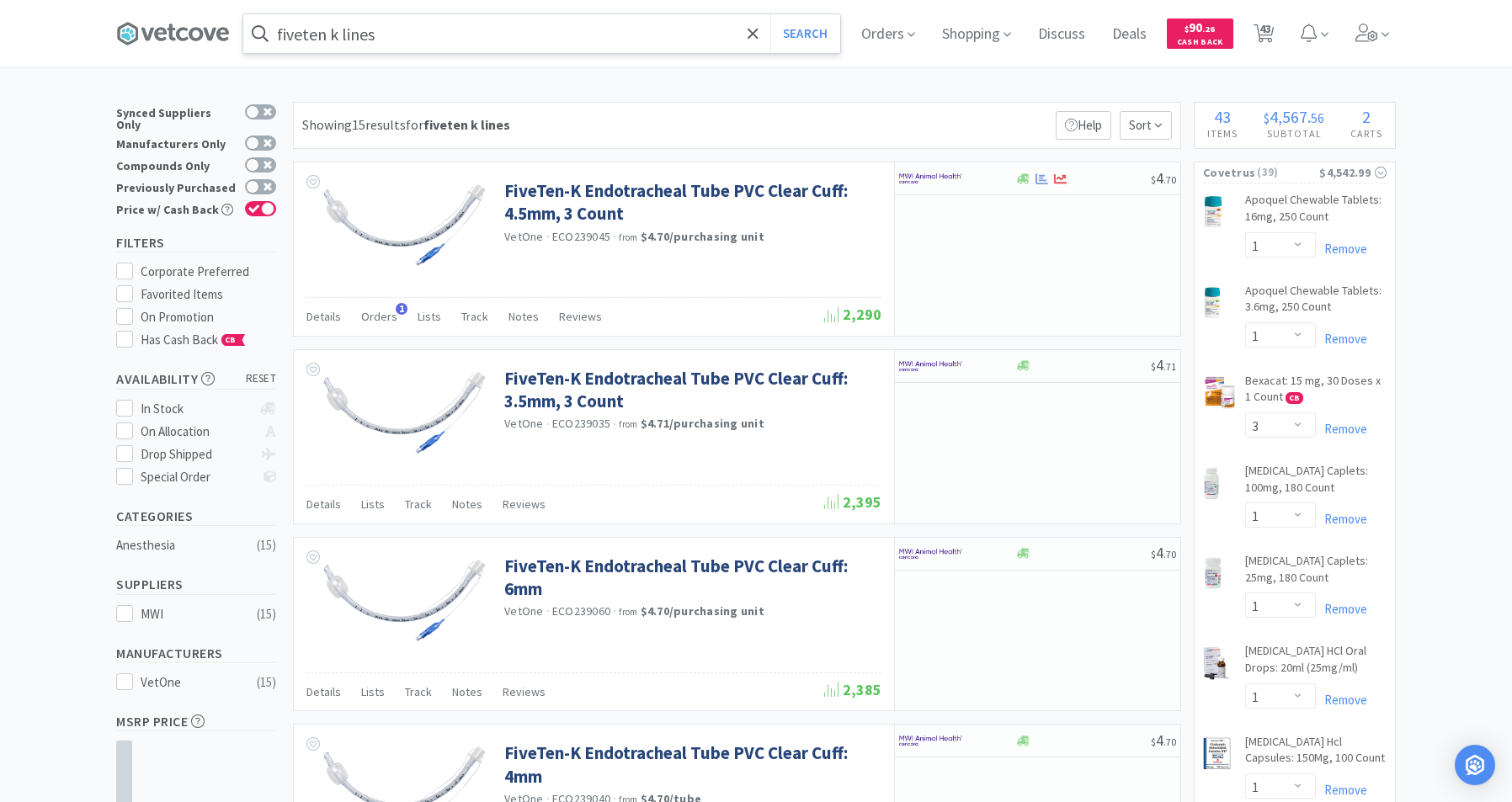
click at [462, 38] on input "fiveten k lines" at bounding box center [541, 33] width 597 height 39
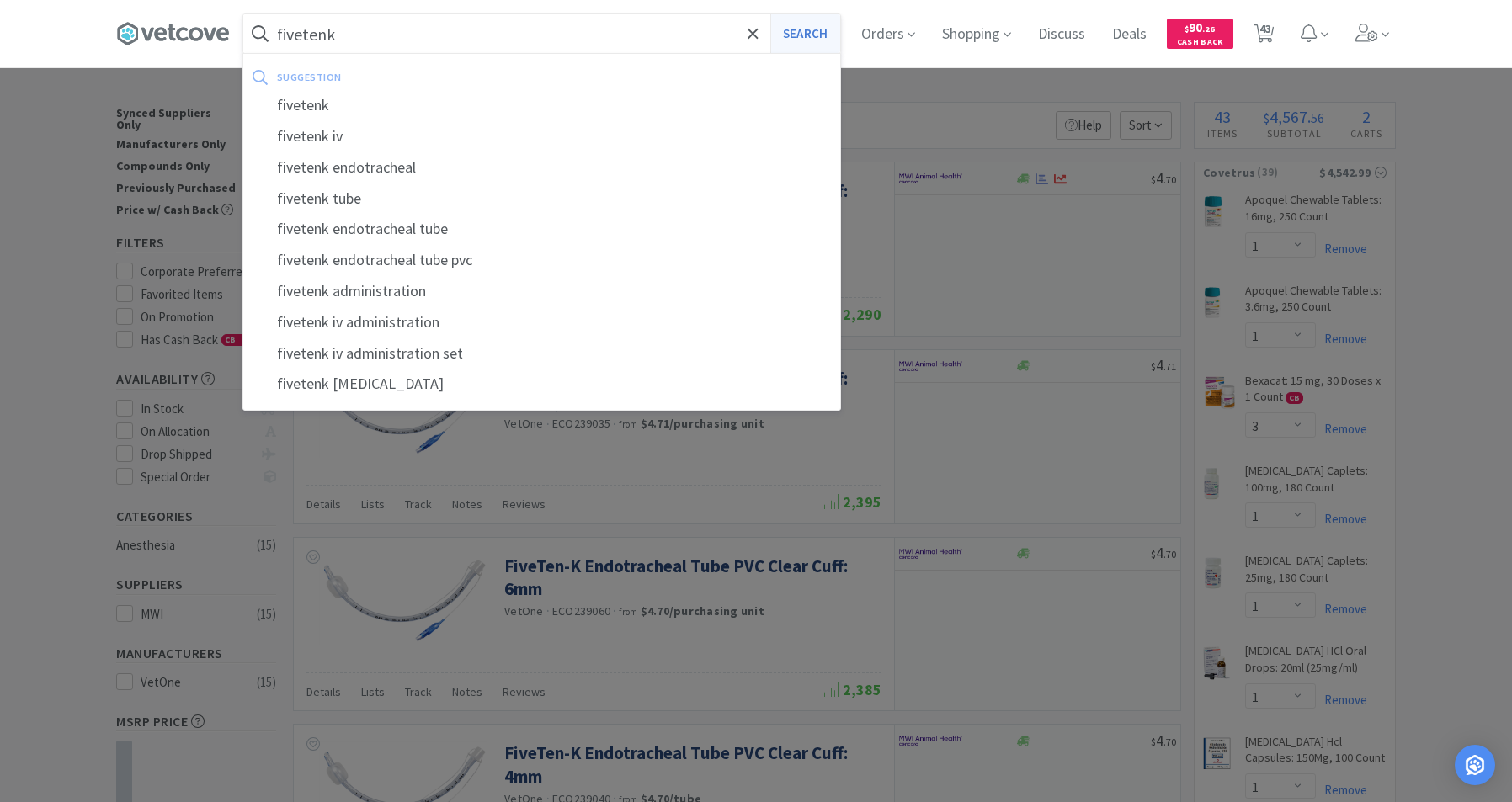
click at [828, 37] on button "Search" at bounding box center [806, 33] width 70 height 39
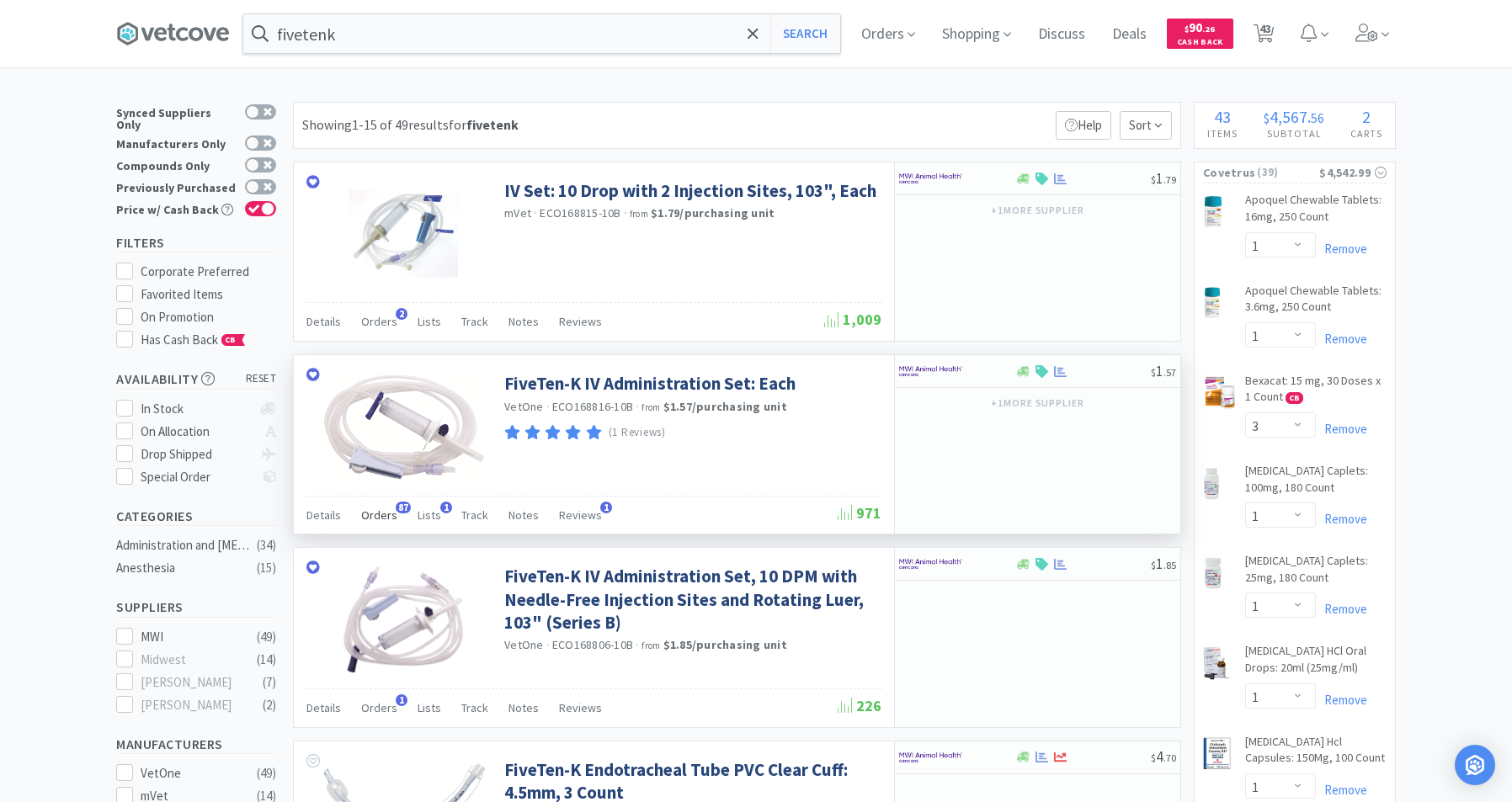
click at [382, 517] on span "Orders" at bounding box center [379, 514] width 36 height 15
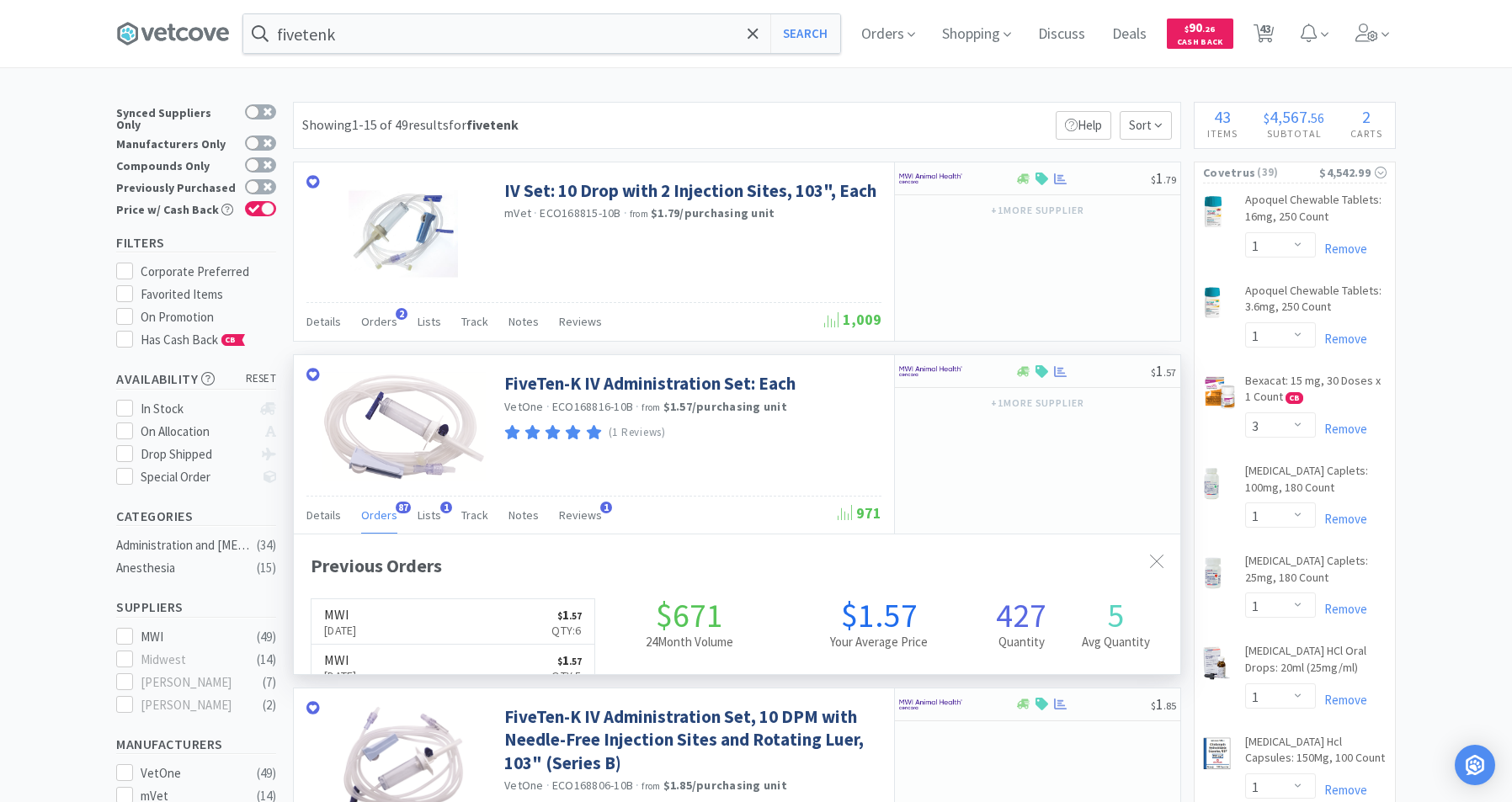
scroll to position [451, 886]
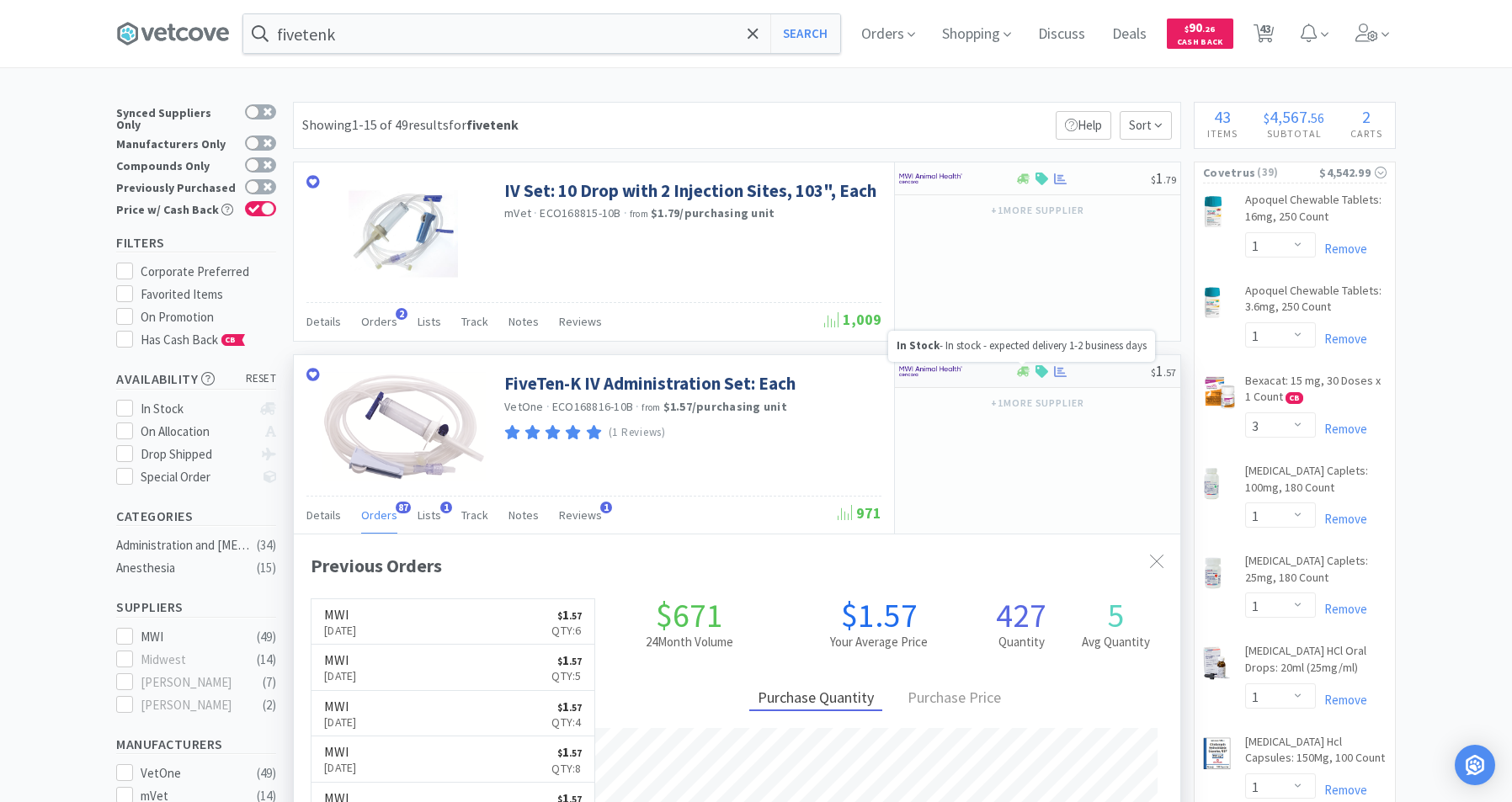
click at [1021, 372] on icon at bounding box center [1023, 371] width 12 height 11
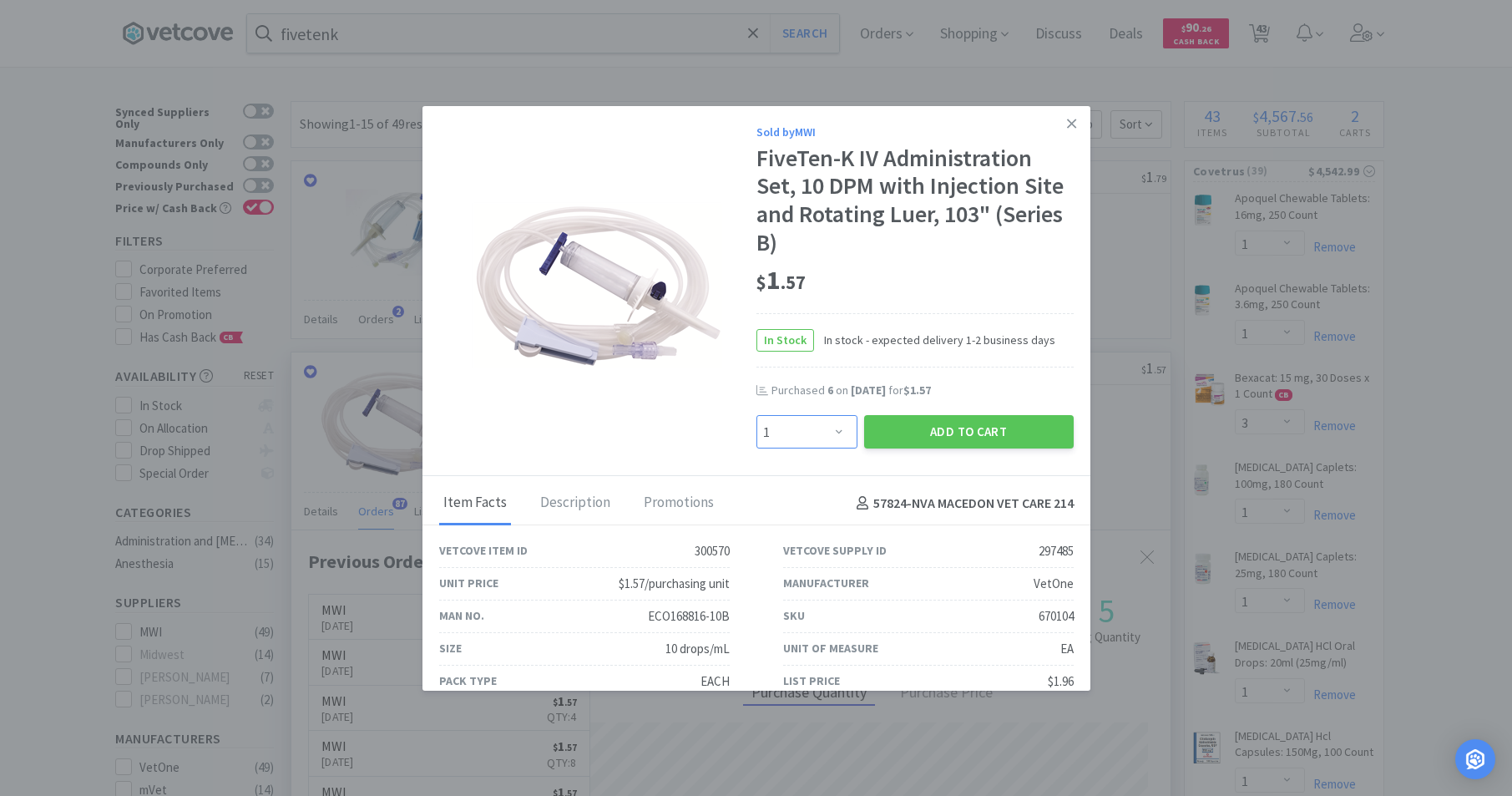
click at [831, 427] on select "Enter Quantity 1 2 3 4 5 6 7 8 9 10 11 12 13 14 15 16 17 18 19 20 Enter Quantity" at bounding box center [807, 432] width 101 height 33
click at [756, 415] on select "Enter Quantity 1 2 3 4 5 6 7 8 9 10 11 12 13 14 15 16 17 18 19 20 Enter Quantity" at bounding box center [807, 432] width 101 height 33
click at [902, 427] on button "Add to Cart" at bounding box center [969, 432] width 210 height 33
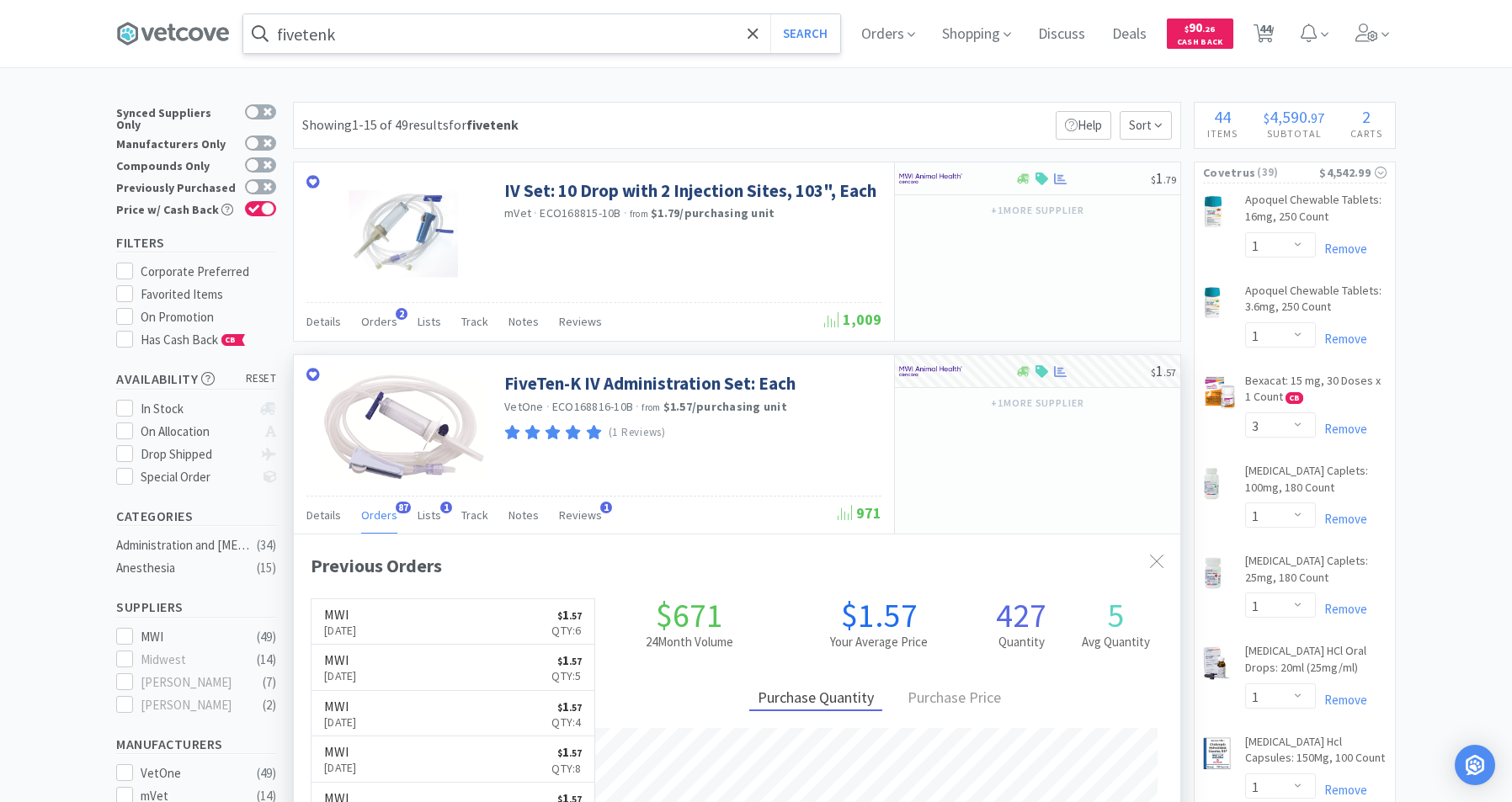
click at [444, 30] on input "fivetenk" at bounding box center [541, 33] width 597 height 39
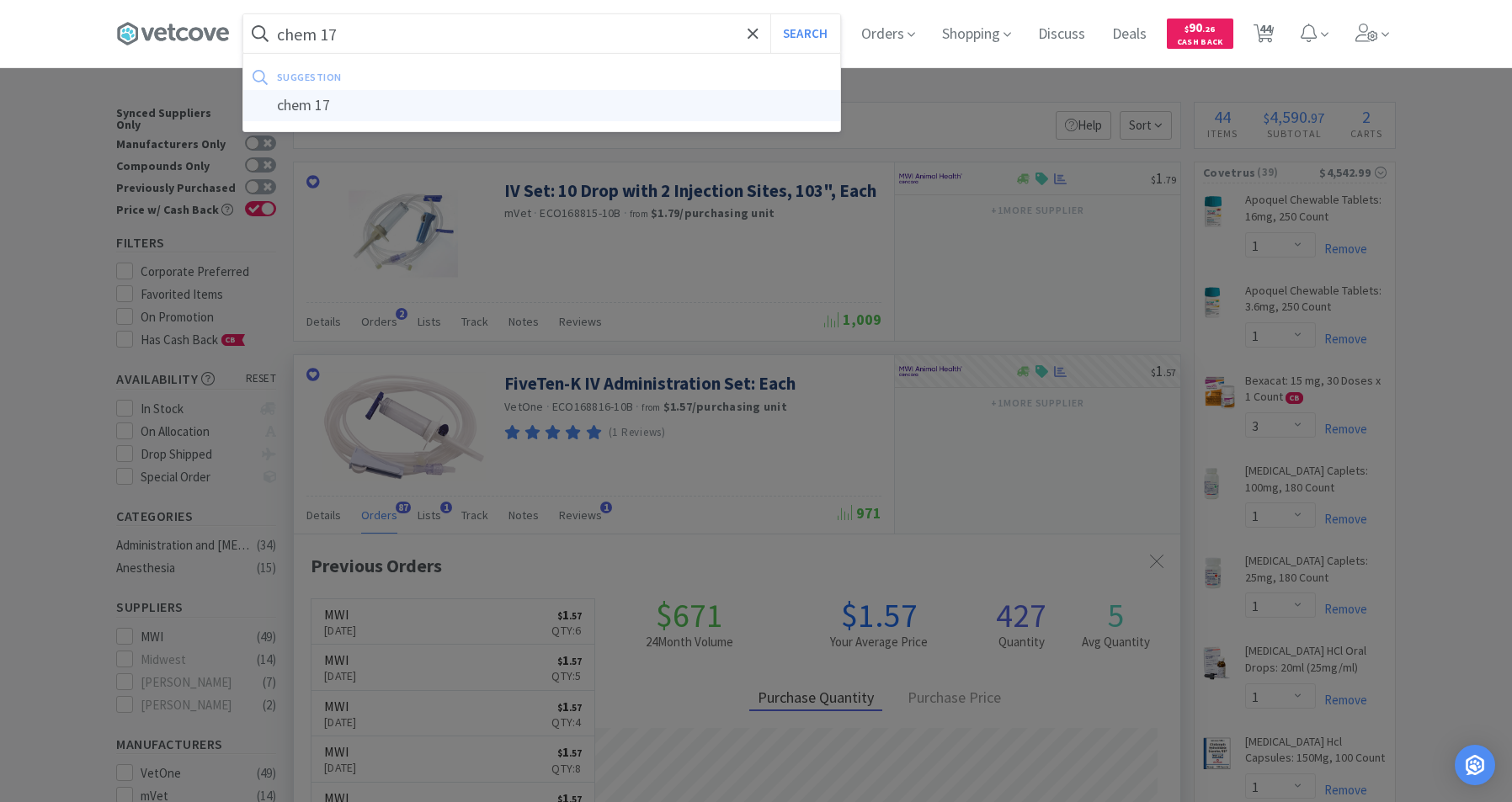
click at [305, 110] on div "chem 17" at bounding box center [541, 105] width 597 height 31
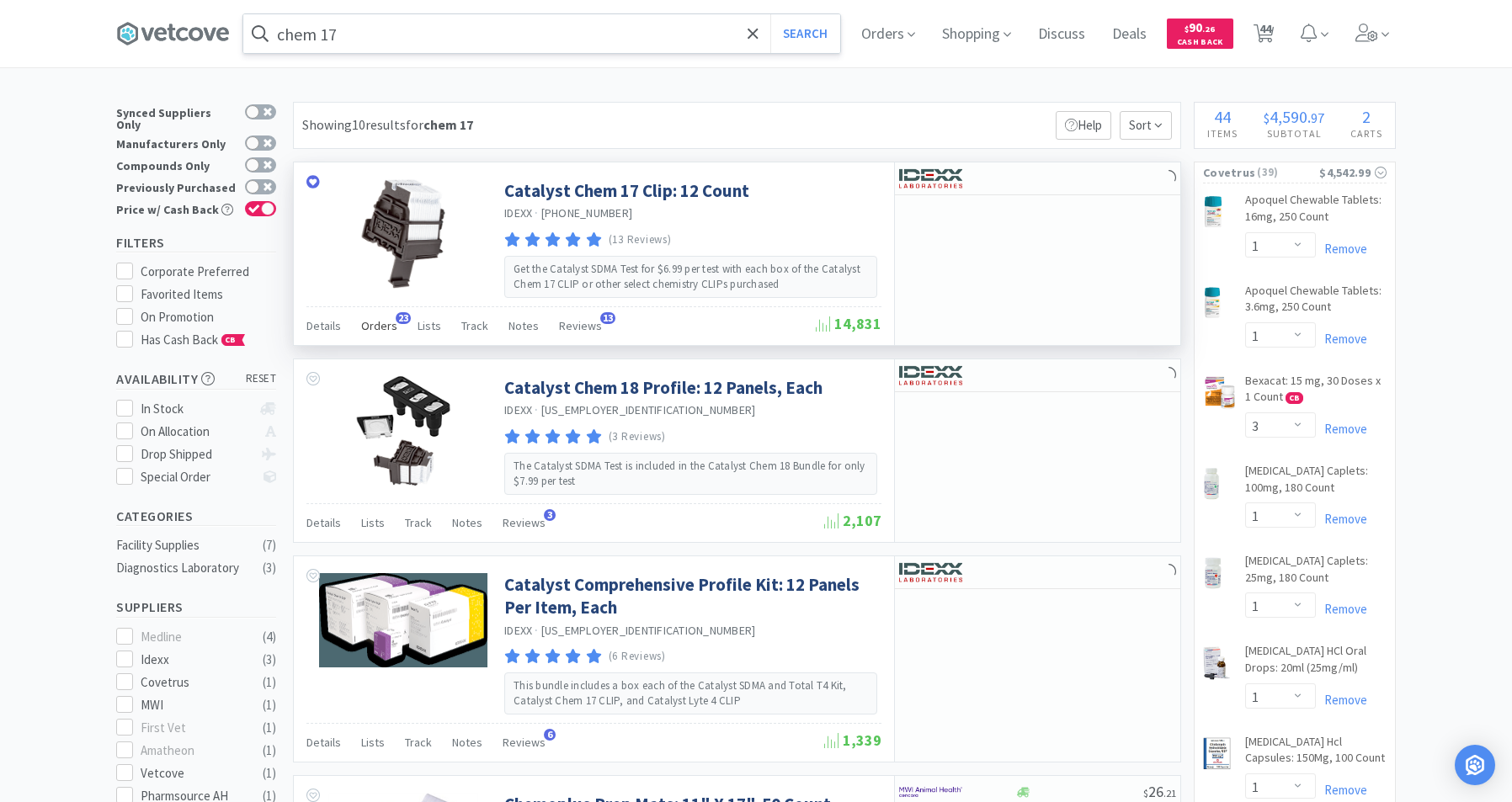
click at [387, 322] on span "Orders" at bounding box center [379, 326] width 36 height 15
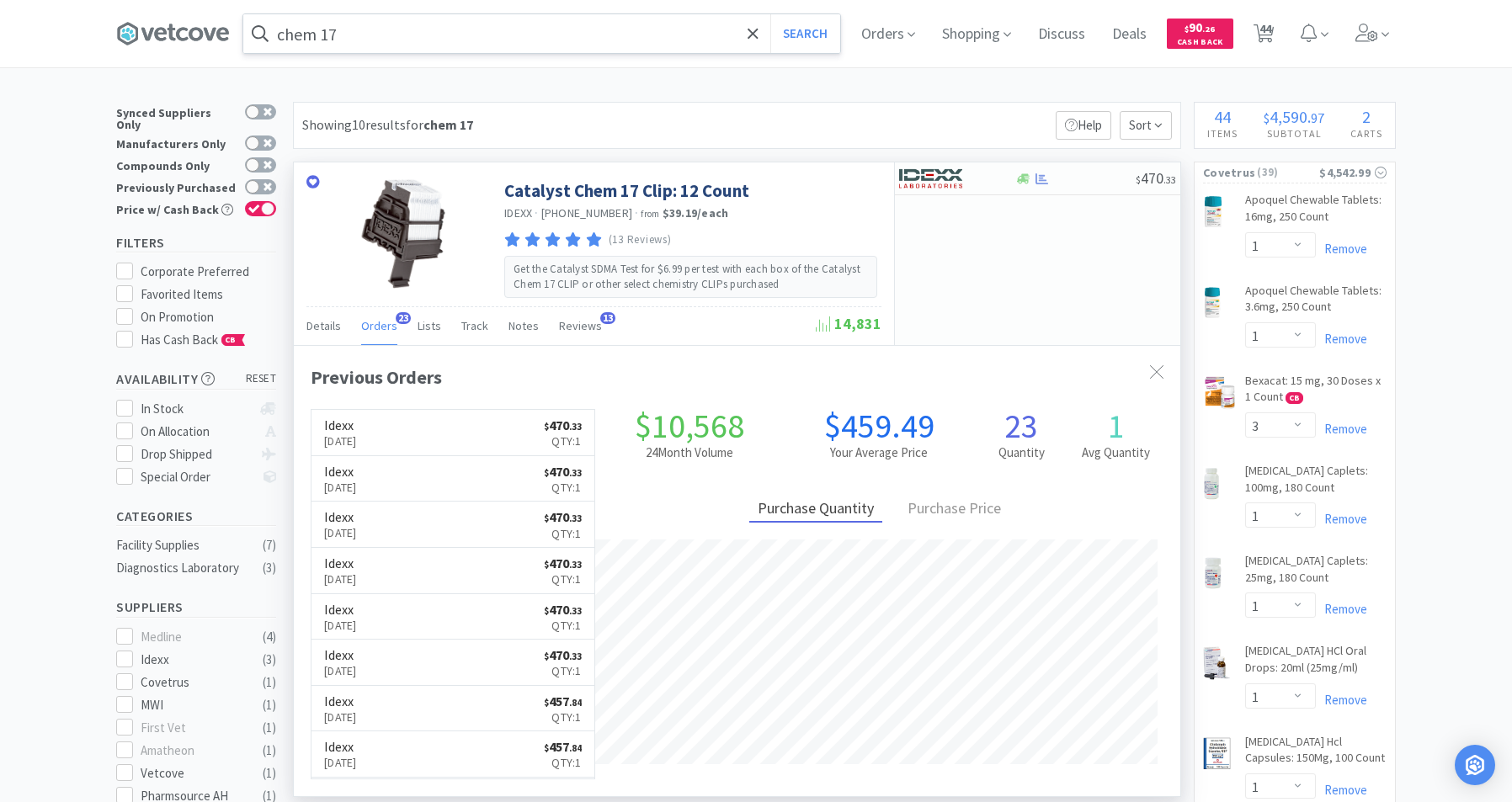
scroll to position [451, 886]
click at [1023, 178] on icon at bounding box center [1023, 179] width 12 height 11
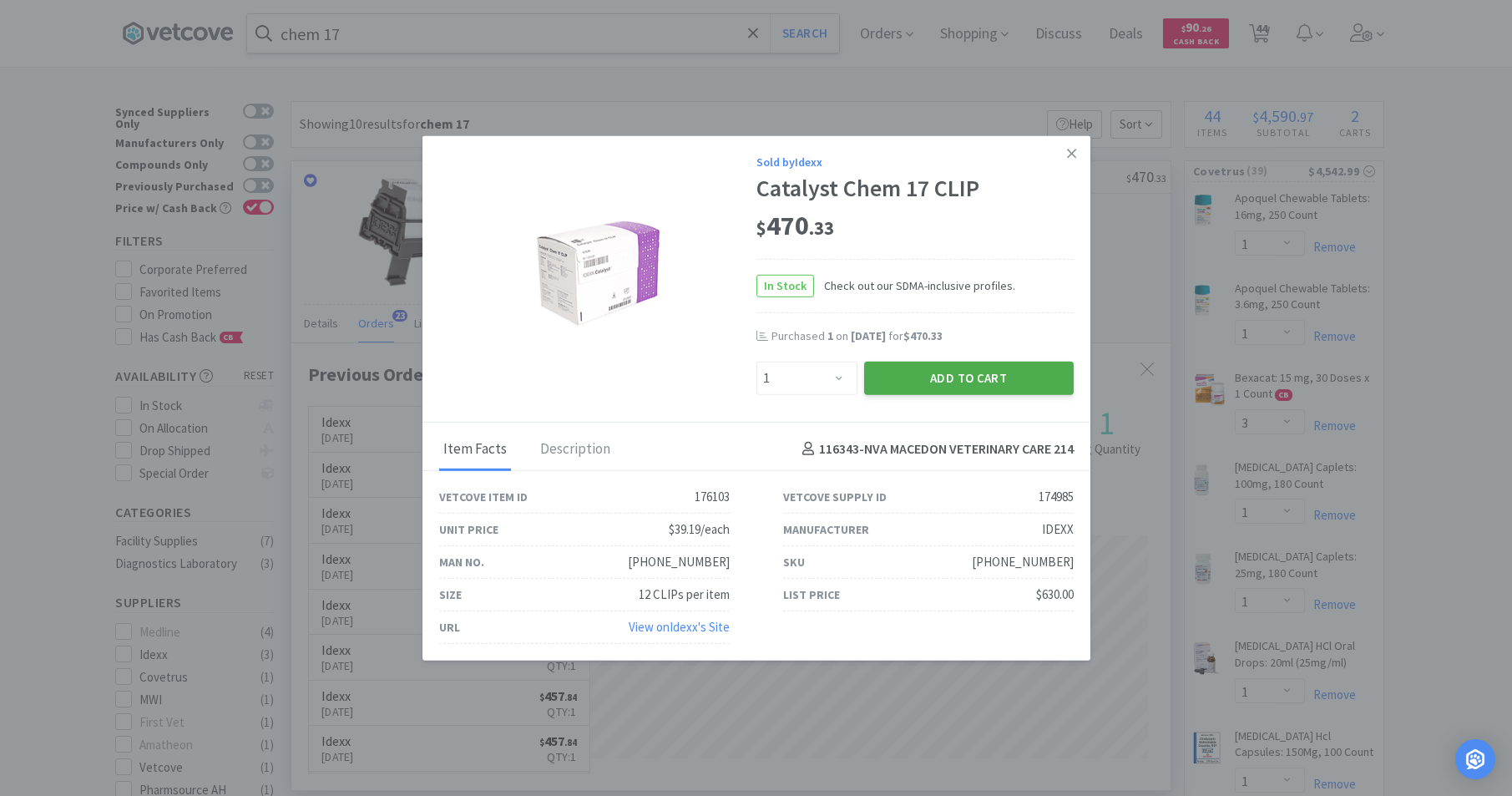
click at [931, 387] on button "Add to Cart" at bounding box center [969, 377] width 210 height 33
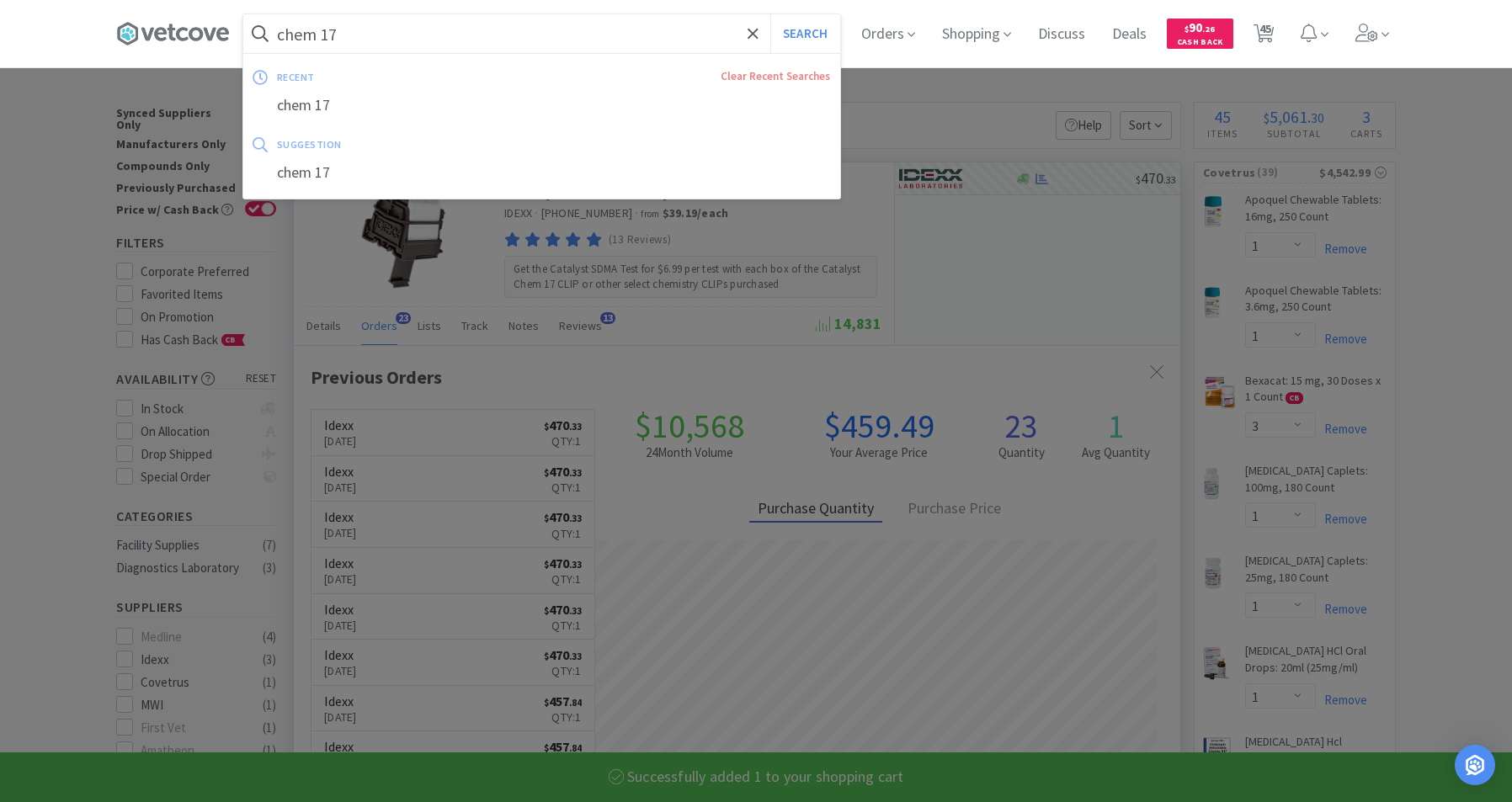
click at [407, 33] on input "chem 17" at bounding box center [541, 33] width 597 height 39
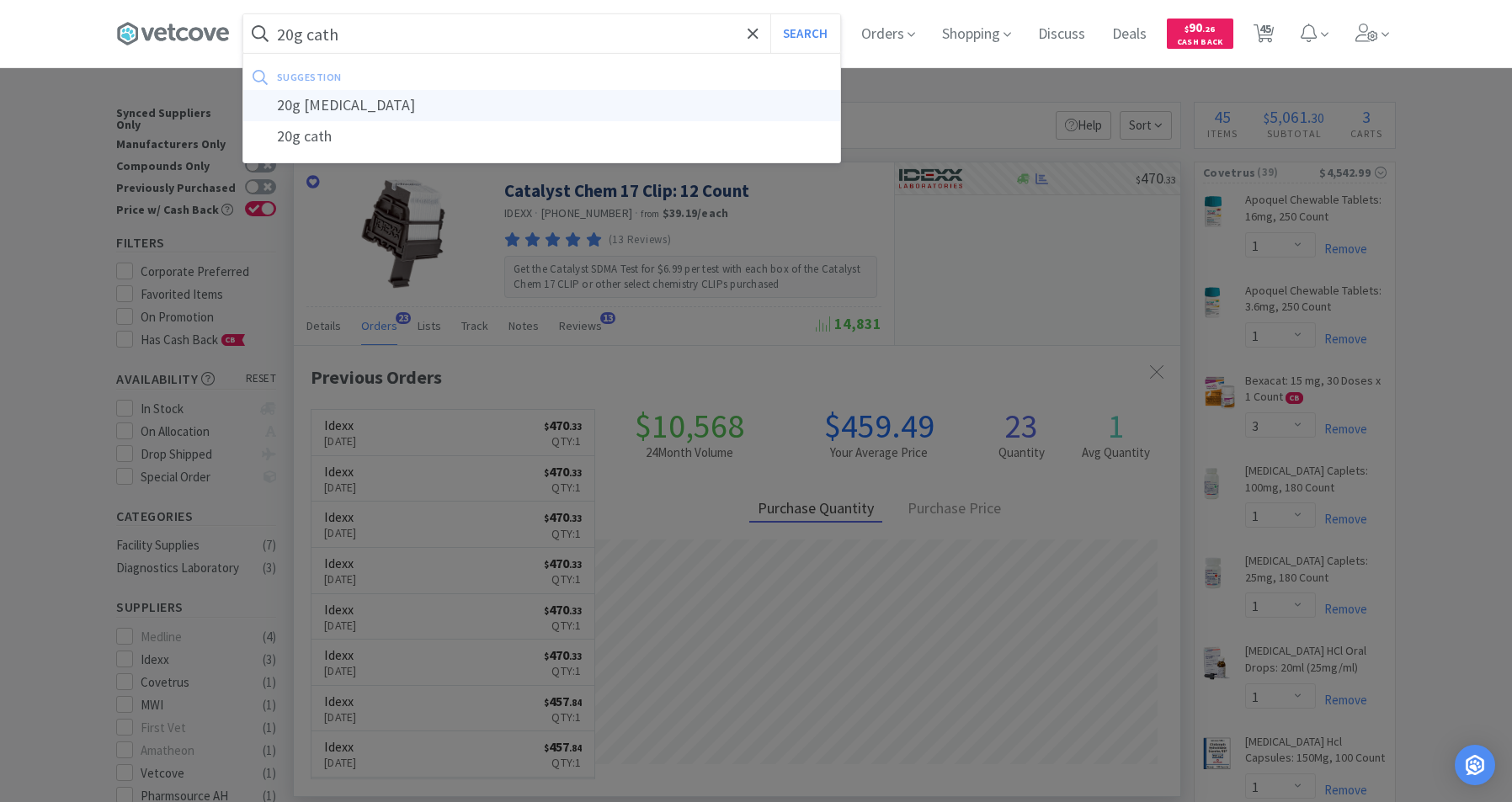
click at [320, 109] on div "20g [MEDICAL_DATA]" at bounding box center [541, 105] width 597 height 31
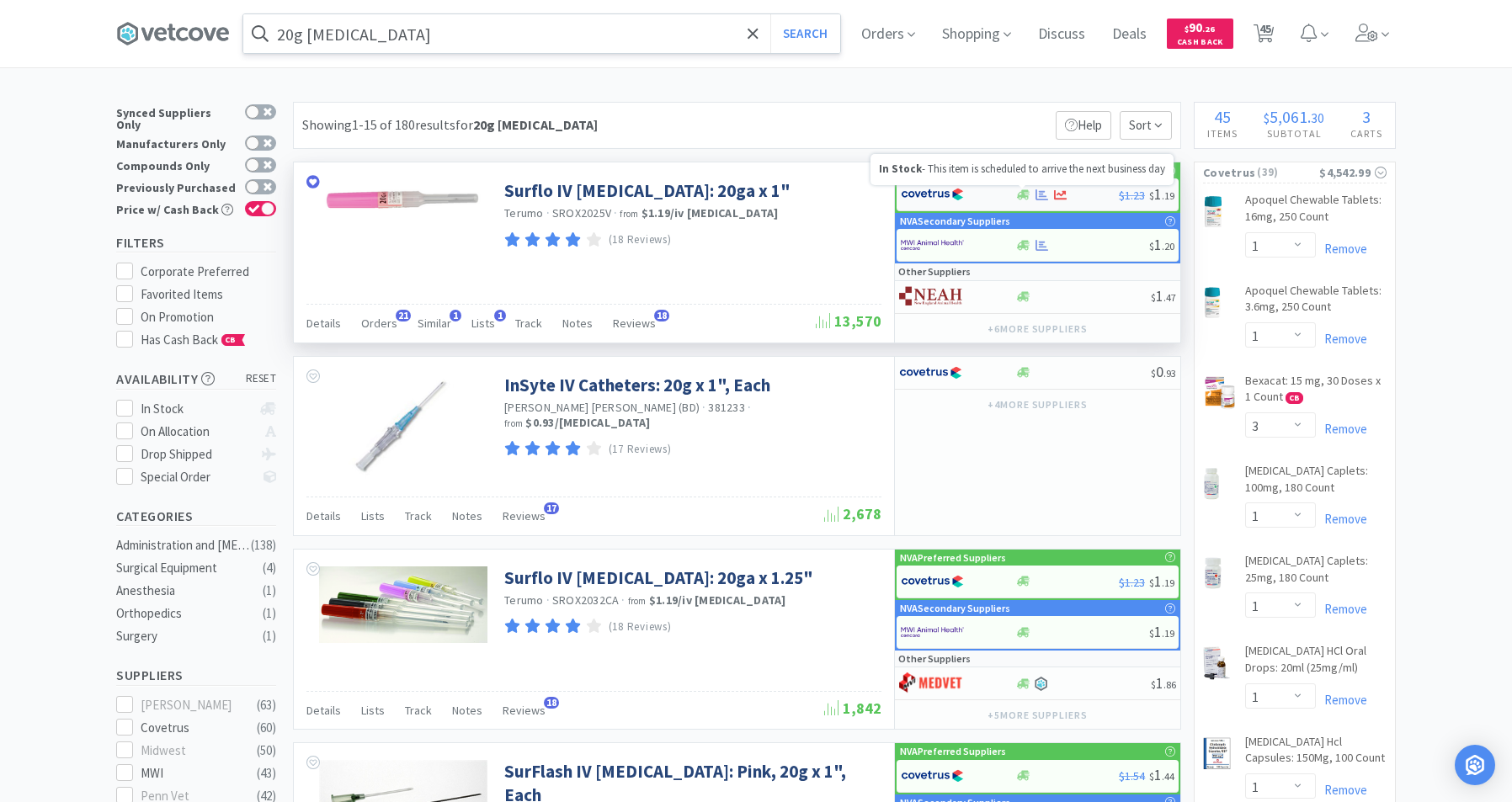
click at [1021, 196] on icon at bounding box center [1023, 195] width 12 height 11
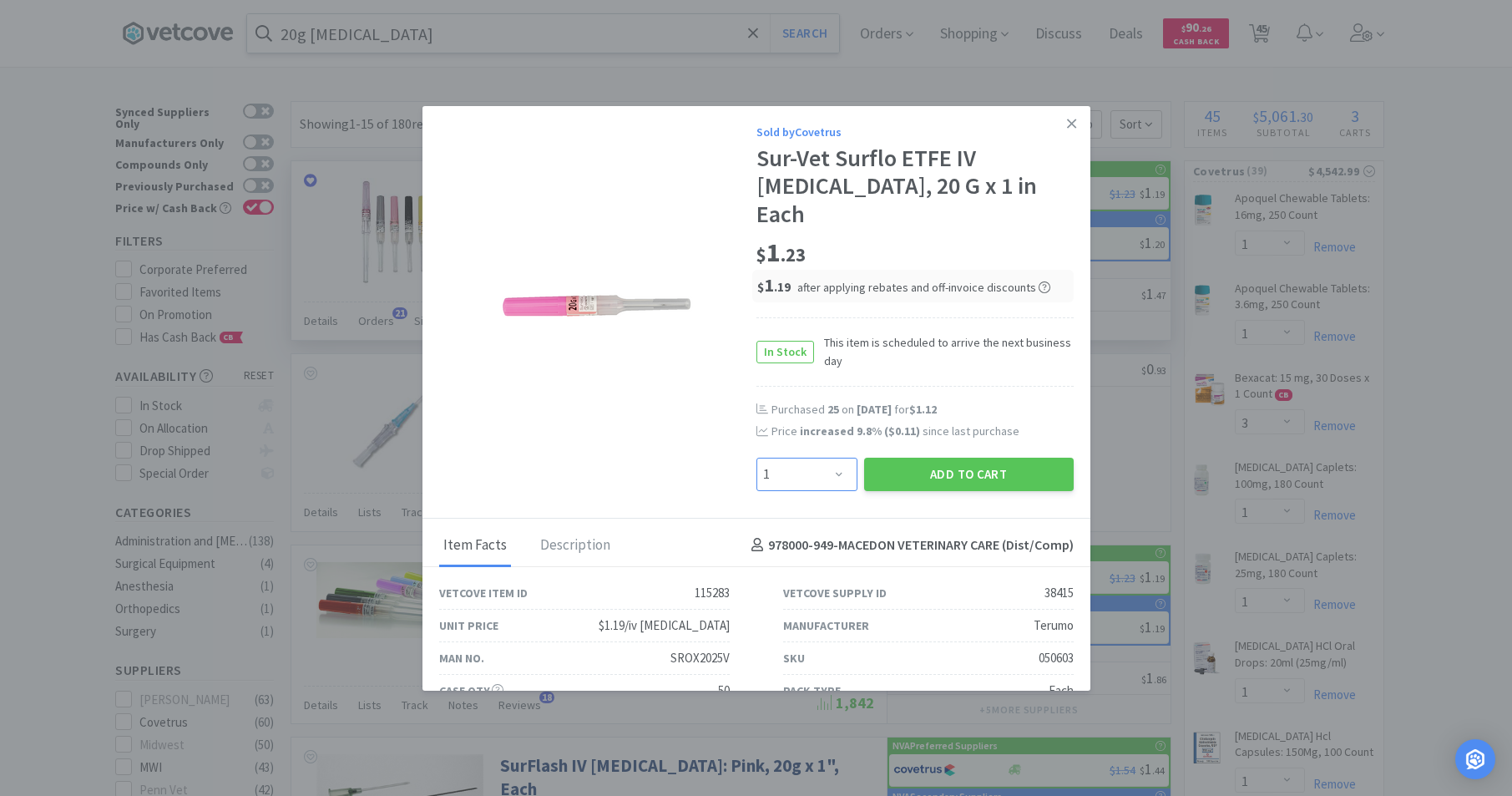
click at [831, 458] on select "Enter Quantity 1 2 3 4 5 6 7 8 9 10 11 12 13 14 15 16 17 18 19 20 Enter Quantity" at bounding box center [807, 475] width 101 height 33
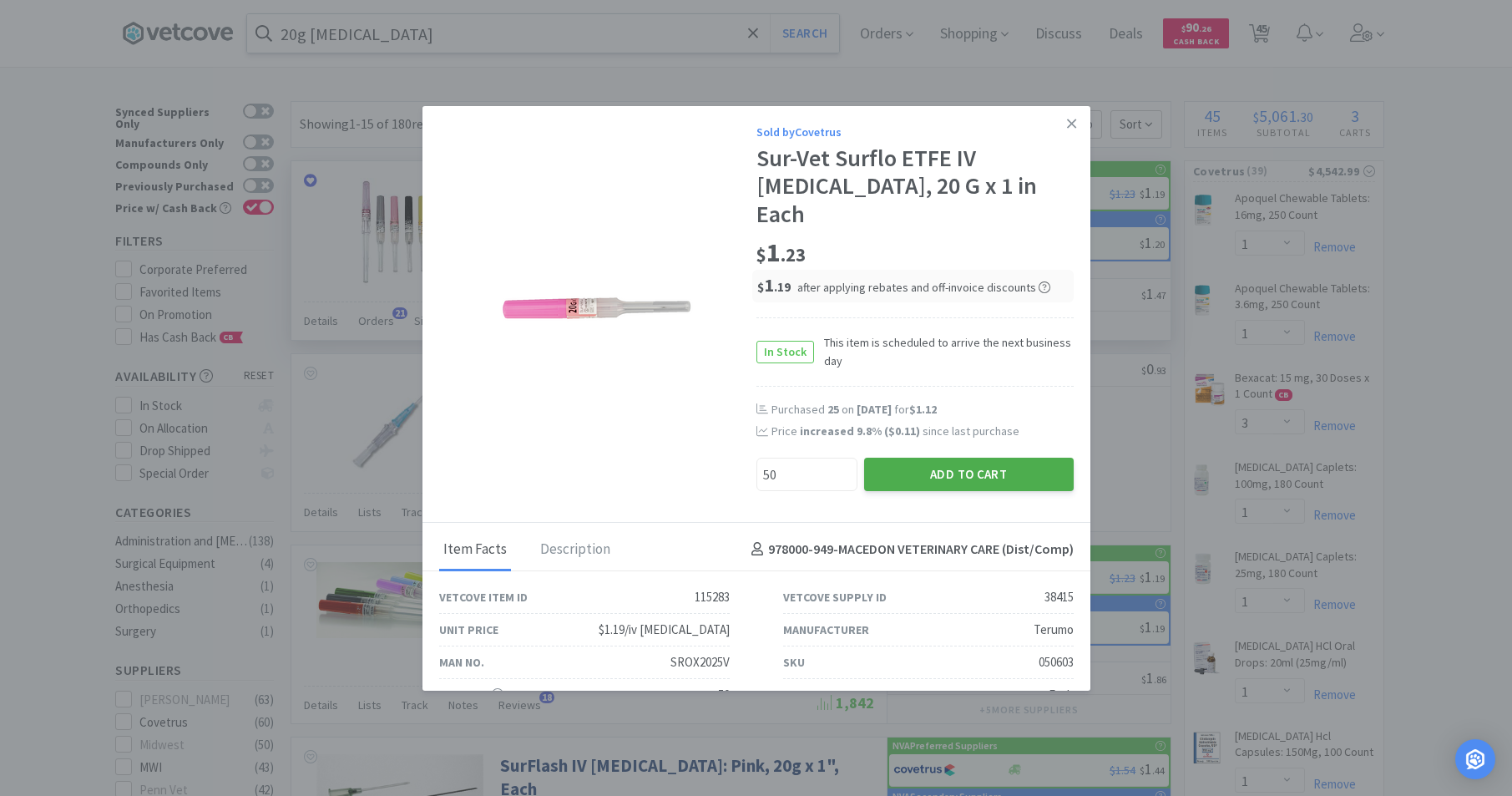
click at [976, 458] on button "Add to Cart" at bounding box center [969, 475] width 210 height 33
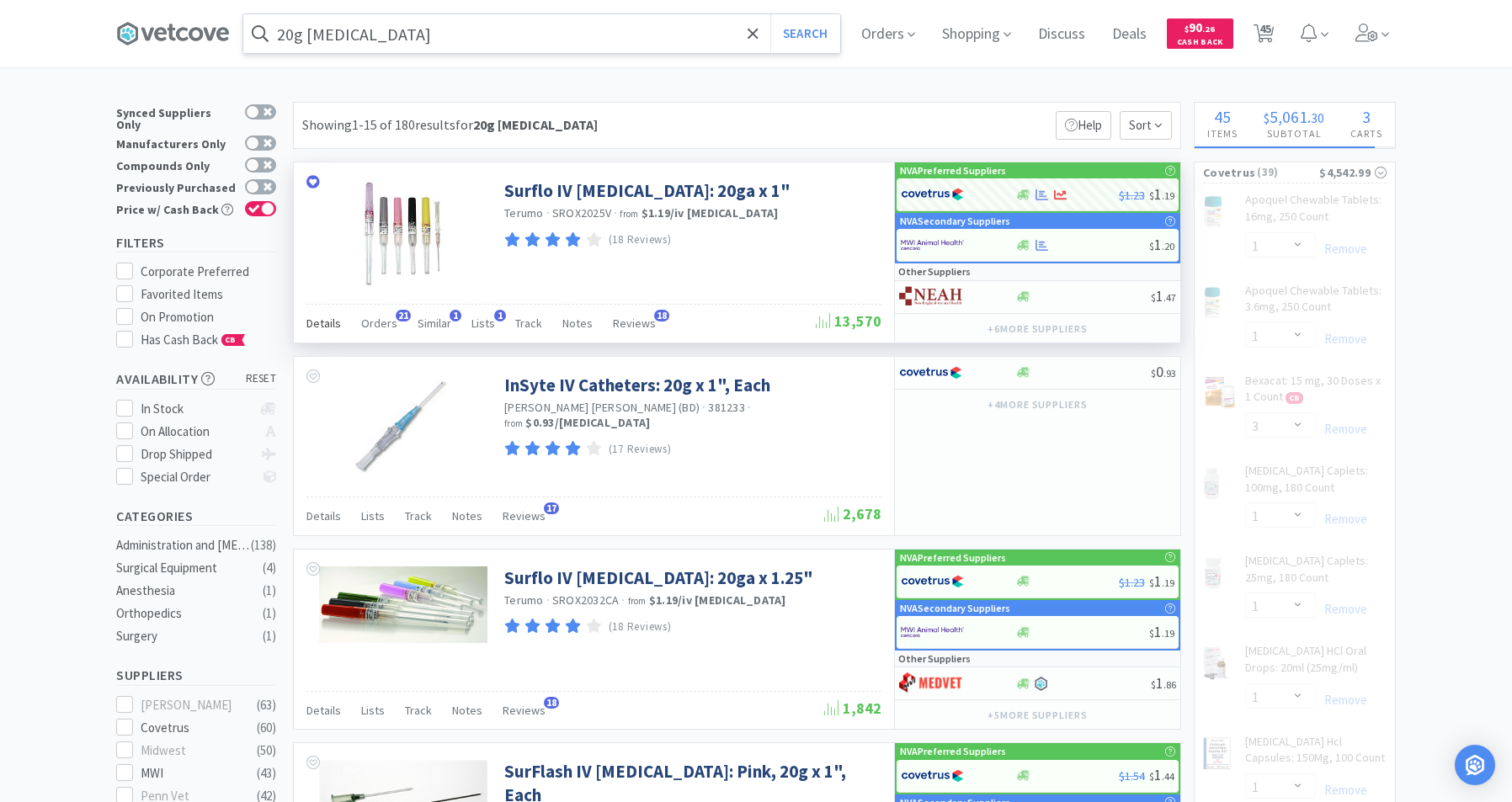
click at [326, 320] on span "Details" at bounding box center [323, 323] width 34 height 15
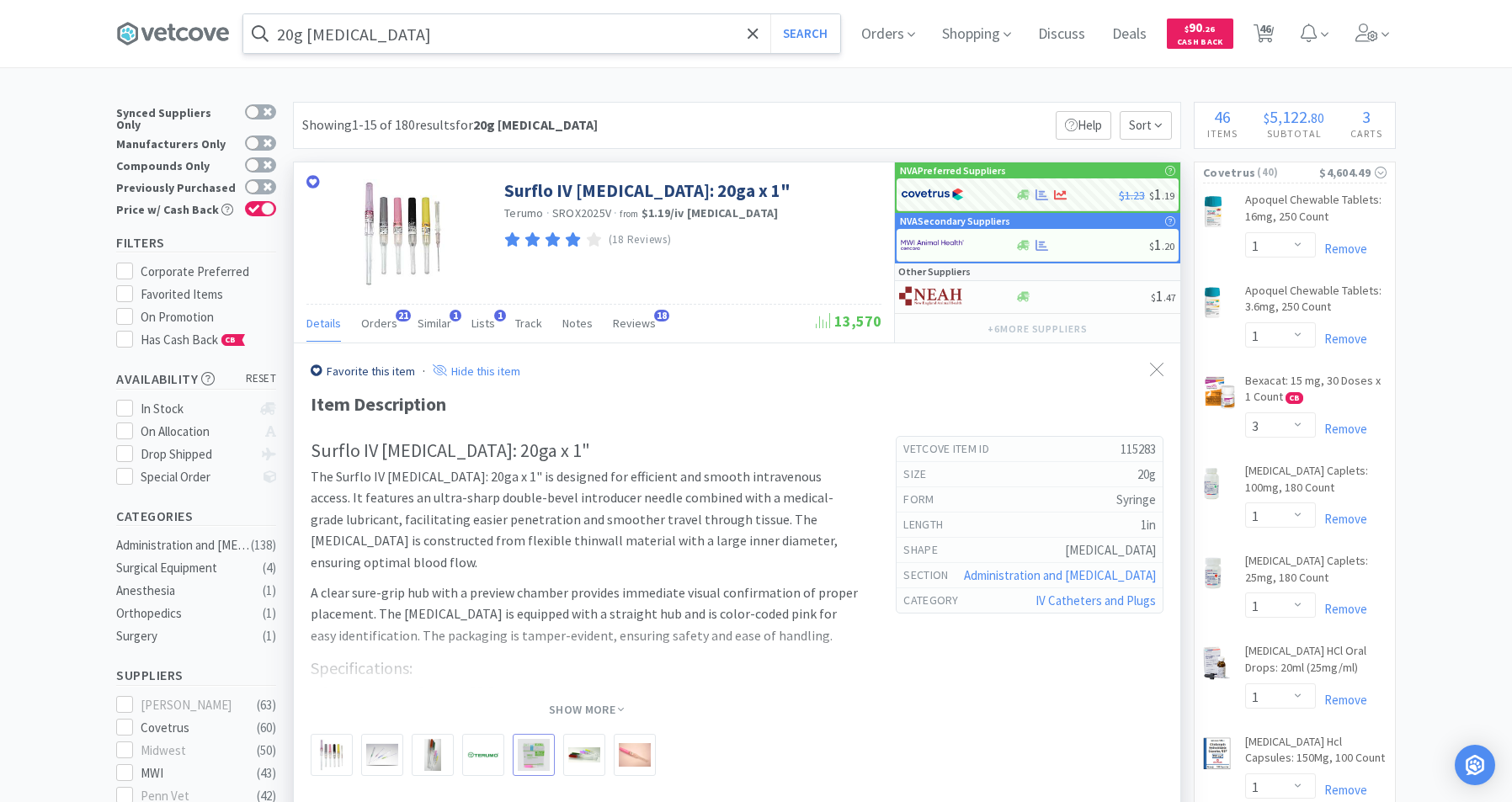
click at [532, 761] on img at bounding box center [534, 755] width 32 height 32
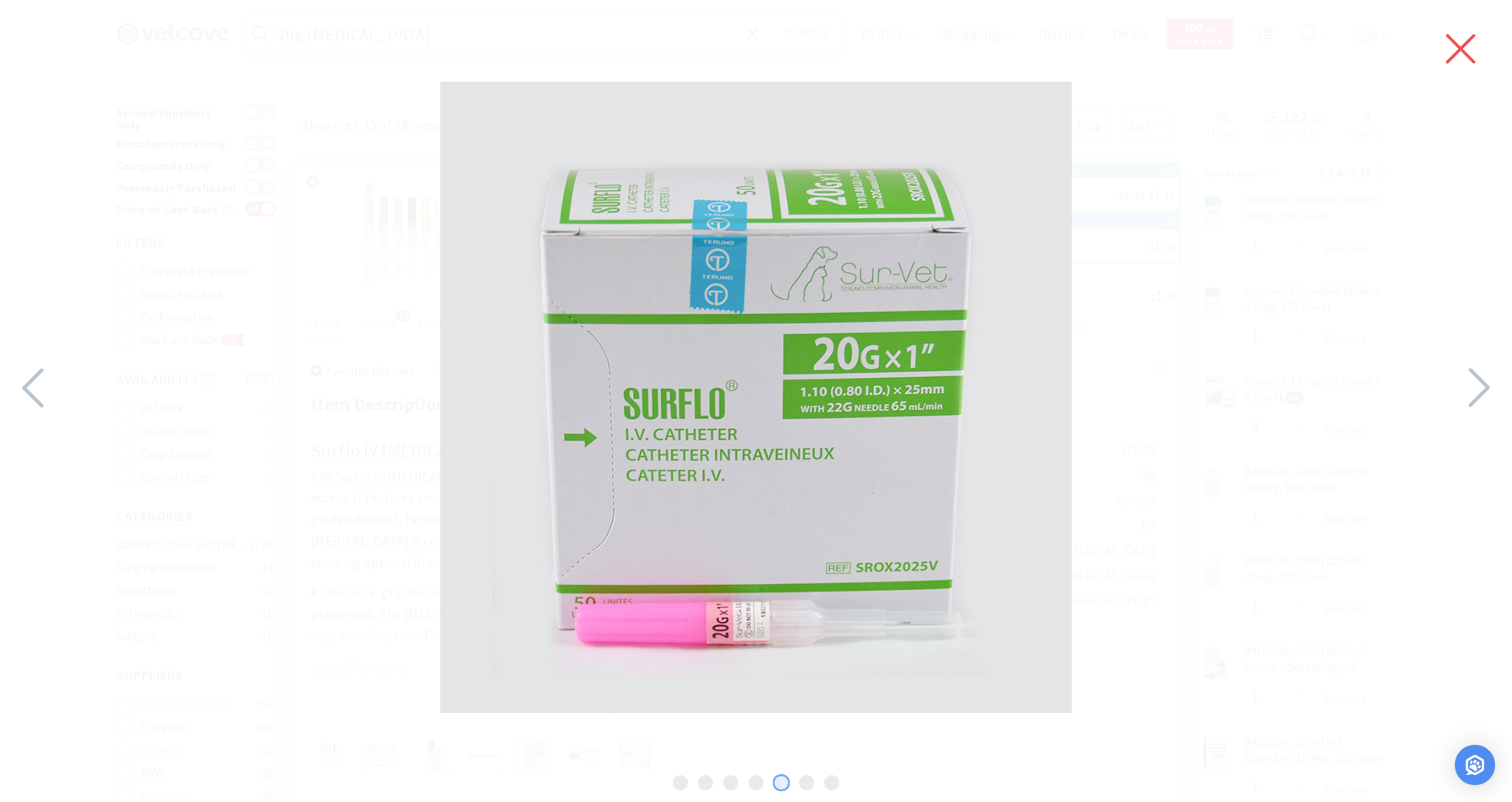
click at [1461, 47] on icon at bounding box center [1461, 49] width 30 height 30
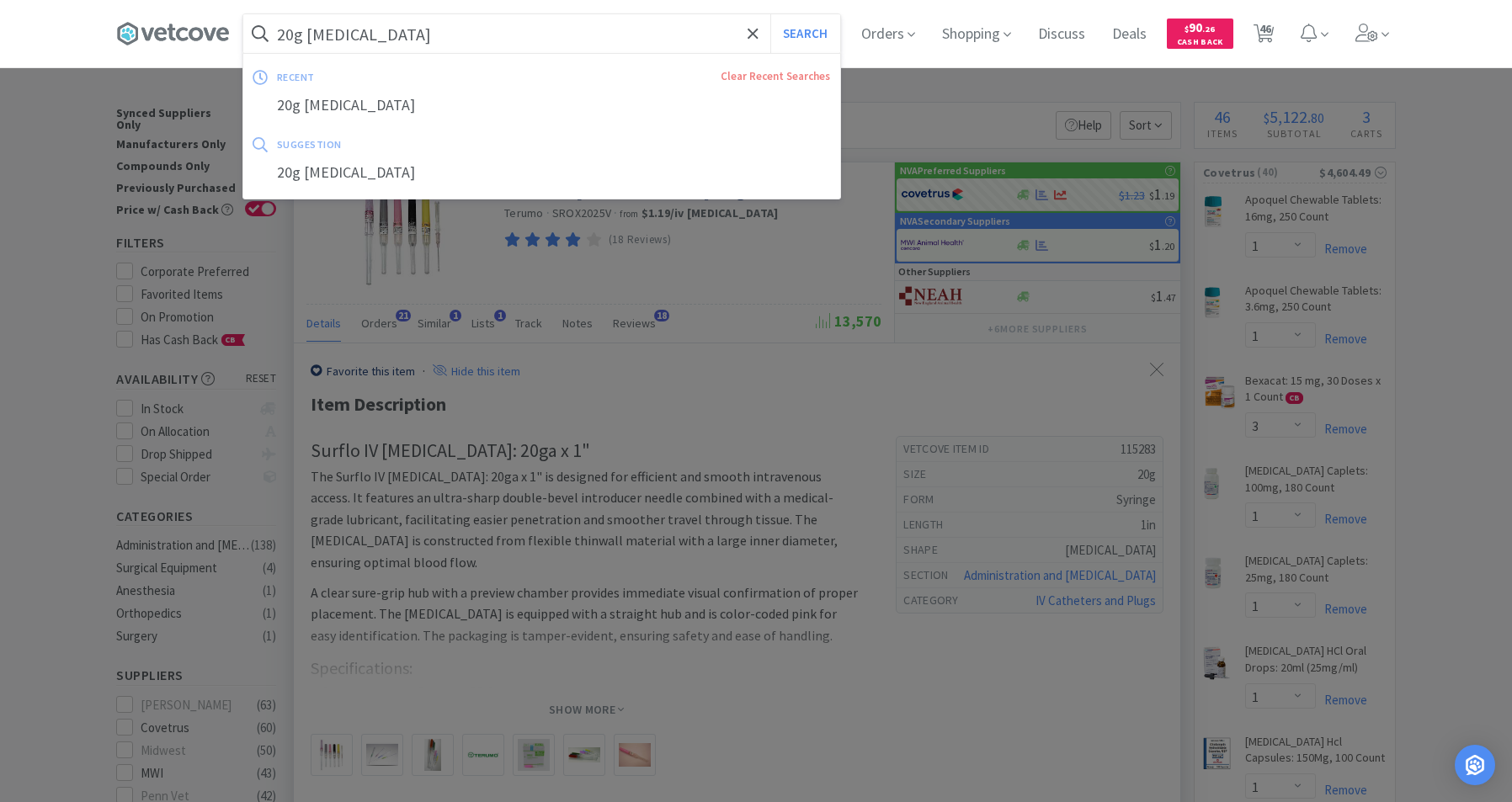
click at [463, 38] on input "20g [MEDICAL_DATA]" at bounding box center [541, 33] width 597 height 39
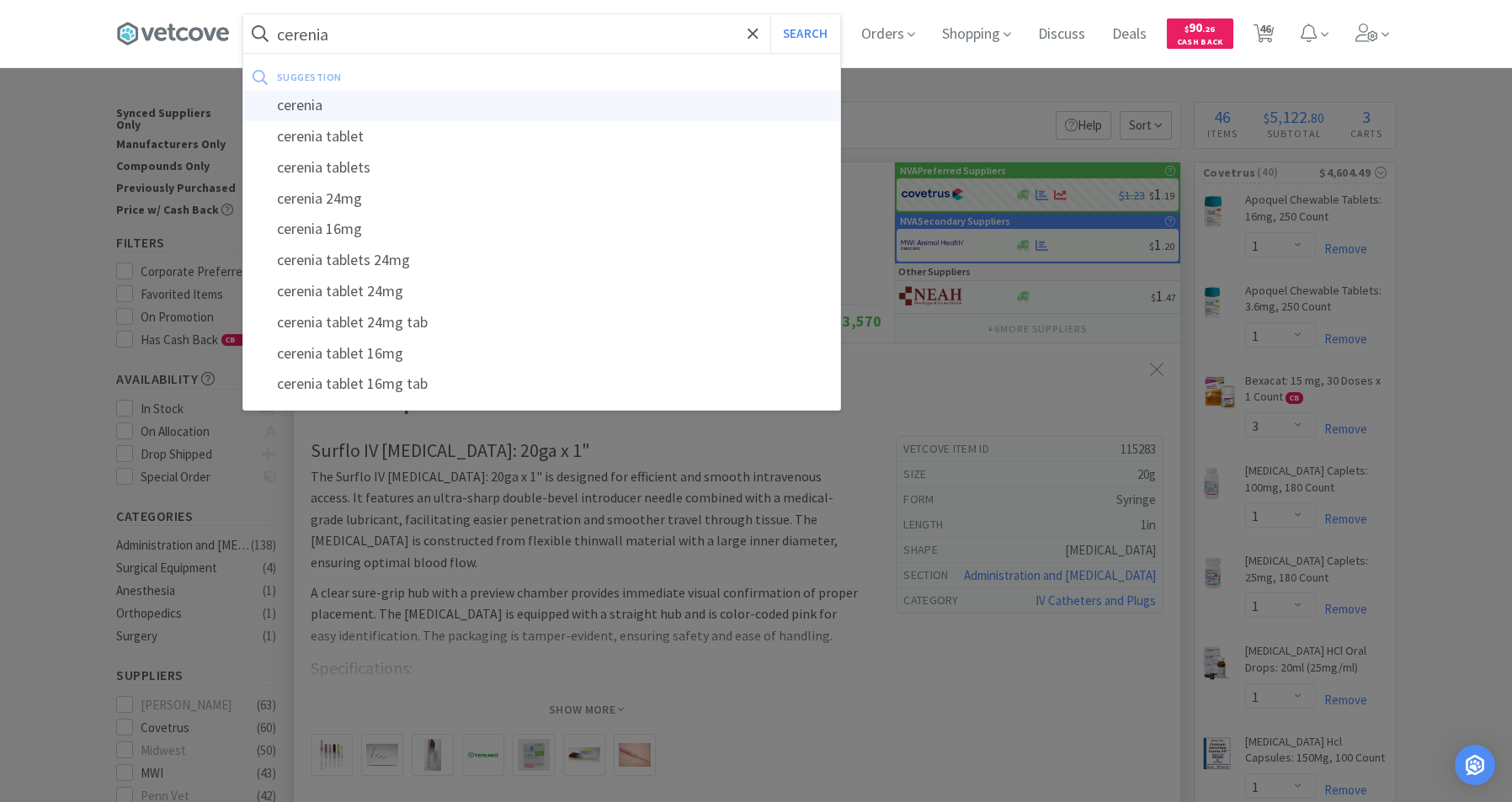
click at [319, 112] on div "cerenia" at bounding box center [541, 105] width 597 height 31
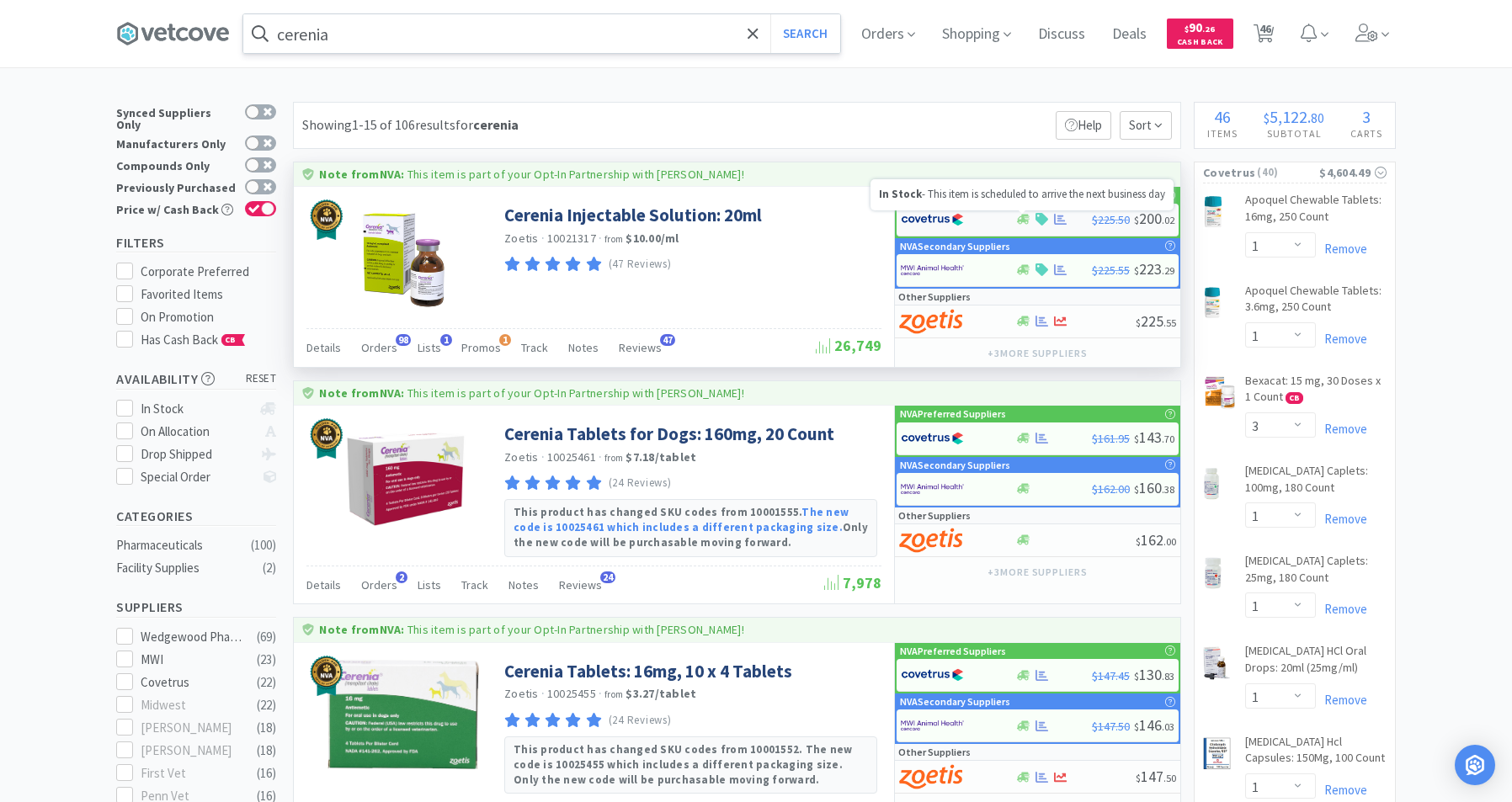
click at [1021, 217] on icon at bounding box center [1023, 220] width 12 height 11
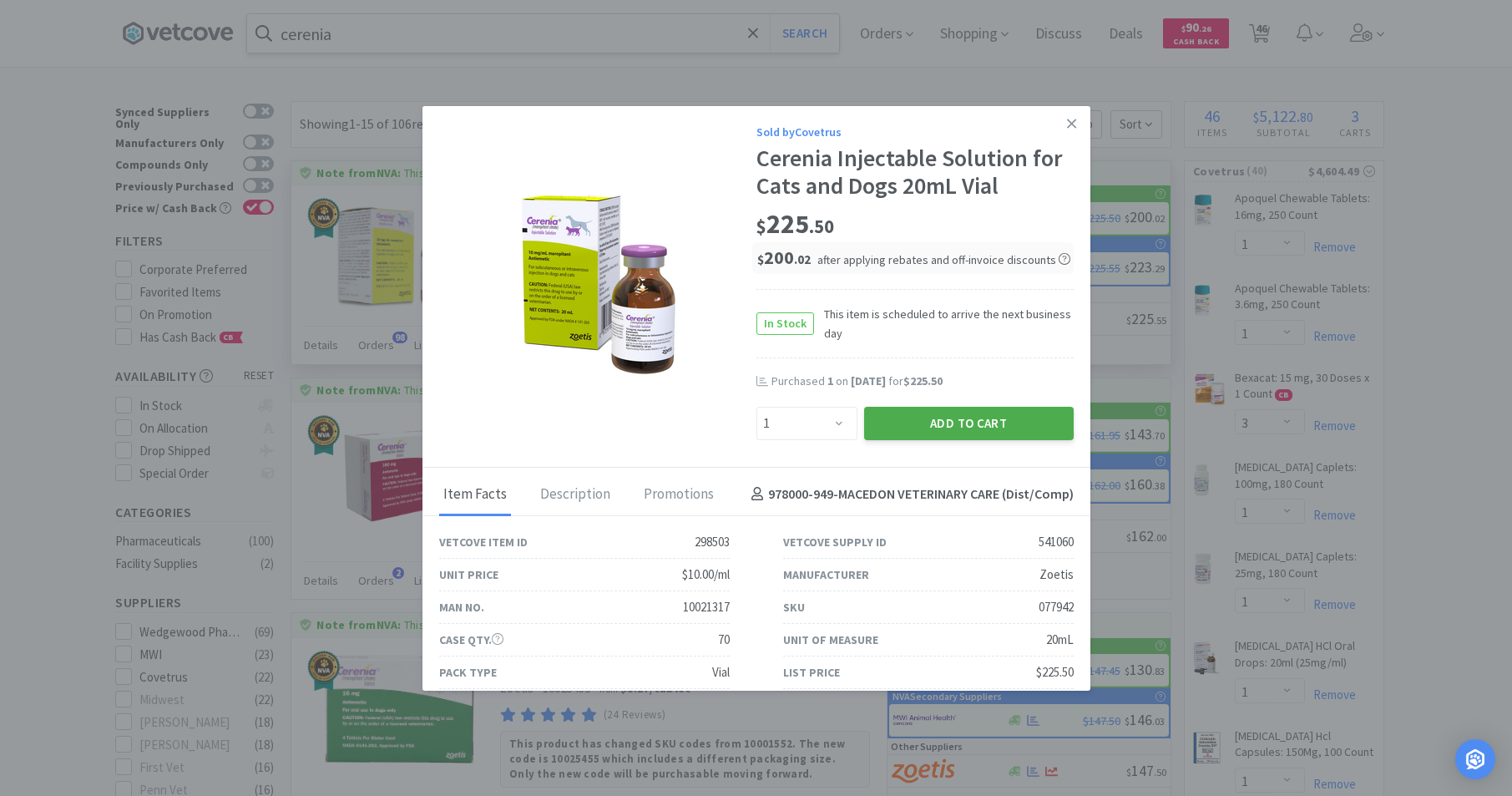
click at [944, 422] on button "Add to Cart" at bounding box center [969, 423] width 210 height 33
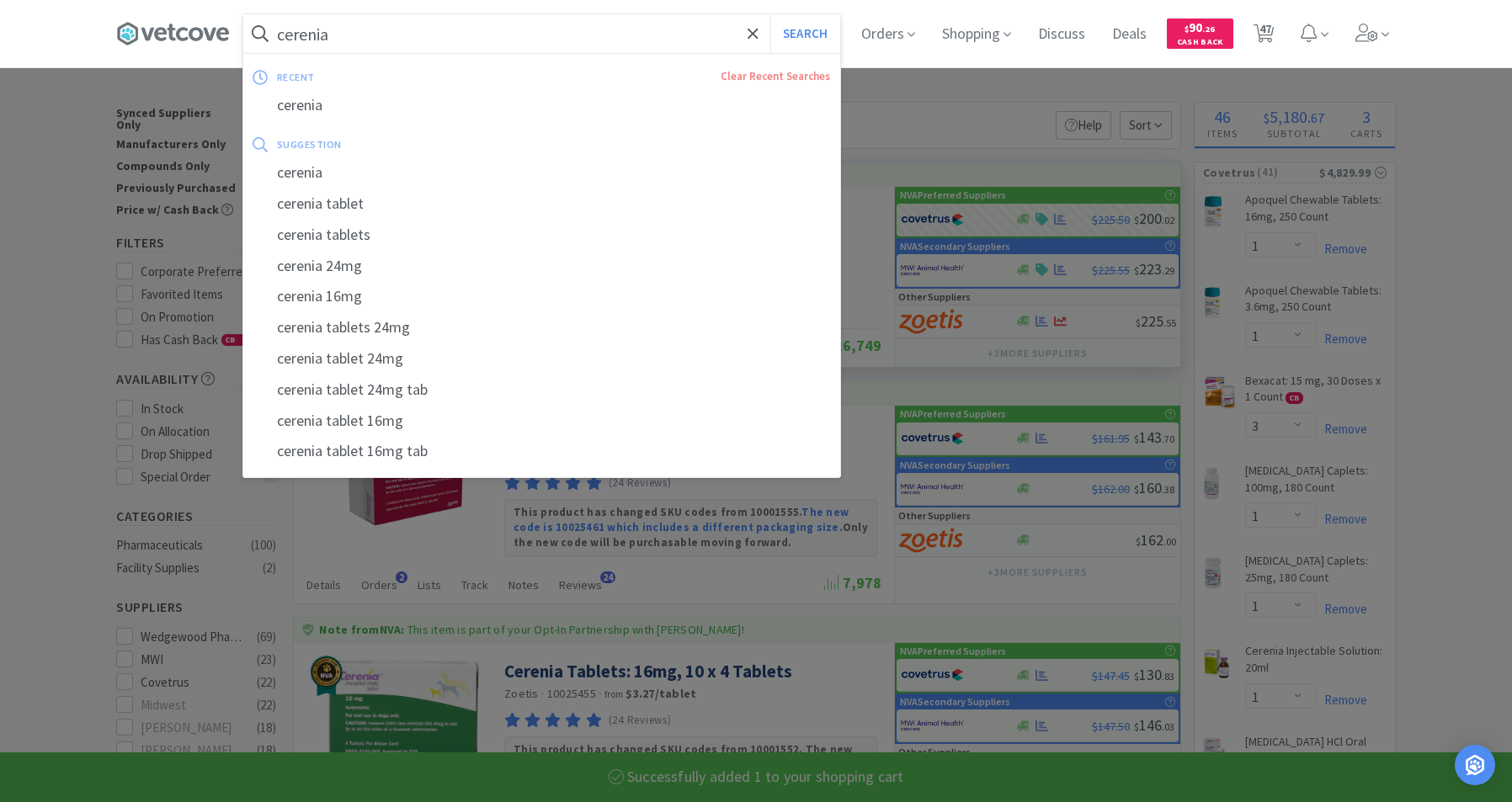
click at [391, 31] on input "cerenia" at bounding box center [541, 33] width 597 height 39
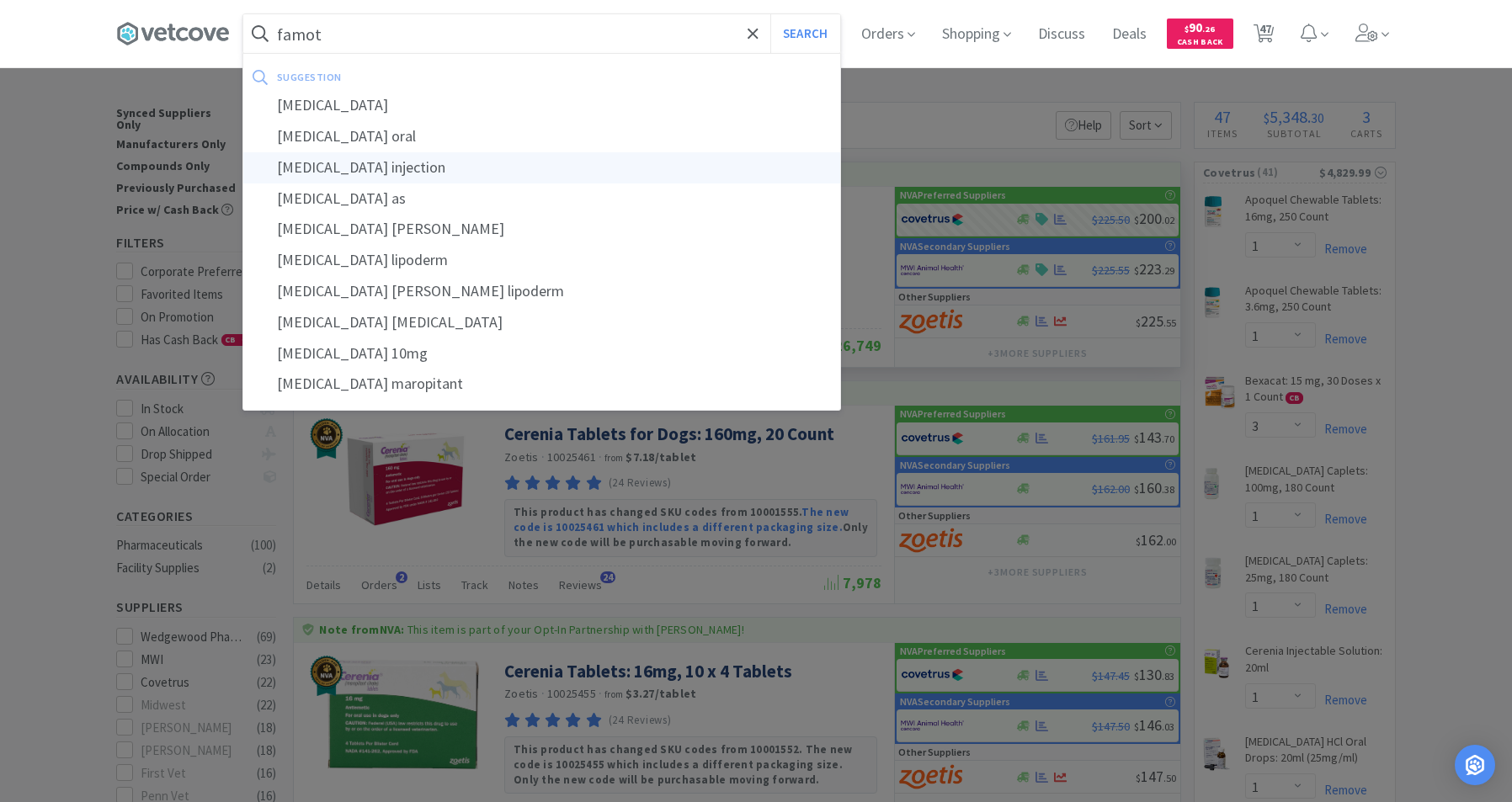
click at [350, 167] on div "[MEDICAL_DATA] injection" at bounding box center [541, 168] width 597 height 31
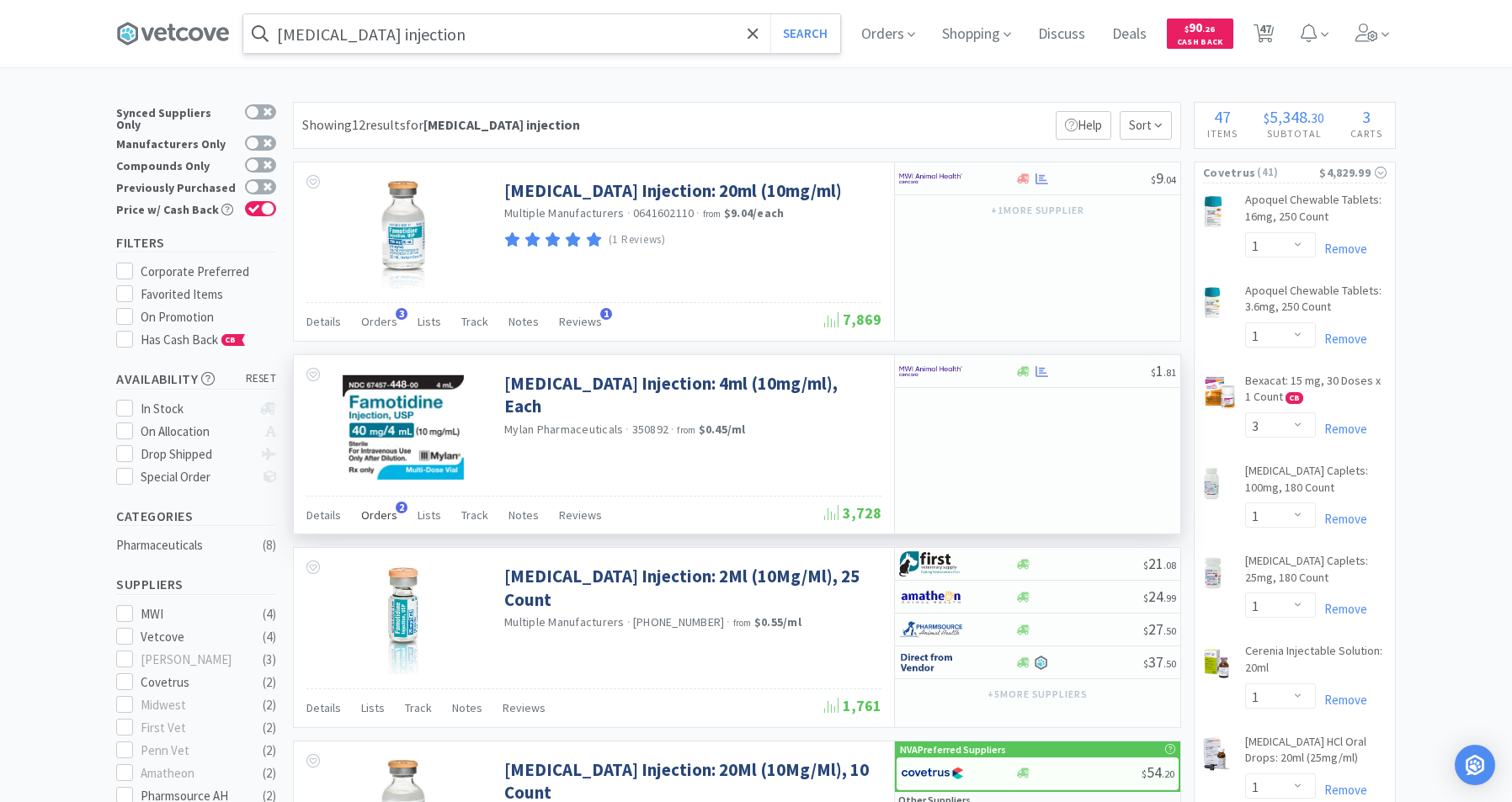
click at [380, 516] on span "Orders" at bounding box center [379, 514] width 36 height 15
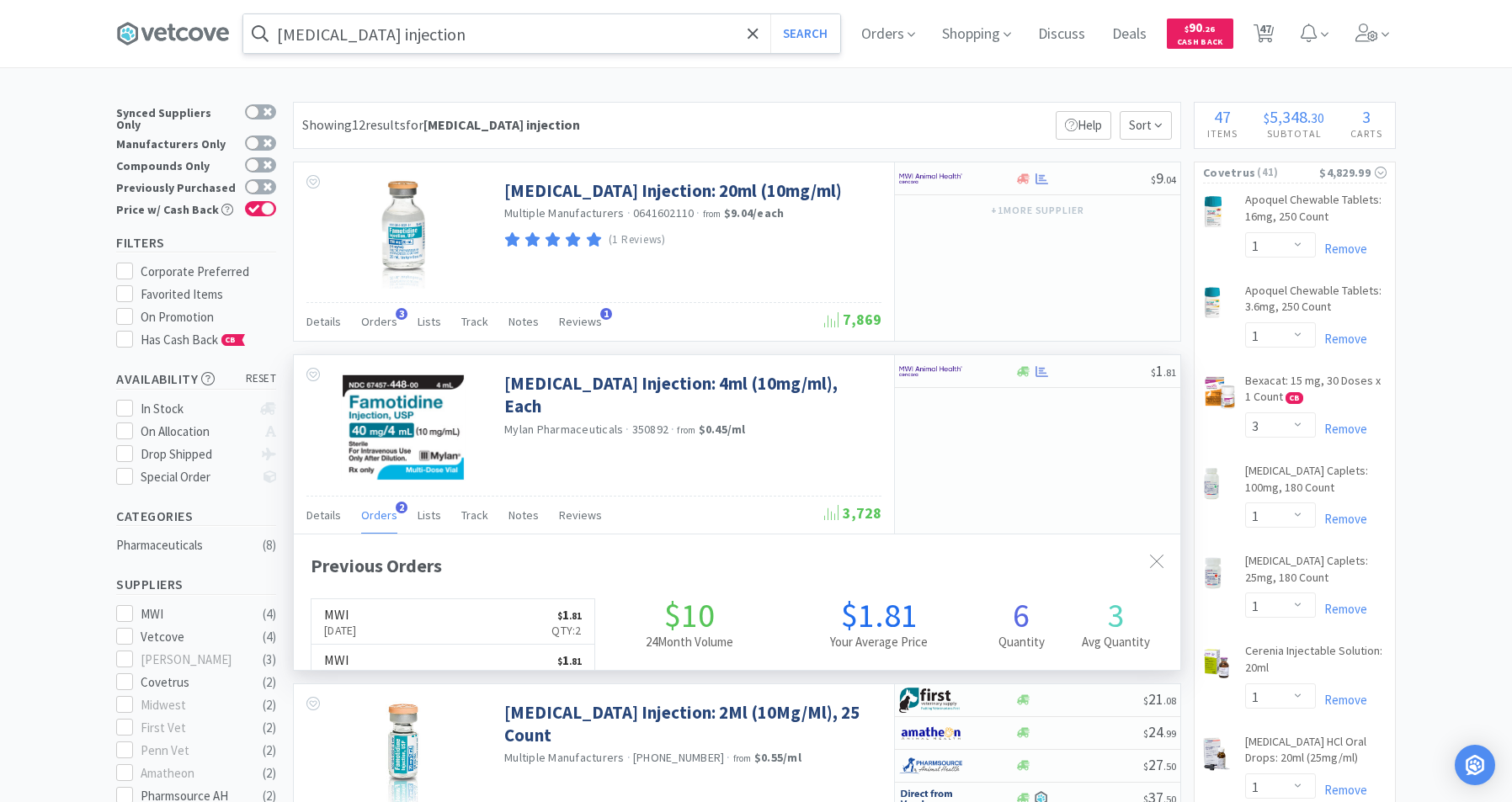
scroll to position [436, 886]
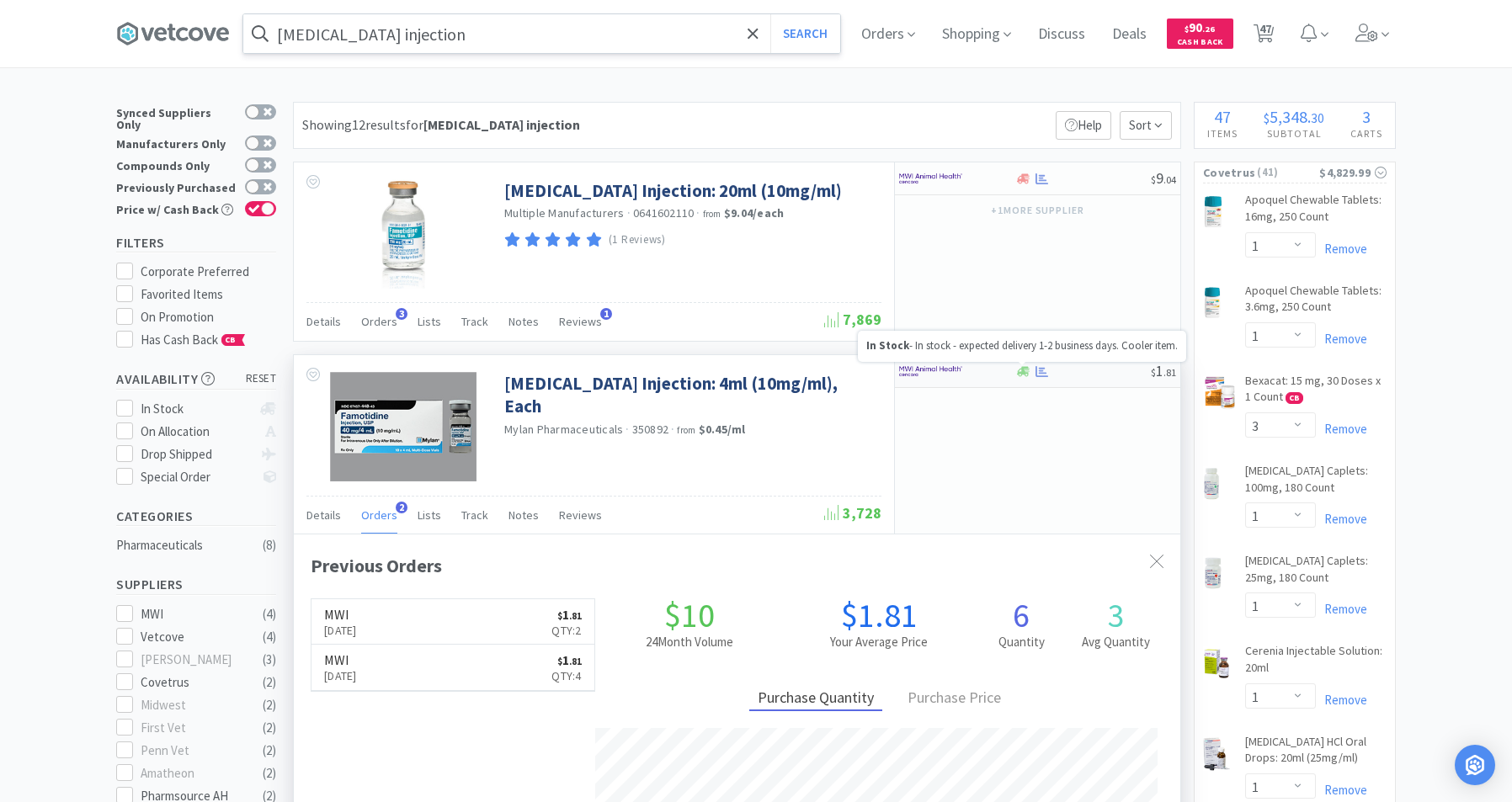
click at [1027, 373] on icon at bounding box center [1023, 371] width 12 height 11
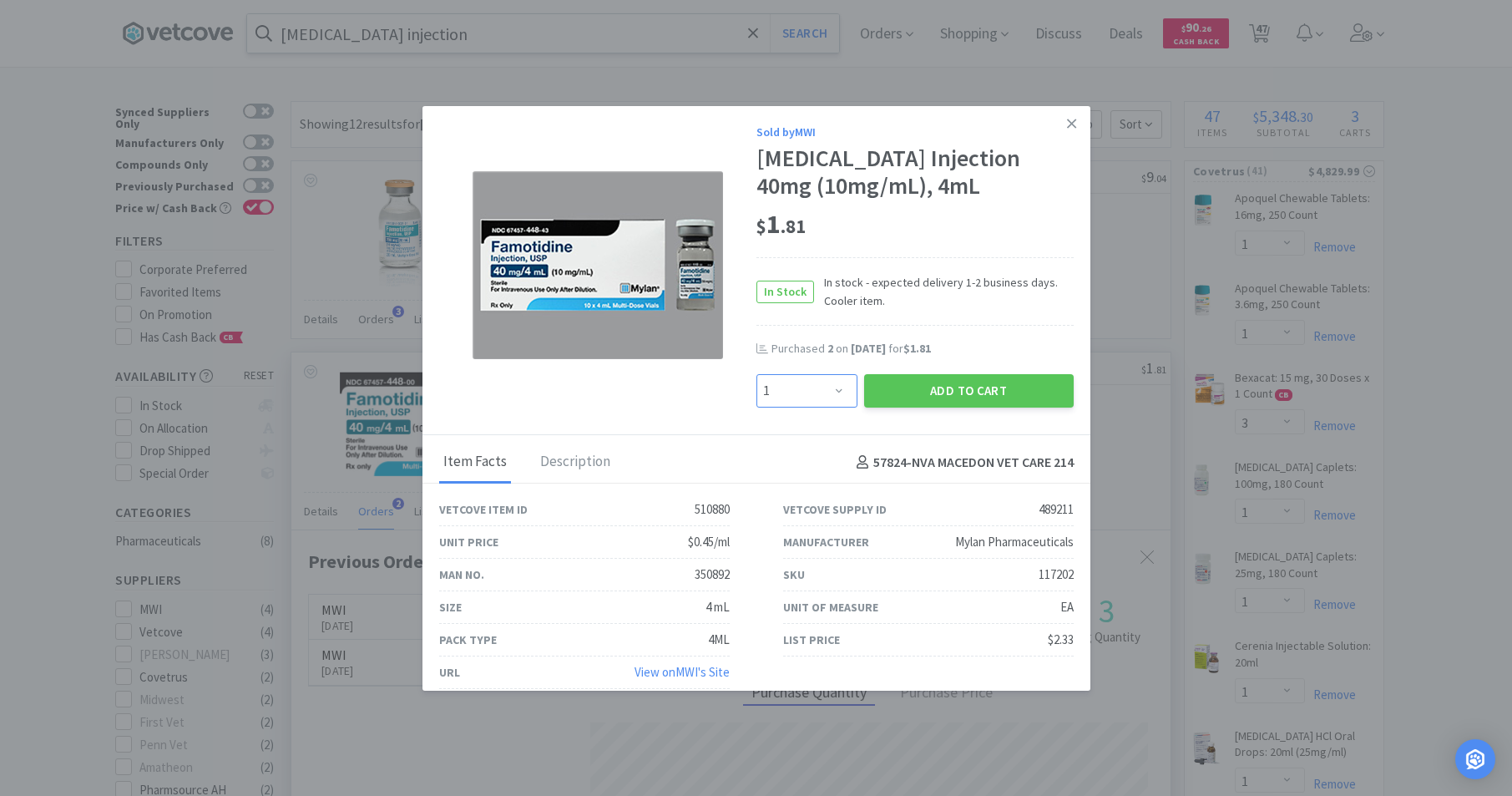
click at [829, 387] on select "Enter Quantity 1 2 3 4 5 6 7 8 9 10 11 12 13 14 15 16 17 18 19 20 Enter Quantity" at bounding box center [807, 391] width 101 height 33
click at [756, 374] on select "Enter Quantity 1 2 3 4 5 6 7 8 9 10 11 12 13 14 15 16 17 18 19 20 Enter Quantity" at bounding box center [807, 391] width 101 height 33
click at [892, 393] on button "Add to Cart" at bounding box center [969, 391] width 210 height 33
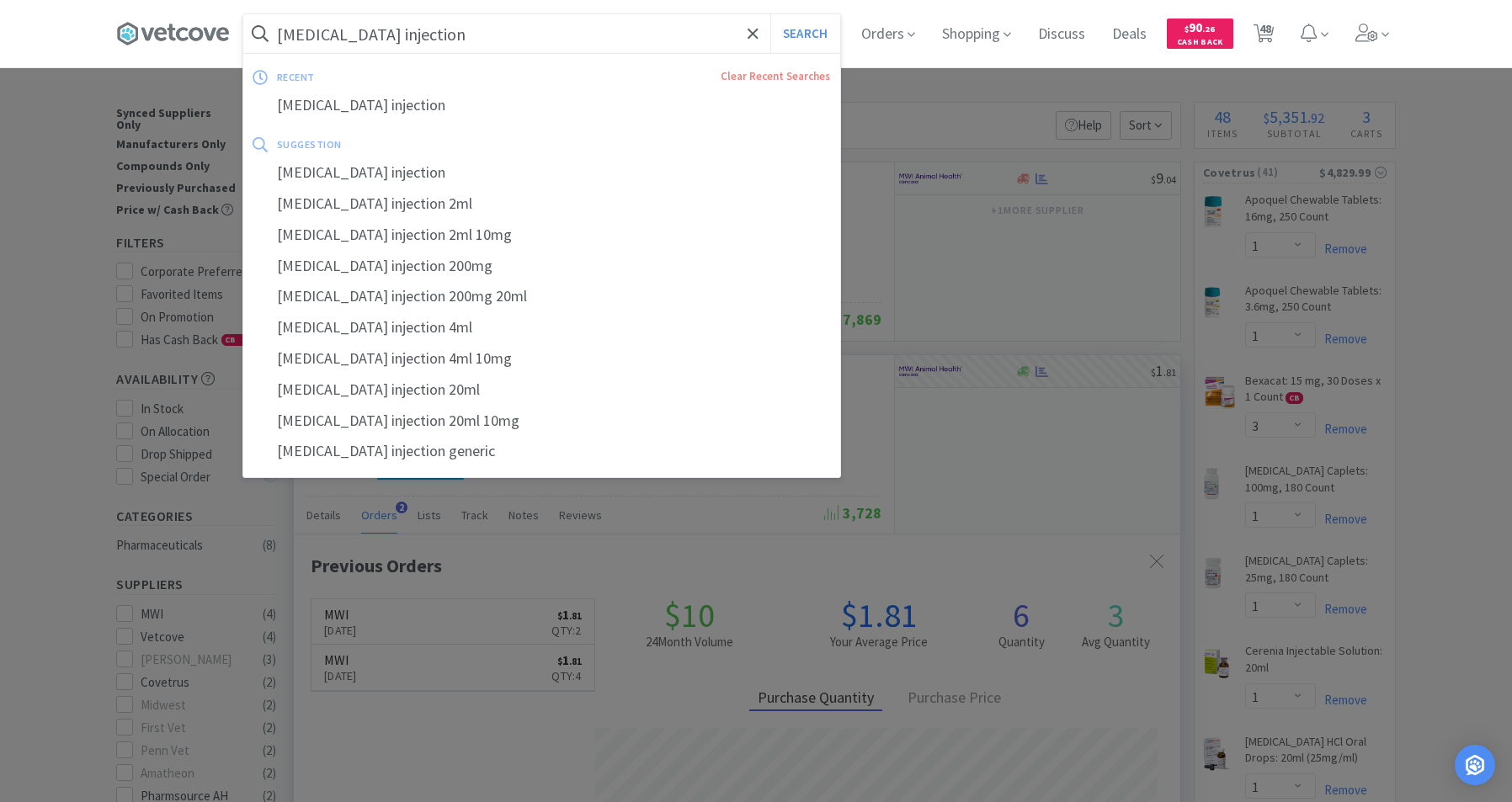
click at [547, 40] on input "[MEDICAL_DATA] injection" at bounding box center [541, 33] width 597 height 39
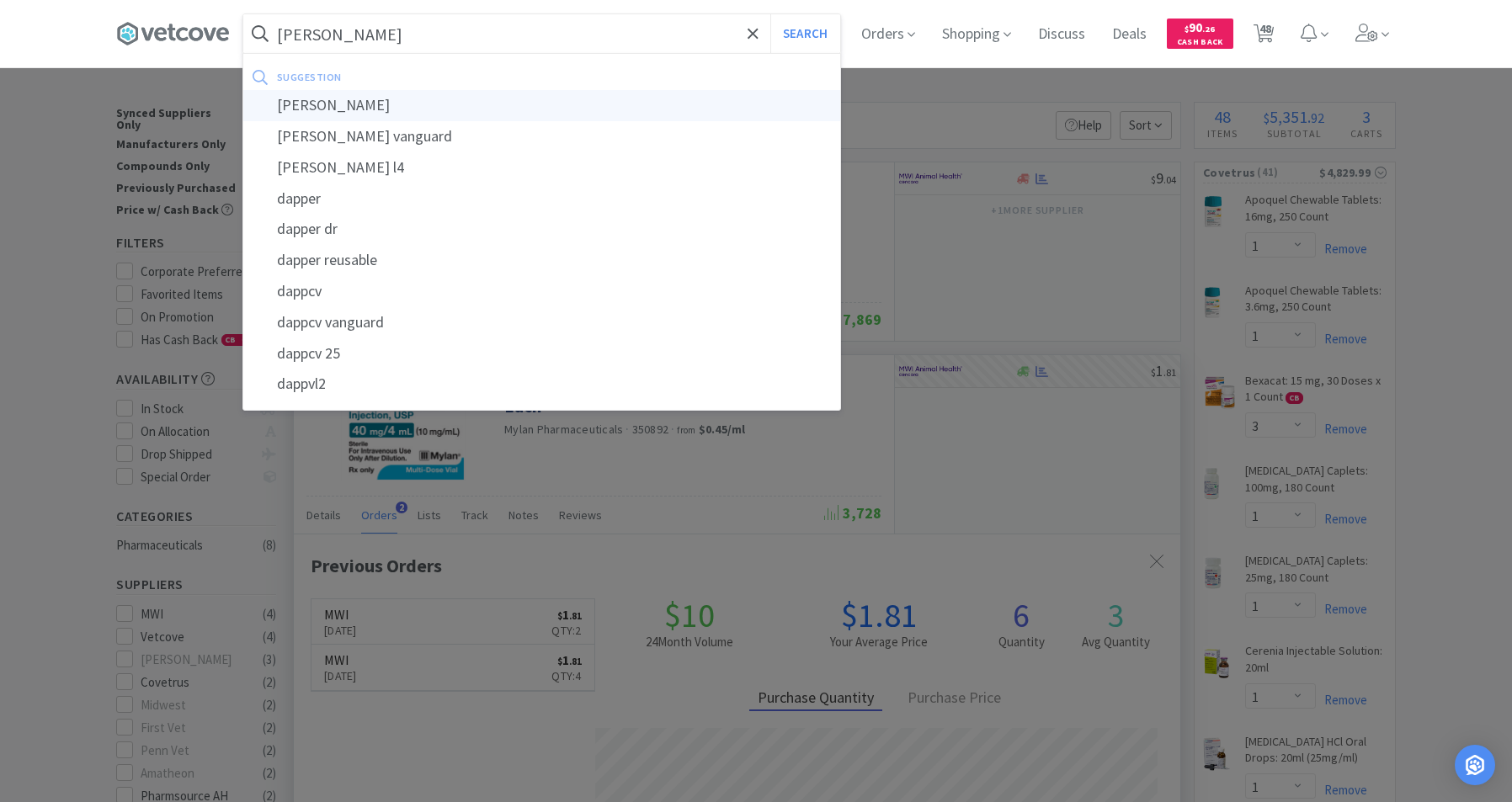
click at [311, 114] on div "[PERSON_NAME]" at bounding box center [541, 105] width 597 height 31
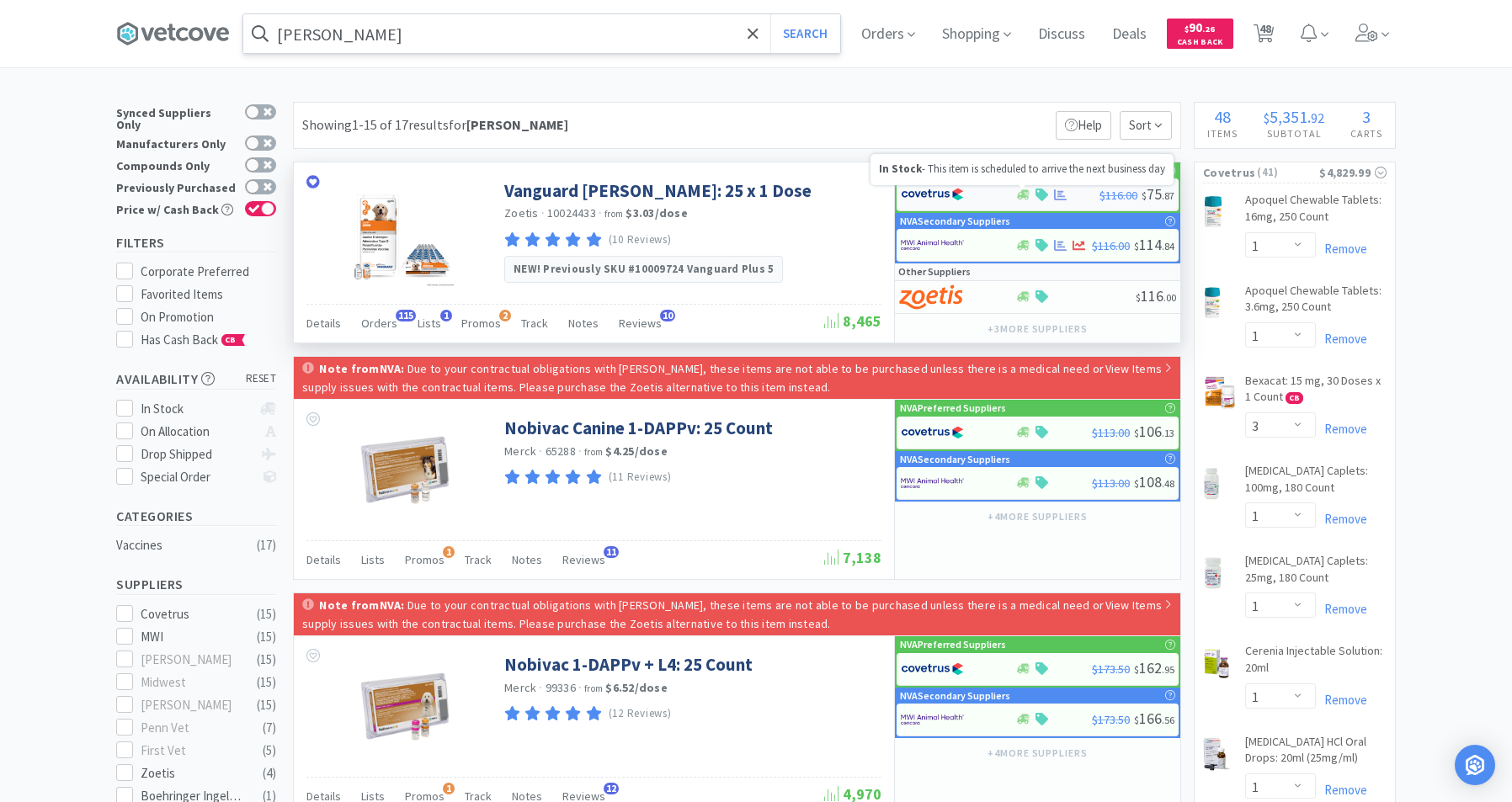
click at [1011, 194] on div at bounding box center [957, 194] width 113 height 29
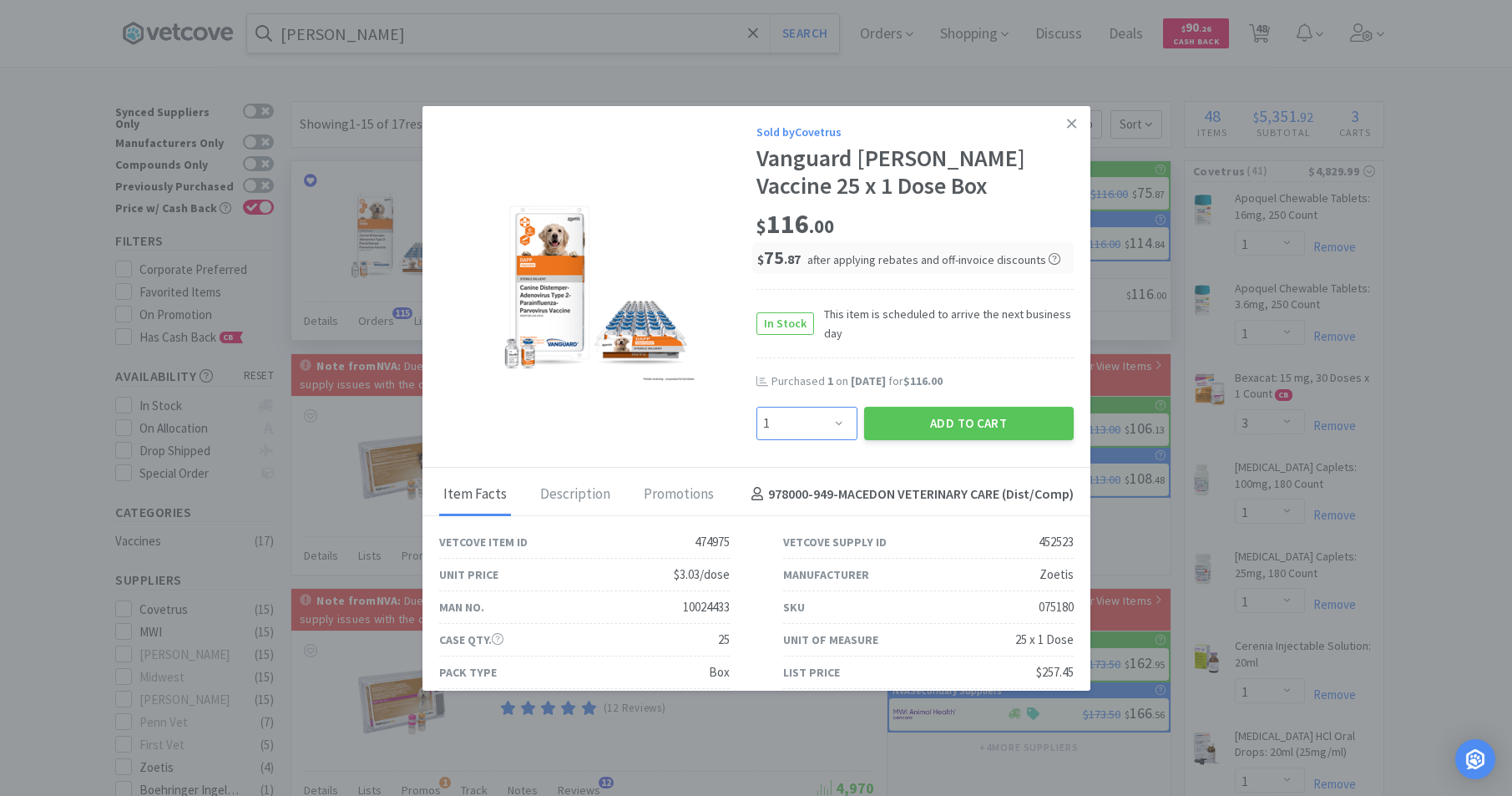
click at [834, 421] on select "Enter Quantity 1 2 3 4 5 6 7 8 9 10 11 12 13 14 15 16 17 18 19 20 Enter Quantity" at bounding box center [807, 423] width 101 height 33
click at [756, 407] on select "Enter Quantity 1 2 3 4 5 6 7 8 9 10 11 12 13 14 15 16 17 18 19 20 Enter Quantity" at bounding box center [807, 423] width 101 height 33
click at [950, 432] on button "Add to Cart" at bounding box center [969, 423] width 210 height 33
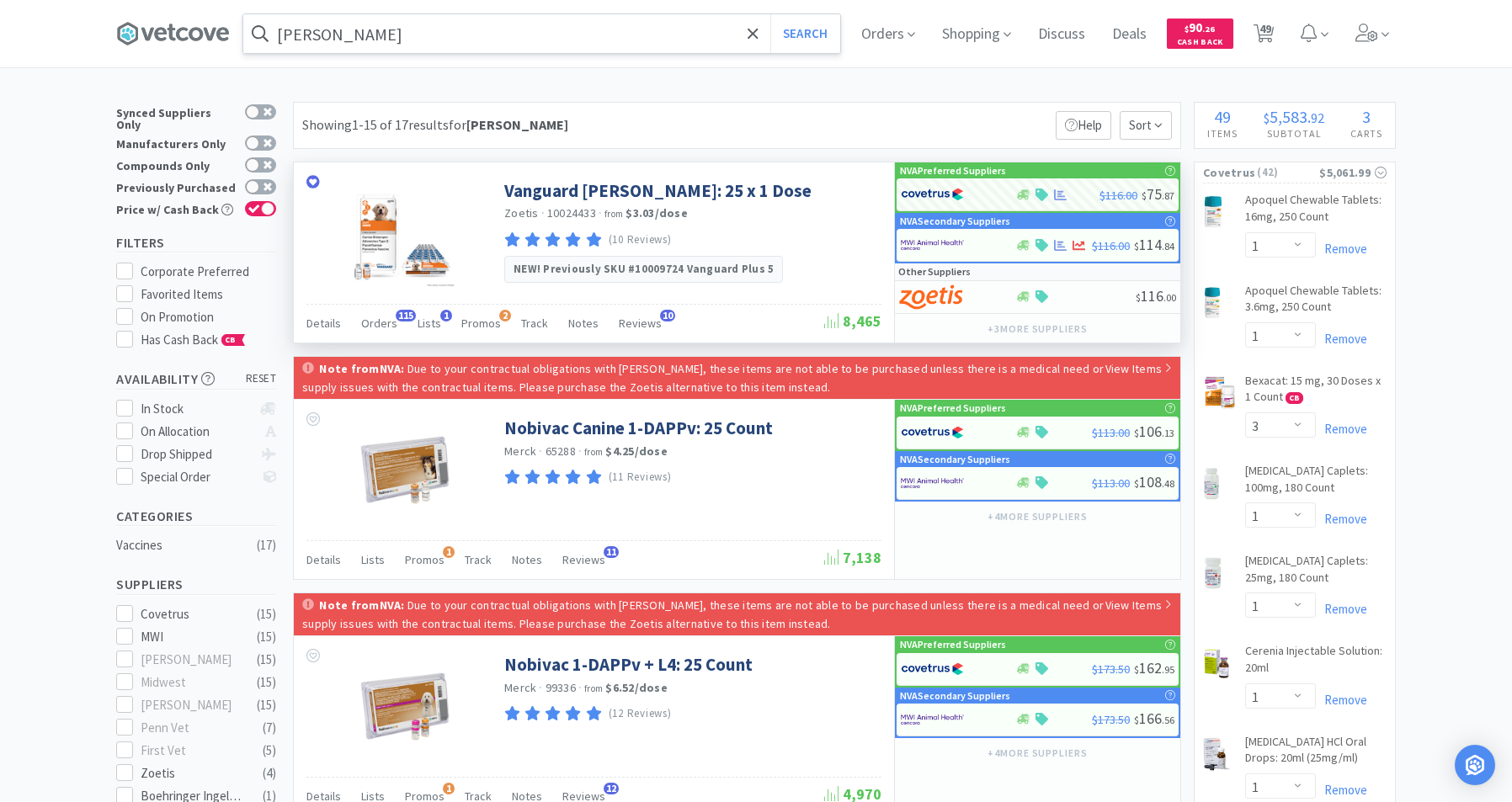
click at [477, 43] on input "[PERSON_NAME]" at bounding box center [541, 33] width 597 height 39
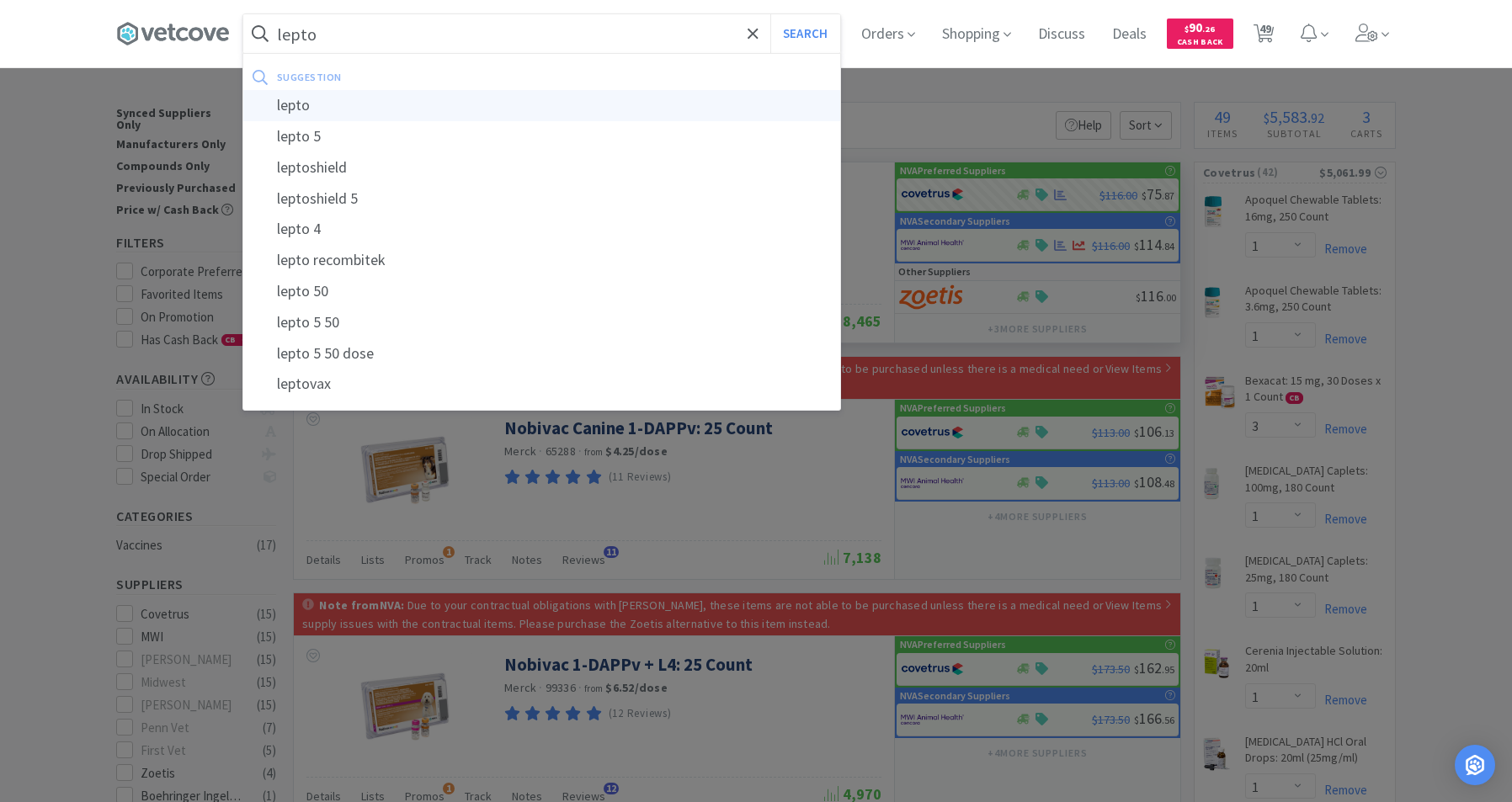
click at [299, 111] on div "lepto" at bounding box center [541, 105] width 597 height 31
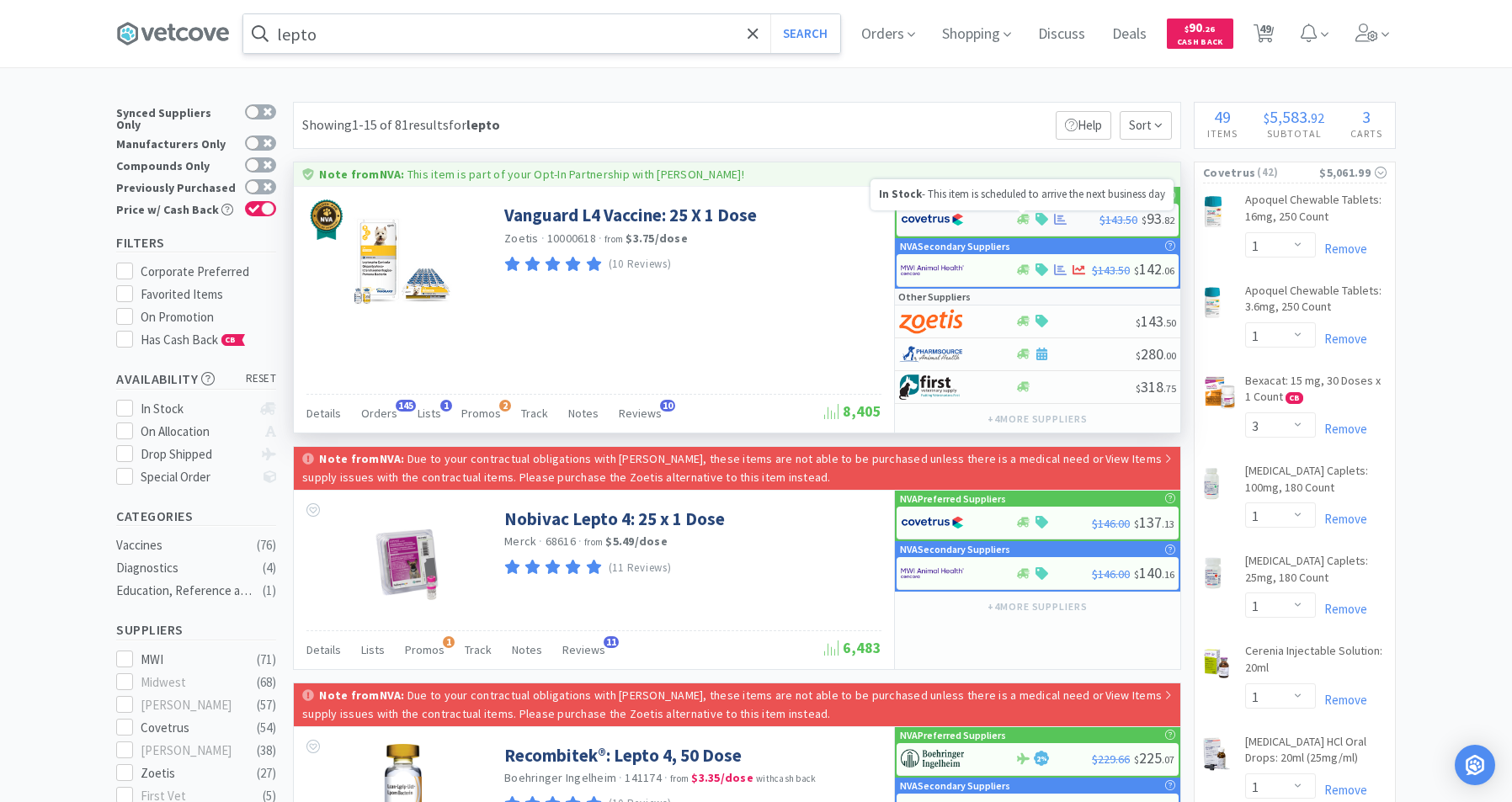
click at [1021, 218] on icon at bounding box center [1023, 219] width 12 height 12
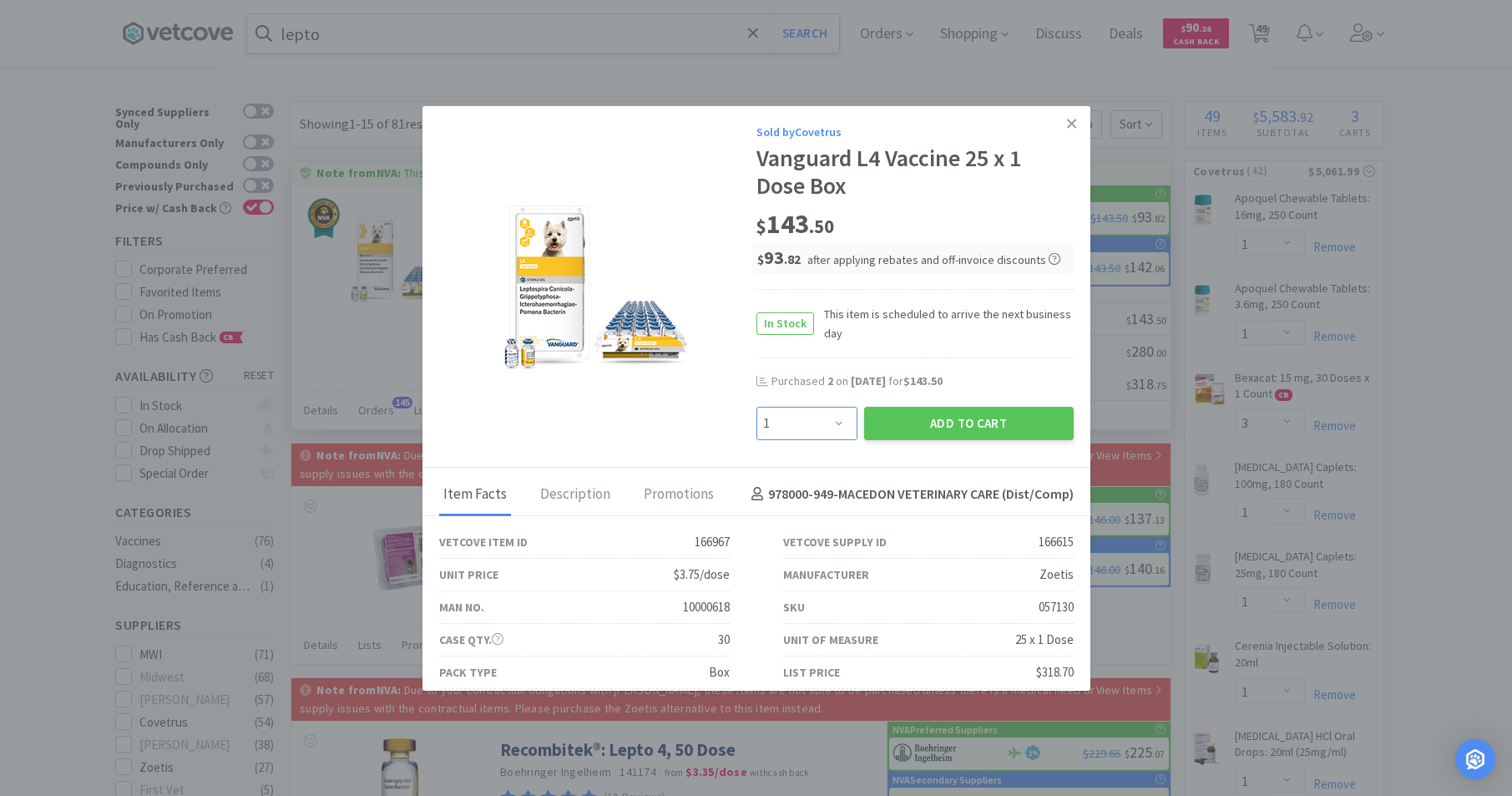
click at [829, 420] on select "Enter Quantity 1 2 3 4 5 6 7 8 9 10 11 12 13 14 15 16 17 18 19 20 Enter Quantity" at bounding box center [807, 423] width 101 height 33
click at [756, 407] on select "Enter Quantity 1 2 3 4 5 6 7 8 9 10 11 12 13 14 15 16 17 18 19 20 Enter Quantity" at bounding box center [807, 423] width 101 height 33
click at [944, 411] on button "Add to Cart" at bounding box center [969, 423] width 210 height 33
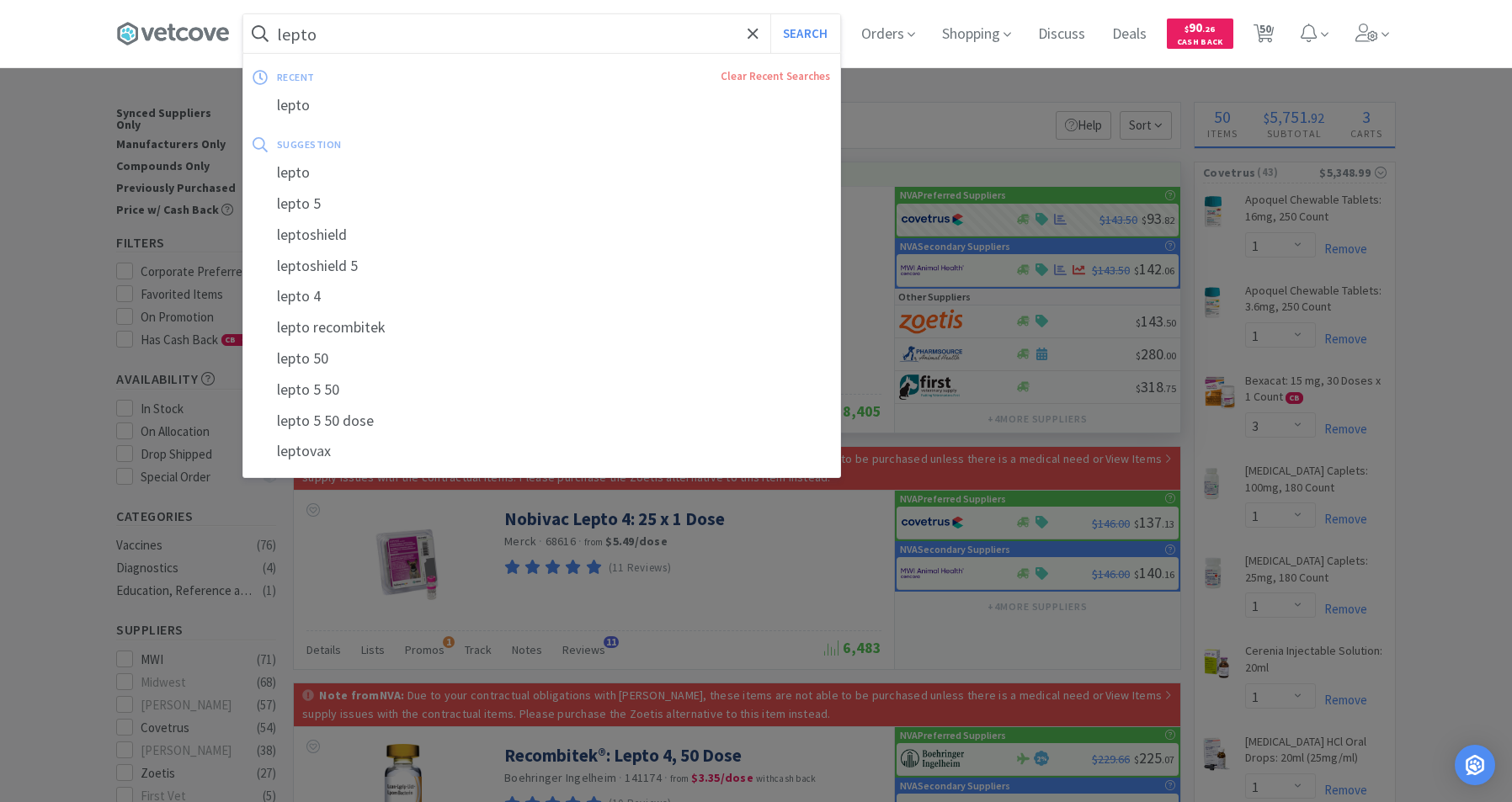
click at [491, 32] on input "lepto" at bounding box center [541, 33] width 597 height 39
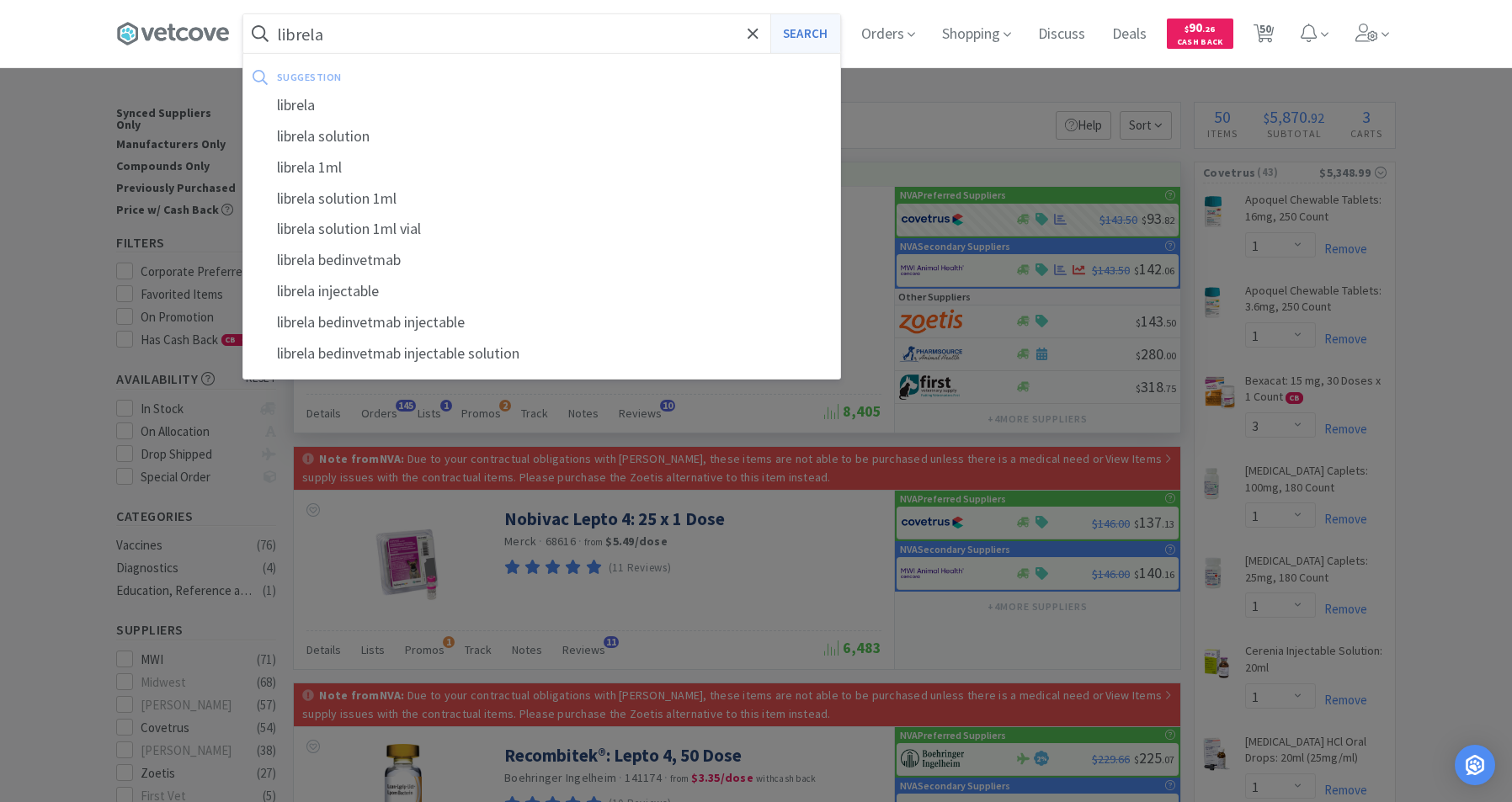
click at [807, 32] on button "Search" at bounding box center [806, 33] width 70 height 39
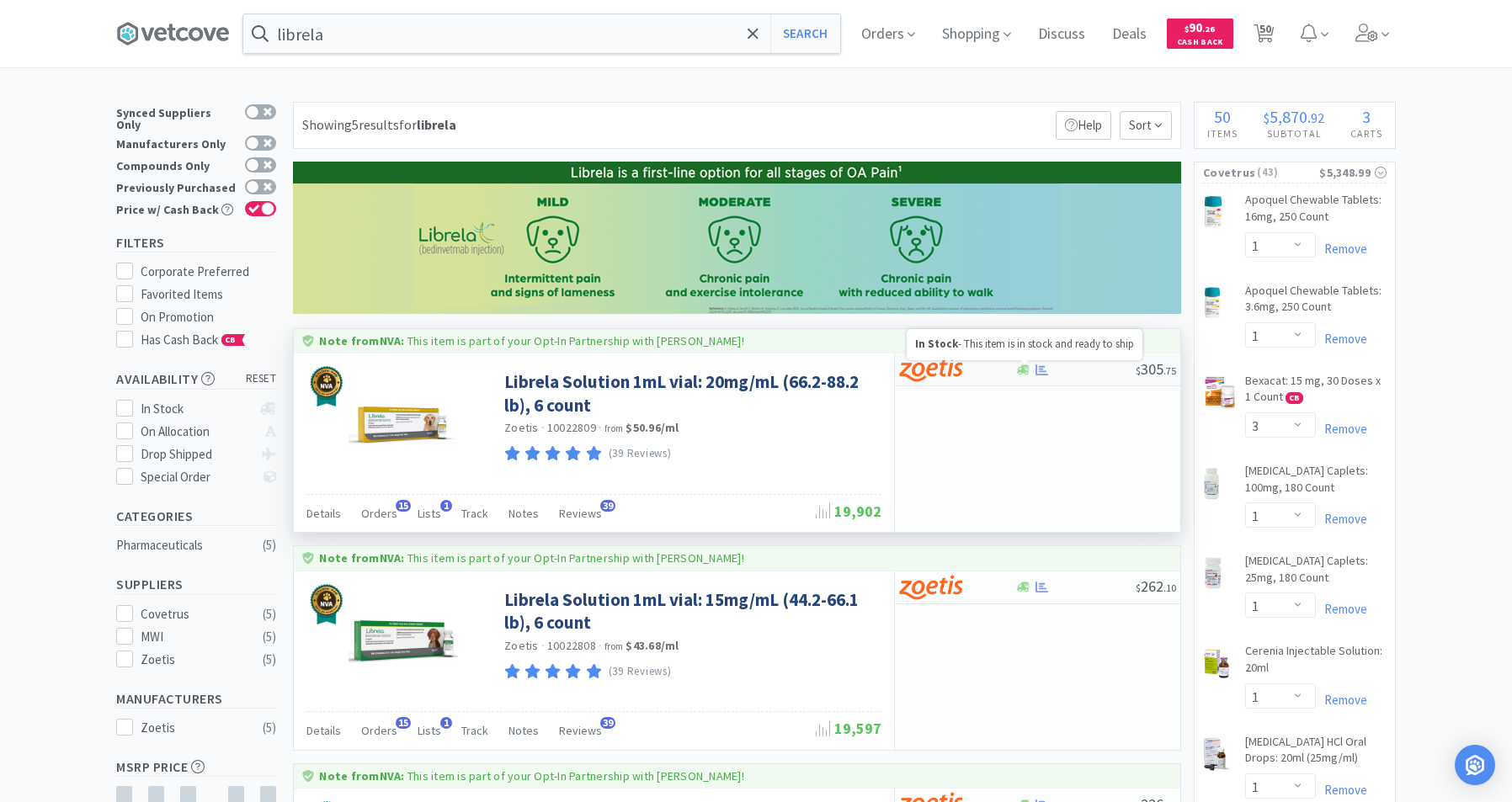
click at [1022, 371] on icon at bounding box center [1023, 369] width 12 height 11
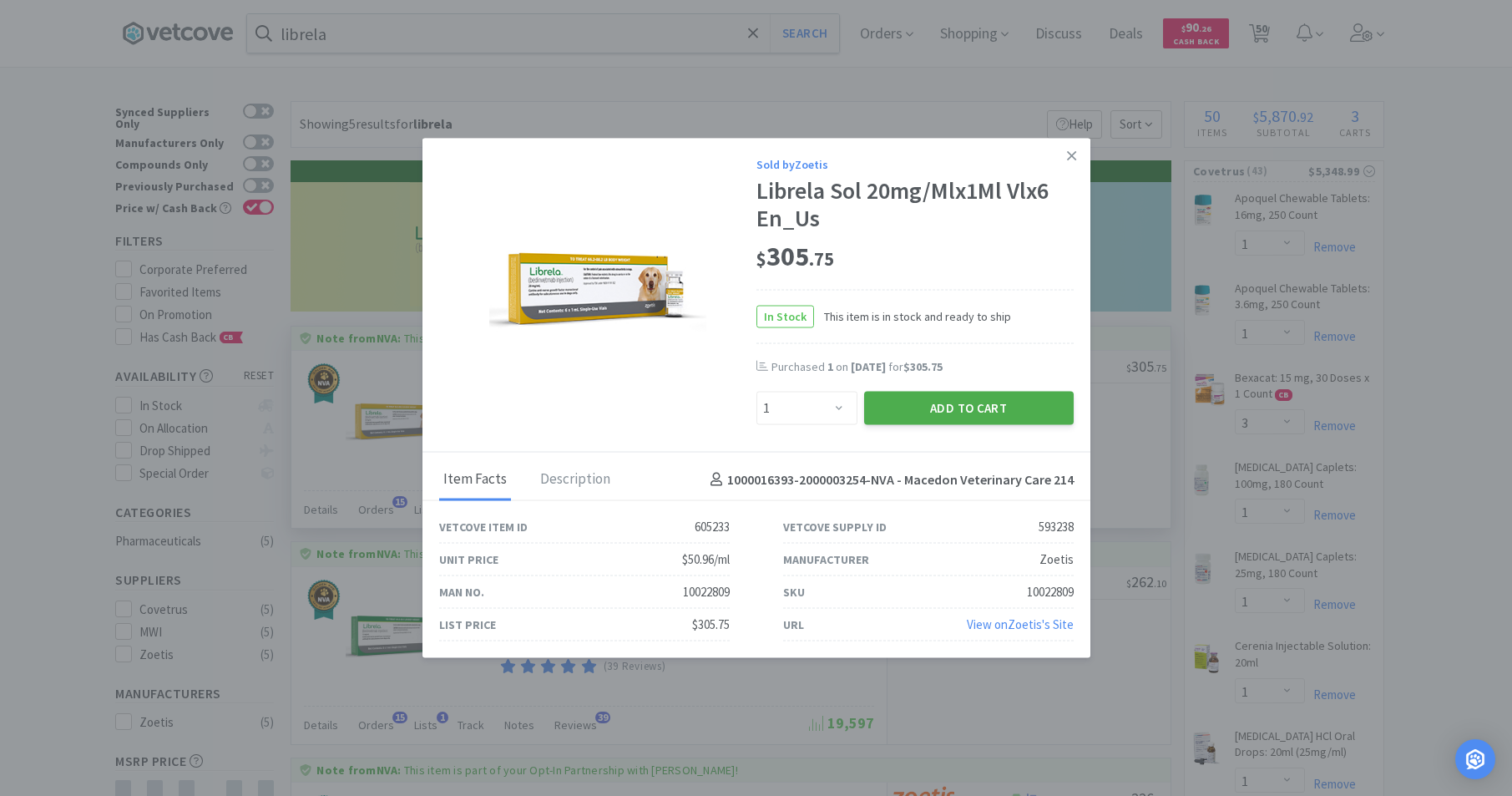
click at [983, 400] on button "Add to Cart" at bounding box center [969, 408] width 210 height 33
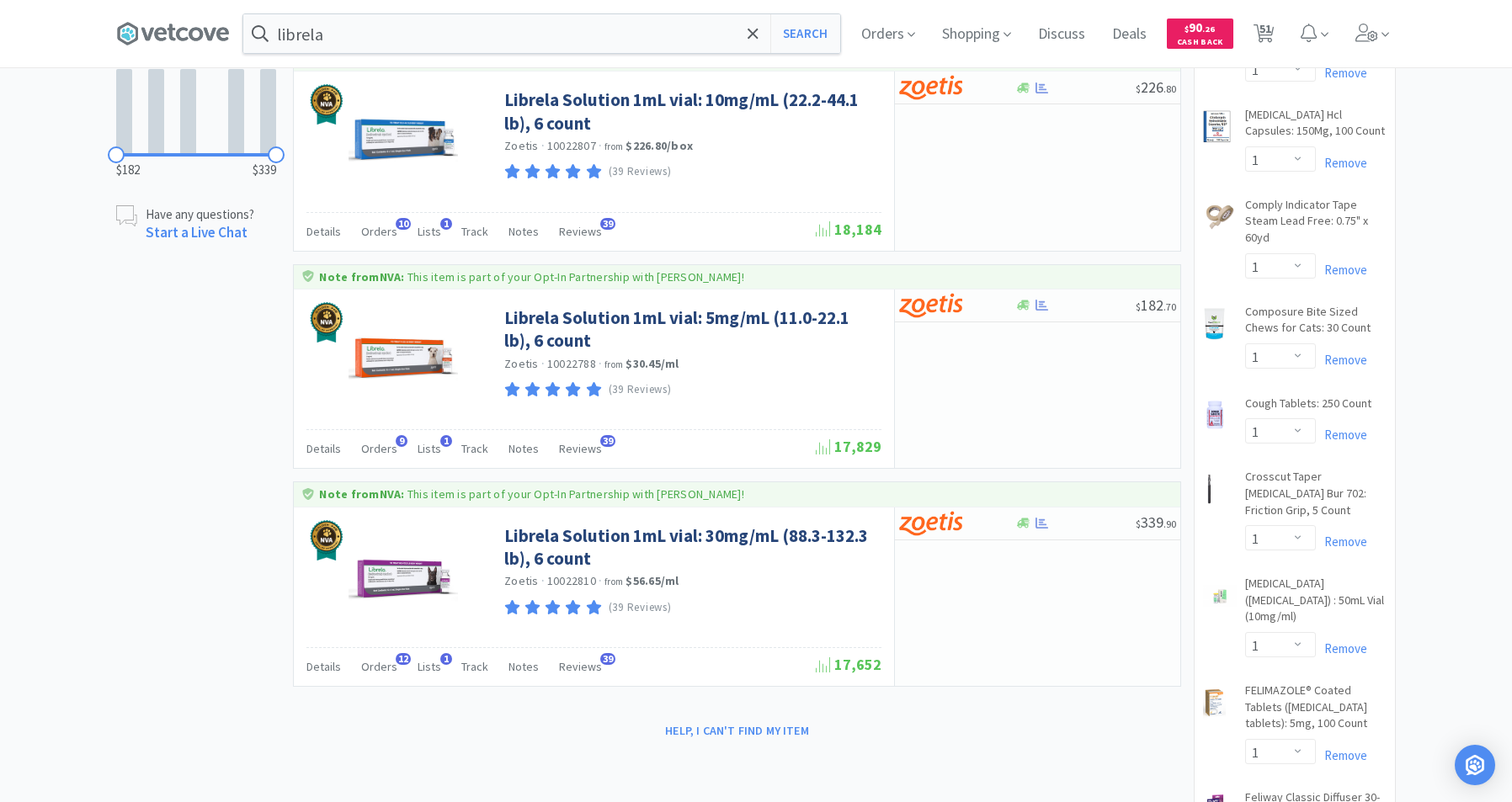
scroll to position [728, 0]
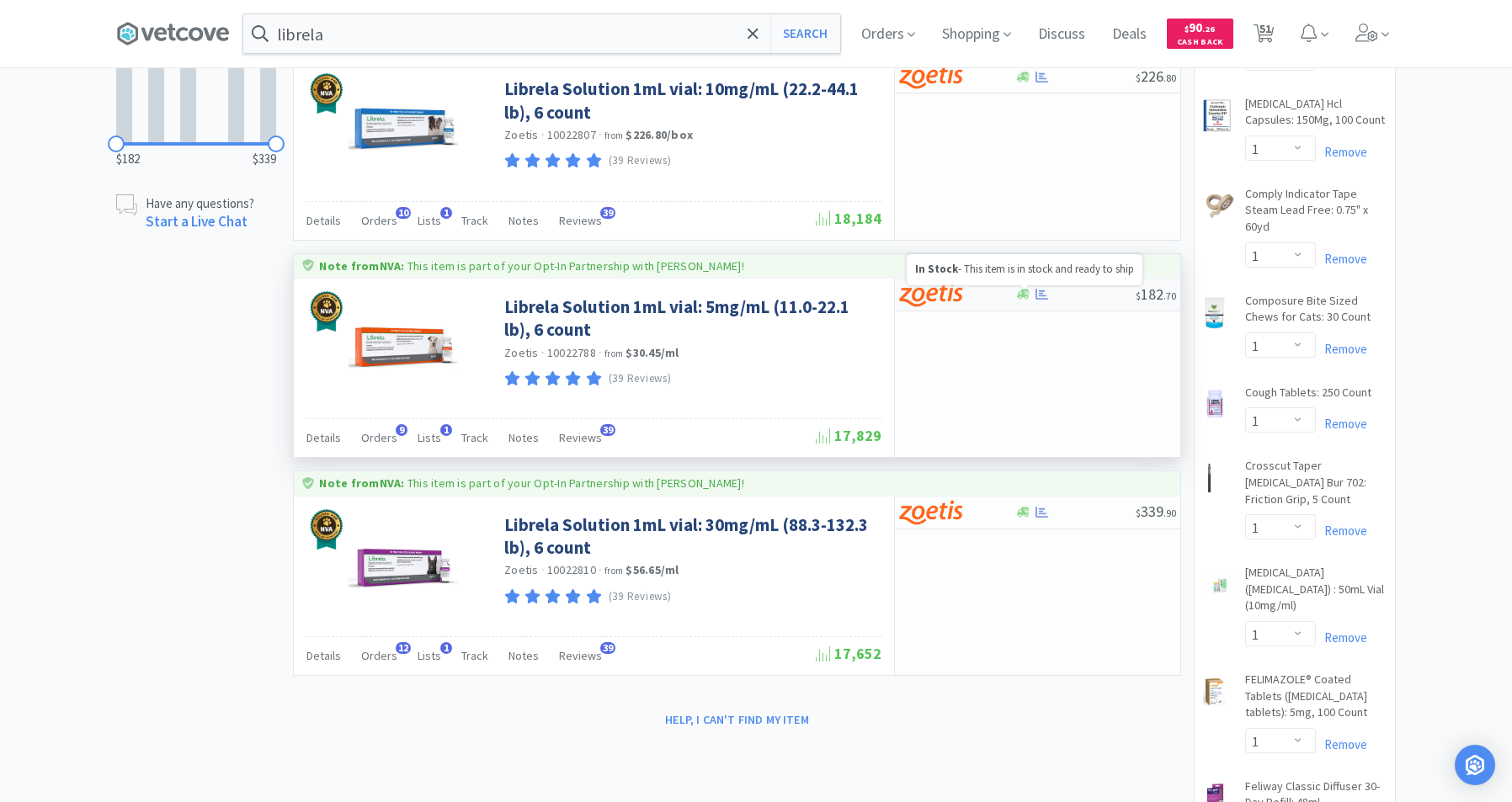
click at [1019, 297] on icon at bounding box center [1023, 295] width 12 height 11
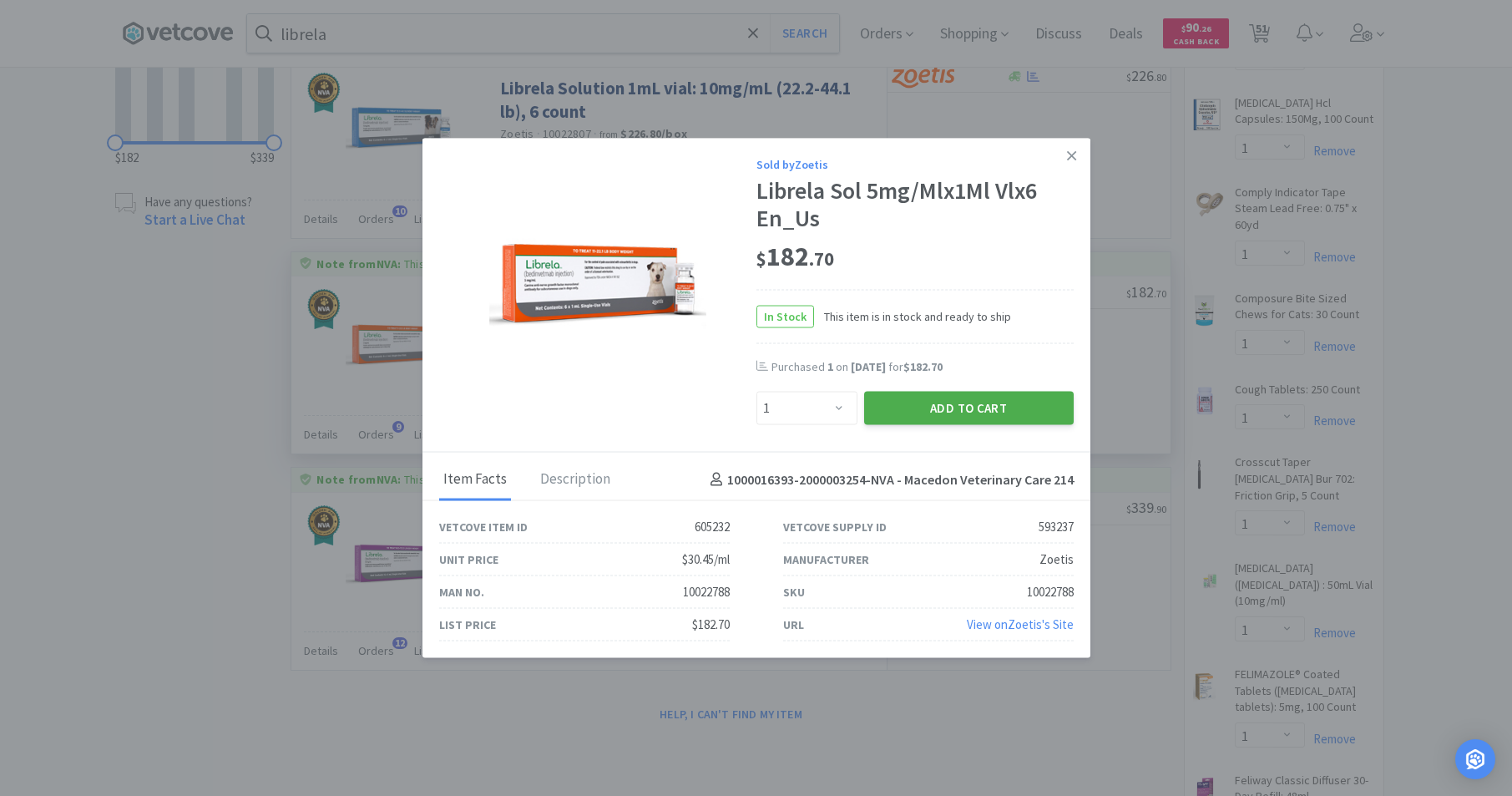
click at [936, 420] on button "Add to Cart" at bounding box center [969, 408] width 210 height 33
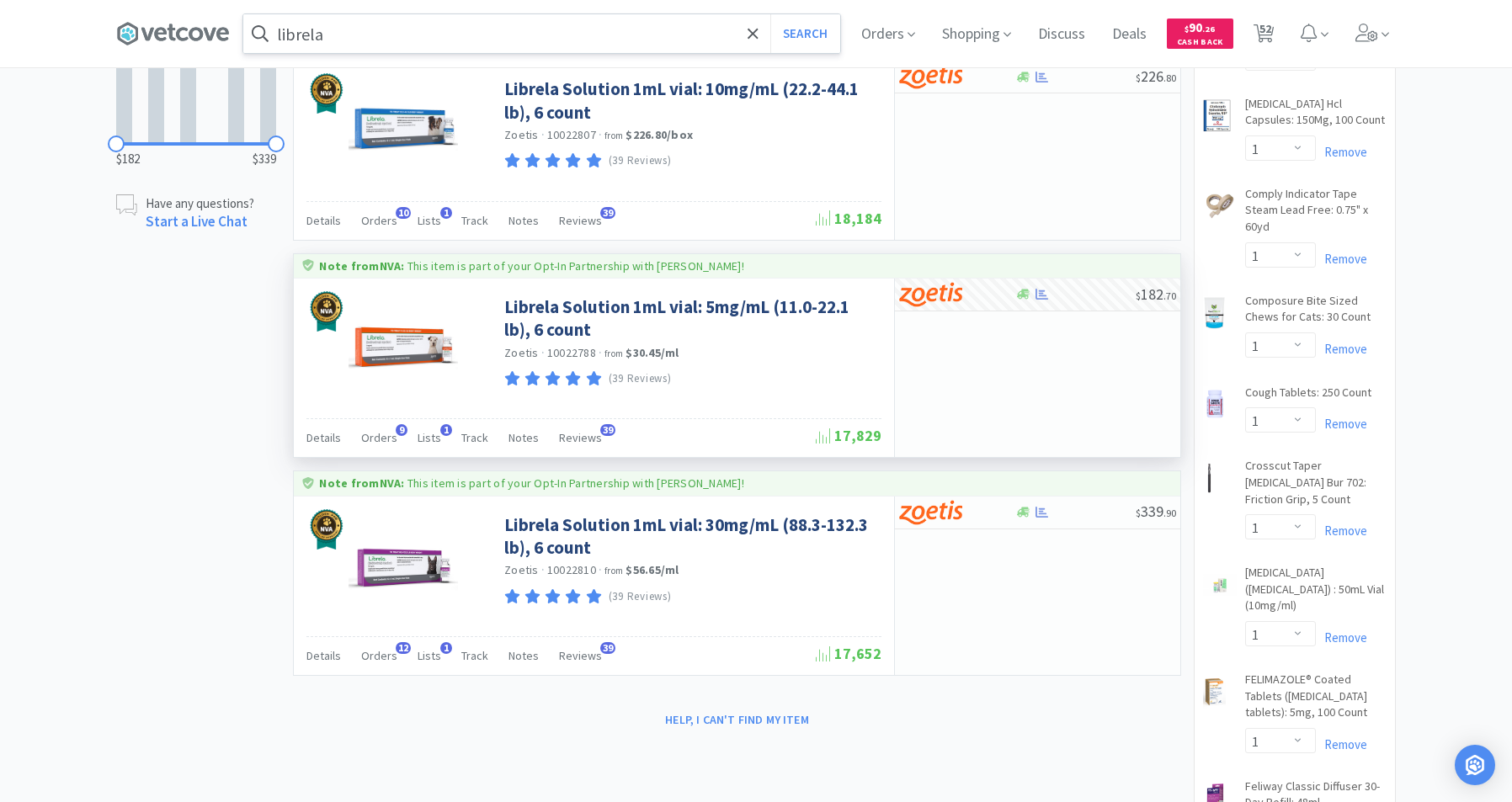
click at [504, 30] on input "librela" at bounding box center [541, 33] width 597 height 39
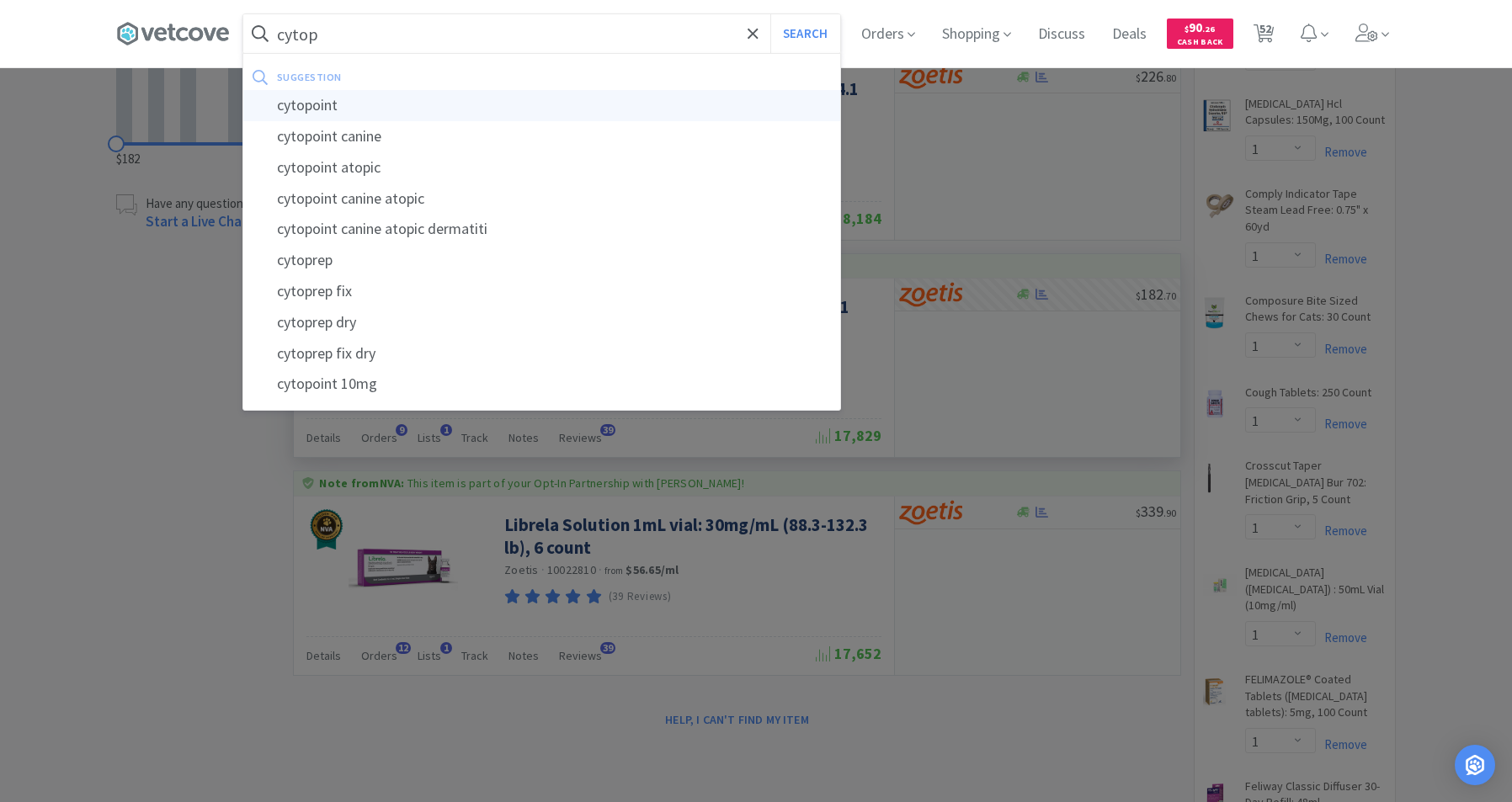
click at [317, 109] on div "cytopoint" at bounding box center [541, 105] width 597 height 31
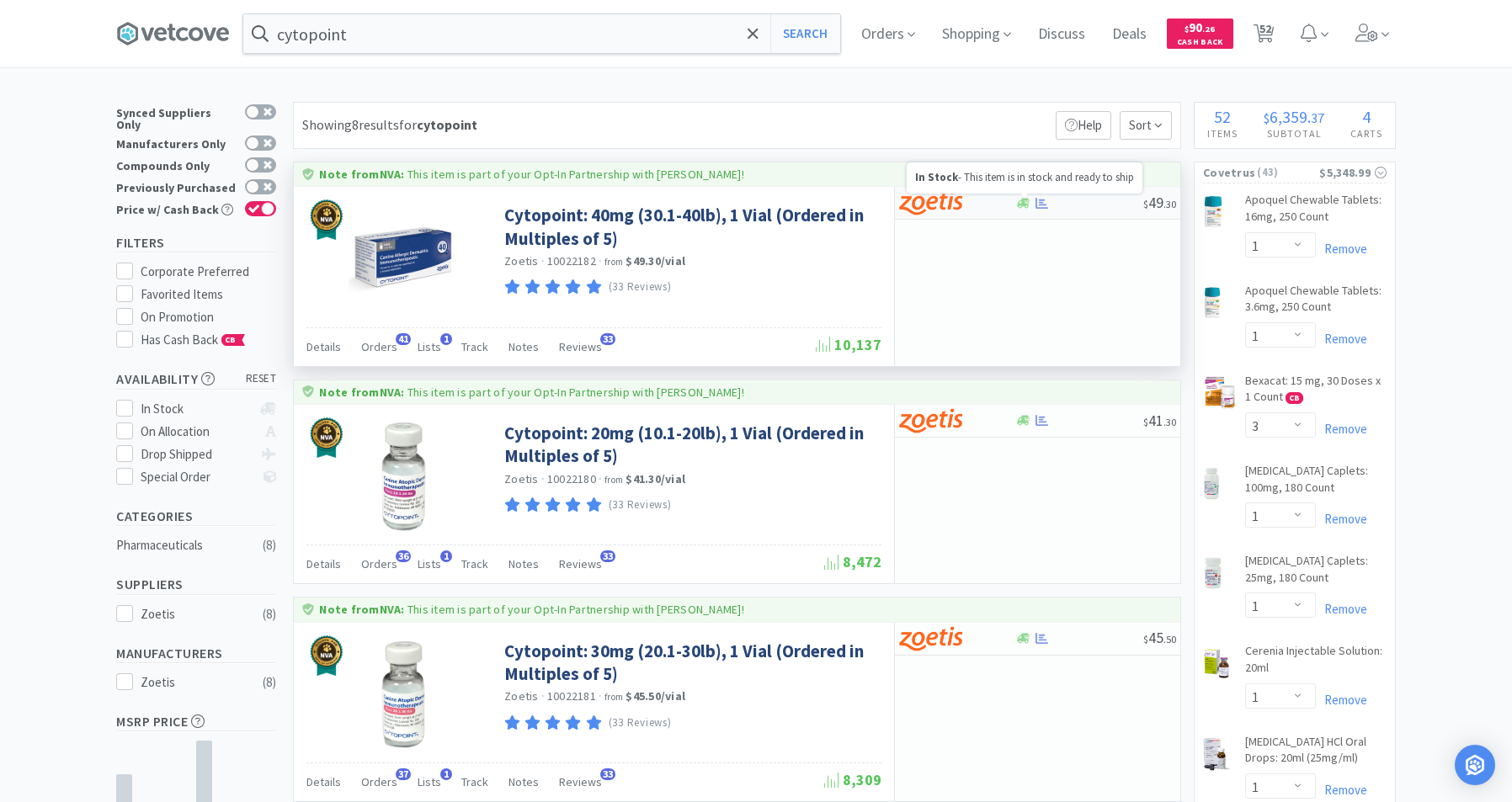
click at [1025, 201] on icon at bounding box center [1023, 203] width 12 height 12
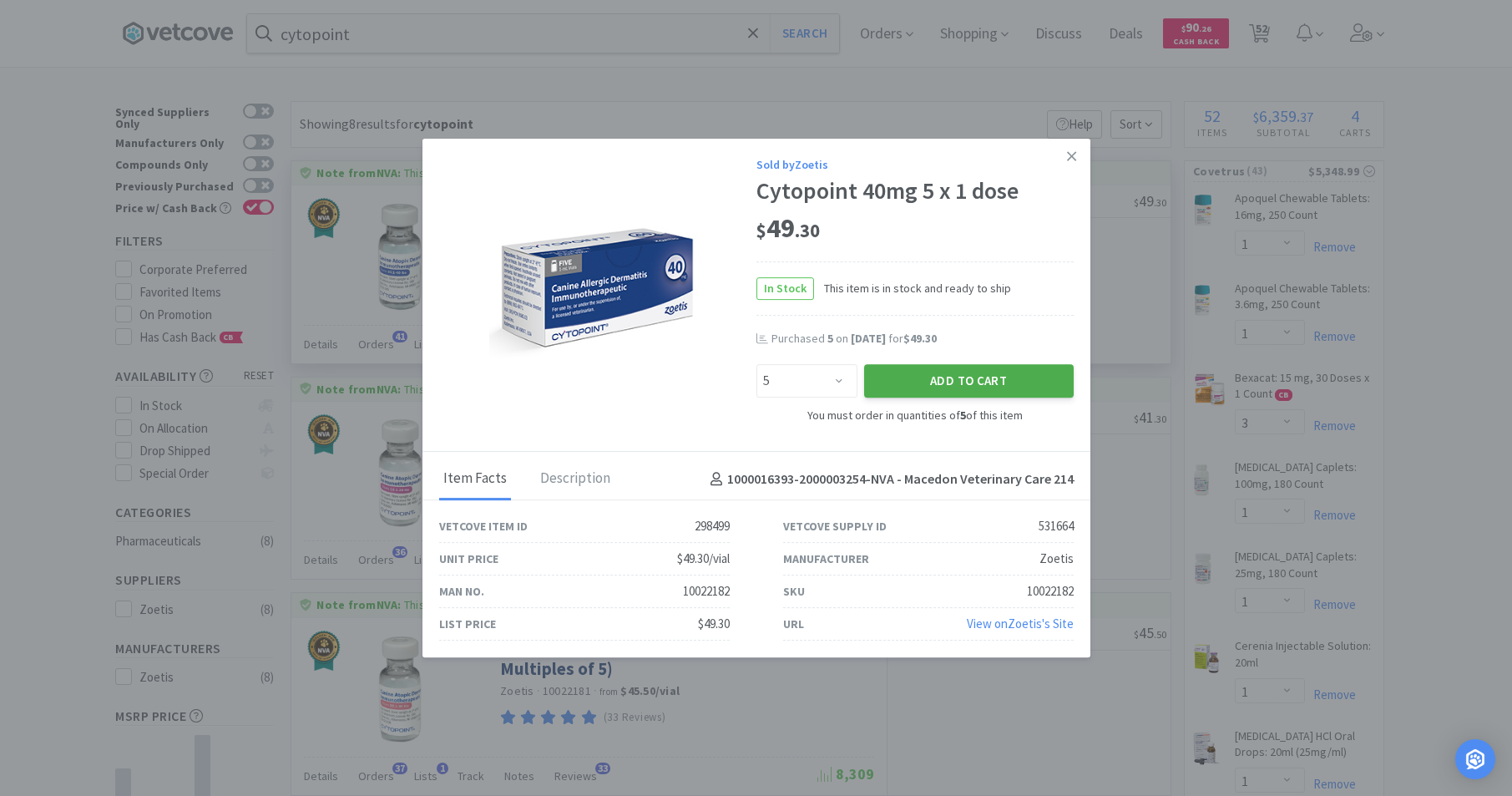
click at [976, 374] on button "Add to Cart" at bounding box center [969, 381] width 210 height 33
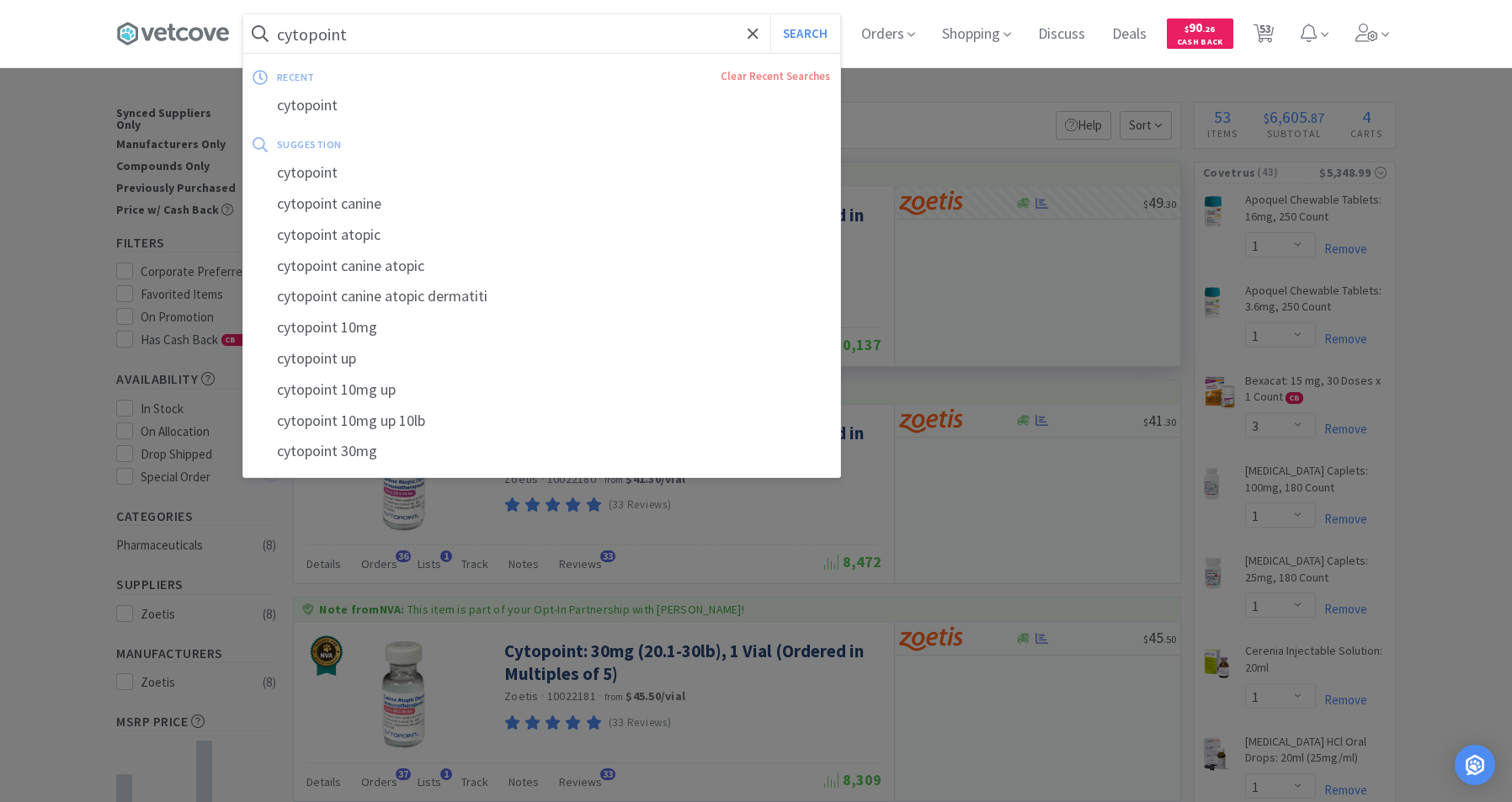
click at [468, 43] on input "cytopoint" at bounding box center [541, 33] width 597 height 39
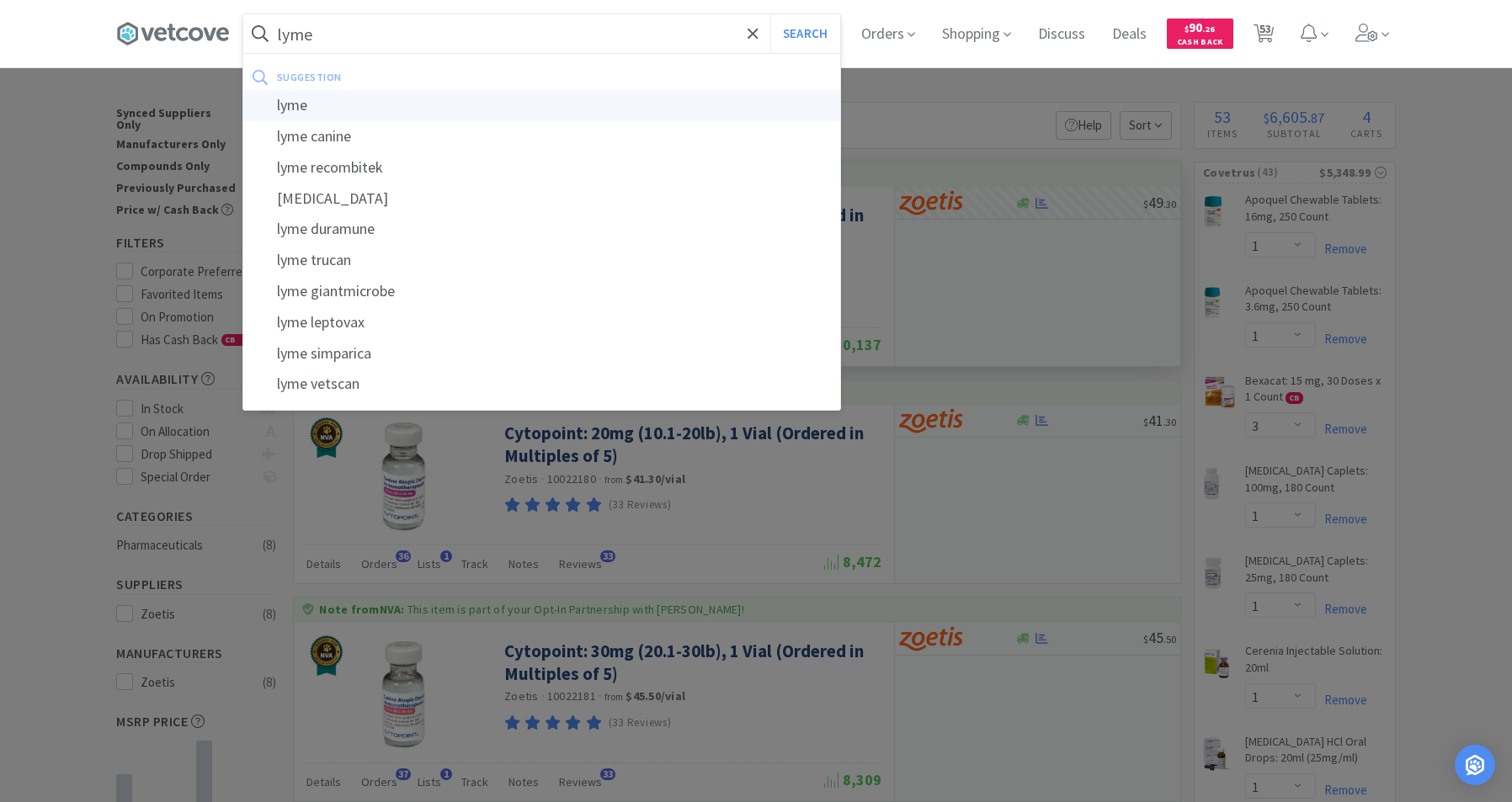
click at [317, 108] on div "lyme" at bounding box center [541, 105] width 597 height 31
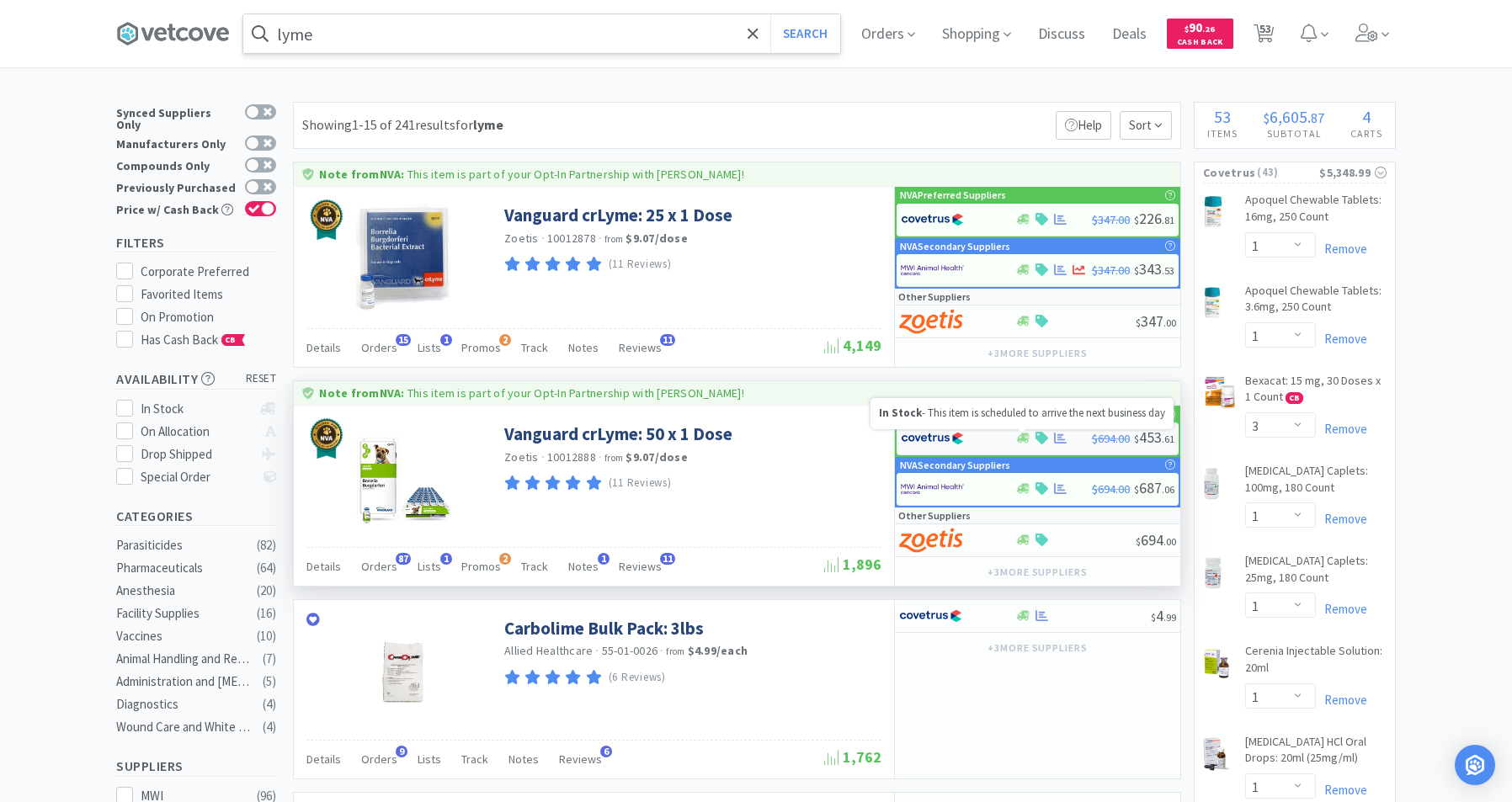
click at [1027, 438] on icon at bounding box center [1023, 439] width 12 height 11
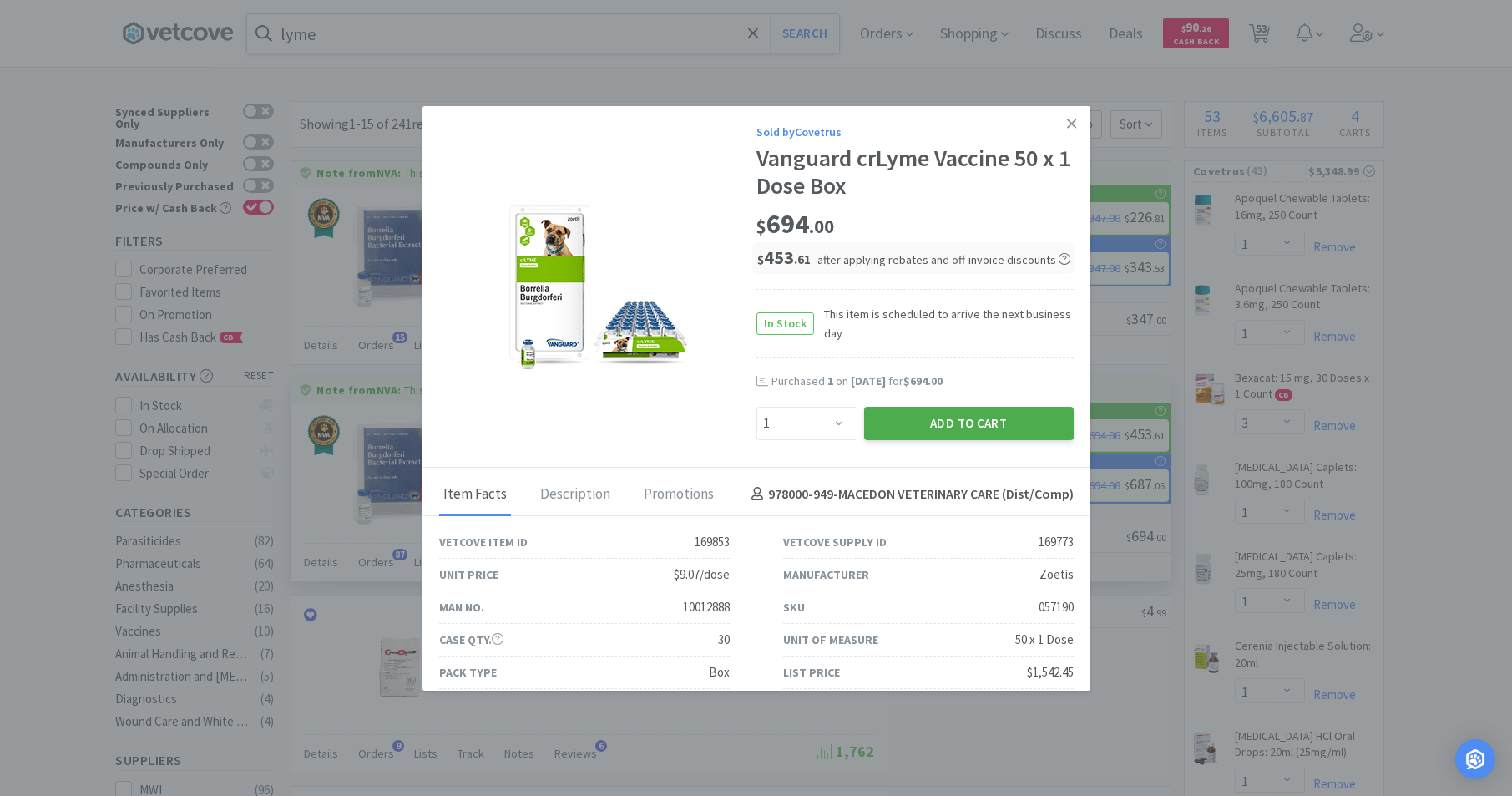
click at [967, 422] on button "Add to Cart" at bounding box center [969, 423] width 210 height 33
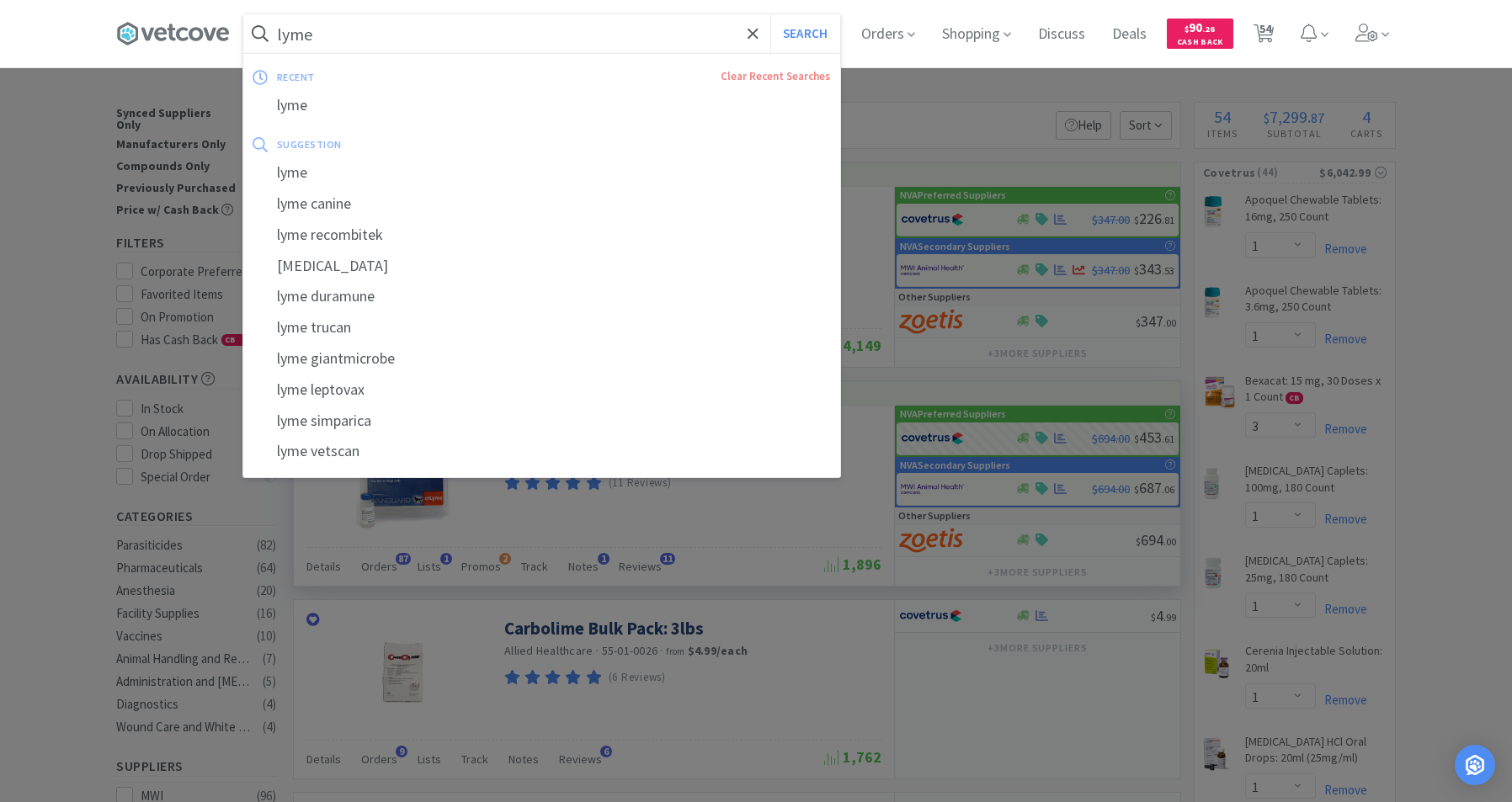
click at [513, 40] on input "lyme" at bounding box center [541, 33] width 597 height 39
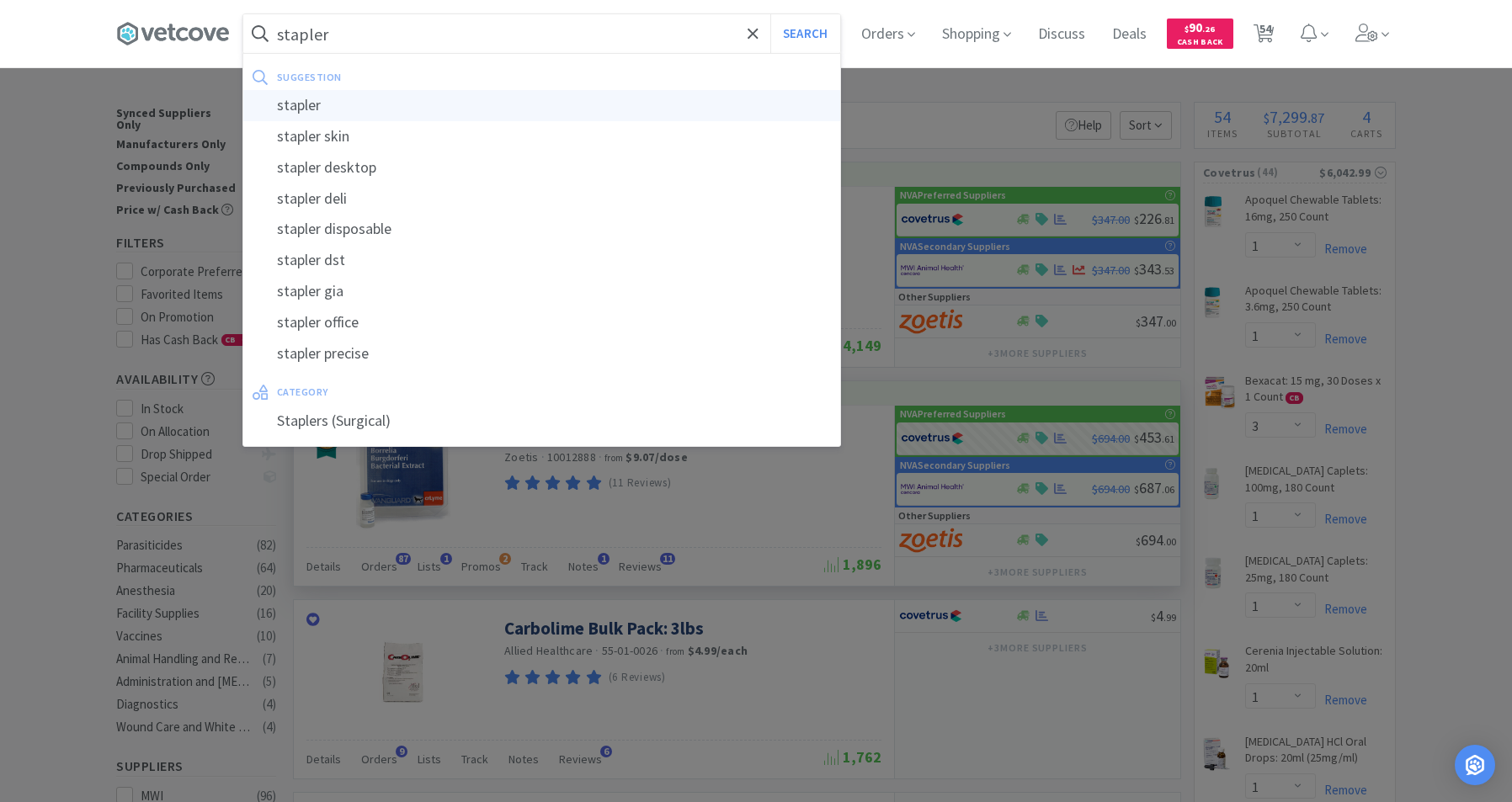
click at [319, 102] on div "stapler" at bounding box center [541, 105] width 597 height 31
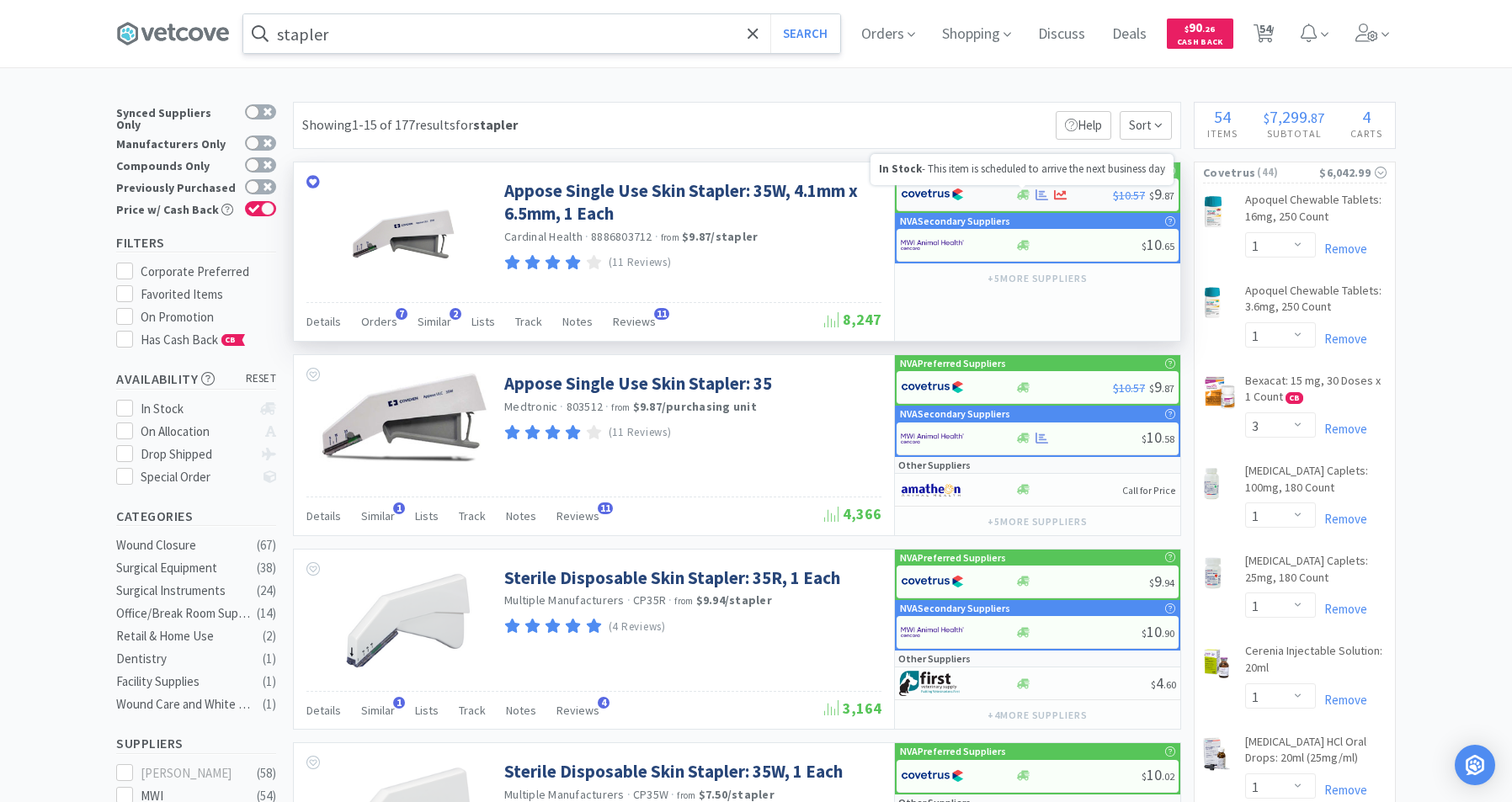
click at [1023, 197] on icon at bounding box center [1023, 195] width 12 height 11
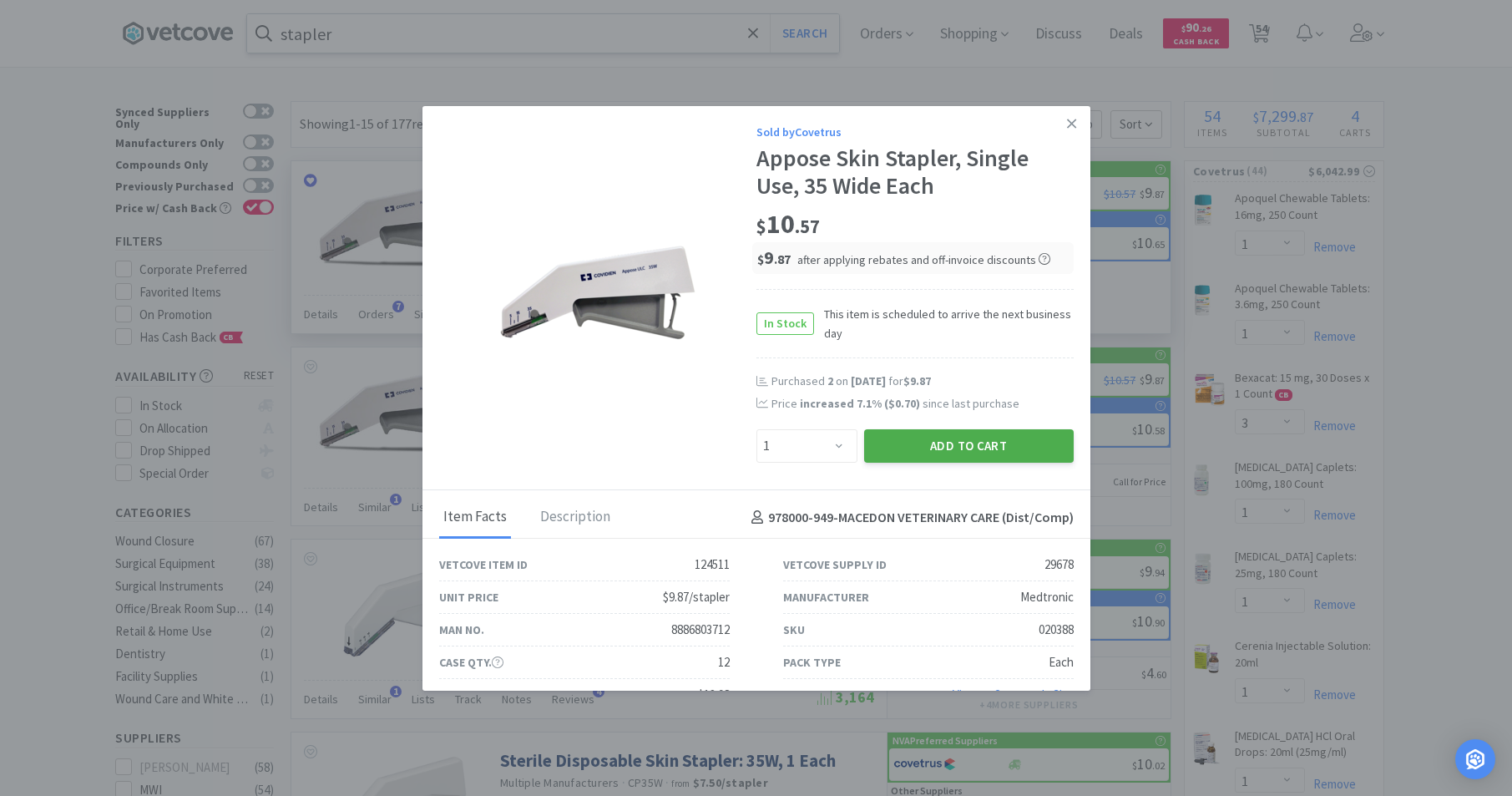
click at [934, 446] on button "Add to Cart" at bounding box center [969, 446] width 210 height 33
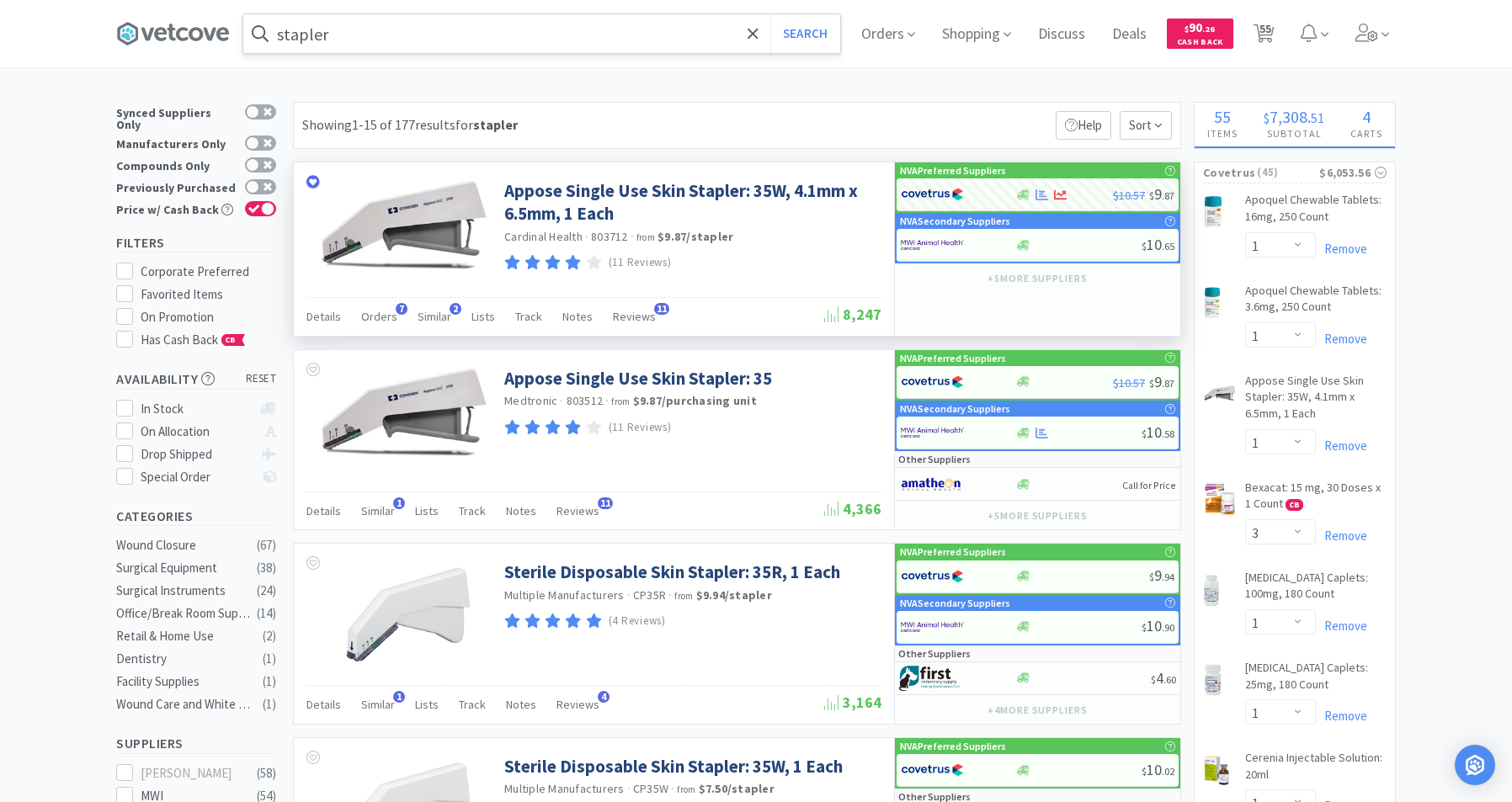
click at [497, 28] on input "stapler" at bounding box center [541, 33] width 597 height 39
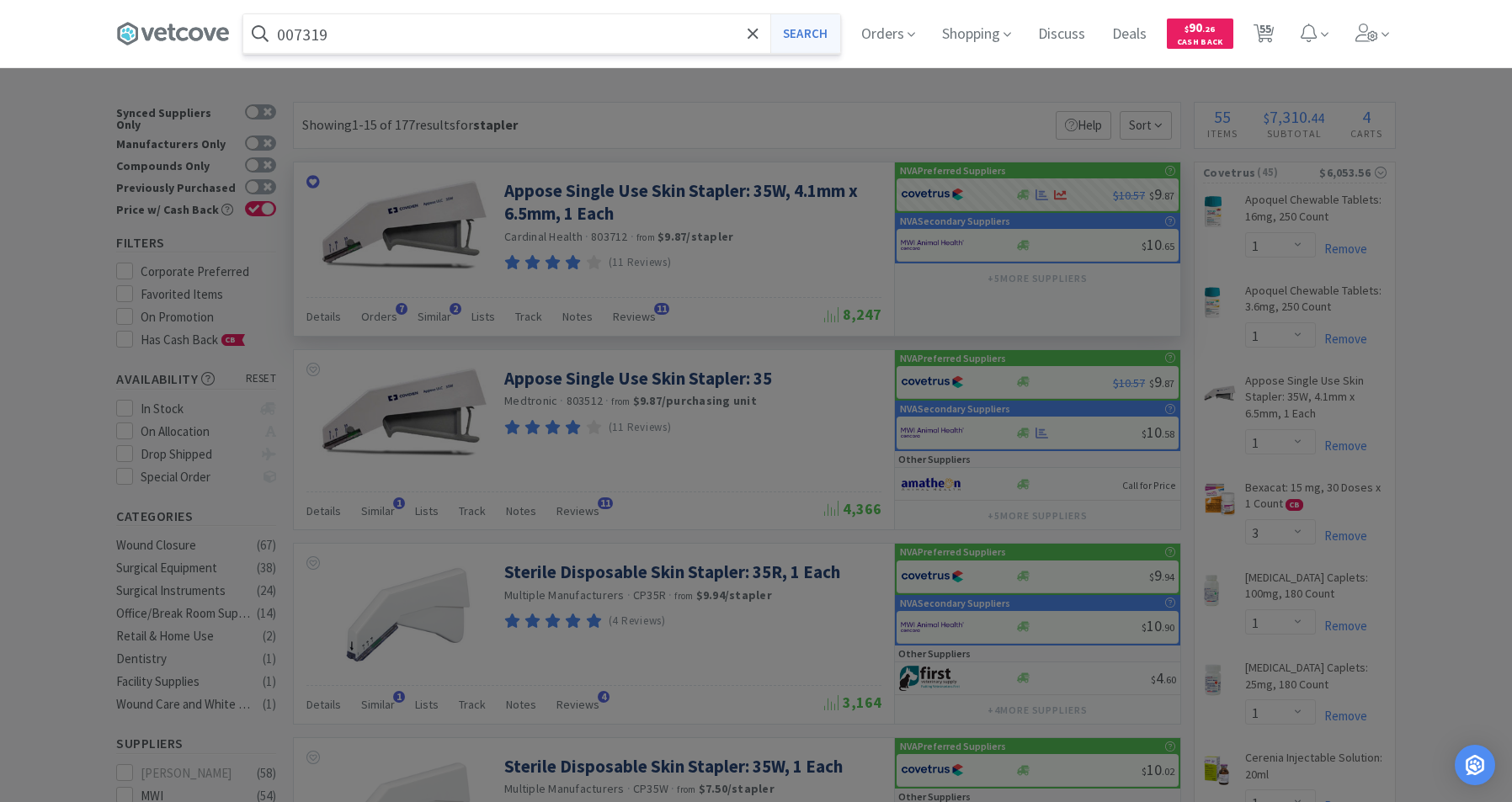
click at [817, 31] on button "Search" at bounding box center [806, 33] width 70 height 39
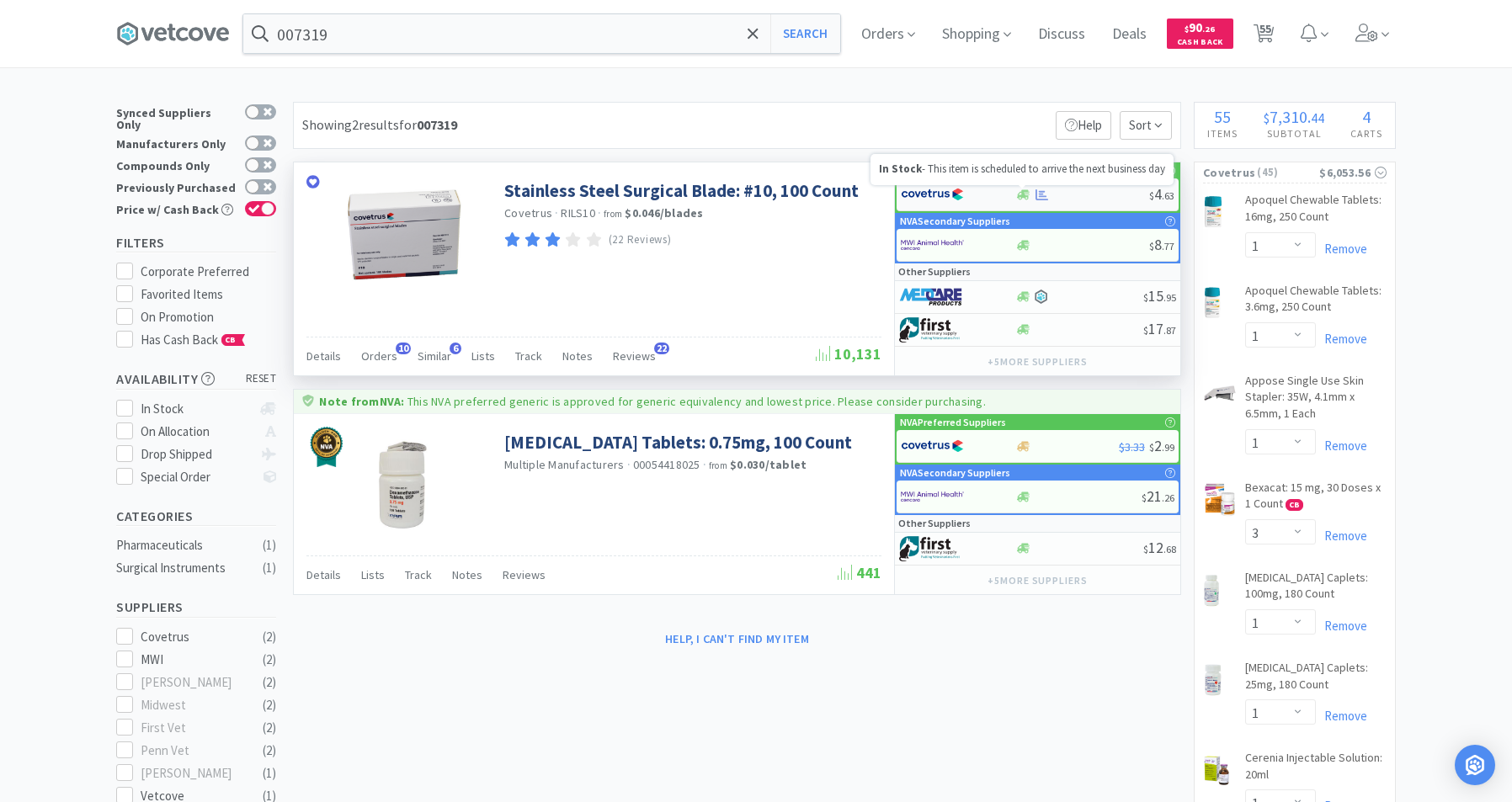
click at [1021, 191] on icon at bounding box center [1023, 195] width 12 height 12
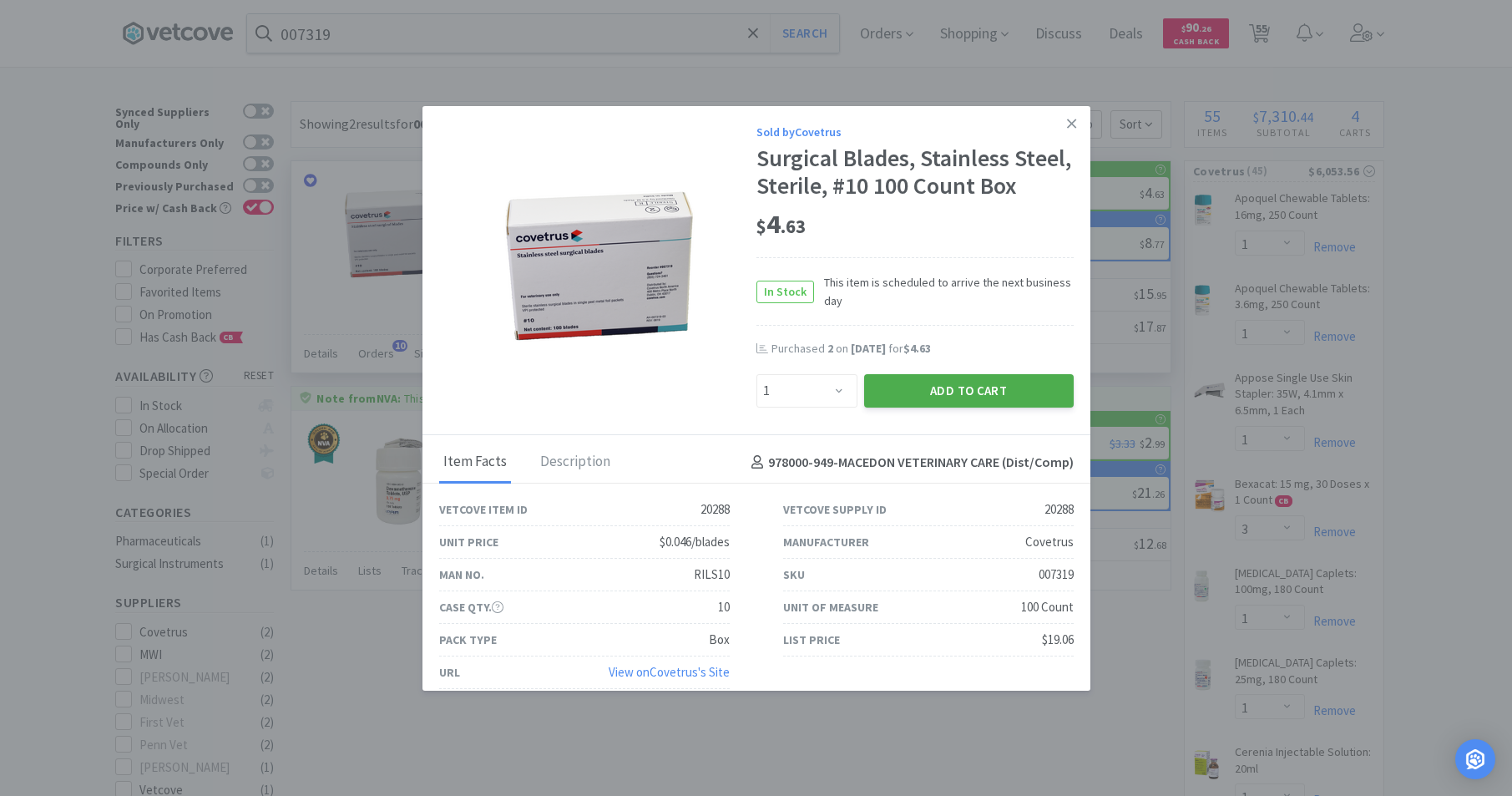
click at [989, 408] on button "Add to Cart" at bounding box center [969, 391] width 210 height 33
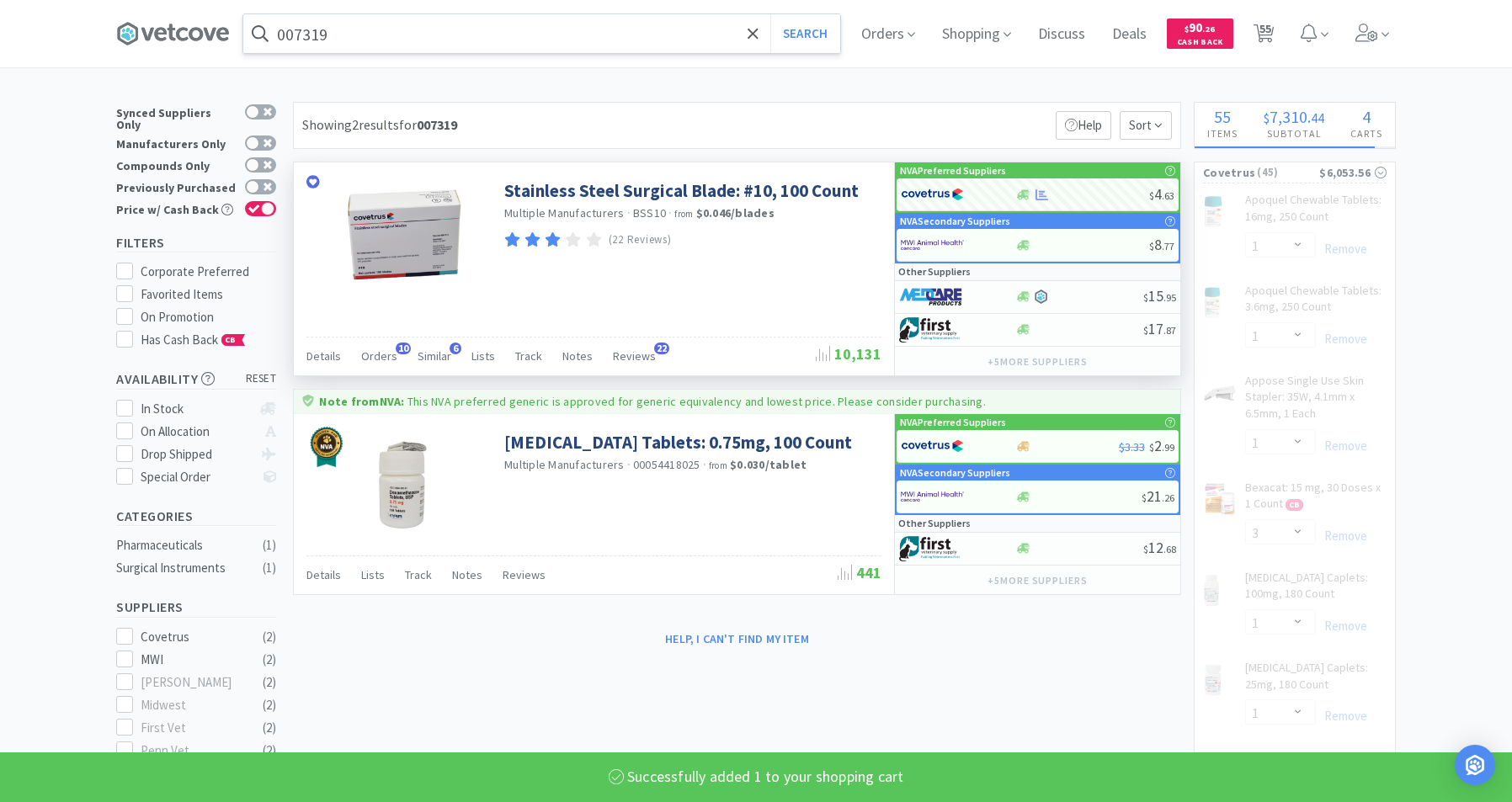
click at [490, 42] on input "007319" at bounding box center [541, 33] width 597 height 39
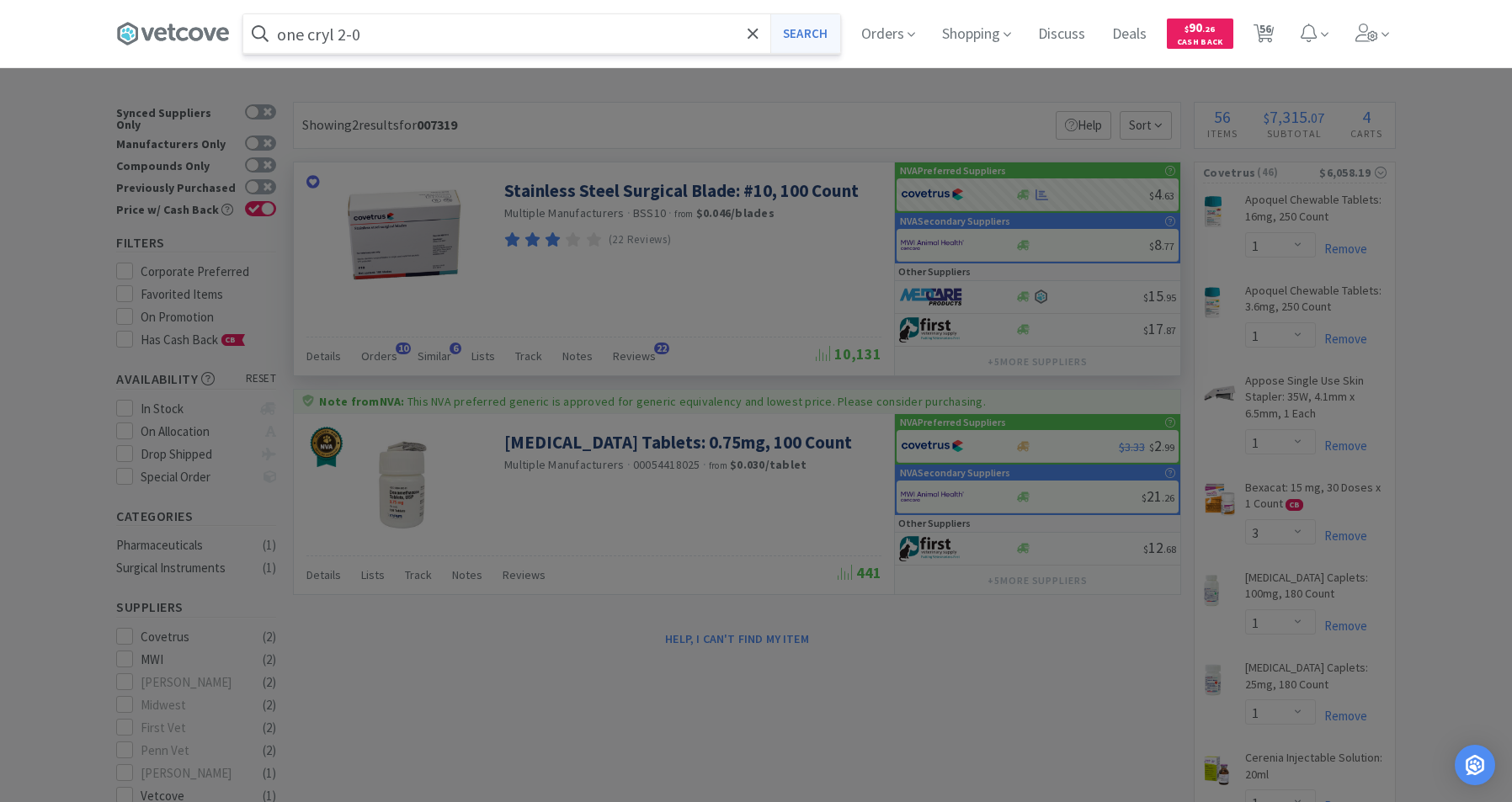
click at [806, 32] on button "Search" at bounding box center [806, 33] width 70 height 39
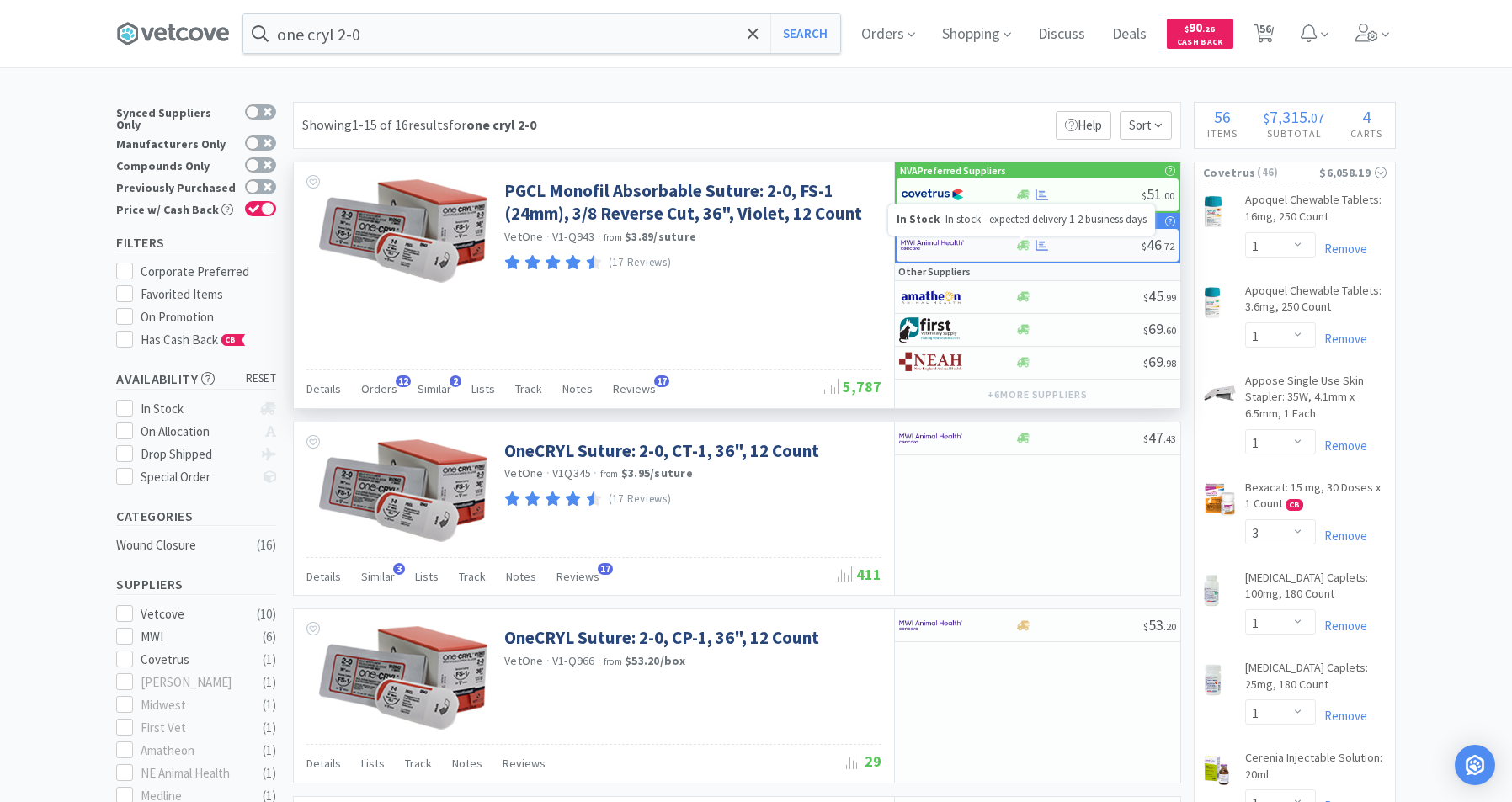
click at [1023, 245] on icon at bounding box center [1023, 245] width 12 height 11
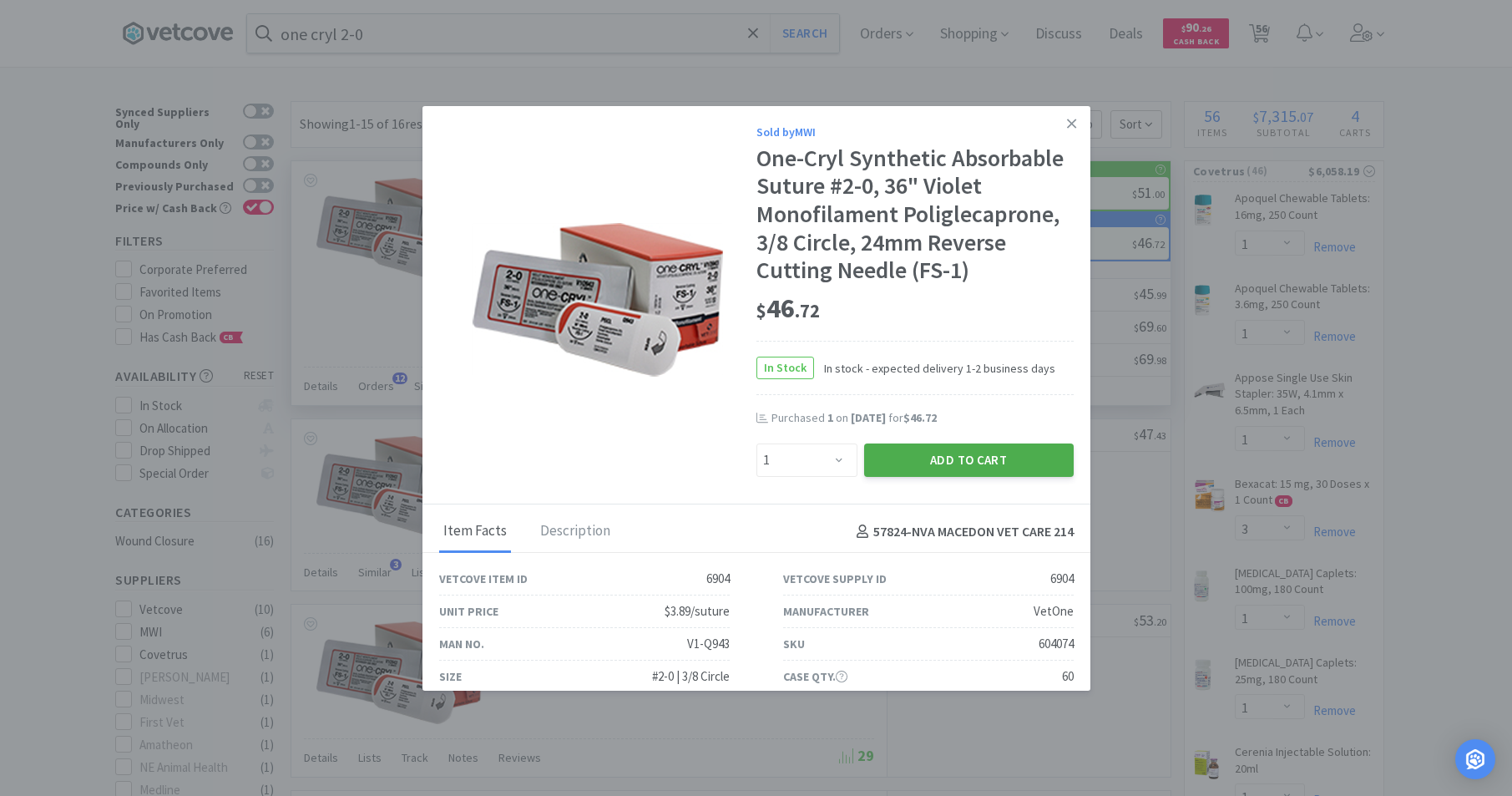
click at [973, 466] on button "Add to Cart" at bounding box center [969, 460] width 210 height 33
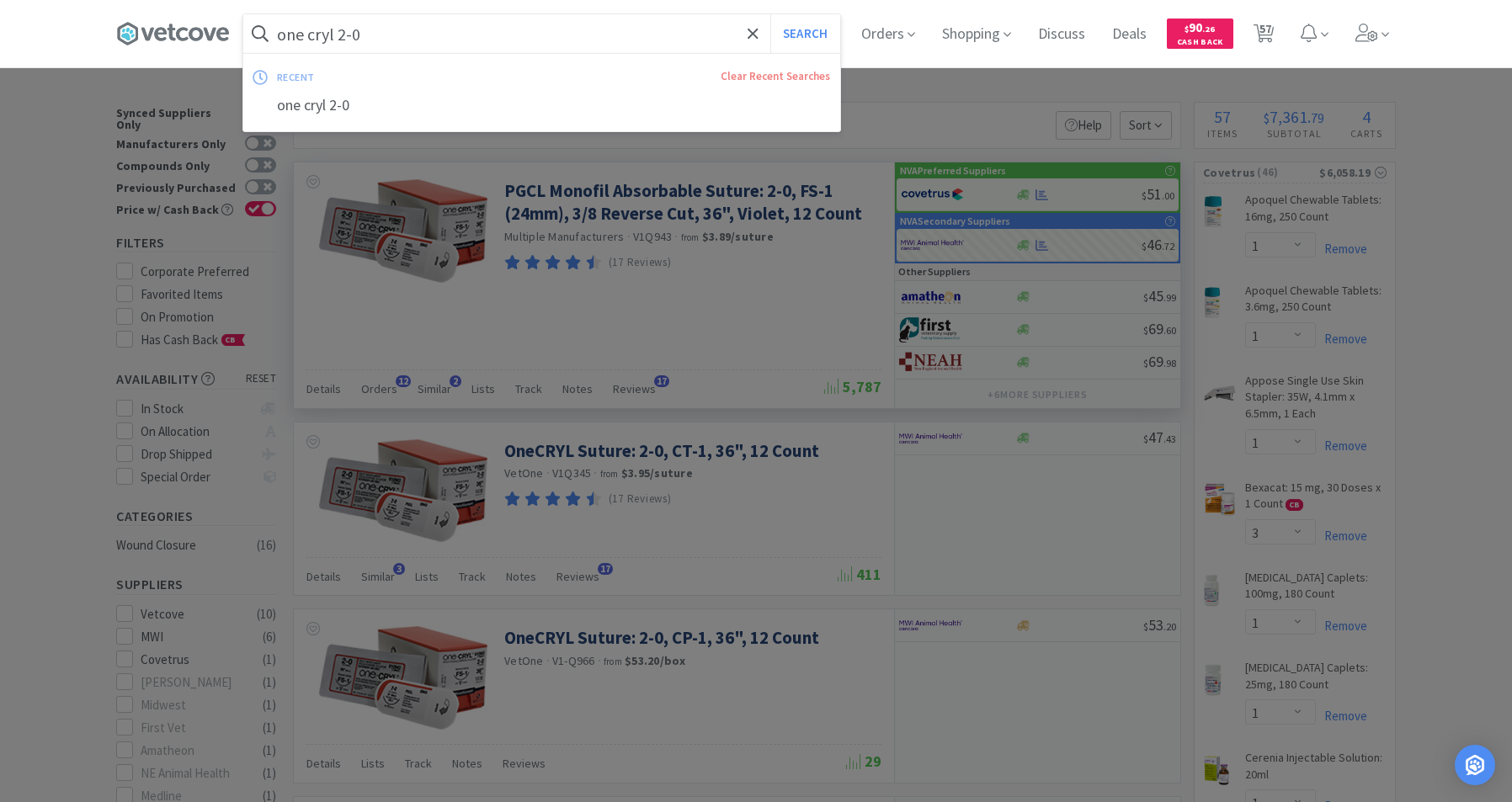
click at [469, 32] on input "one cryl 2-0" at bounding box center [541, 33] width 597 height 39
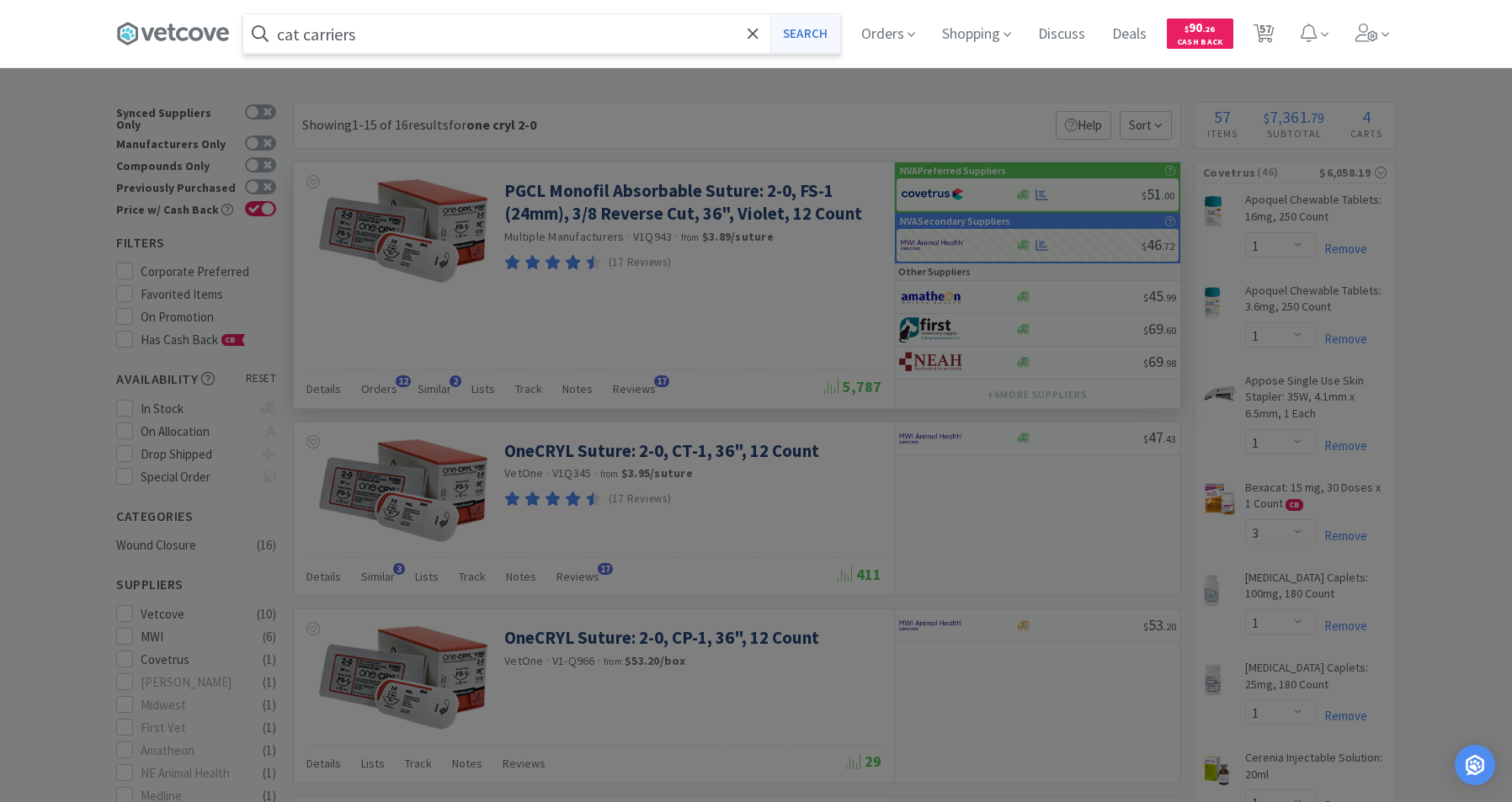
click at [828, 37] on button "Search" at bounding box center [806, 33] width 70 height 39
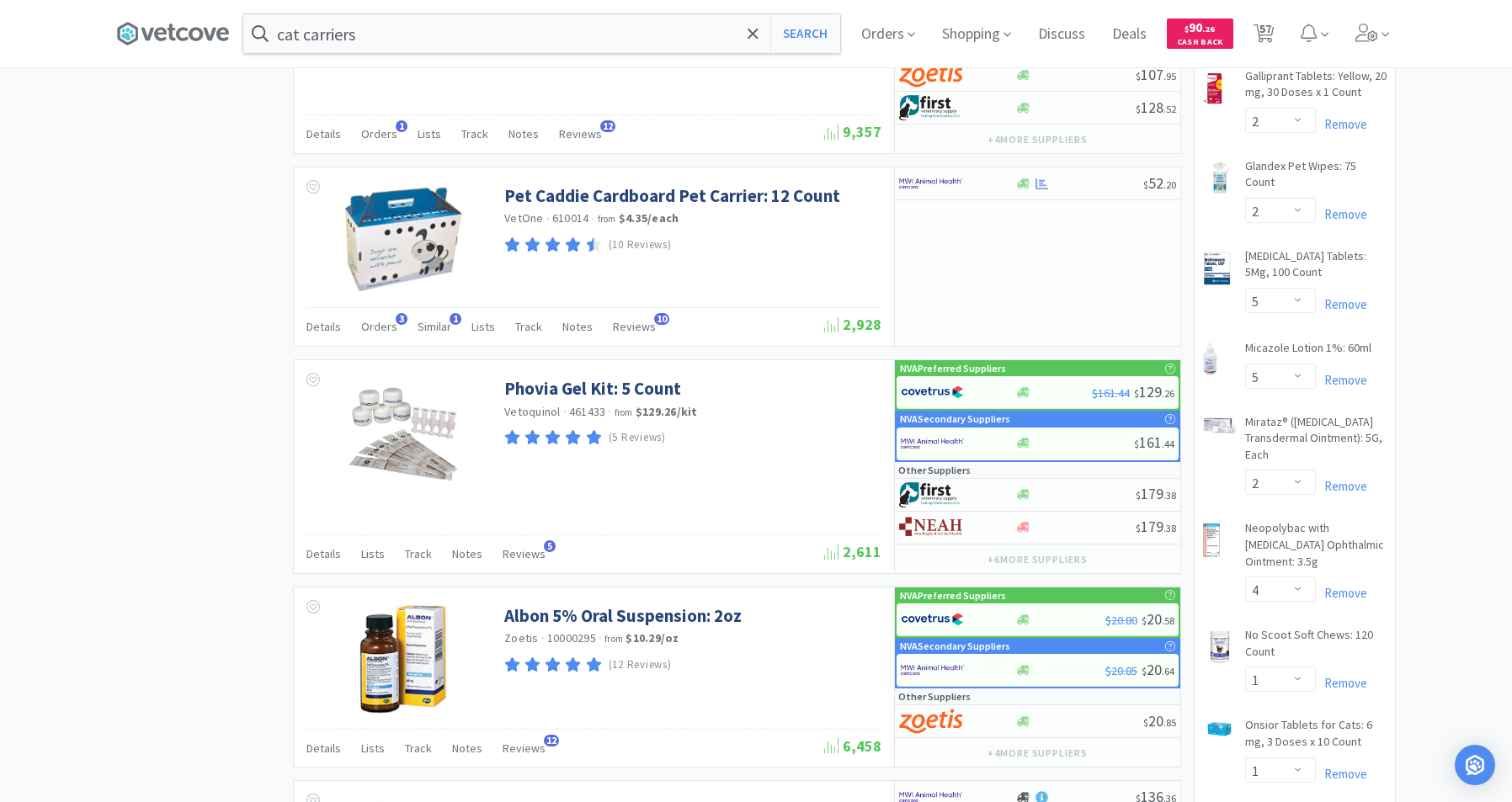
scroll to position [2057, 0]
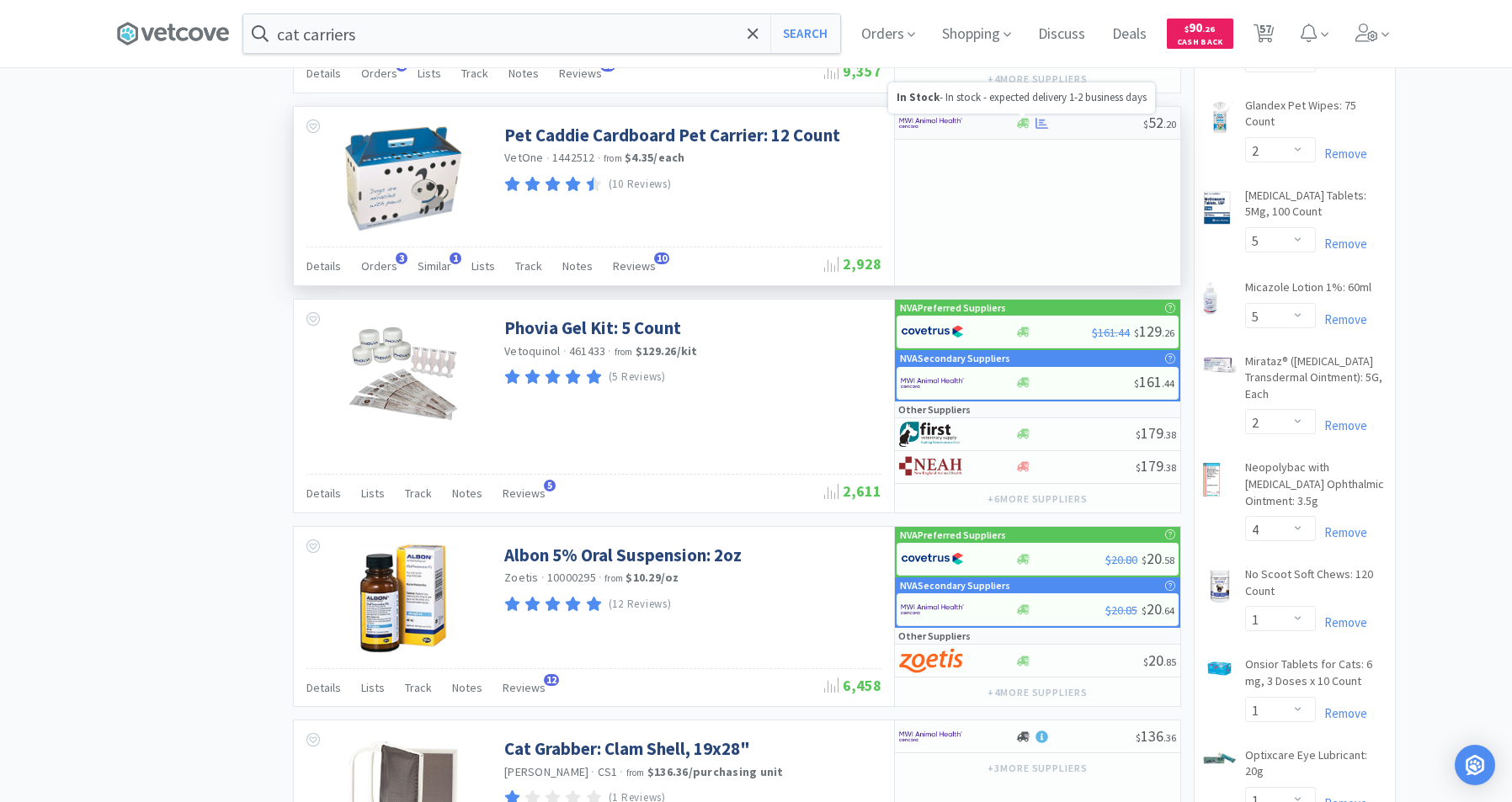
click at [1026, 125] on icon at bounding box center [1023, 123] width 12 height 11
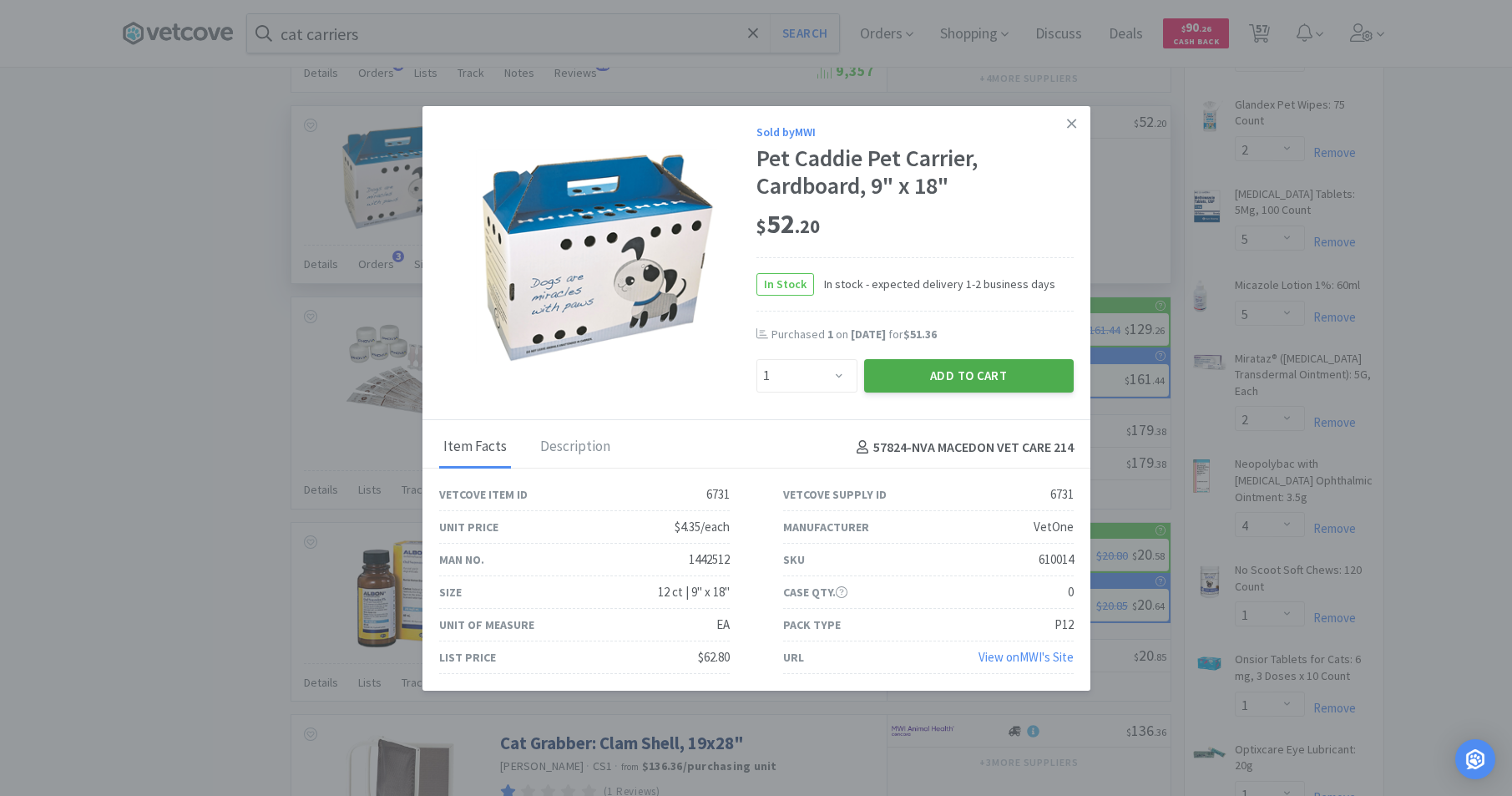
click at [938, 381] on button "Add to Cart" at bounding box center [969, 375] width 210 height 33
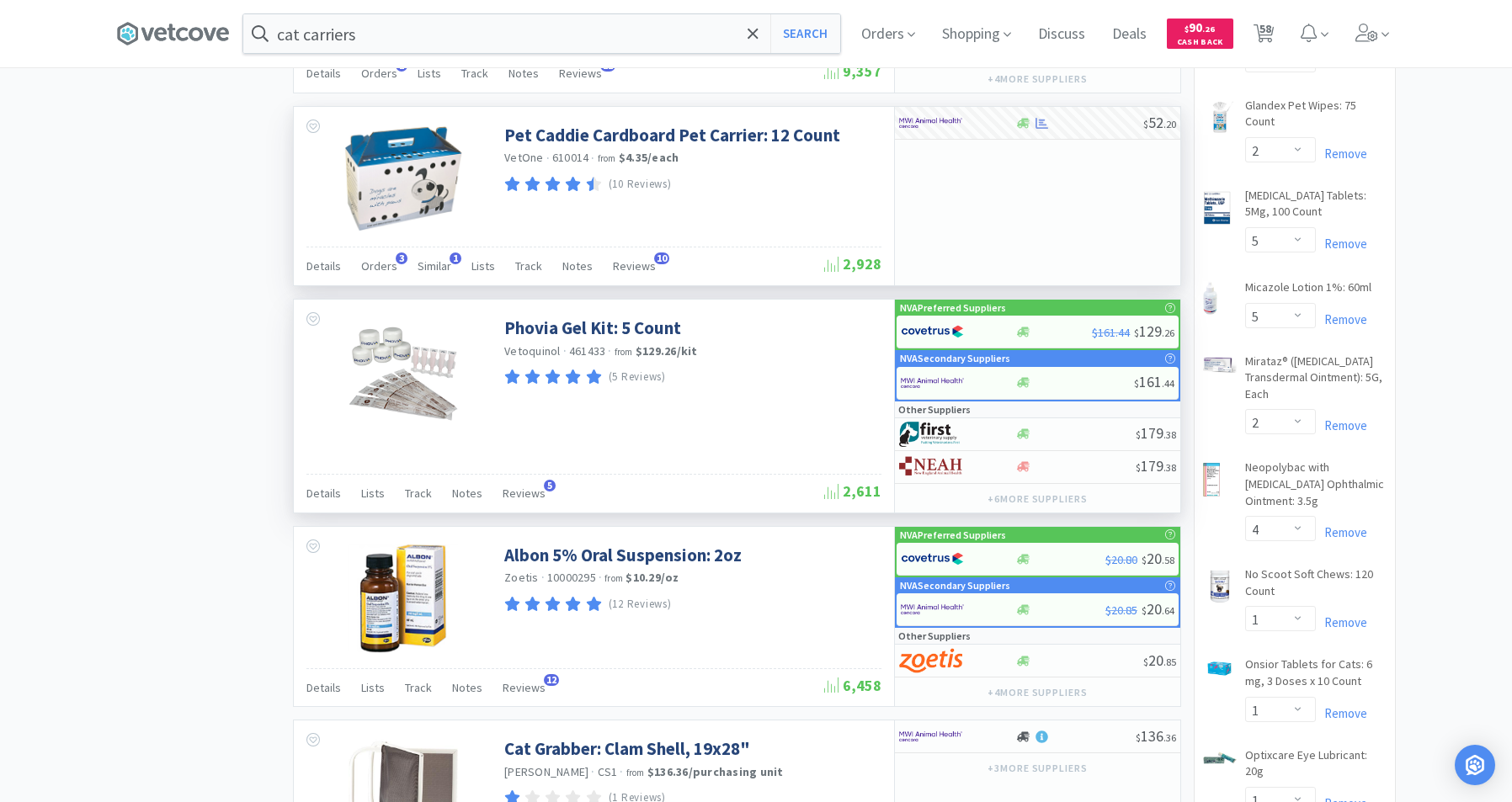
click at [935, 356] on p "NVA Secondary Suppliers" at bounding box center [955, 358] width 111 height 16
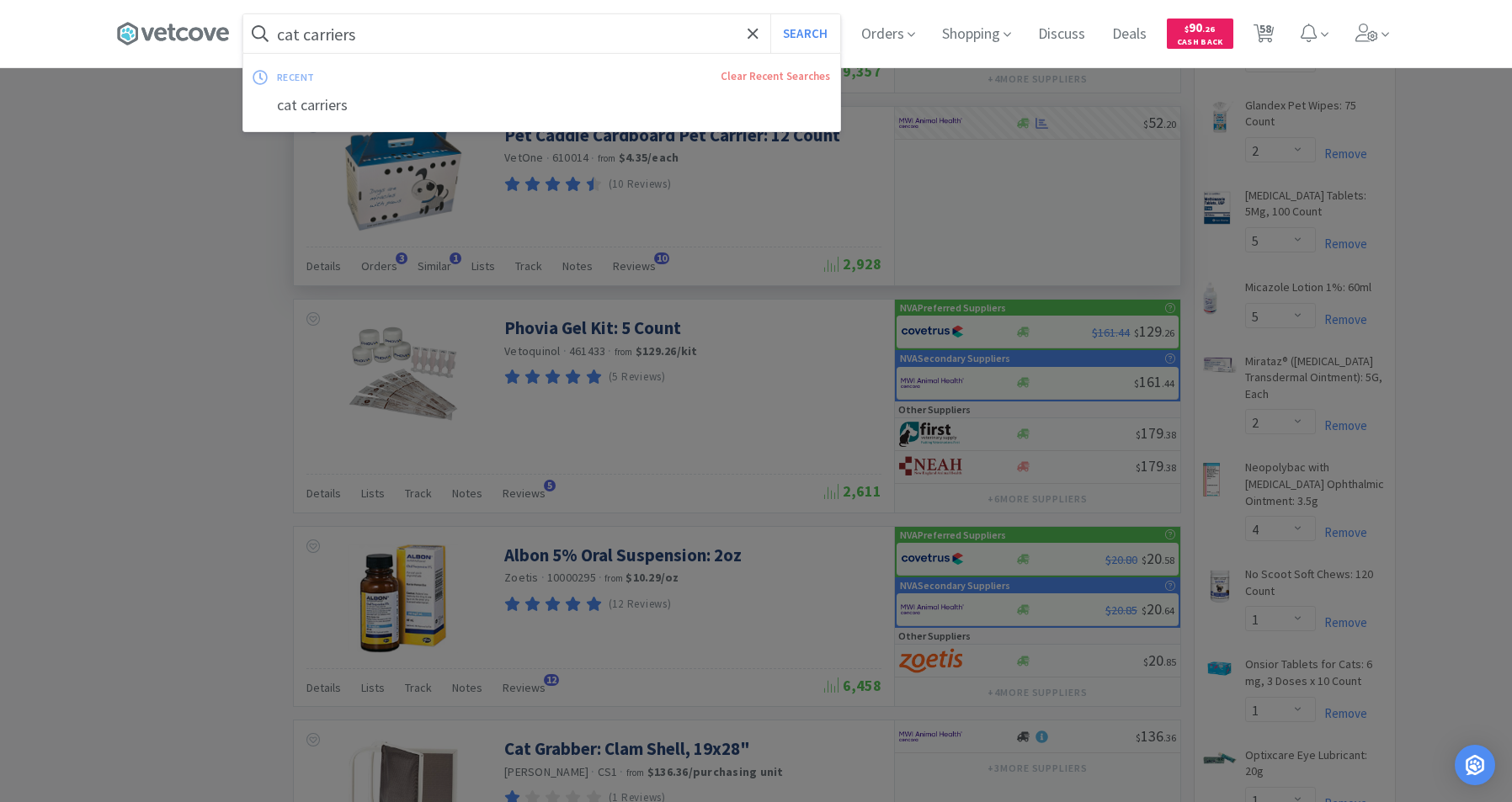
click at [485, 24] on input "cat carriers" at bounding box center [541, 33] width 597 height 39
click at [398, 117] on div "16 dram vials" at bounding box center [541, 105] width 597 height 31
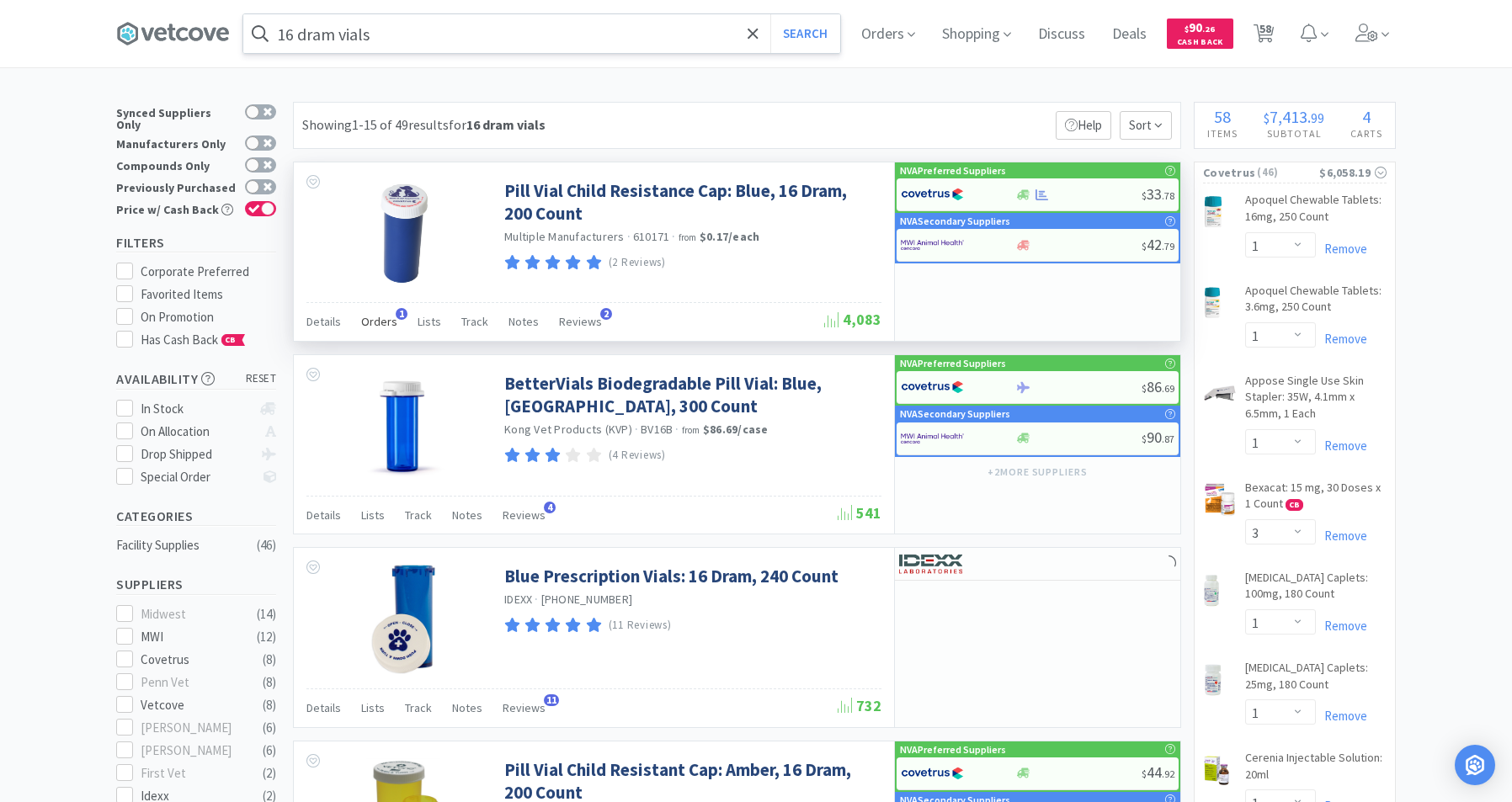
click at [378, 324] on span "Orders" at bounding box center [379, 321] width 36 height 15
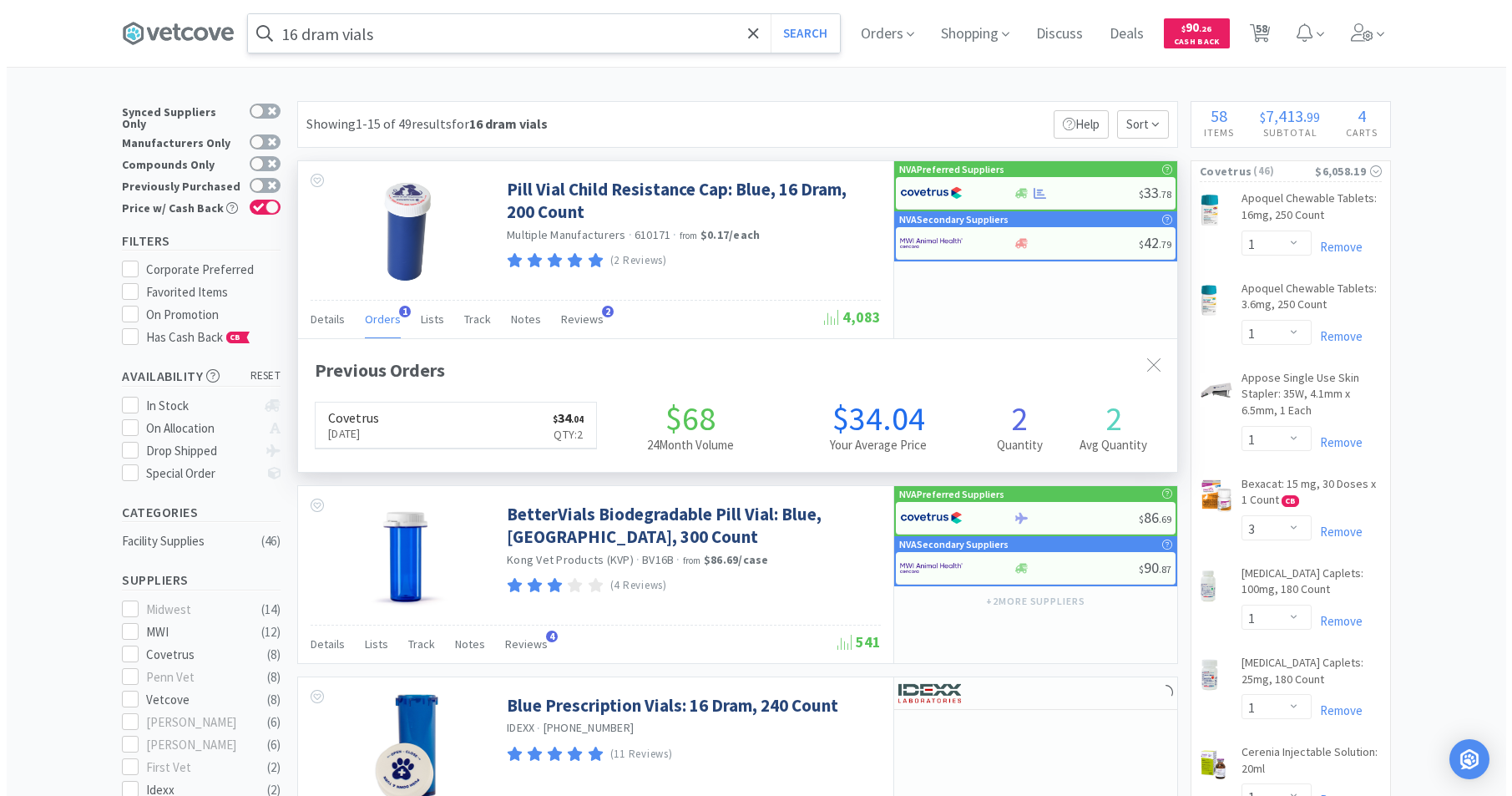
scroll to position [433, 879]
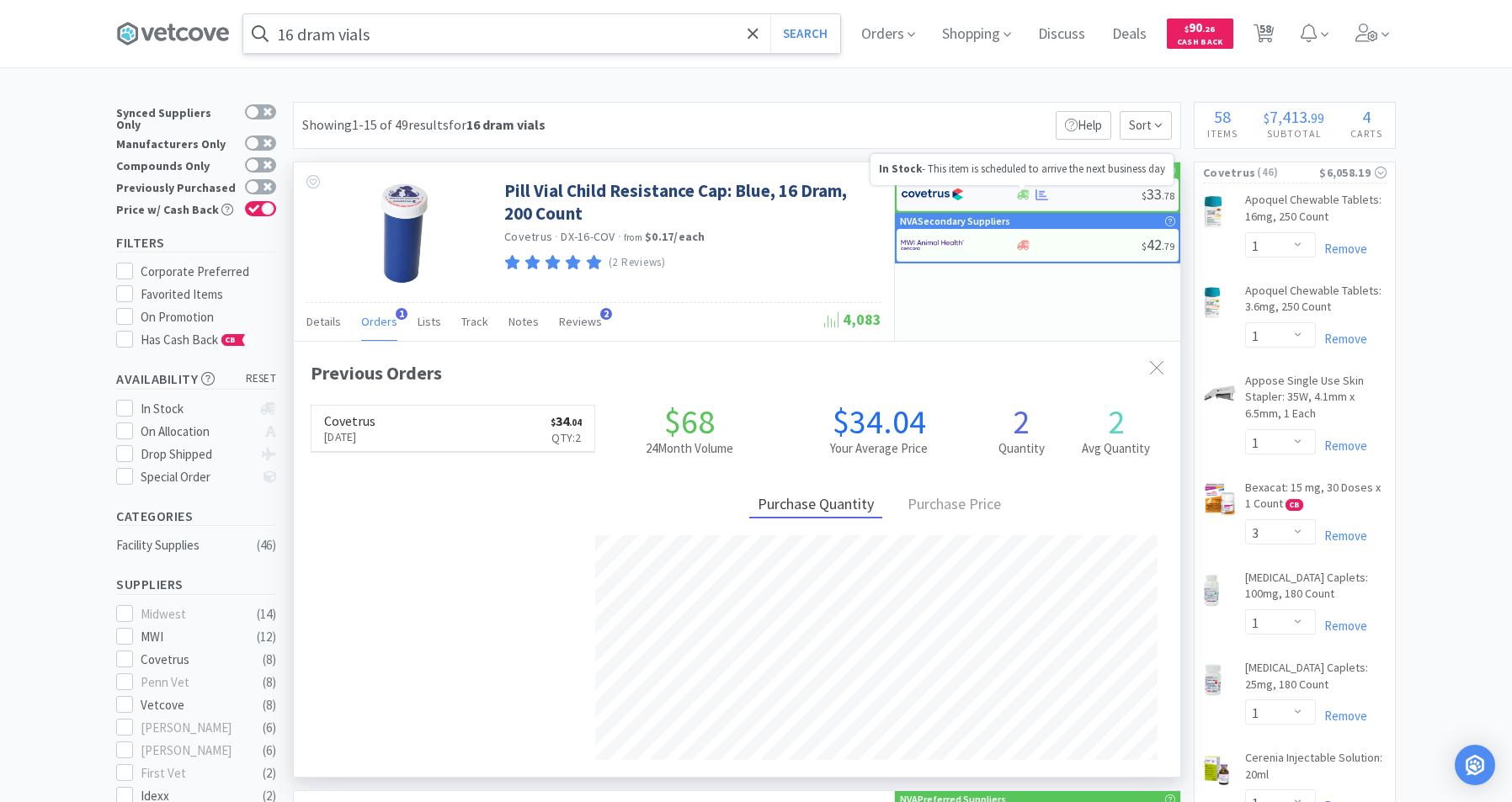
click at [1023, 194] on icon at bounding box center [1023, 195] width 12 height 11
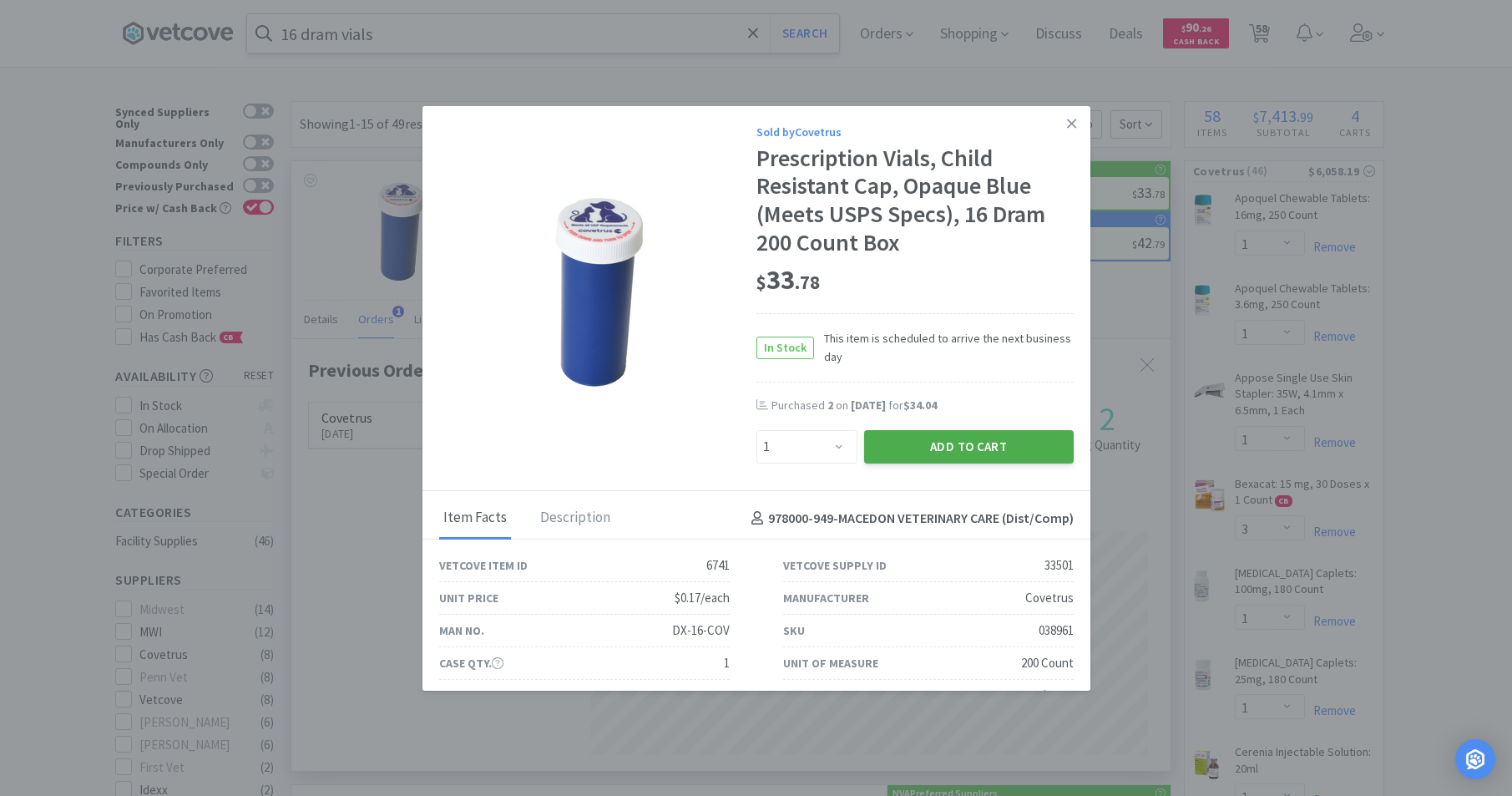
click at [889, 449] on button "Add to Cart" at bounding box center [969, 447] width 210 height 33
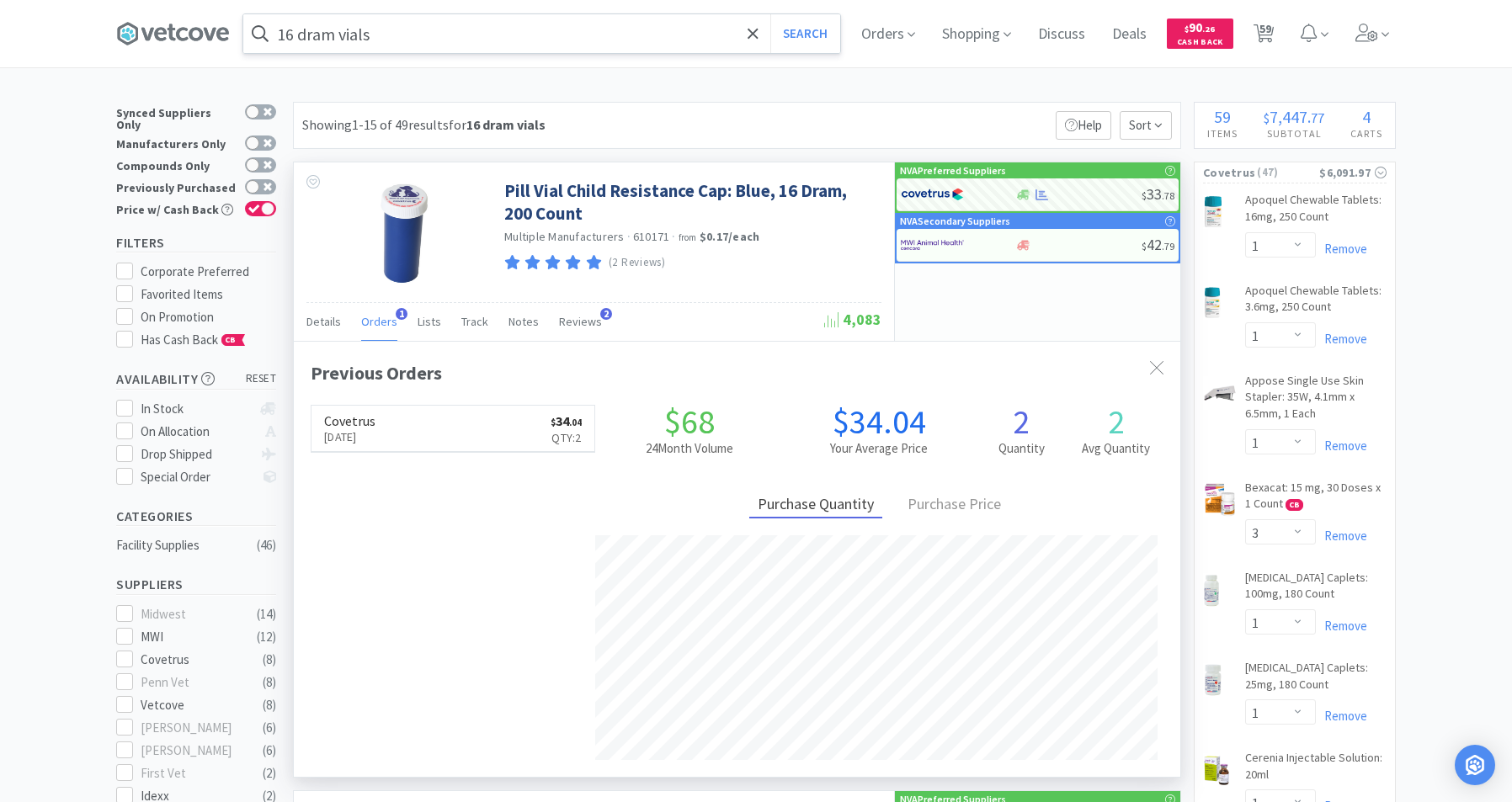
click at [545, 25] on input "16 dram vials" at bounding box center [541, 33] width 597 height 39
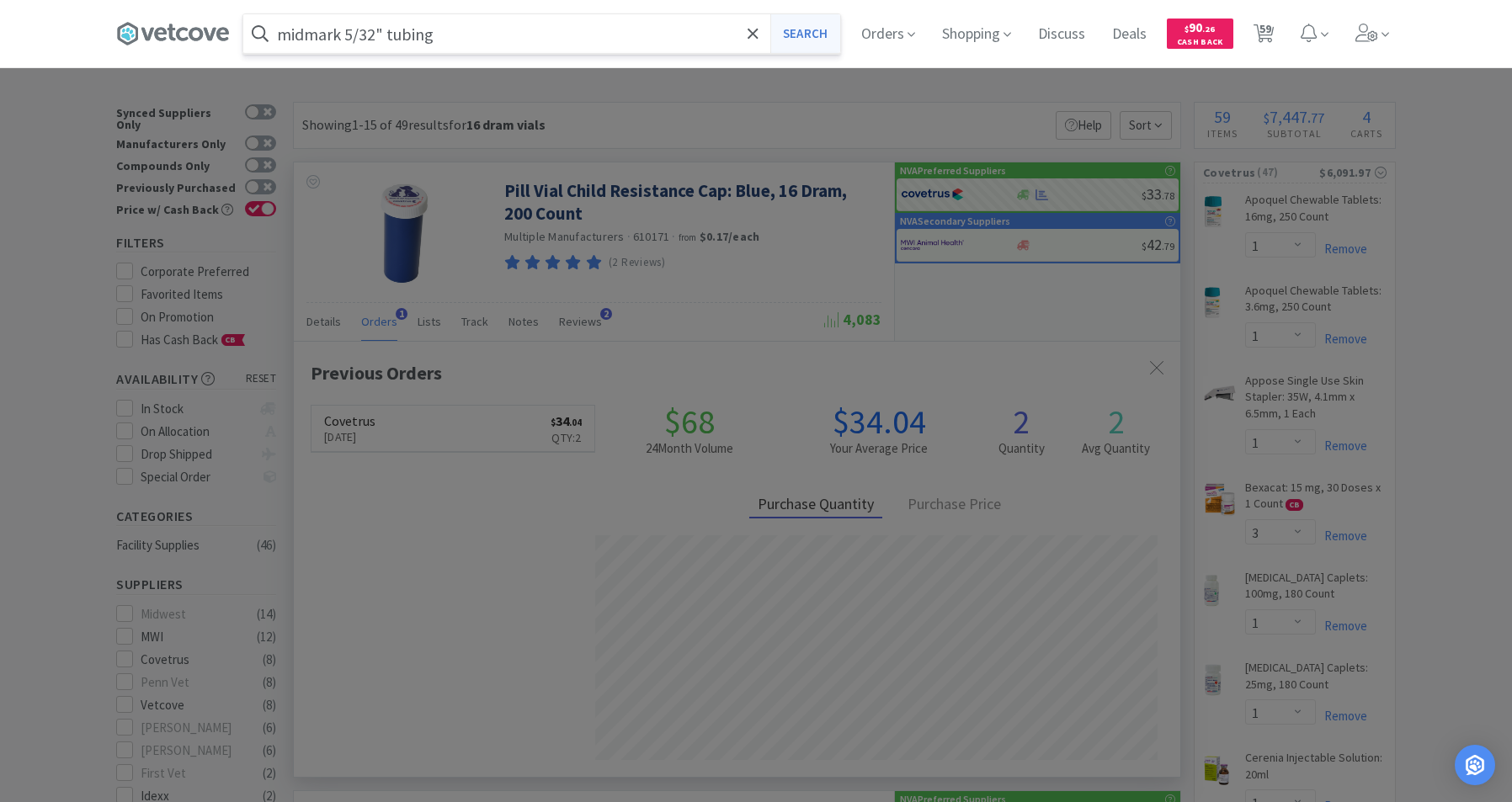
click at [806, 33] on button "Search" at bounding box center [806, 33] width 70 height 39
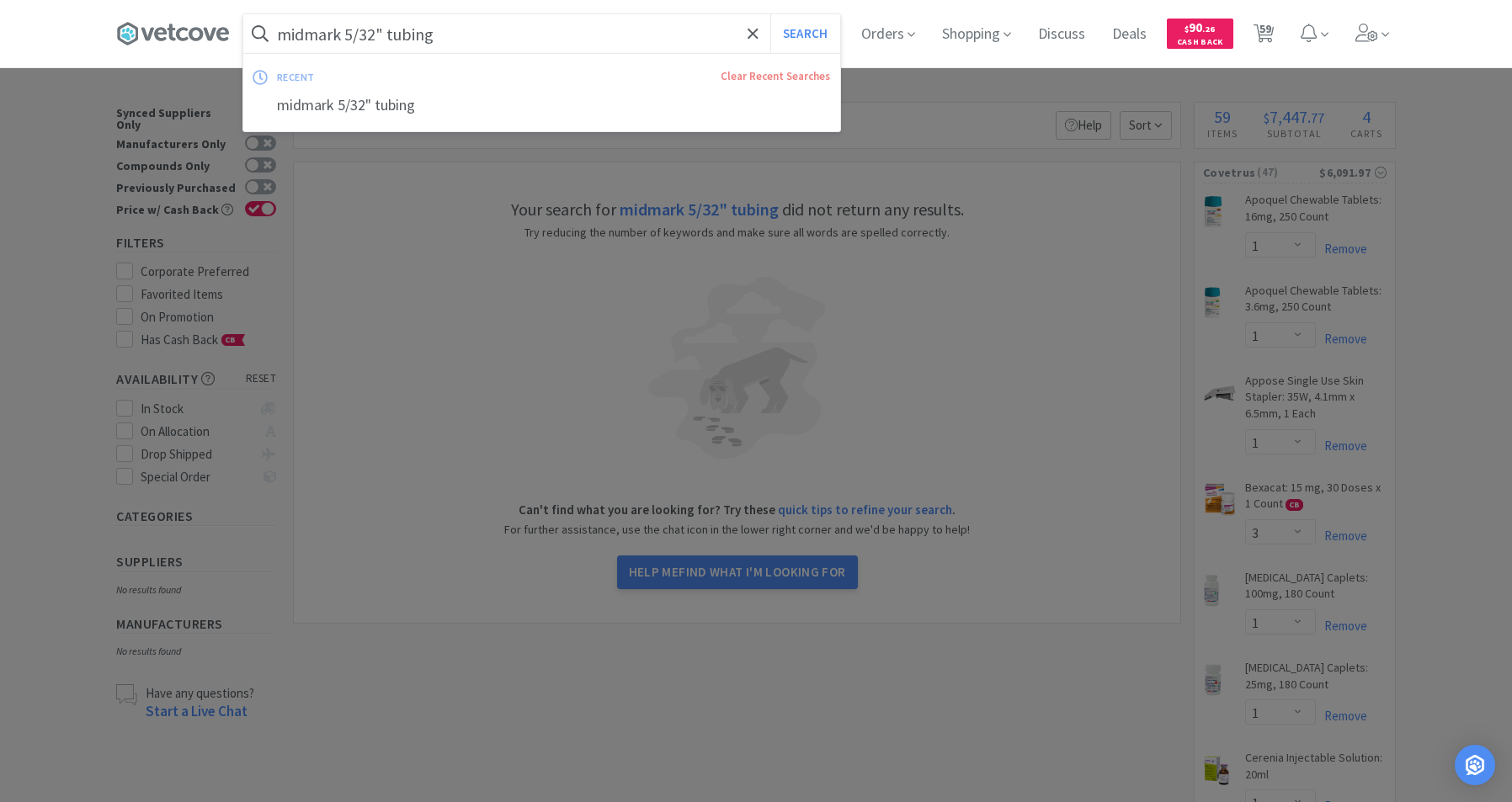
click at [570, 27] on input "midmark 5/32" tubing" at bounding box center [541, 33] width 597 height 39
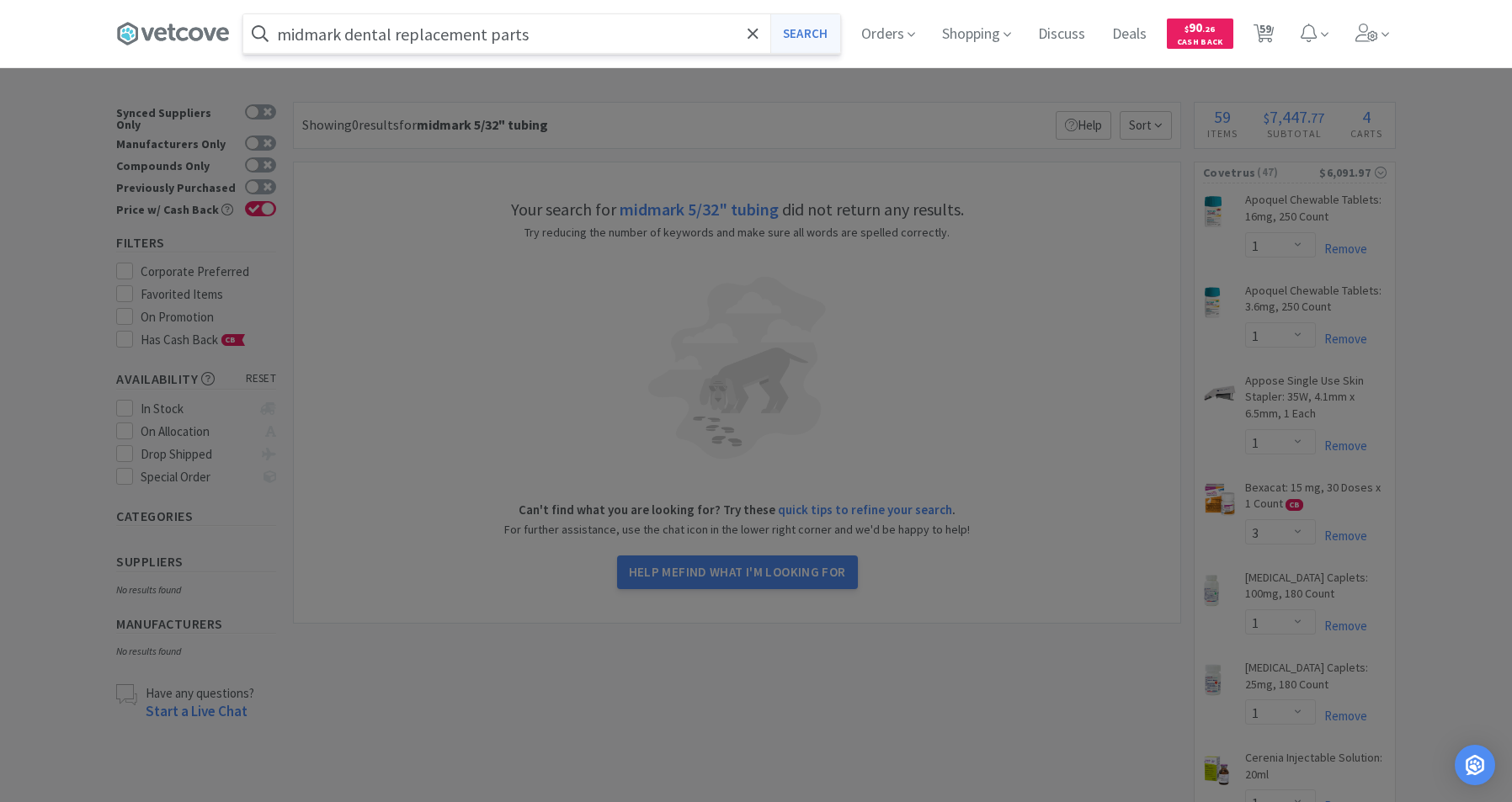
click at [832, 38] on button "Search" at bounding box center [806, 33] width 70 height 39
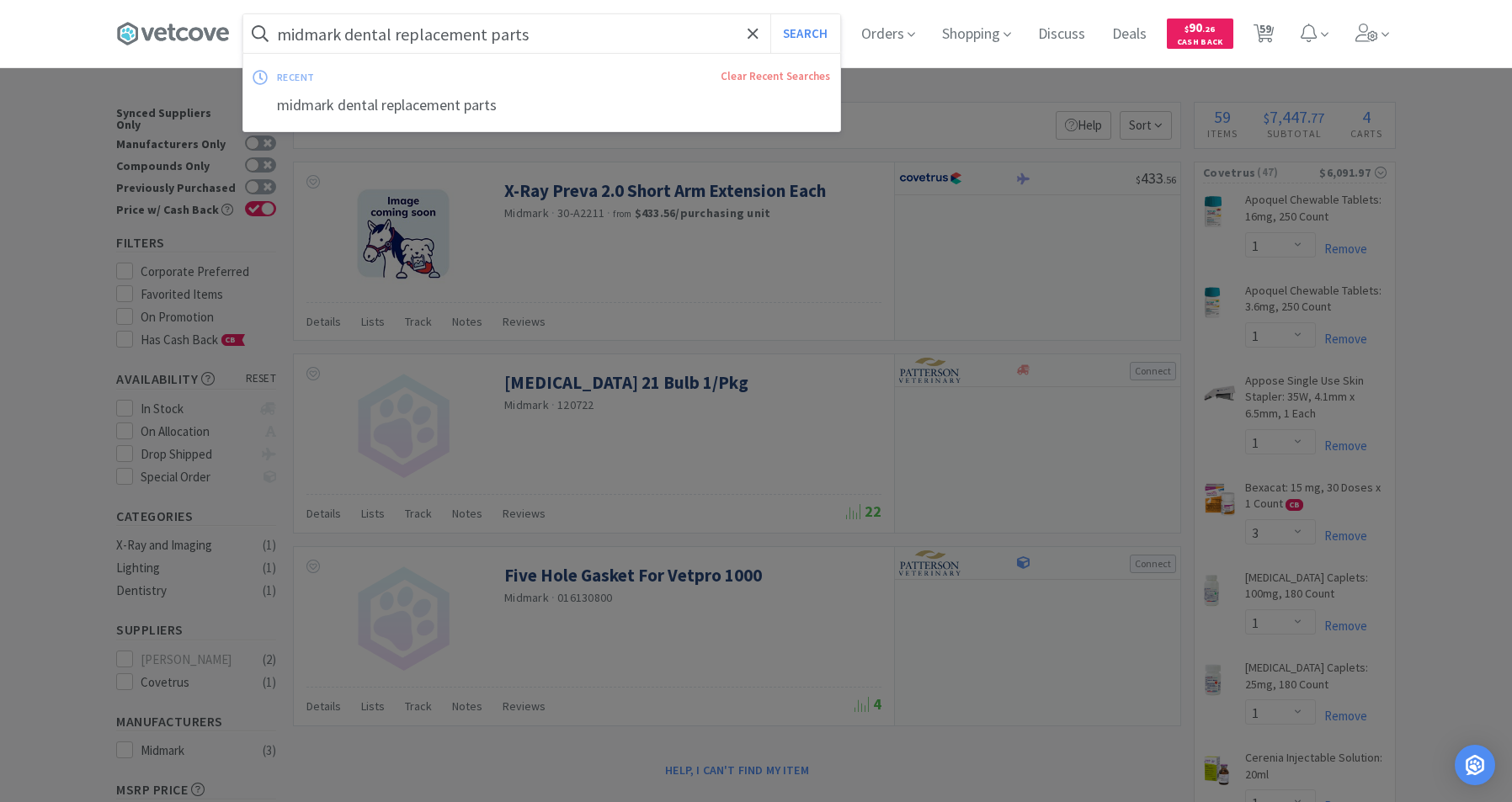
click at [667, 35] on input "midmark dental replacement parts" at bounding box center [541, 33] width 597 height 39
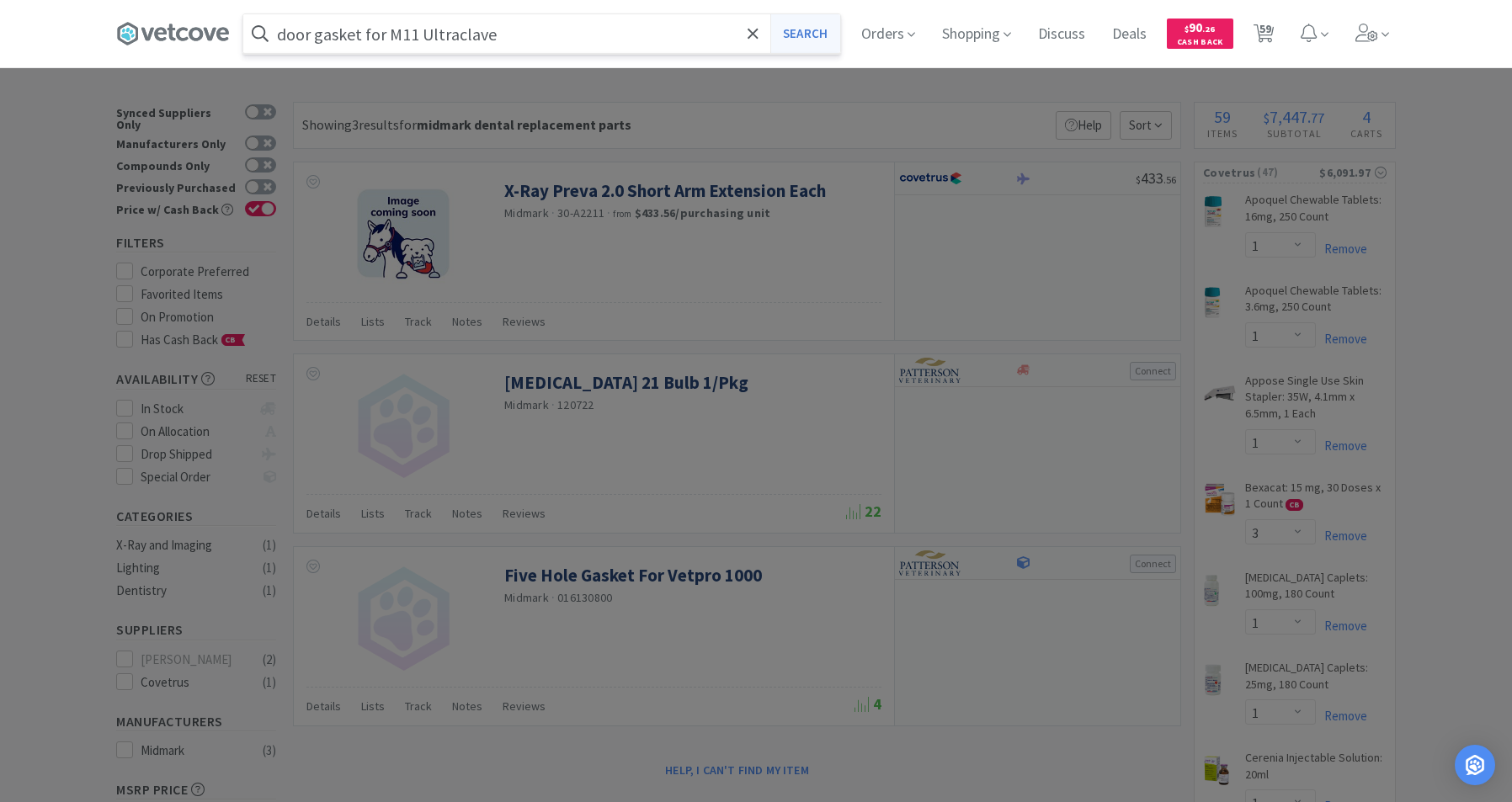
click at [835, 41] on button "Search" at bounding box center [806, 33] width 70 height 39
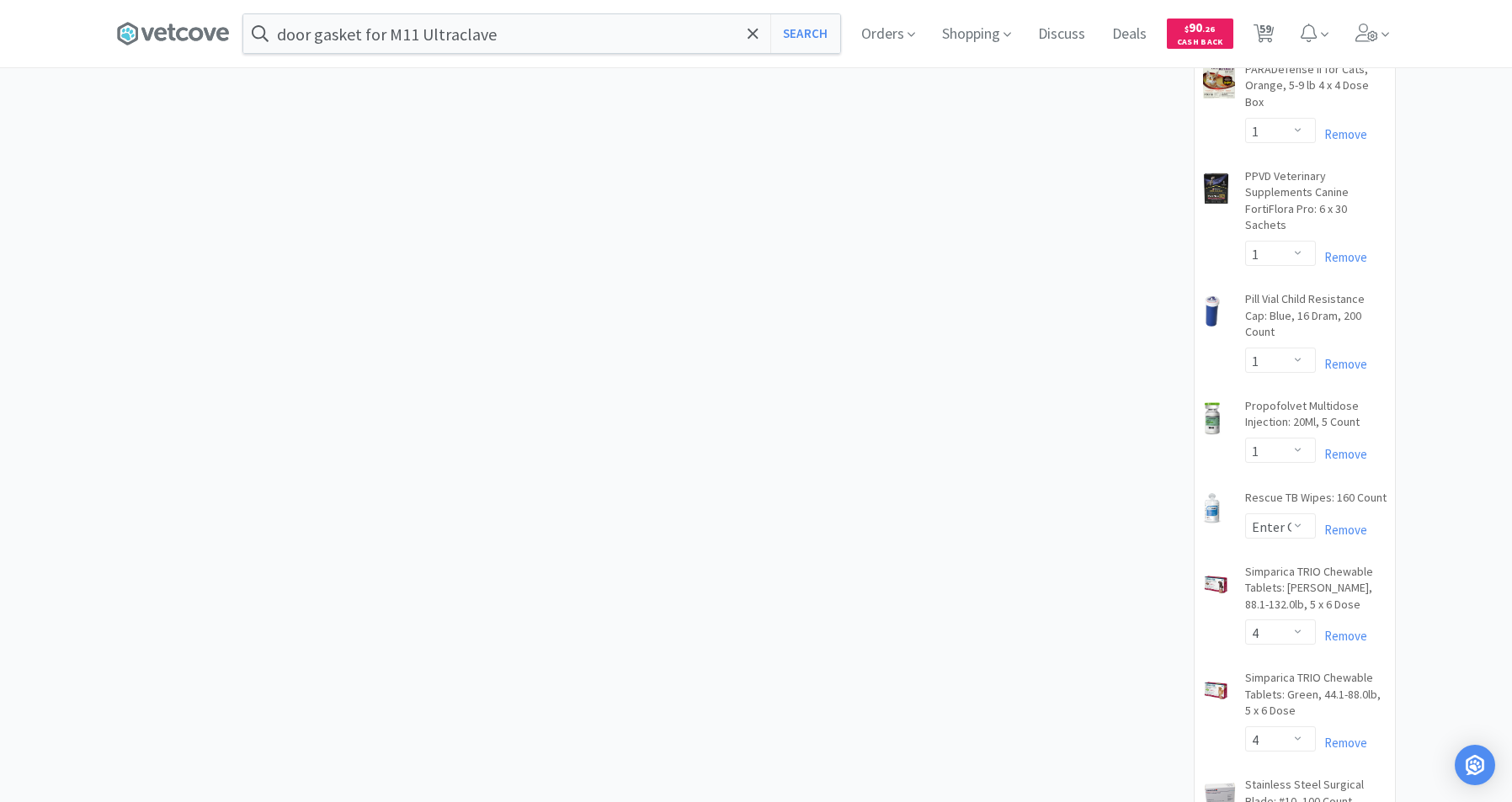
scroll to position [2782, 0]
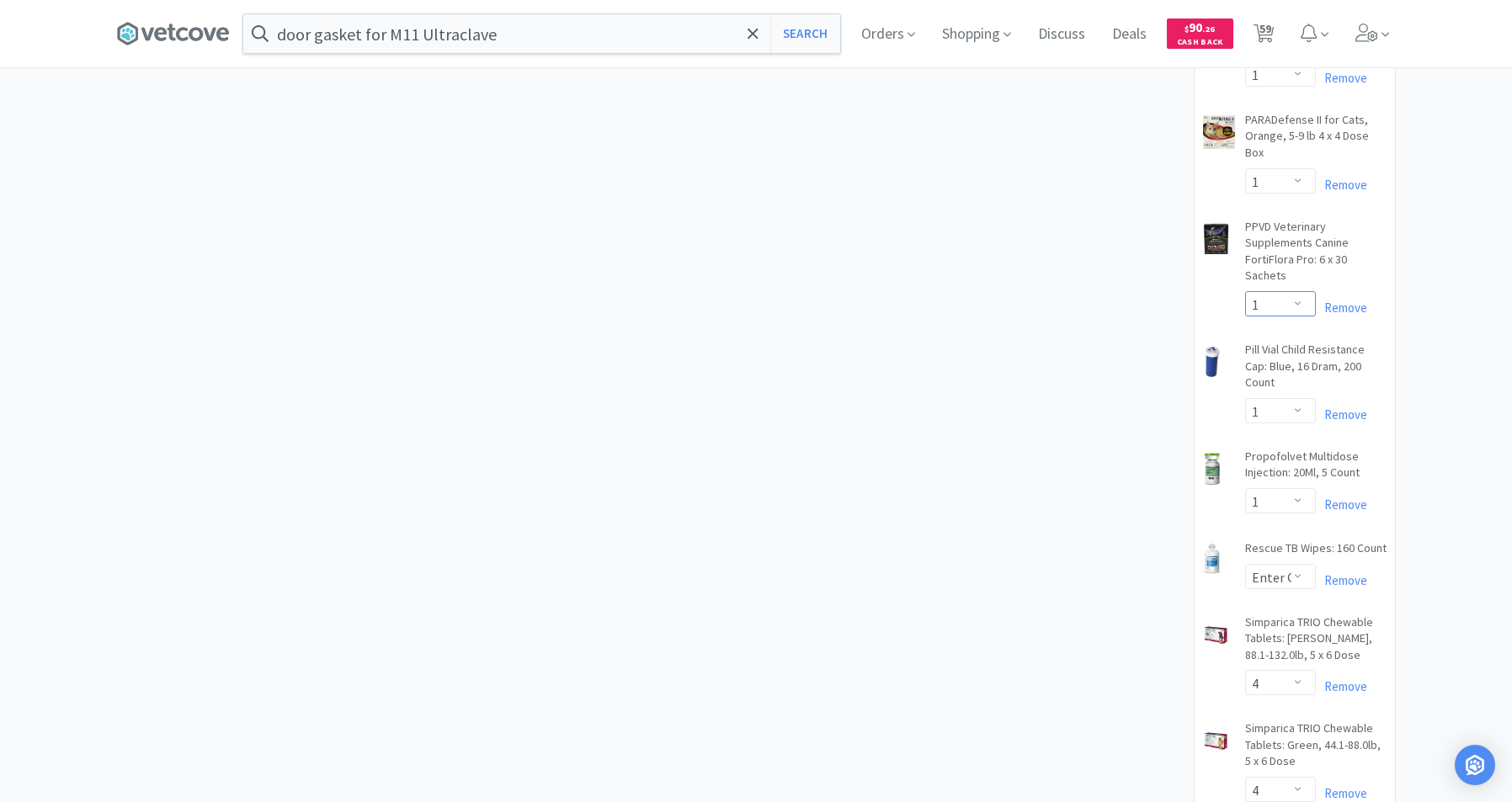
click at [1299, 291] on select "Enter Quantity 1 2 3 4 5 6 7 8 9 10 11 12 13 14 15 16 17 18 19 20 Enter Quantity" at bounding box center [1280, 304] width 71 height 25
click at [1245, 291] on select "Enter Quantity 1 2 3 4 5 6 7 8 9 10 11 12 13 14 15 16 17 18 19 20 Enter Quantity" at bounding box center [1280, 304] width 71 height 25
